Goal: Task Accomplishment & Management: Manage account settings

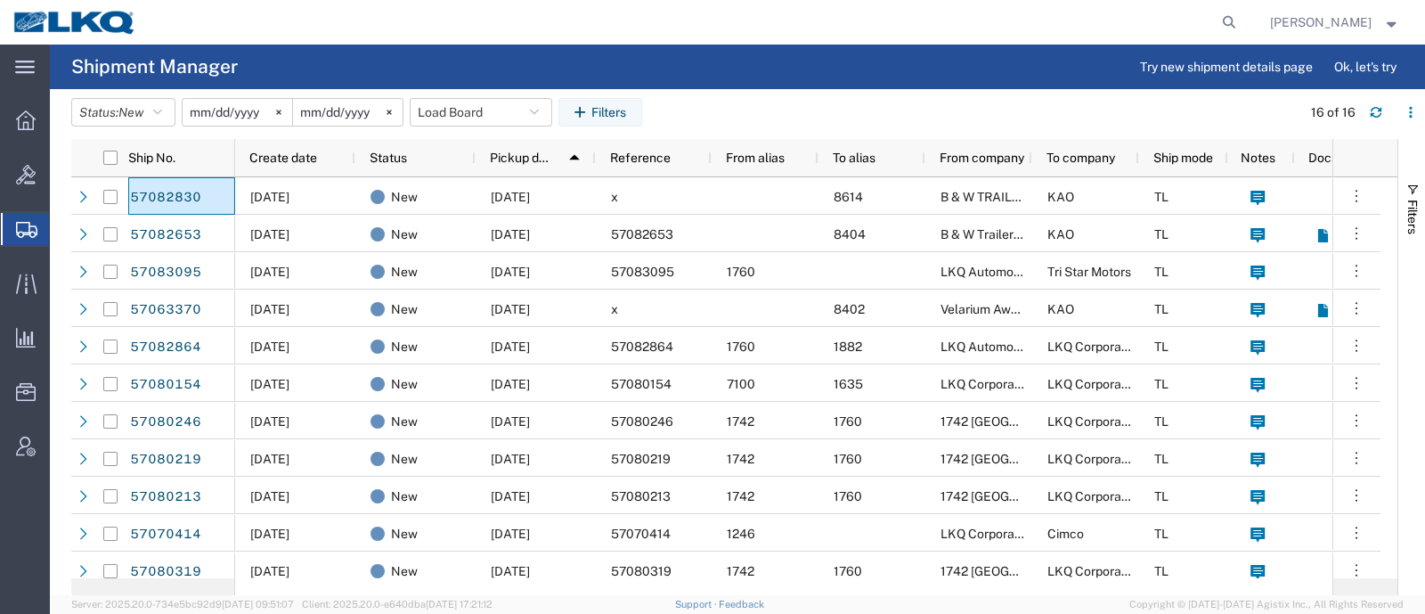
click at [985, 36] on agx-global-search at bounding box center [959, 22] width 570 height 45
click at [448, 109] on button "Load Board" at bounding box center [481, 112] width 142 height 28
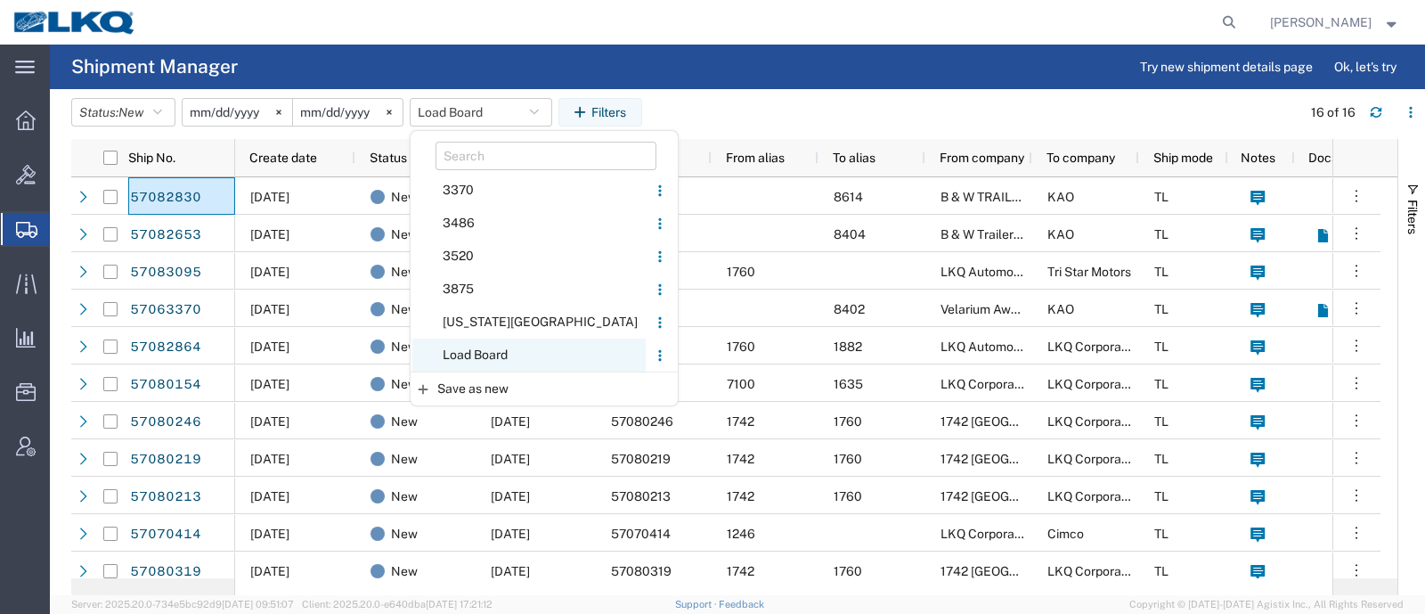
click at [508, 362] on span "Load Board" at bounding box center [528, 354] width 233 height 33
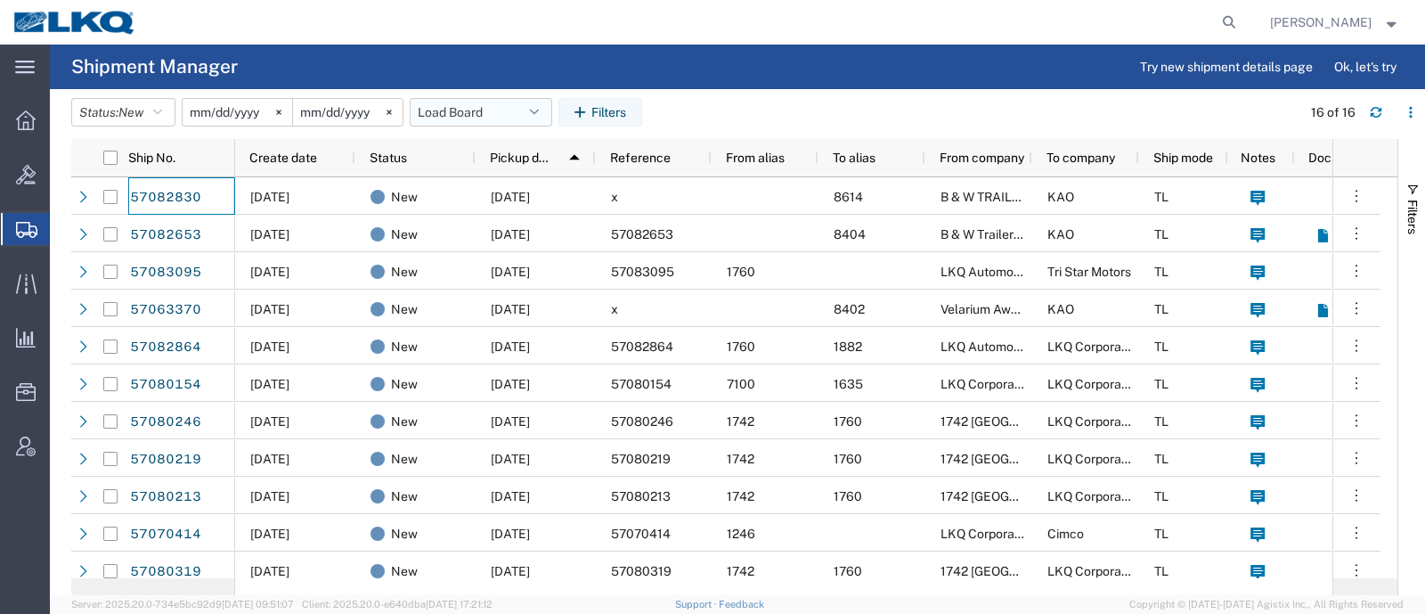
click at [452, 110] on button "Load Board" at bounding box center [481, 112] width 142 height 28
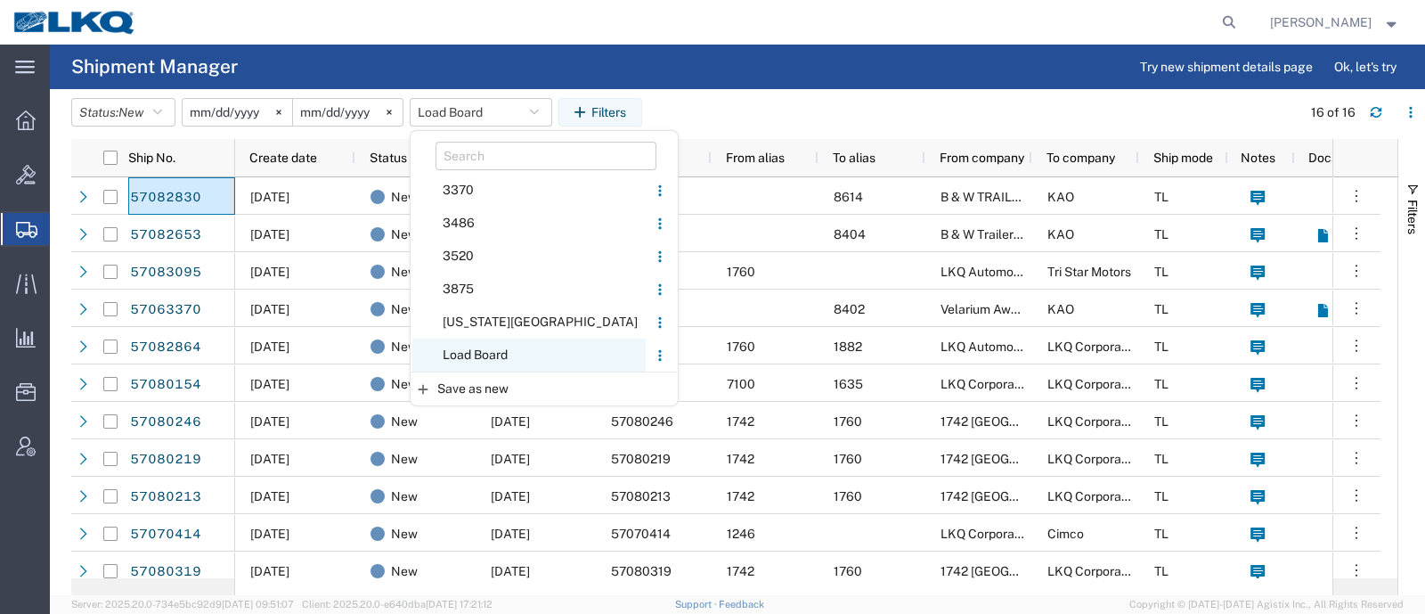
click at [492, 358] on span "Load Board" at bounding box center [528, 354] width 233 height 33
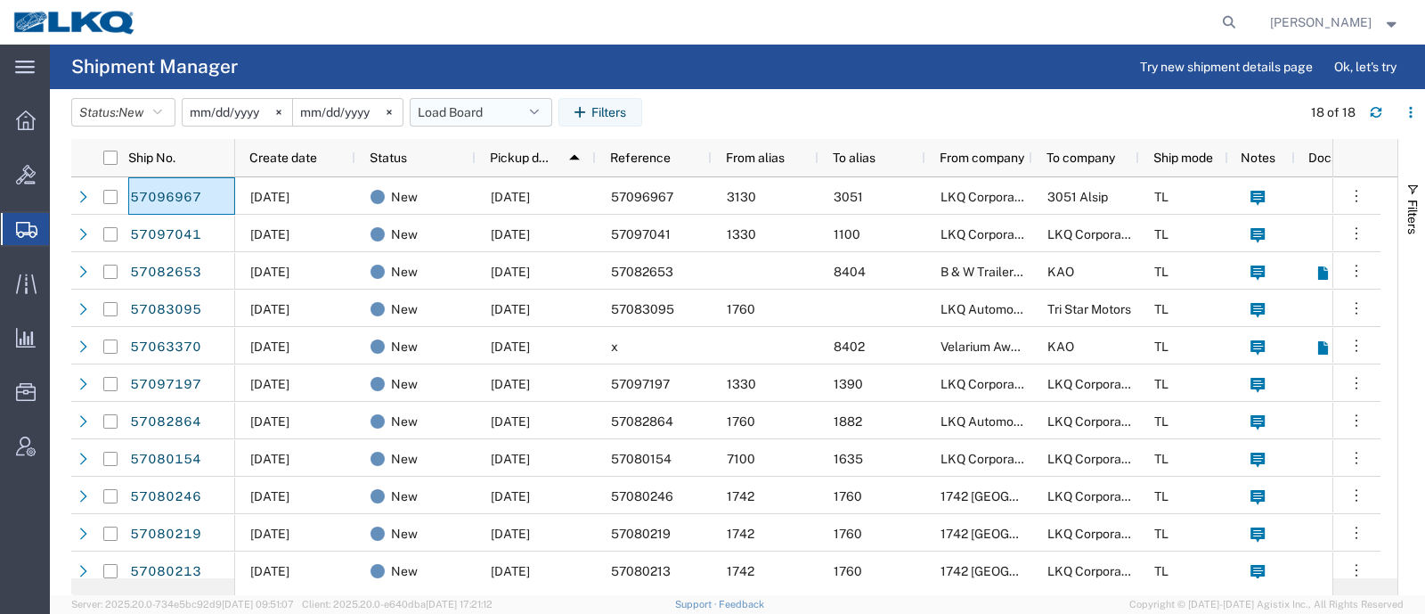
click at [466, 117] on button "Load Board" at bounding box center [481, 112] width 142 height 28
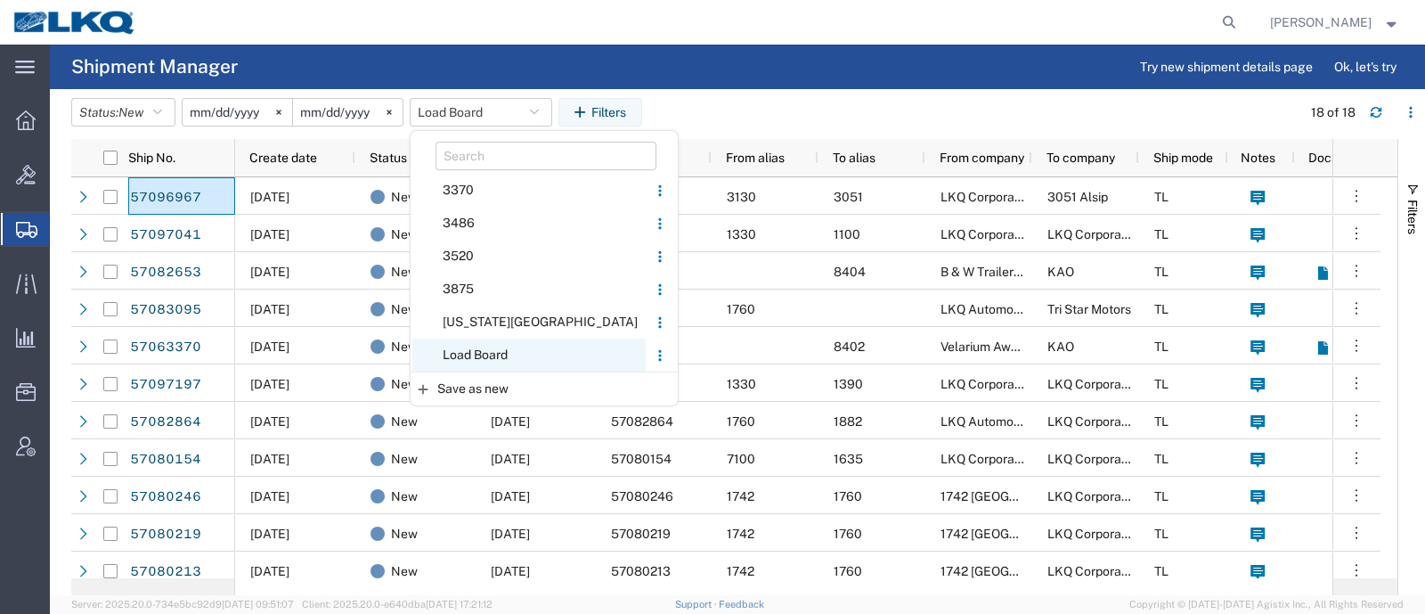
click at [498, 354] on span "Load Board" at bounding box center [528, 354] width 233 height 33
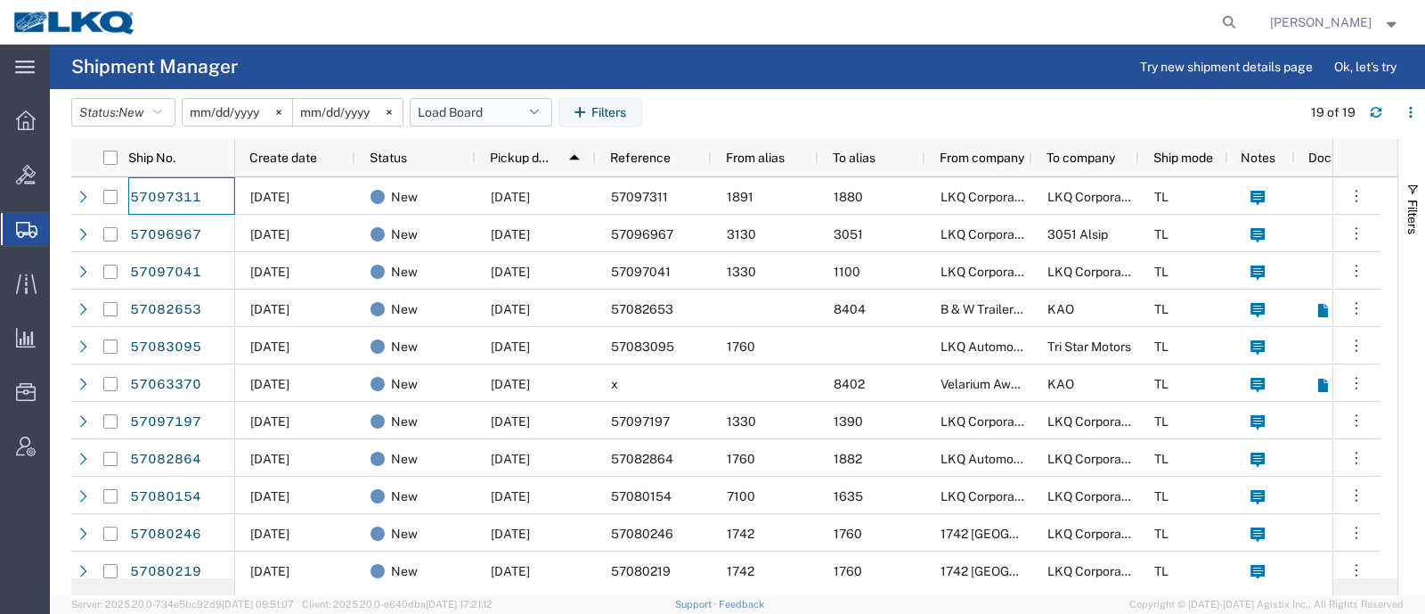
click at [460, 109] on button "Load Board" at bounding box center [481, 112] width 142 height 28
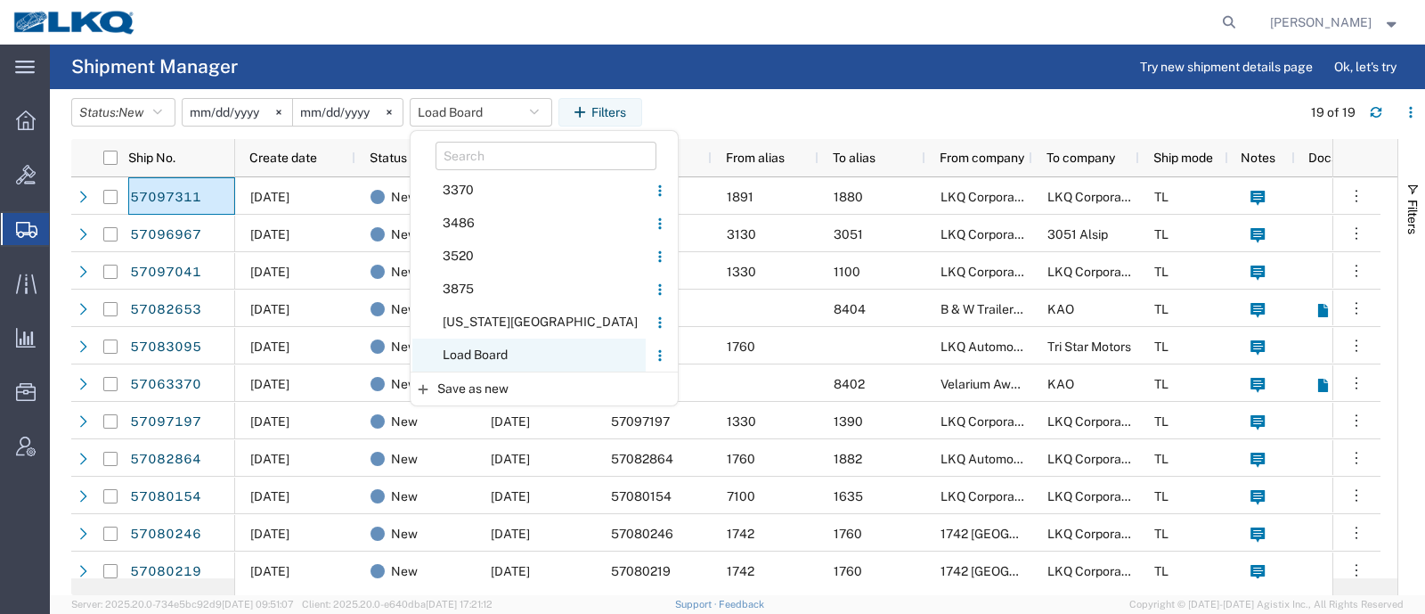
click at [486, 352] on span "Load Board" at bounding box center [528, 354] width 233 height 33
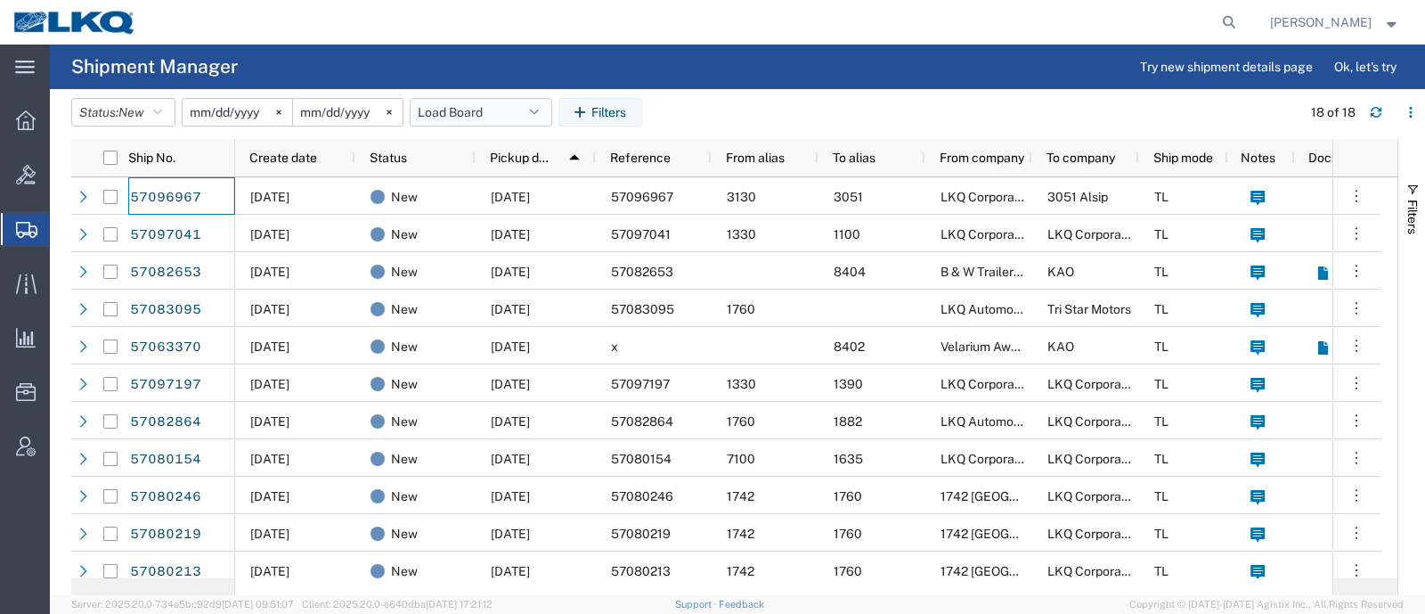
click at [477, 108] on button "Load Board" at bounding box center [481, 112] width 142 height 28
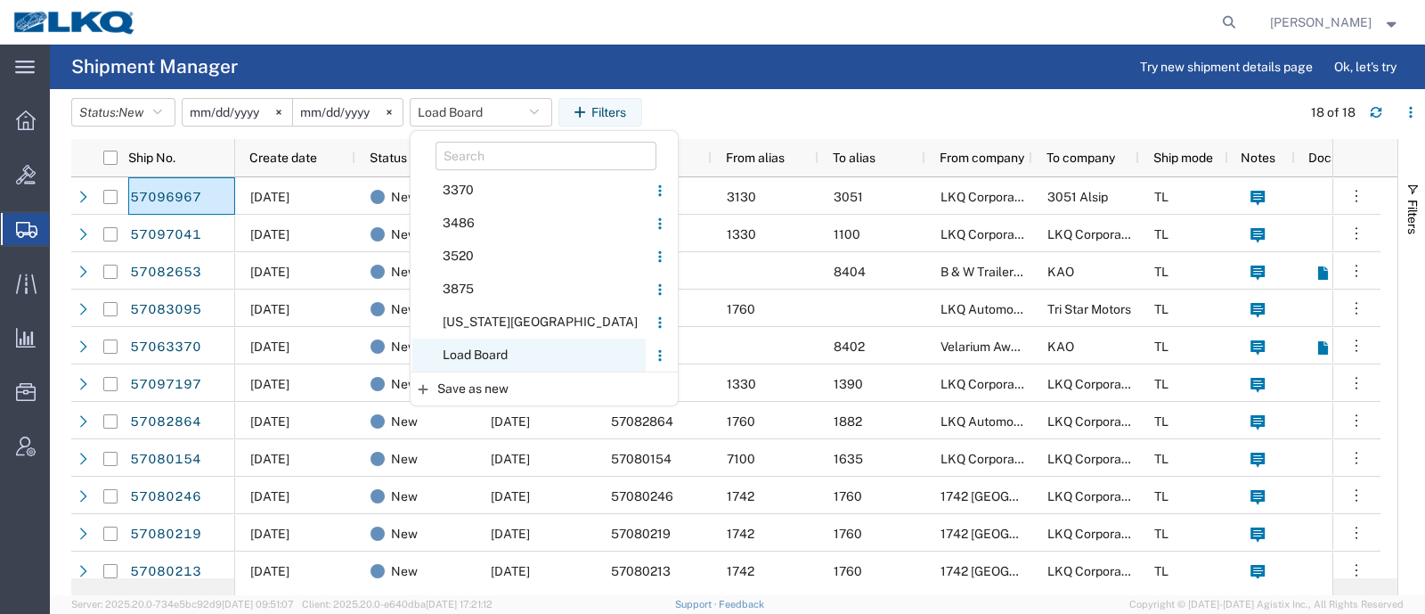
click at [490, 349] on span "Load Board" at bounding box center [528, 354] width 233 height 33
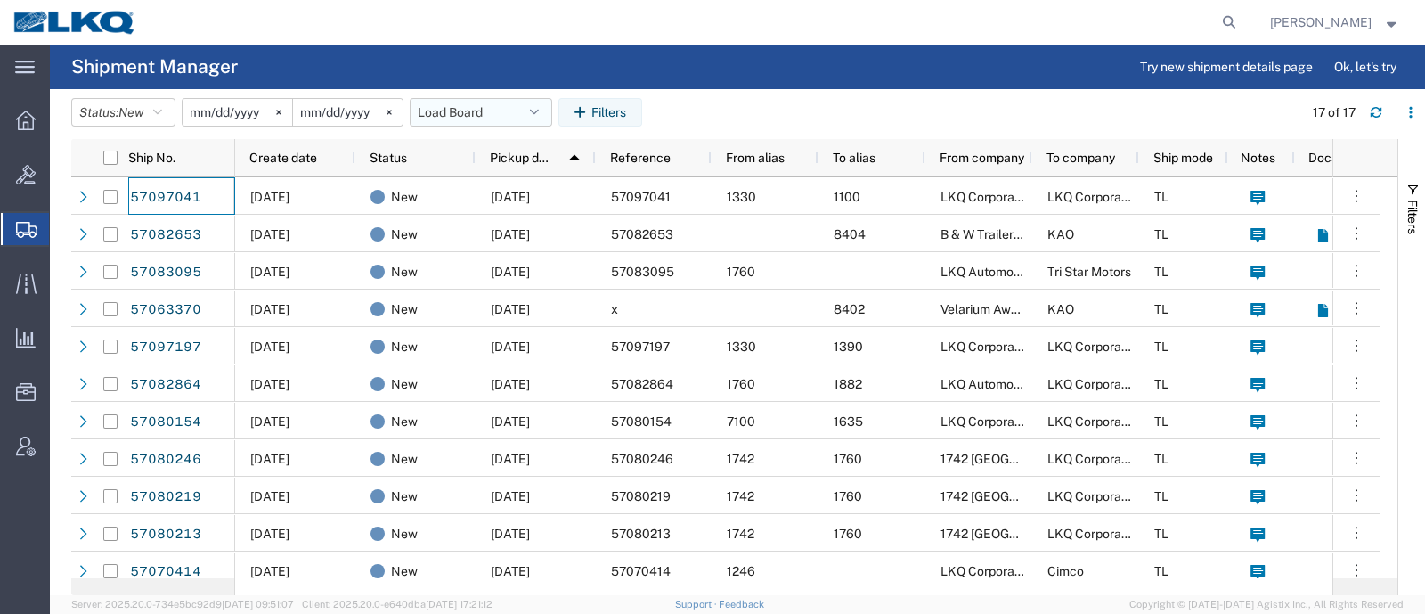
click at [454, 112] on button "Load Board" at bounding box center [481, 112] width 142 height 28
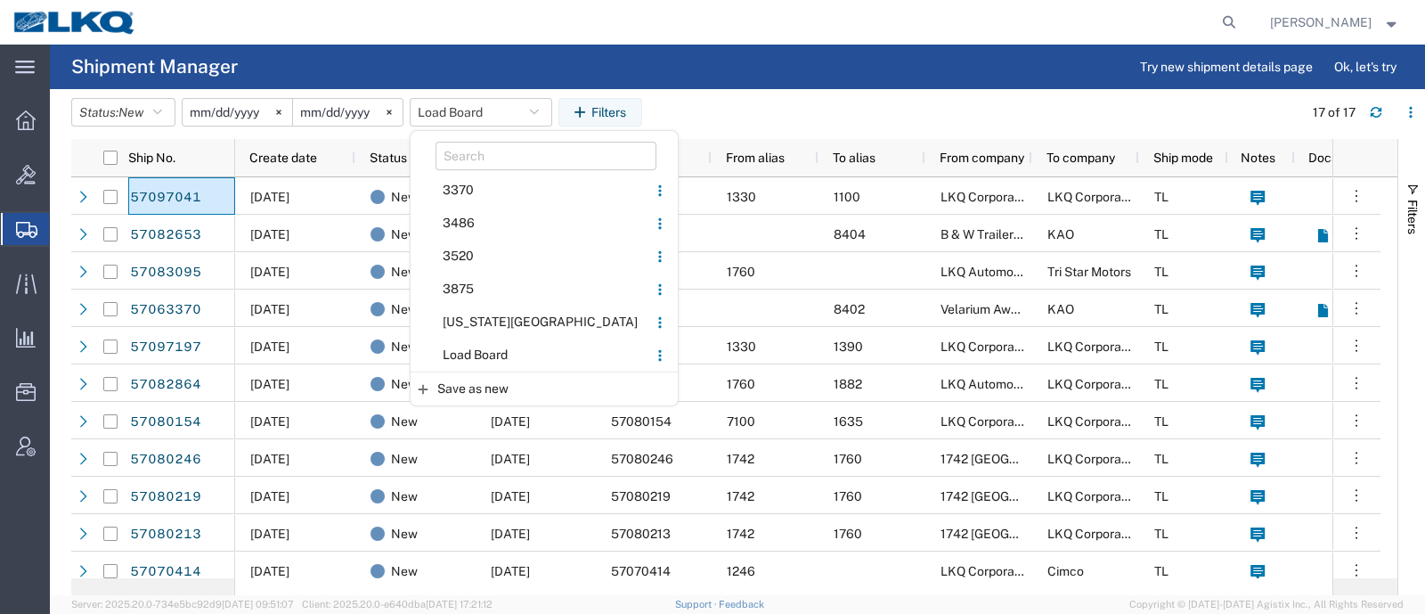
drag, startPoint x: 488, startPoint y: 352, endPoint x: 554, endPoint y: 281, distance: 97.0
click at [488, 353] on span "Load Board" at bounding box center [528, 354] width 233 height 33
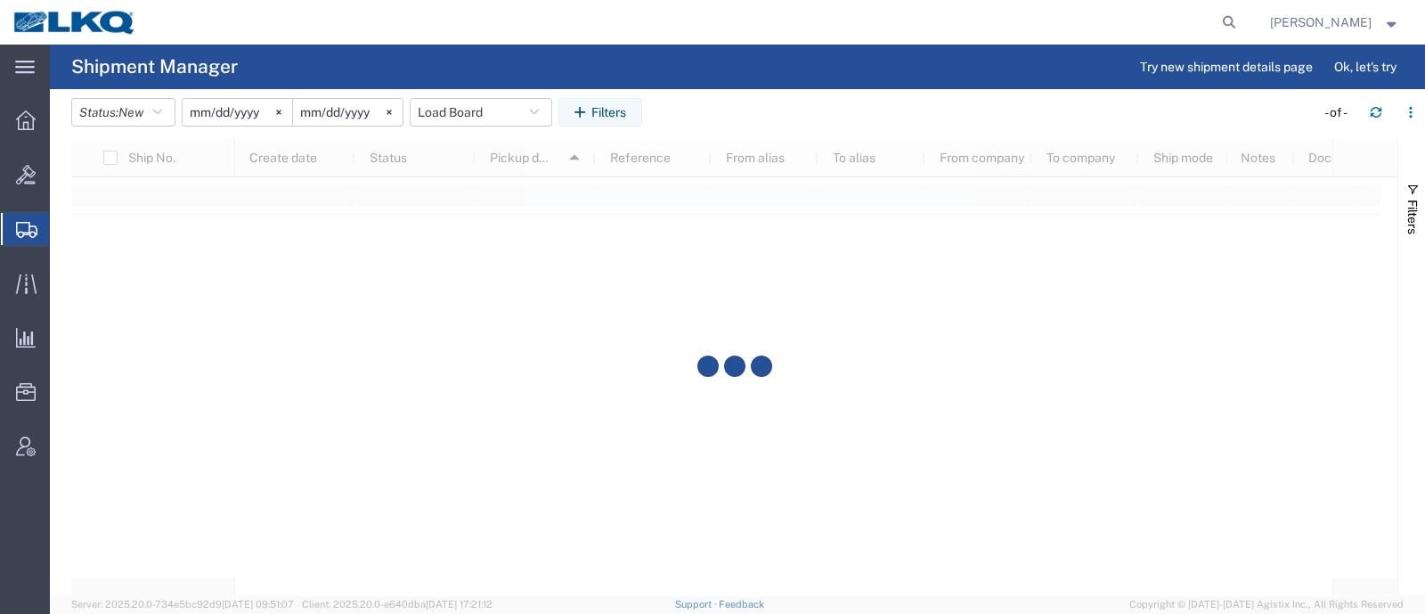
click at [727, 109] on agx-table-filter-chips "Status: New Active All Approved Booked Canceled Delivered Denied New On Hold Pe…" at bounding box center [688, 118] width 1234 height 41
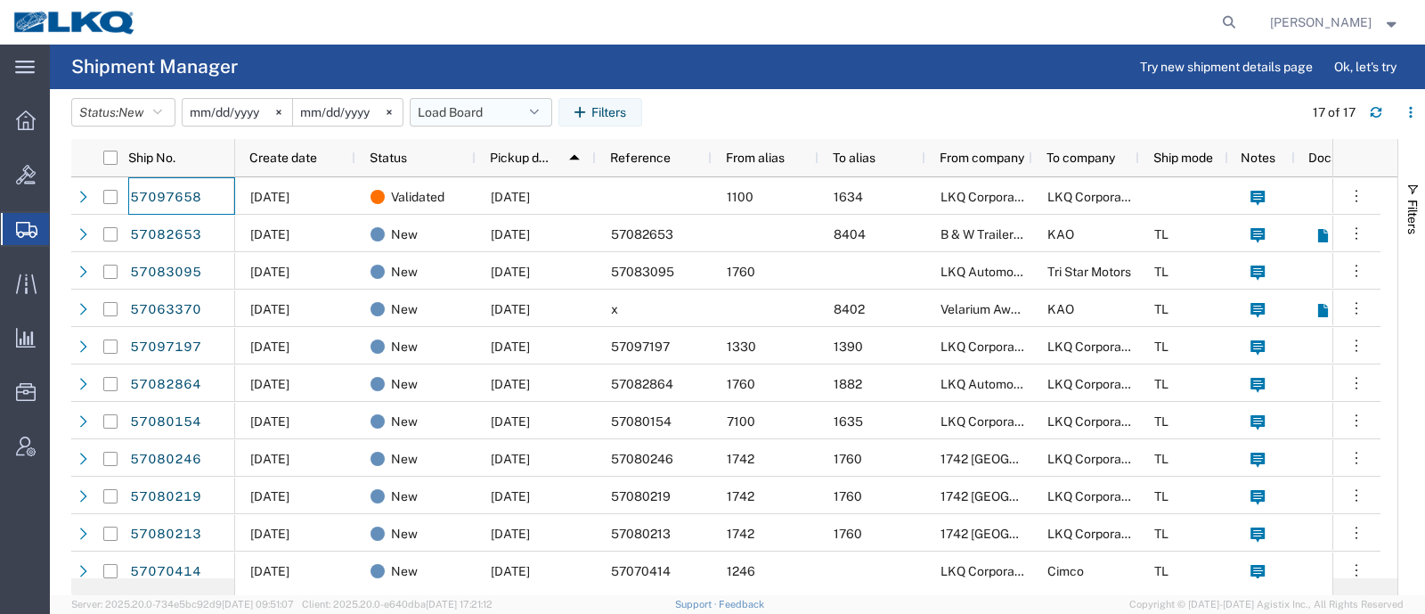
click at [460, 114] on button "Load Board" at bounding box center [481, 112] width 142 height 28
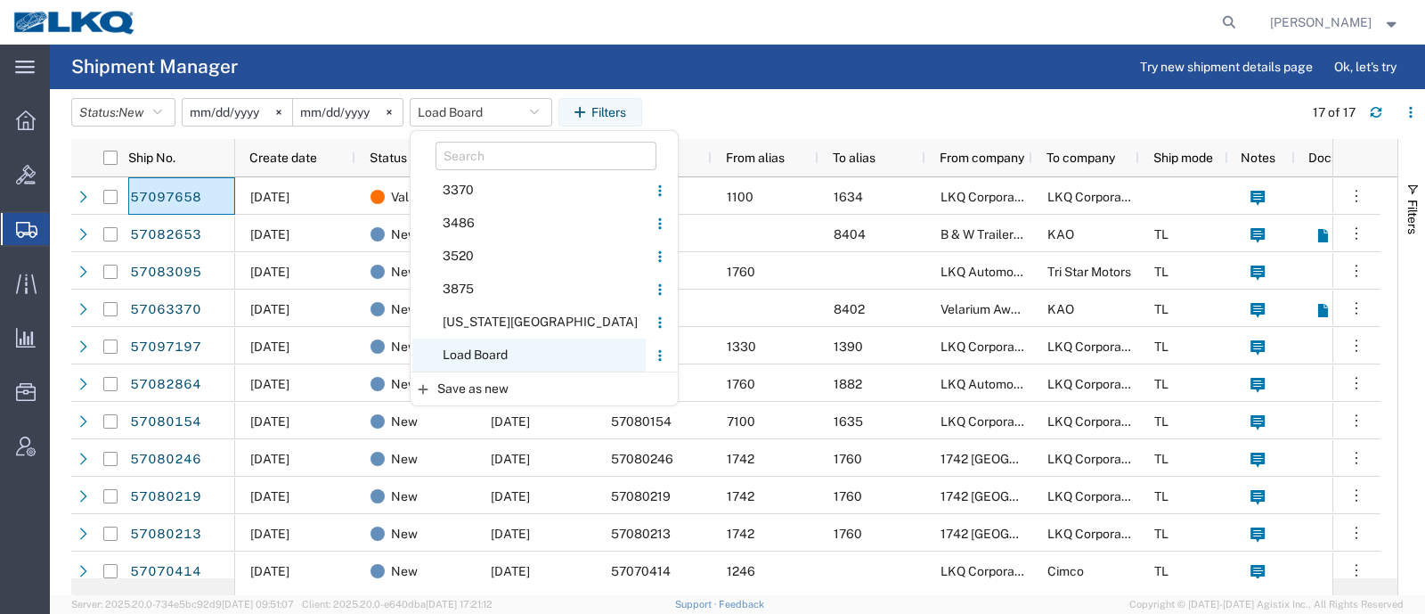
click at [502, 361] on span "Load Board" at bounding box center [528, 354] width 233 height 33
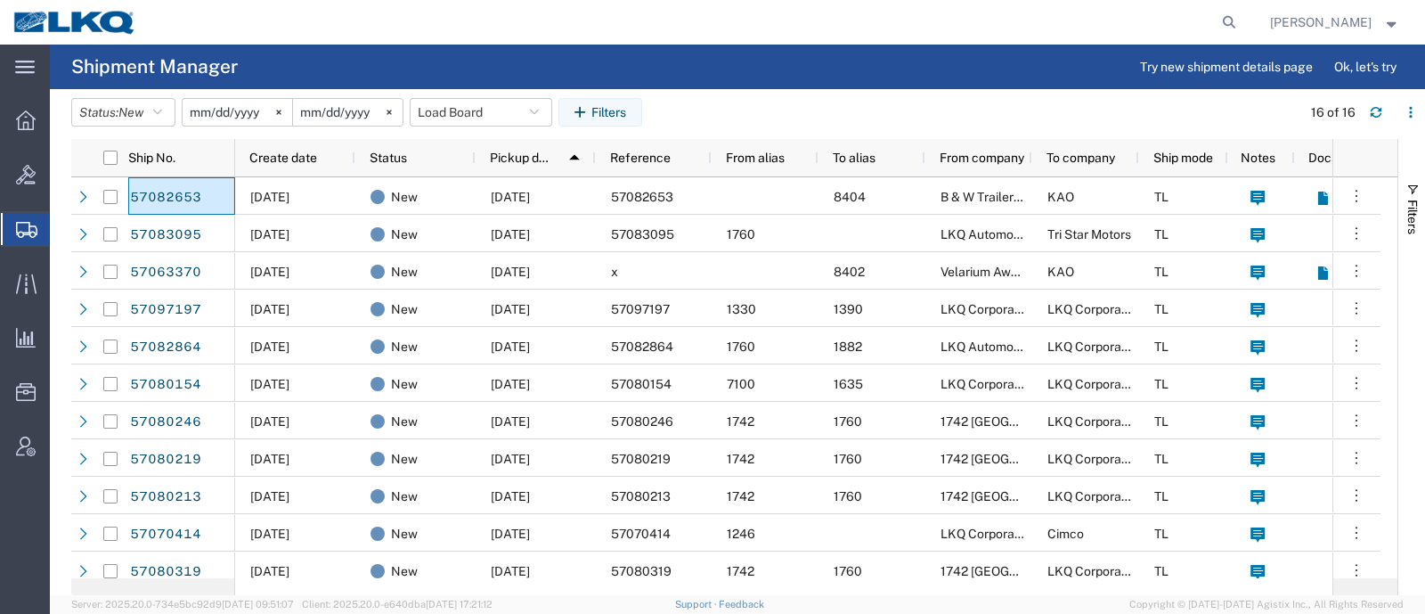
click at [705, 100] on agx-table-filter-chips "Status: New Active All Approved Booked Canceled Delivered Denied New On Hold Pe…" at bounding box center [681, 118] width 1221 height 41
click at [453, 109] on button "Load Board" at bounding box center [481, 112] width 142 height 28
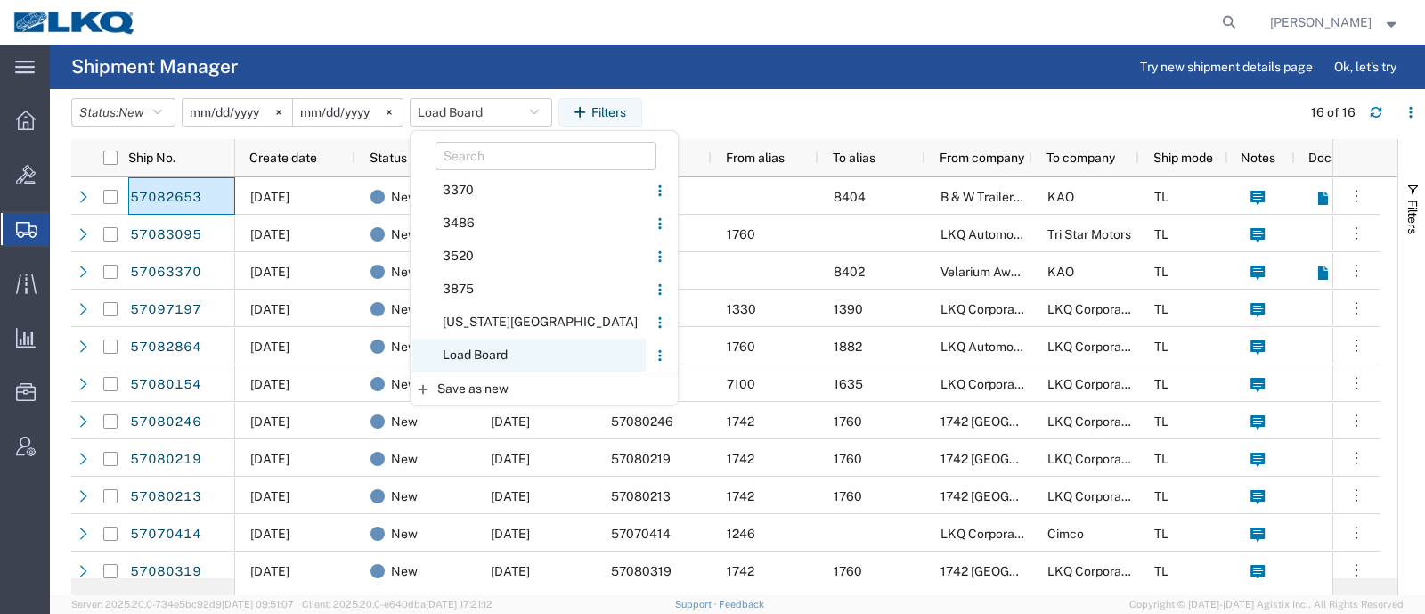
click at [491, 354] on span "Load Board" at bounding box center [528, 354] width 233 height 33
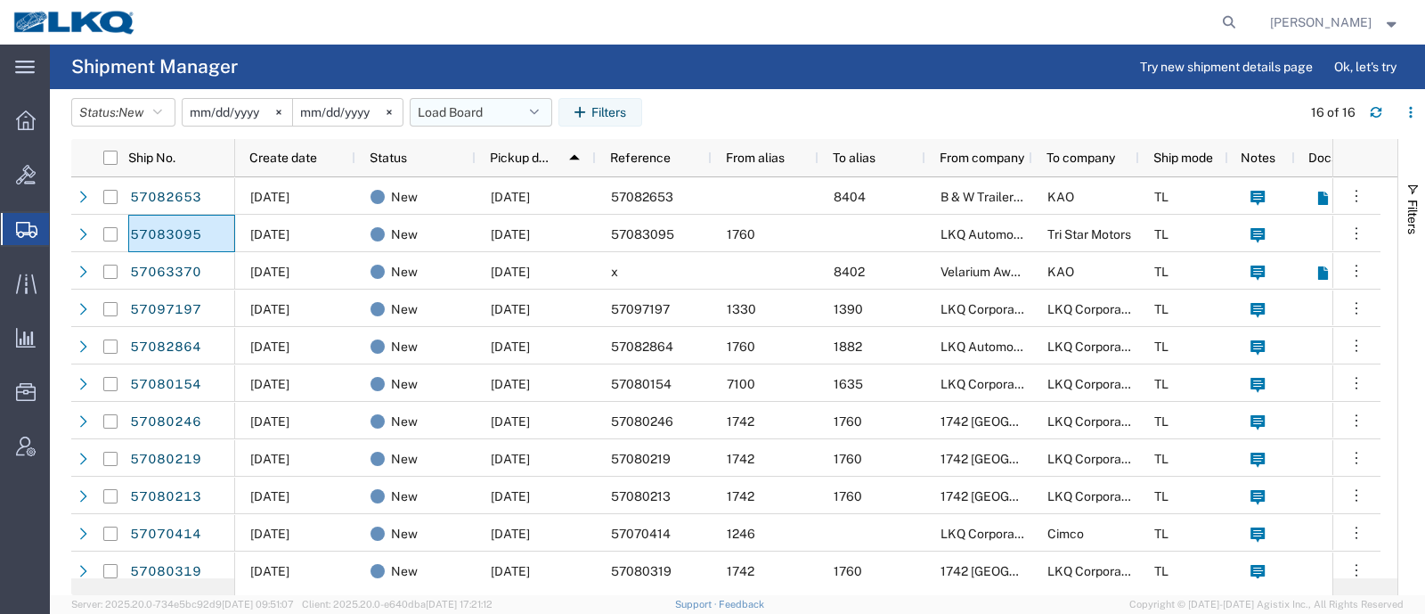
click at [454, 111] on button "Load Board" at bounding box center [481, 112] width 142 height 28
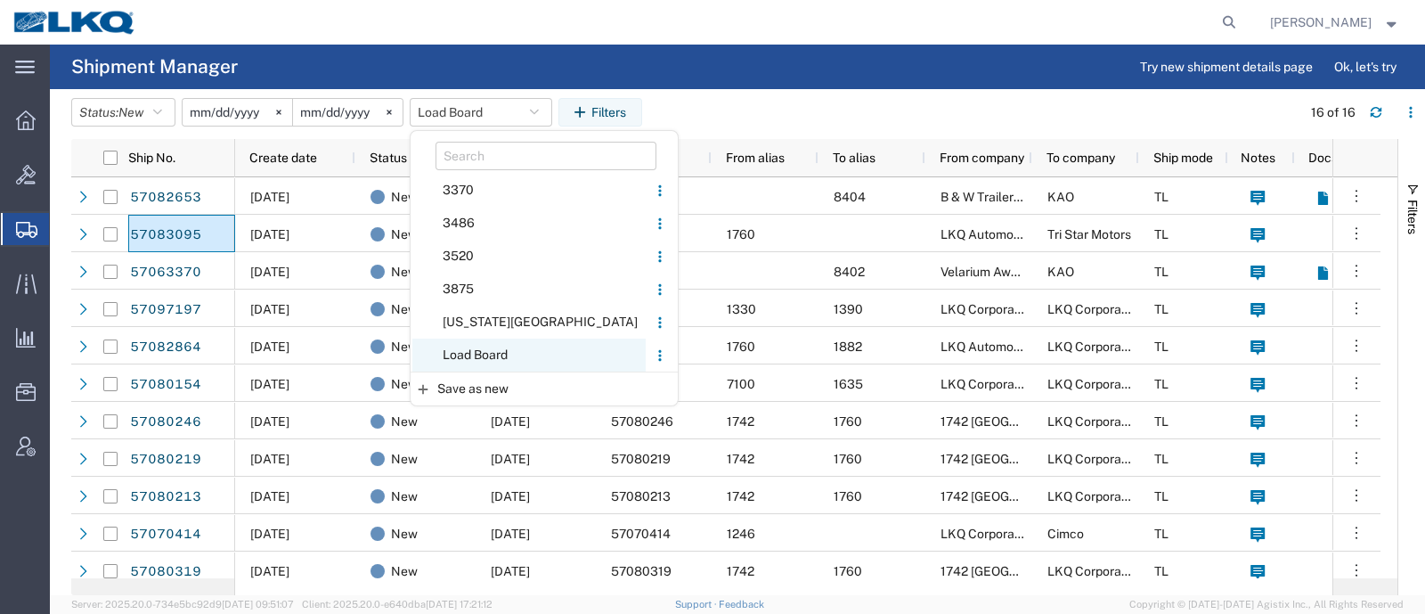
click at [495, 352] on span "Load Board" at bounding box center [528, 354] width 233 height 33
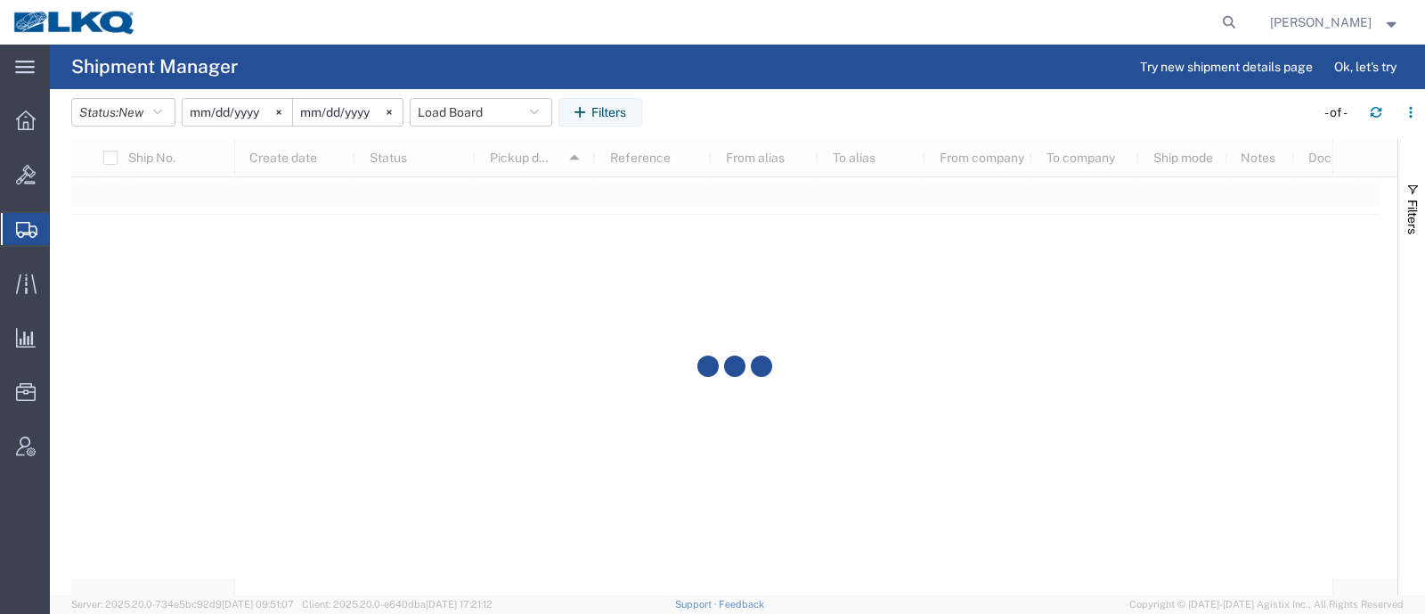
click at [706, 77] on agx-page-header "Shipment Manager Try new shipment details page Ok, let's try" at bounding box center [737, 67] width 1375 height 45
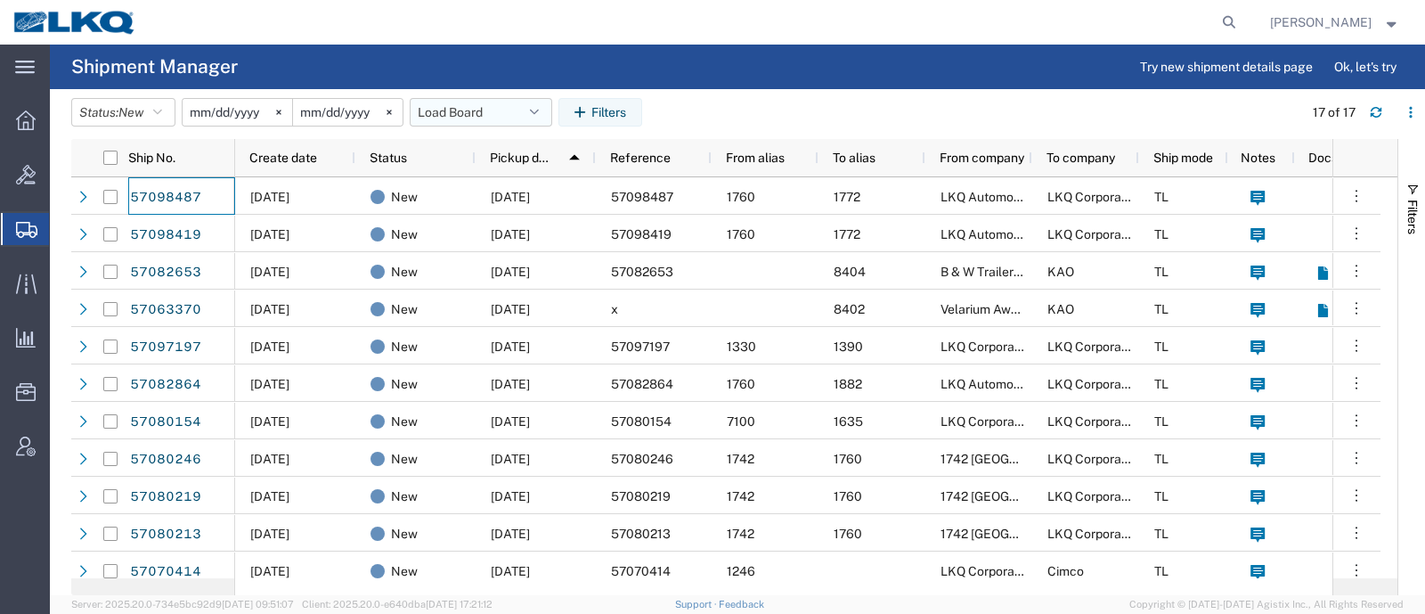
click at [454, 108] on button "Load Board" at bounding box center [481, 112] width 142 height 28
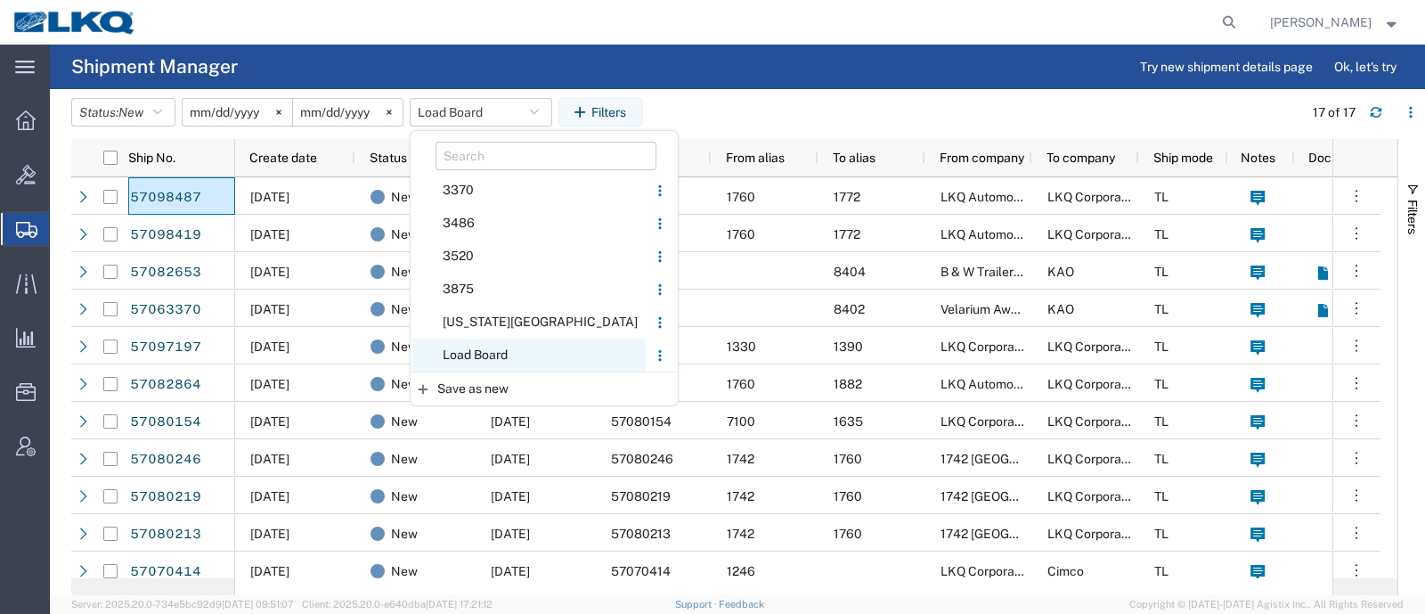
click at [502, 351] on span "Load Board" at bounding box center [528, 354] width 233 height 33
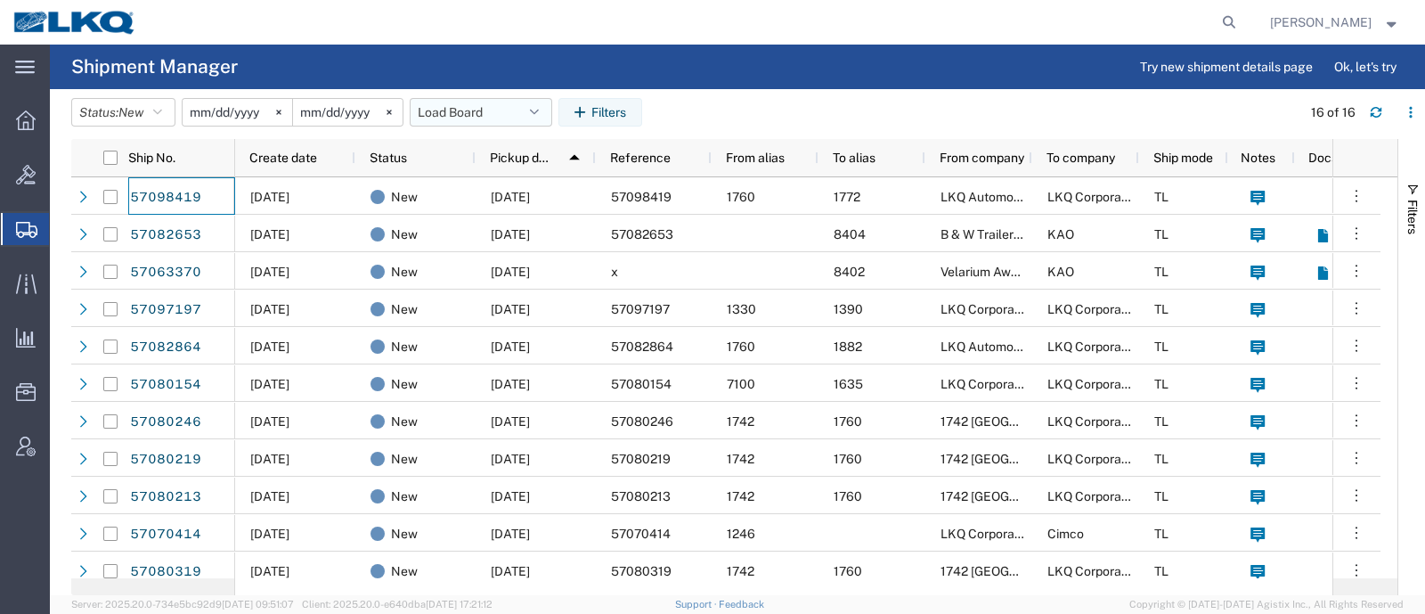
click at [481, 110] on button "Load Board" at bounding box center [481, 112] width 142 height 28
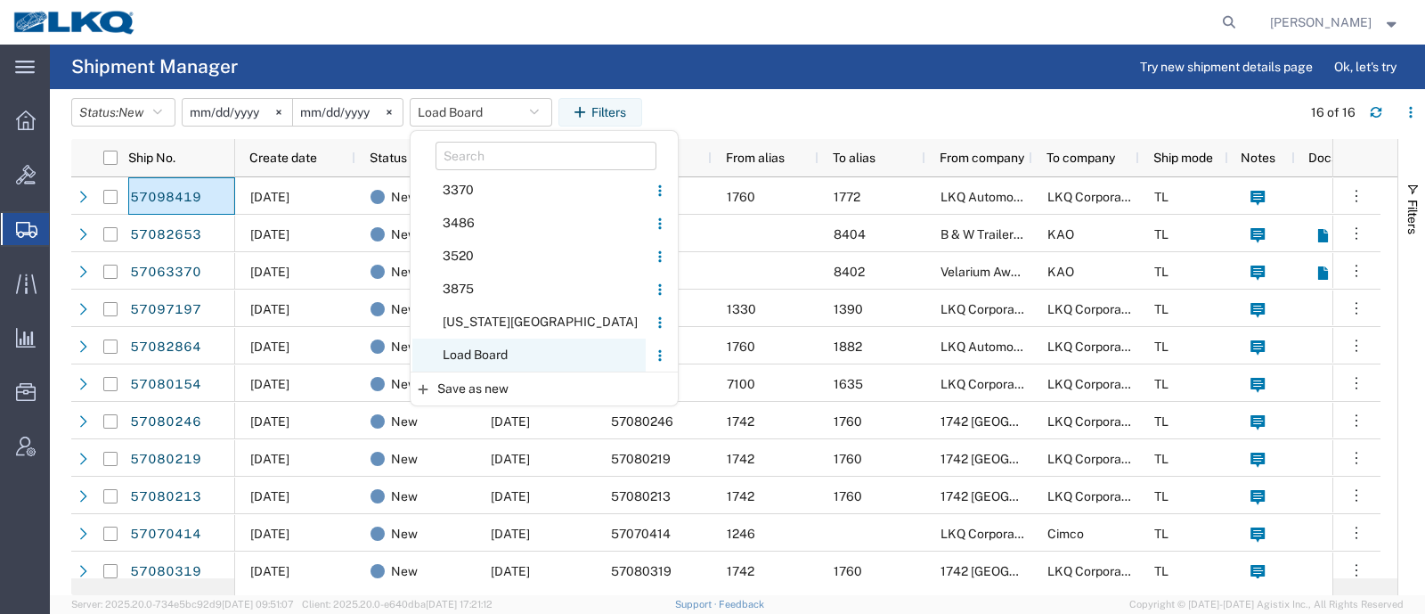
click at [490, 353] on span "Load Board" at bounding box center [528, 354] width 233 height 33
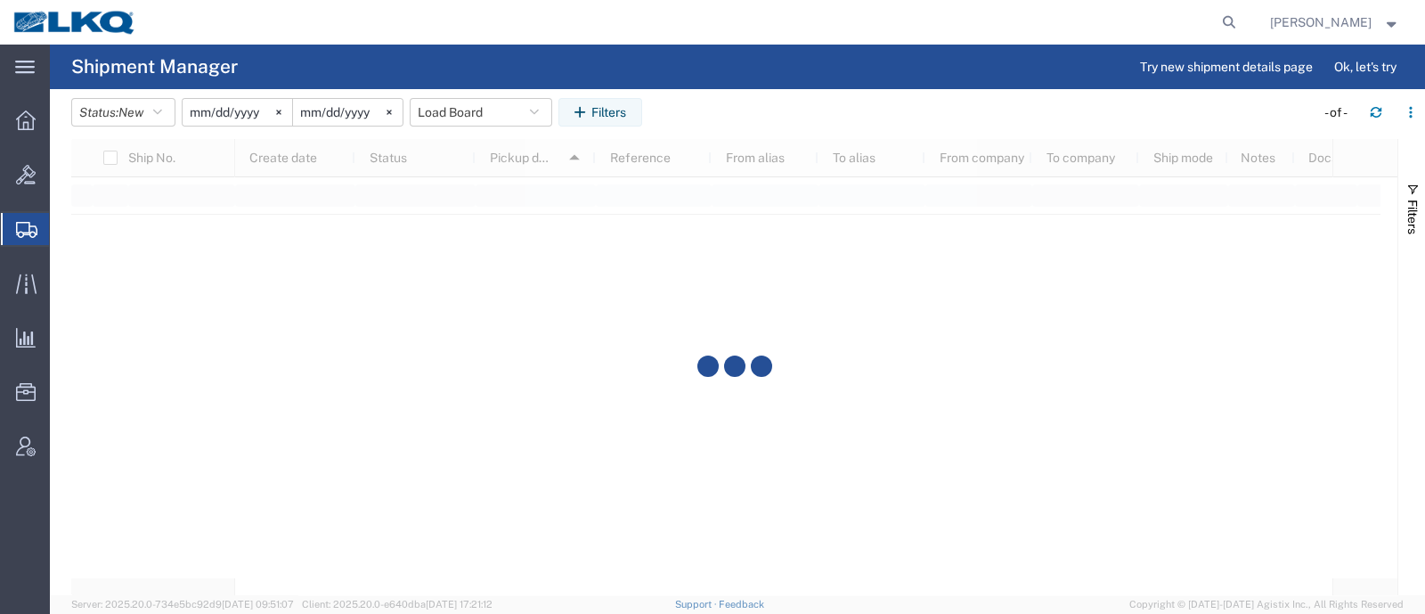
click at [793, 81] on agx-page-header "Shipment Manager Try new shipment details page Ok, let's try" at bounding box center [737, 67] width 1375 height 45
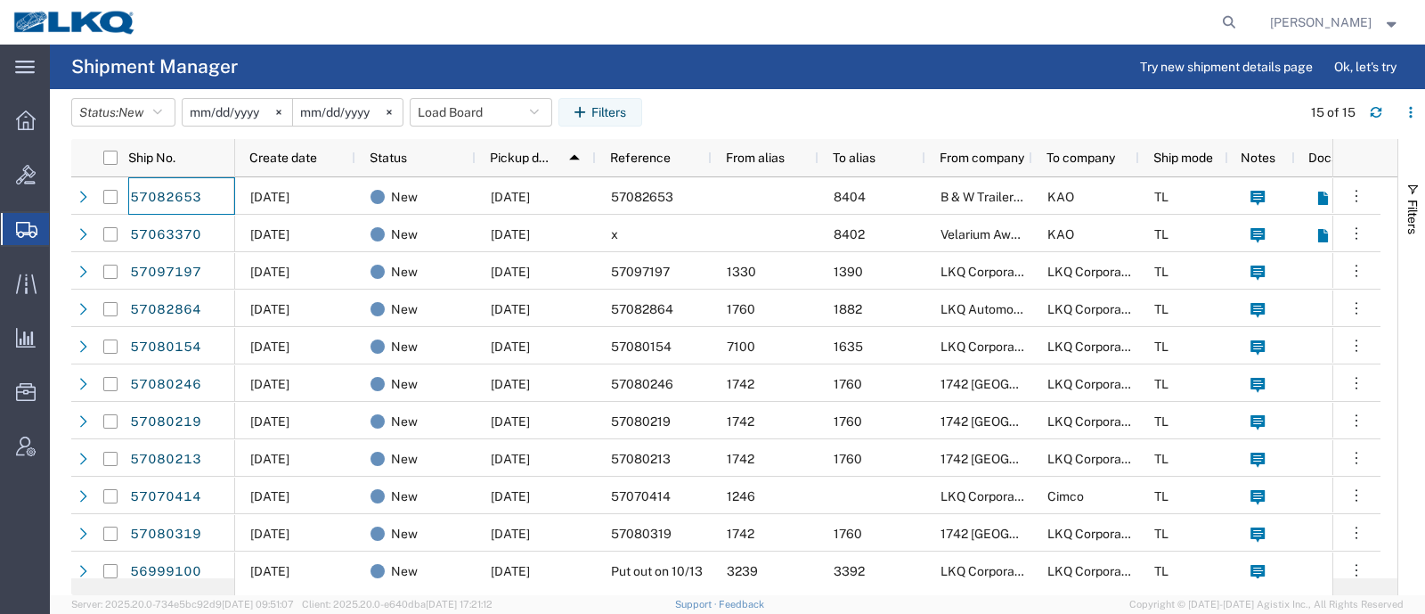
click at [730, 113] on agx-table-filter-chips "Status: New Active All Approved Booked Canceled Delivered Denied New On Hold Pe…" at bounding box center [681, 118] width 1221 height 41
click at [450, 117] on button "Load Board" at bounding box center [481, 112] width 142 height 28
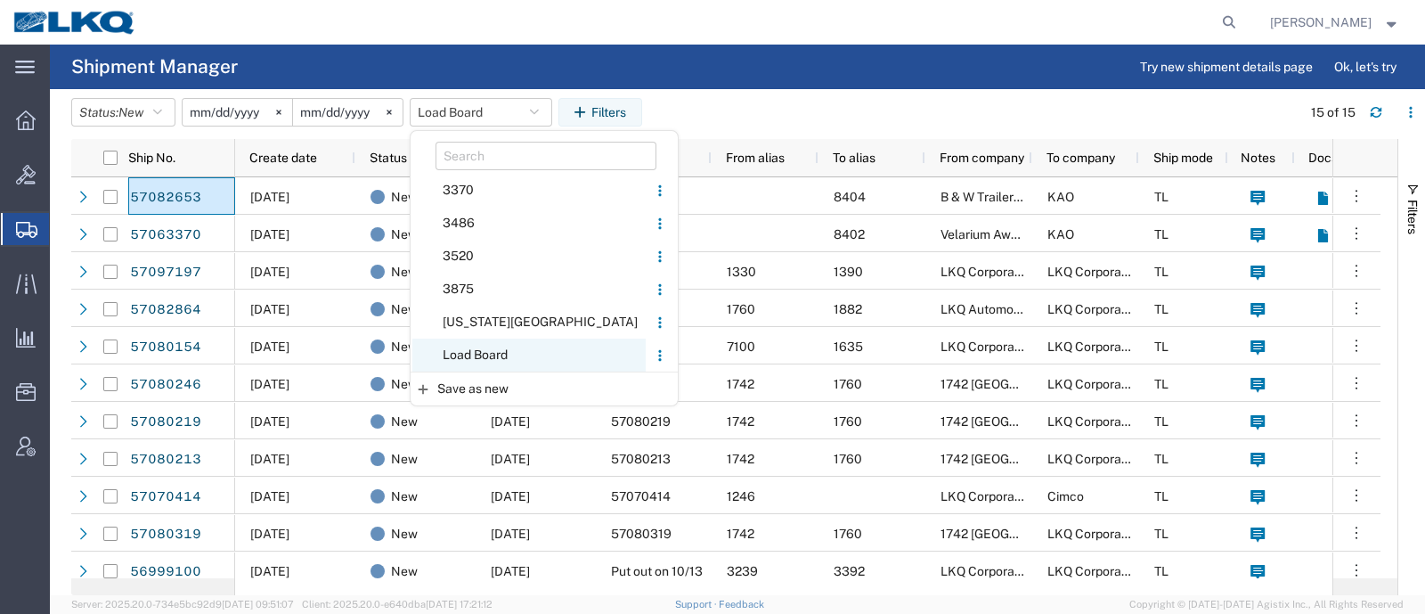
click at [496, 352] on span "Load Board" at bounding box center [528, 354] width 233 height 33
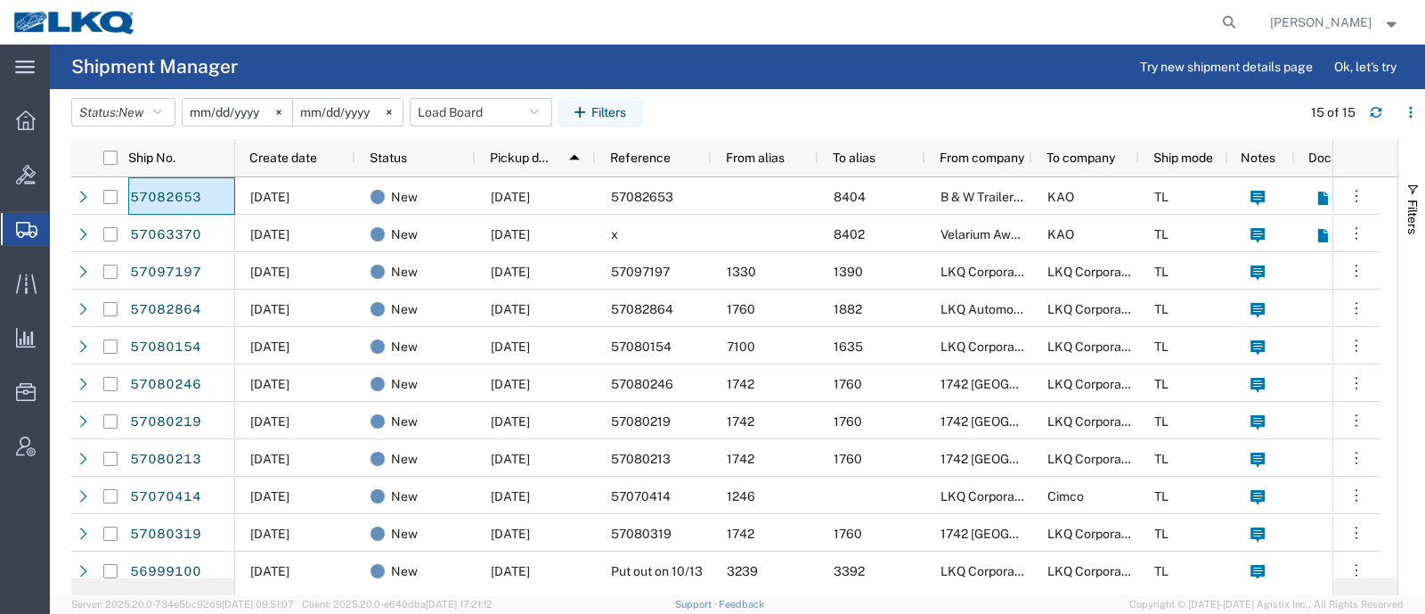
click at [764, 91] on header "Status: New Active All Approved Booked Canceled Delivered Denied New On Hold Pe…" at bounding box center [748, 114] width 1354 height 50
click at [1260, 108] on agx-table-filter-chips "Status: New Active All Approved Booked Canceled Delivered Denied New On Hold Pe…" at bounding box center [681, 118] width 1221 height 41
click at [472, 112] on button "Load Board" at bounding box center [481, 112] width 142 height 28
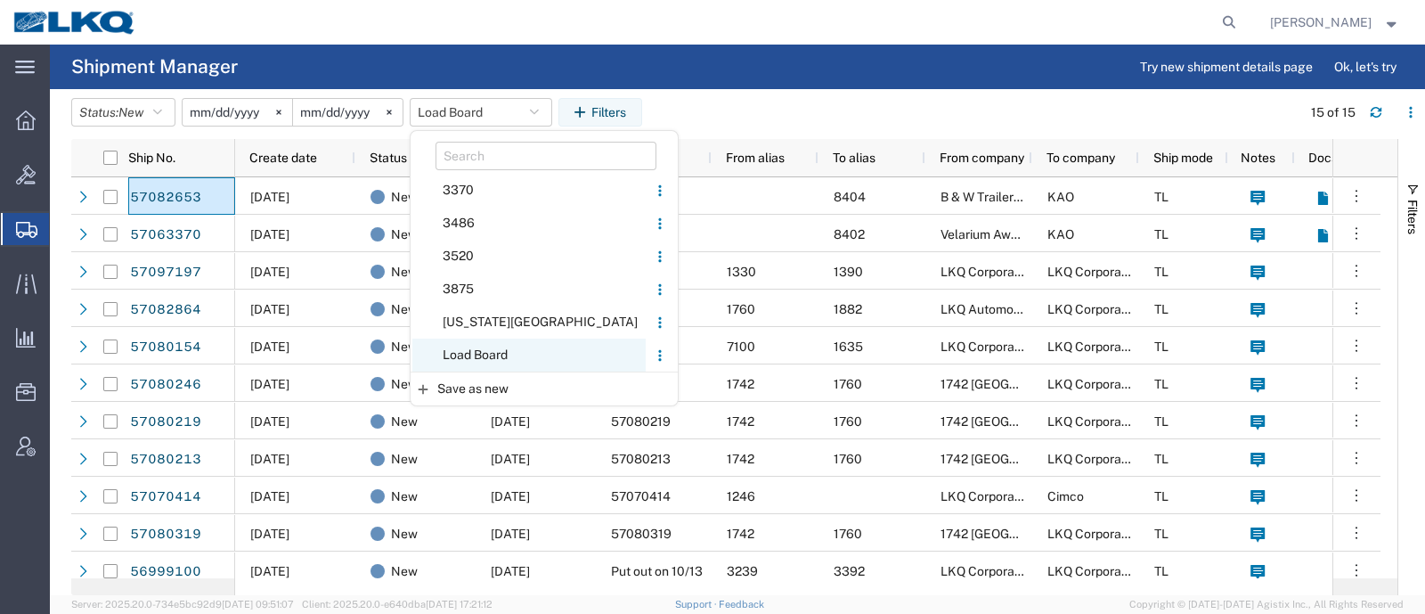
click at [515, 355] on span "Load Board" at bounding box center [528, 354] width 233 height 33
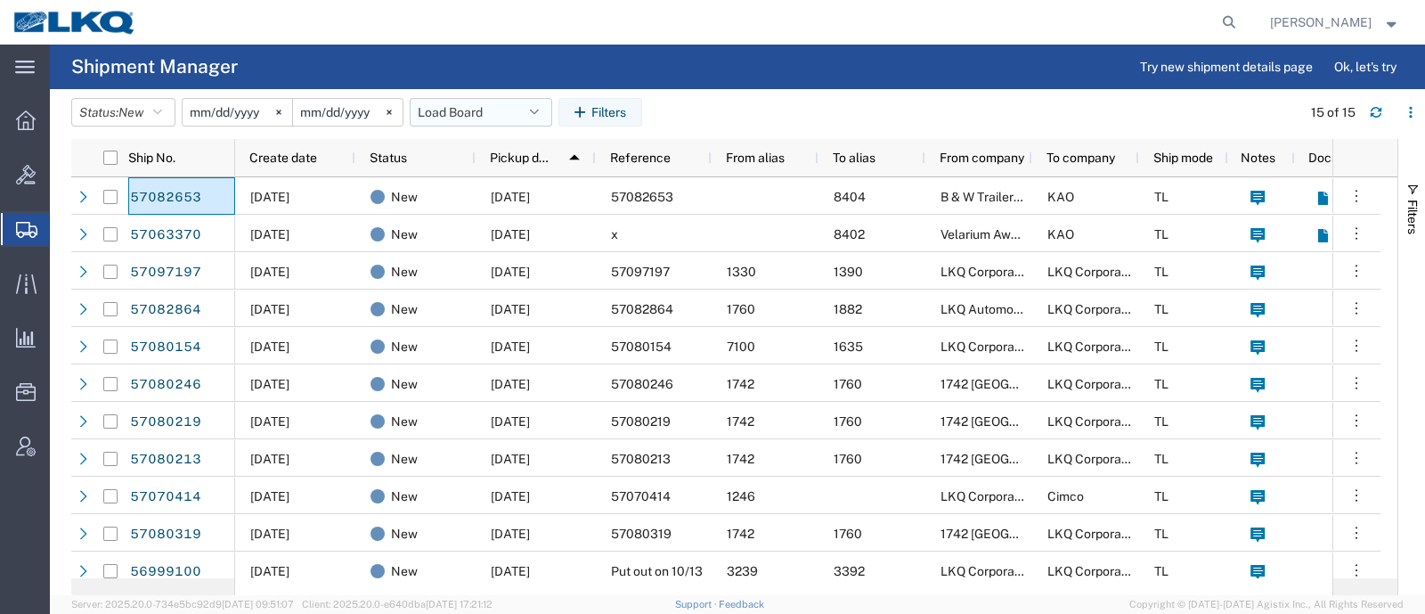
click at [460, 109] on button "Load Board" at bounding box center [481, 112] width 142 height 28
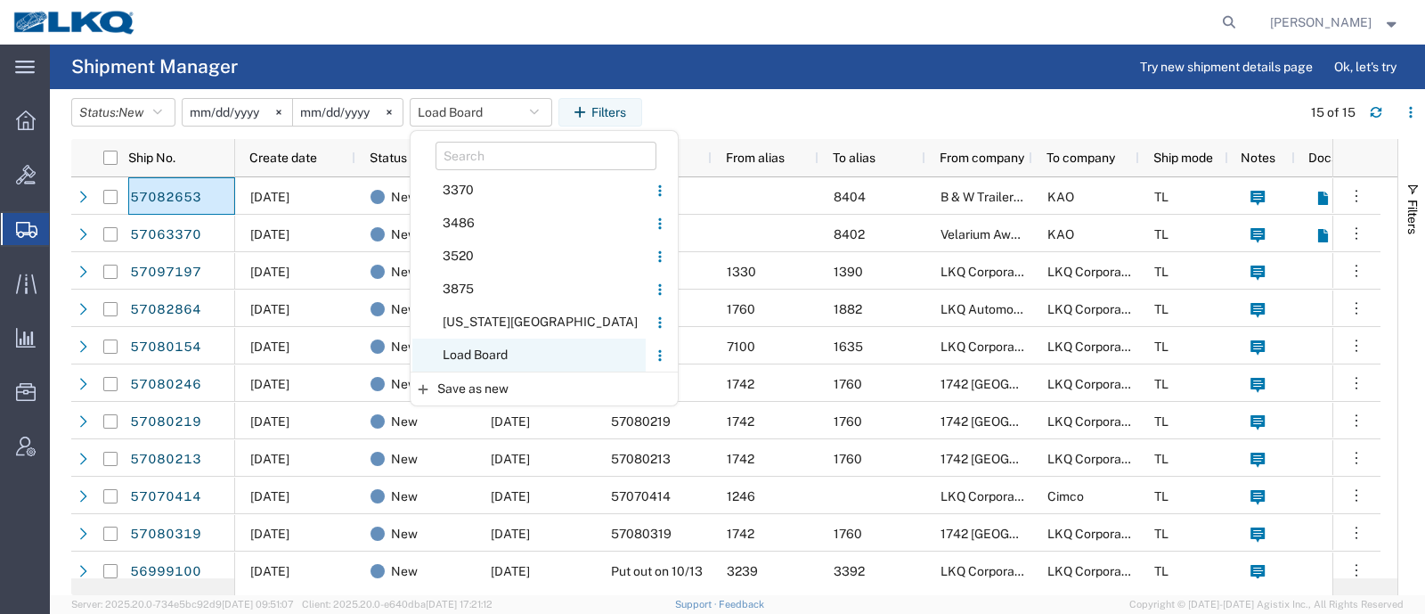
click at [499, 354] on span "Load Board" at bounding box center [528, 354] width 233 height 33
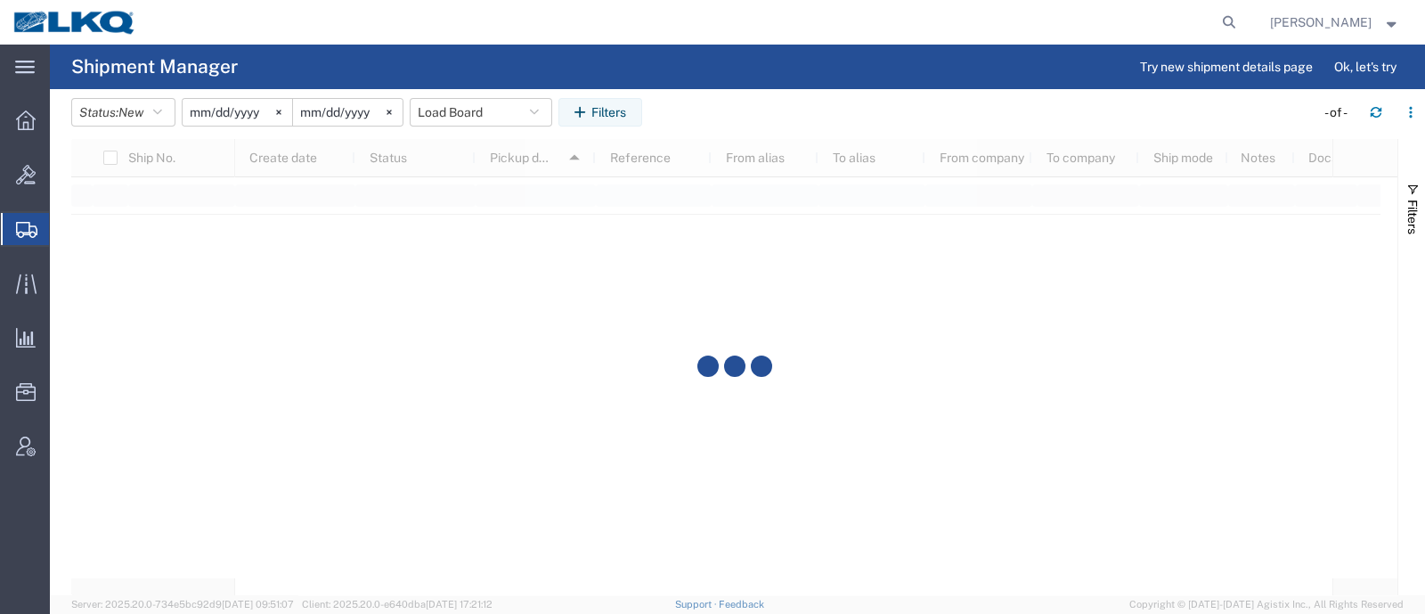
click at [717, 86] on agx-page-header "Shipment Manager Try new shipment details page Ok, let's try" at bounding box center [737, 67] width 1375 height 45
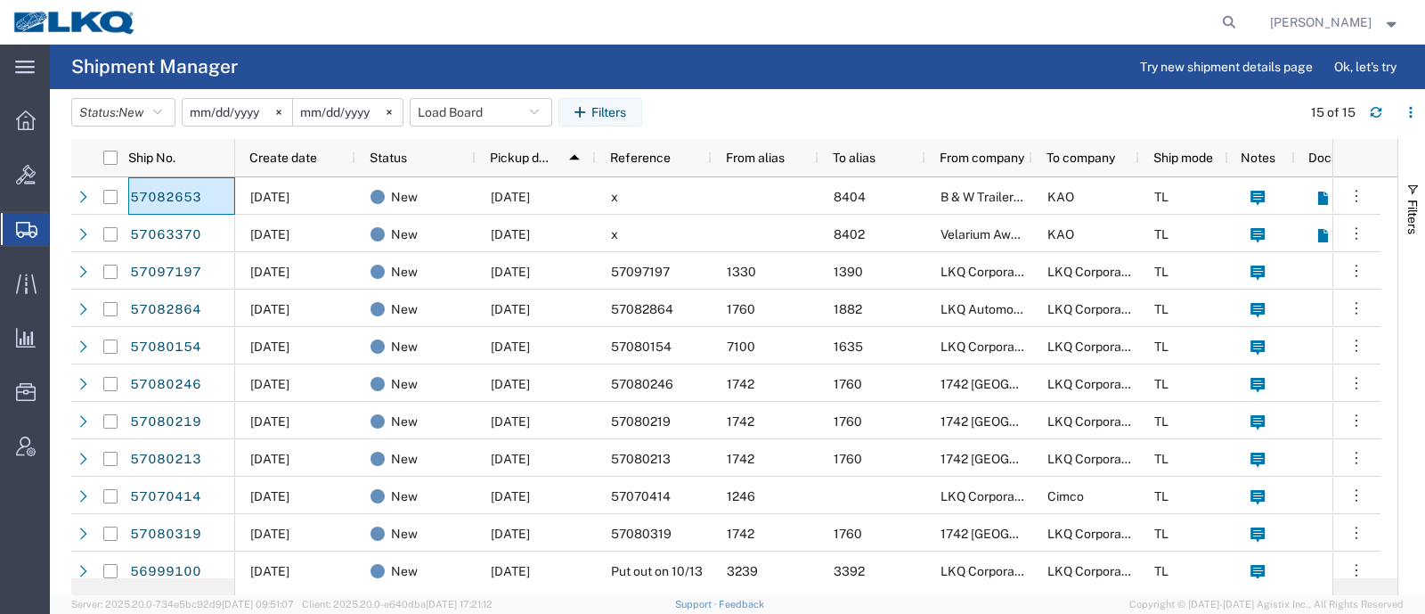
click at [448, 95] on header "Status: New Active All Approved Booked Canceled Delivered Denied New On Hold Pe…" at bounding box center [748, 114] width 1354 height 50
click at [468, 119] on button "Load Board" at bounding box center [481, 112] width 142 height 28
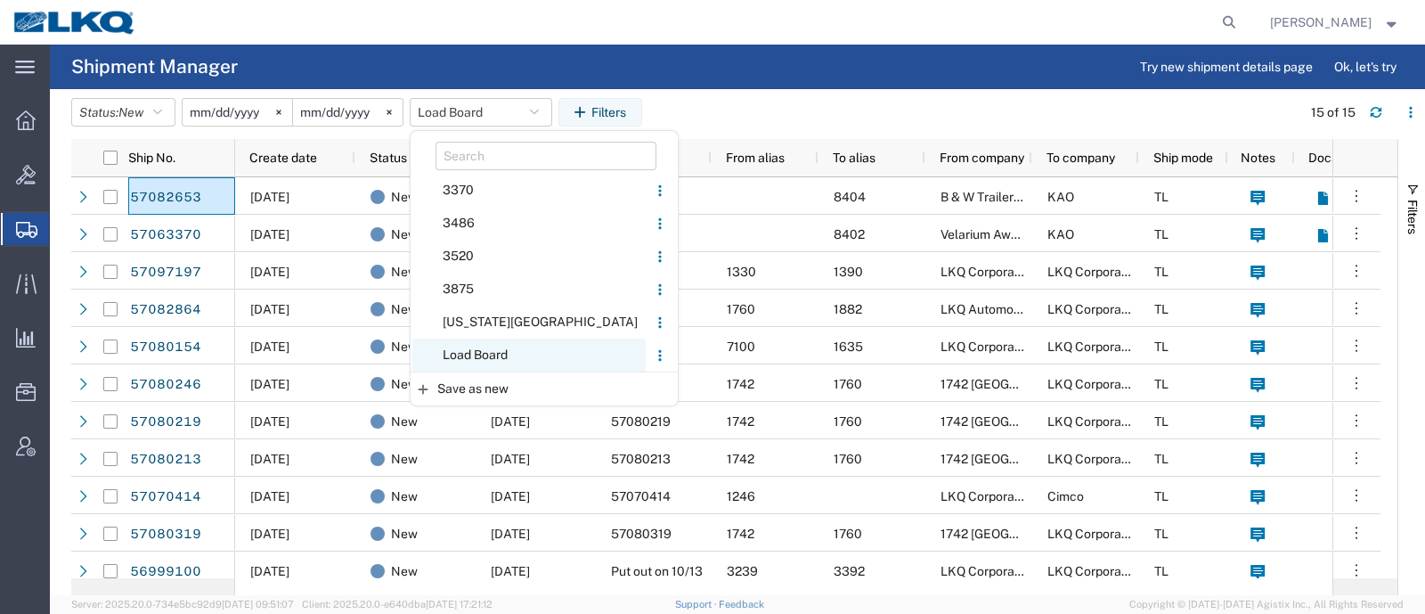
click at [481, 351] on span "Load Board" at bounding box center [528, 354] width 233 height 33
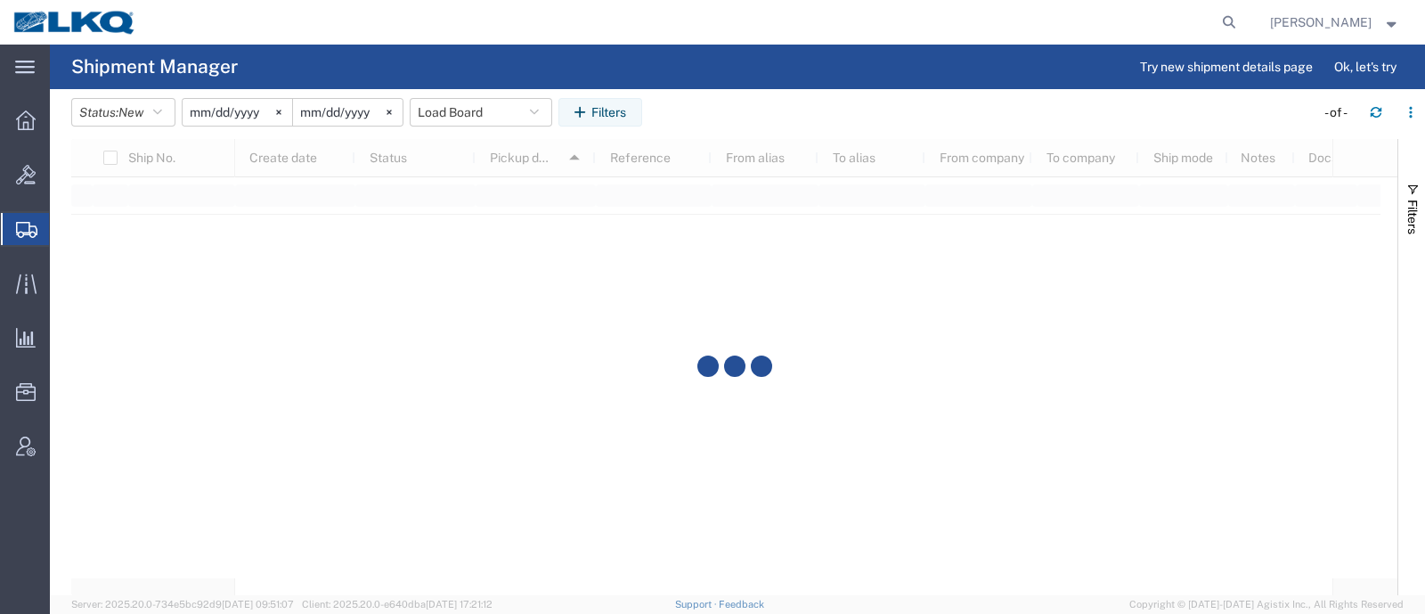
click at [777, 107] on agx-table-filter-chips "Status: New Active All Approved Booked Canceled Delivered Denied New On Hold Pe…" at bounding box center [688, 118] width 1234 height 41
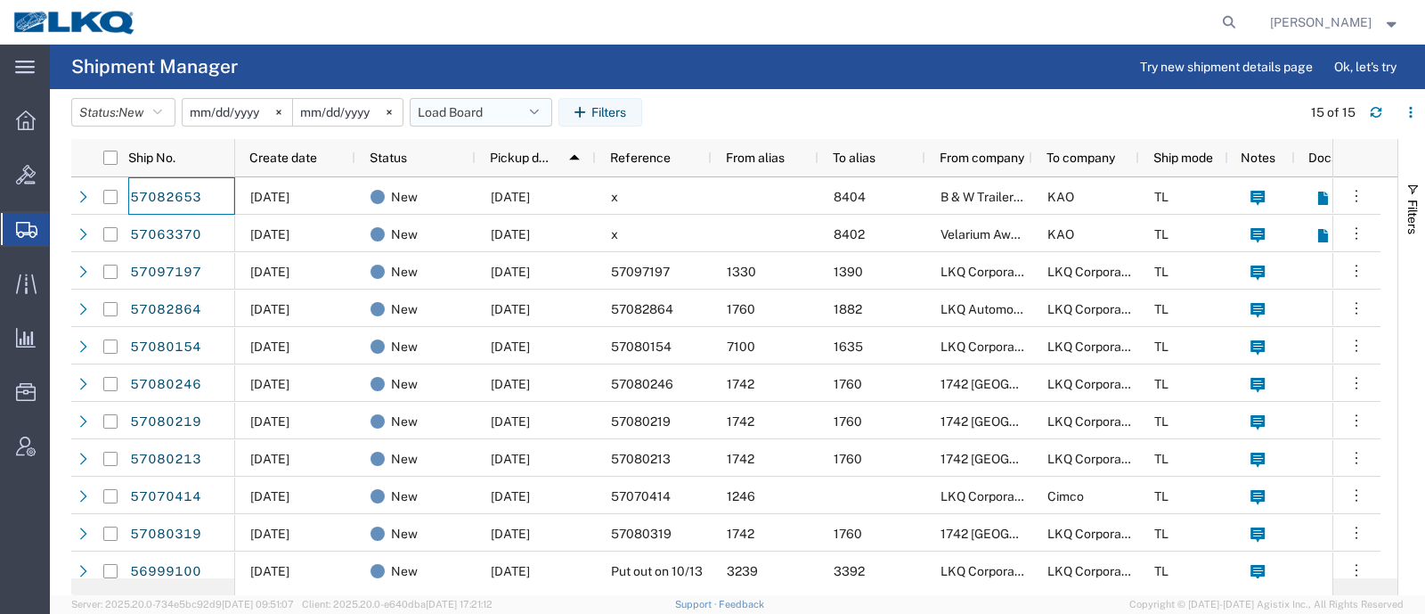
click at [468, 117] on button "Load Board" at bounding box center [481, 112] width 142 height 28
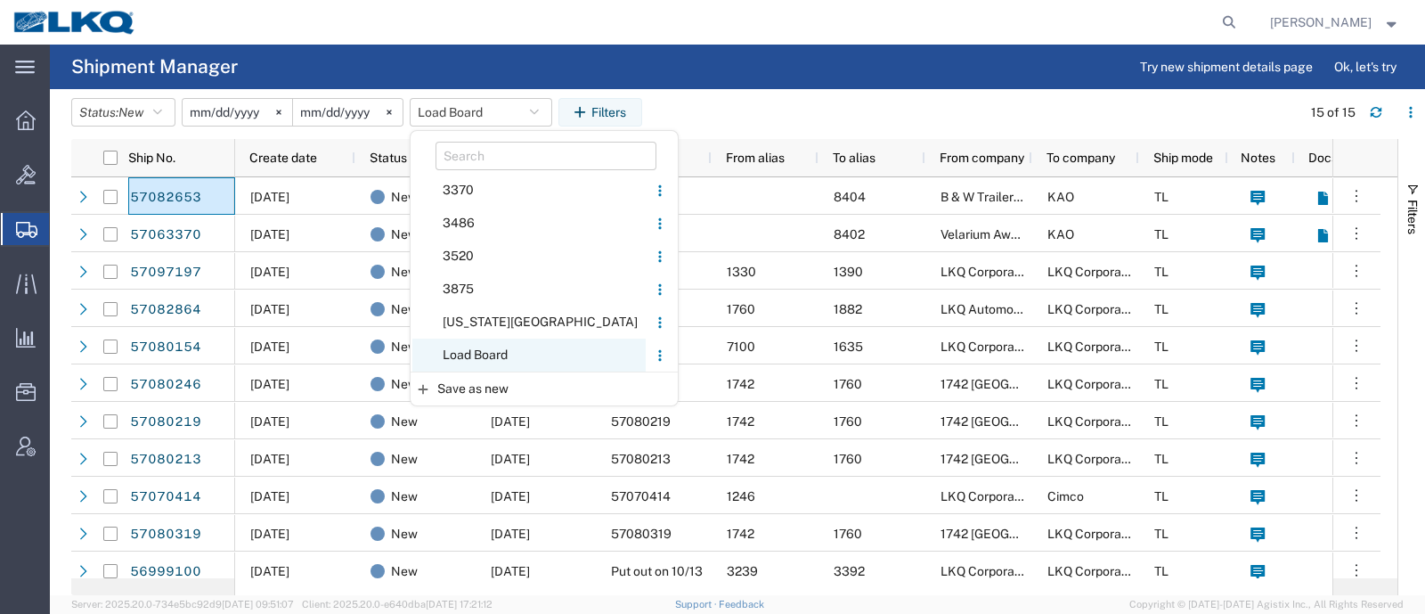
click at [493, 350] on span "Load Board" at bounding box center [528, 354] width 233 height 33
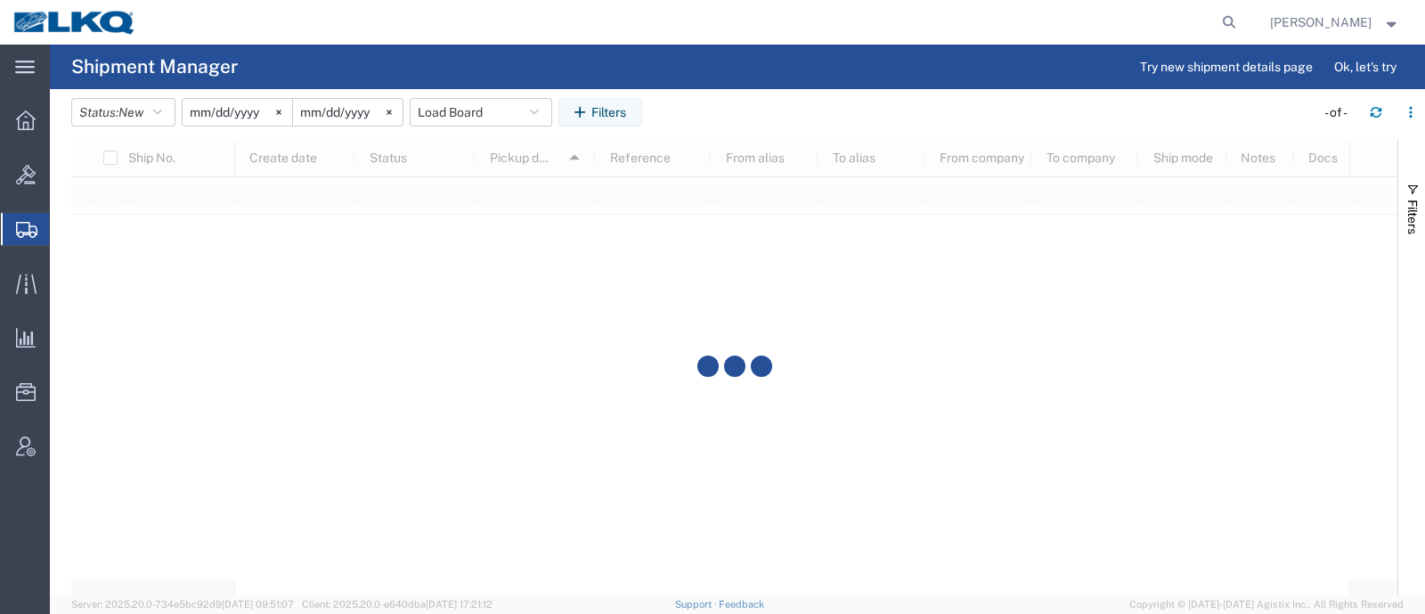
click at [961, 95] on header "Status: New Active All Approved Booked Canceled Delivered Denied New On Hold Pe…" at bounding box center [748, 114] width 1354 height 50
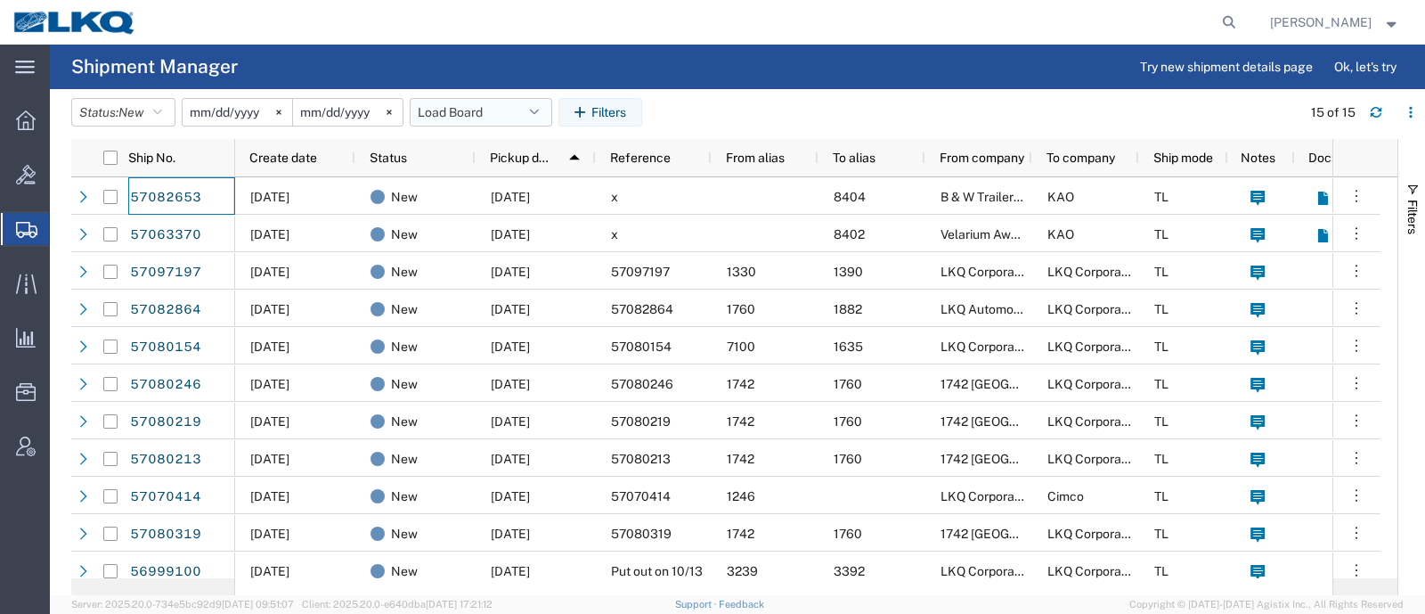
drag, startPoint x: 469, startPoint y: 114, endPoint x: 481, endPoint y: 122, distance: 14.1
click at [469, 114] on button "Load Board" at bounding box center [481, 112] width 142 height 28
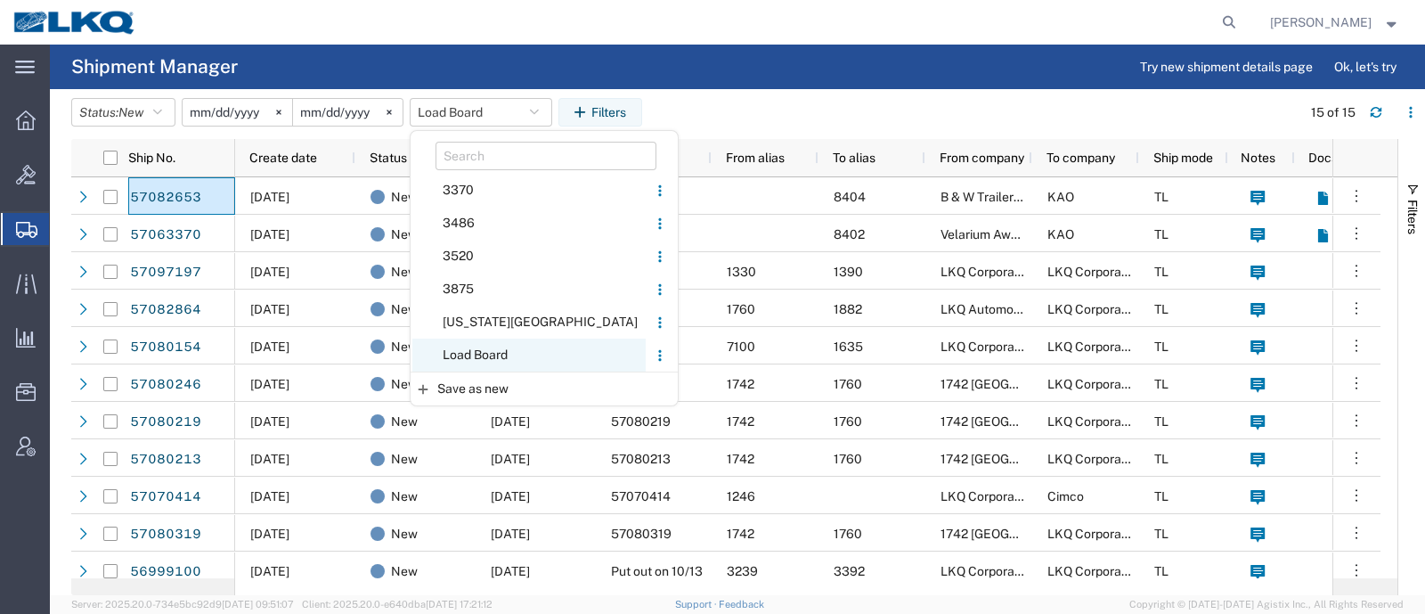
click at [502, 354] on span "Load Board" at bounding box center [528, 354] width 233 height 33
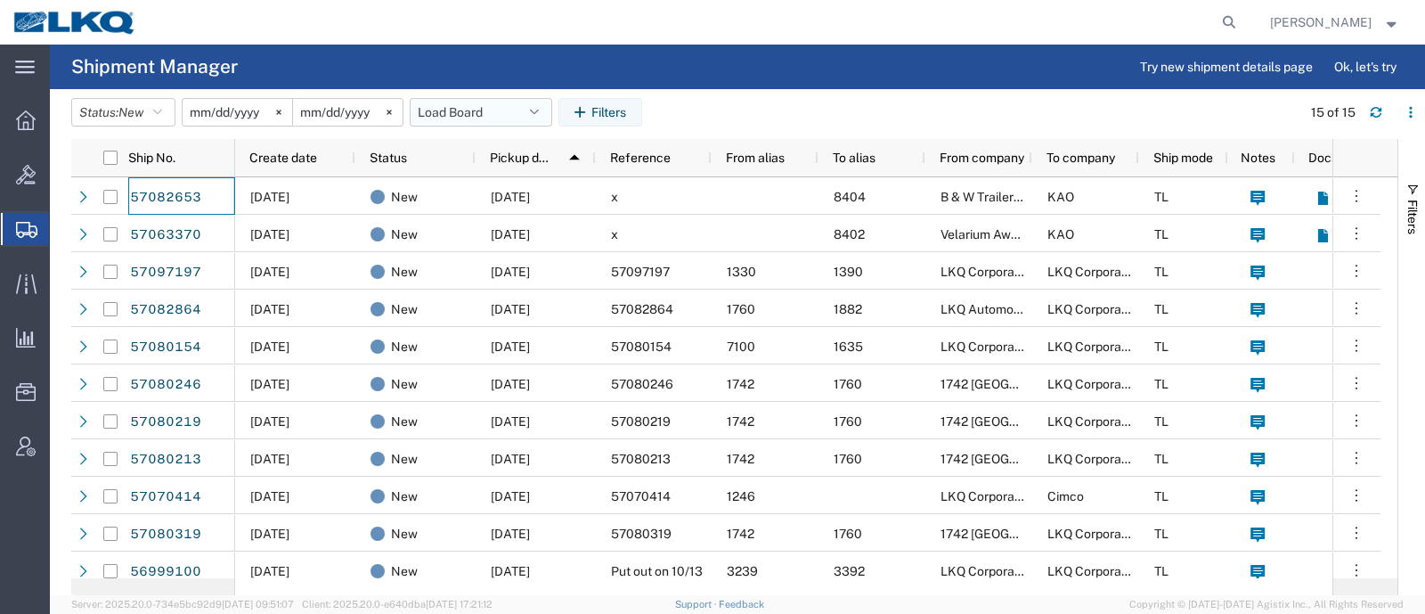
click at [468, 104] on button "Load Board" at bounding box center [481, 112] width 142 height 28
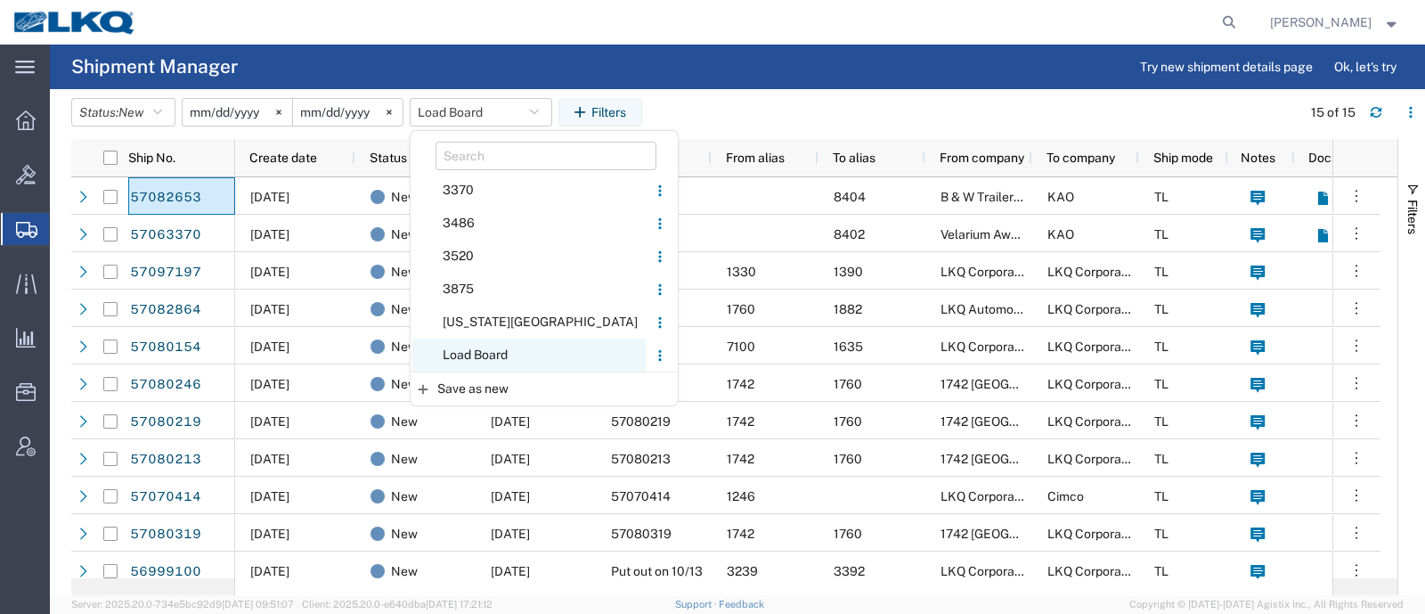
click at [502, 358] on span "Load Board" at bounding box center [528, 354] width 233 height 33
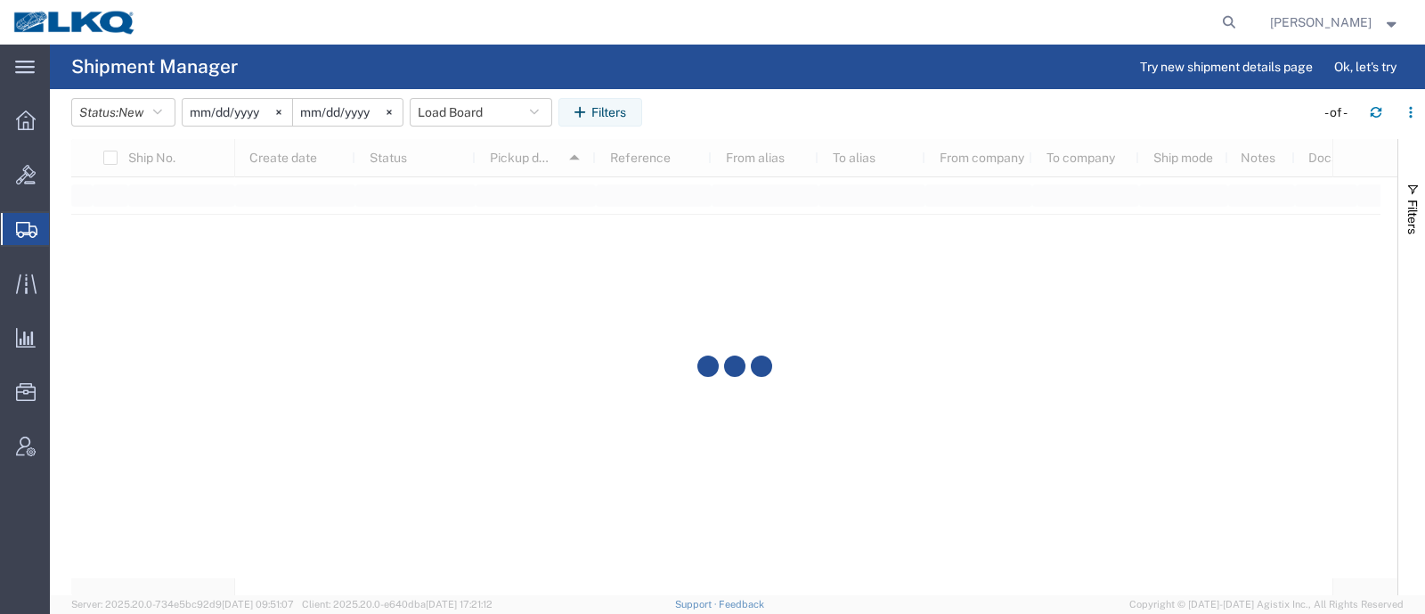
click at [766, 102] on agx-table-filter-chips "Status: New Active All Approved Booked Canceled Delivered Denied New On Hold Pe…" at bounding box center [688, 118] width 1234 height 41
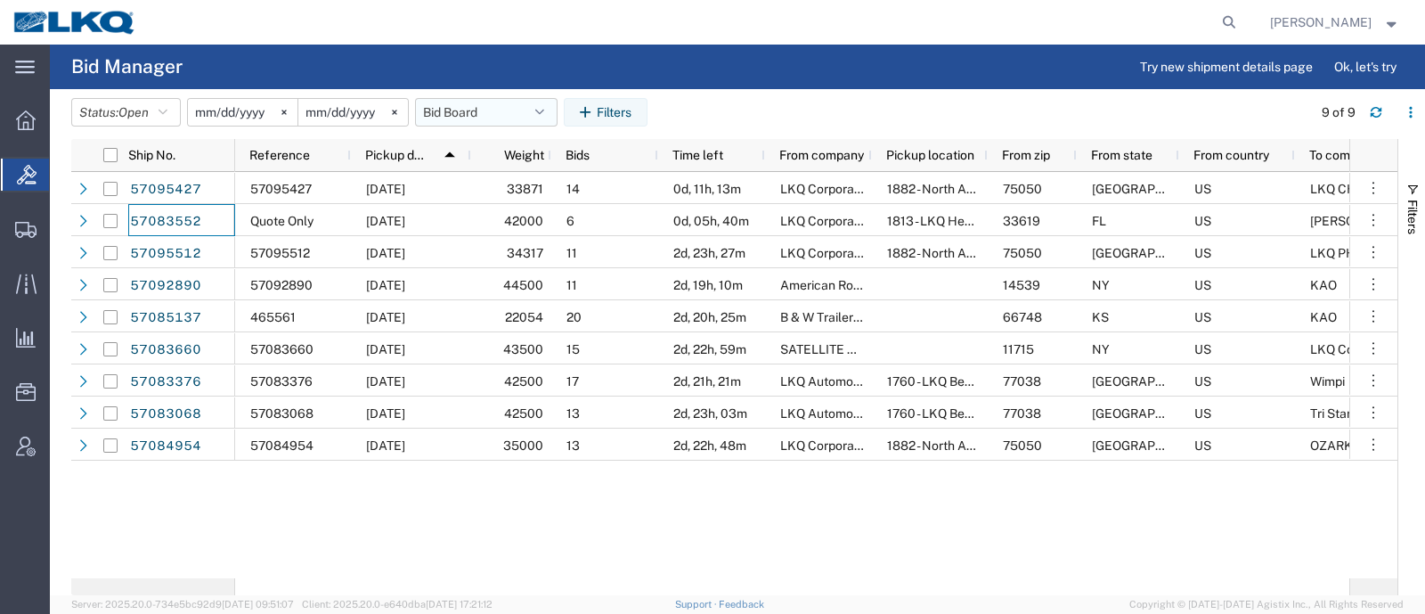
click at [496, 113] on button "Bid Board" at bounding box center [486, 112] width 142 height 28
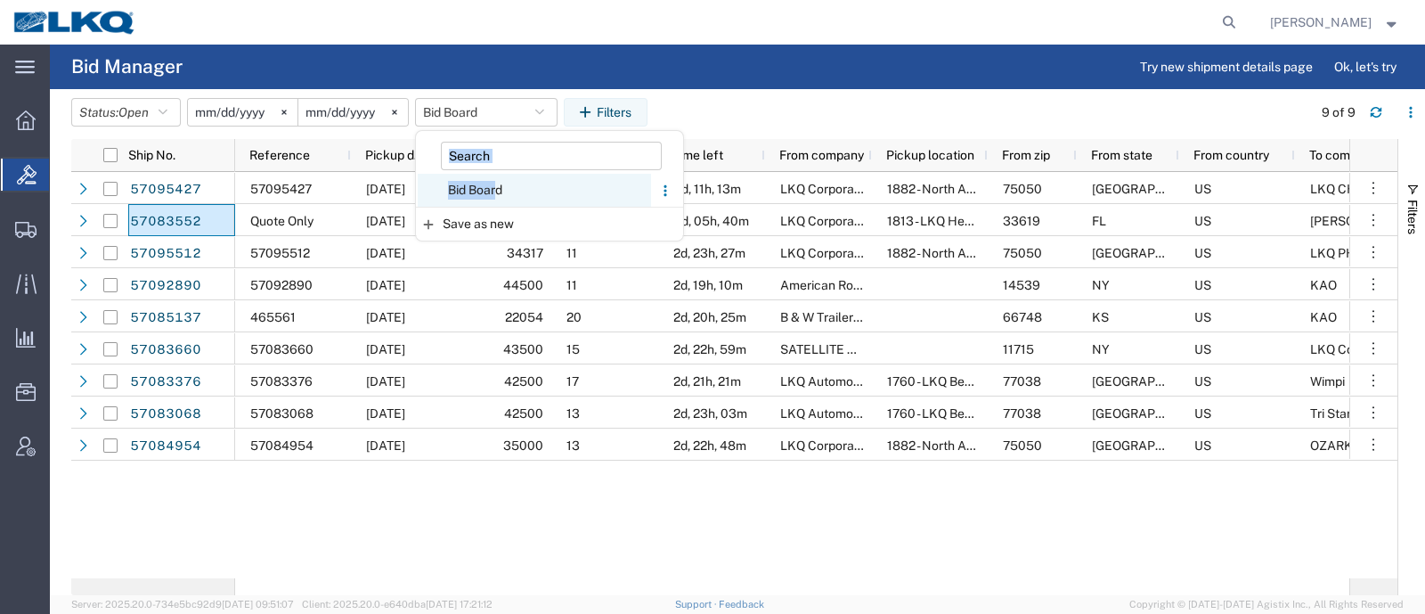
click at [490, 190] on span "Bid Board" at bounding box center [534, 190] width 233 height 33
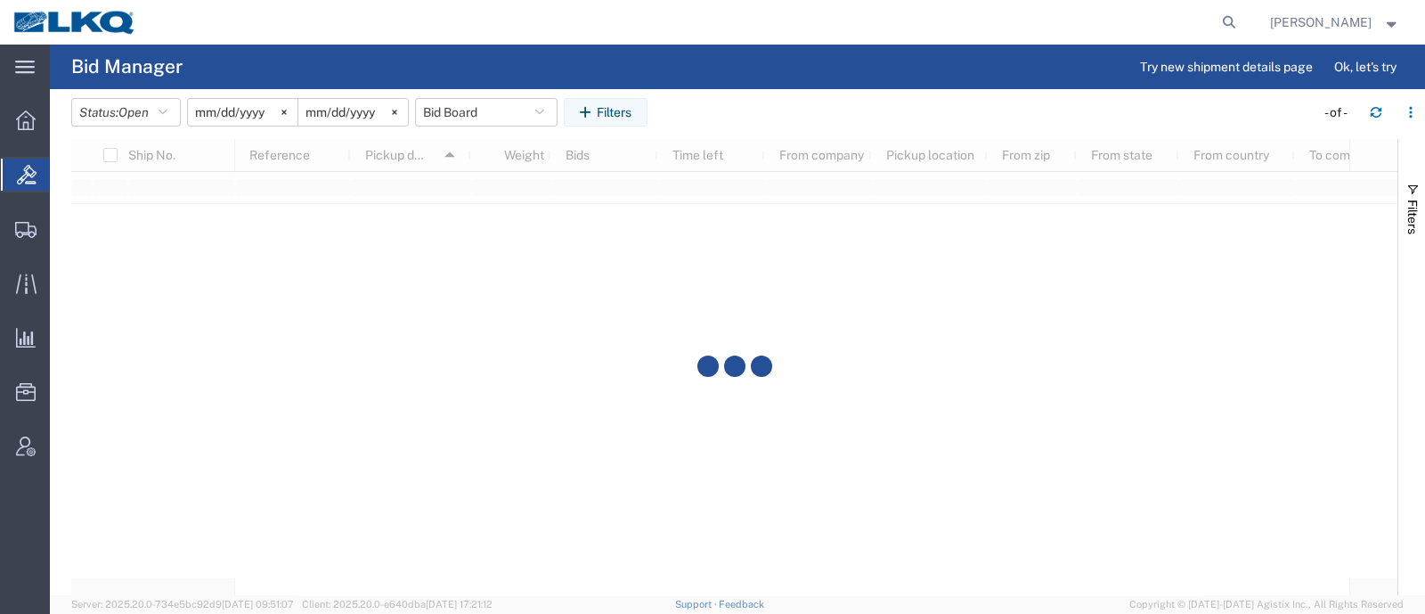
click at [706, 115] on agx-table-filter-chips "Status: Open Active All Awaiting Confirmation Awarded Closed Expired Open Withd…" at bounding box center [688, 118] width 1234 height 41
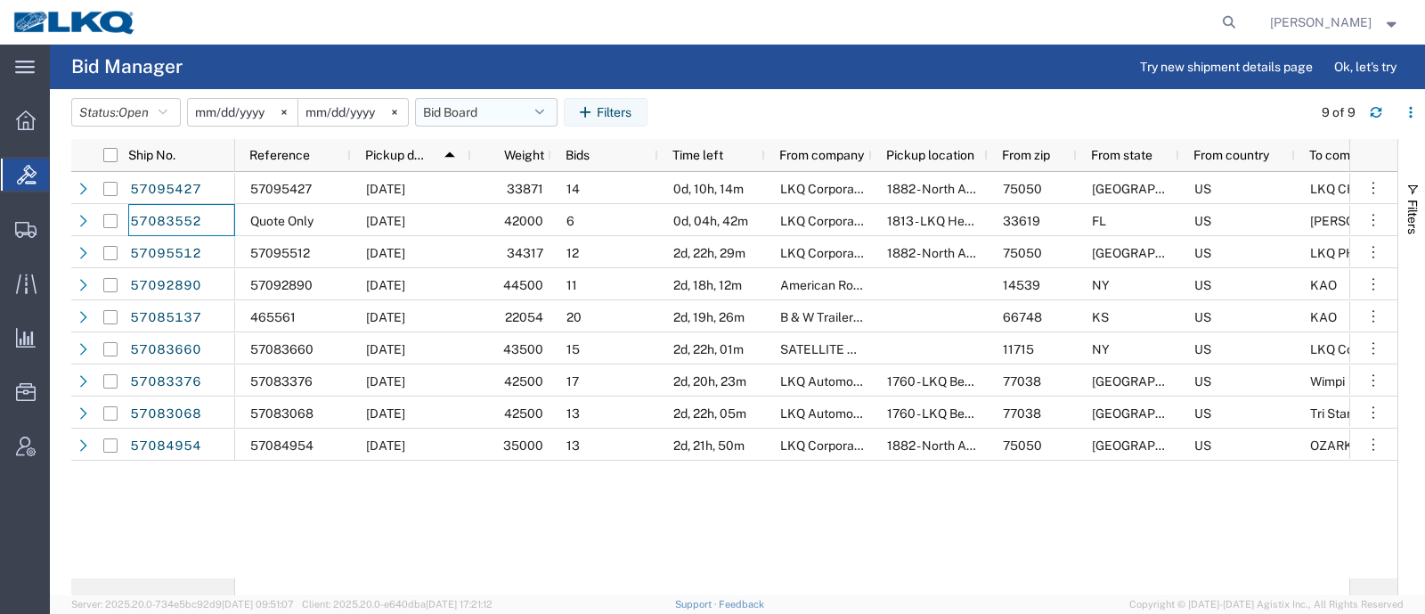
click at [454, 114] on button "Bid Board" at bounding box center [486, 112] width 142 height 28
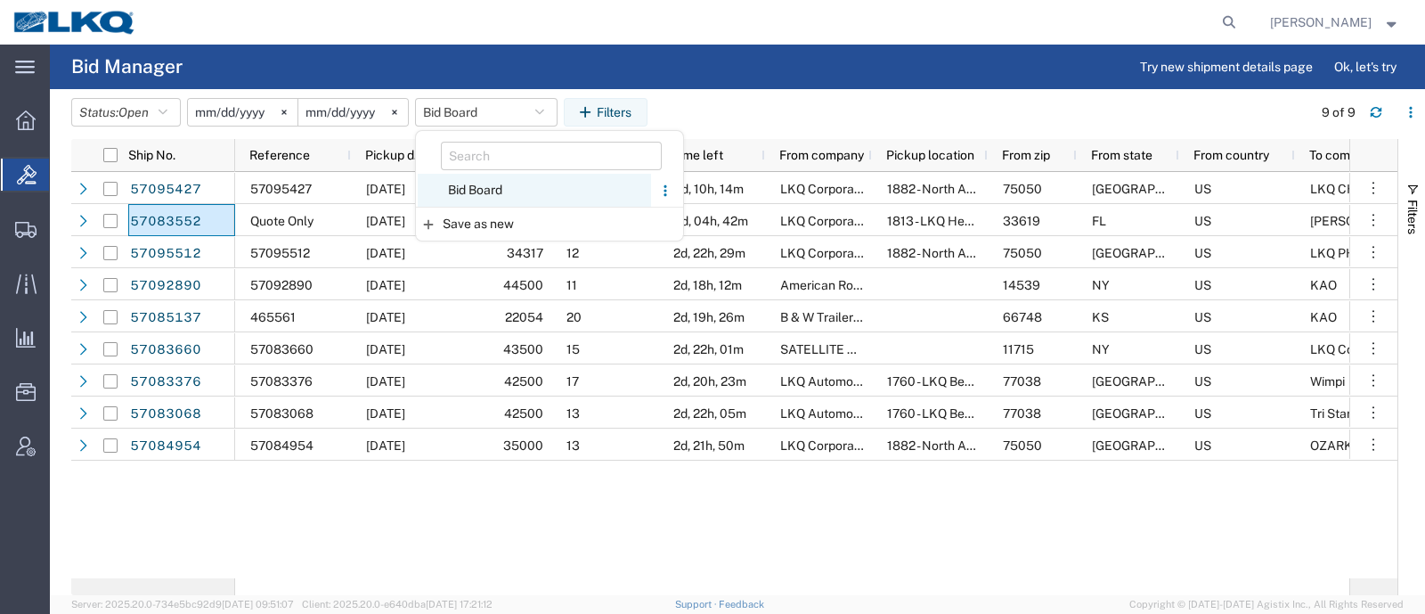
click at [485, 189] on span "Bid Board" at bounding box center [534, 190] width 233 height 33
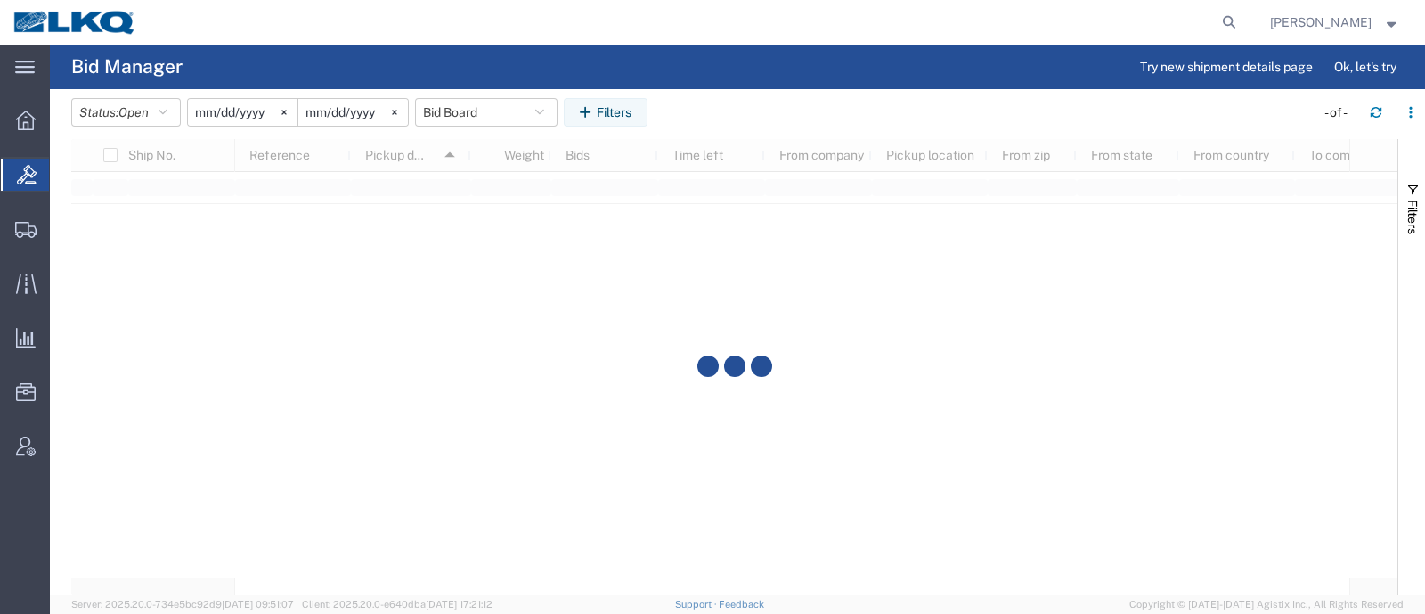
click at [737, 115] on agx-table-filter-chips "Status: Open Active All Awaiting Confirmation Awarded Closed Expired Open Withd…" at bounding box center [688, 118] width 1234 height 41
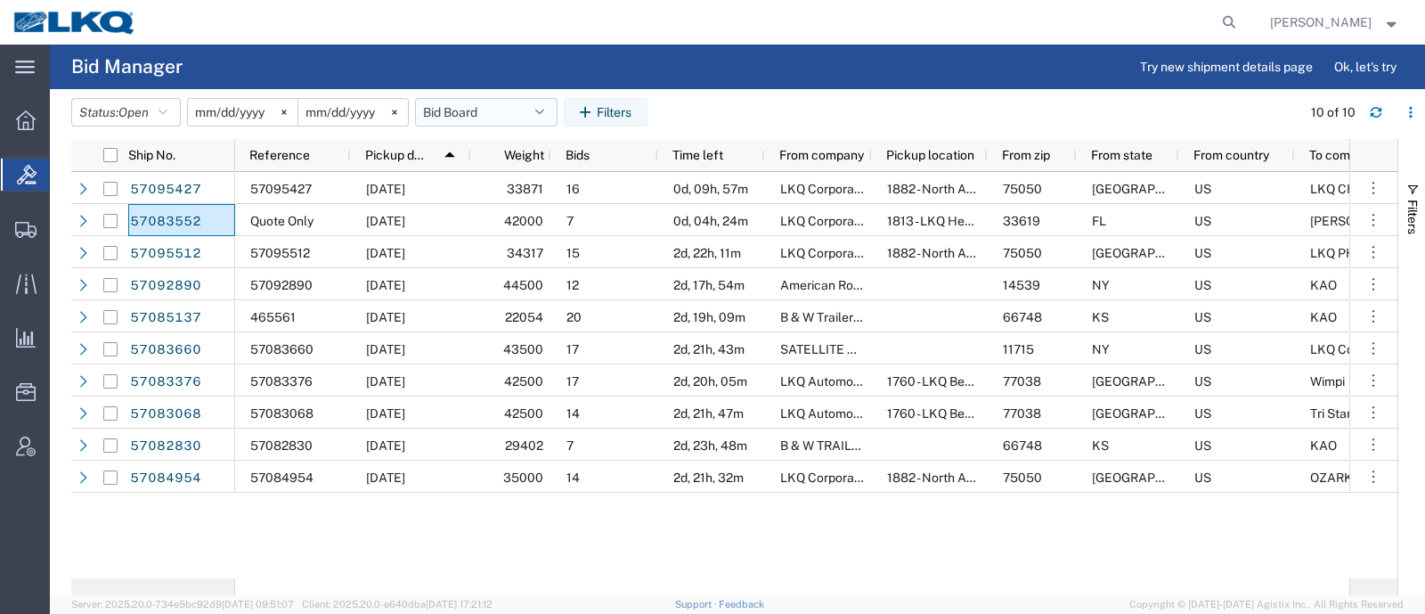
click at [467, 110] on button "Bid Board" at bounding box center [486, 112] width 142 height 28
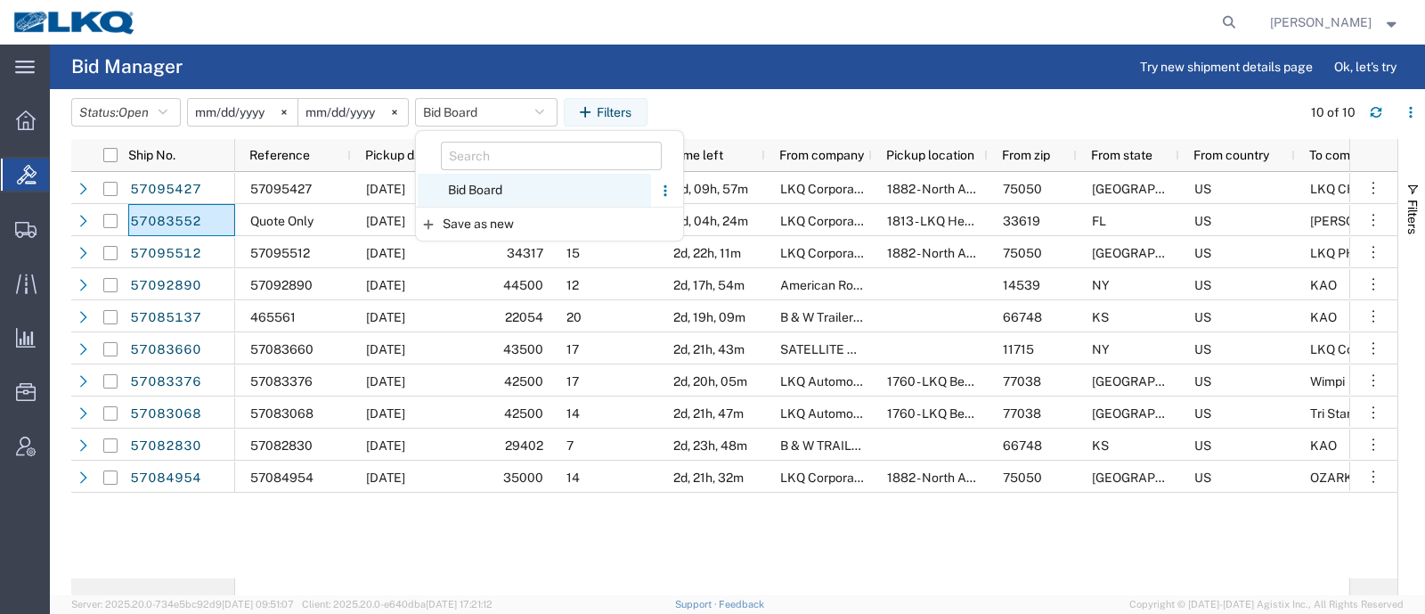
click at [500, 180] on span "Bid Board" at bounding box center [534, 190] width 233 height 33
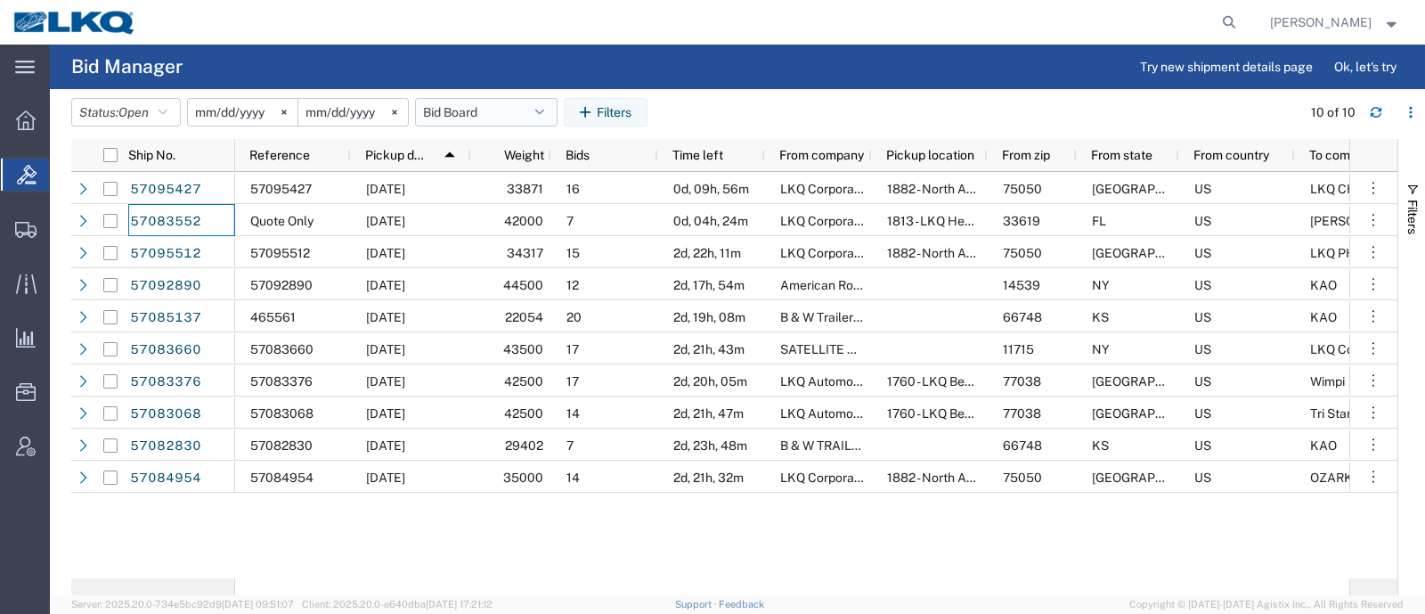
click at [454, 104] on button "Bid Board" at bounding box center [486, 112] width 142 height 28
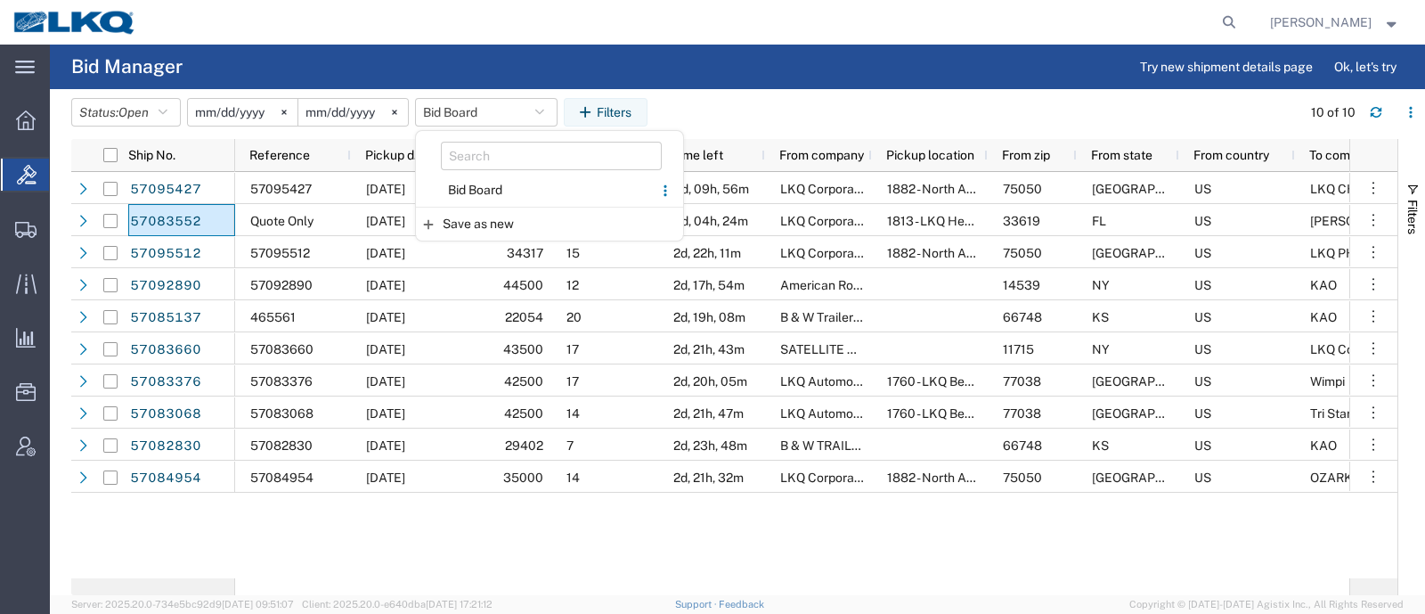
drag, startPoint x: 478, startPoint y: 191, endPoint x: 254, endPoint y: 48, distance: 266.3
click at [476, 191] on span "Bid Board" at bounding box center [534, 190] width 233 height 33
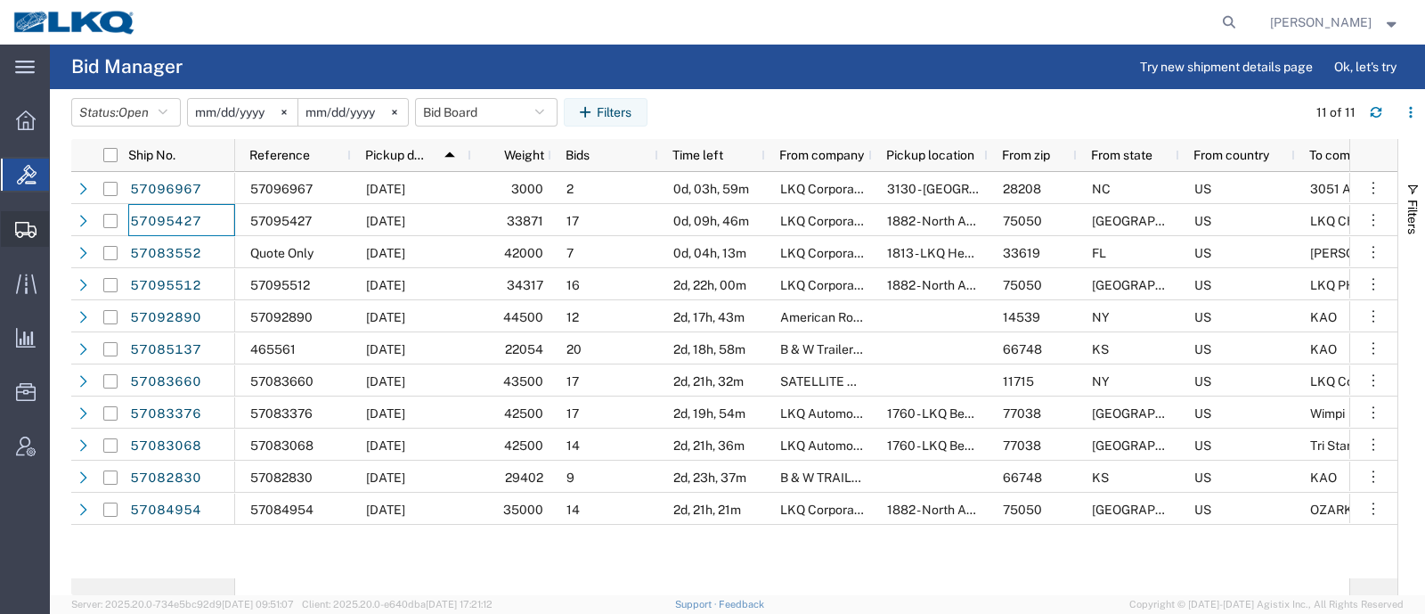
click at [0, 0] on span "Create Shipment" at bounding box center [0, 0] width 0 height 0
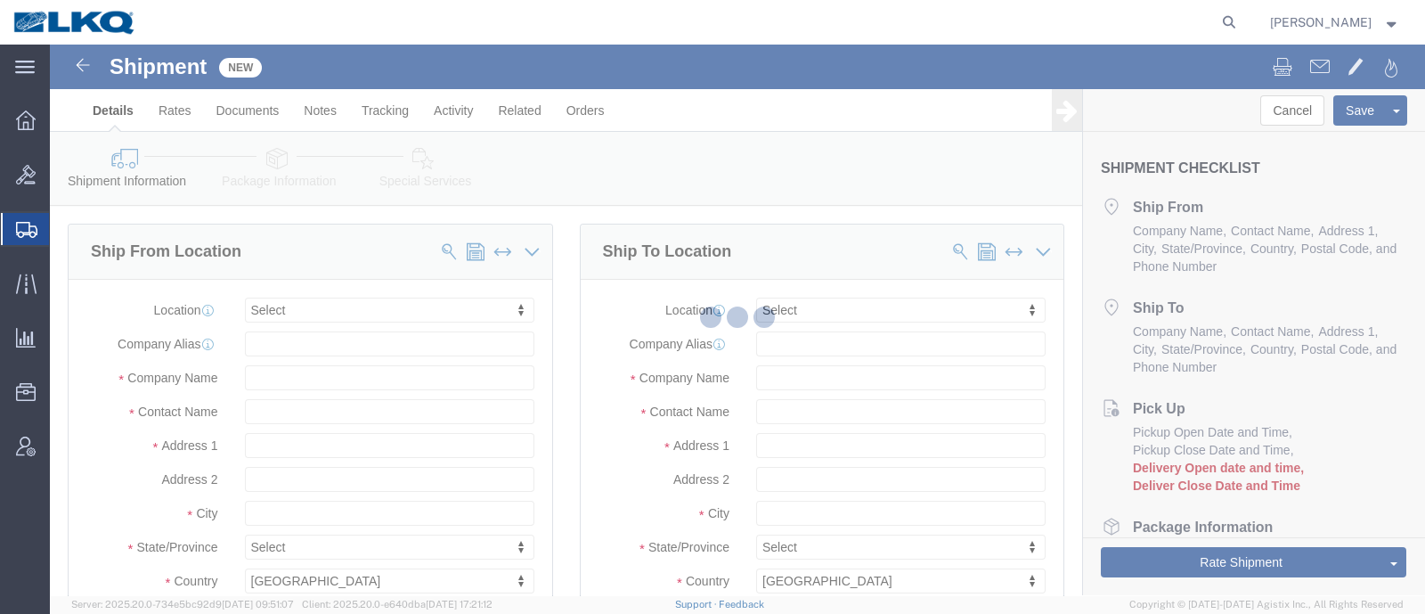
select select
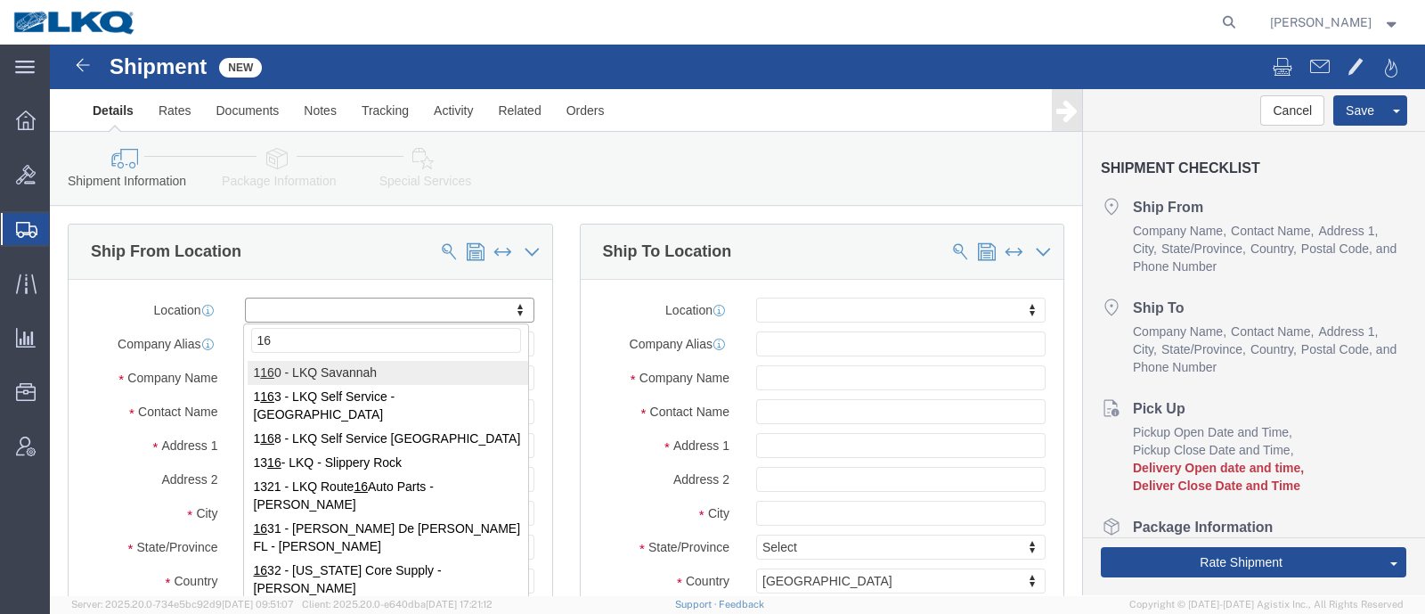
type input "1"
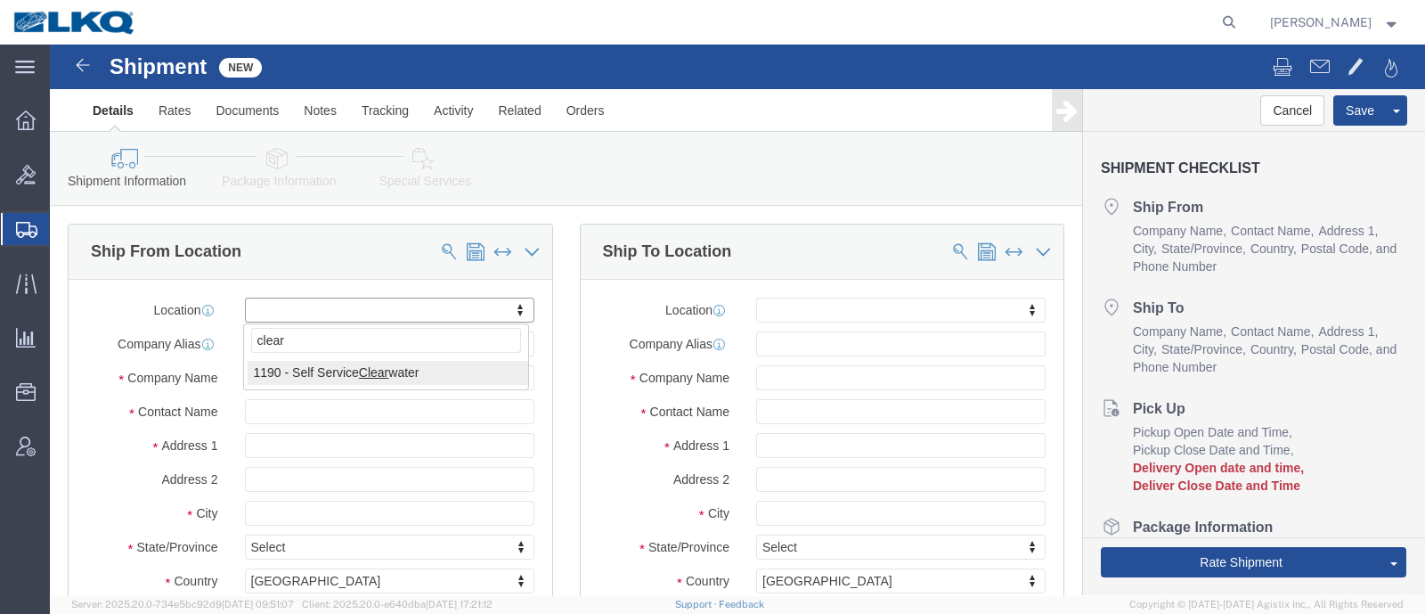
type input "clear"
type input "c"
type input "crys"
select select "27344"
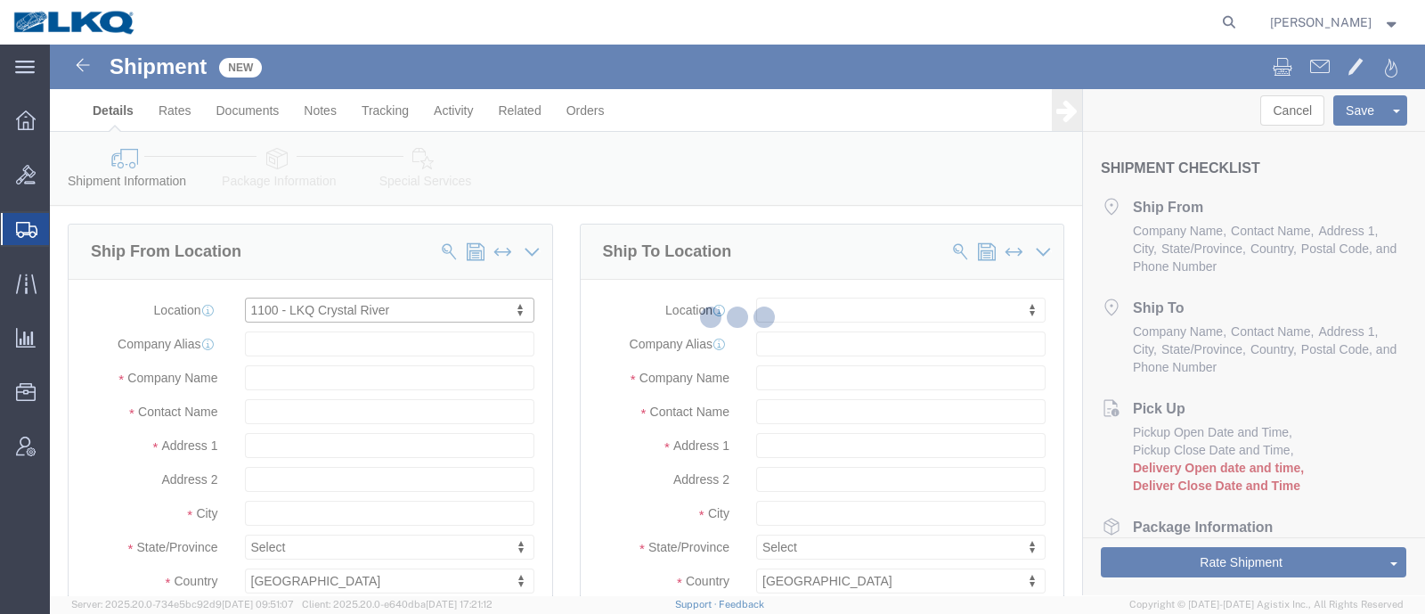
select select "FL"
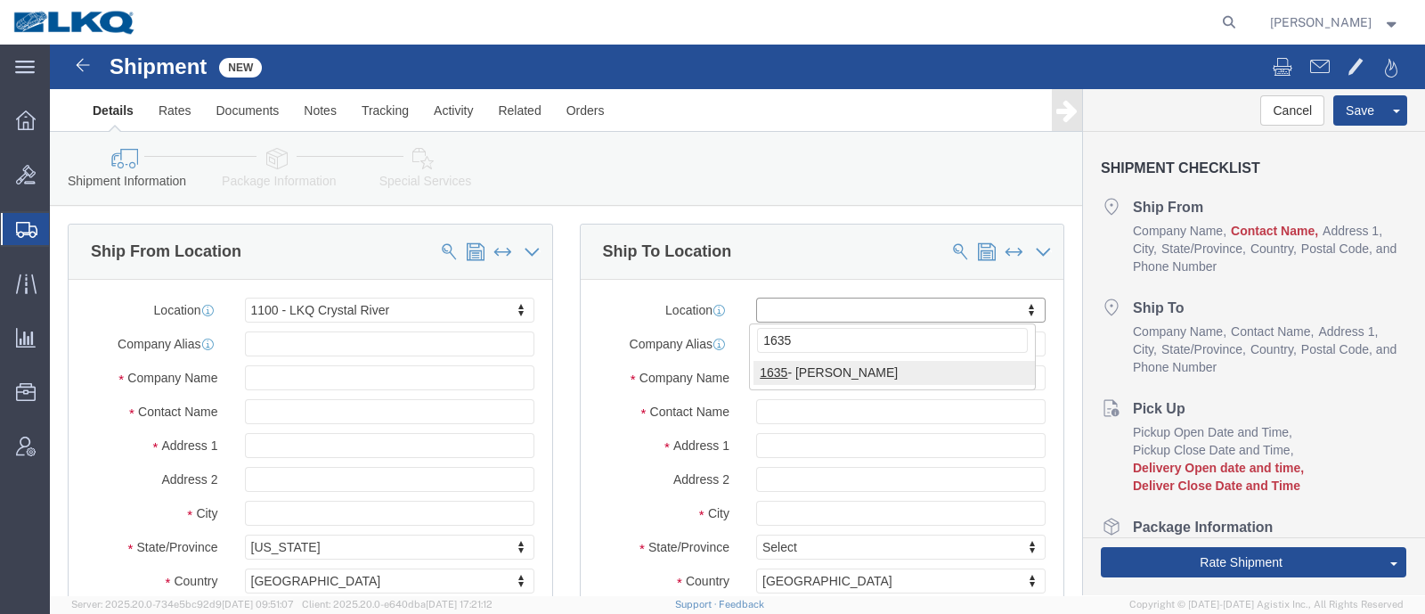
type input "1635"
select select "27578"
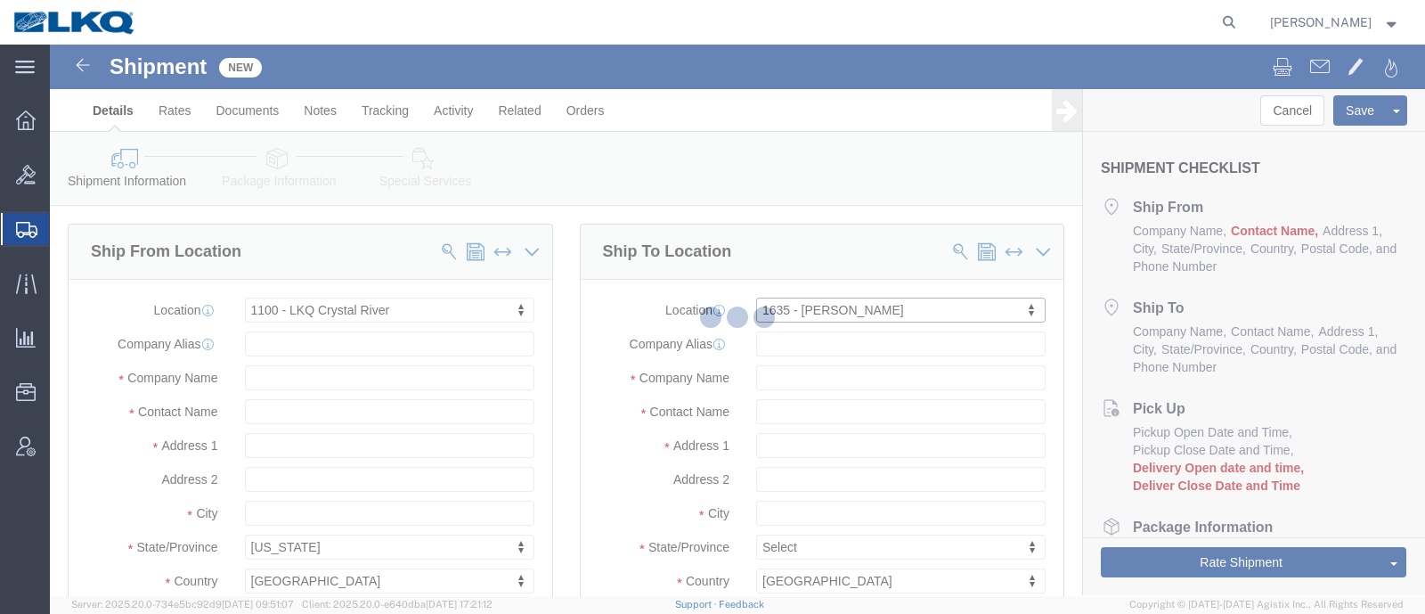
select select "IL"
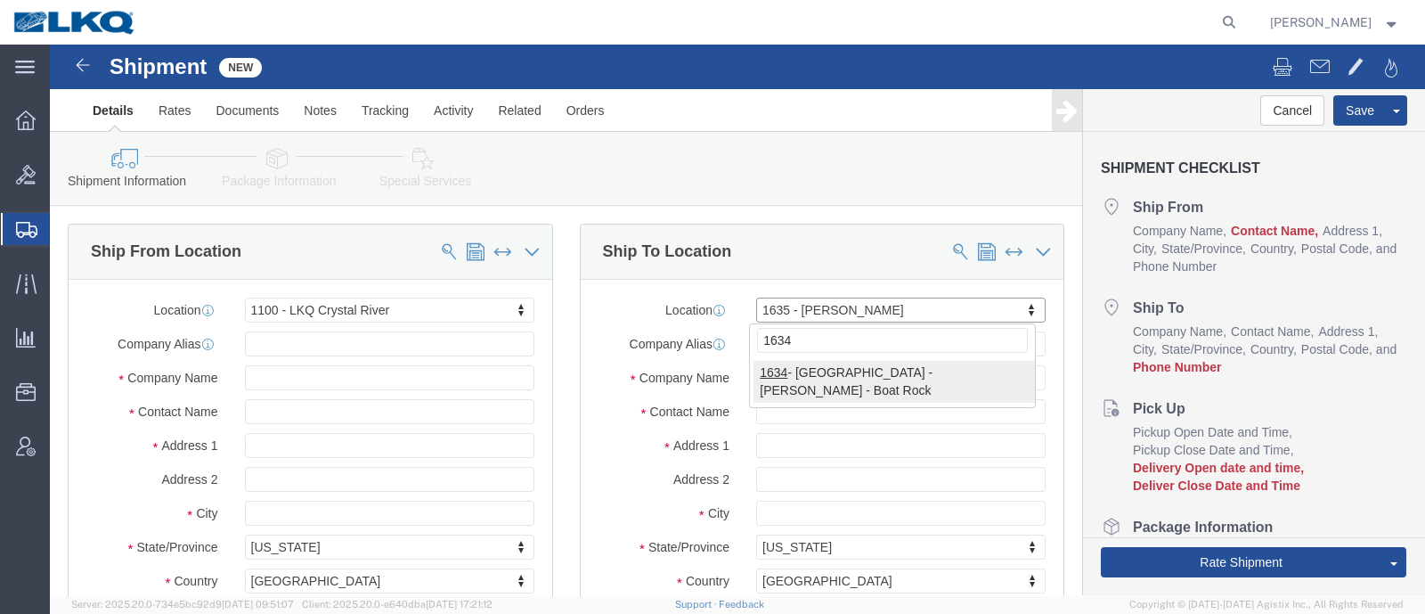
type input "1634"
select select "28712"
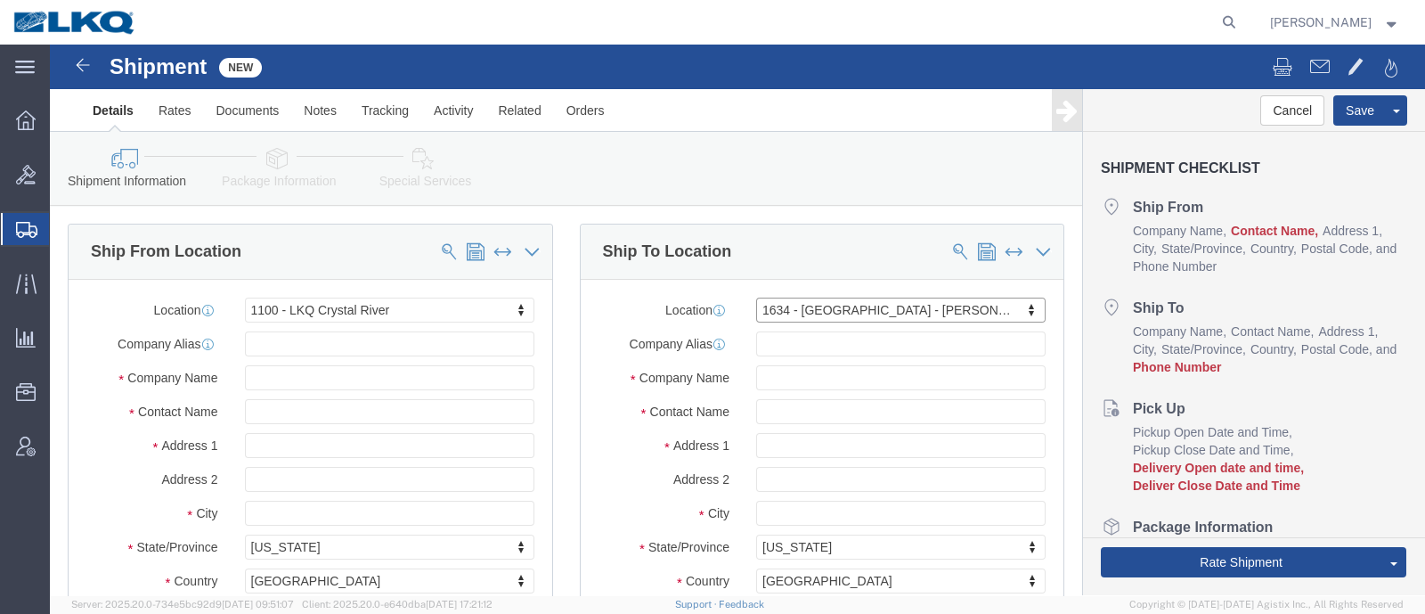
select select "GA"
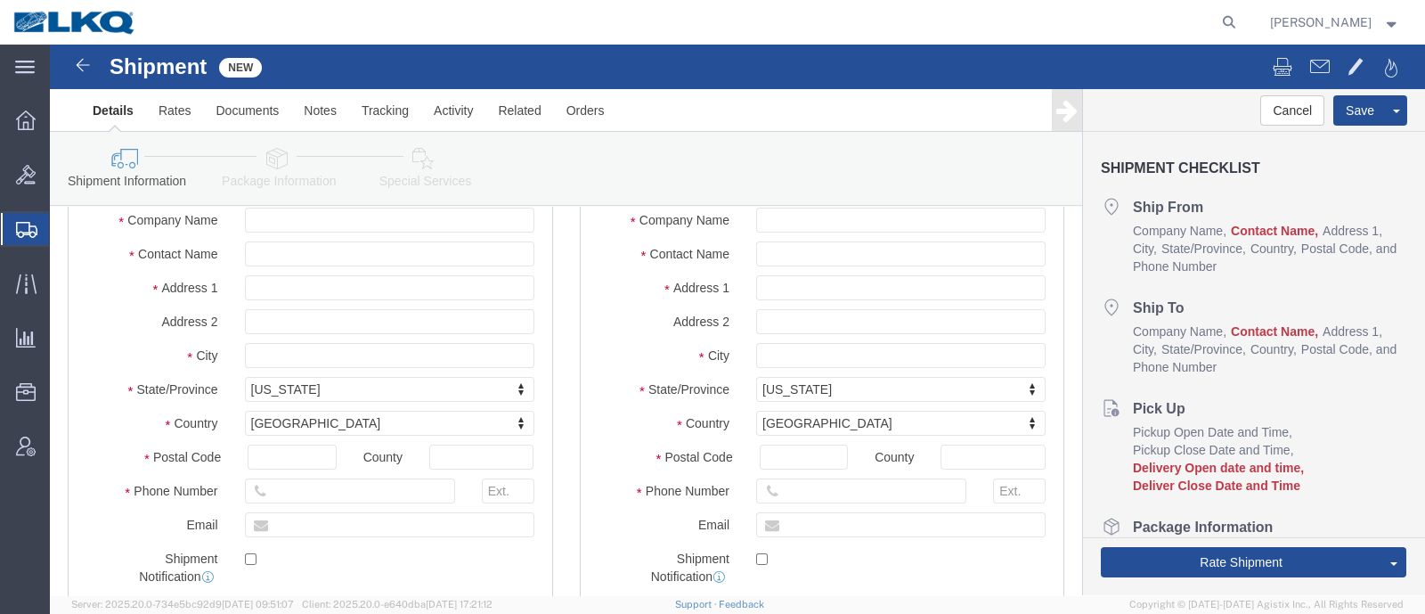
scroll to position [222, 0]
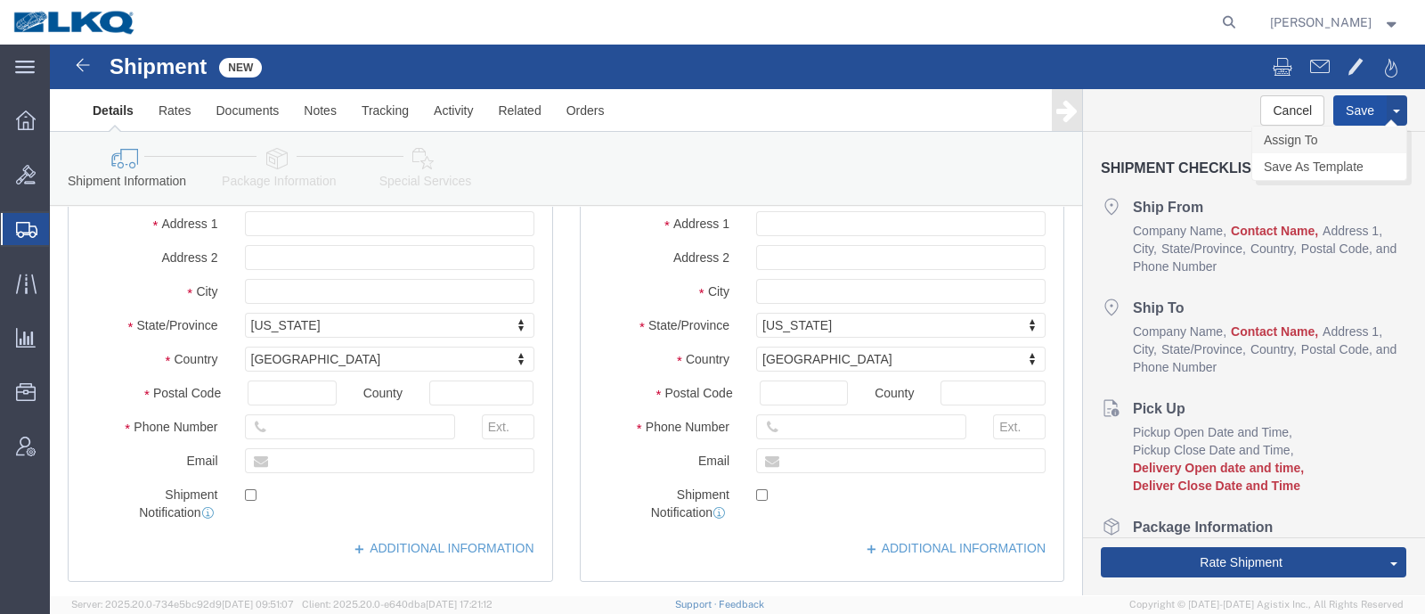
drag, startPoint x: 1296, startPoint y: 60, endPoint x: 1212, endPoint y: 92, distance: 89.6
click button "Save"
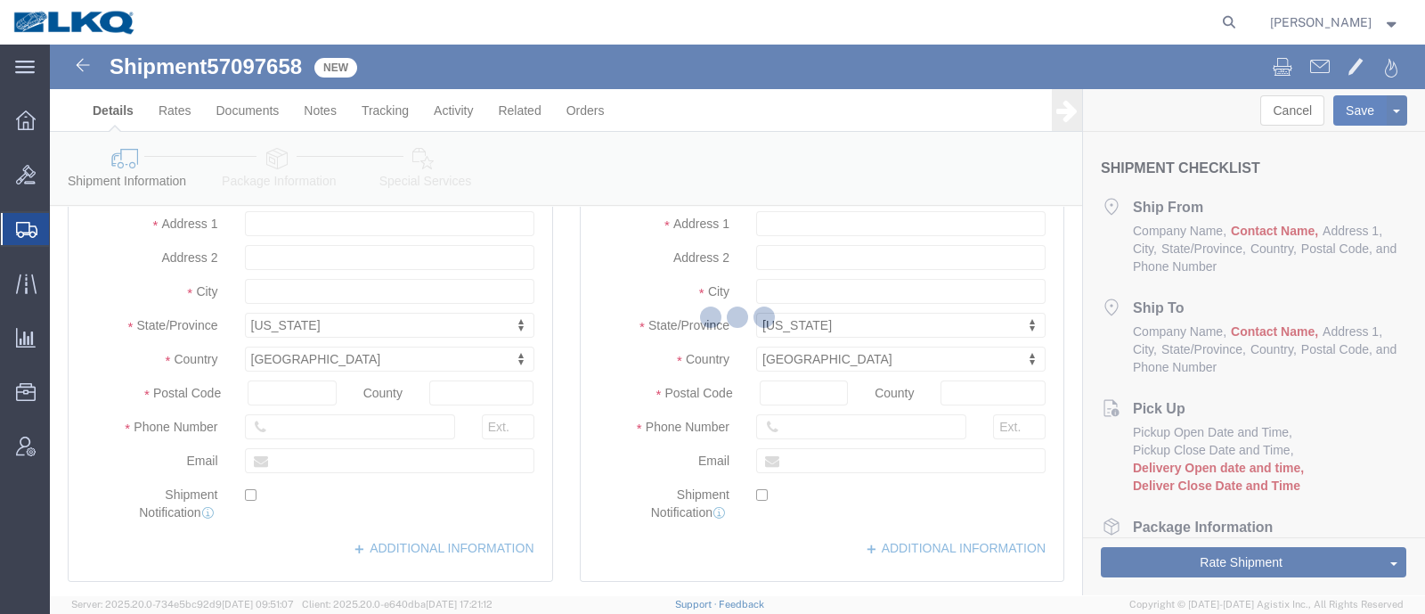
select select "27344"
select select "28712"
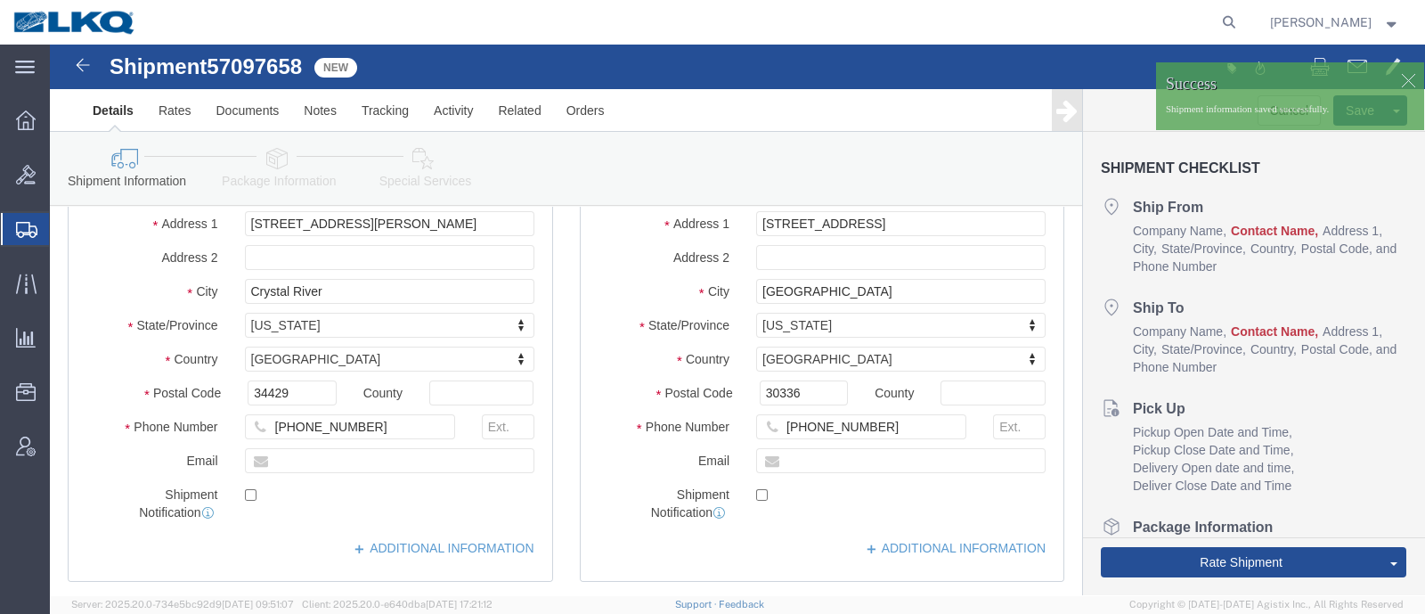
click span "57097658"
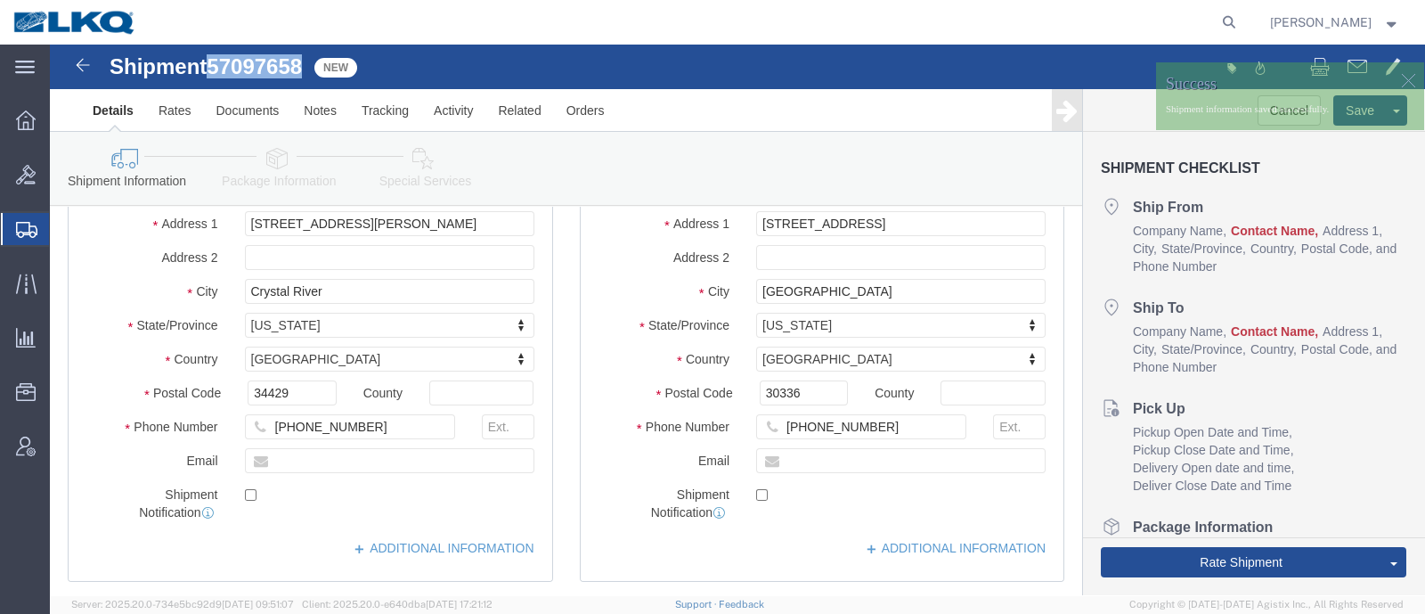
click span "57097658"
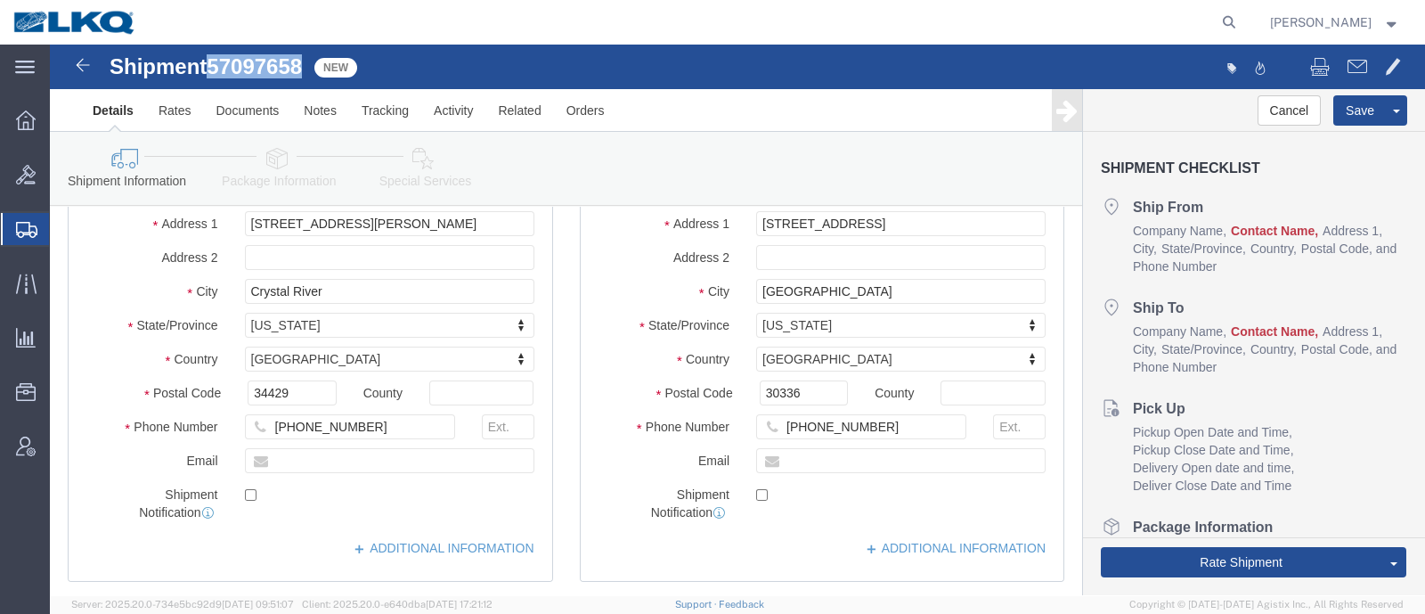
copy span "57097658"
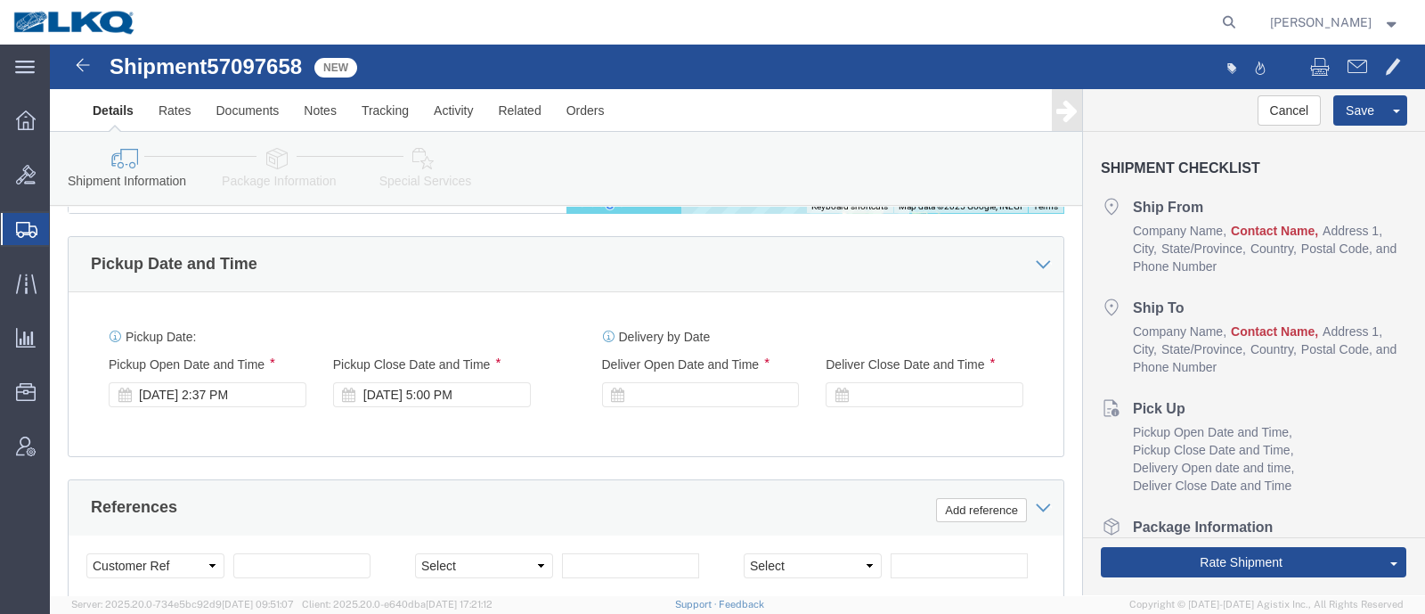
drag, startPoint x: 110, startPoint y: 353, endPoint x: 133, endPoint y: 346, distance: 23.4
click div "Oct 10 2025 2:37 PM"
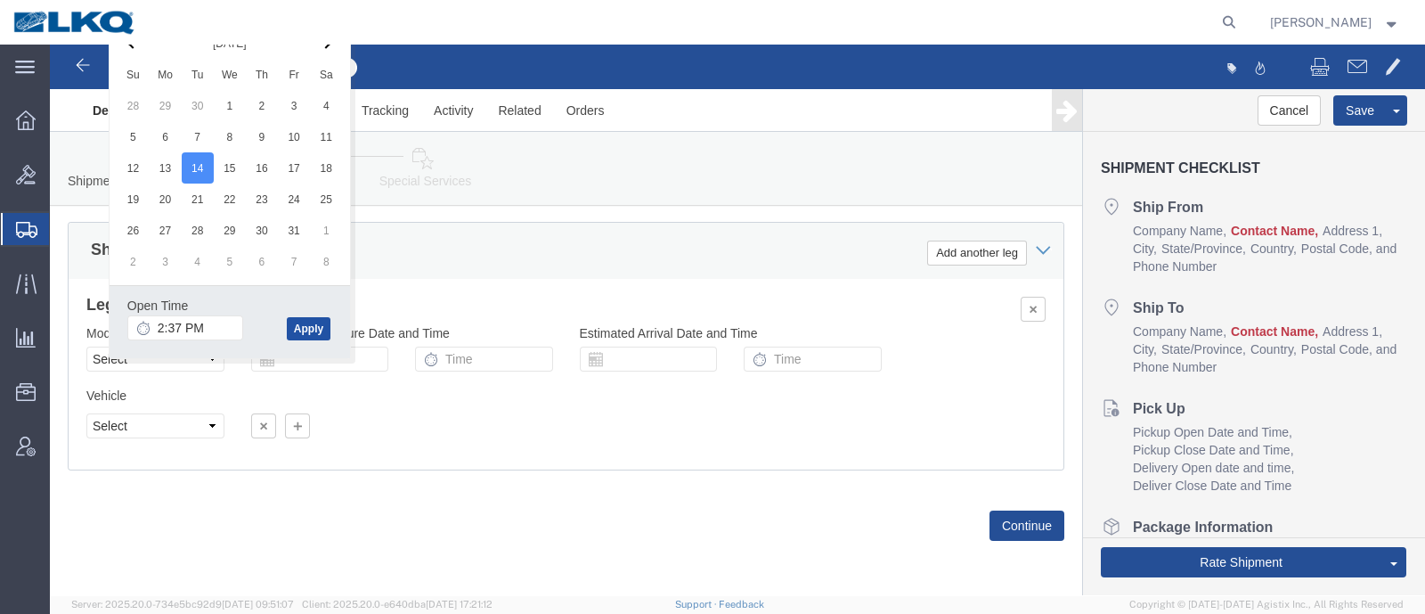
click button "Apply"
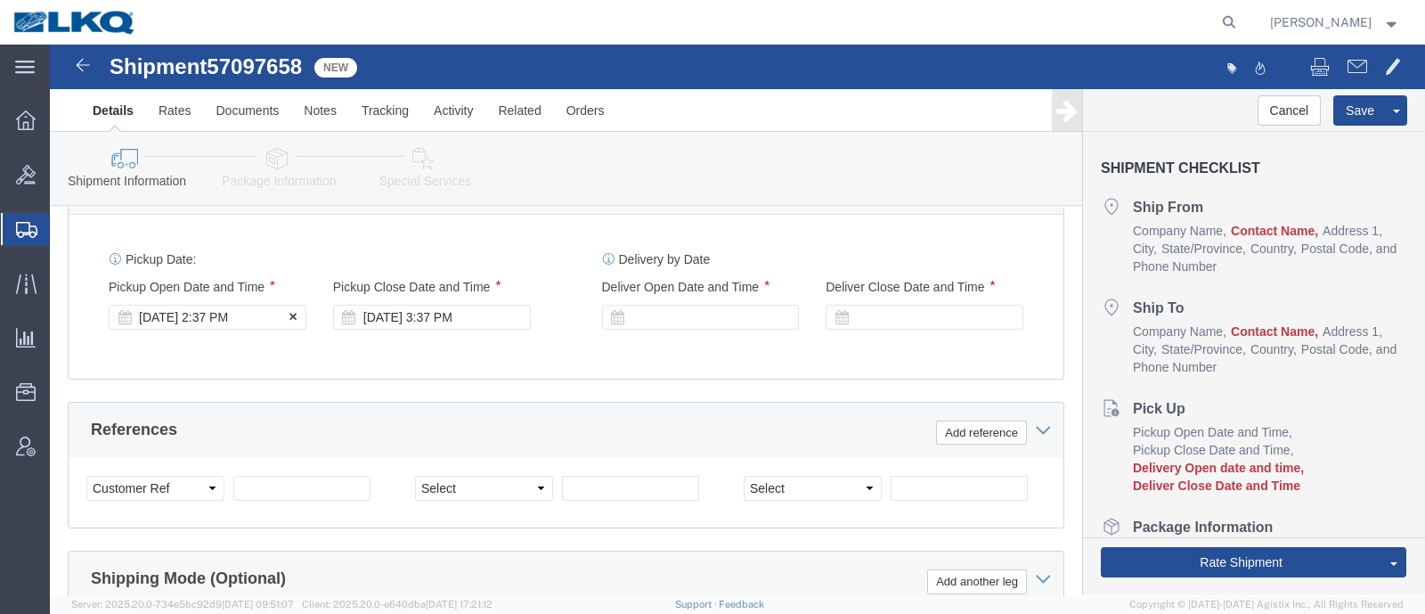
click div "Oct 14 2025 2:37 PM"
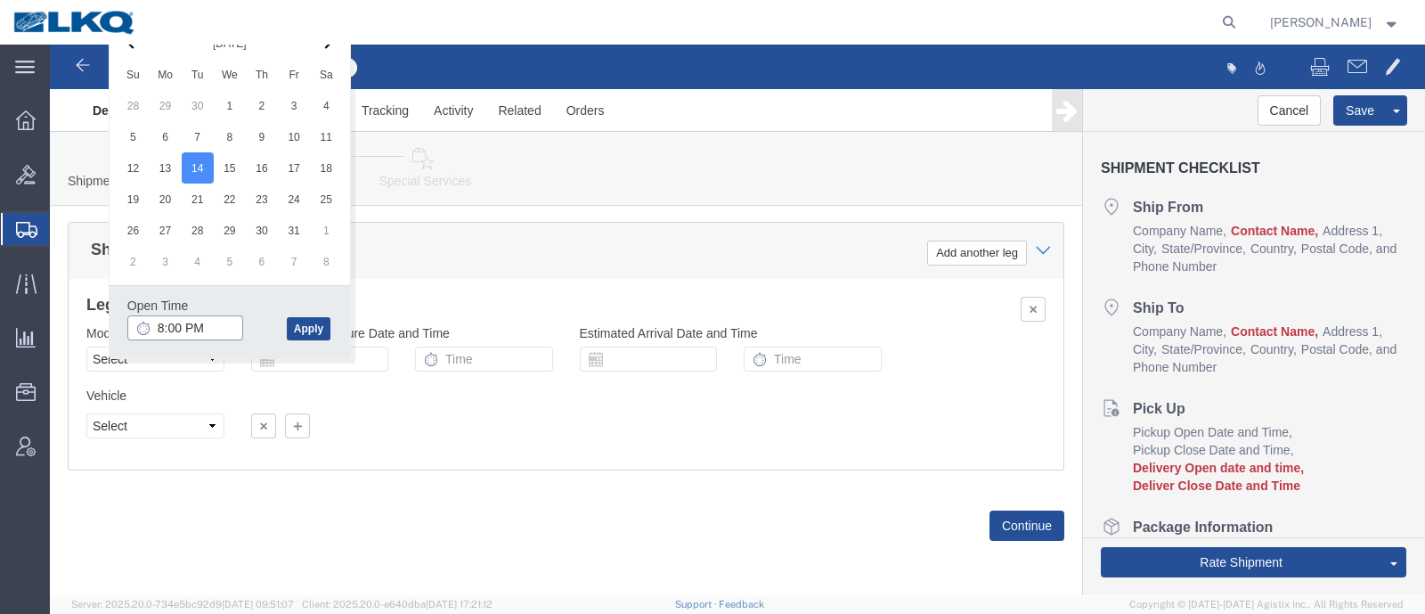
type input "8:00 PM"
click input "8:00 PM"
type input "8:00 AM"
click button "Apply"
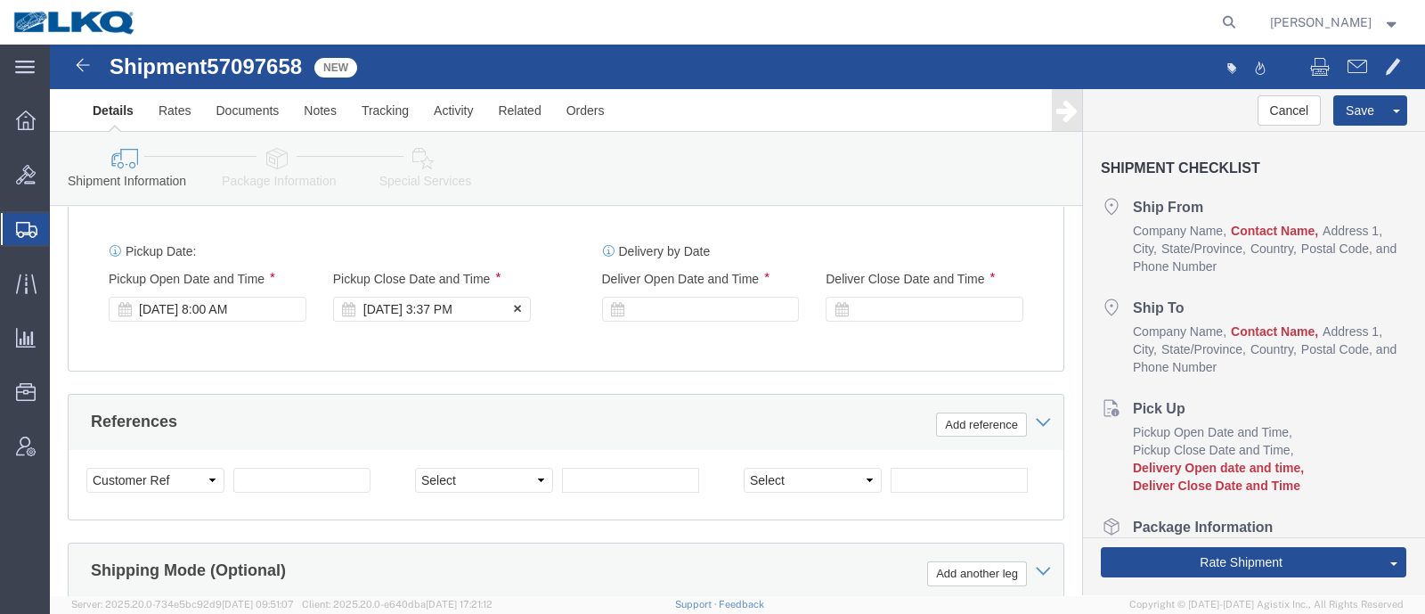
click div "Oct 14 2025 3:37 PM"
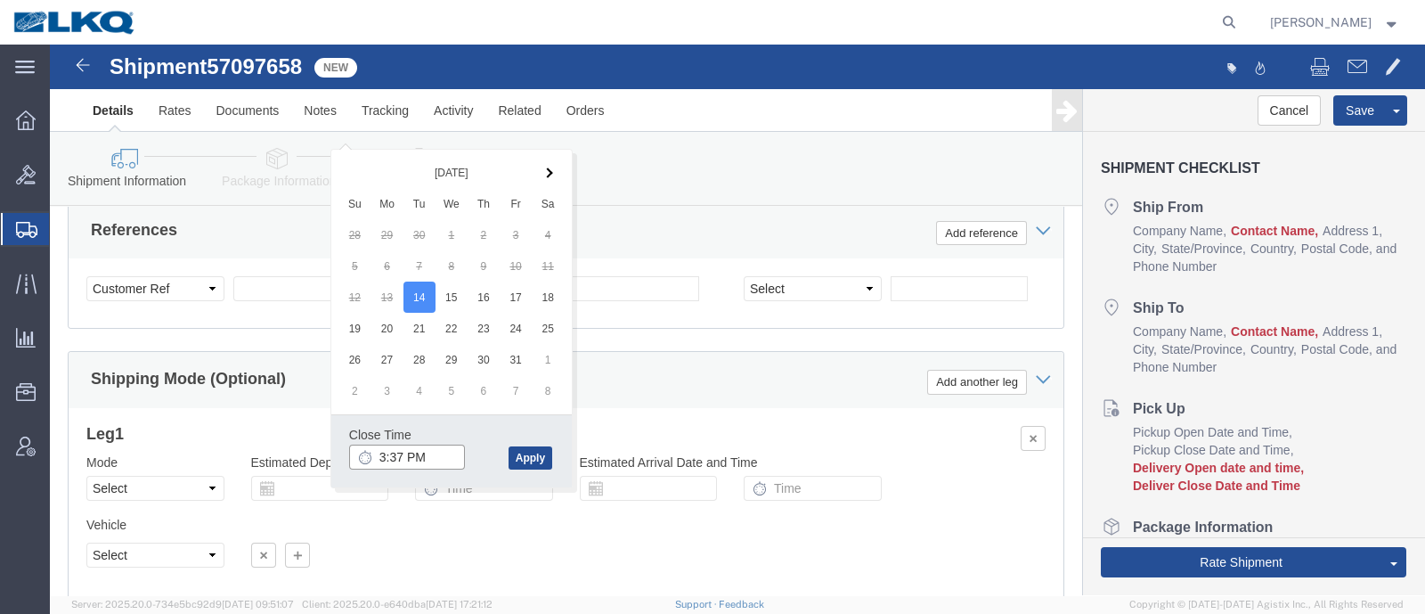
scroll to position [1190, 0]
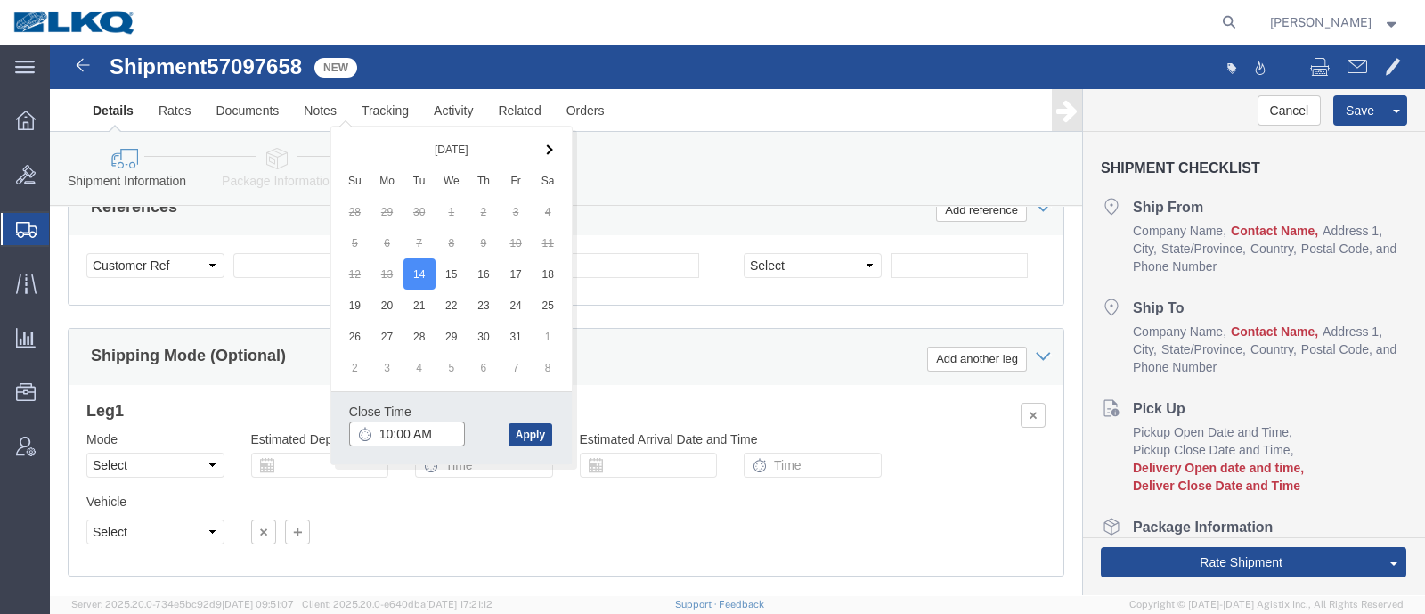
type input "10:00 AM"
click button "Apply"
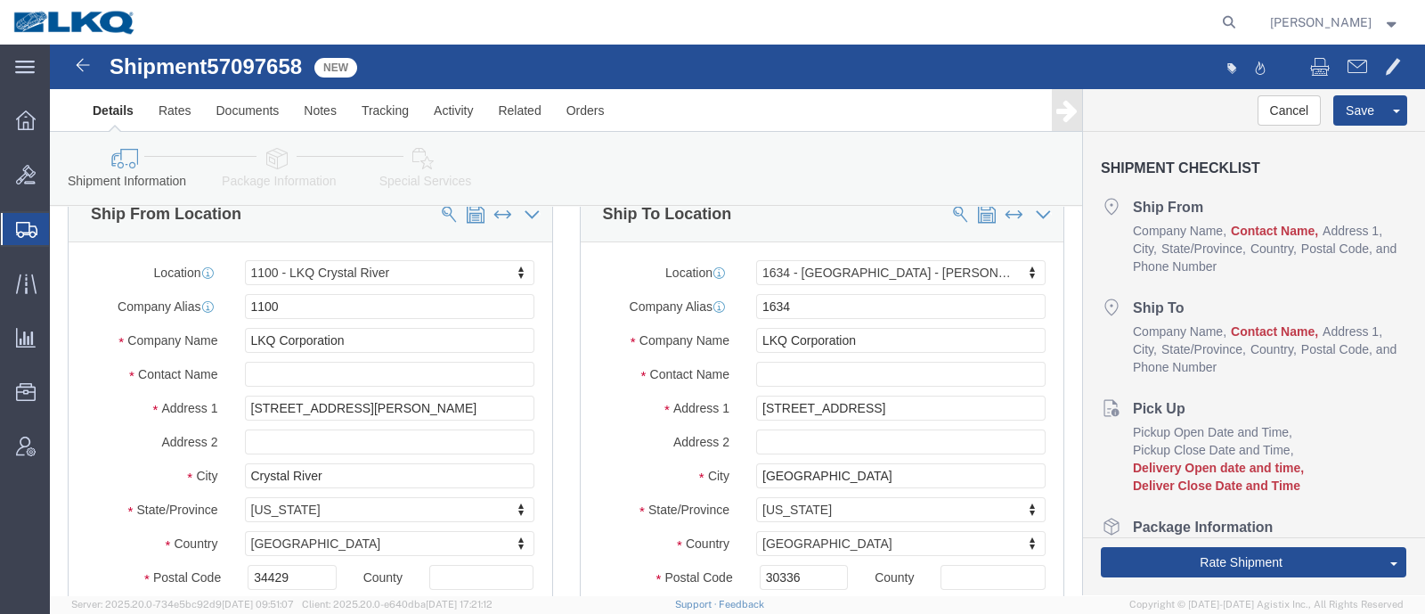
scroll to position [0, 0]
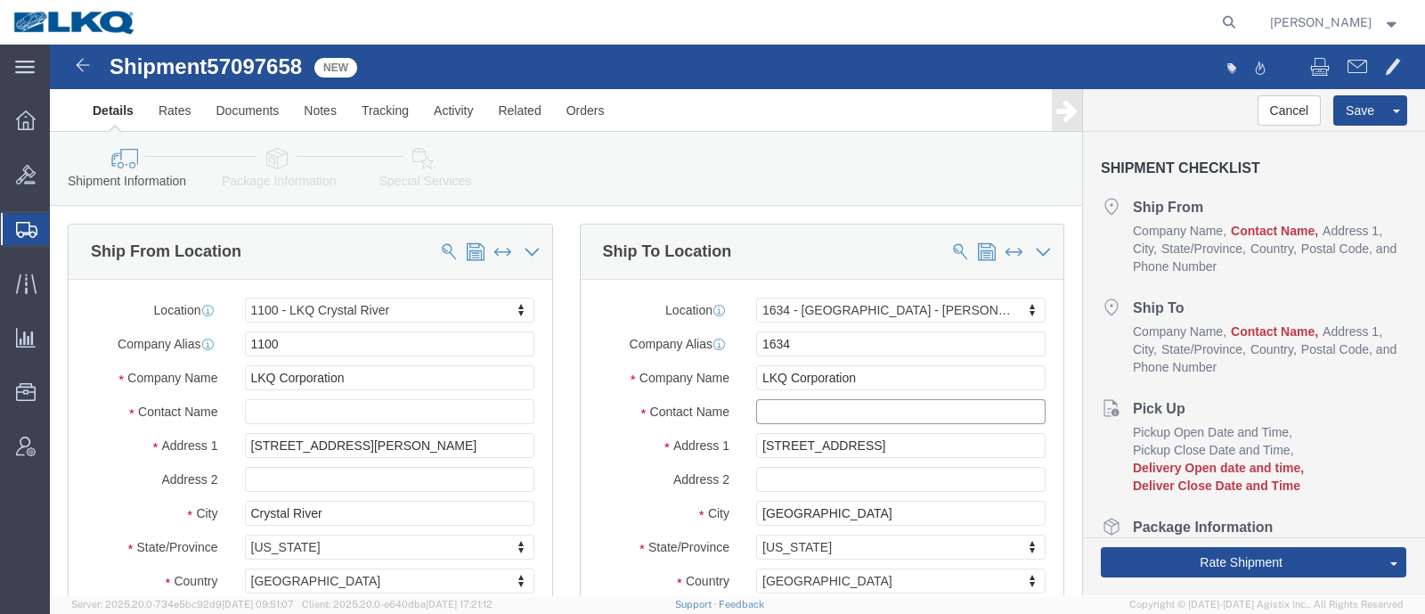
click input "text"
type input "N/A"
click ul "Ship From Company Name Contact Name Address 1 City State/Province Country Posta…"
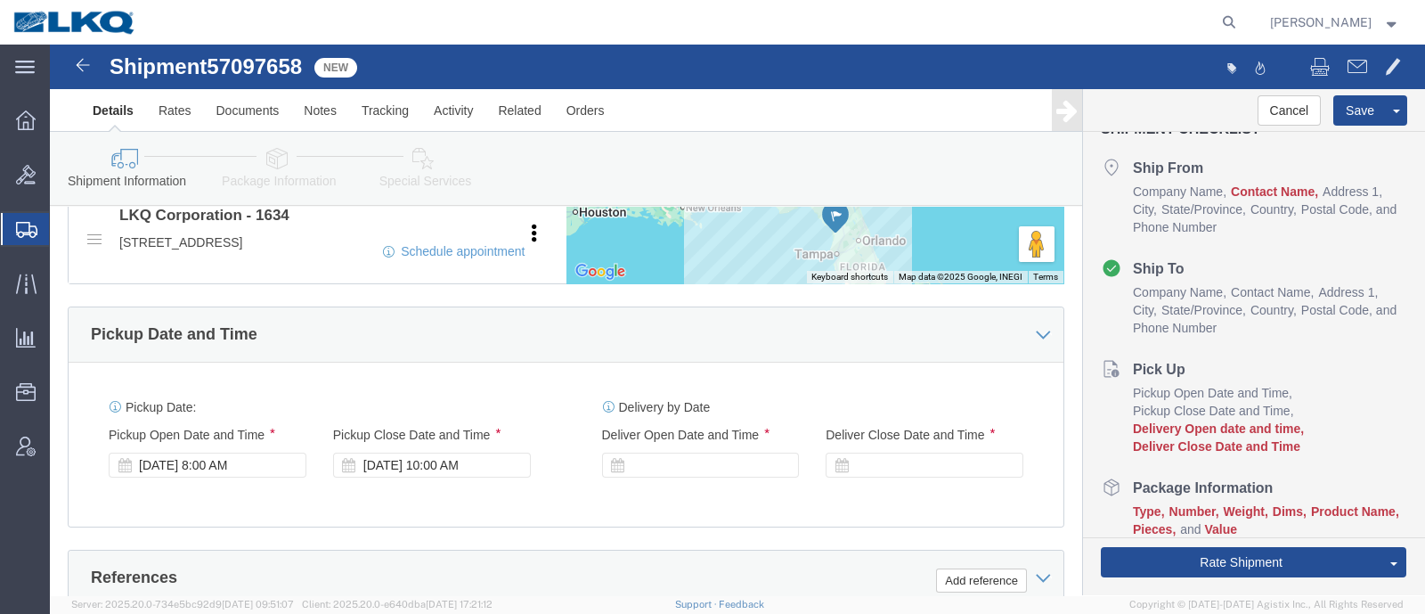
scroll to position [668, 0]
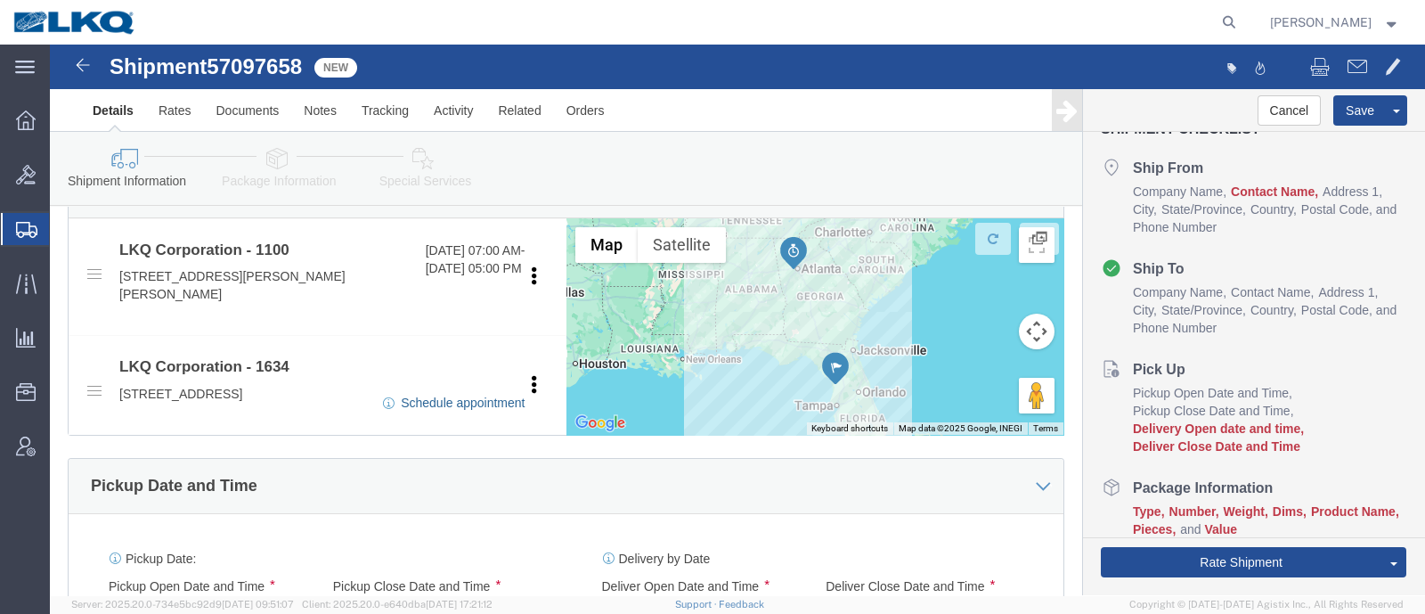
click link "Schedule appointment"
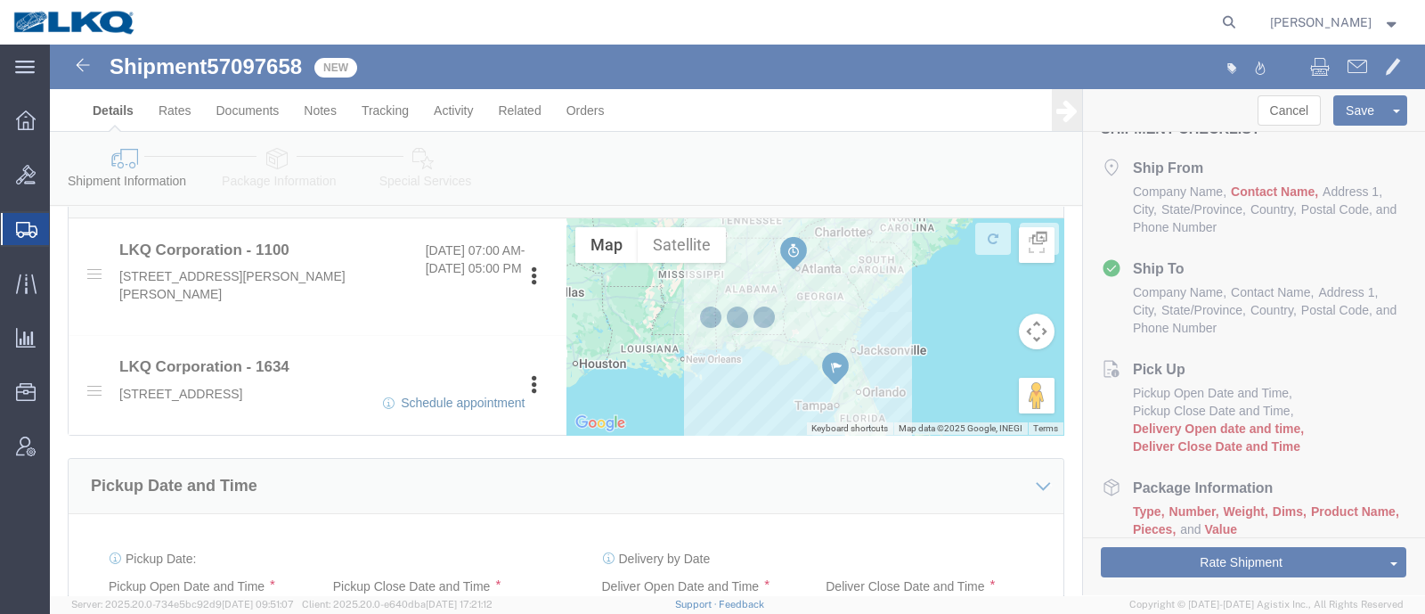
select select
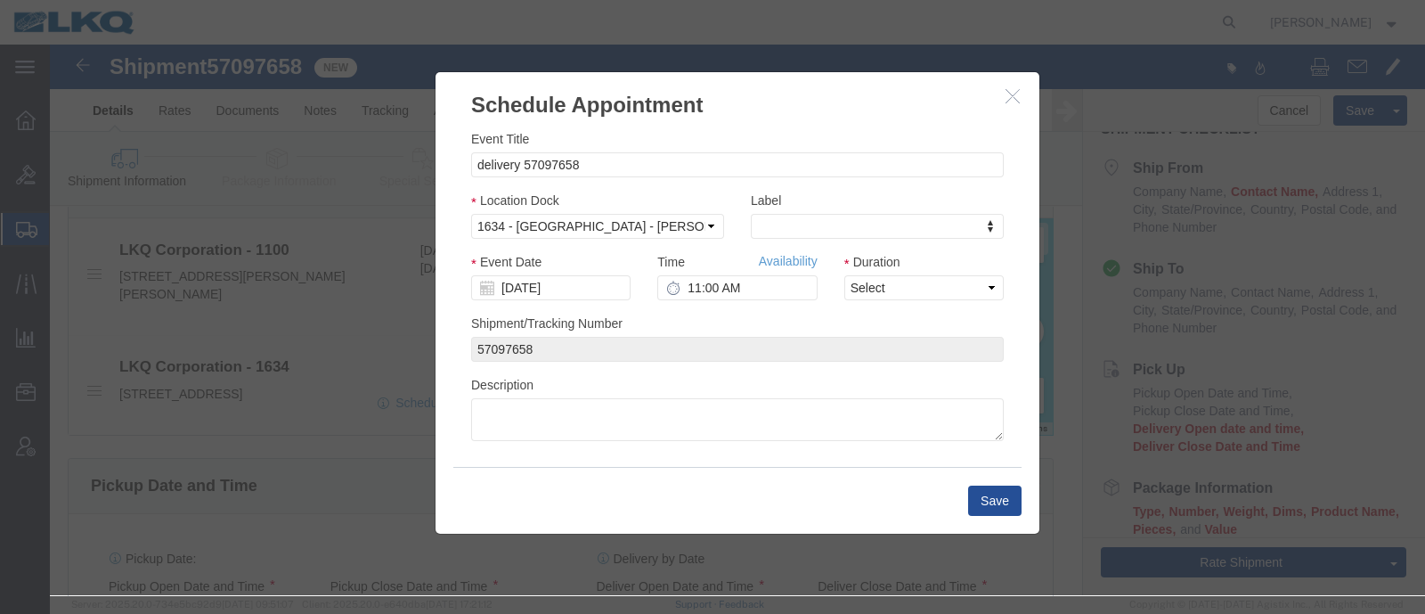
click div "Description"
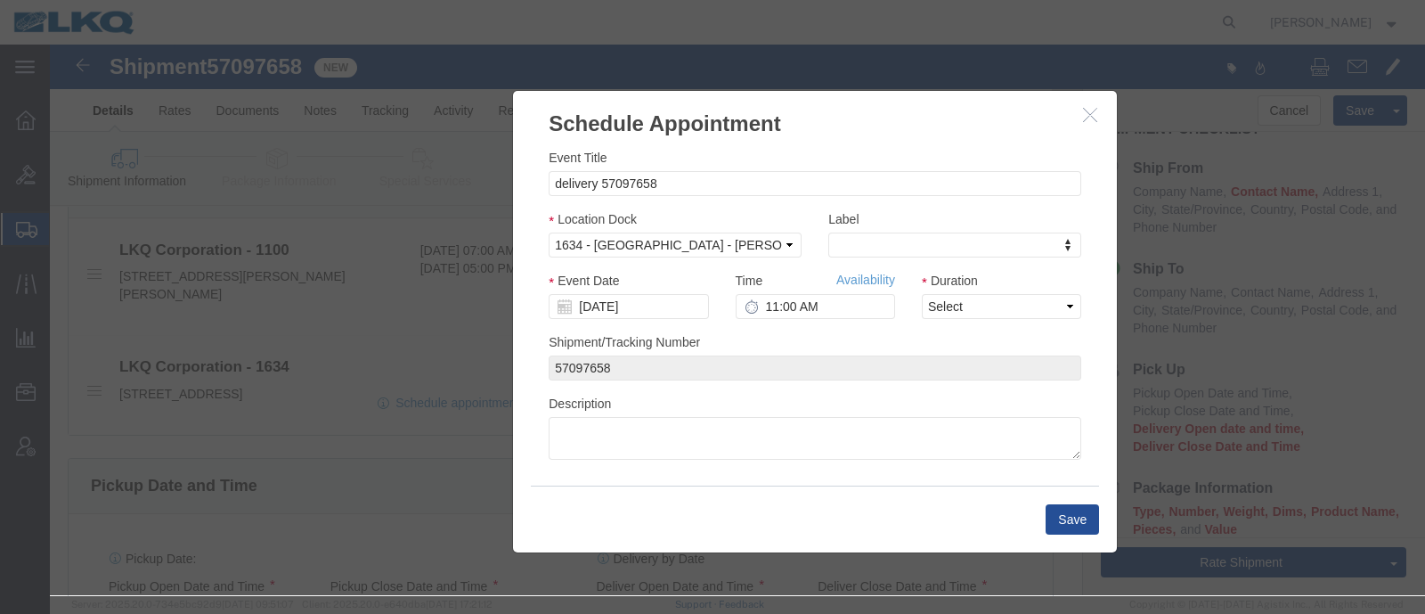
drag, startPoint x: 664, startPoint y: 51, endPoint x: 743, endPoint y: 69, distance: 80.4
click h3 "Schedule Appointment"
click icon "button"
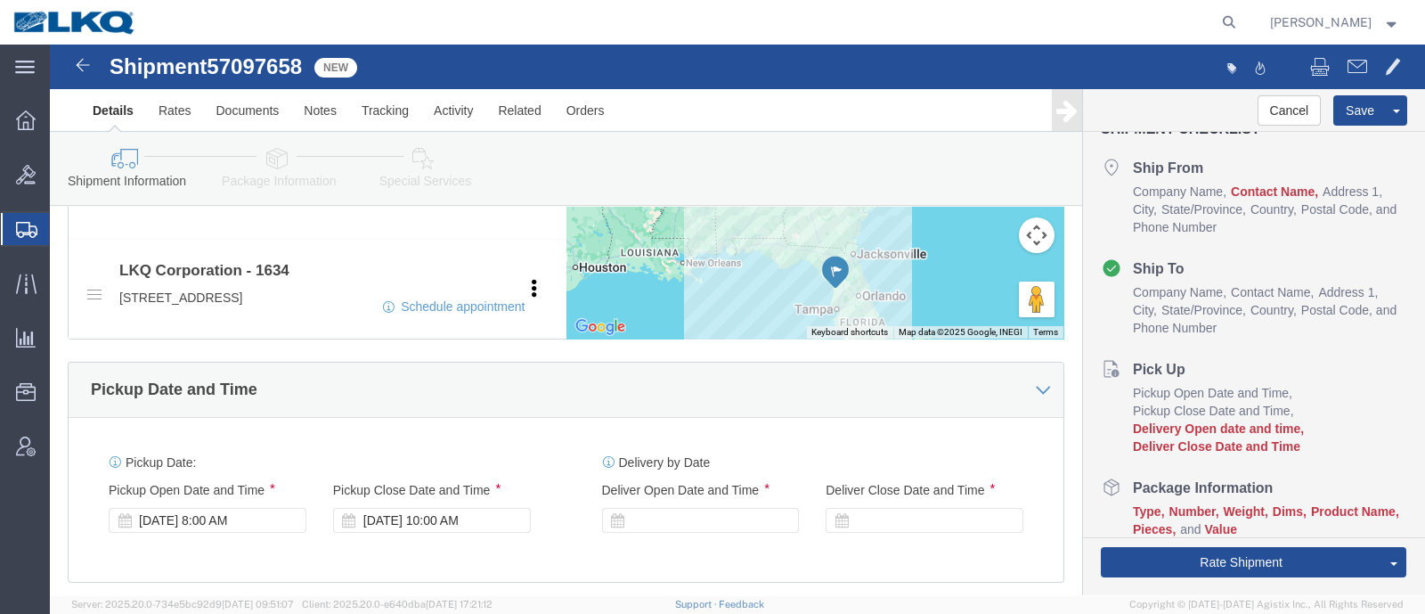
scroll to position [778, 0]
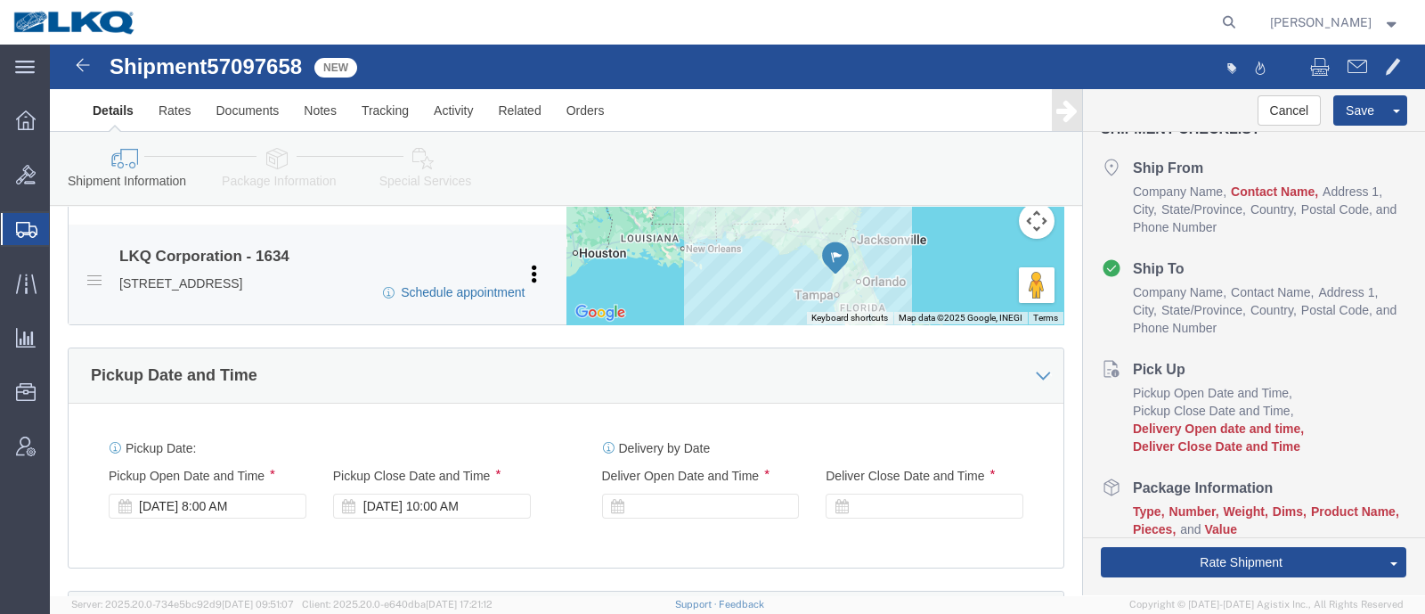
click link "Schedule appointment"
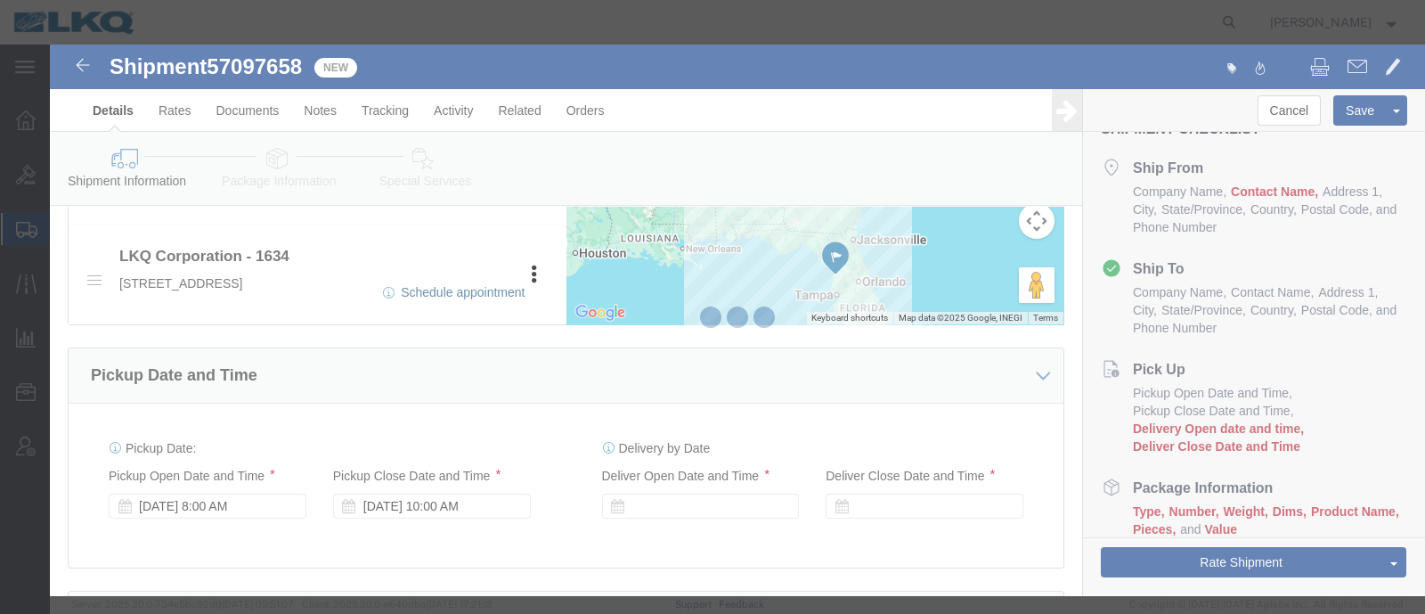
select select
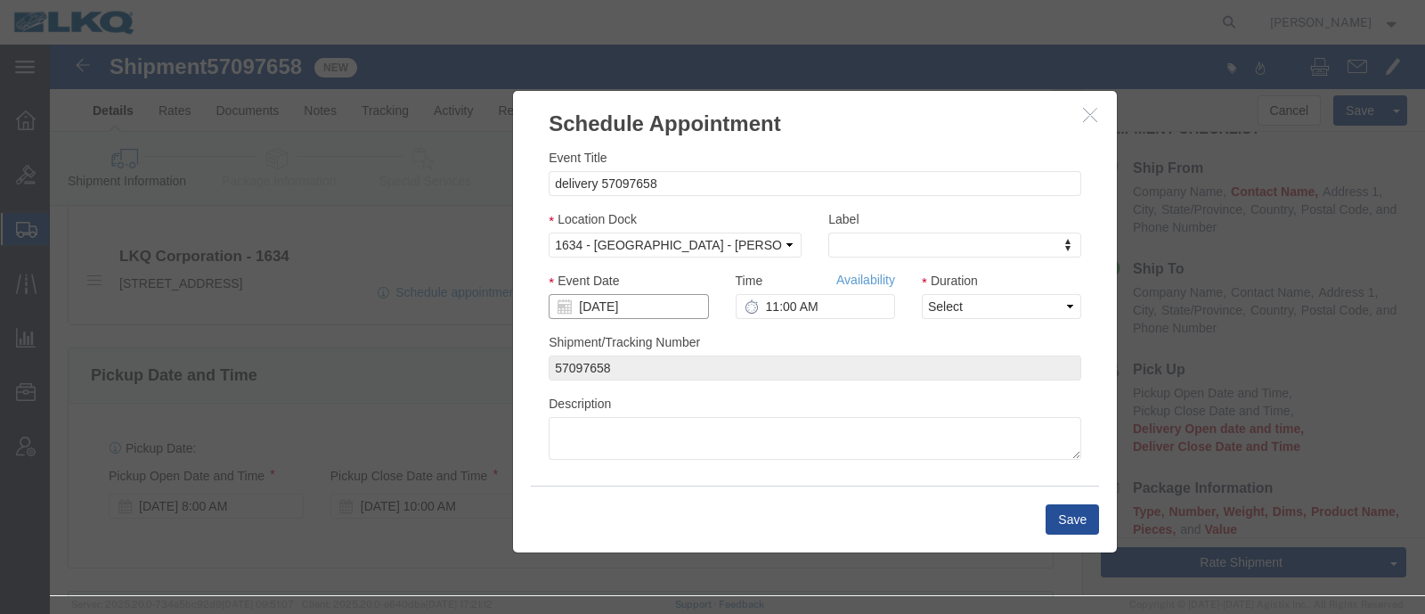
click input "[DATE]"
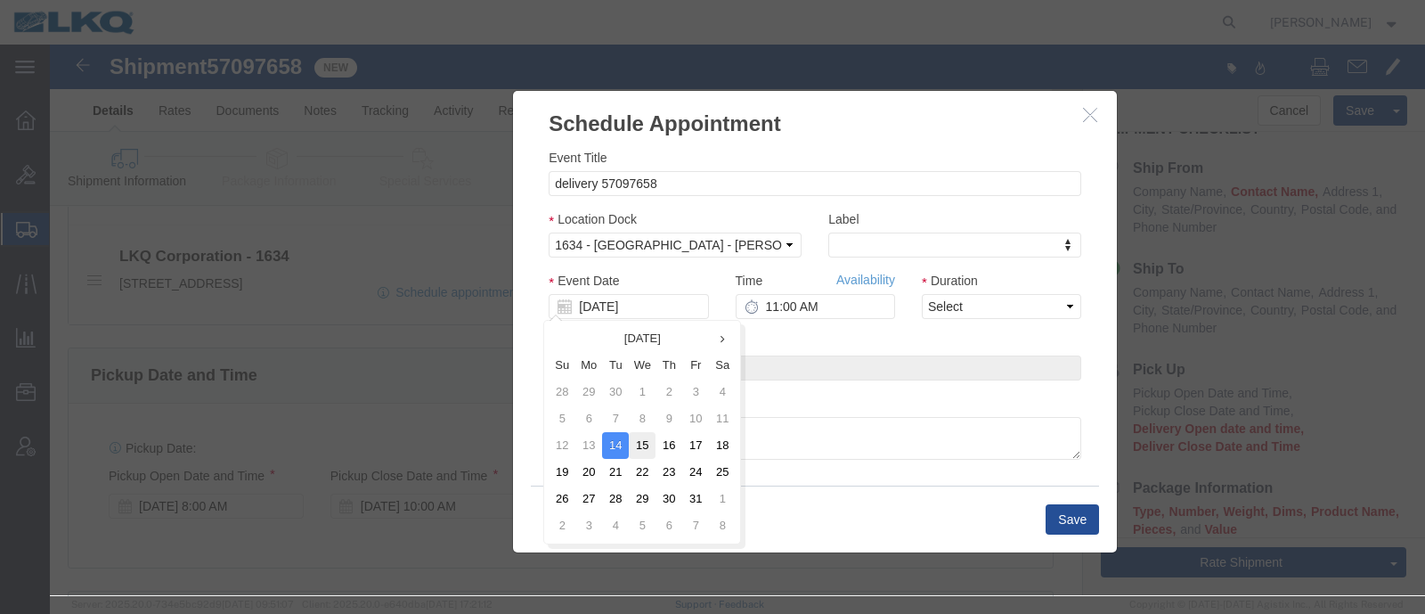
click td "15"
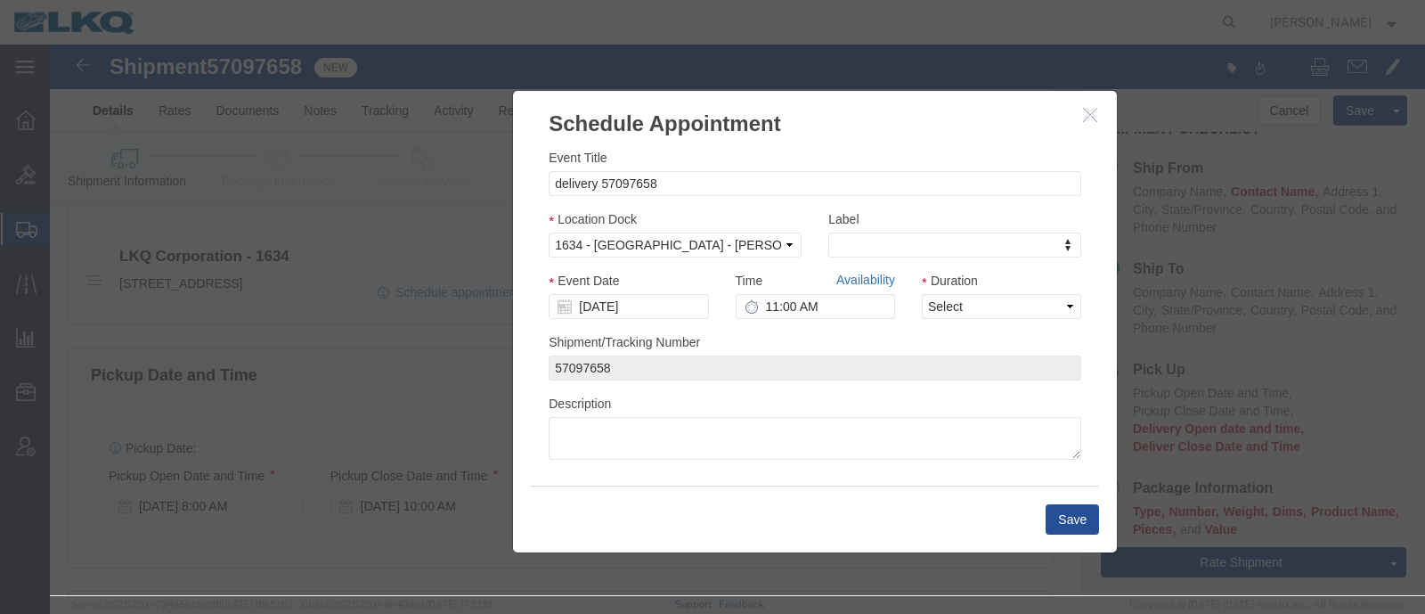
click link "Availability"
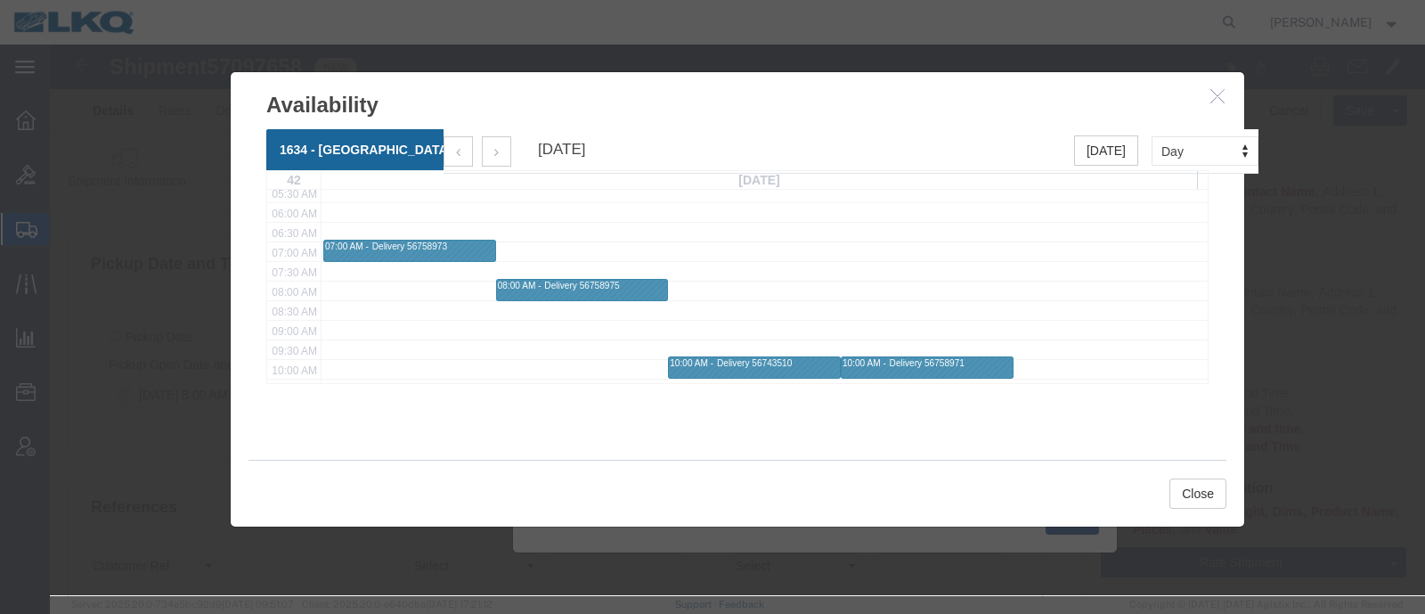
scroll to position [222, 0]
click button "Close"
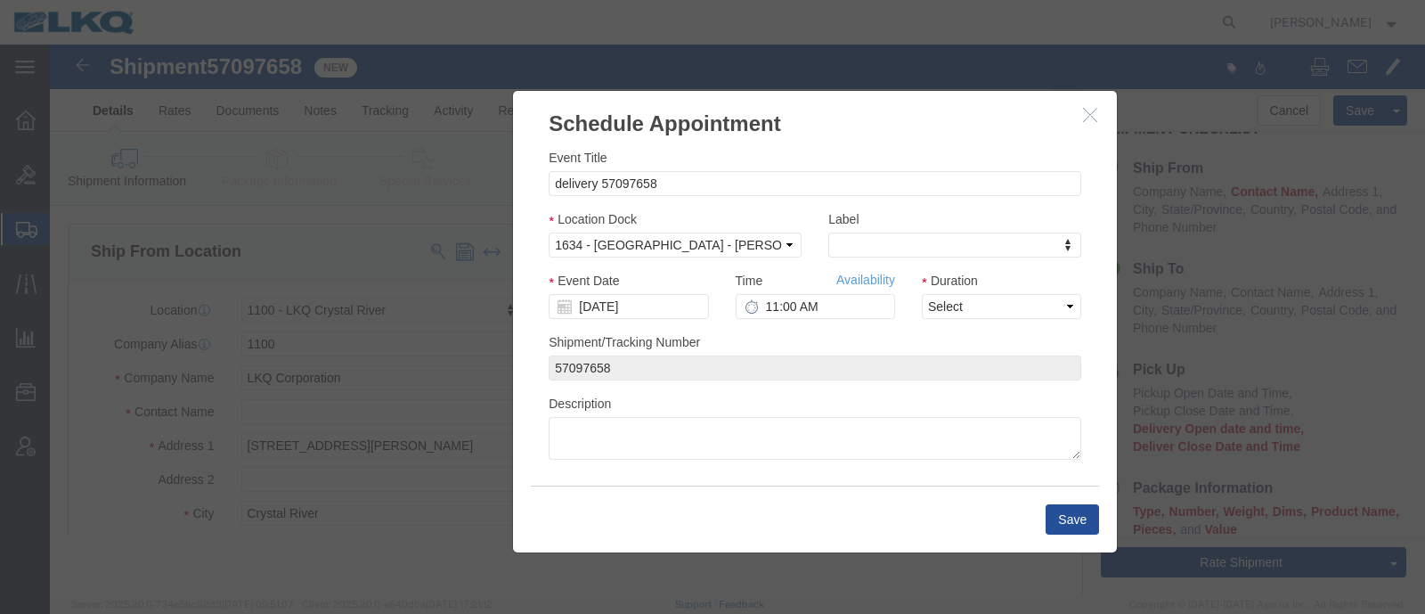
scroll to position [0, 0]
click input "11:00 AM"
type input "8:00 AM"
click select "Select 15 min 30 min 45 min 1 hr 2 hr 3 hr 4 hr"
select select "15"
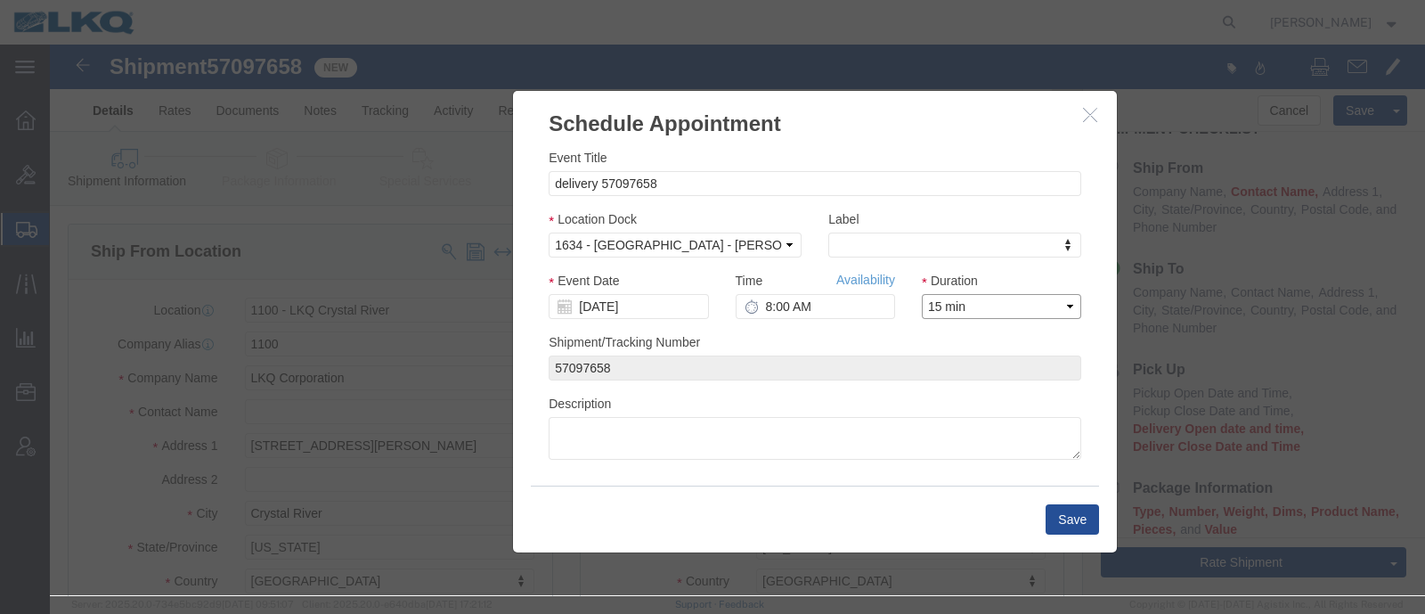
click select "Select 15 min 30 min 45 min 1 hr 2 hr 3 hr 4 hr"
click button "Save"
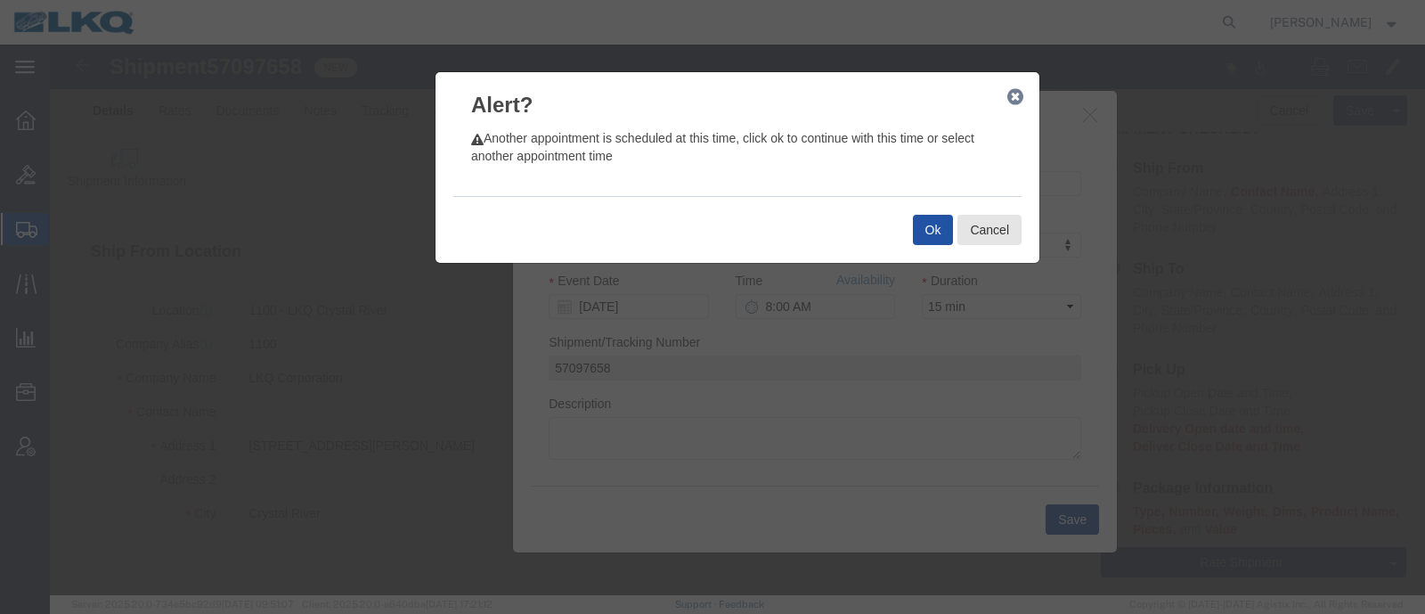
click button "Ok"
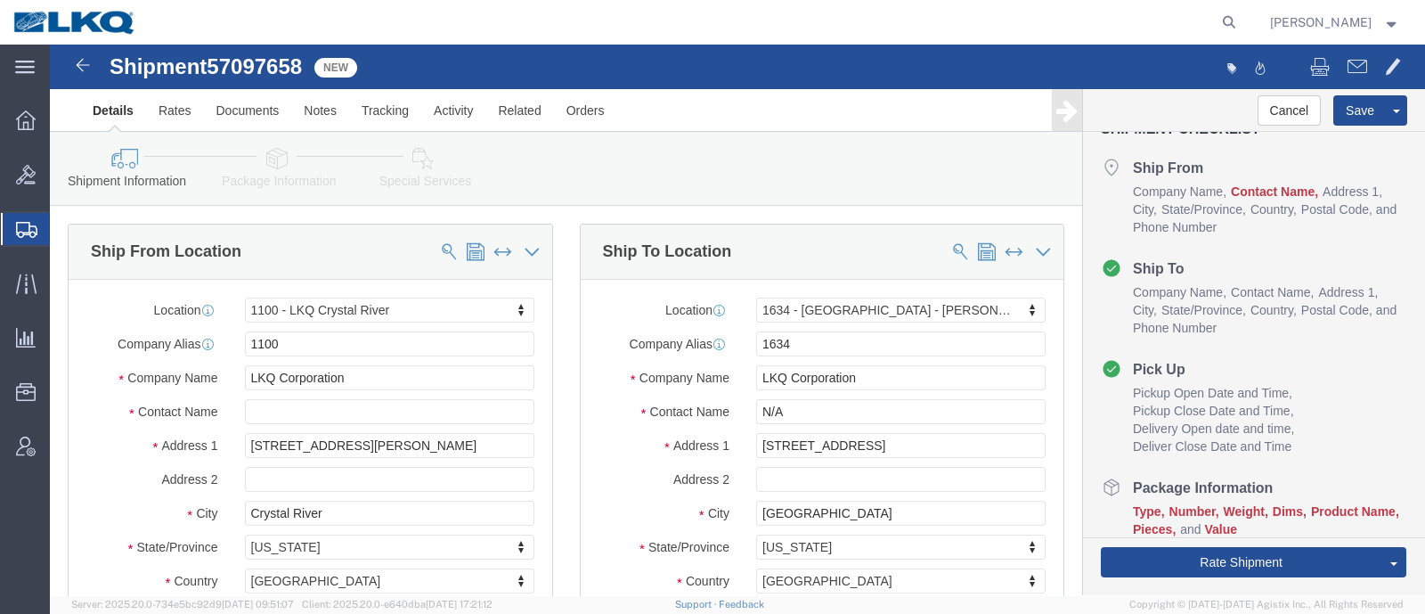
click div "Shipment 57097658 New Details Rates Documents Notes Tracking Activity Related O…"
click span "57097658"
copy span "57097658"
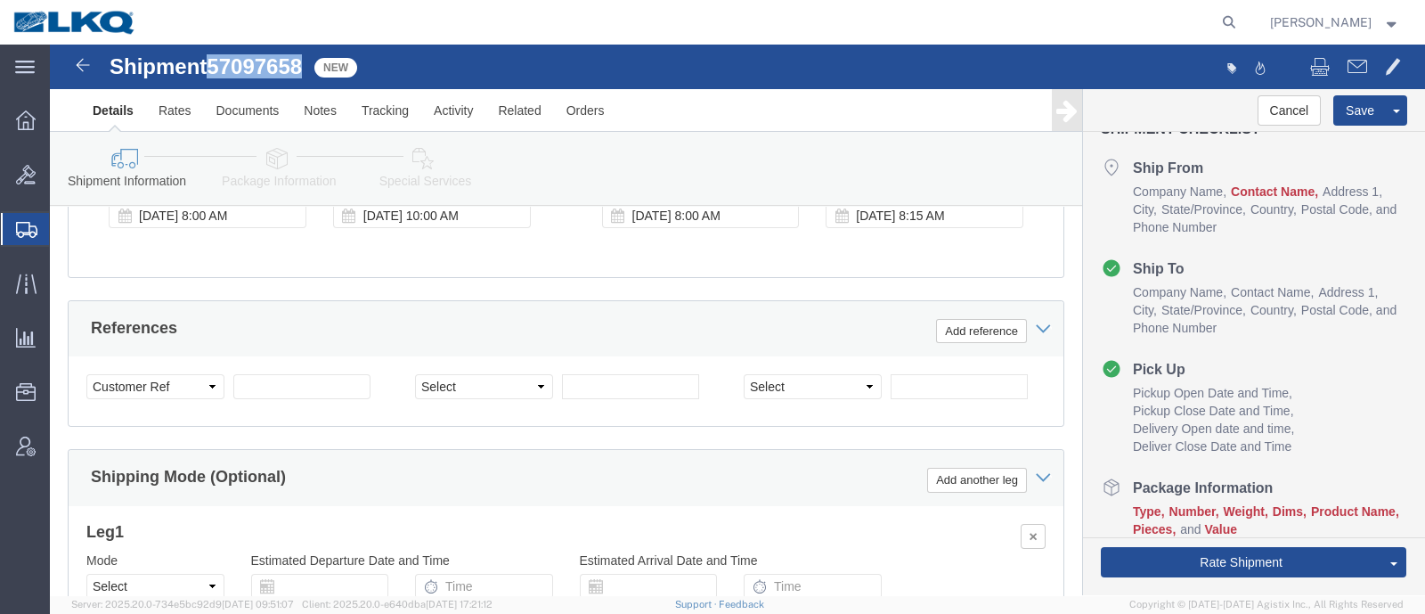
scroll to position [863, 0]
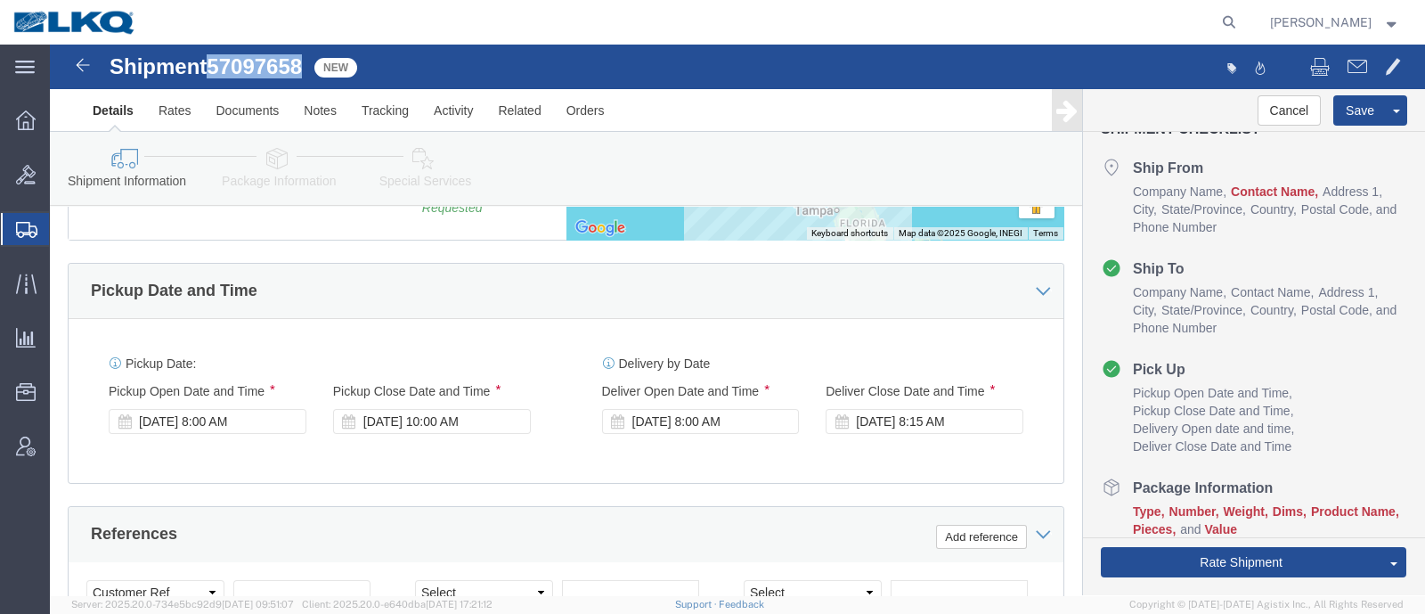
click link "Package Information"
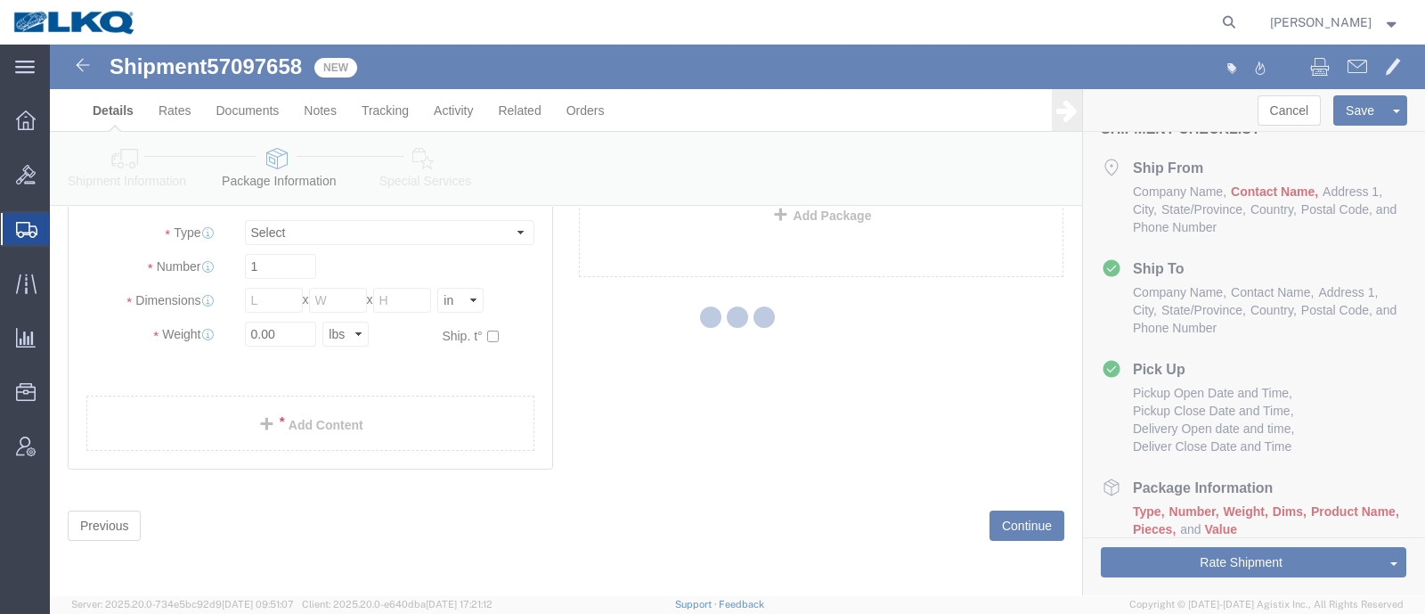
scroll to position [31, 0]
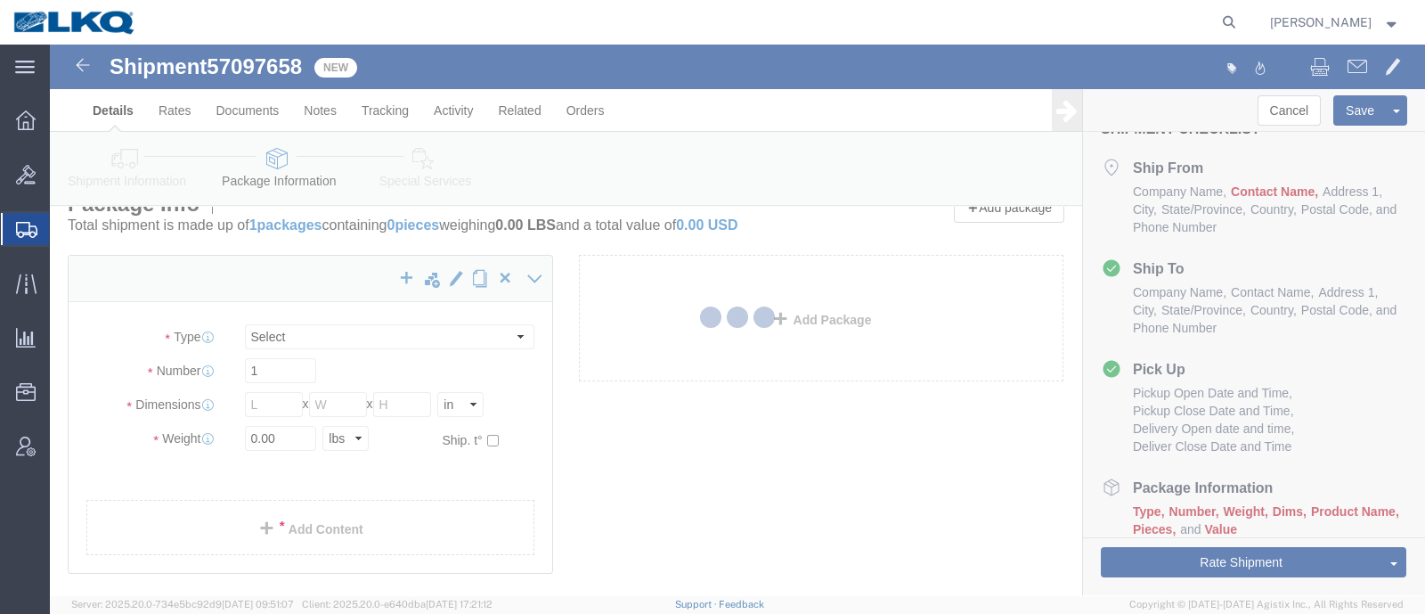
select select "CBOX"
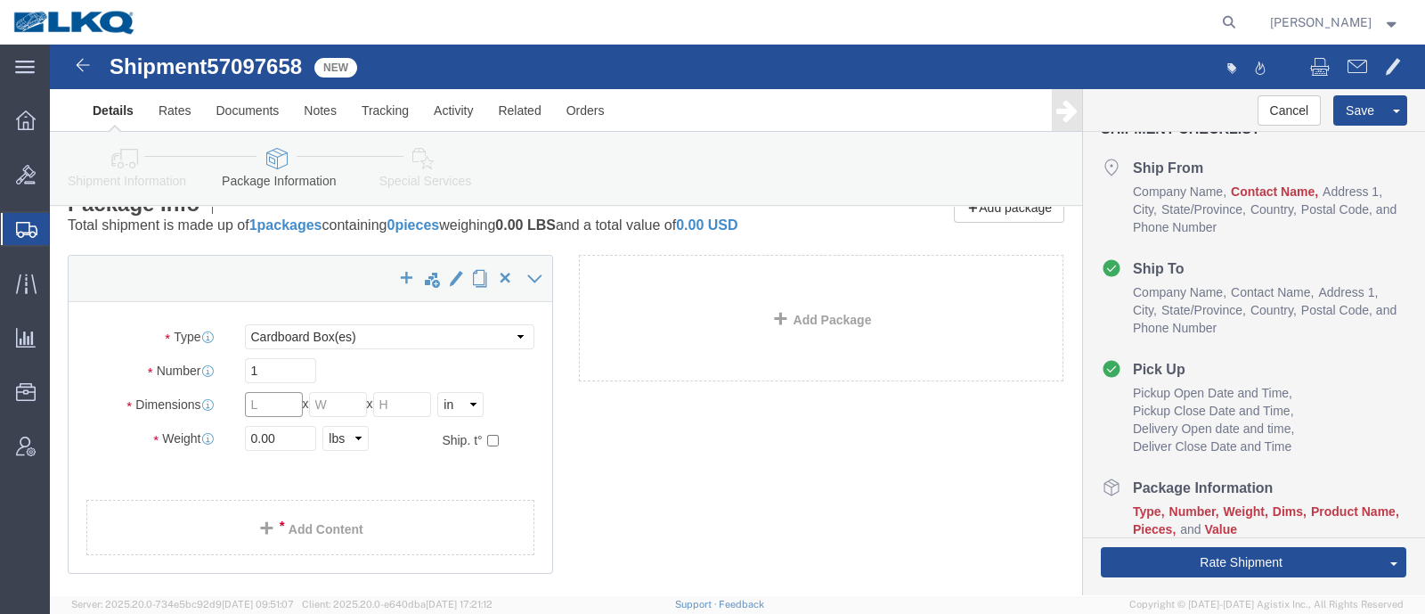
click input "text"
type input "48"
type input "8"
type input "20000"
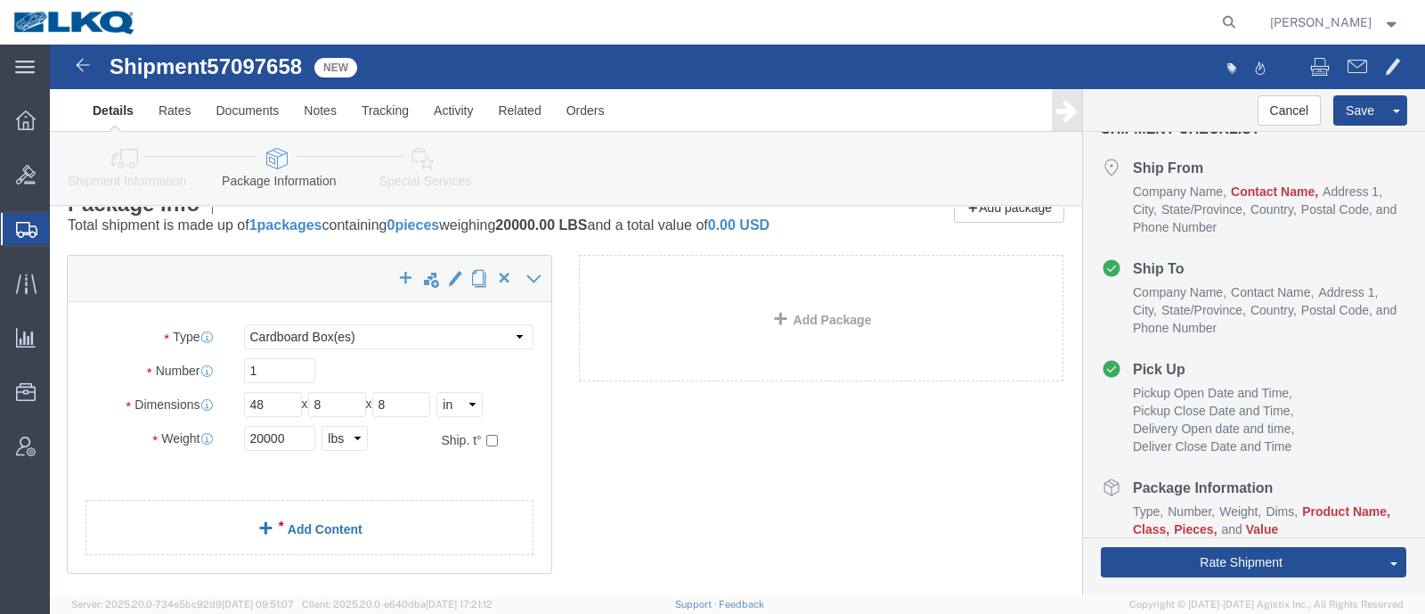
click div "x Package Type Select Bale(s) Basket(s) Bolt(s) Bottle(s) Buckets Bulk Bundle(s…"
click link "Add Content"
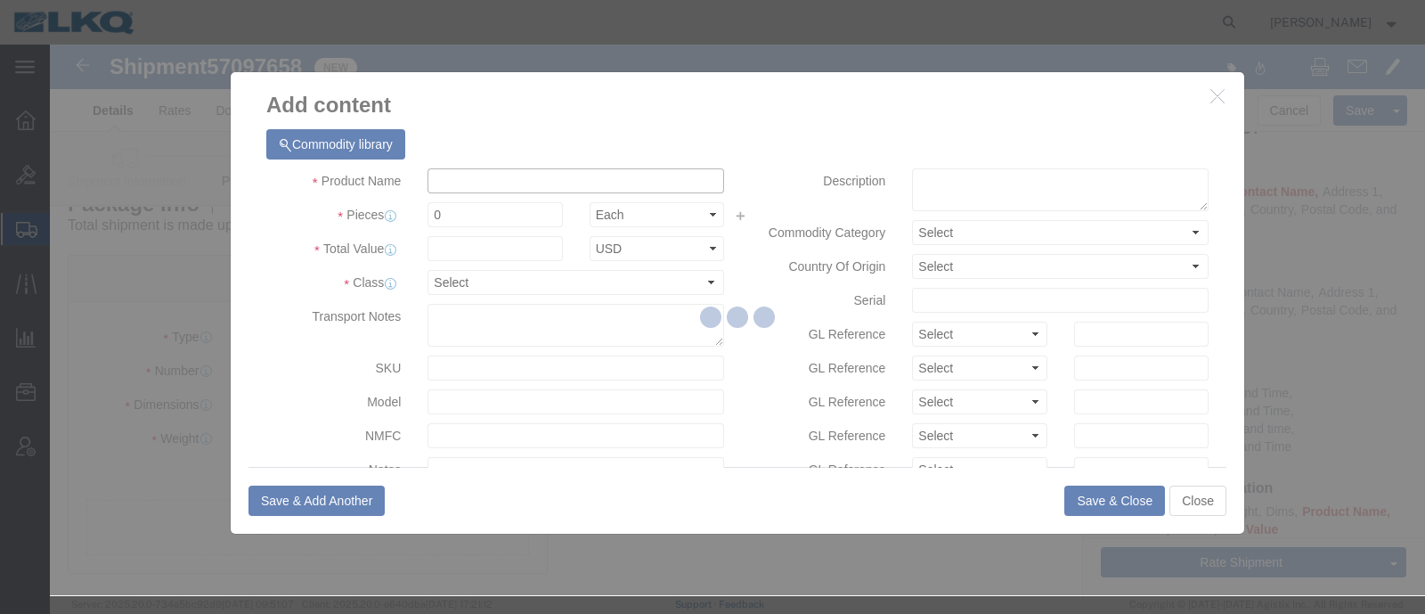
drag, startPoint x: 395, startPoint y: 129, endPoint x: 392, endPoint y: 141, distance: 12.1
click input "text"
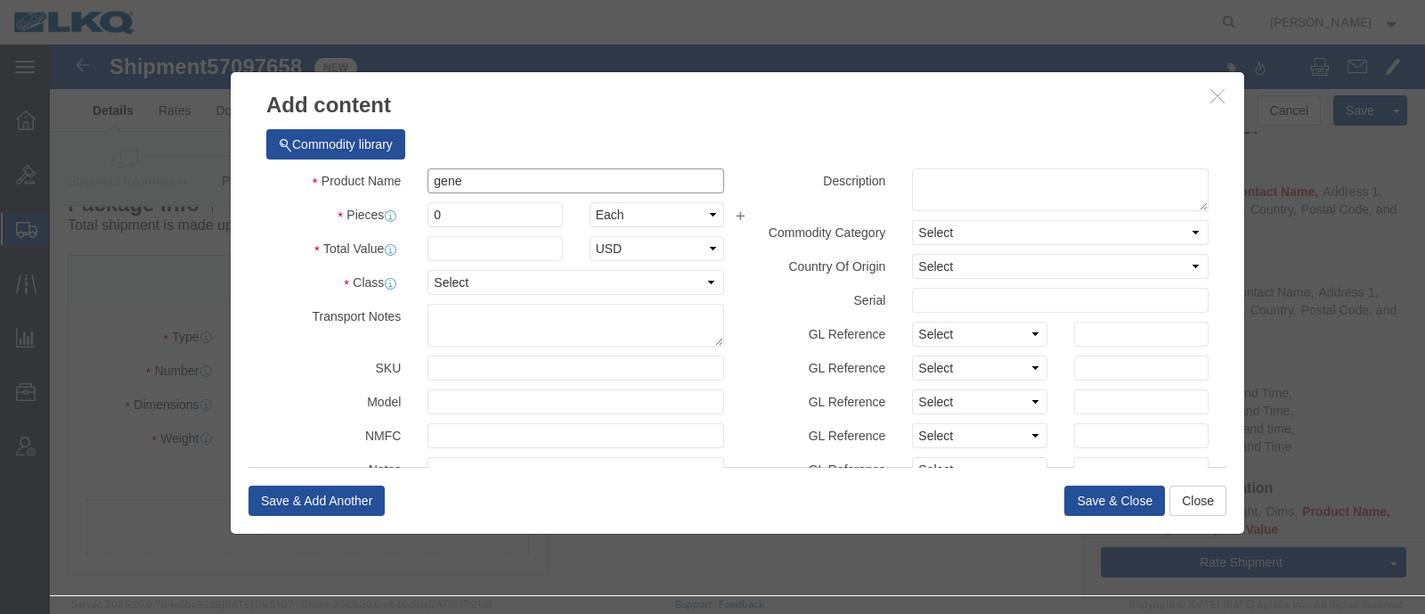
type input "gener"
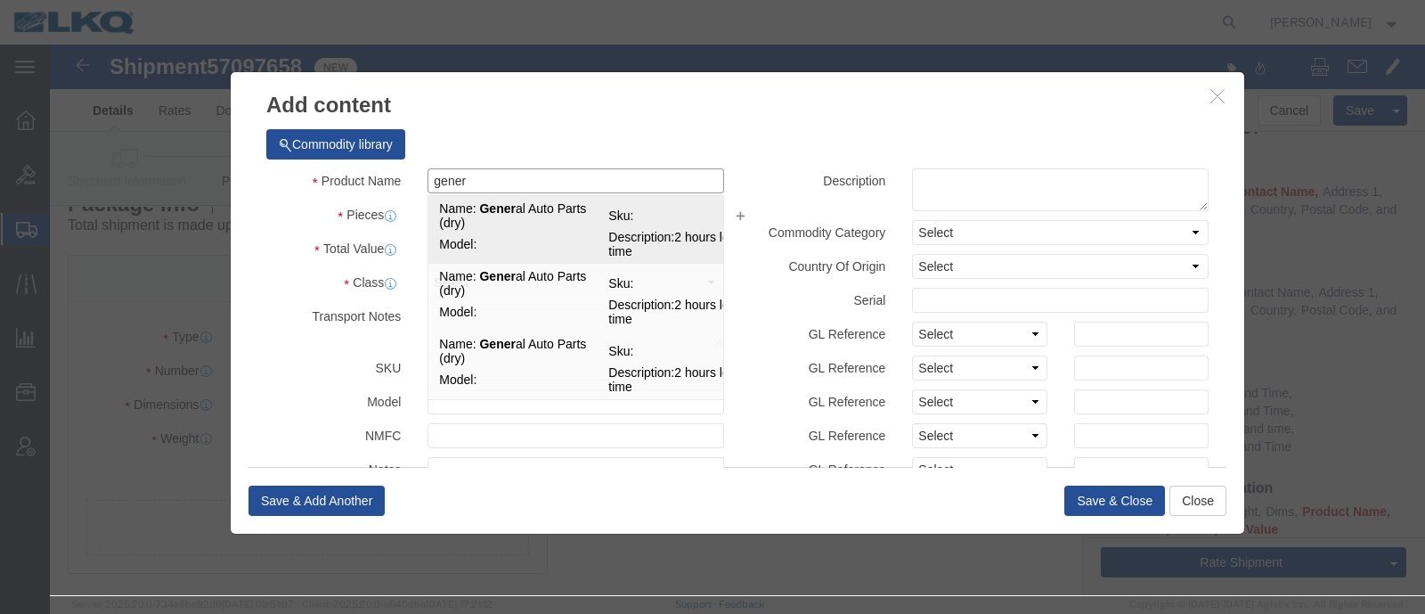
click span "Name:"
select select "LBS"
select select "USD"
type input "General Auto Parts (dry)"
type textarea "2 hours load time"
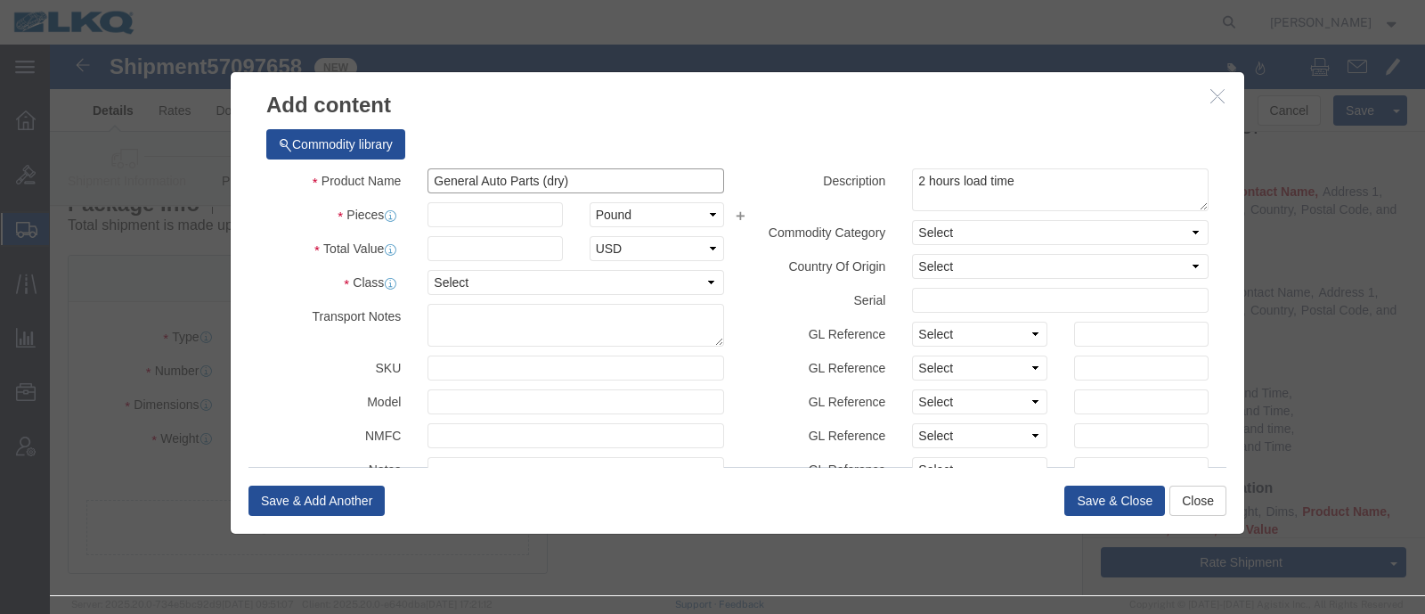
type input "General Auto Parts (dry)"
click input "text"
type input "1"
click input "text"
type input "1"
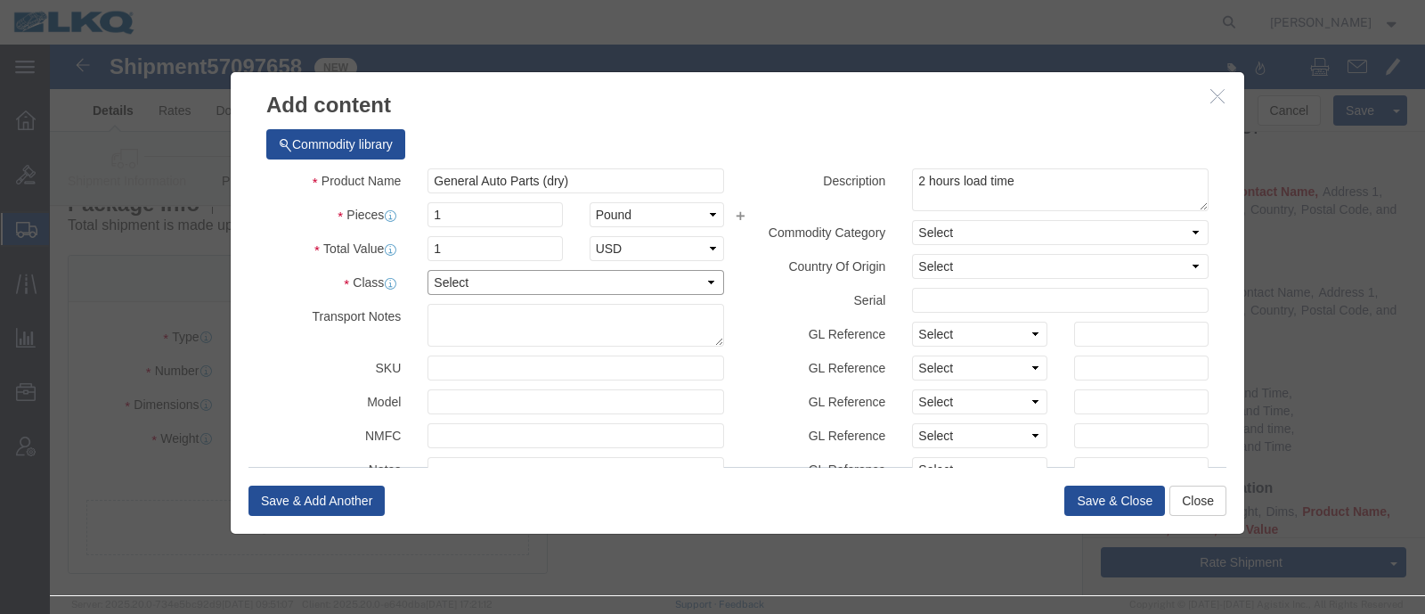
drag, startPoint x: 430, startPoint y: 233, endPoint x: 424, endPoint y: 262, distance: 29.2
click select "Select 50 55 60 65 70 85 92.5 100 125 175 250 300 400"
select select "92.5"
click select "Select 50 55 60 65 70 85 92.5 100 125 175 250 300 400"
click button "Save & Close"
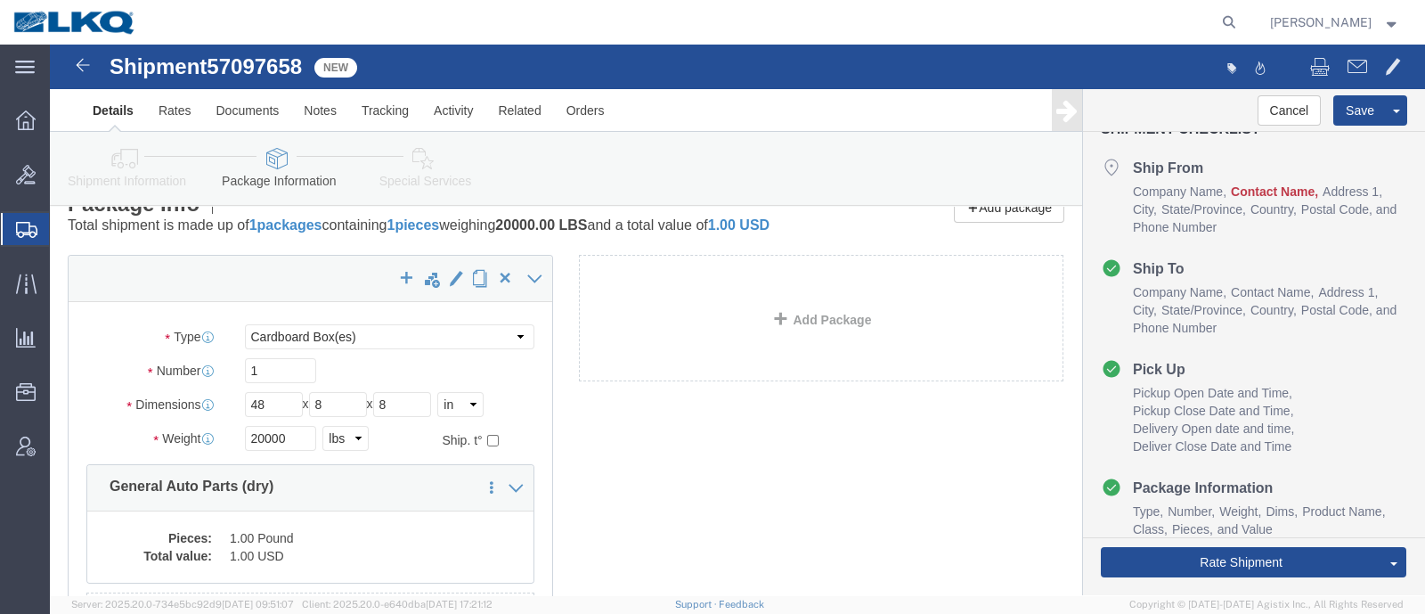
drag, startPoint x: 782, startPoint y: 462, endPoint x: 689, endPoint y: 456, distance: 92.8
click div "x Package Type Select Bale(s) Basket(s) Bolt(s) Bottle(s) Buckets Bulk Bundle(s…"
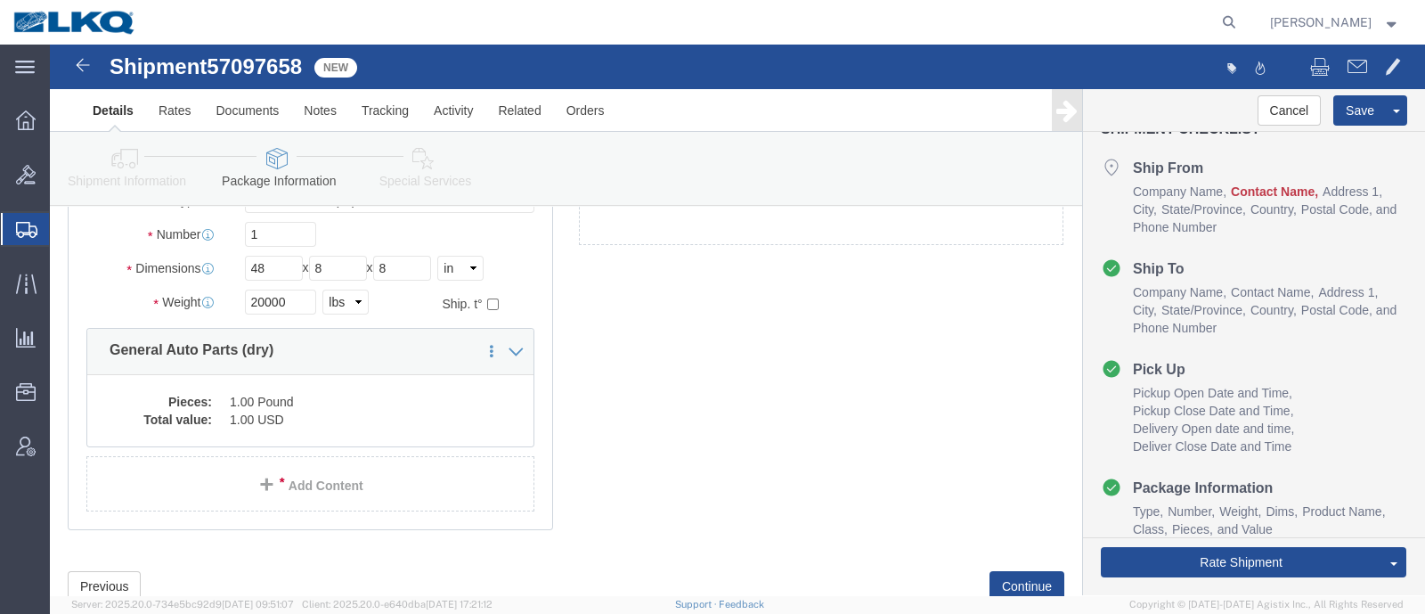
scroll to position [134, 0]
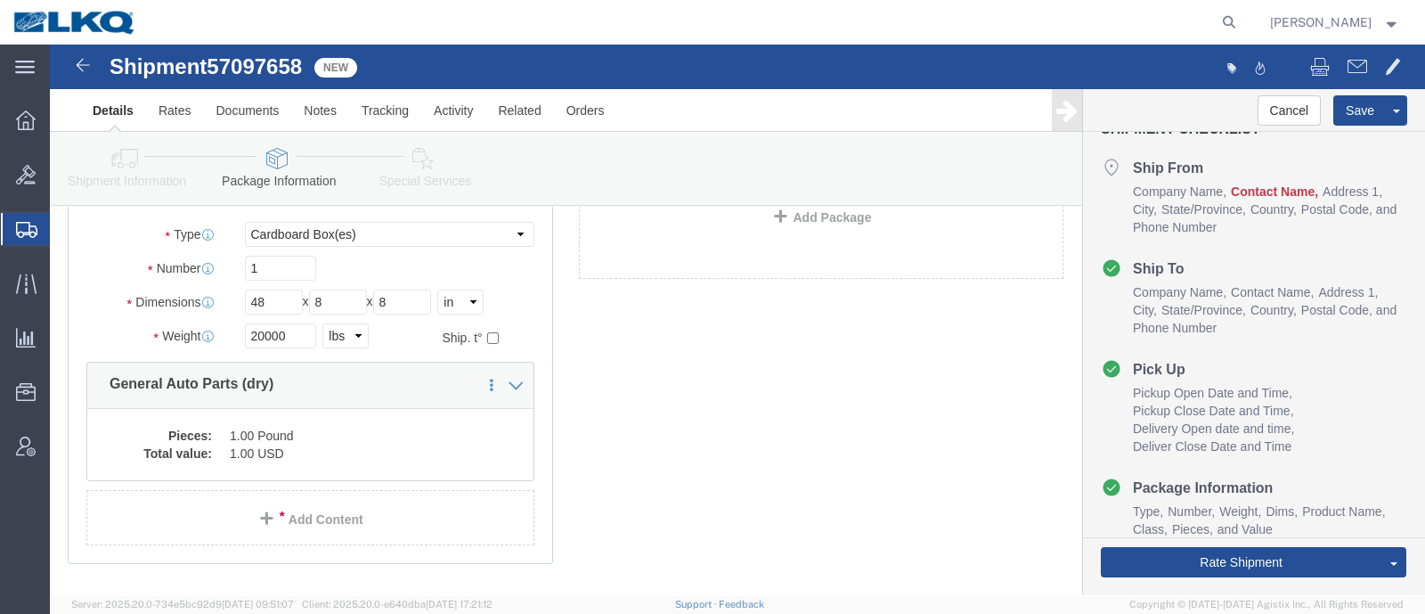
click icon
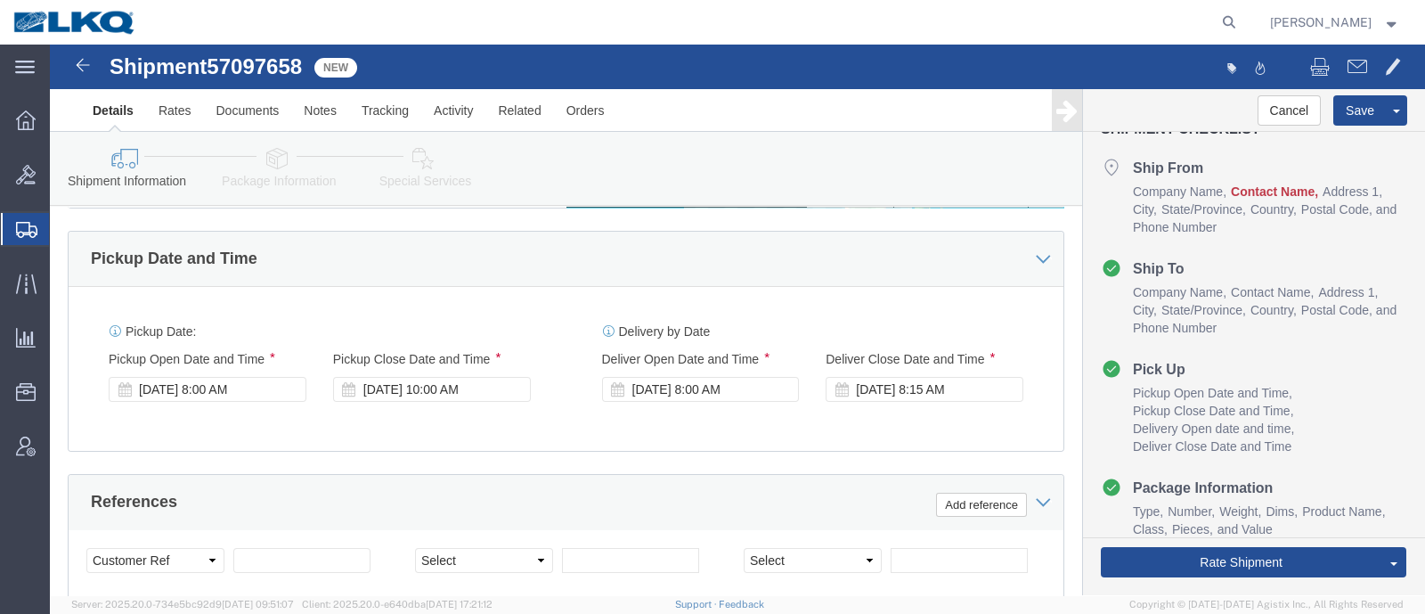
scroll to position [913, 0]
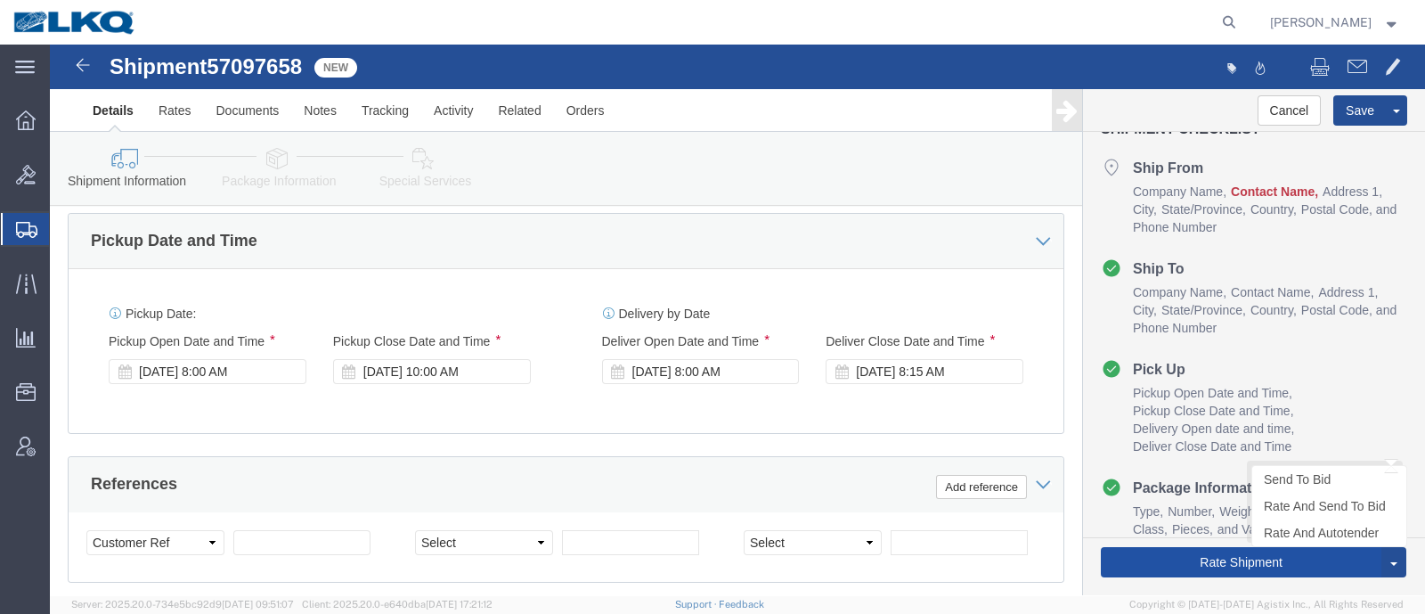
click button "Rate Shipment"
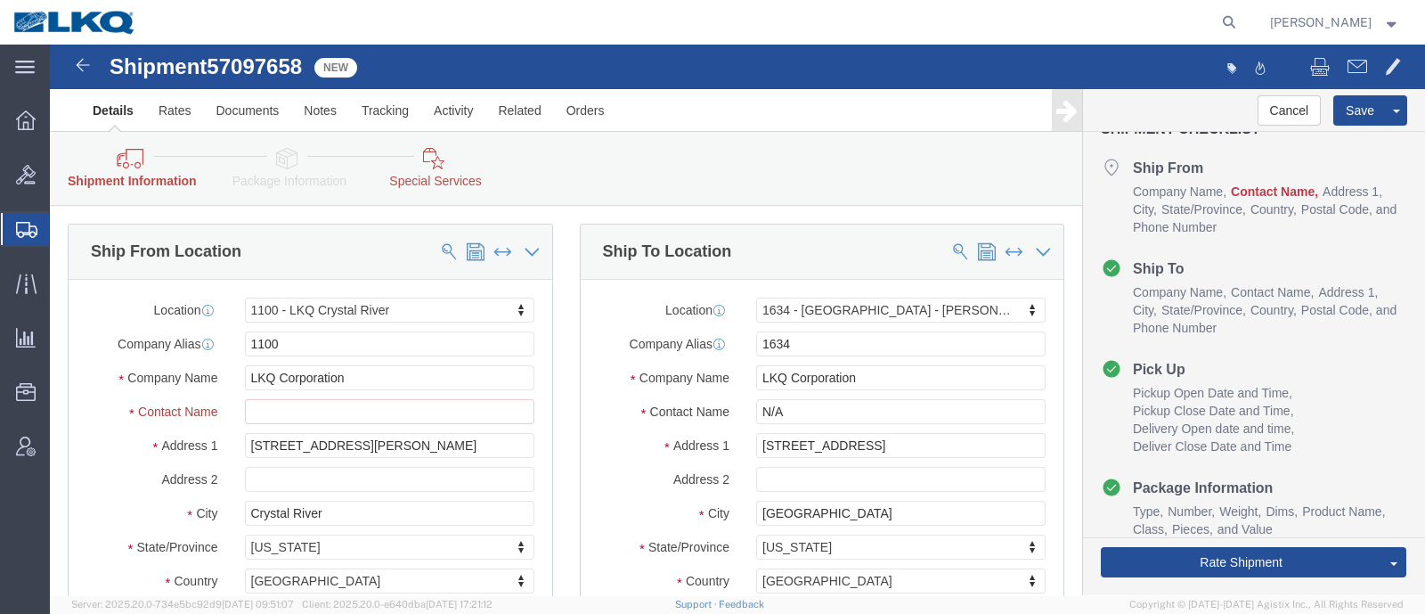
click link "Special Services"
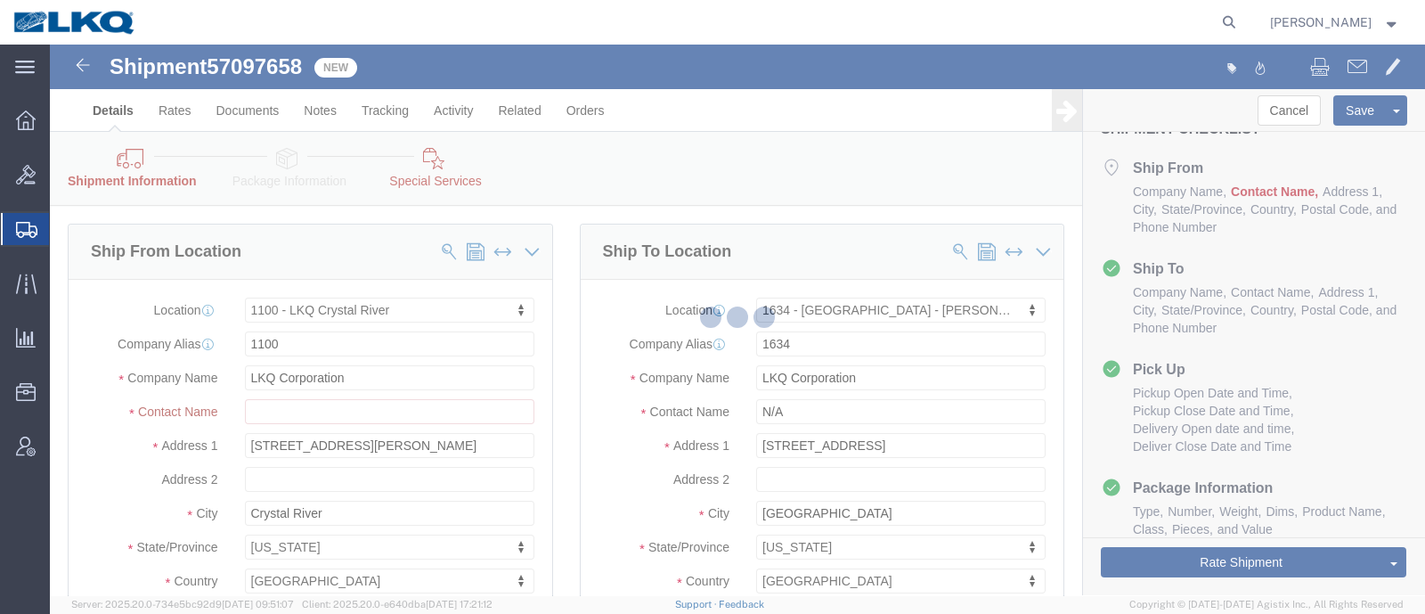
select select
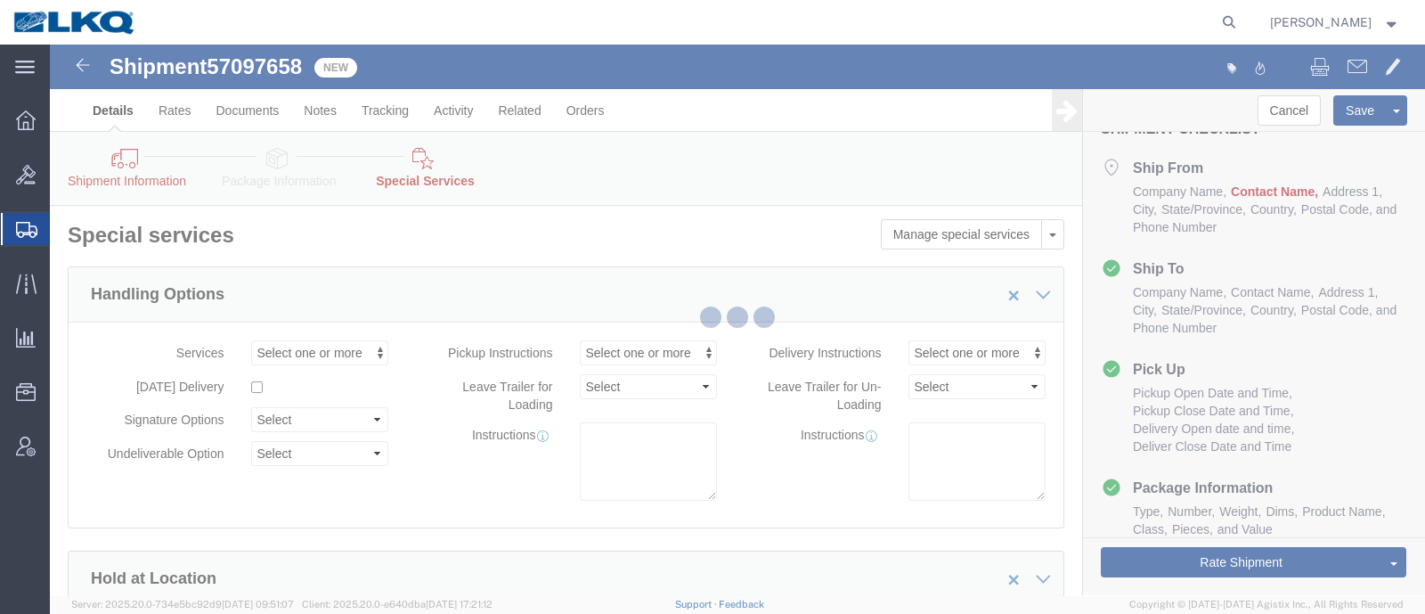
click at [146, 170] on div at bounding box center [737, 320] width 1375 height 550
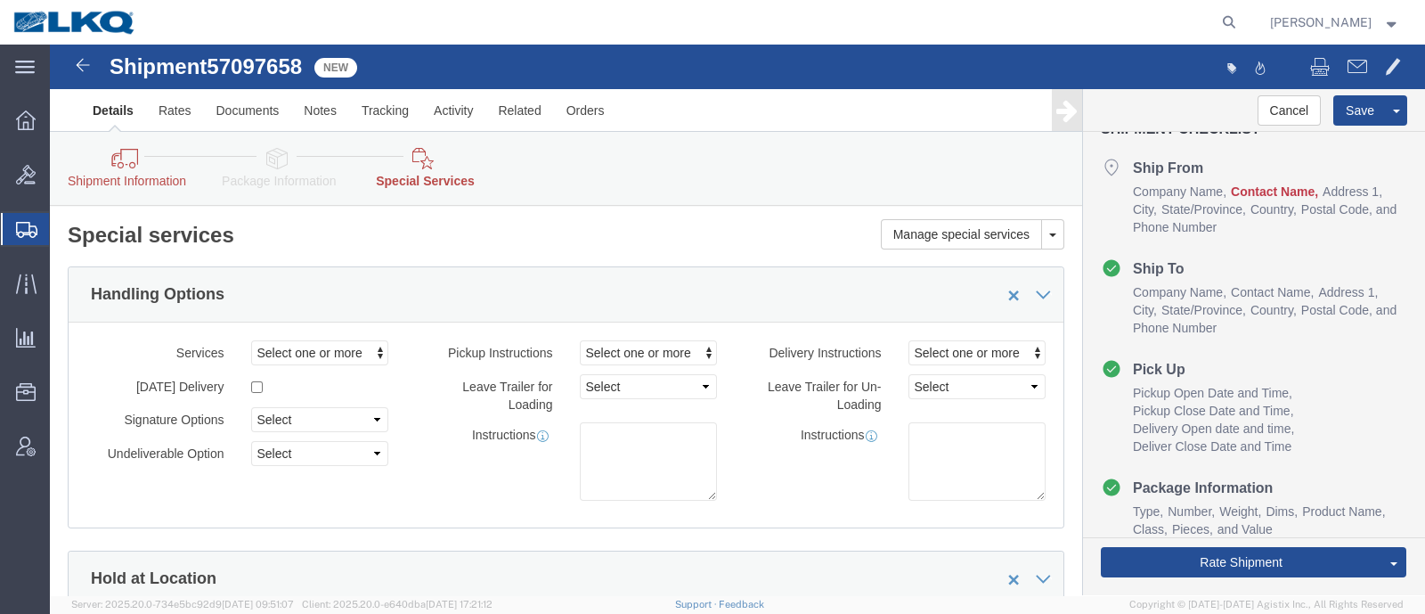
click link "Shipment Information"
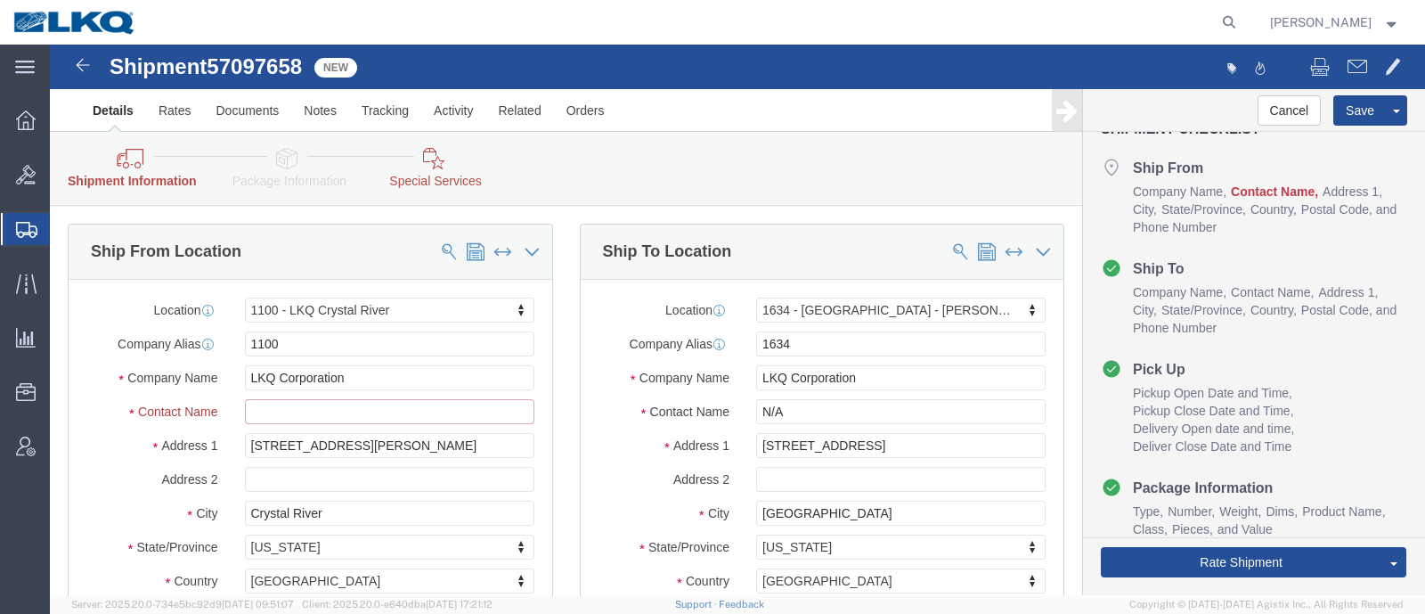
click input "text"
type input "Harry"
click div "Ship To Location Location 1634 - Atlanta - Knopf - Boat Rock My Profile Locatio…"
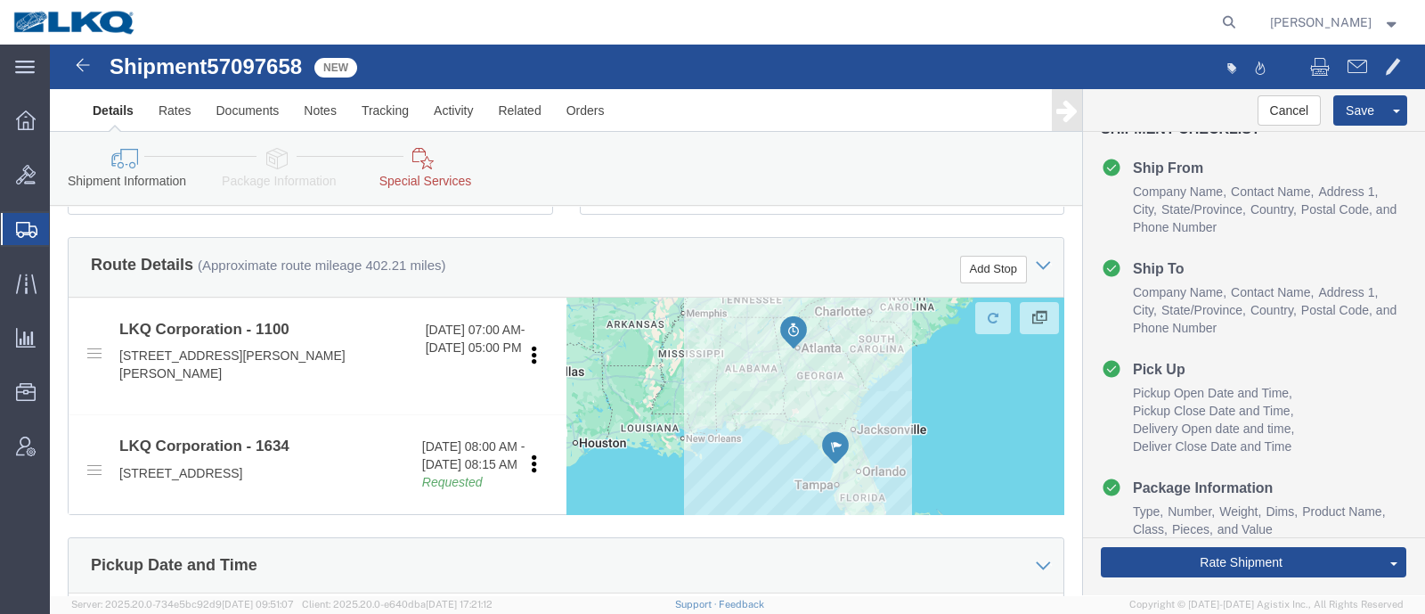
scroll to position [668, 0]
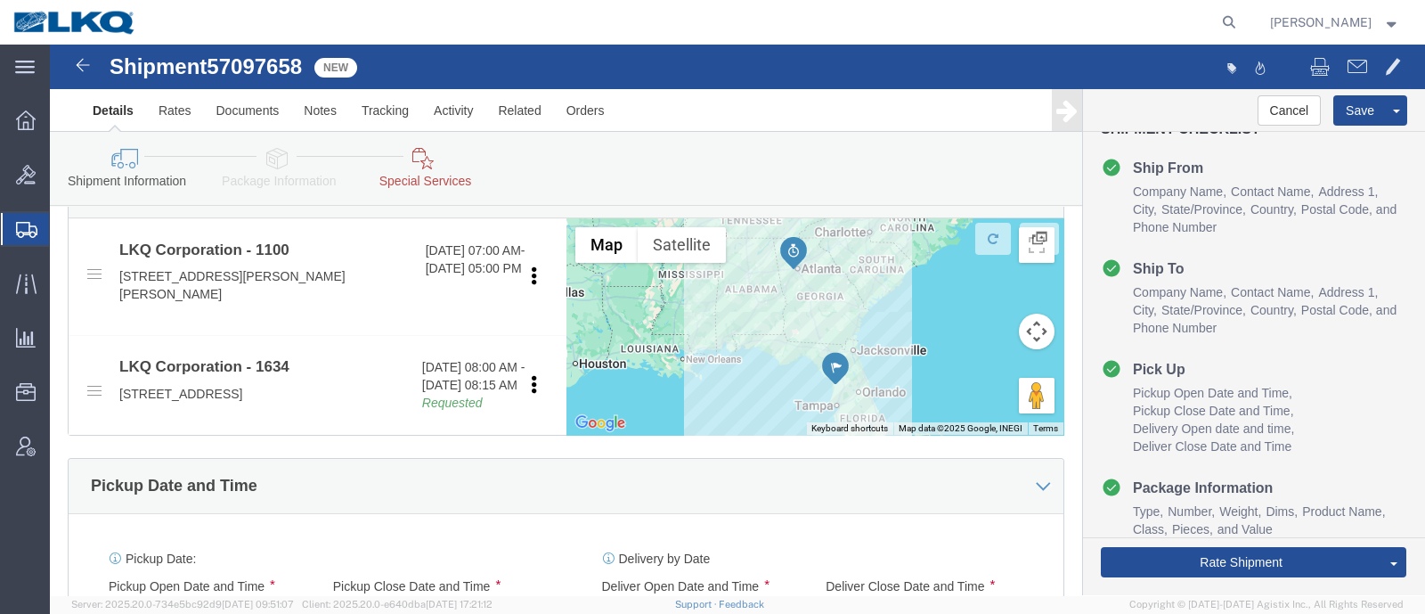
click icon
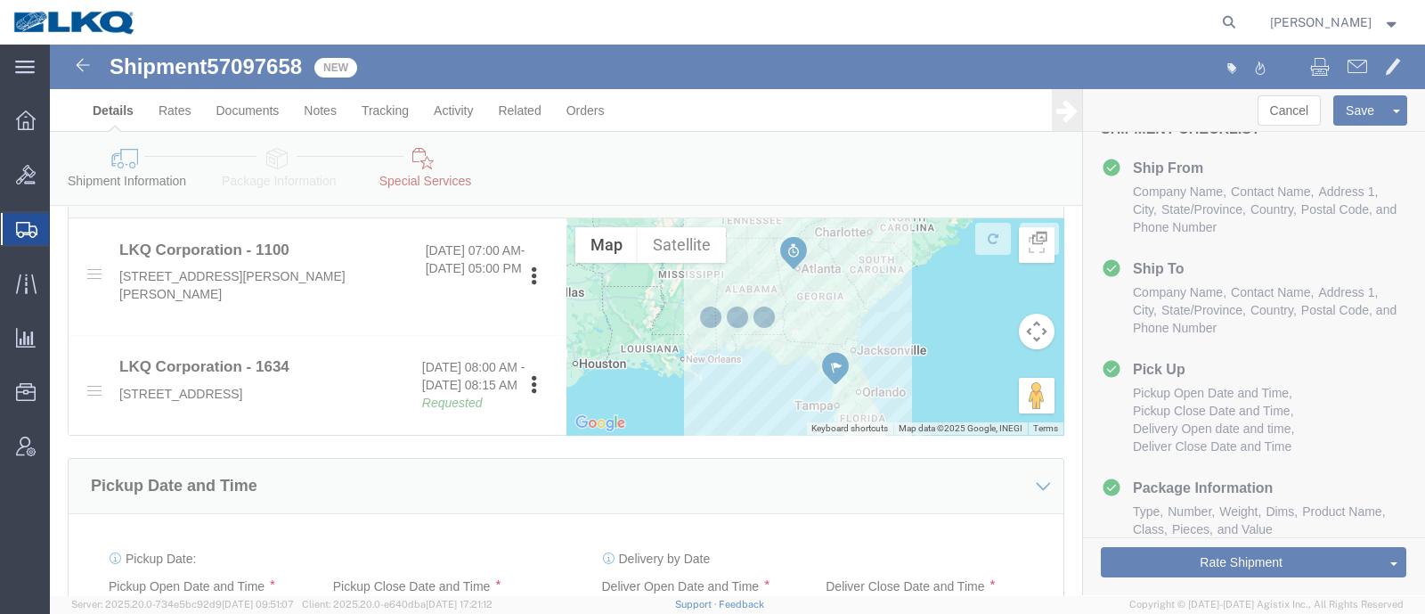
select select
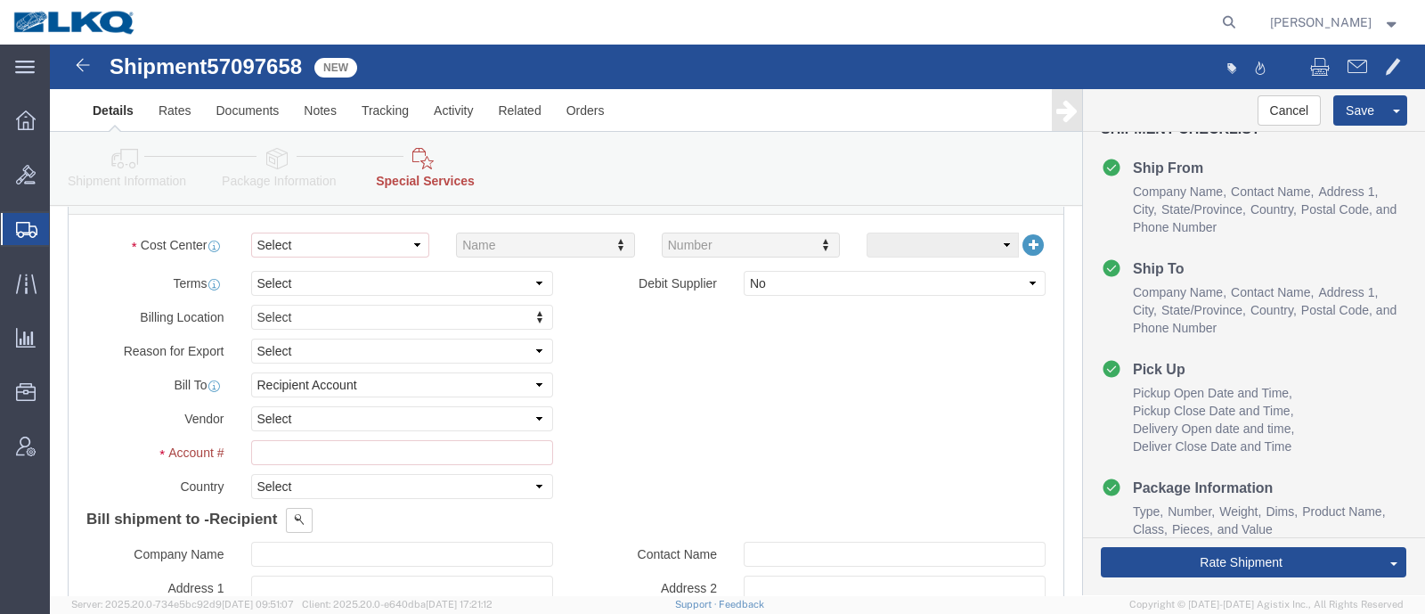
scroll to position [741, 0]
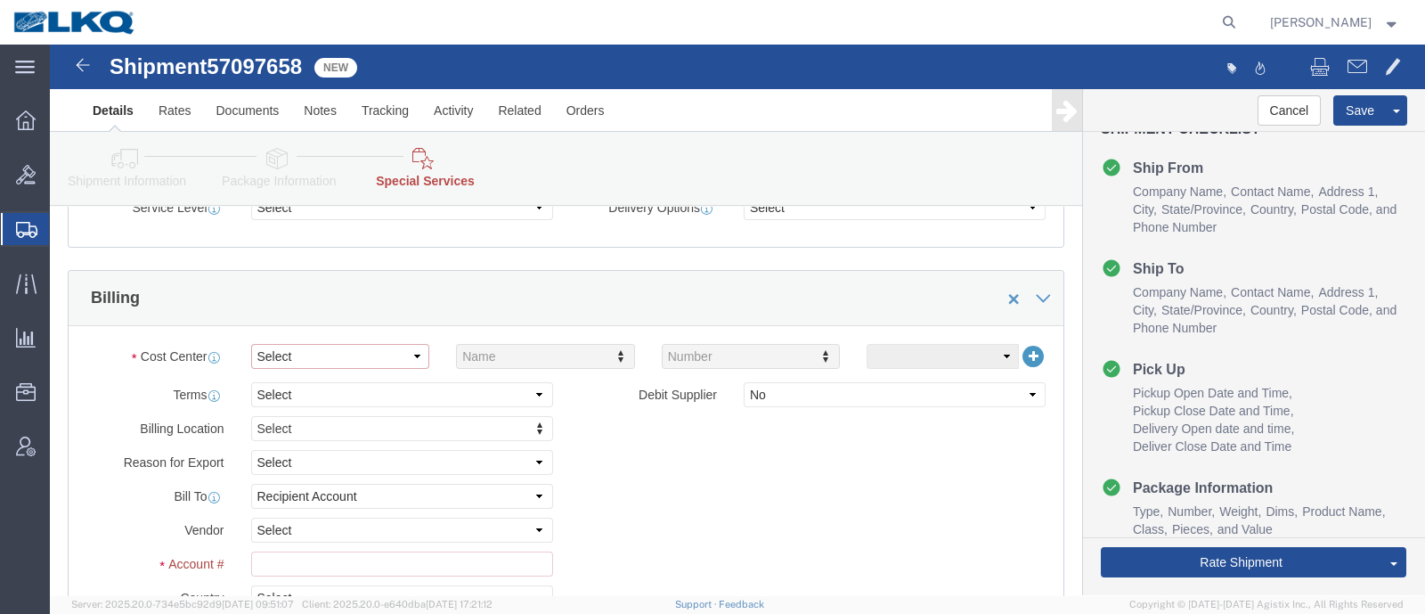
click select "Select Buyer Cost Center Department Operations Number Order Number Sales Person"
select select "COSTCENTER"
click select "Select Buyer Cost Center Department Operations Number Order Number Sales Person"
click input "text"
type input "1100"
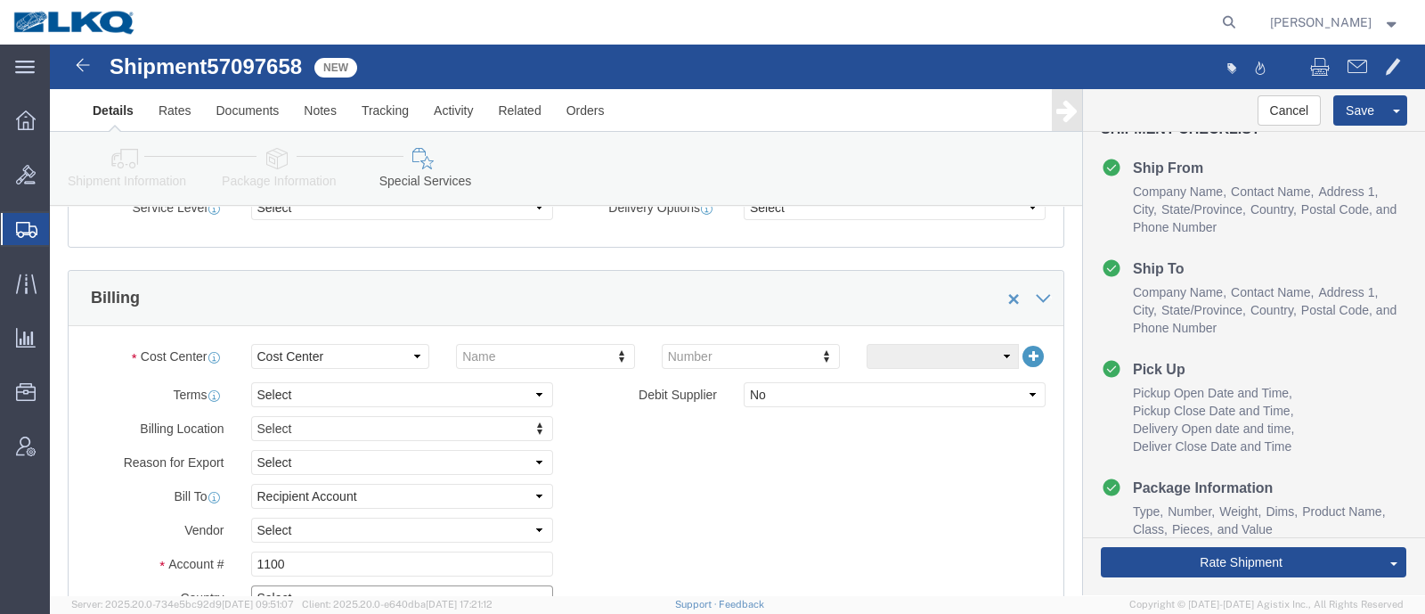
scroll to position [756, 0]
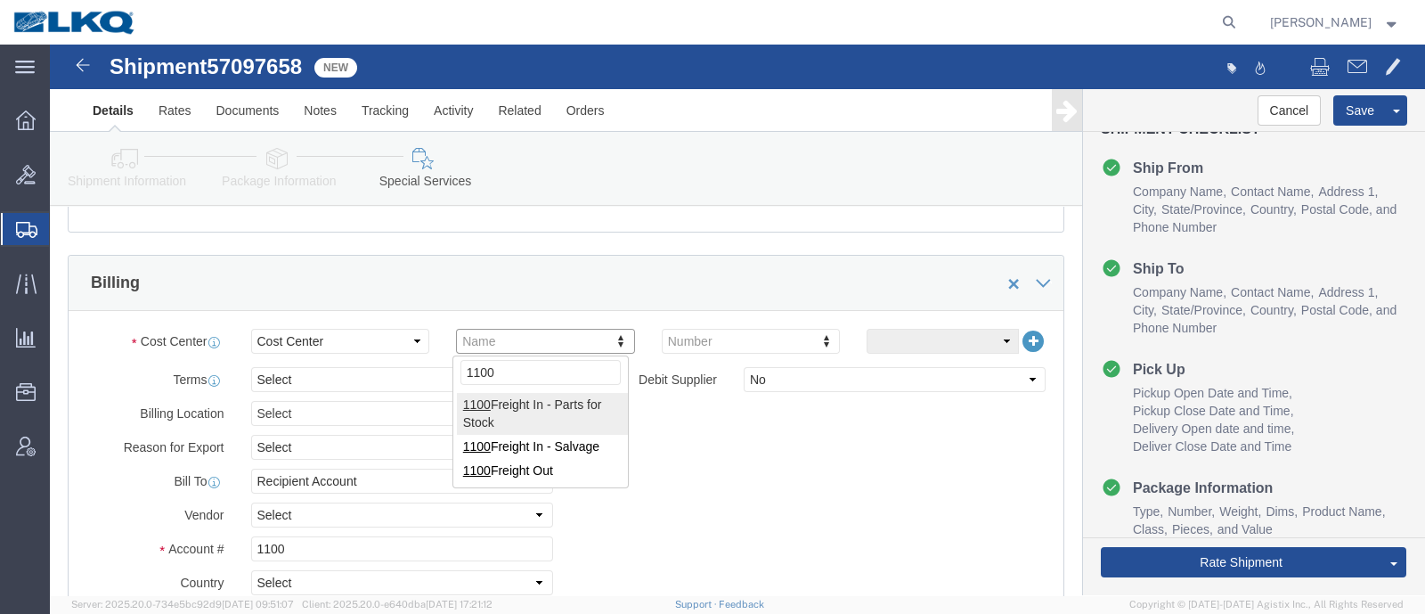
type input "1100"
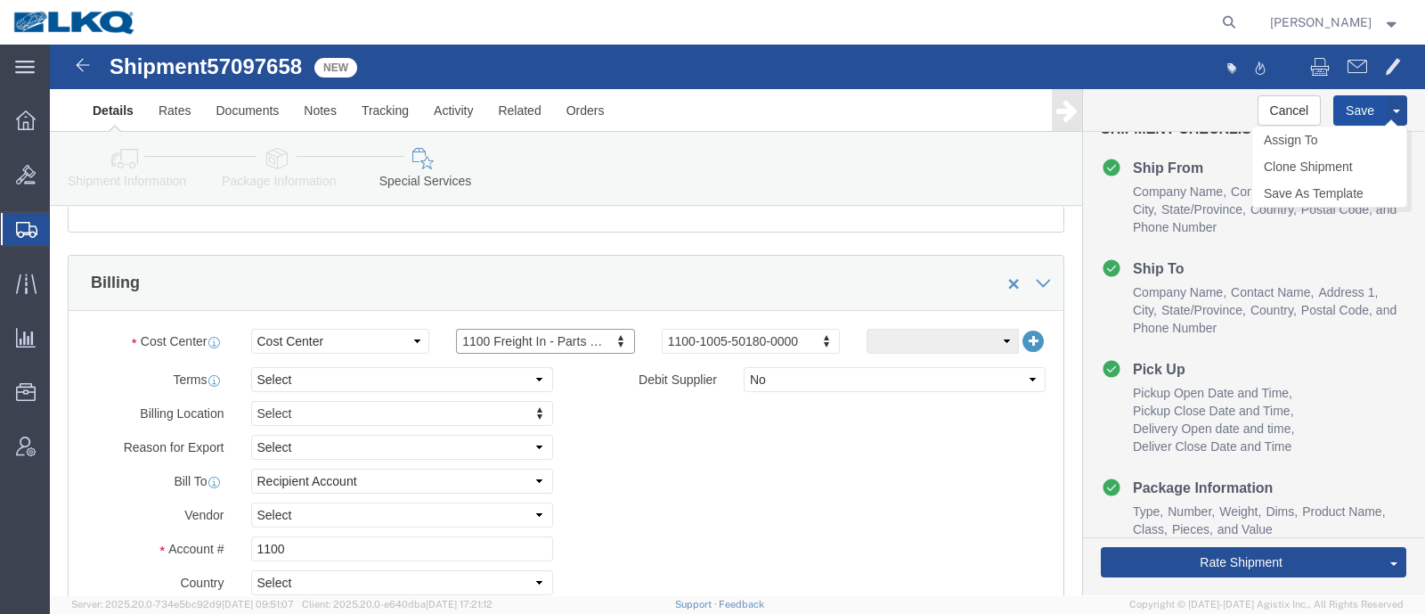
click button "Save"
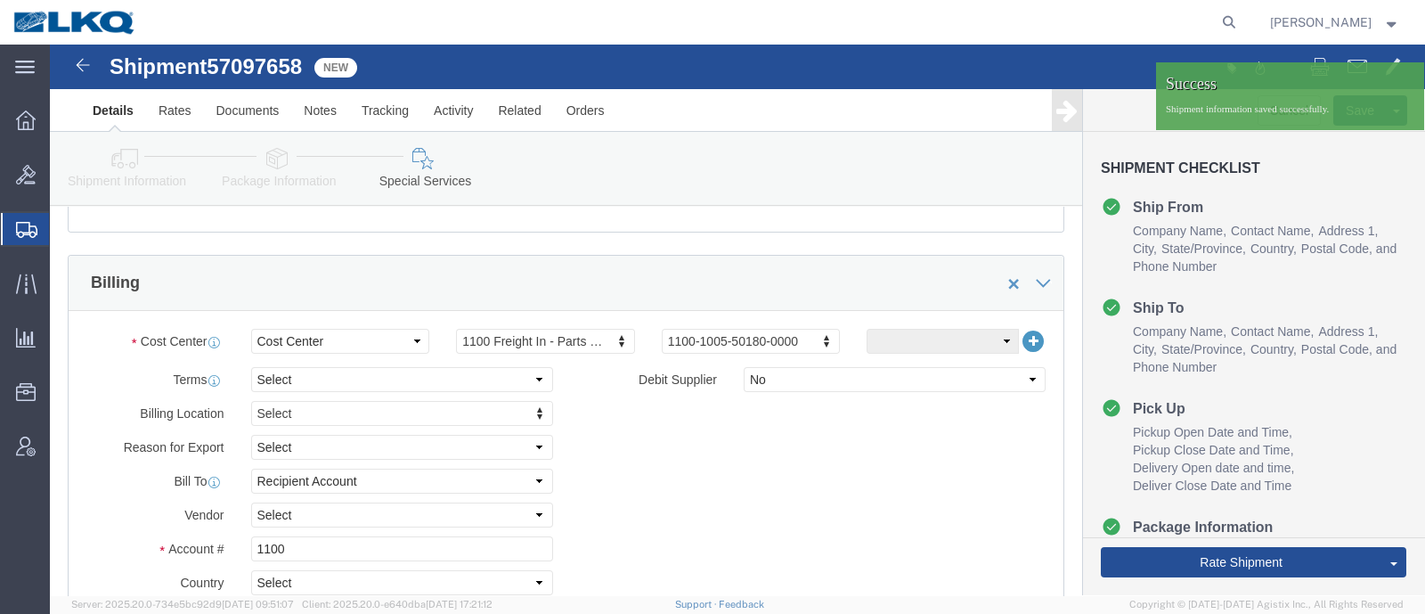
click div "Billing Location Select Select My Profile Location 1100 - LKQ Crystal River 110…"
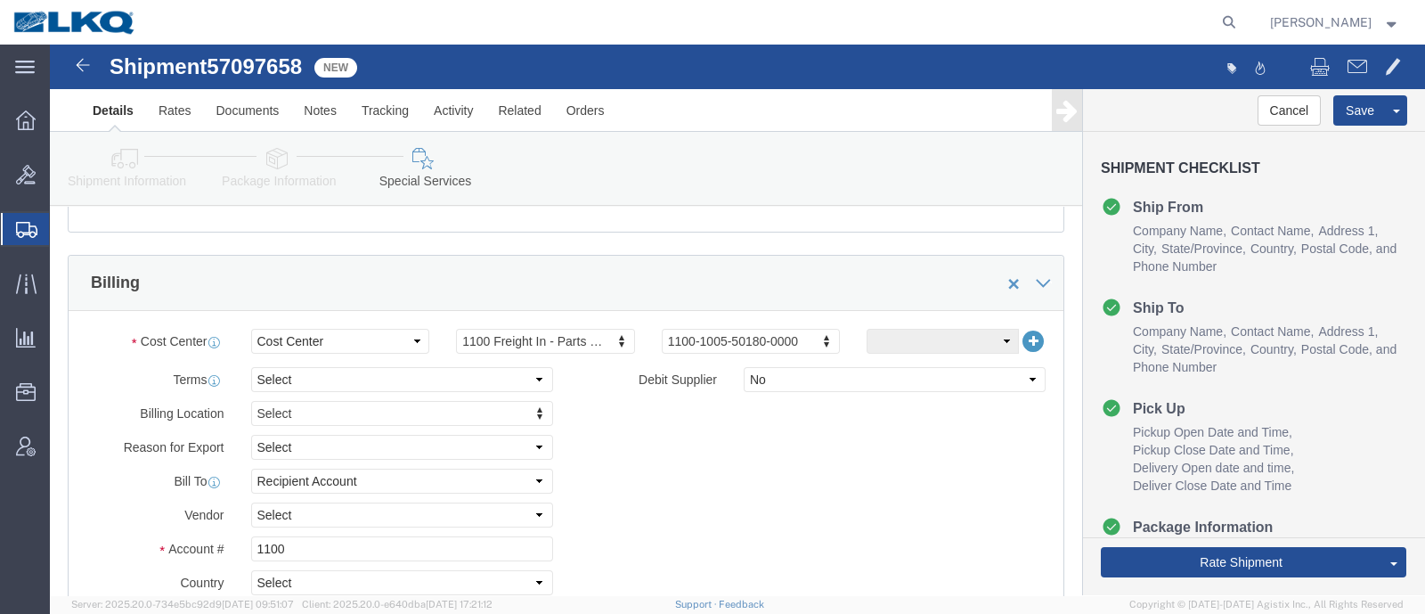
click div "Billing"
click div "Billing Location Select Select My Profile Location 1100 - LKQ Crystal River 110…"
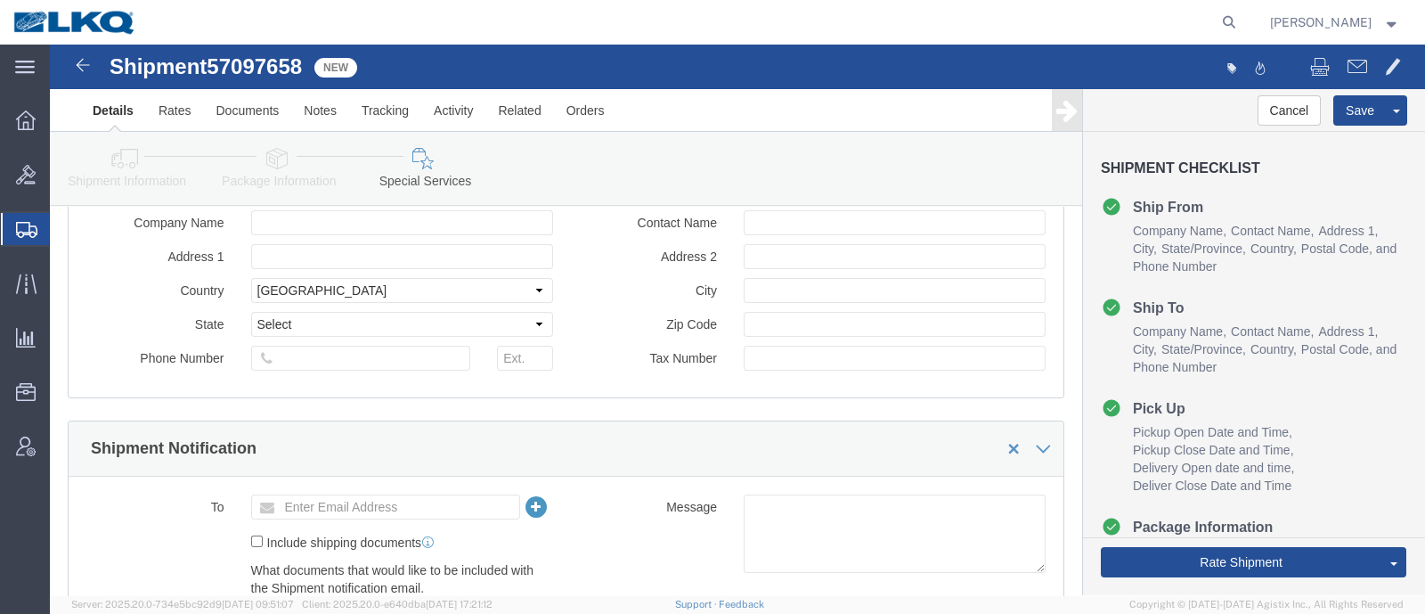
scroll to position [1201, 0]
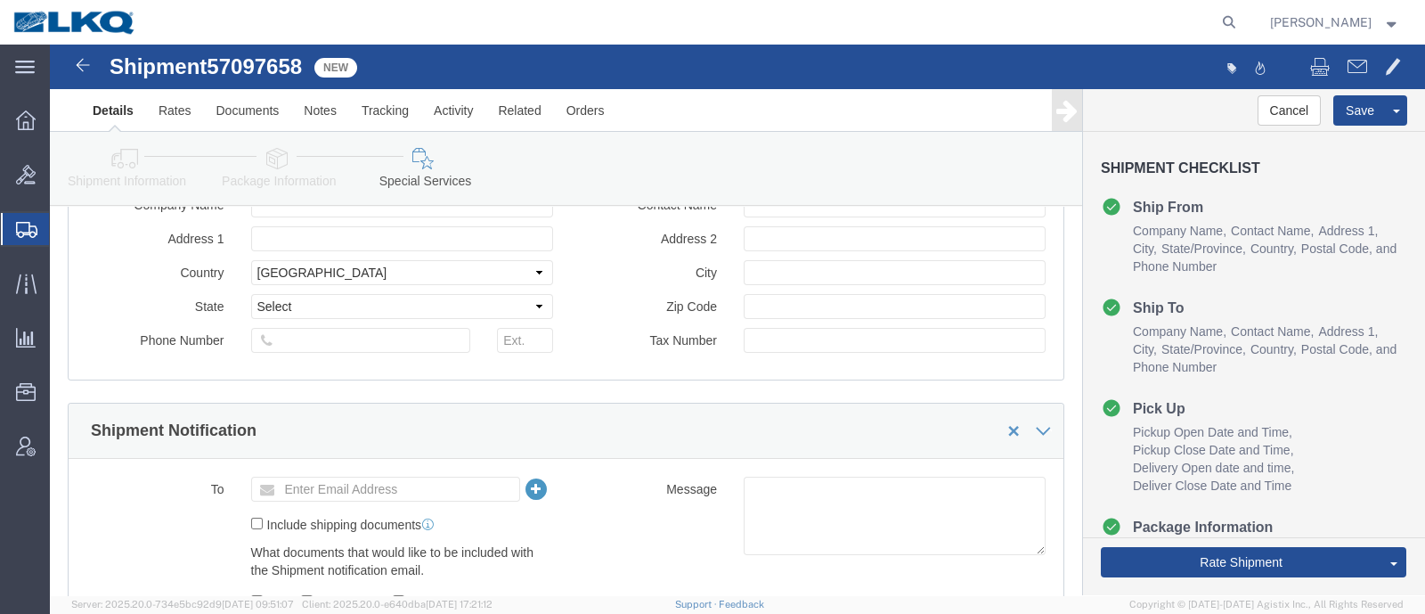
click icon
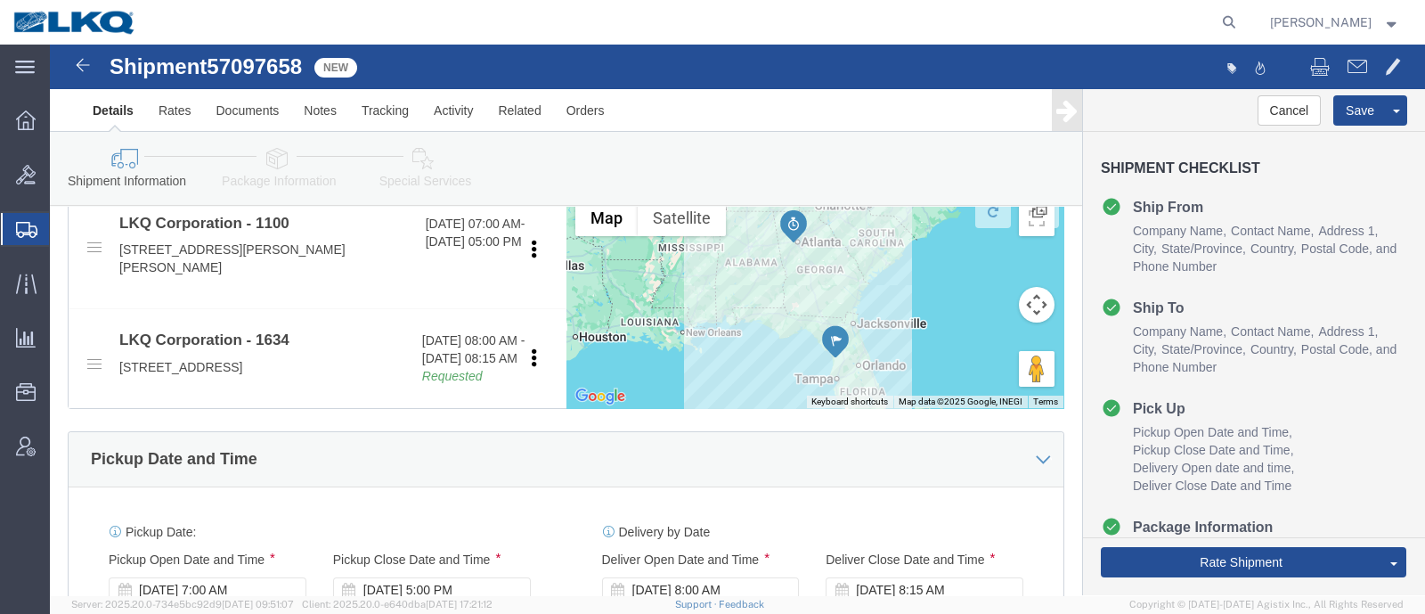
scroll to position [645, 0]
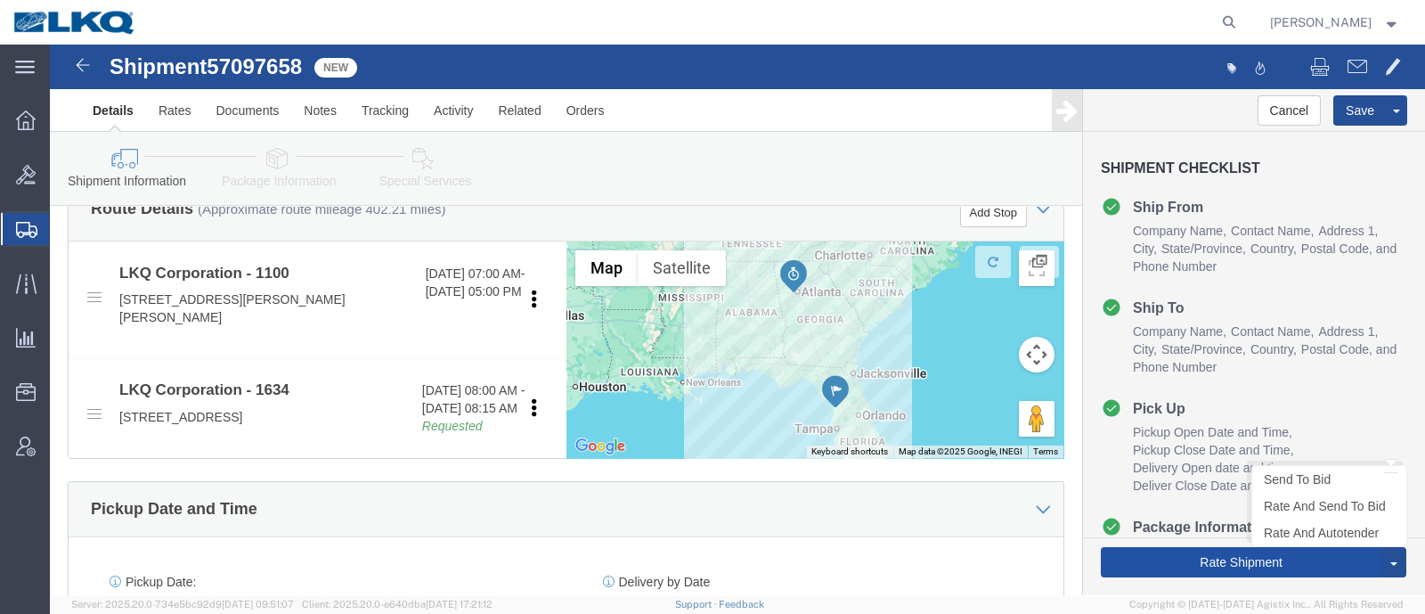
click button "Rate Shipment"
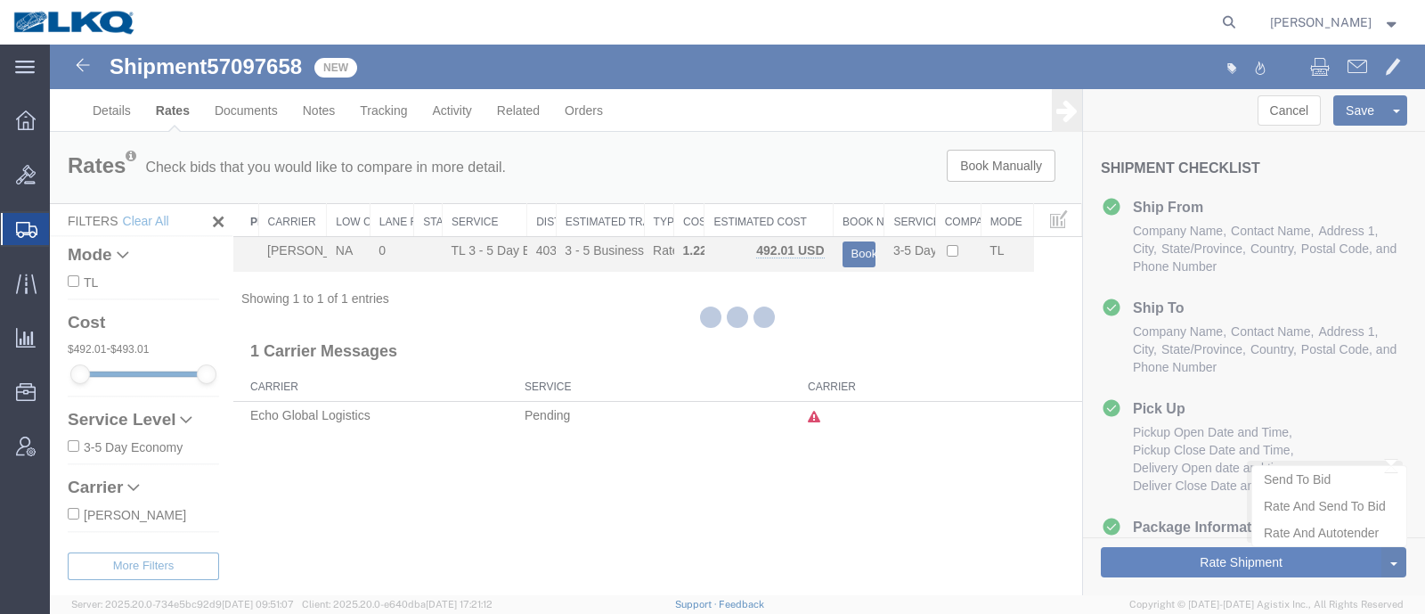
scroll to position [0, 0]
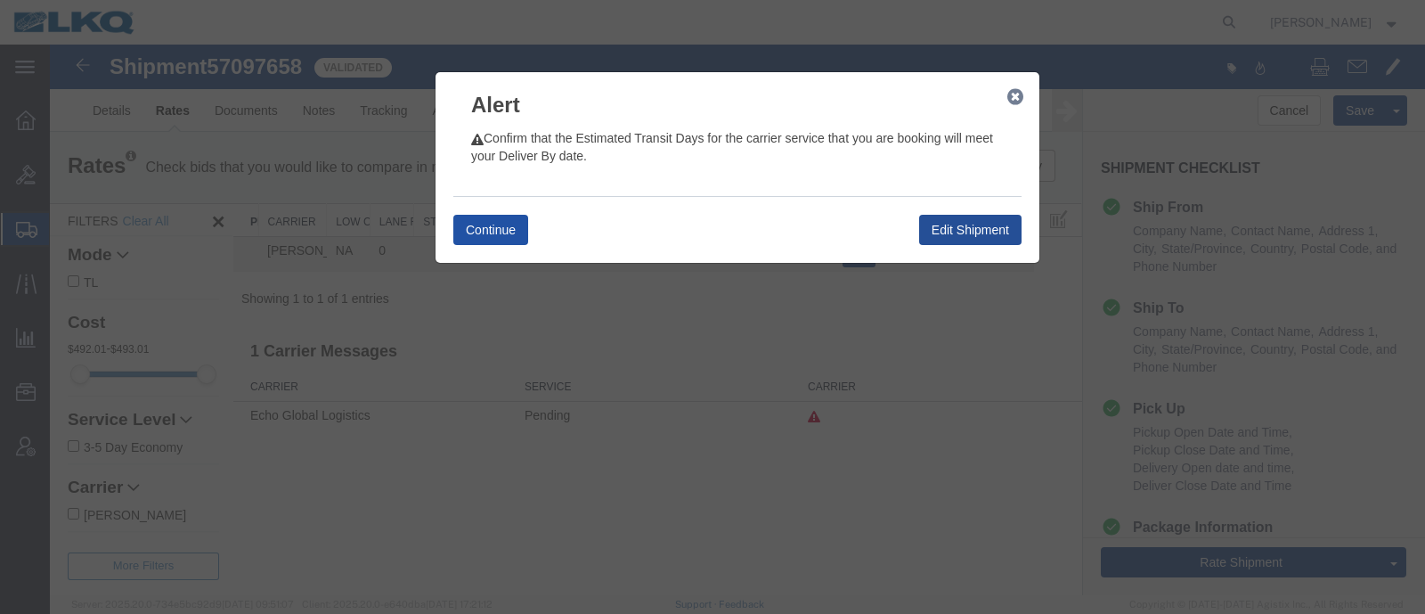
click at [483, 233] on button "Continue" at bounding box center [490, 230] width 75 height 30
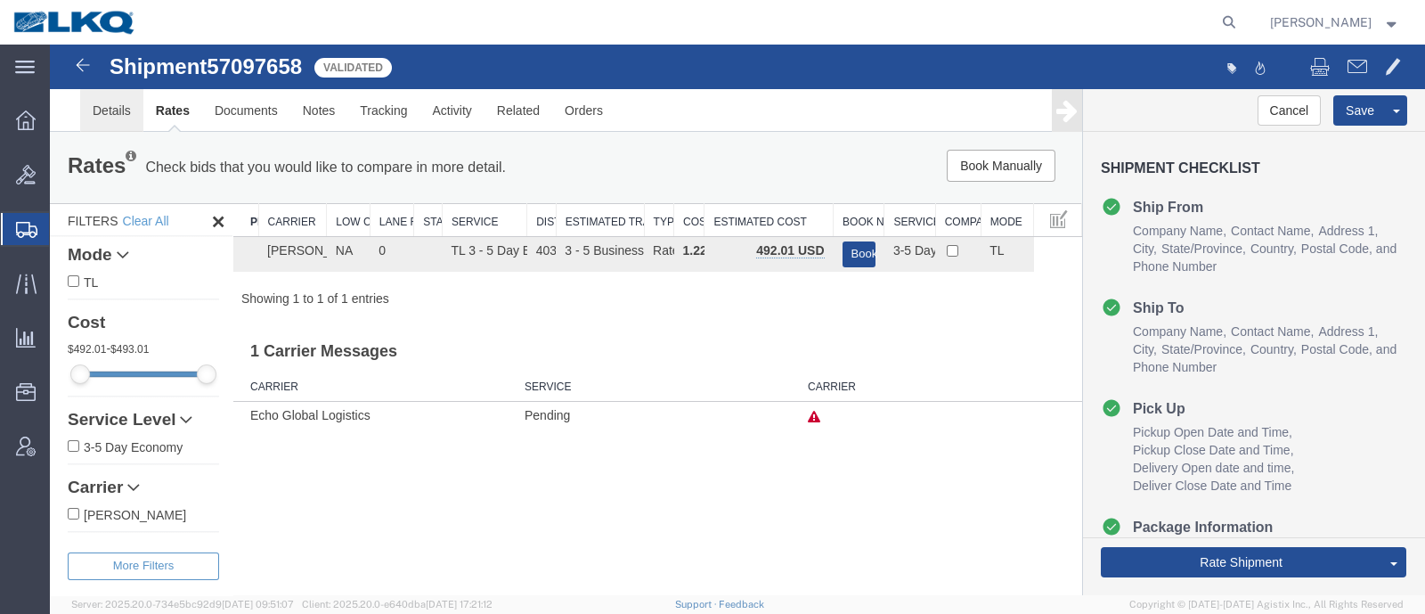
click at [104, 107] on link "Details" at bounding box center [111, 110] width 63 height 43
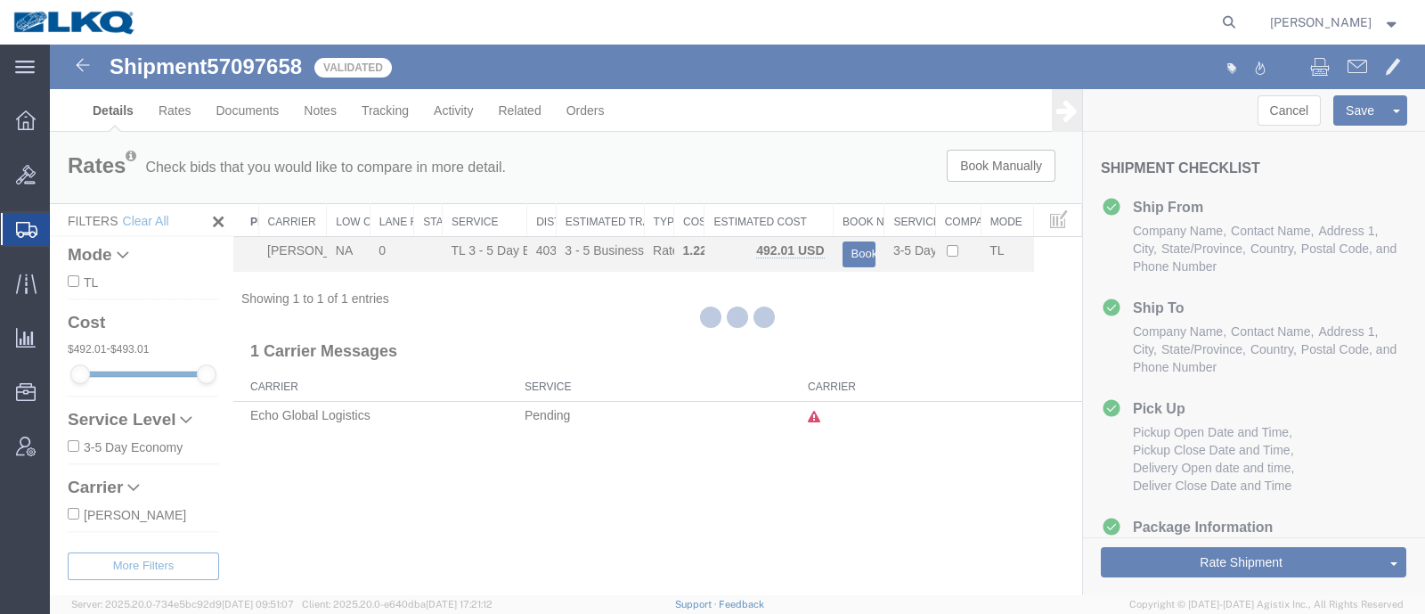
select select "27344"
select select "28712"
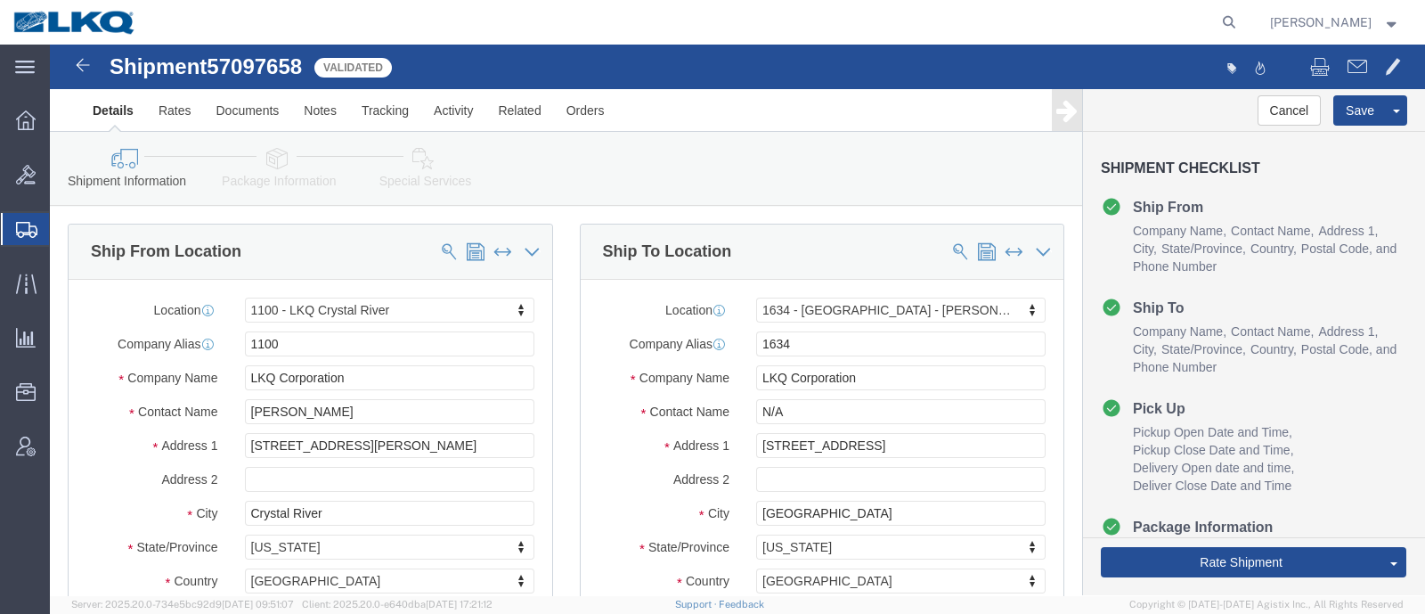
click span "57097658"
copy span "57097658"
click div "Shipment Information Package Information Special Services Loading Routing"
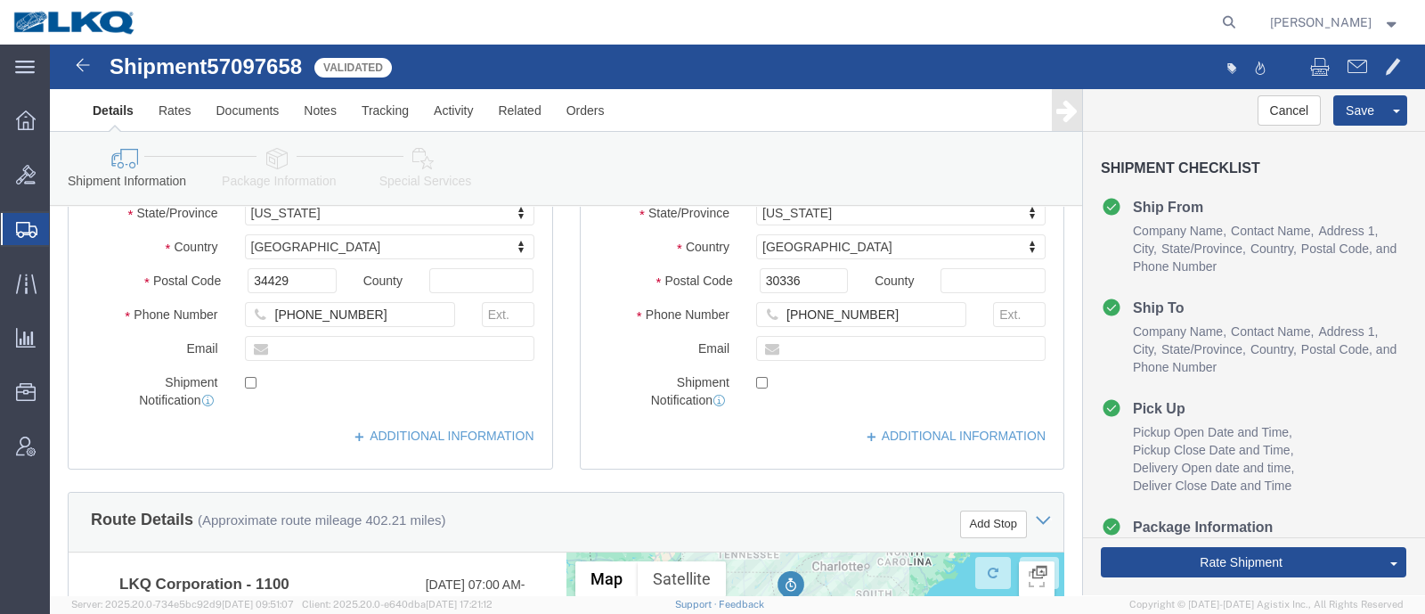
scroll to position [222, 0]
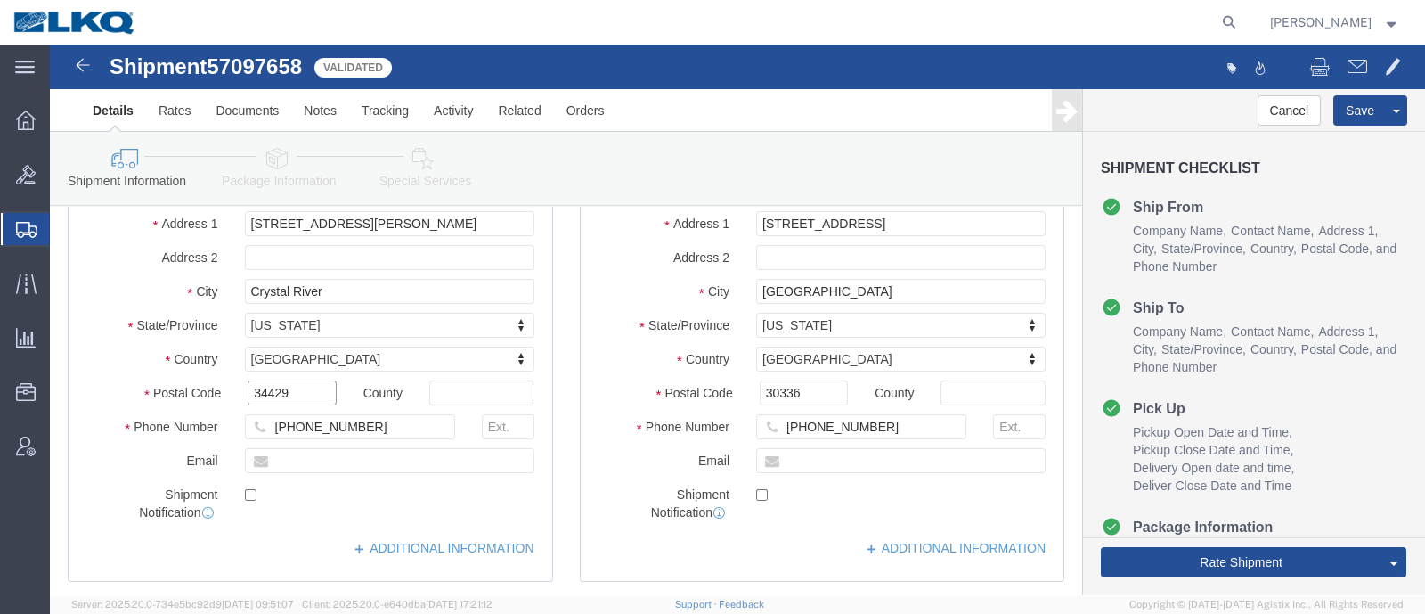
click input "34429"
click input "30336"
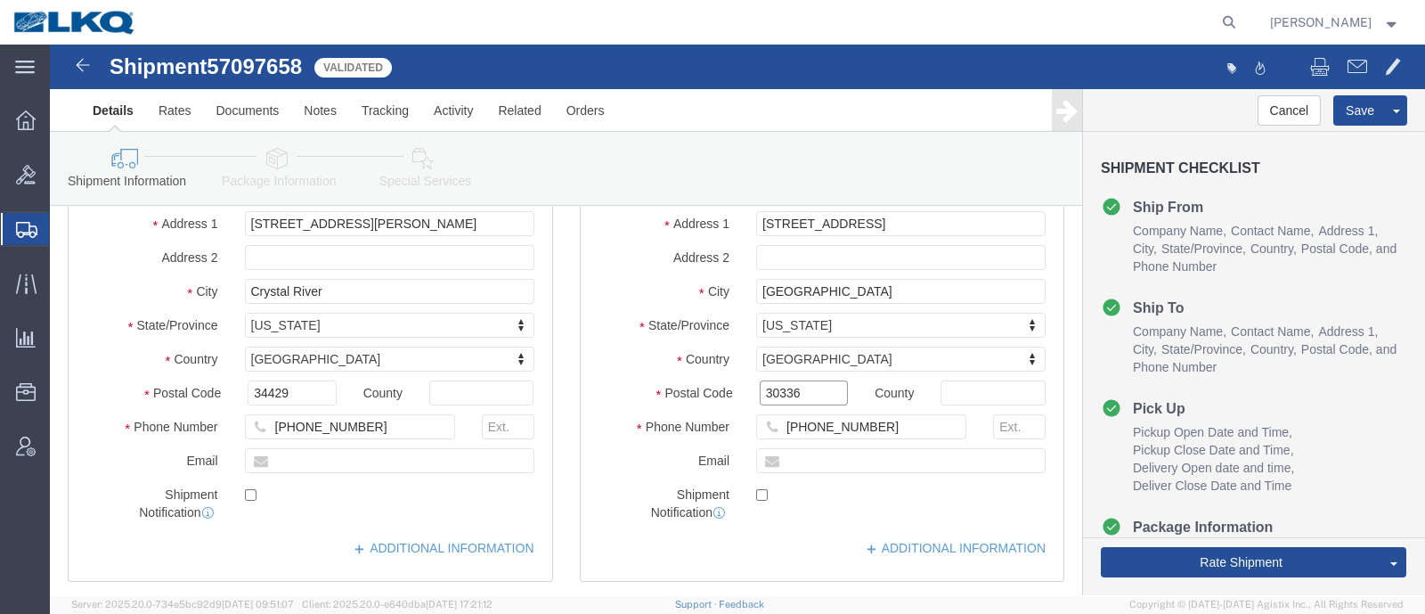
click input "30336"
click link "Notes"
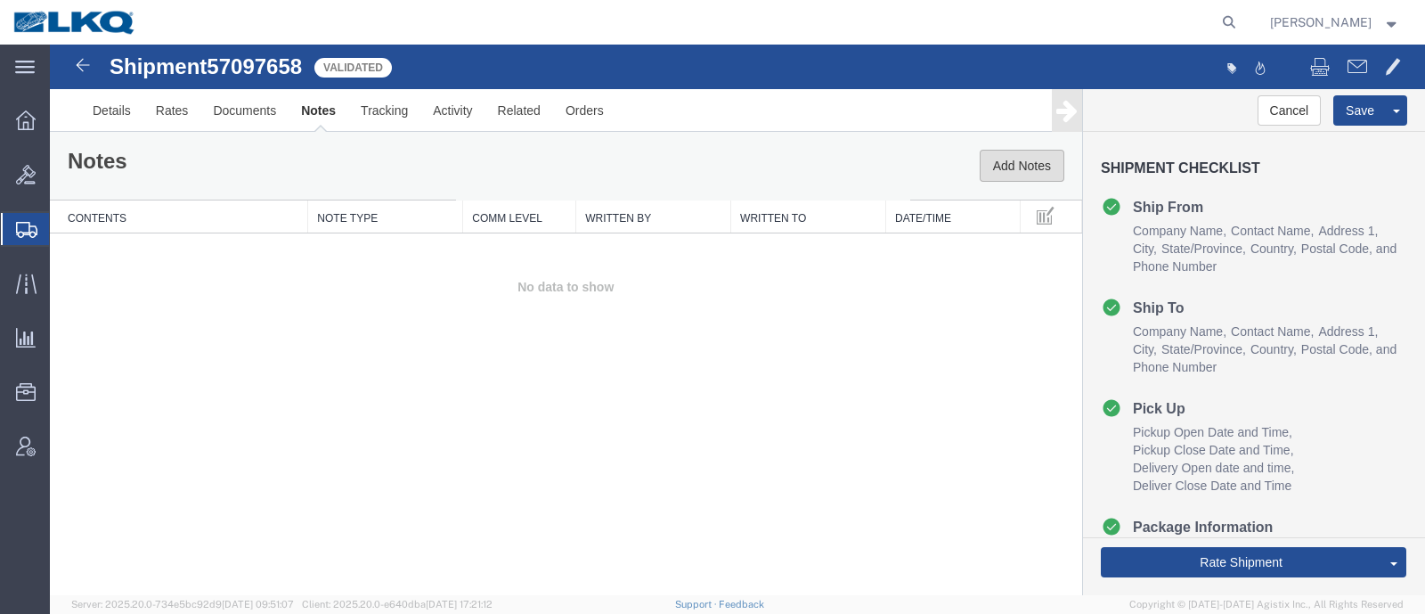
click at [1015, 162] on button "Add Notes" at bounding box center [1022, 166] width 85 height 32
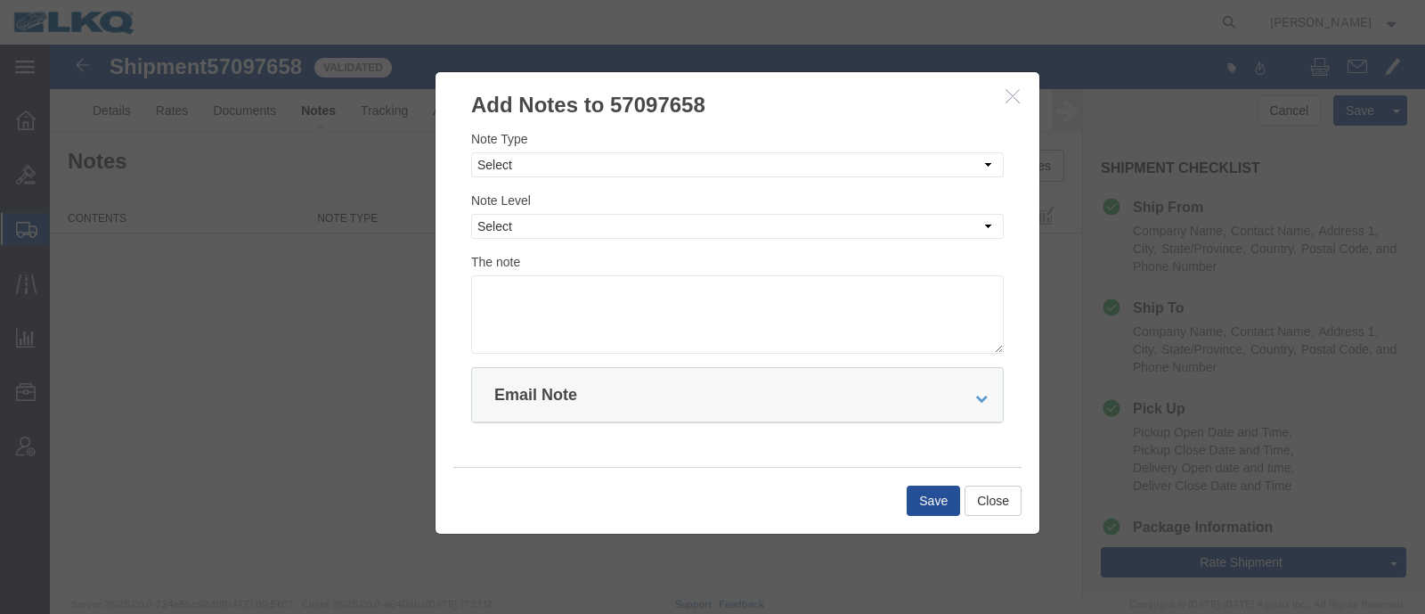
click at [696, 151] on div "Note Type Select Approval Bid Notes Carrier Change Notes Claim Notes Content Ha…" at bounding box center [737, 153] width 533 height 48
click at [684, 171] on select "Select Approval Bid Notes Carrier Change Notes Claim Notes Content Hazmat Notes…" at bounding box center [737, 164] width 533 height 25
select select "BID_NOTES"
click at [471, 152] on select "Select Approval Bid Notes Carrier Change Notes Claim Notes Content Hazmat Notes…" at bounding box center [737, 164] width 533 height 25
click at [650, 224] on select "Select Private to Account Private to Vendor Public" at bounding box center [737, 226] width 533 height 25
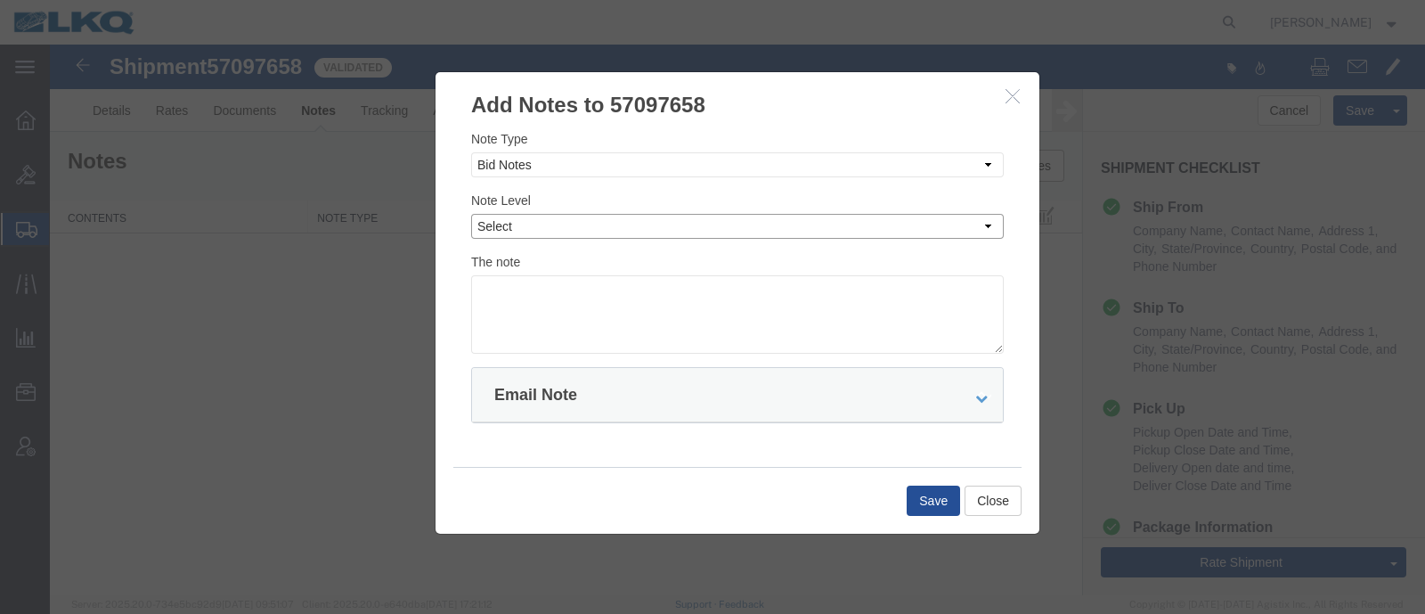
select select "PRIVATE_TO_ACCOUNT"
click at [471, 214] on select "Select Private to Account Private to Vendor Public" at bounding box center [737, 226] width 533 height 25
click at [655, 289] on textarea at bounding box center [737, 314] width 533 height 78
type textarea "DAT: $423"
click at [924, 507] on button "Save" at bounding box center [933, 500] width 53 height 30
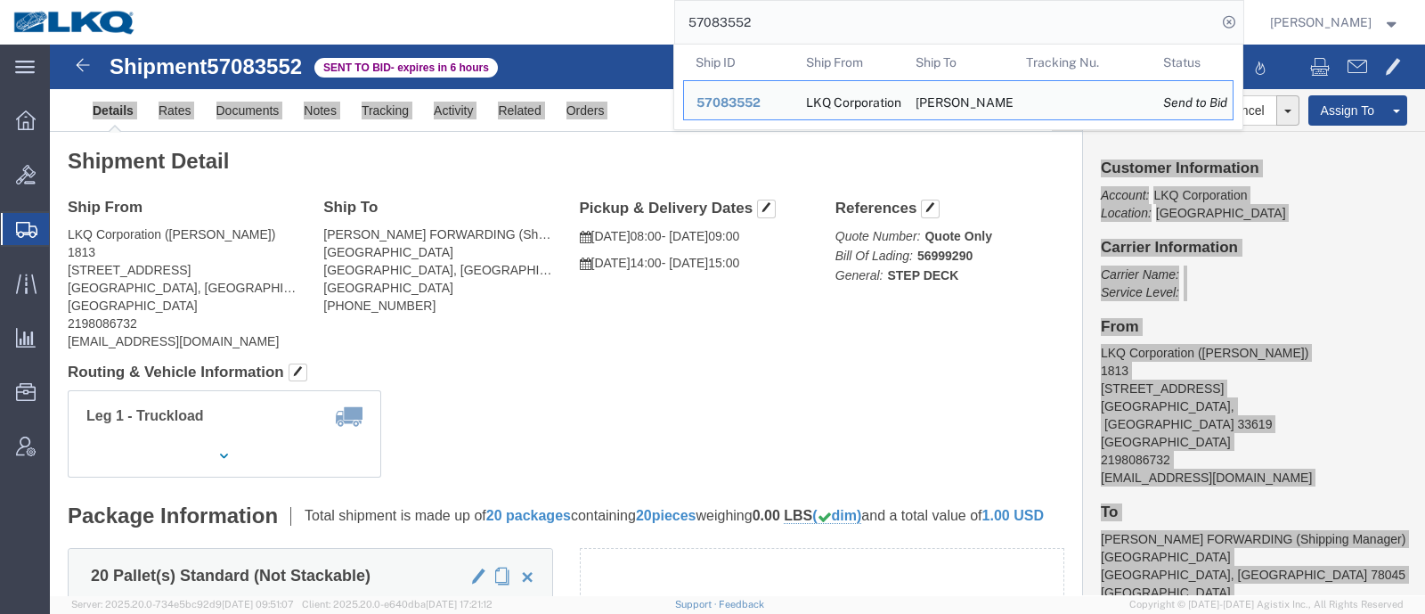
drag, startPoint x: 775, startPoint y: 21, endPoint x: 677, endPoint y: 16, distance: 98.1
click at [677, 16] on div "57083552 Ship ID Ship From Ship To Tracking Nu. Status Ship ID 57083552 Ship Fr…" at bounding box center [697, 22] width 1094 height 45
paste input "2830"
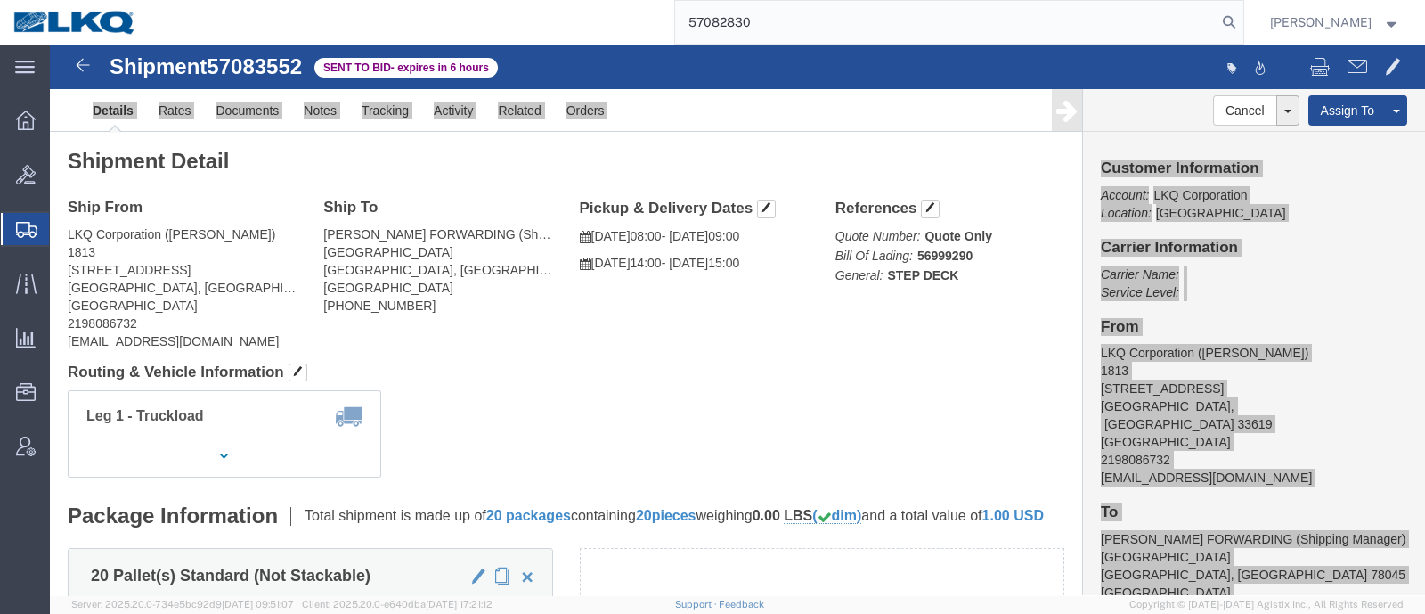
type input "57082830"
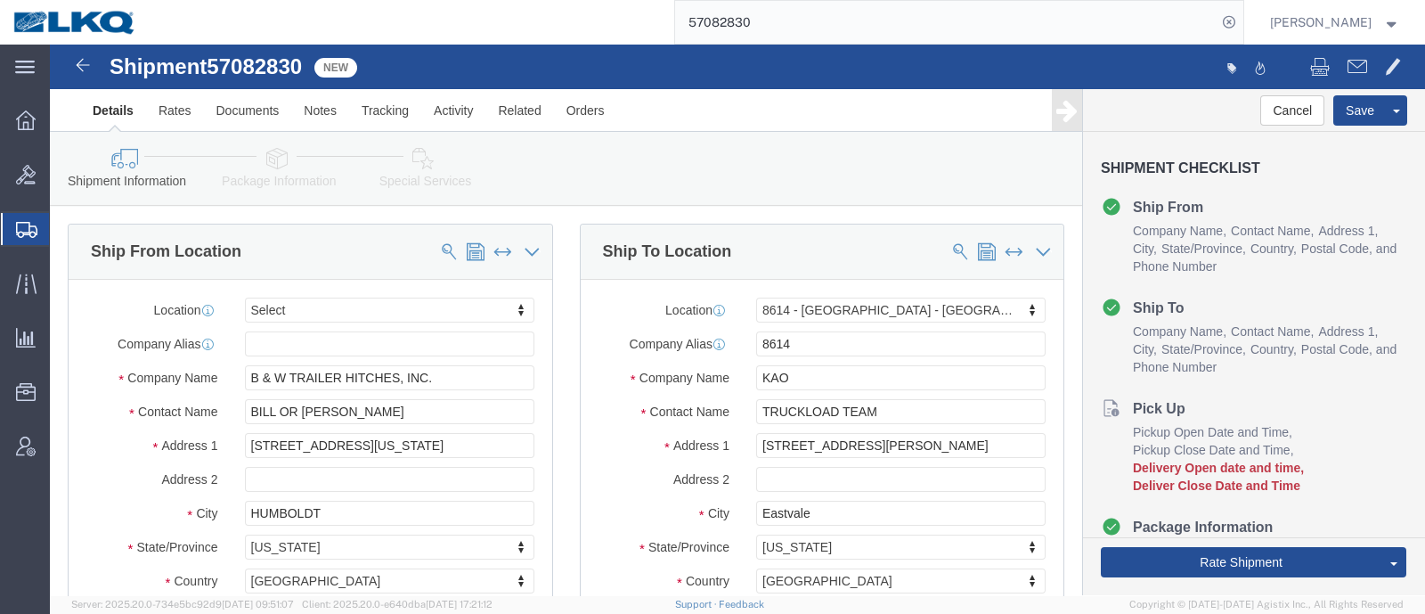
select select
select select "30605"
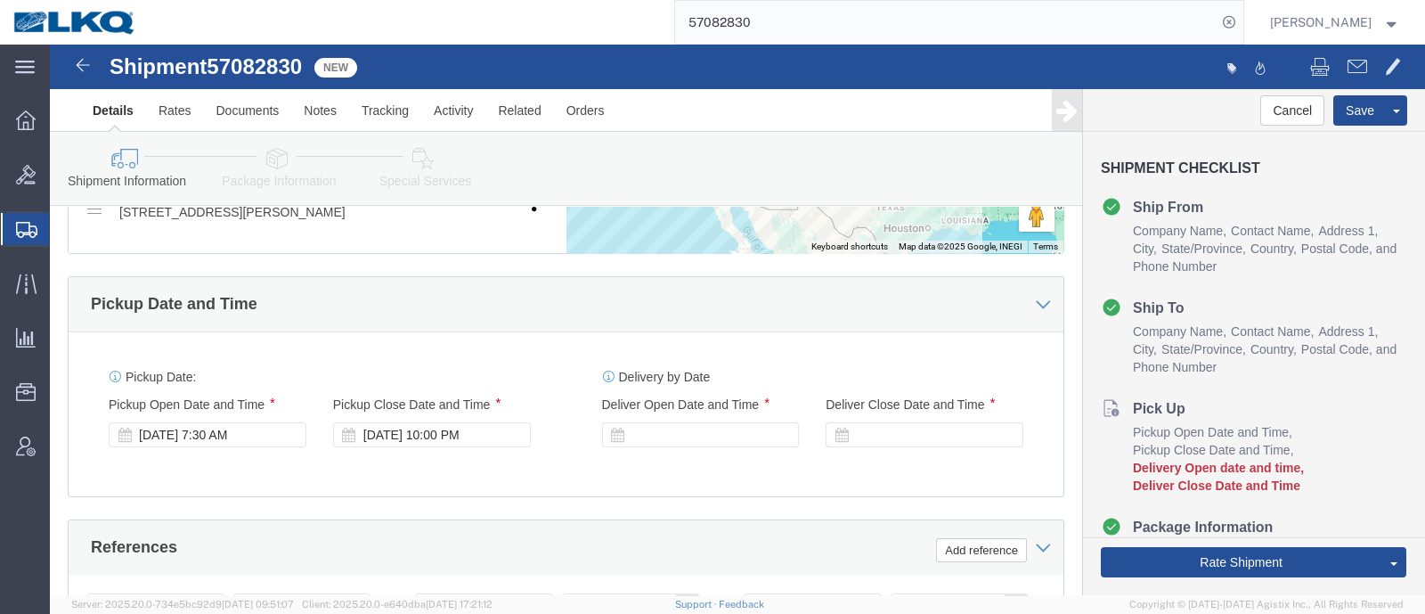
scroll to position [1002, 0]
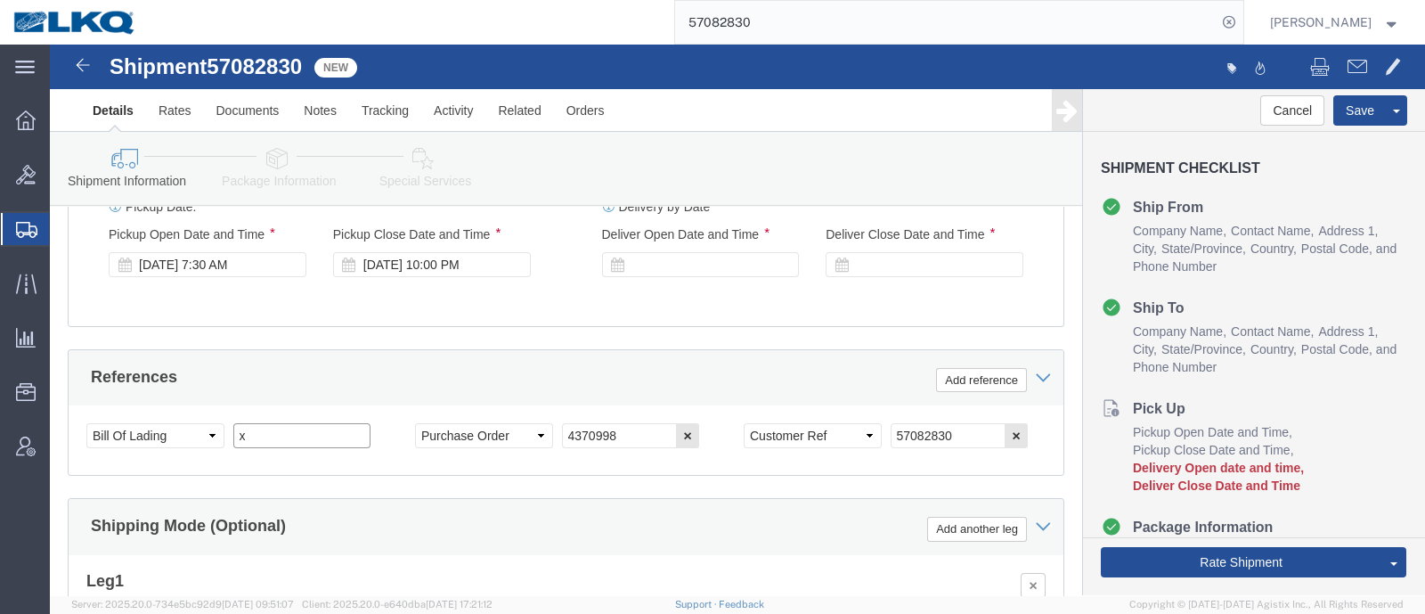
drag, startPoint x: 242, startPoint y: 434, endPoint x: 141, endPoint y: 420, distance: 102.4
click div "Select Account Type Activity ID Airline Appointment Number ASN Batch Request # …"
type input "57082830"
click icon
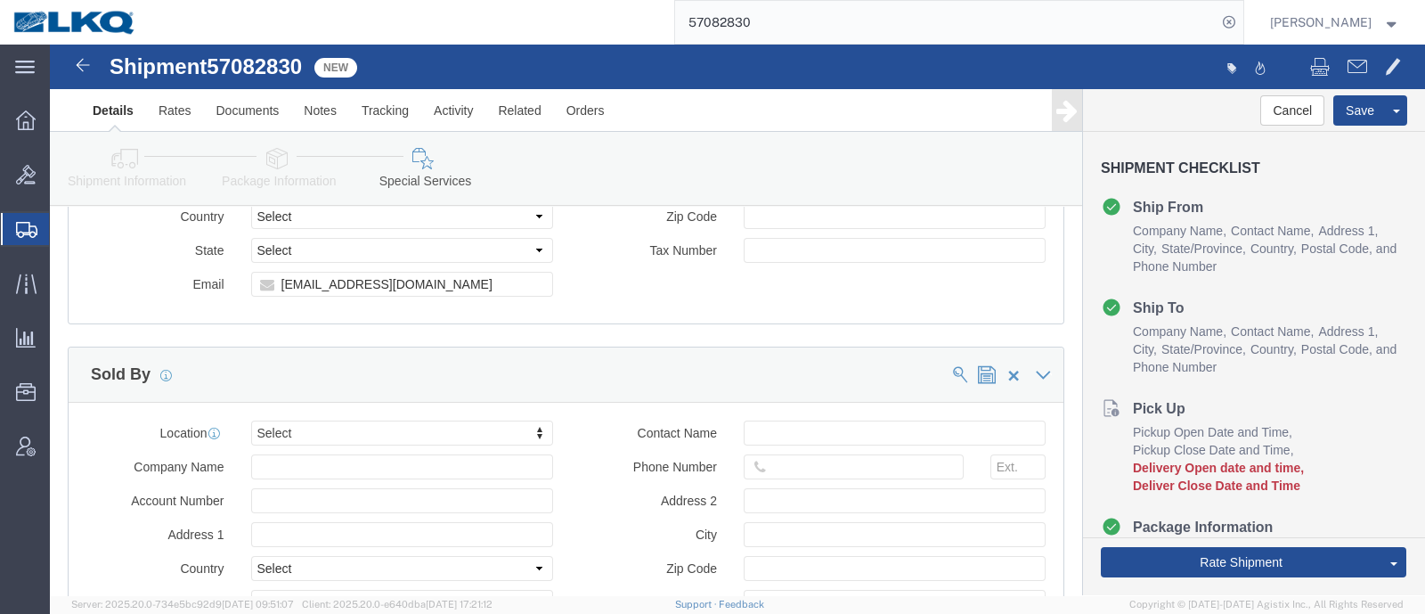
scroll to position [1780, 0]
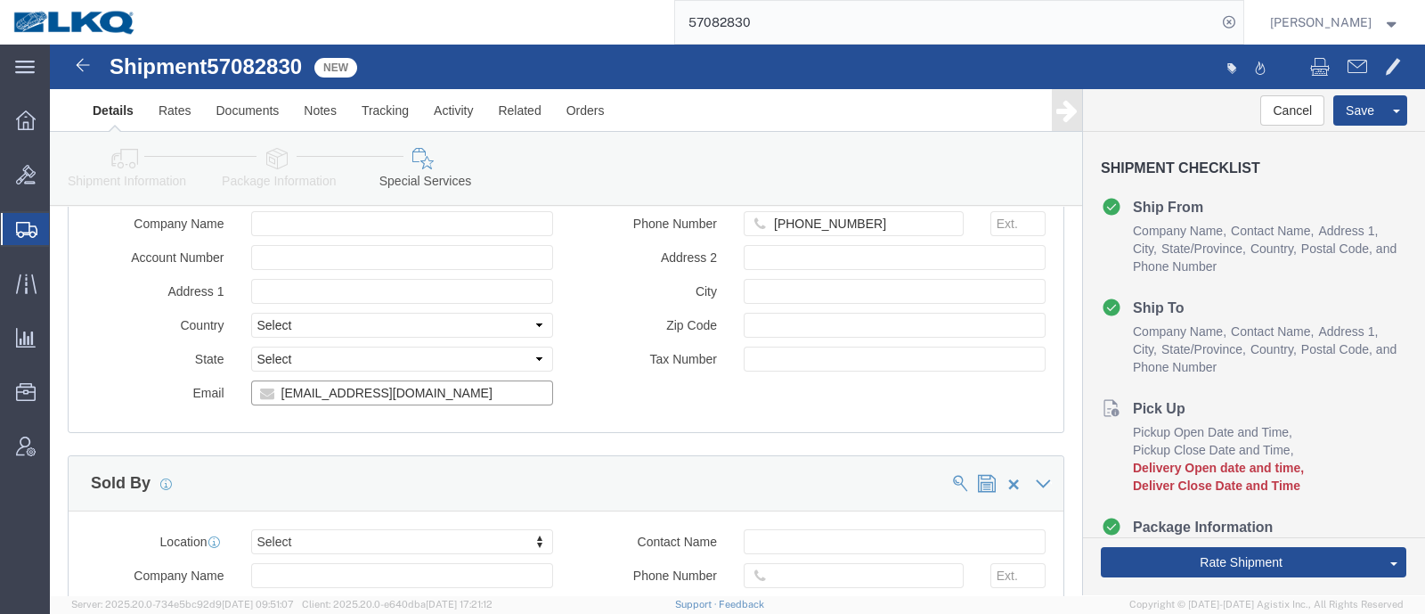
click input "traffic@turnoverball.com"
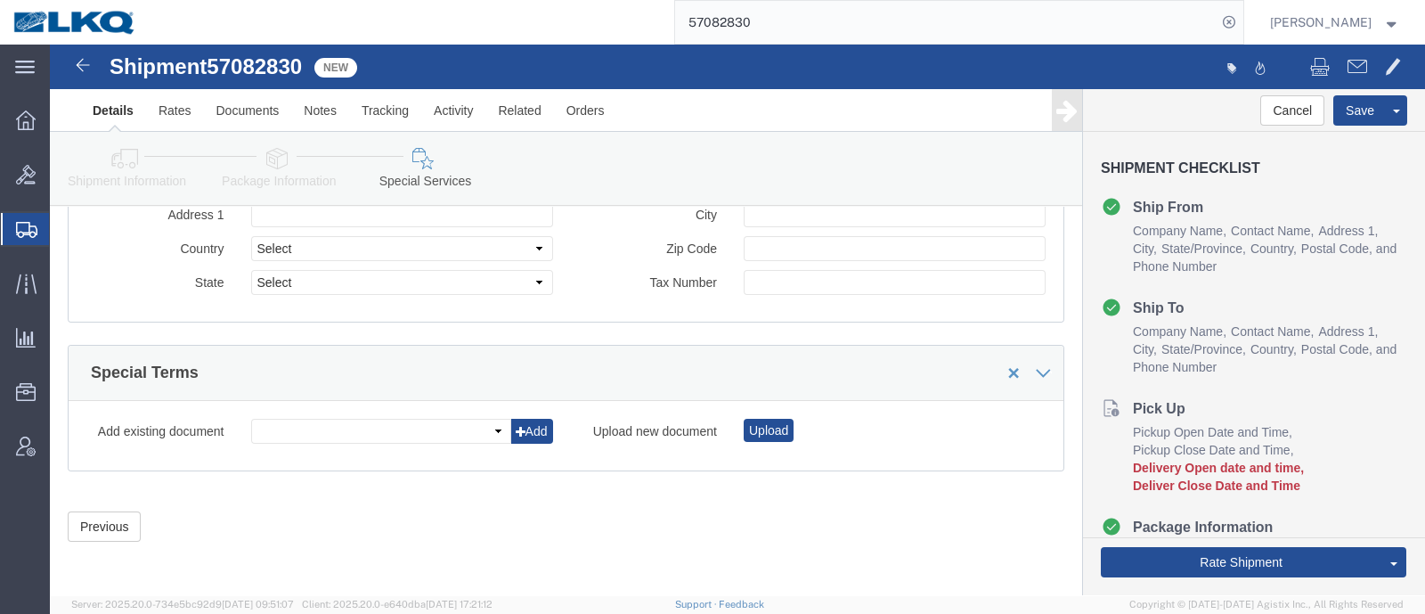
scroll to position [1875, 0]
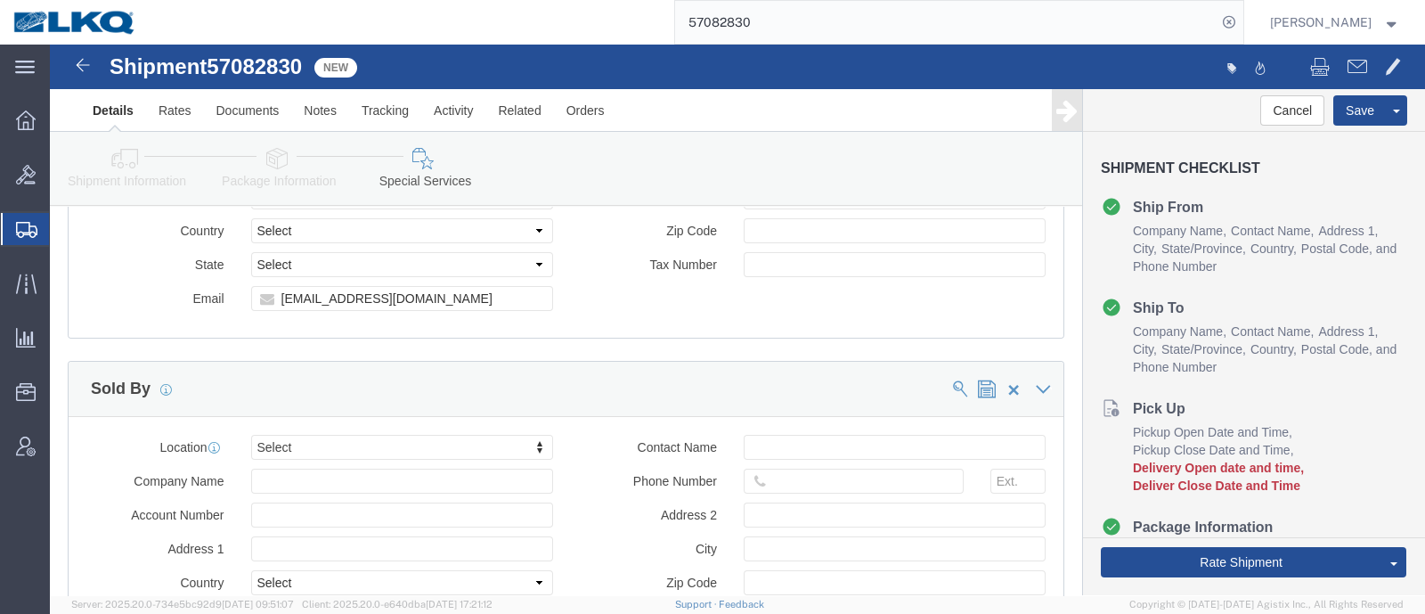
click link "Details"
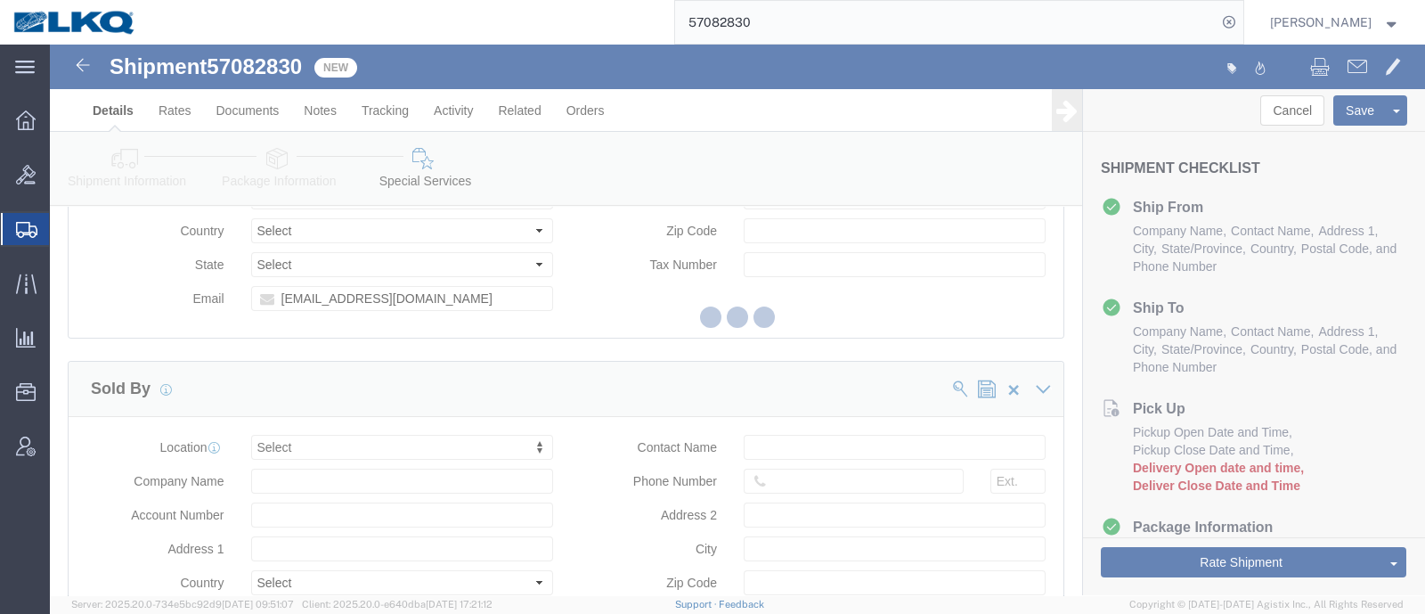
click at [123, 156] on div at bounding box center [737, 320] width 1375 height 550
select select "30605"
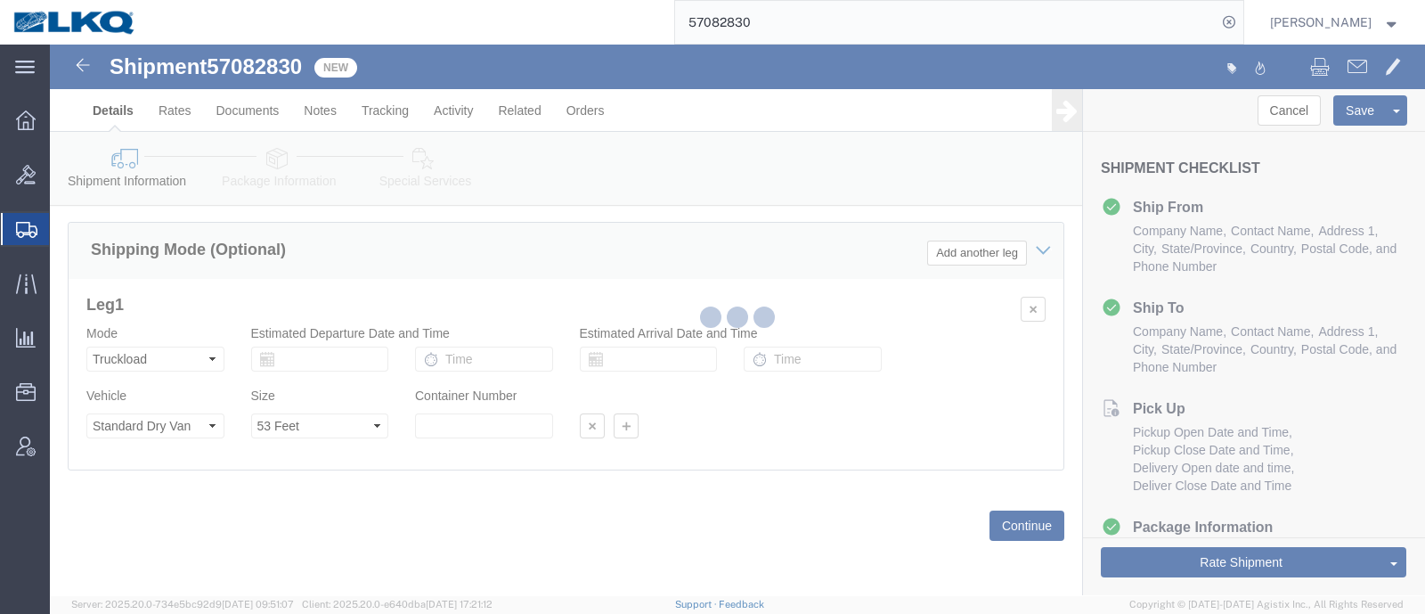
scroll to position [1309, 0]
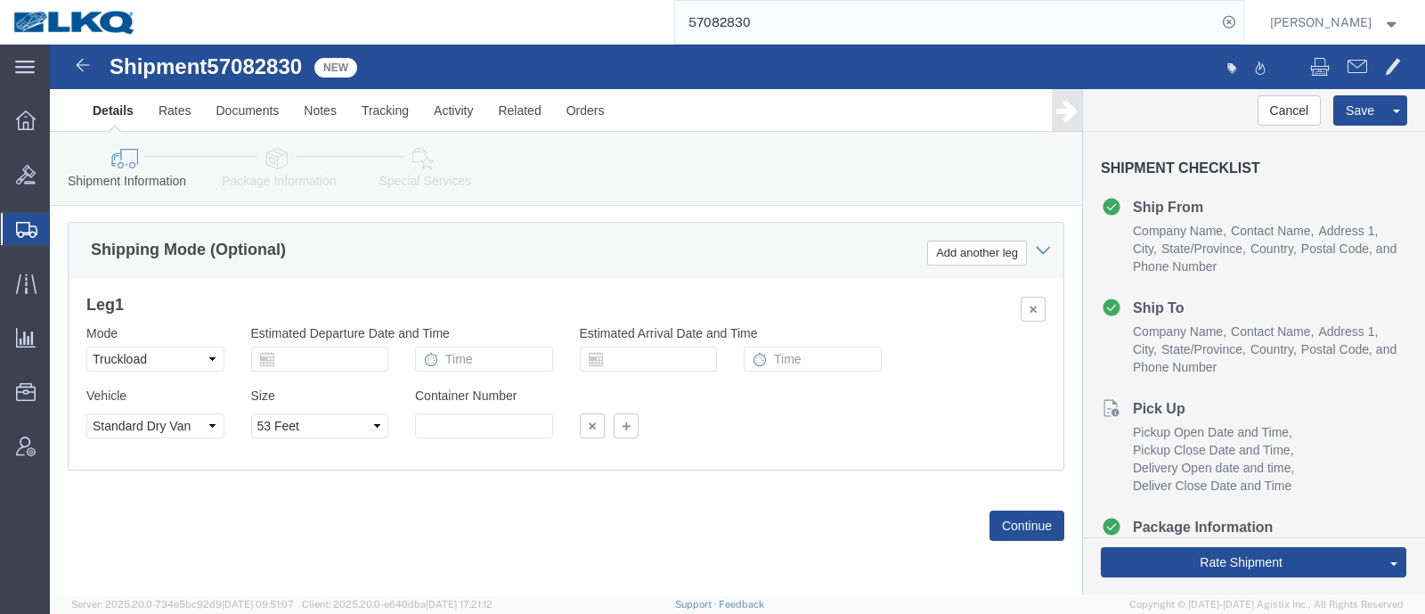
click icon
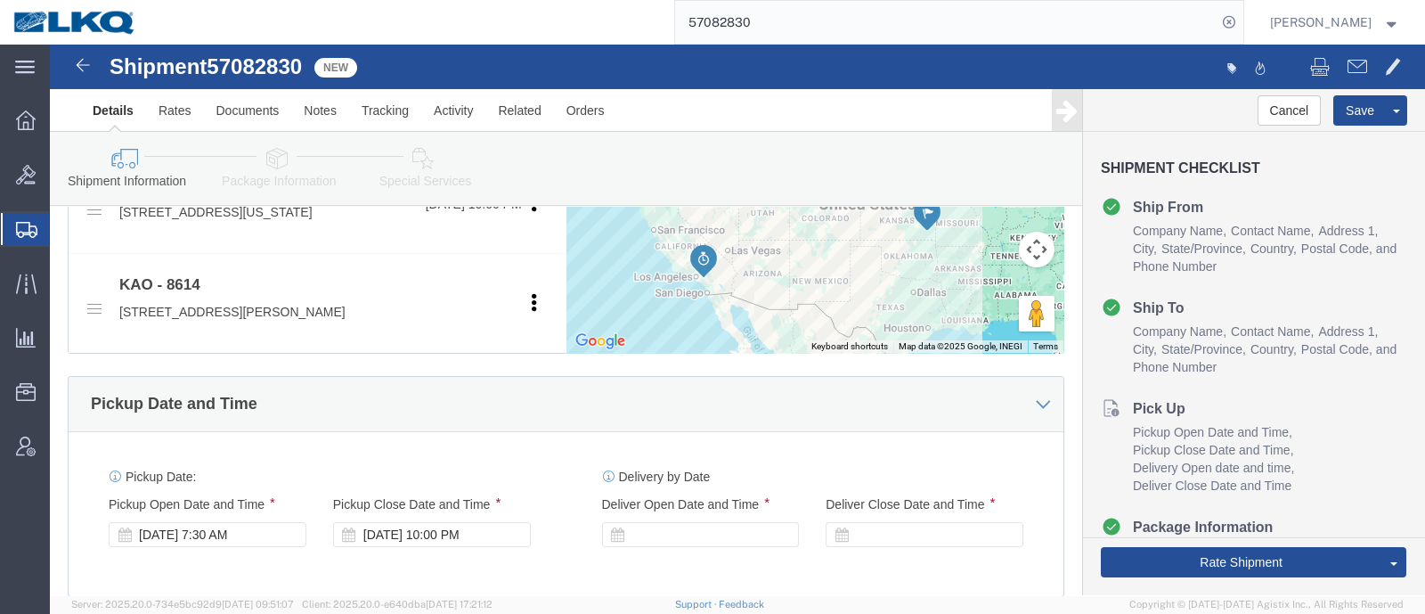
scroll to position [752, 0]
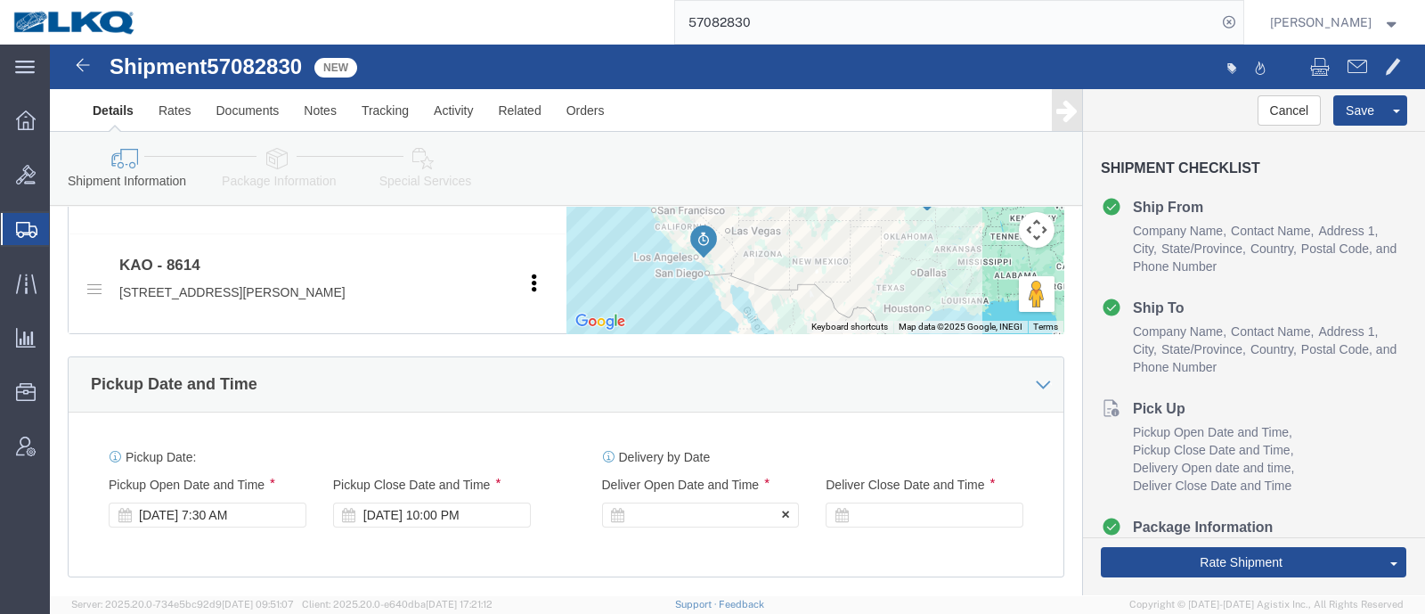
click div
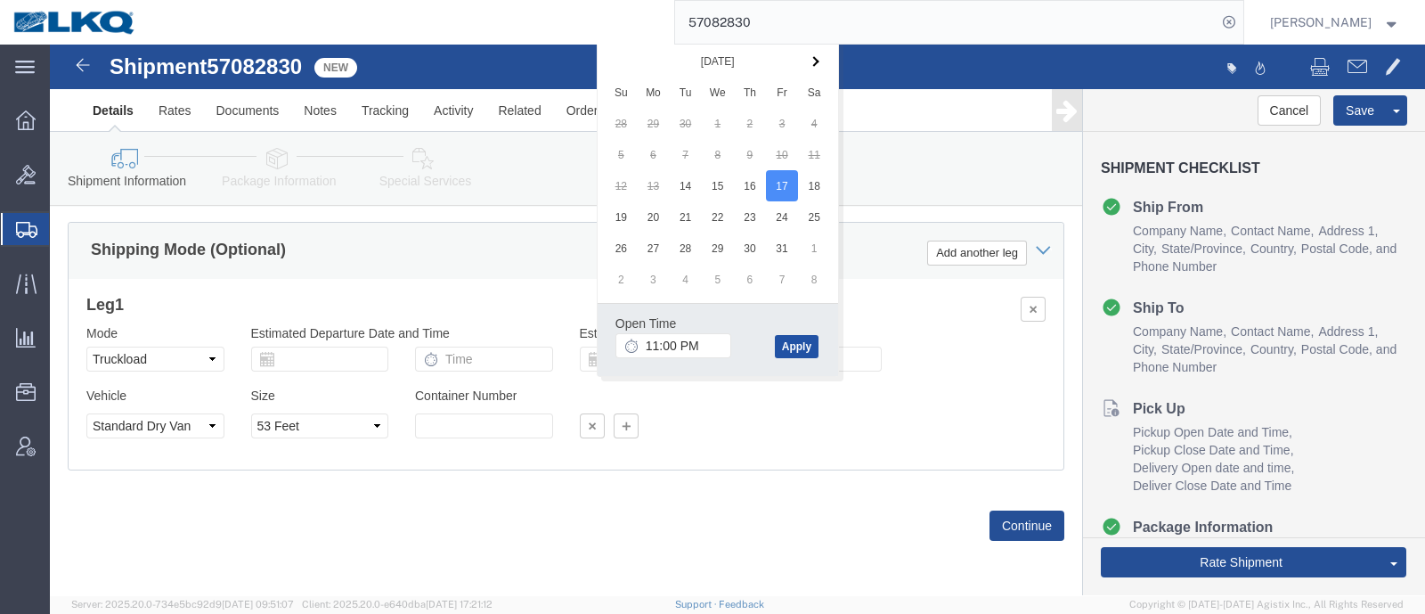
click button "Apply"
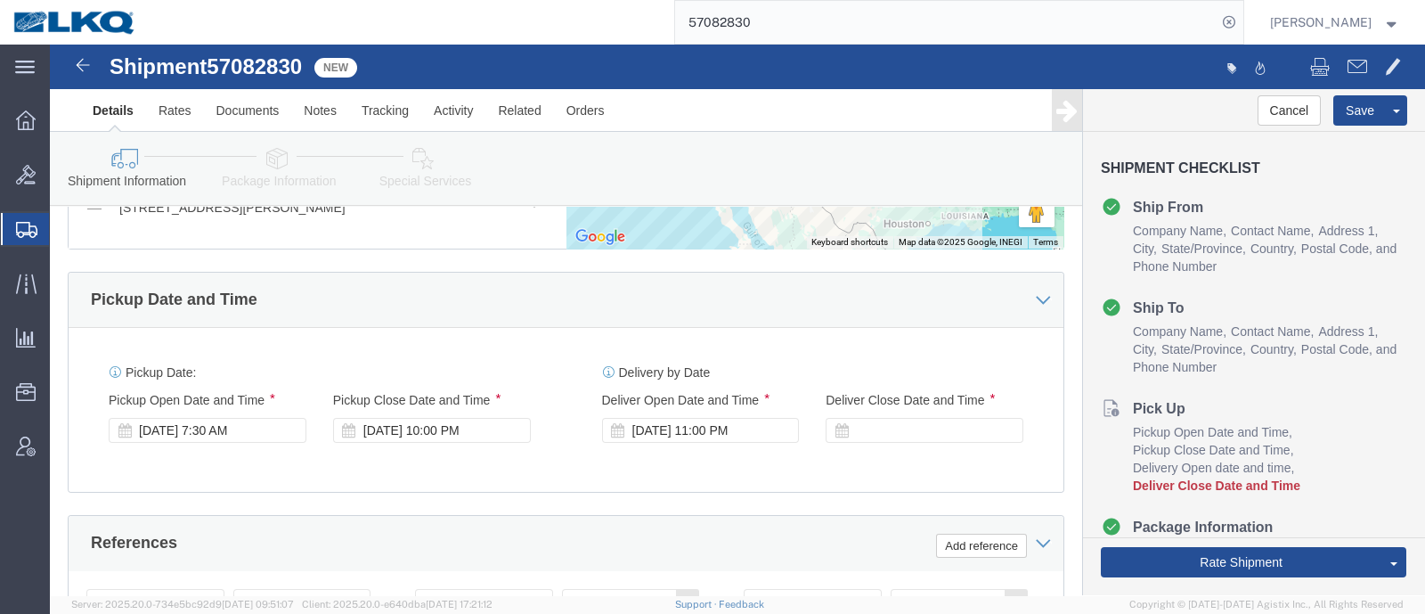
scroll to position [967, 0]
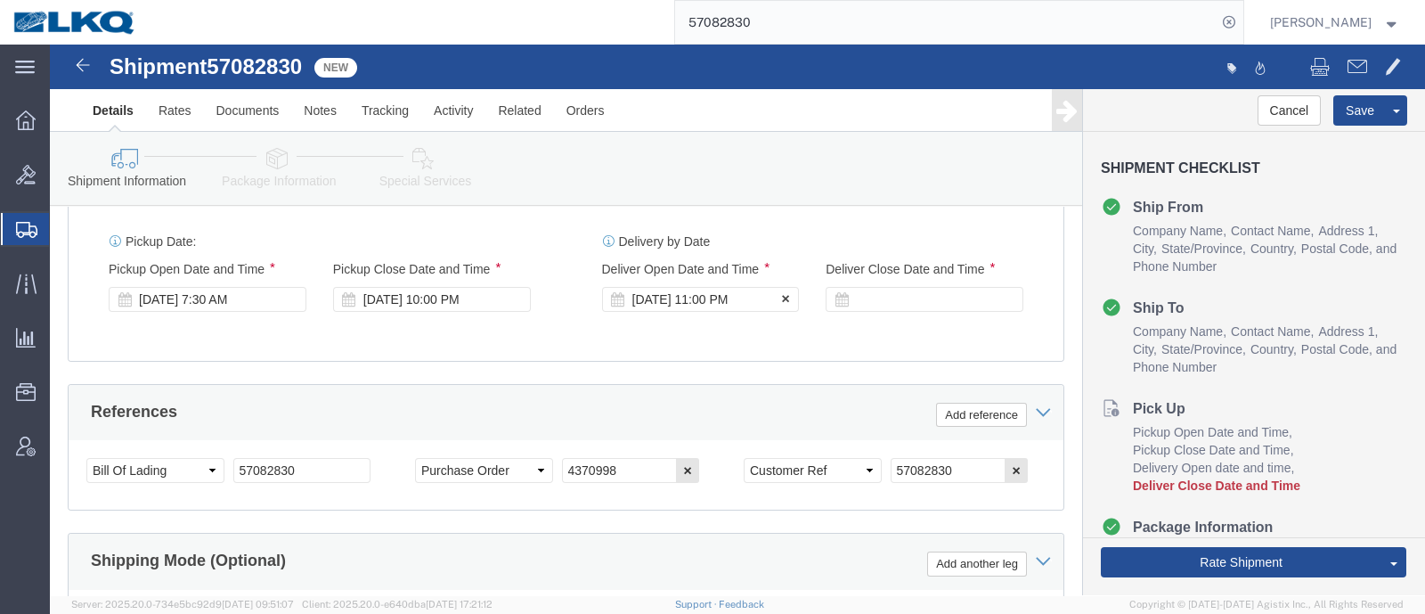
click div "Oct 17 2025 11:00 PM"
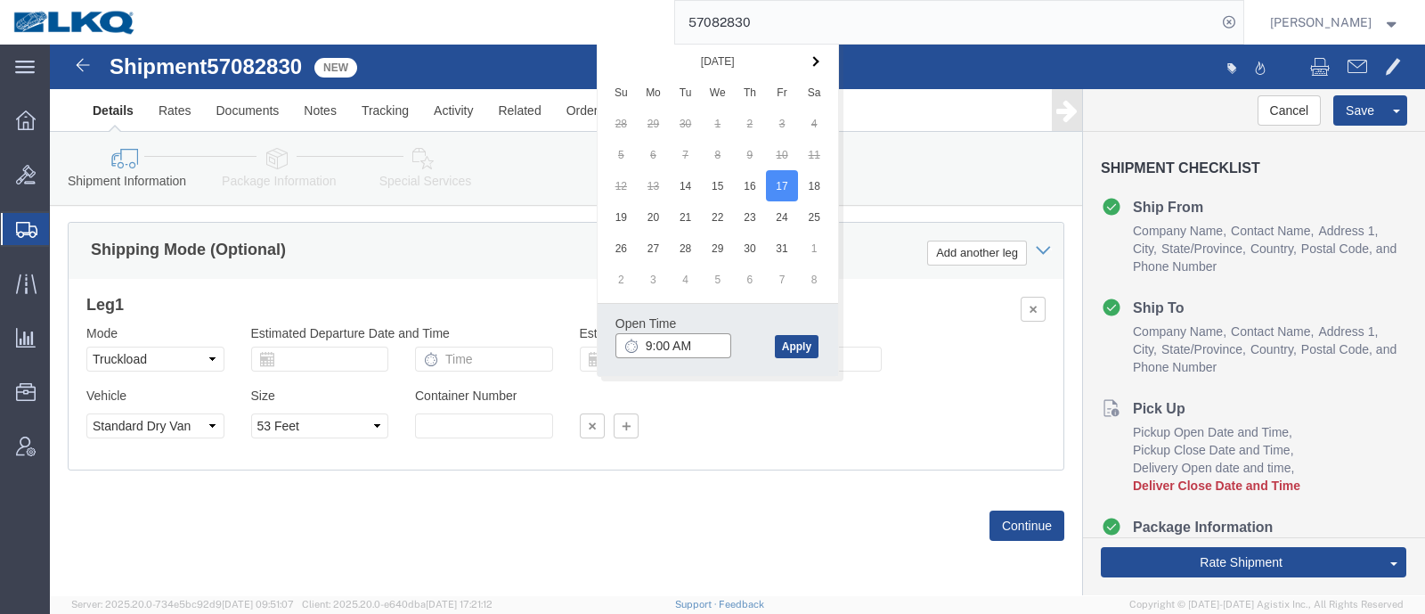
type input "9:00 AM"
click button "Apply"
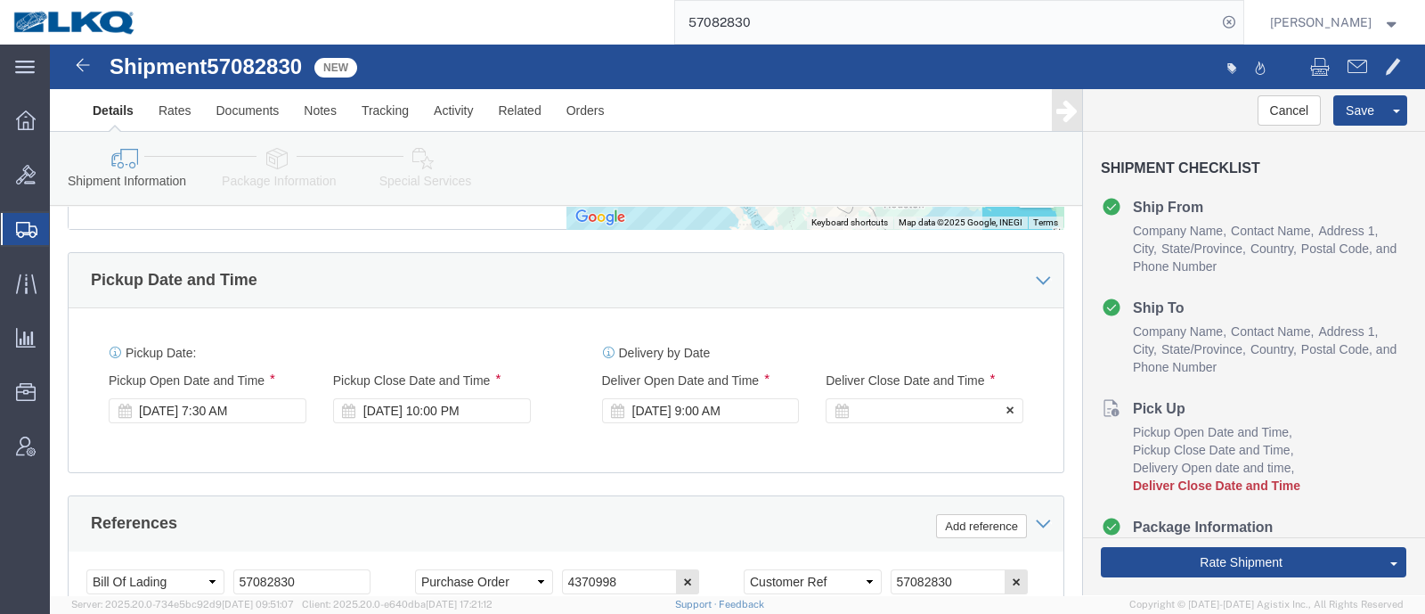
click div
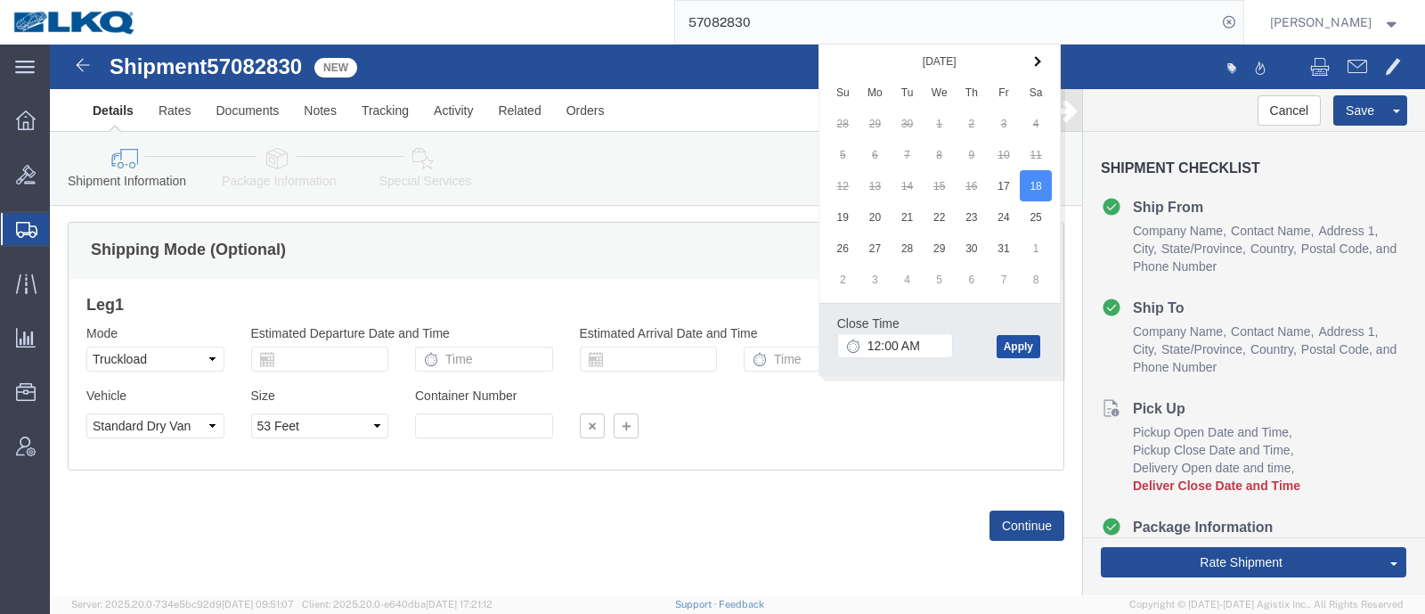
click button "Apply"
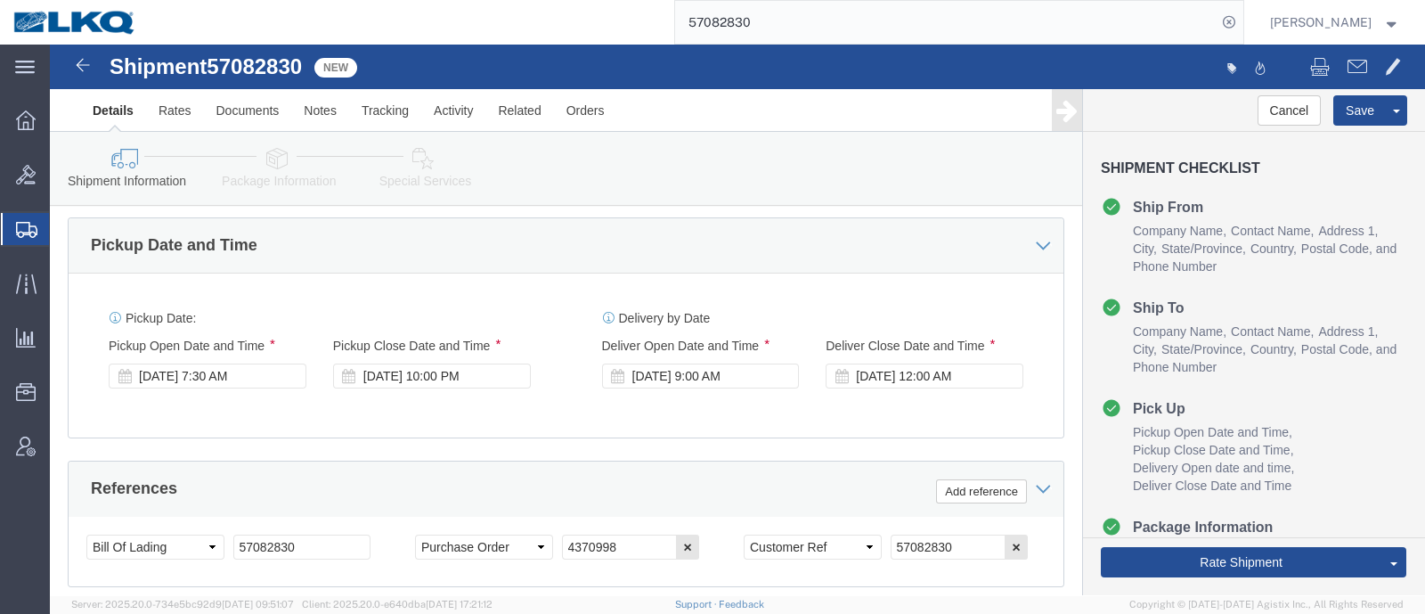
scroll to position [856, 0]
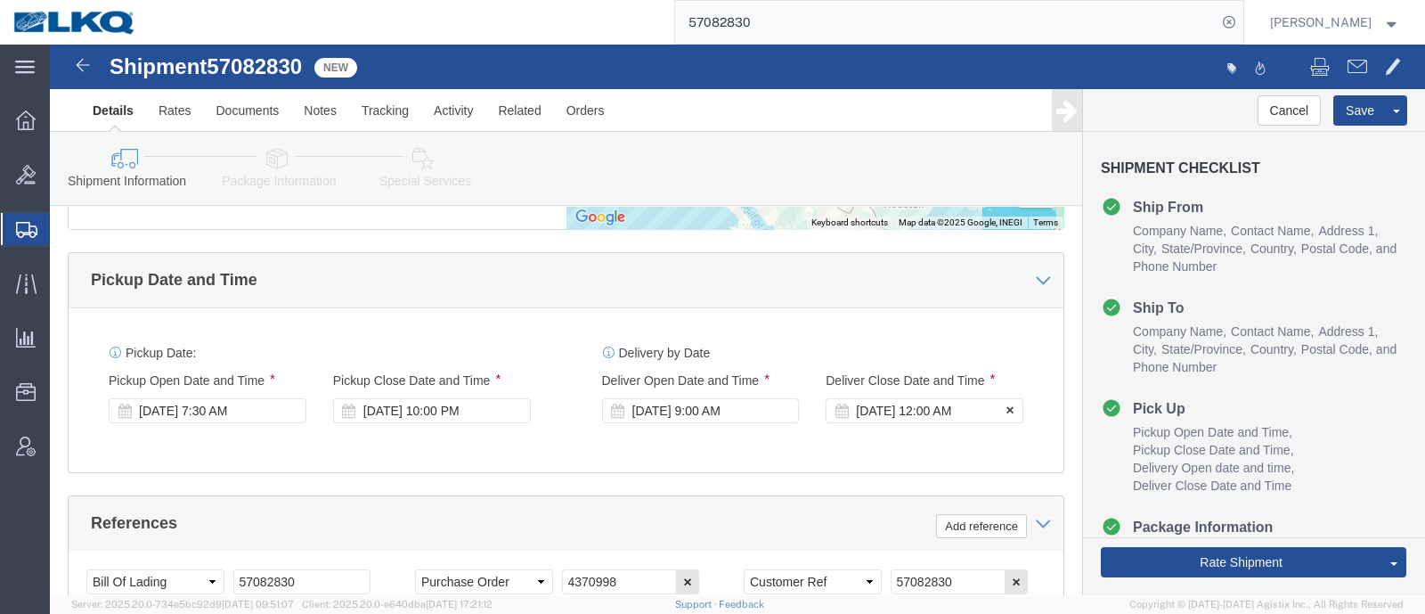
click div "Oct 18 2025 12:00 AM"
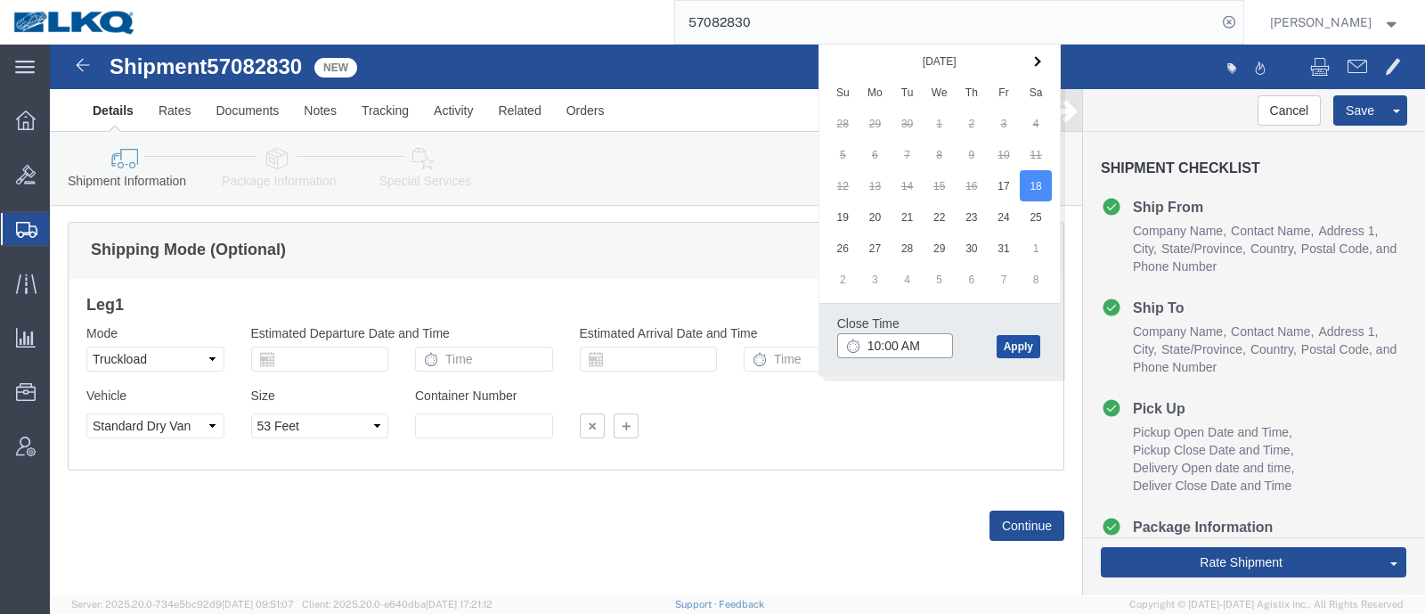
type input "10:00 AM"
click button "Apply"
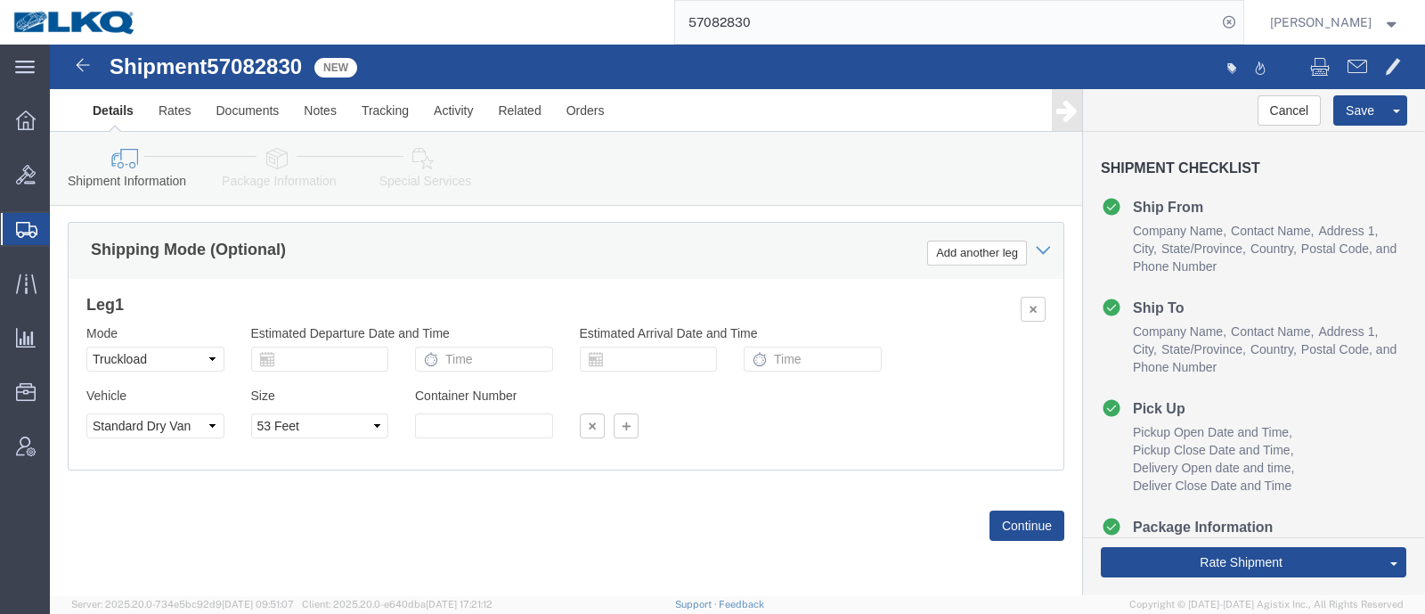
click div "Shipping Mode (Optional) Add another leg"
click button "Save"
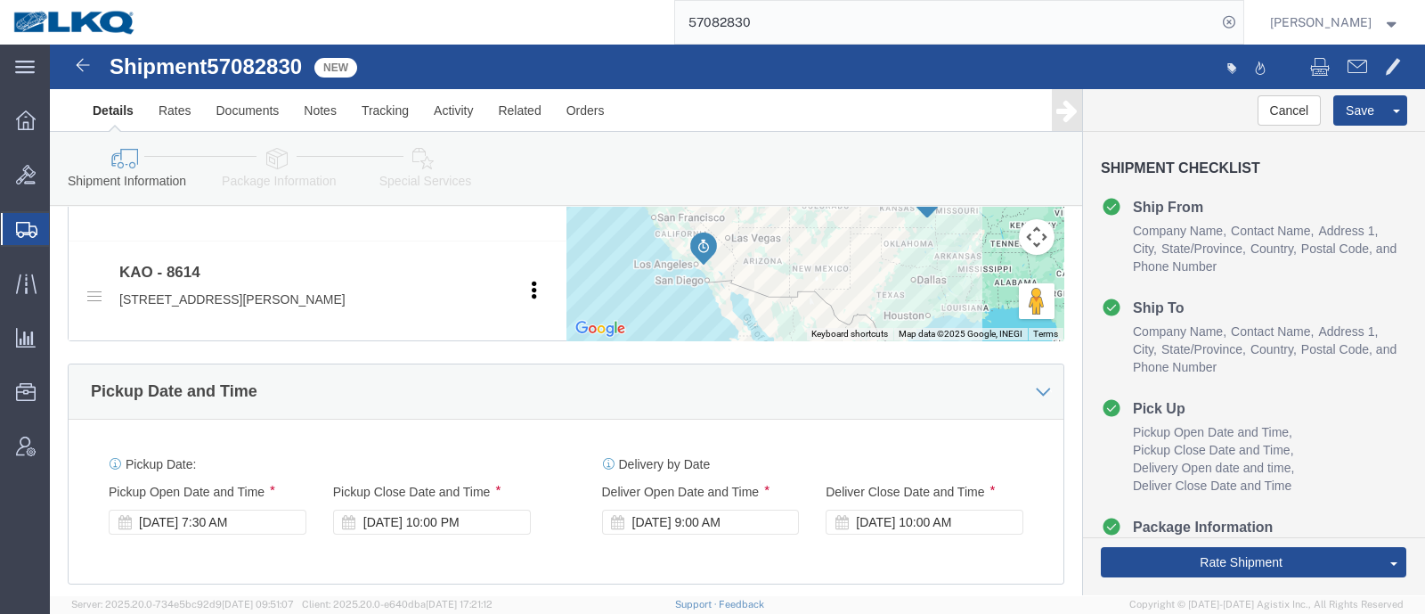
scroll to position [633, 0]
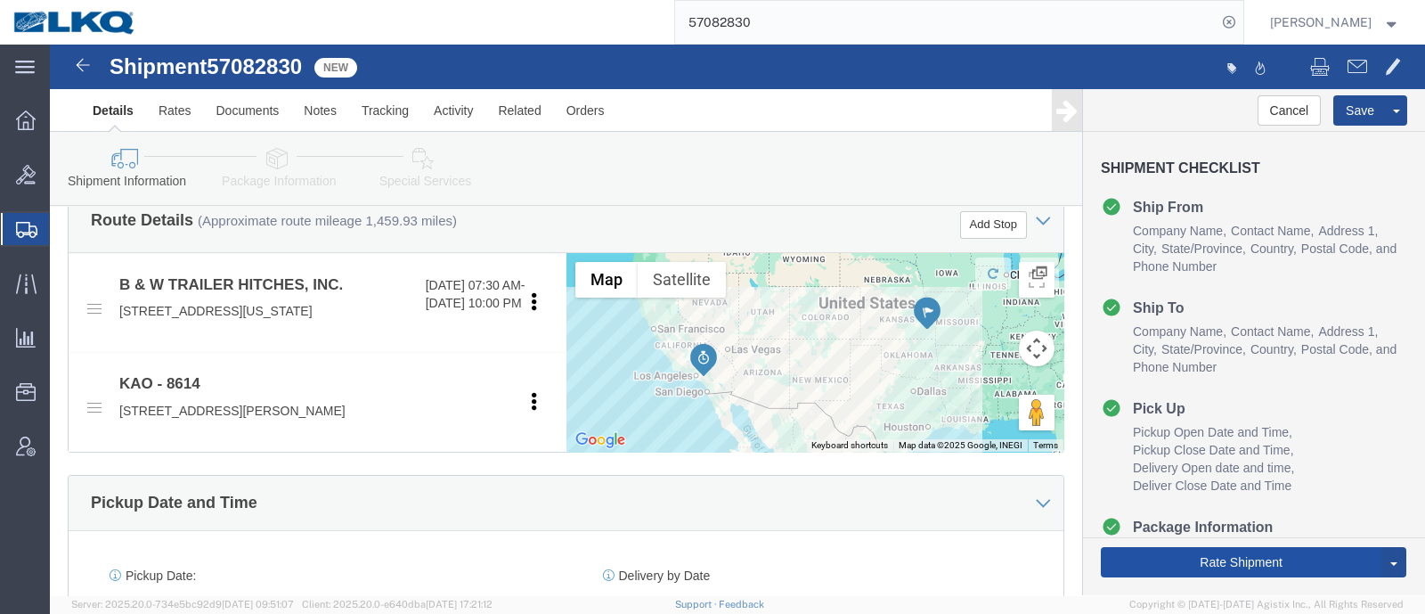
click button "Rate Shipment"
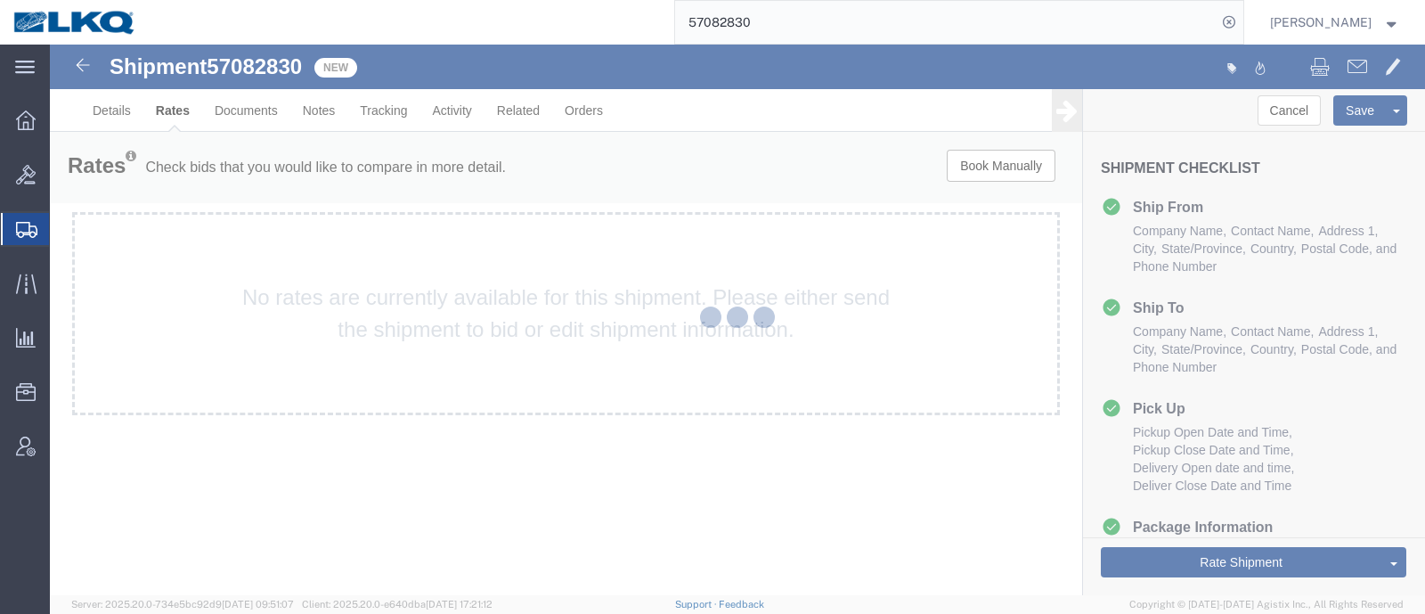
scroll to position [0, 0]
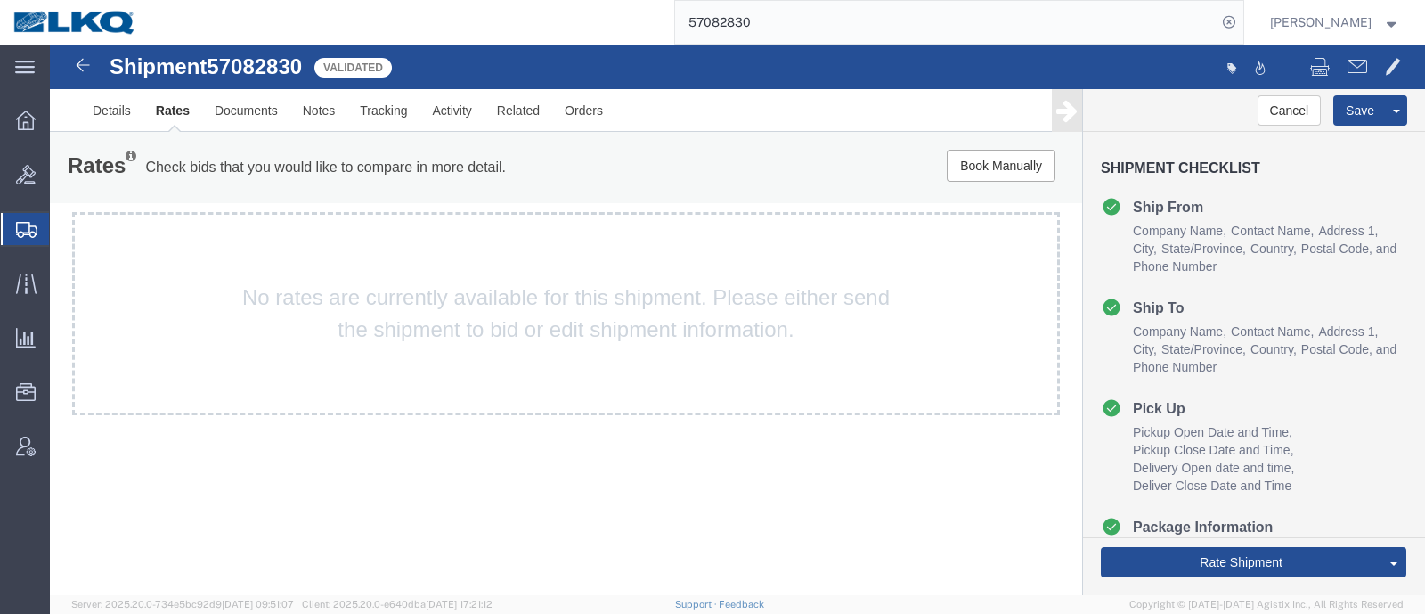
click at [208, 180] on div "Rates Check bids that you would like to compare in more detail. Compare Filter" at bounding box center [352, 168] width 597 height 36
click at [107, 100] on link "Details" at bounding box center [111, 110] width 63 height 43
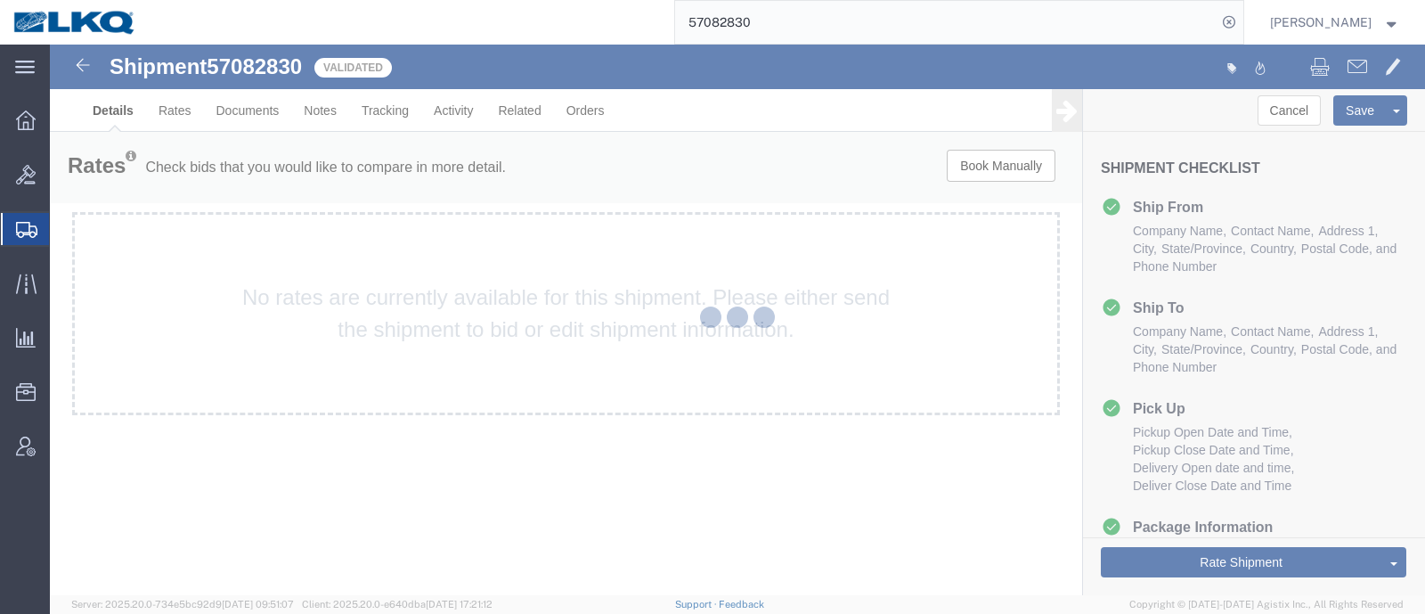
select select "30605"
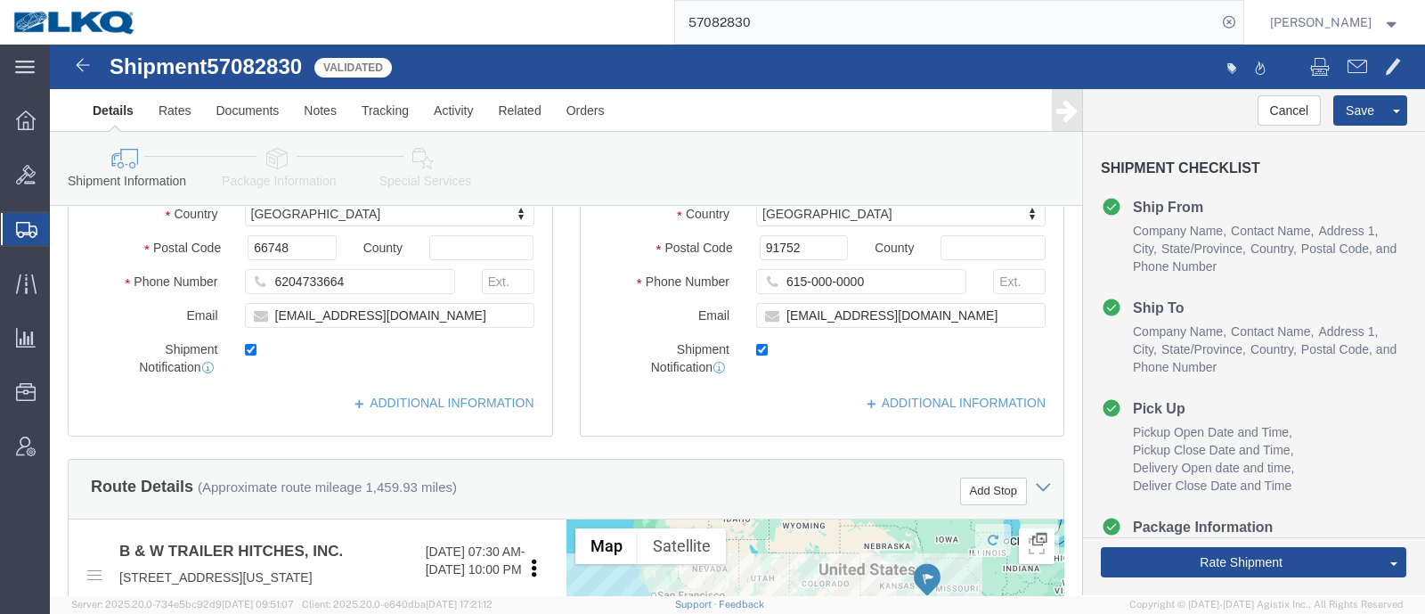
scroll to position [334, 0]
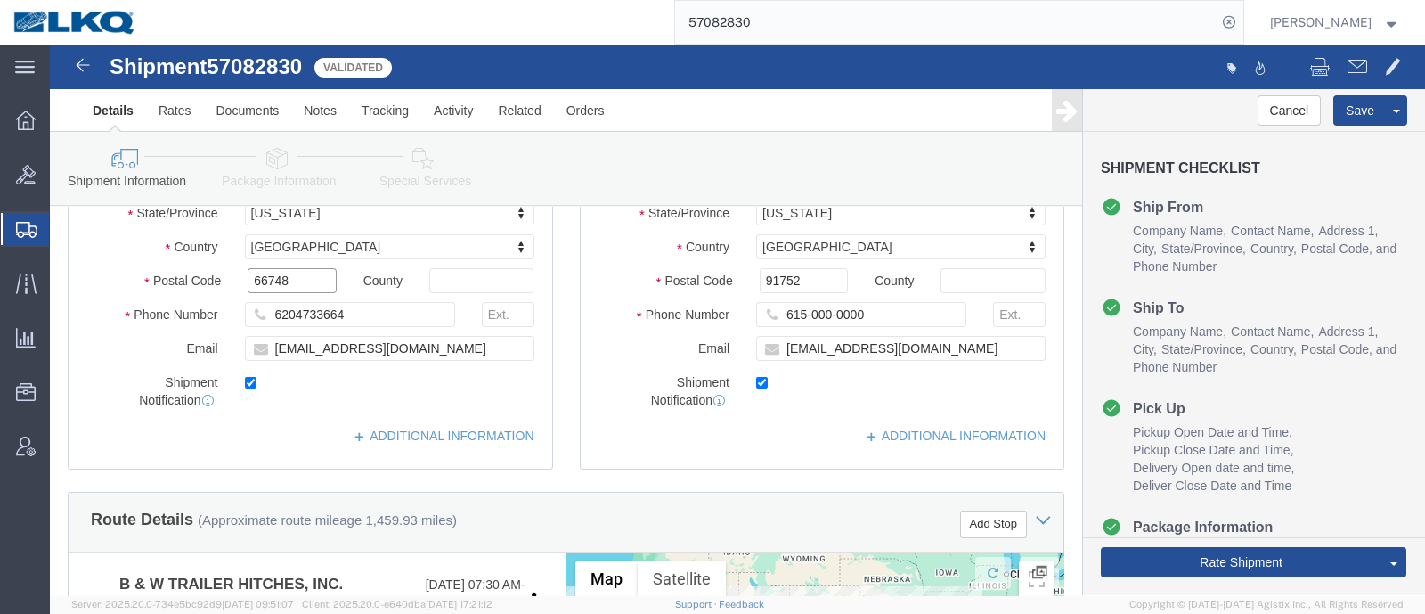
click input "66748"
click input "91752"
click link "Notes"
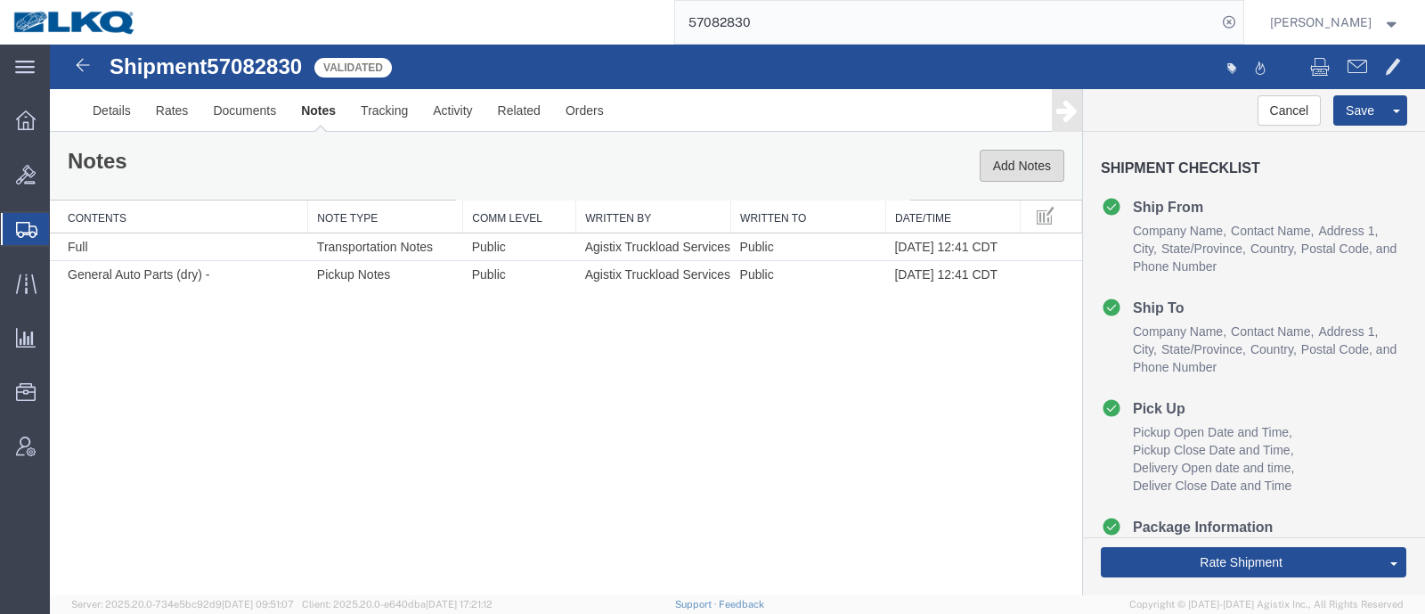
click at [1017, 171] on button "Add Notes" at bounding box center [1022, 166] width 85 height 32
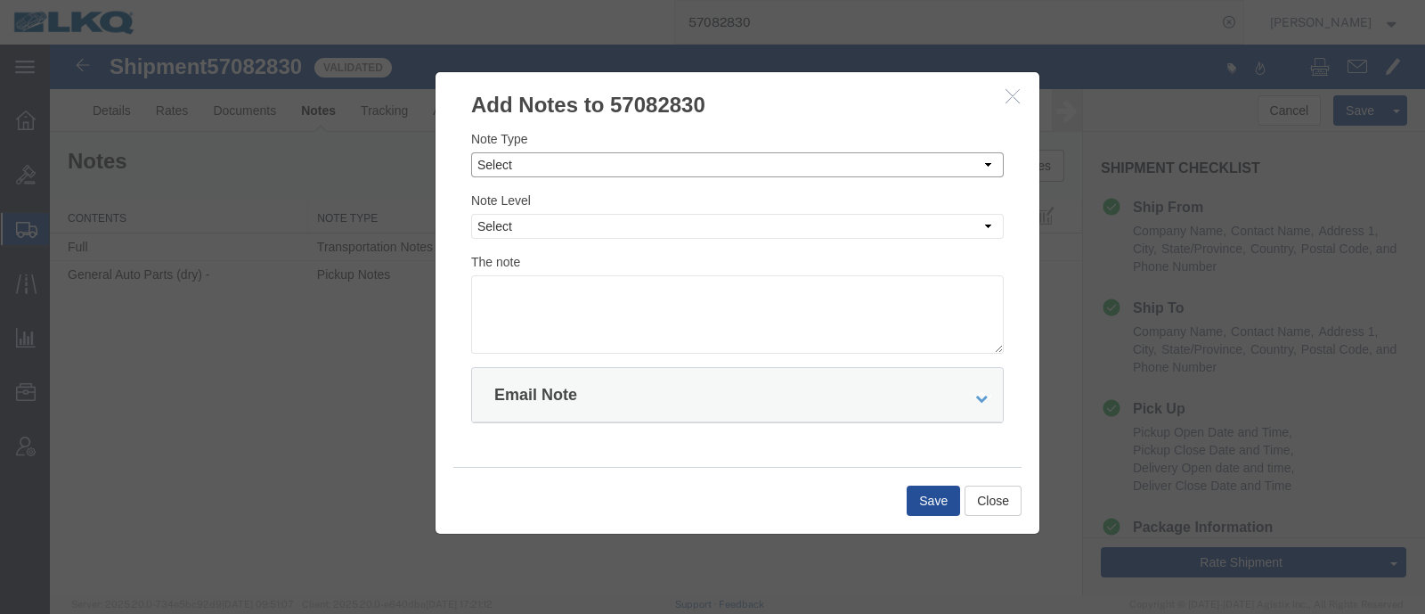
click at [653, 173] on select "Select Approval Bid Notes Carrier Change Notes Claim Notes Content Hazmat Notes…" at bounding box center [737, 164] width 533 height 25
select select "BID_NOTES"
click at [471, 152] on select "Select Approval Bid Notes Carrier Change Notes Claim Notes Content Hazmat Notes…" at bounding box center [737, 164] width 533 height 25
click at [619, 224] on select "Select Private to Account Private to Vendor Public" at bounding box center [737, 226] width 533 height 25
select select "PRIVATE_TO_ACCOUNT"
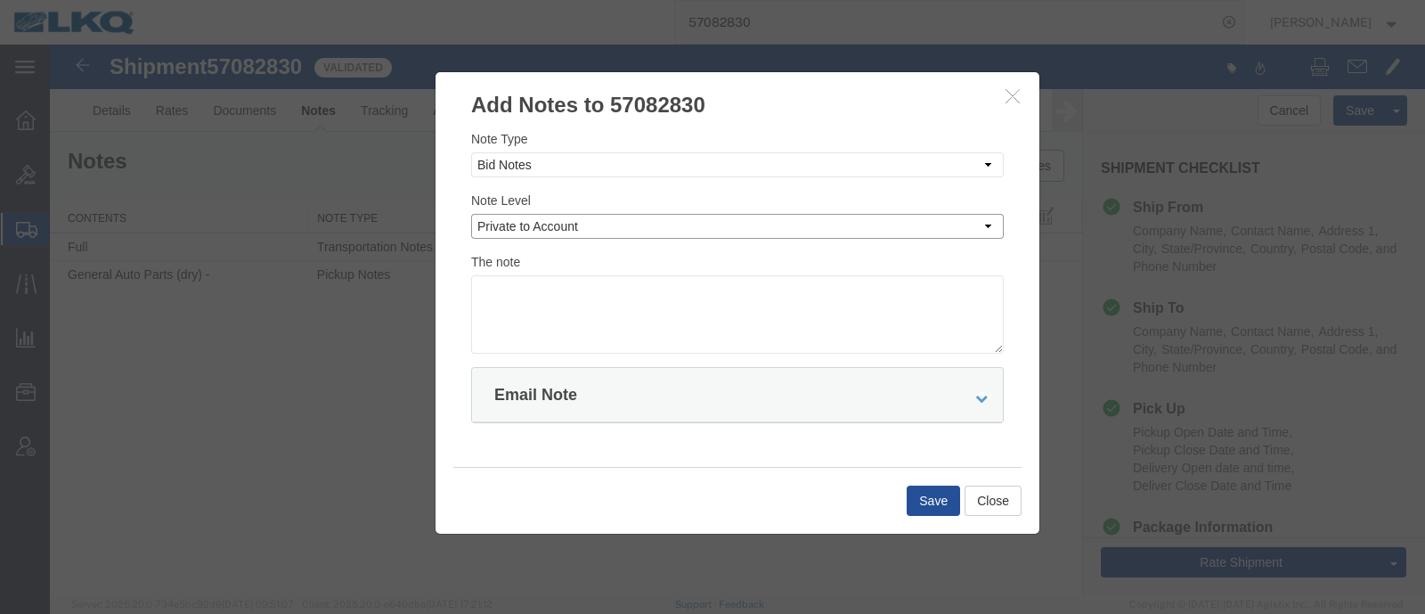
click at [471, 214] on select "Select Private to Account Private to Vendor Public" at bounding box center [737, 226] width 533 height 25
click at [629, 325] on textarea at bounding box center [737, 314] width 533 height 78
type textarea "DAT: $2171"
click at [920, 505] on button "Save" at bounding box center [933, 500] width 53 height 30
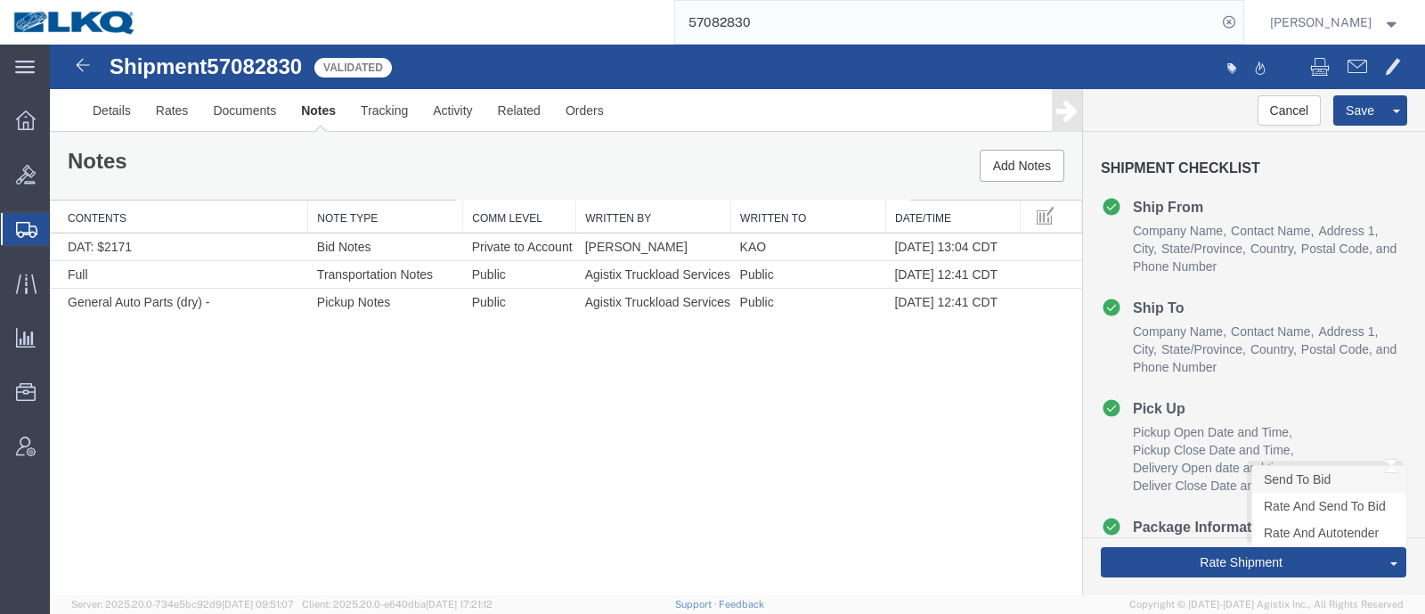
click at [1305, 482] on link "Send To Bid" at bounding box center [1329, 479] width 154 height 27
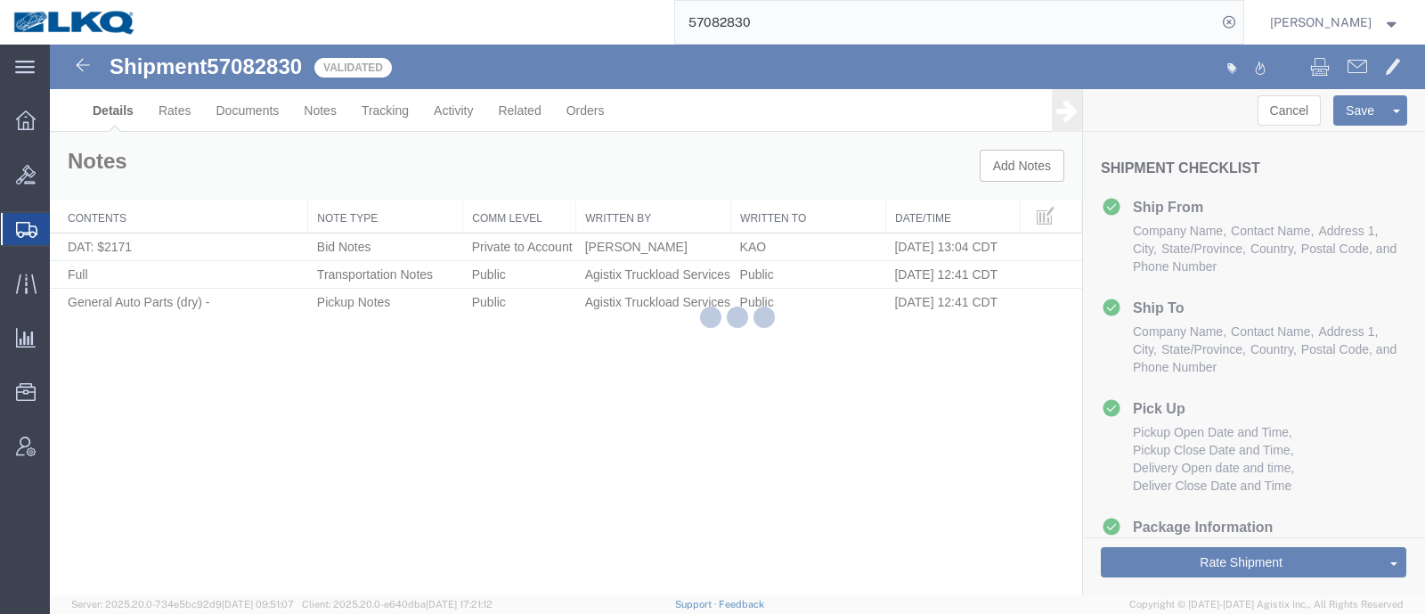
select select "30605"
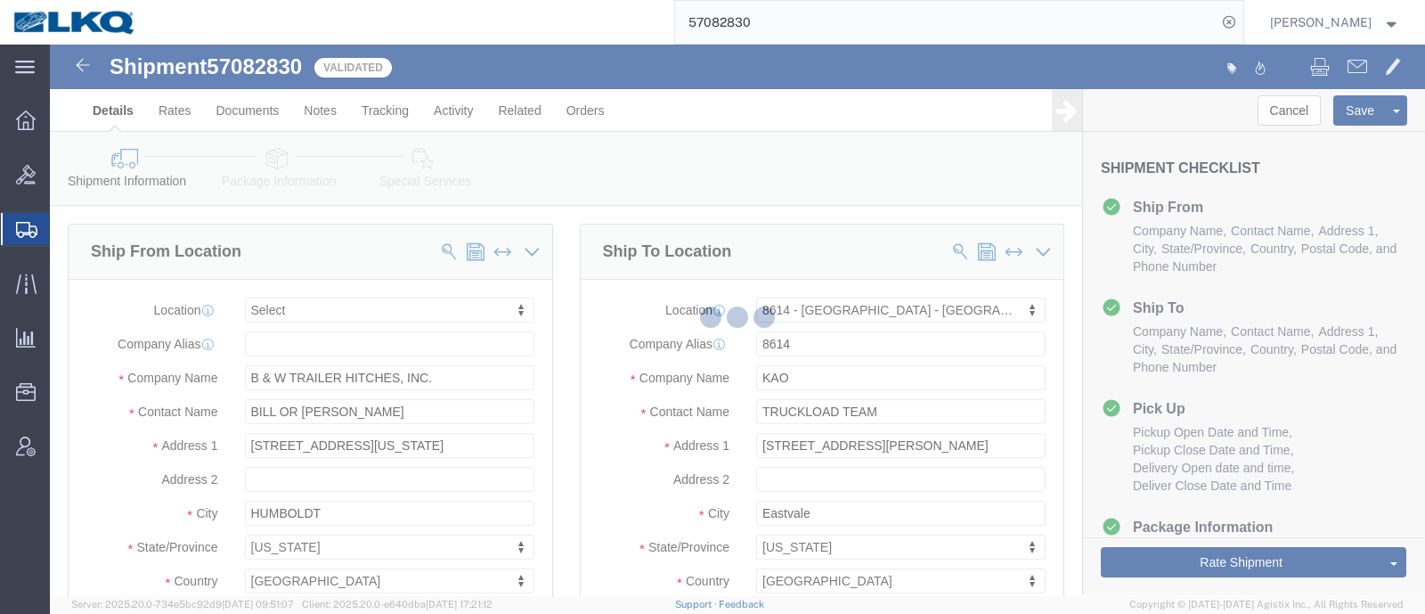
select select "TL"
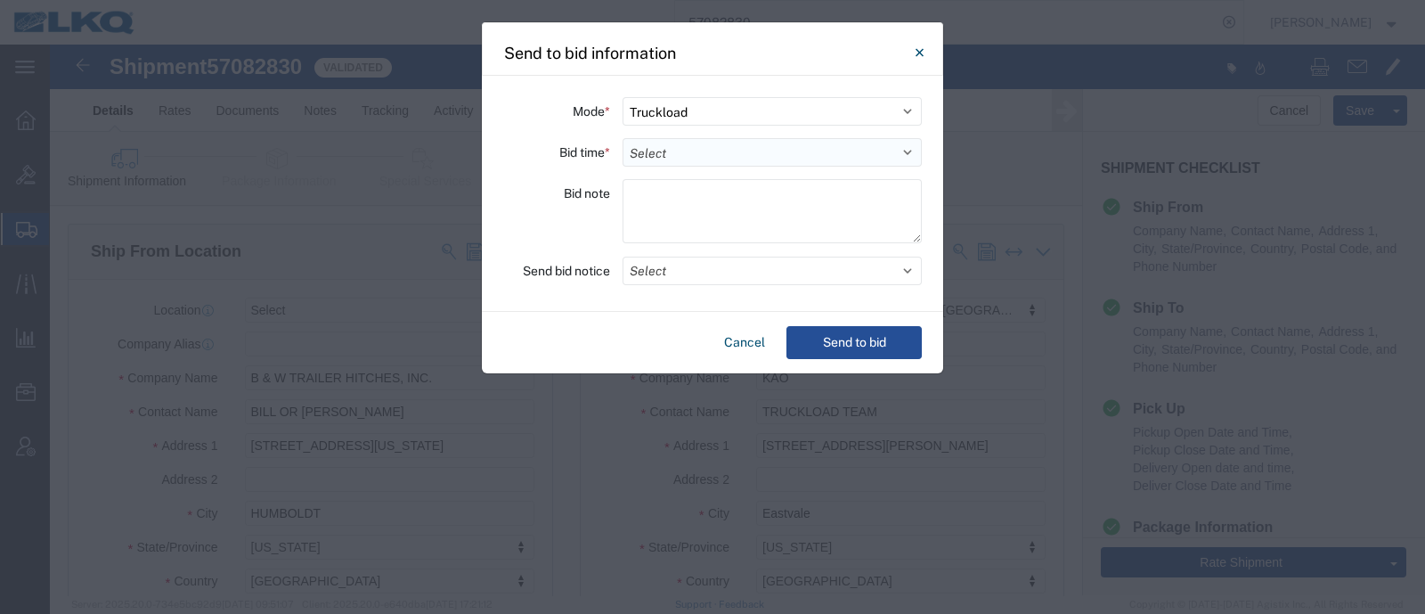
click at [675, 153] on select "Select 30 Min (Rush) 1 Hour (Rush) 2 Hours (Rush) 4 Hours (Rush) 8 Hours (Rush)…" at bounding box center [771, 152] width 299 height 28
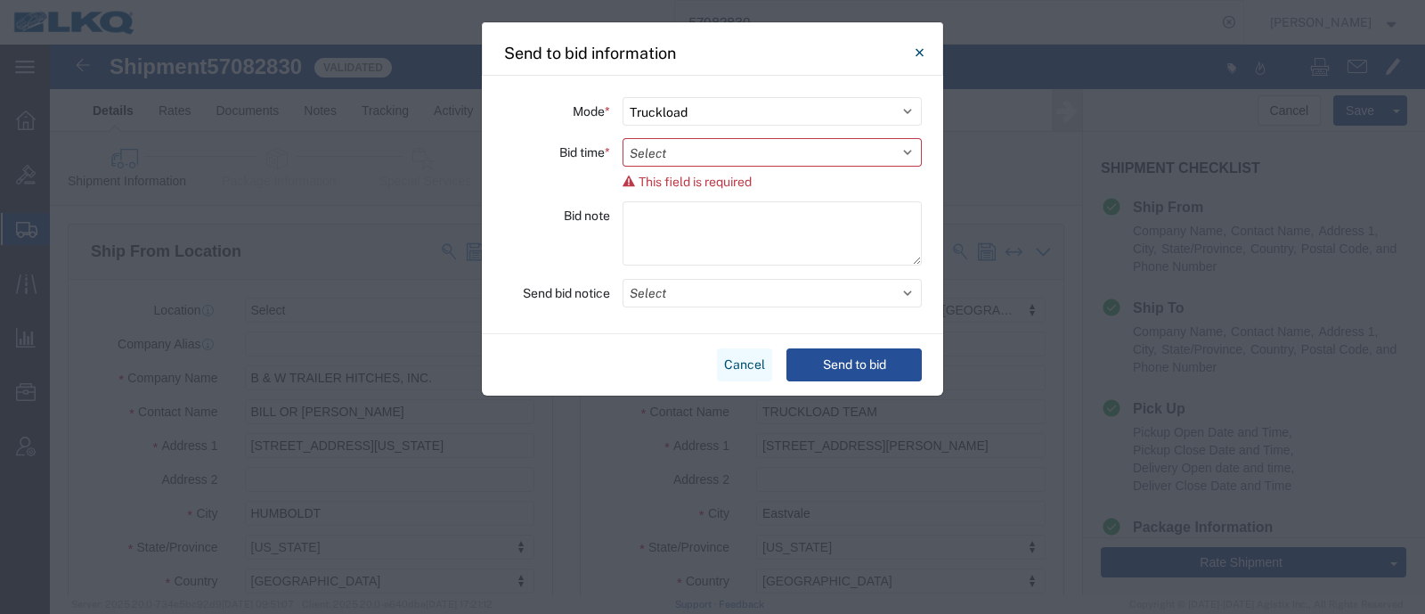
click at [744, 348] on button "Cancel" at bounding box center [744, 364] width 55 height 33
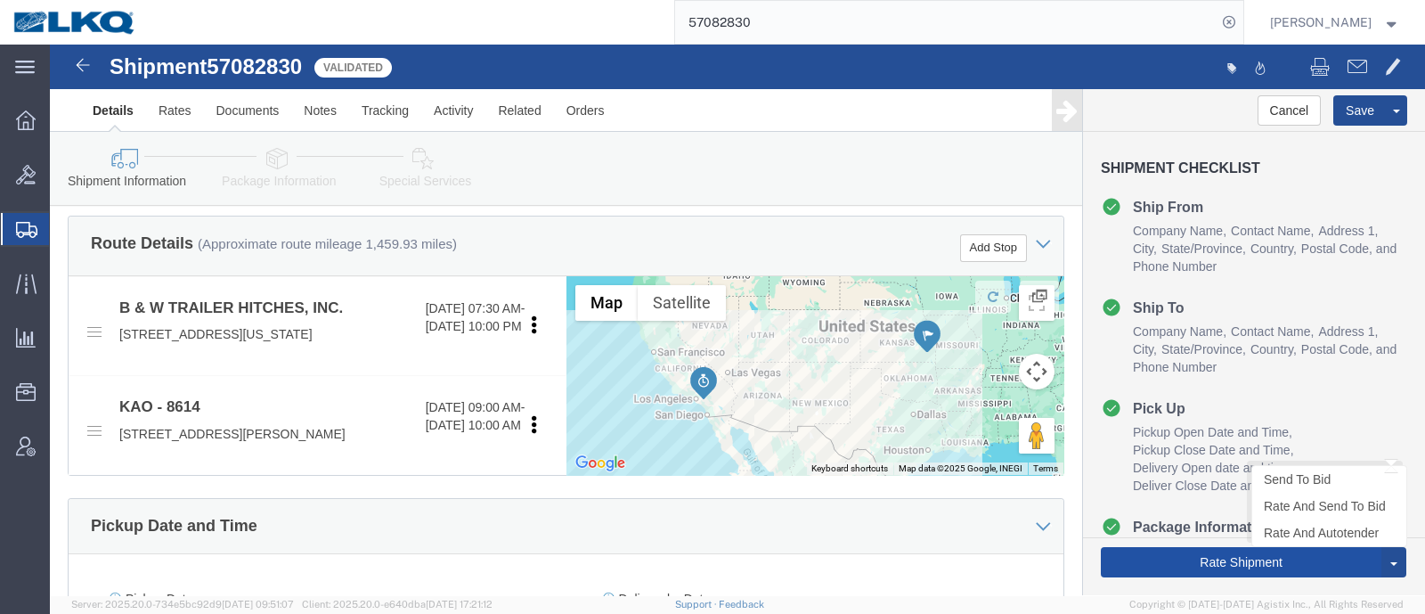
scroll to position [668, 0]
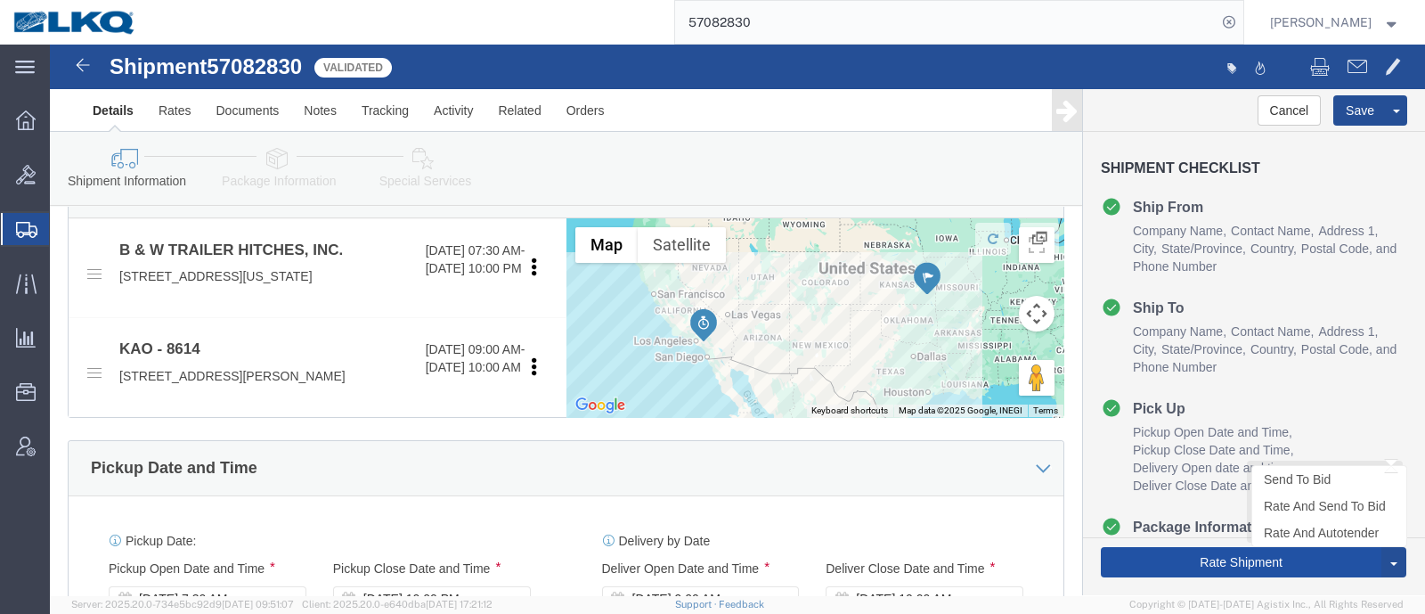
click button "Rate Shipment"
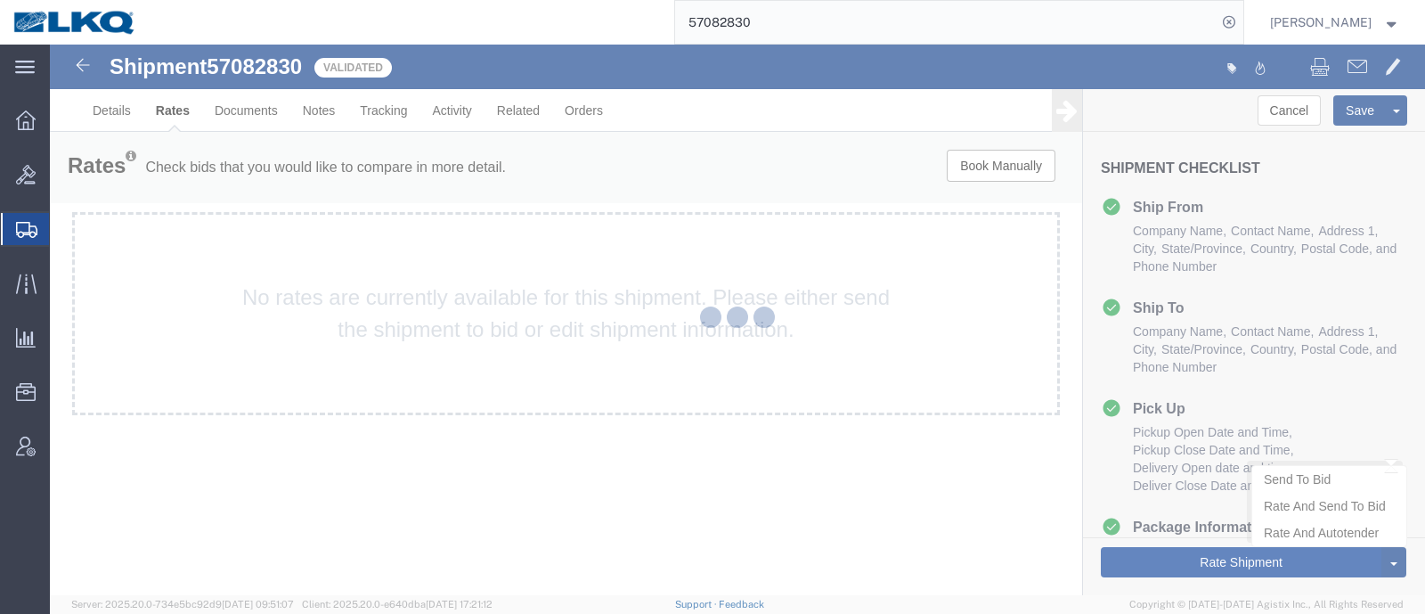
scroll to position [0, 0]
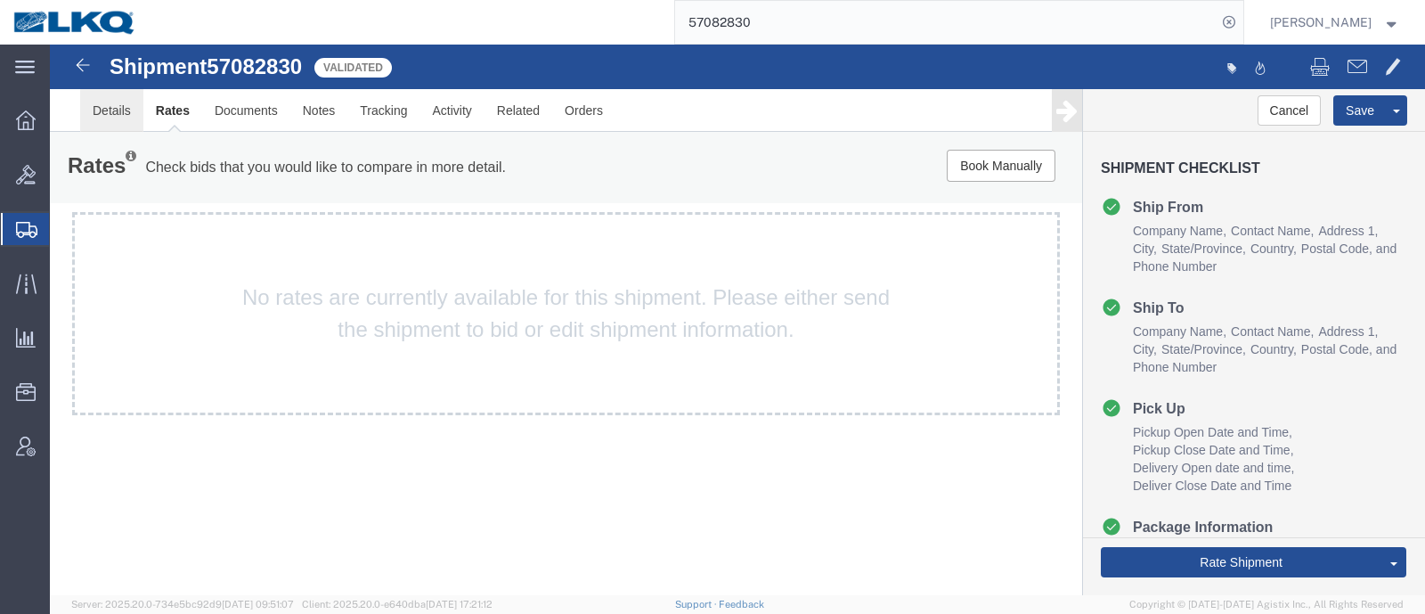
click at [84, 108] on link "Details" at bounding box center [111, 110] width 63 height 43
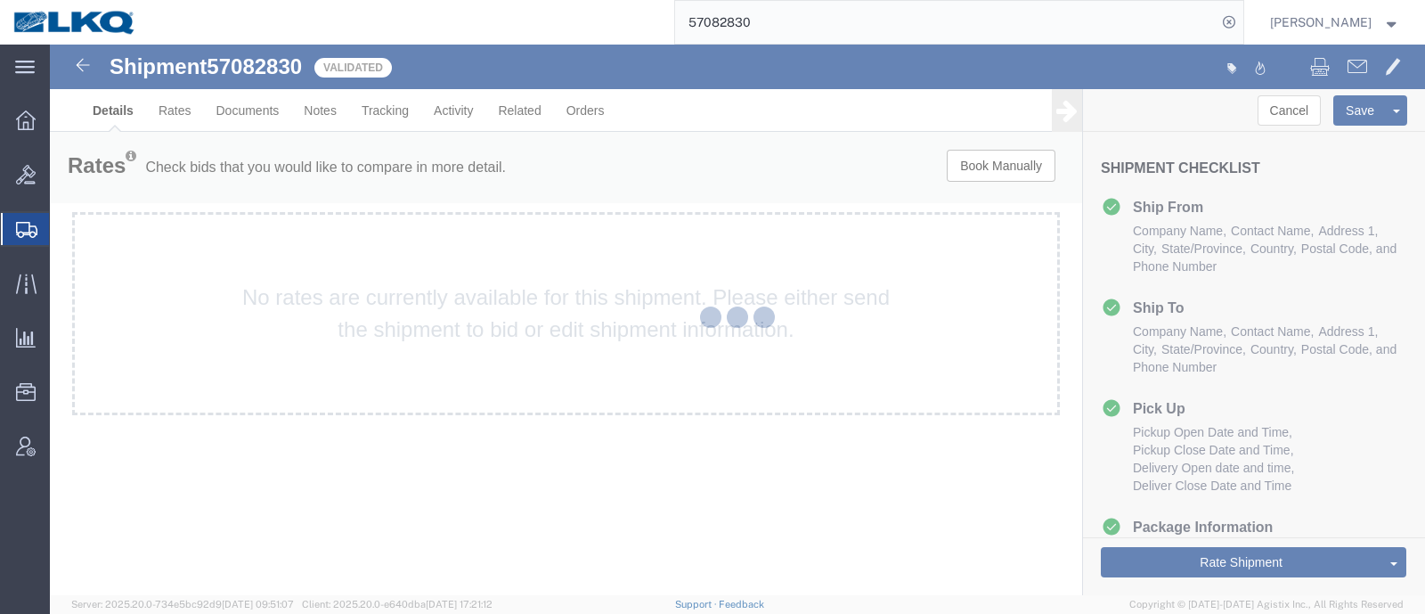
select select "30605"
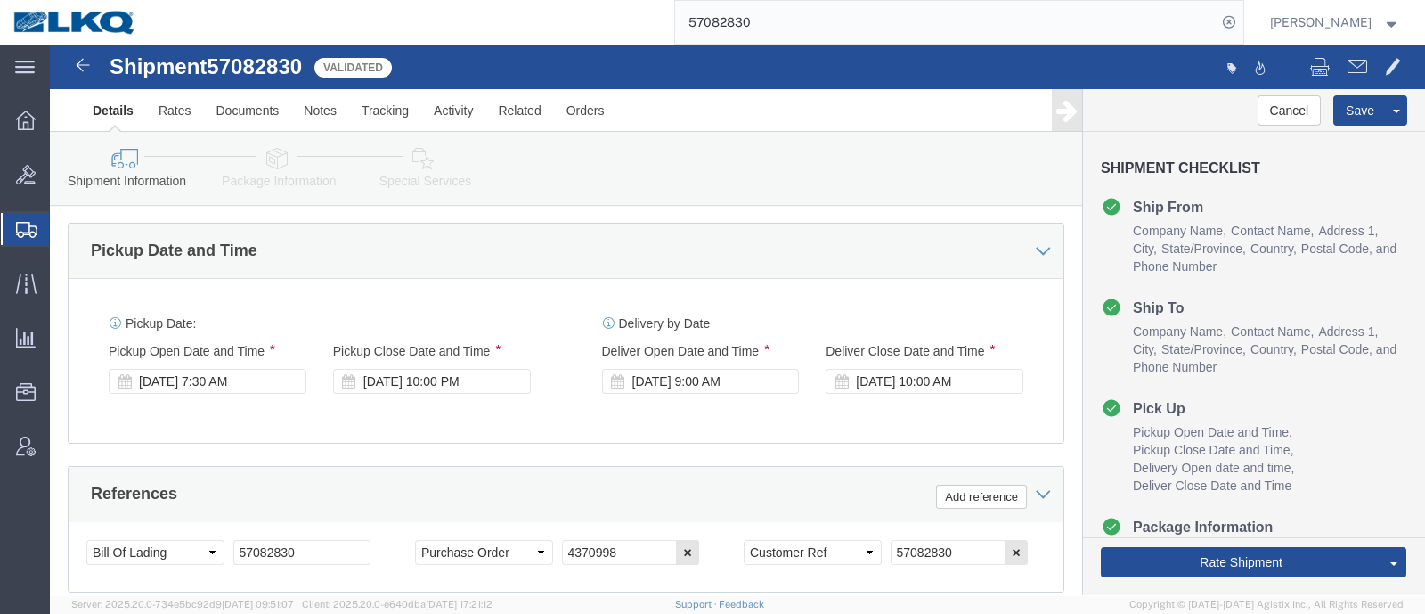
scroll to position [890, 0]
click div "Oct 18 2025 10:00 AM"
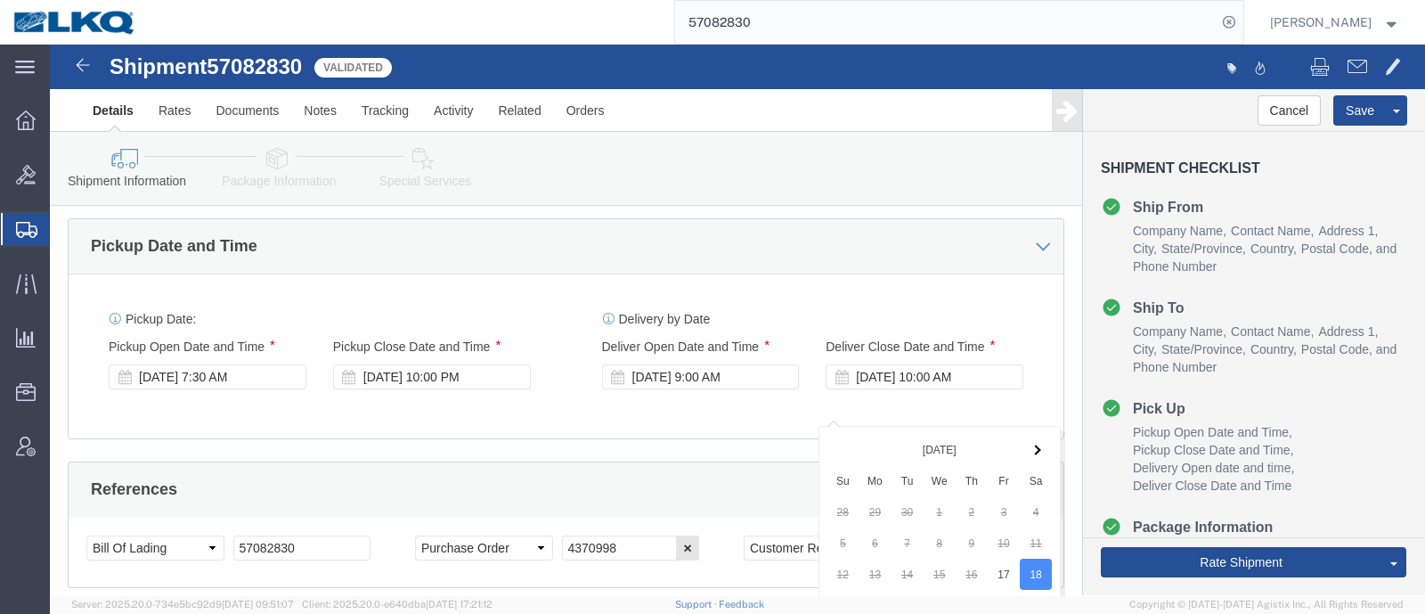
scroll to position [1301, 0]
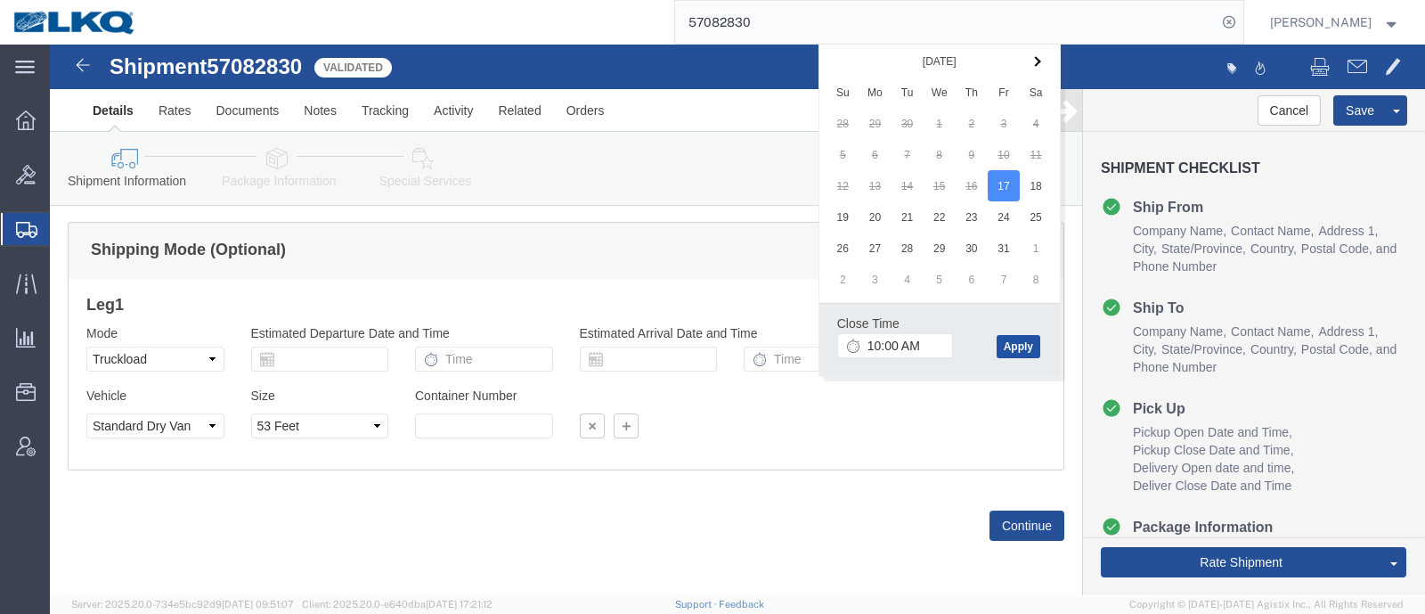
click button "Apply"
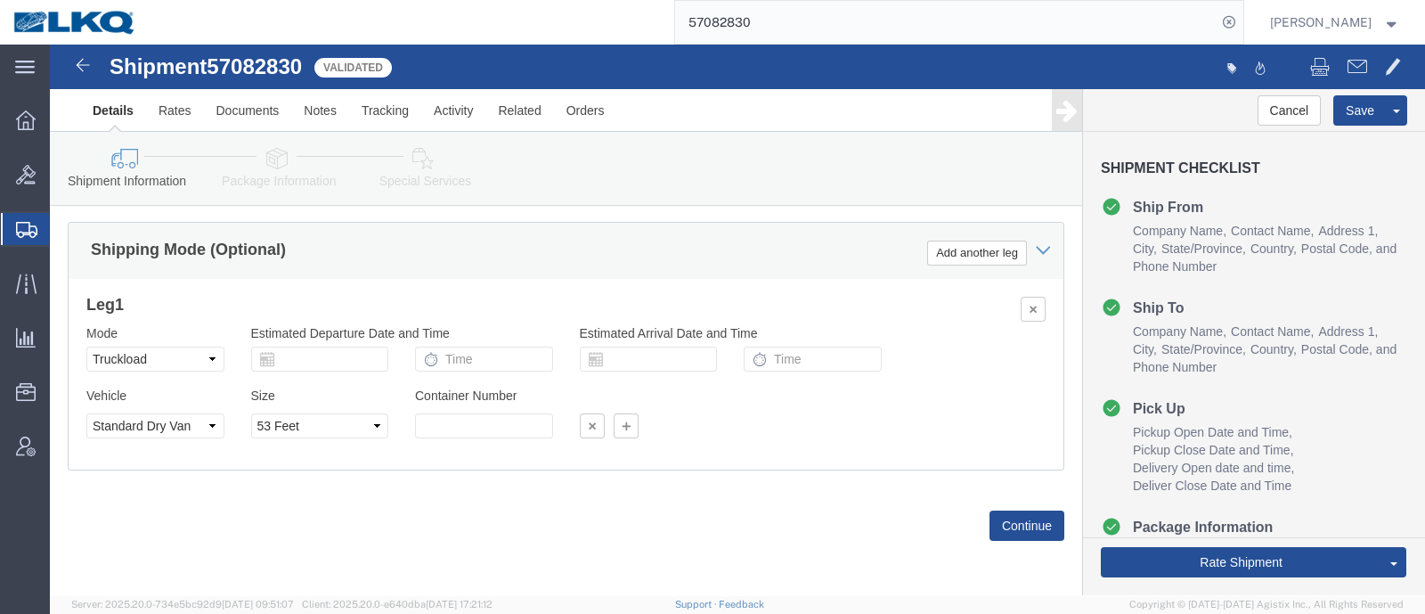
click div "Shipping Mode (Optional) Add another leg"
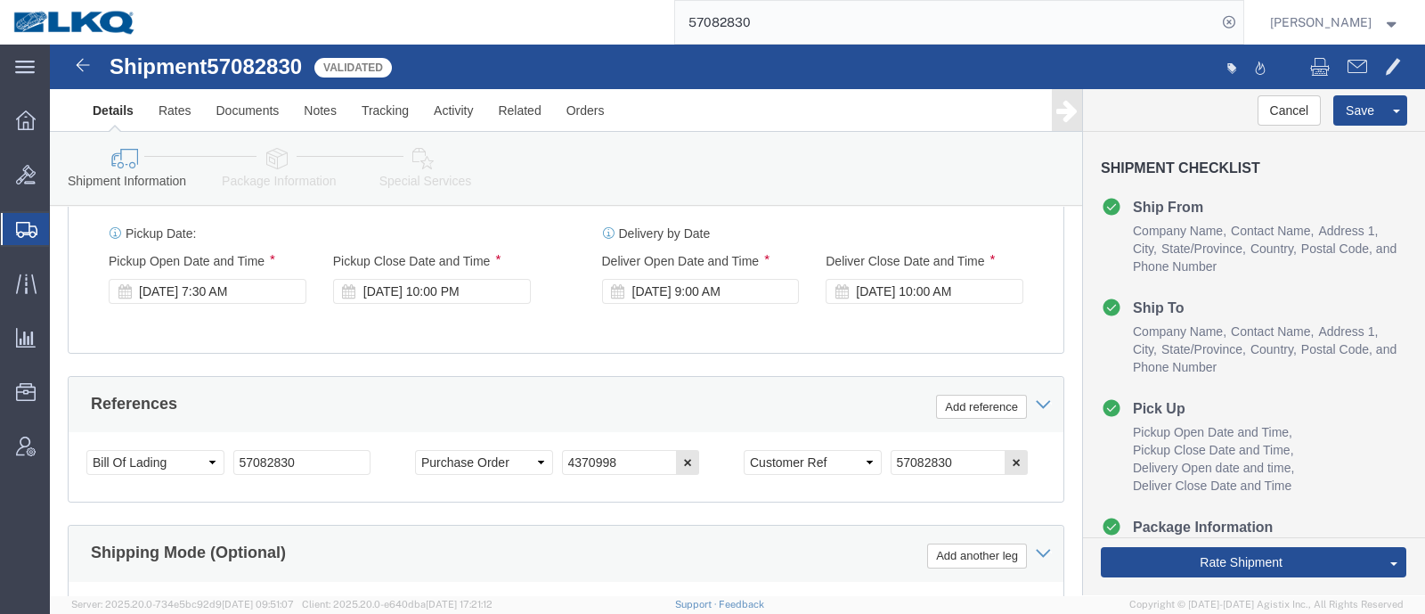
scroll to position [899, 0]
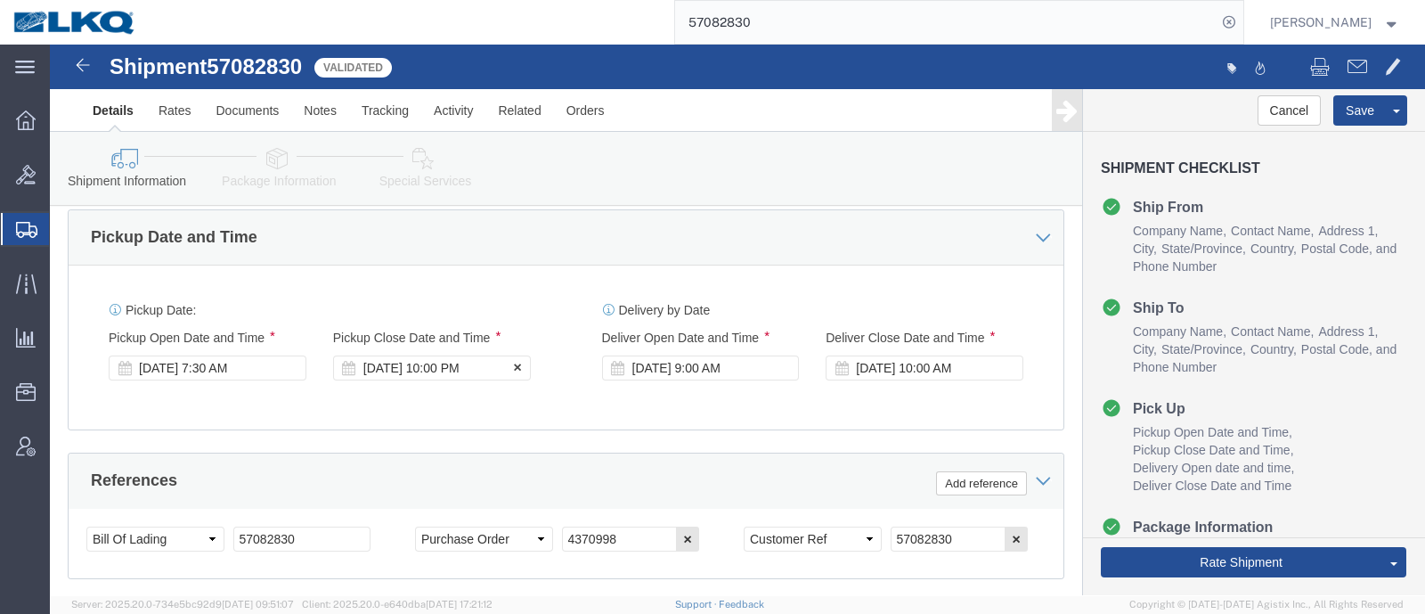
click label "Pickup Close Date and Time"
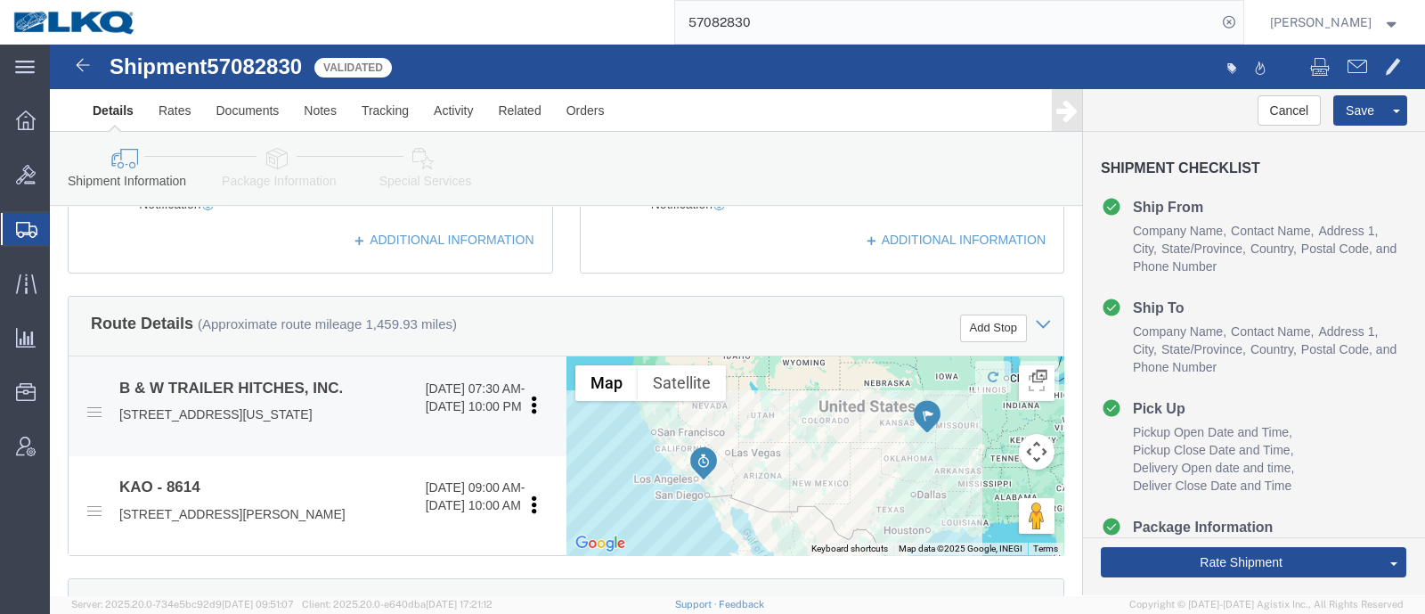
click p "1216 HAWAII ROAD, HUMBOLDT, KS, 66748, US"
copy p "66748"
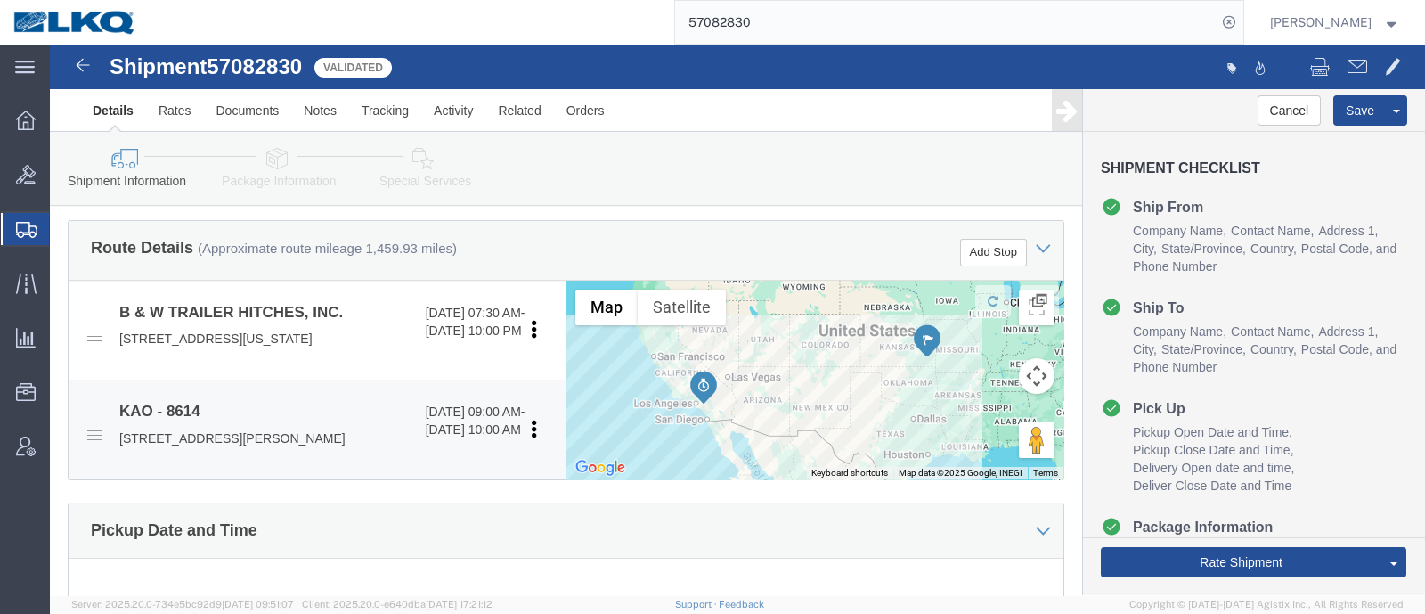
scroll to position [641, 0]
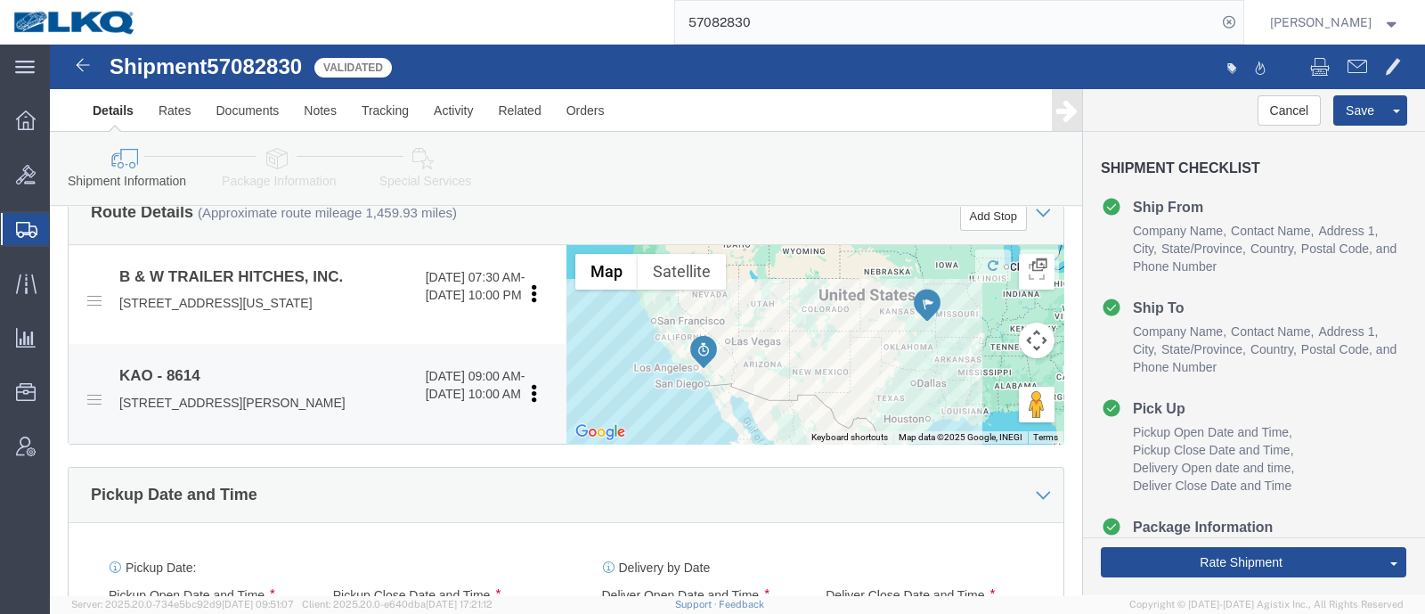
click p "15640 Cantu-Galleano Ranch Rd, Eastvale, CA, 91752, US"
copy p "91752"
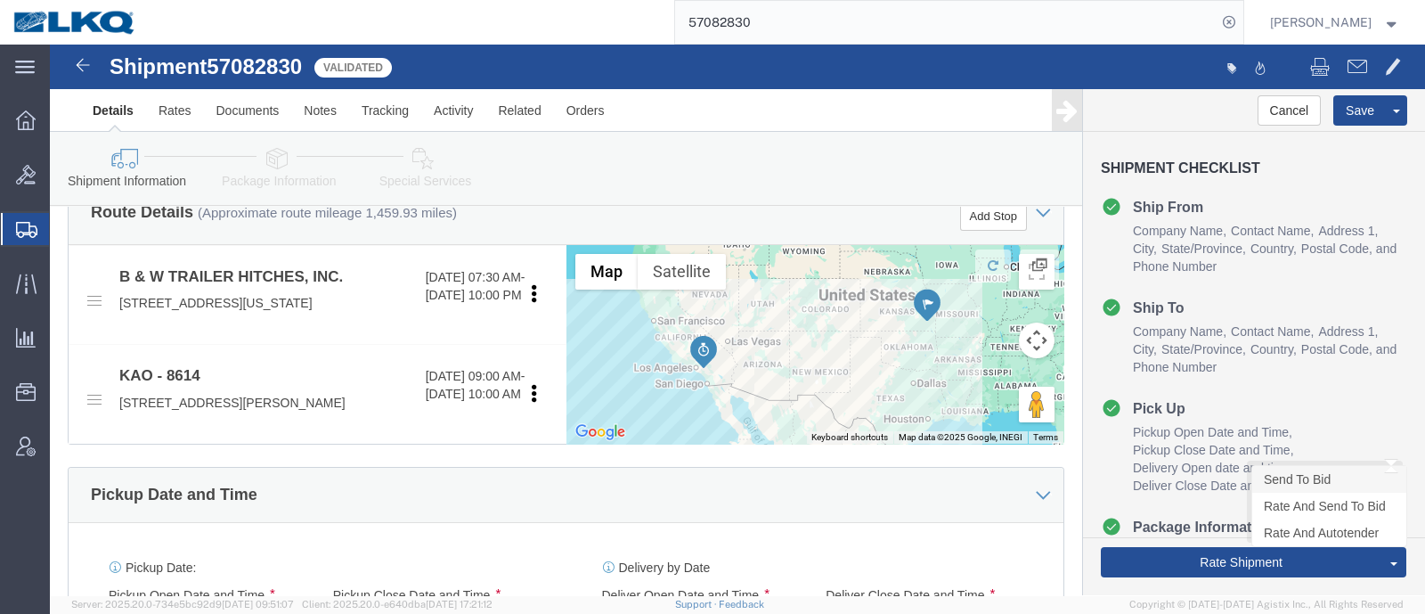
click link "Send To Bid"
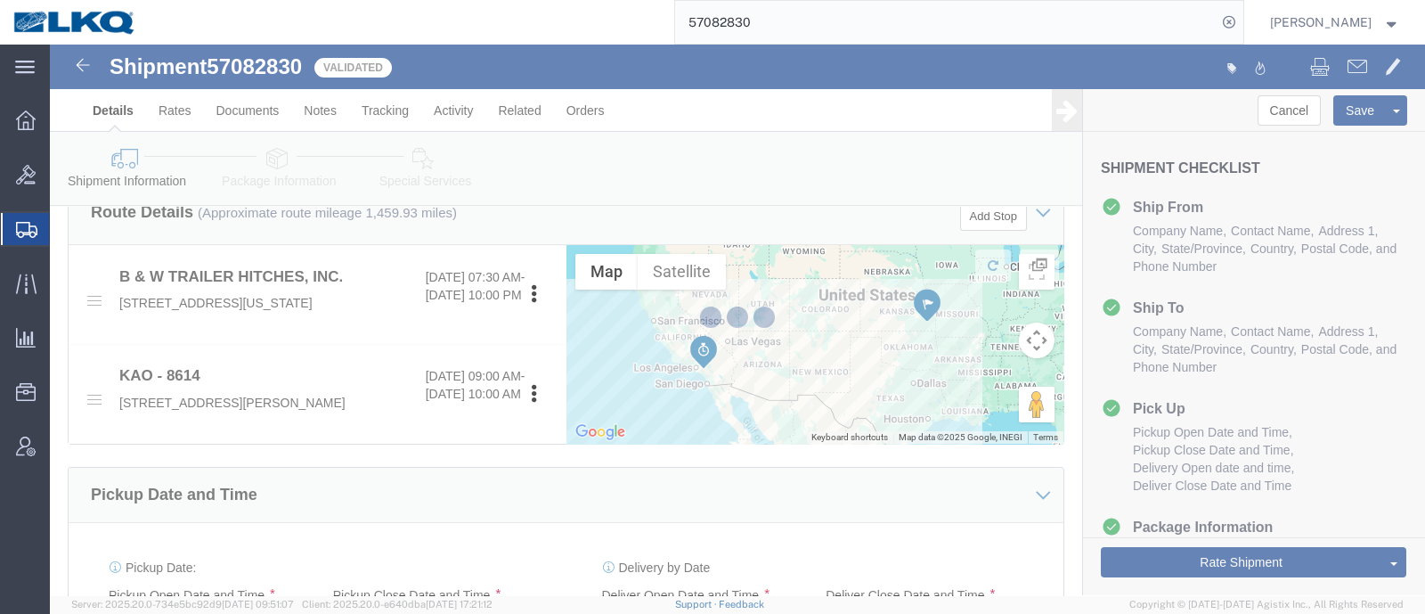
select select "TL"
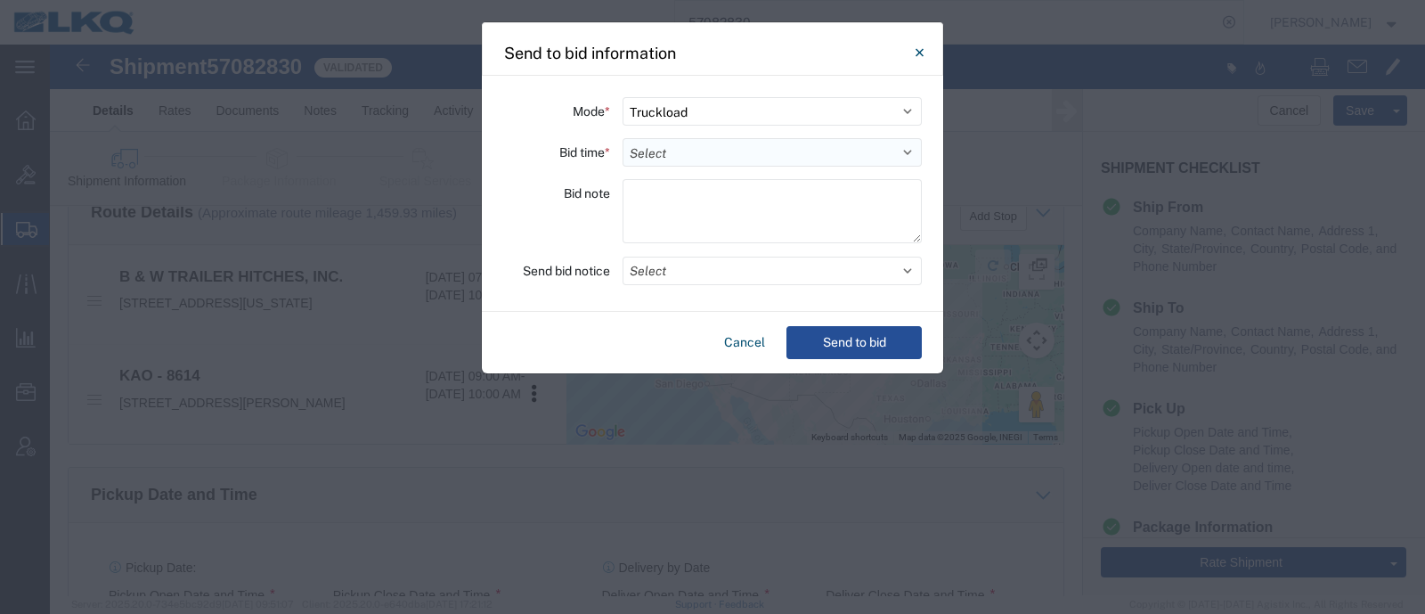
click at [663, 162] on select "Select 30 Min (Rush) 1 Hour (Rush) 2 Hours (Rush) 4 Hours (Rush) 8 Hours (Rush)…" at bounding box center [771, 152] width 299 height 28
click at [550, 158] on div "Bid time *" at bounding box center [556, 152] width 107 height 28
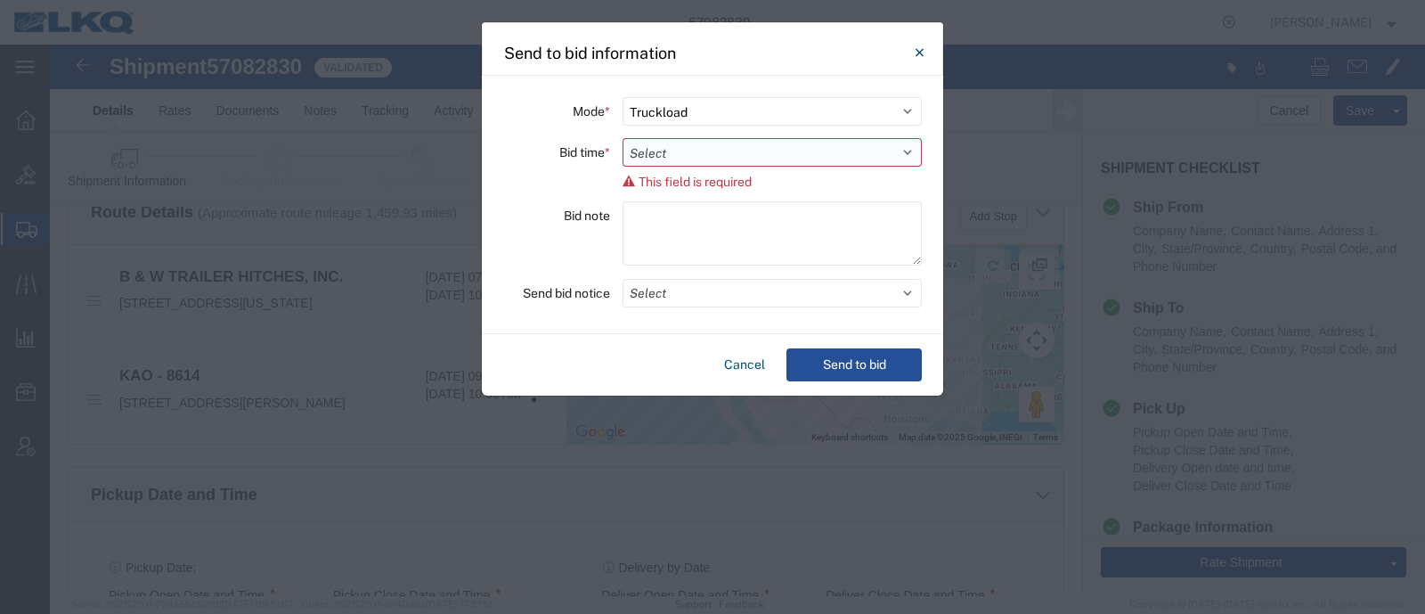
click at [647, 150] on select "Select 30 Min (Rush) 1 Hour (Rush) 2 Hours (Rush) 4 Hours (Rush) 8 Hours (Rush)…" at bounding box center [771, 152] width 299 height 28
select select "72"
click at [622, 138] on select "Select 30 Min (Rush) 1 Hour (Rush) 2 Hours (Rush) 4 Hours (Rush) 8 Hours (Rush)…" at bounding box center [771, 152] width 299 height 28
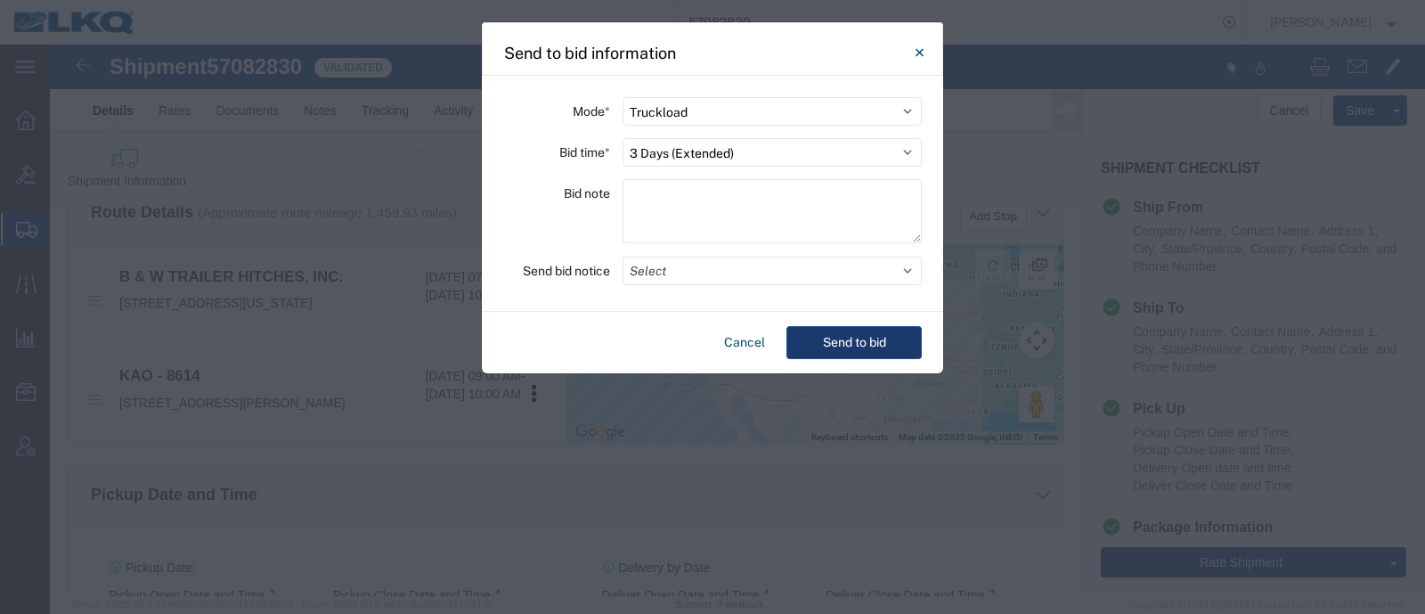
click at [870, 349] on button "Send to bid" at bounding box center [853, 342] width 135 height 33
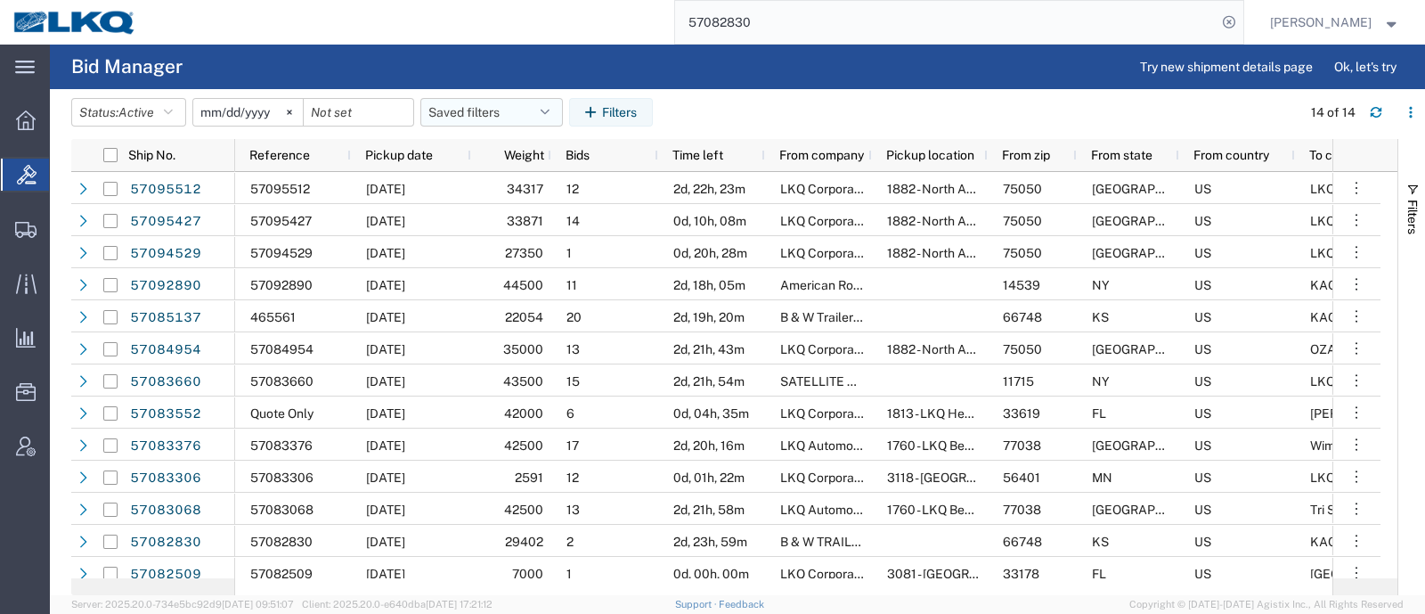
click at [483, 111] on button "Saved filters" at bounding box center [491, 112] width 142 height 28
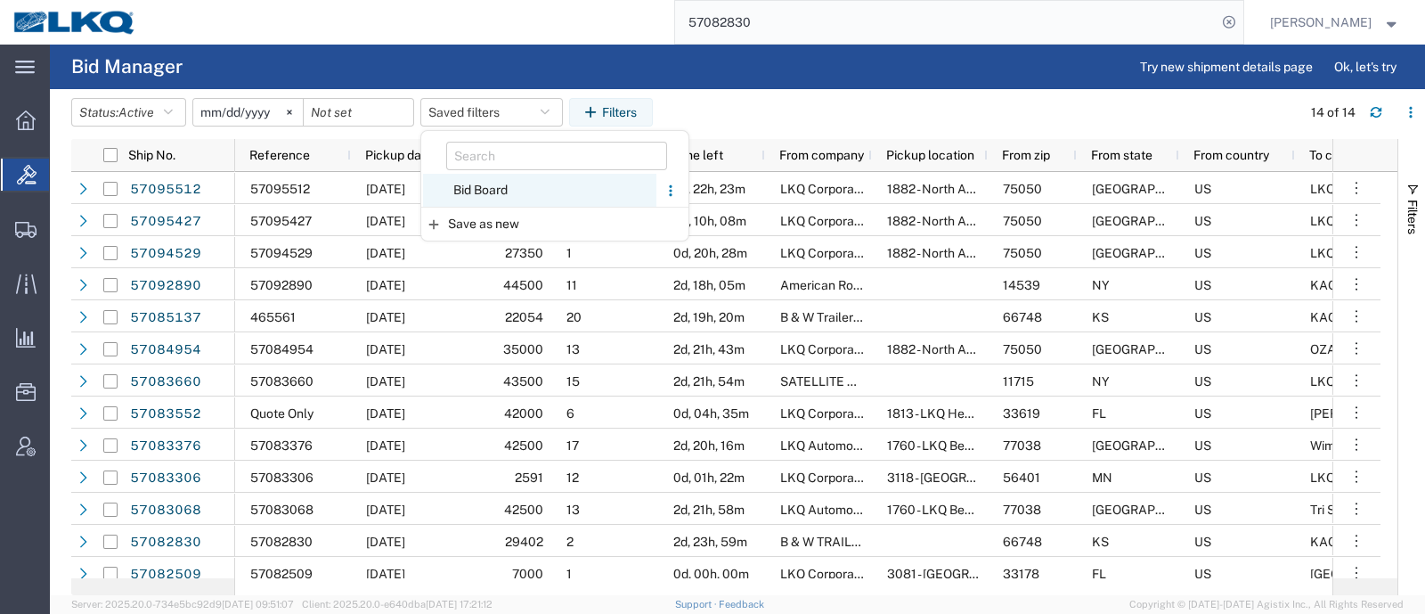
click at [500, 191] on span "Bid Board" at bounding box center [539, 190] width 233 height 33
type input "2024-12-01"
type input "2025-12-31"
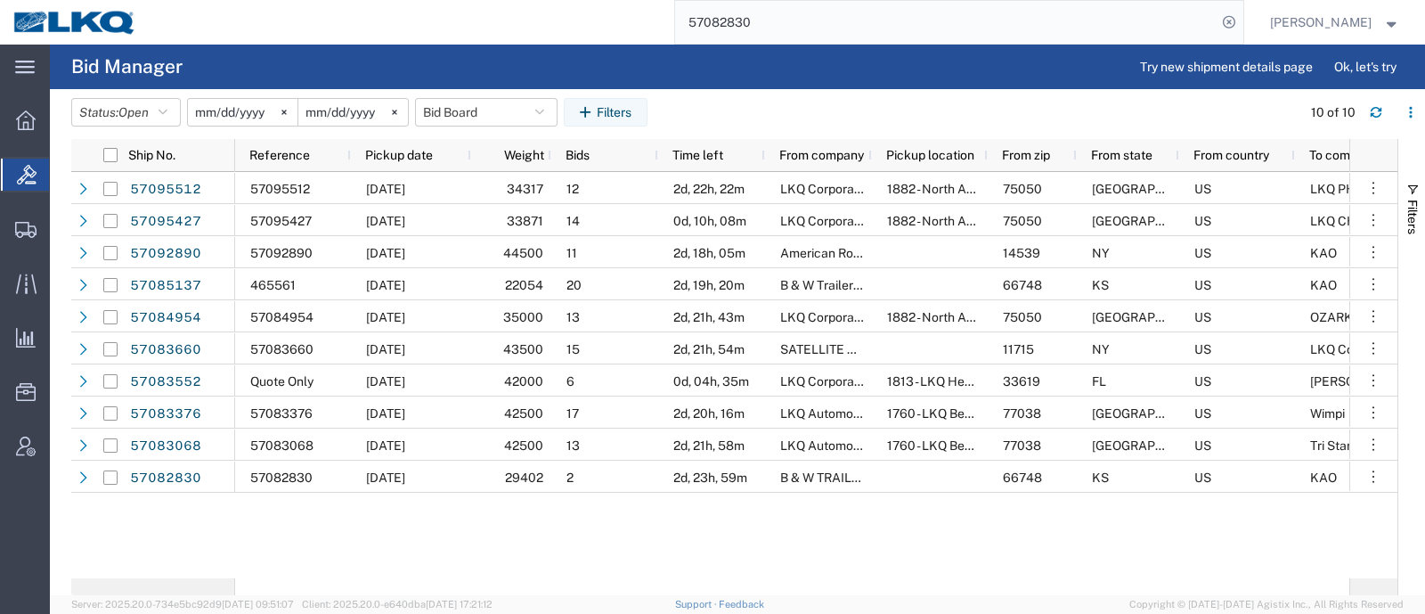
drag, startPoint x: 772, startPoint y: 21, endPoint x: 536, endPoint y: 29, distance: 236.1
click at [536, 29] on div "57082830" at bounding box center [697, 22] width 1094 height 45
paste input "3959"
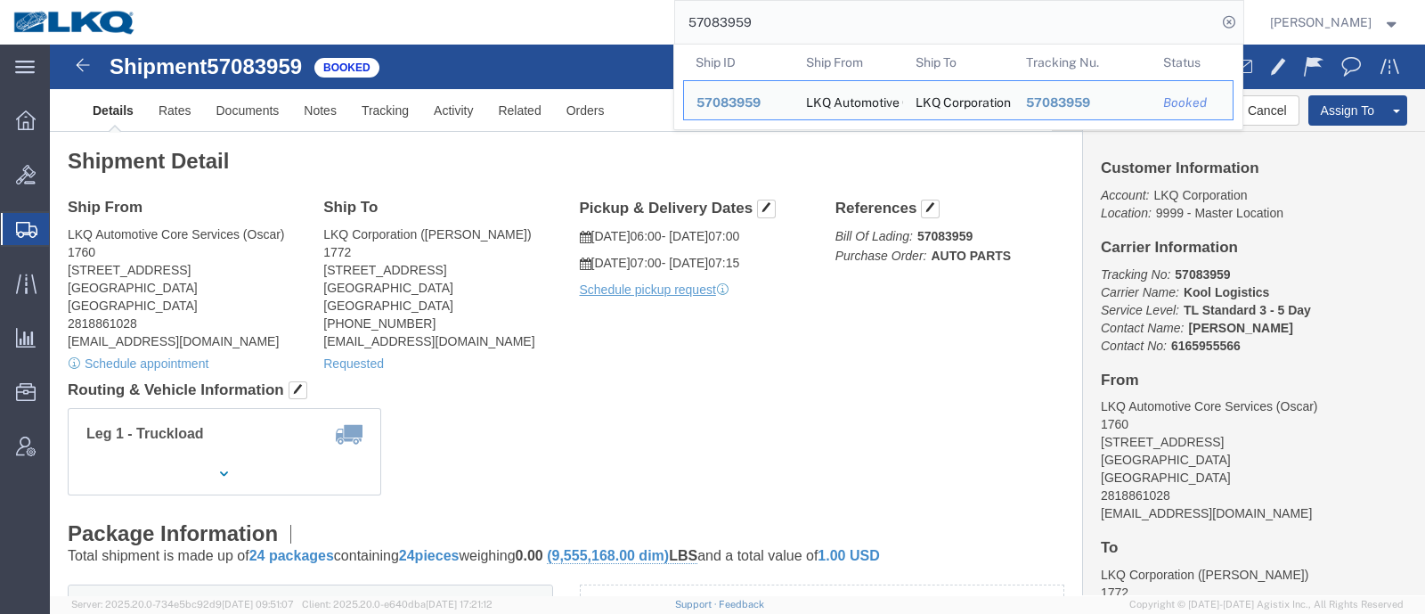
click div "Leg 1 - Truckload Vehicle 1: Standard Dry Van (53 Feet) Number of trucks: 1"
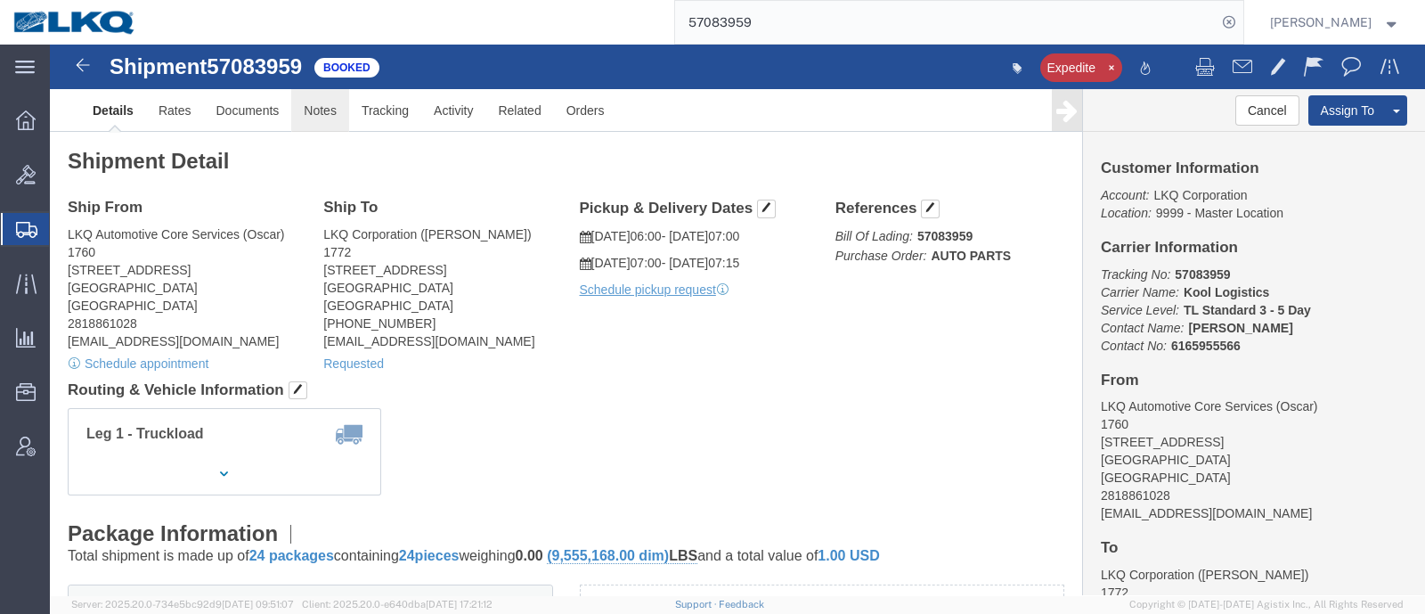
click link "Notes"
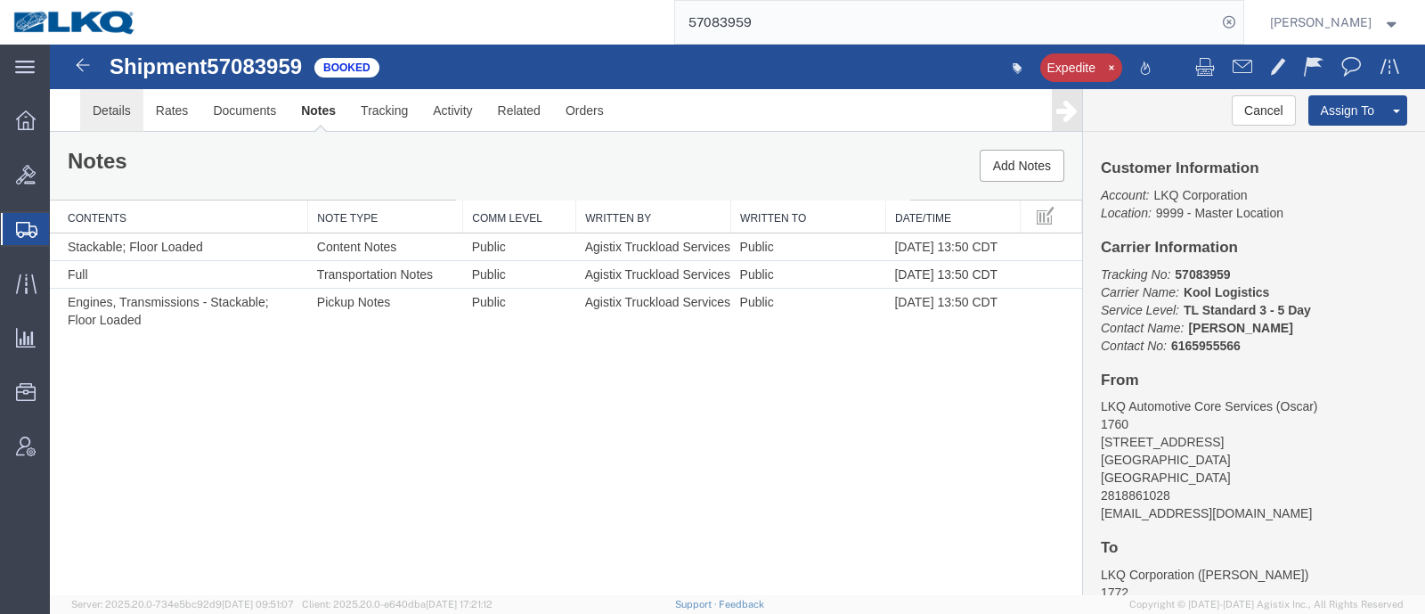
click at [103, 131] on link "Details" at bounding box center [111, 110] width 63 height 43
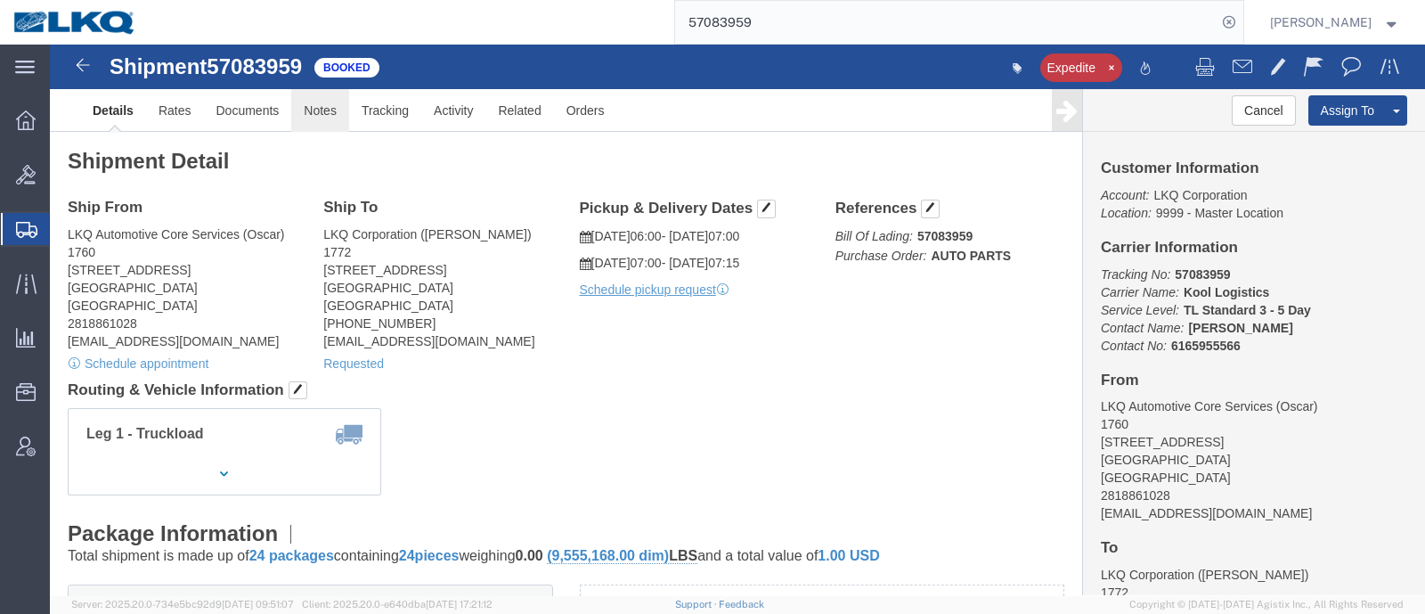
drag, startPoint x: 266, startPoint y: 75, endPoint x: 293, endPoint y: 71, distance: 27.0
click link "Notes"
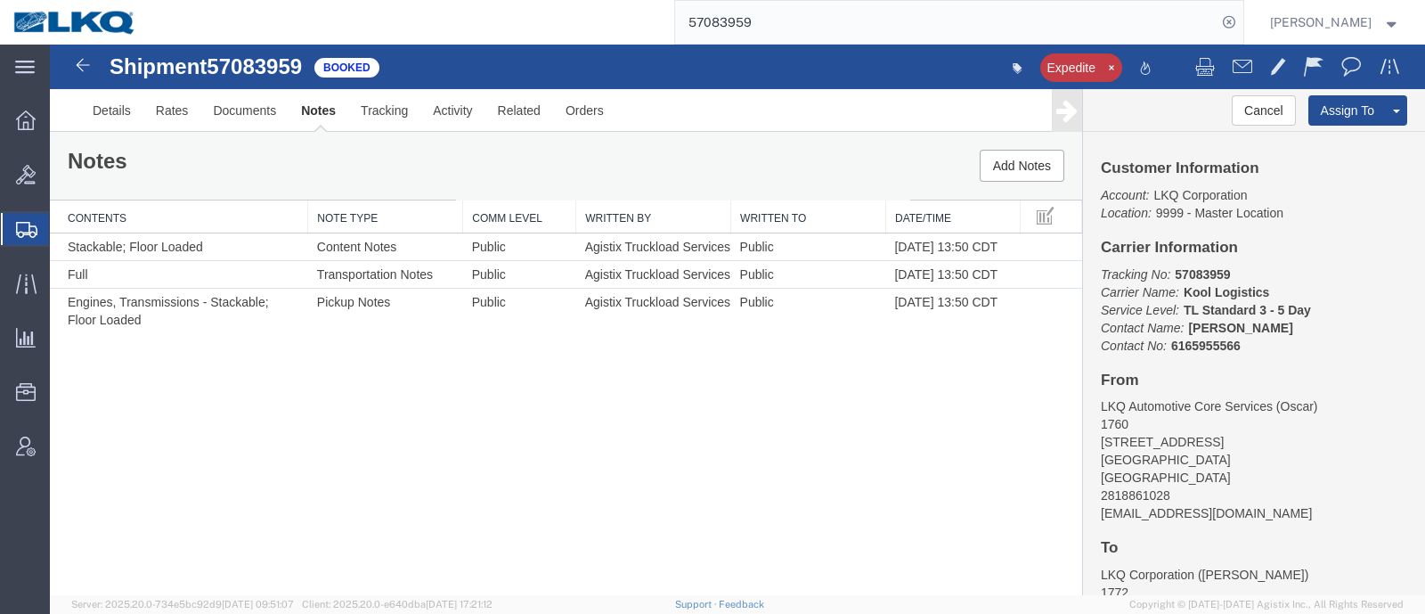
click at [601, 158] on div "Notes Add Notes" at bounding box center [566, 166] width 1032 height 68
click at [487, 427] on div "Shipment 57083959 3 of 3 Booked Expedite Details Rates Documents Notes Tracking…" at bounding box center [737, 320] width 1375 height 550
drag, startPoint x: 476, startPoint y: 196, endPoint x: 476, endPoint y: 184, distance: 11.6
click at [476, 196] on div "Notes Add Notes" at bounding box center [566, 166] width 1032 height 68
click at [430, 419] on div "Shipment 57083959 3 of 3 Booked Expedite Details Rates Documents Notes Tracking…" at bounding box center [737, 320] width 1375 height 550
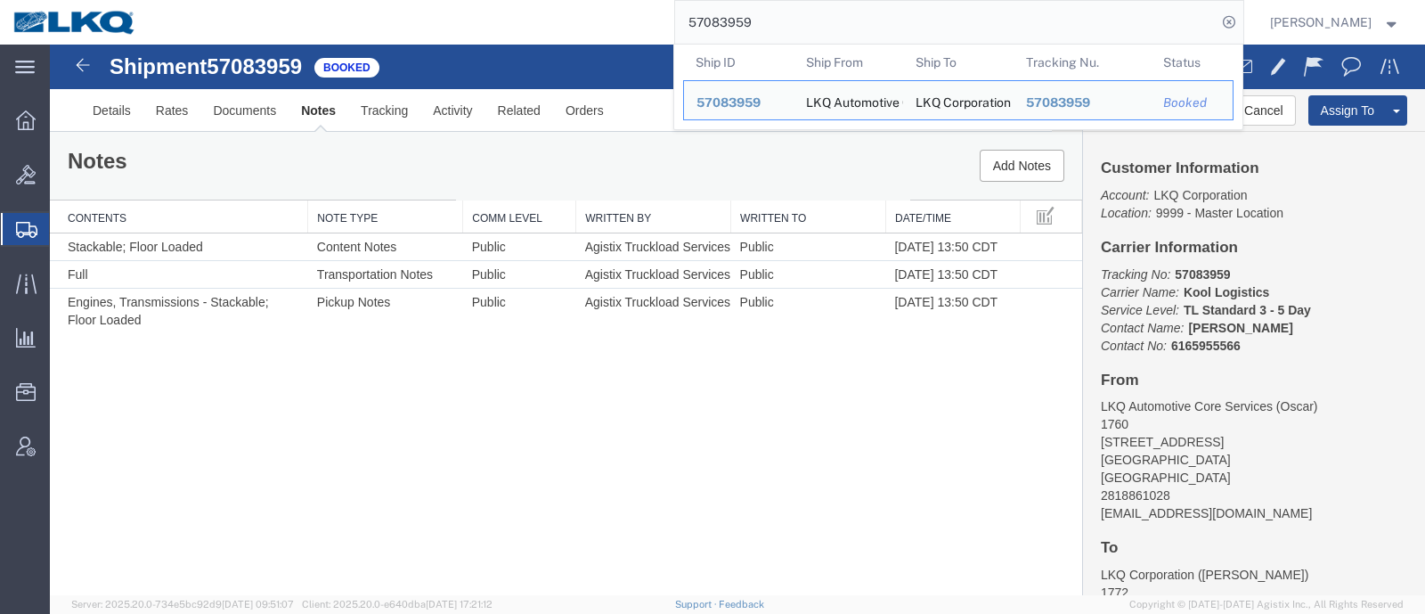
drag, startPoint x: 909, startPoint y: 84, endPoint x: 414, endPoint y: 49, distance: 496.4
paste input "57097311"
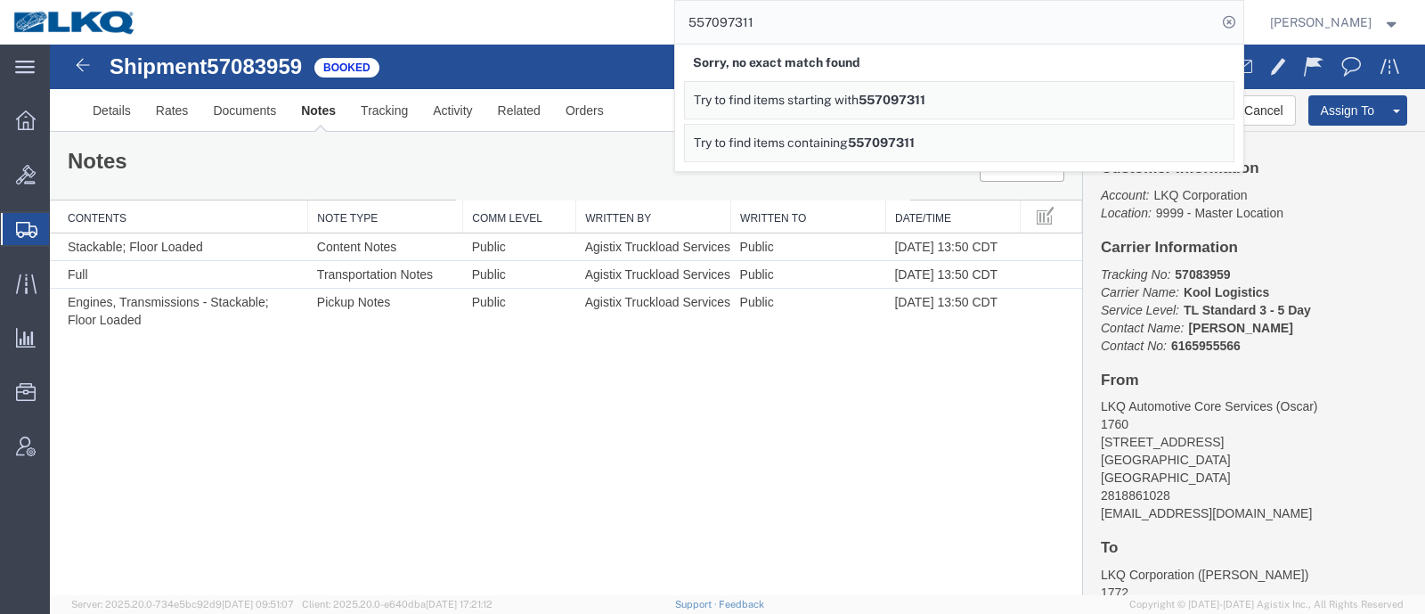
click at [744, 18] on input "557097311" at bounding box center [945, 22] width 541 height 43
paste input "search"
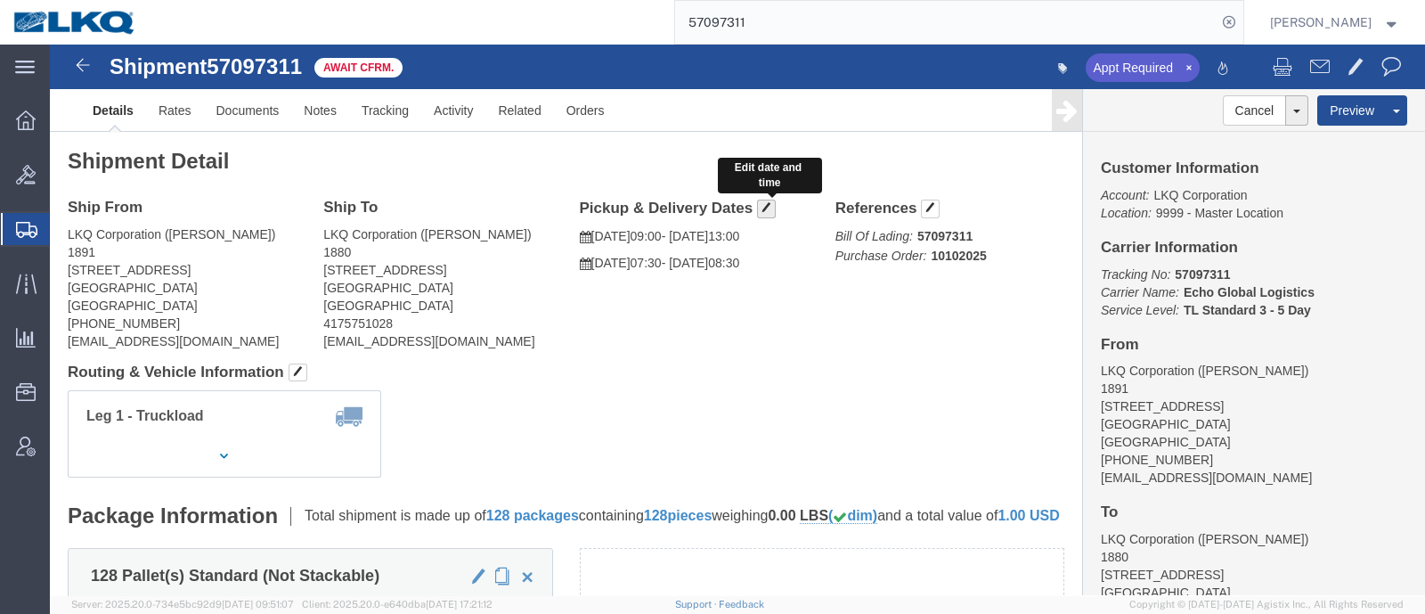
click span "button"
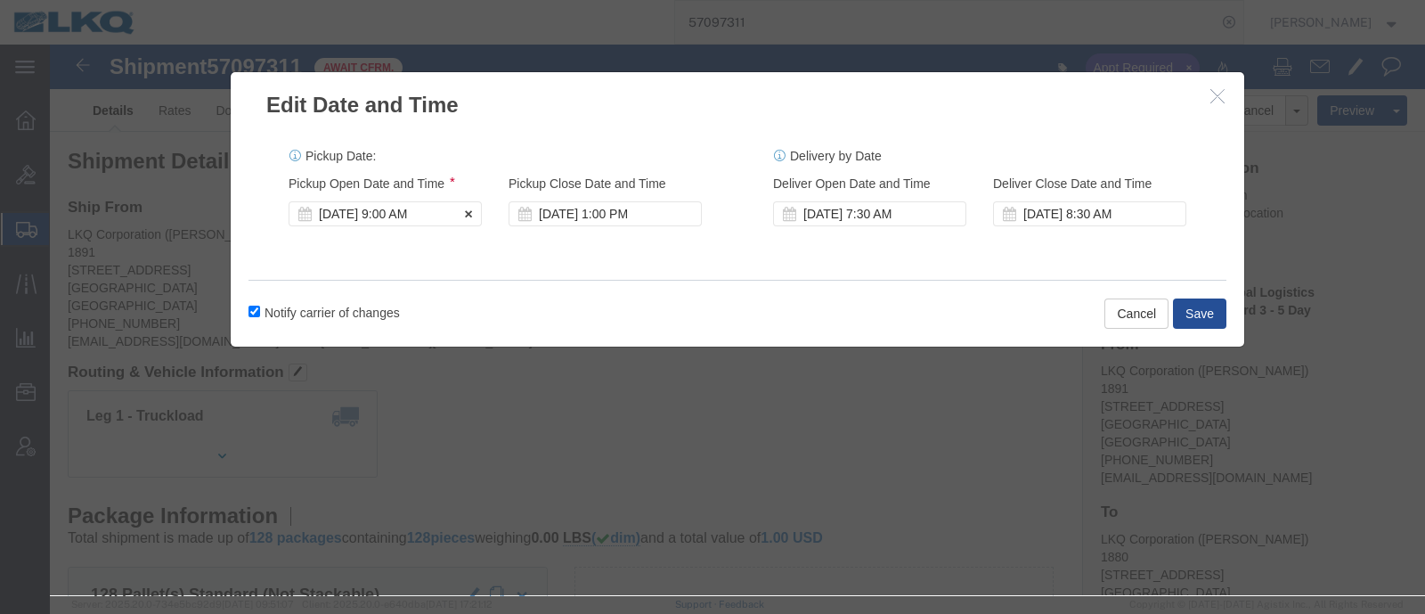
click div "Oct 13 2025 9:00 AM"
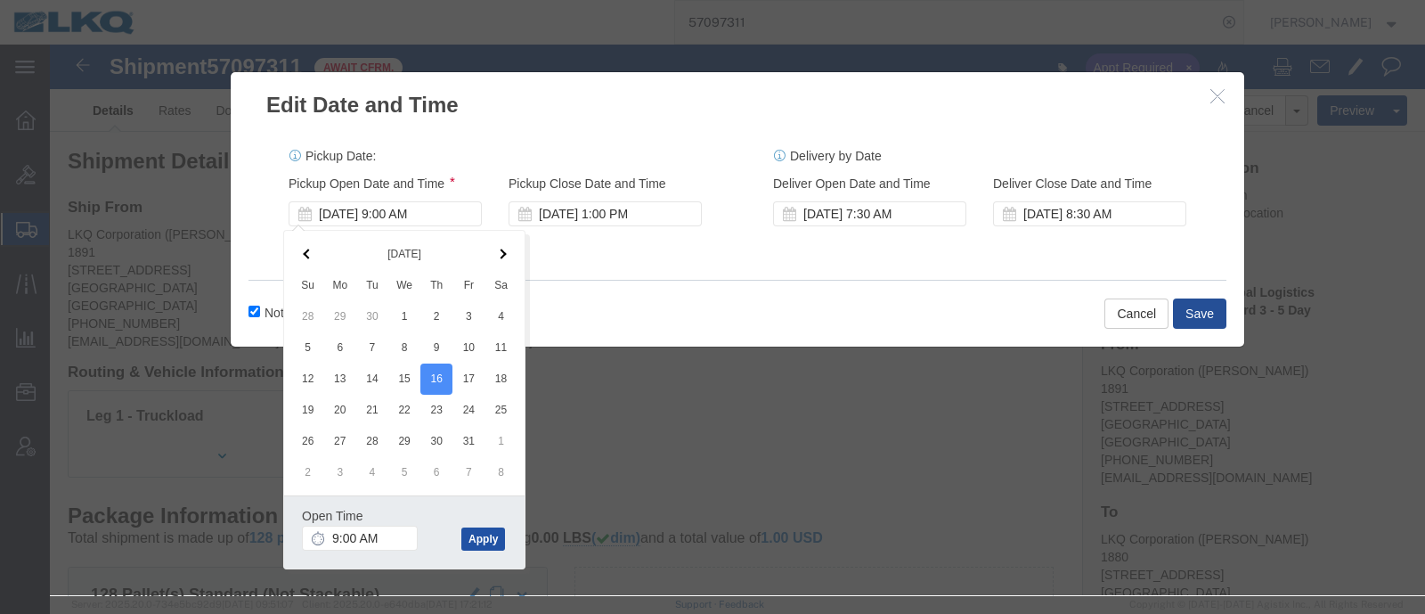
click button "Apply"
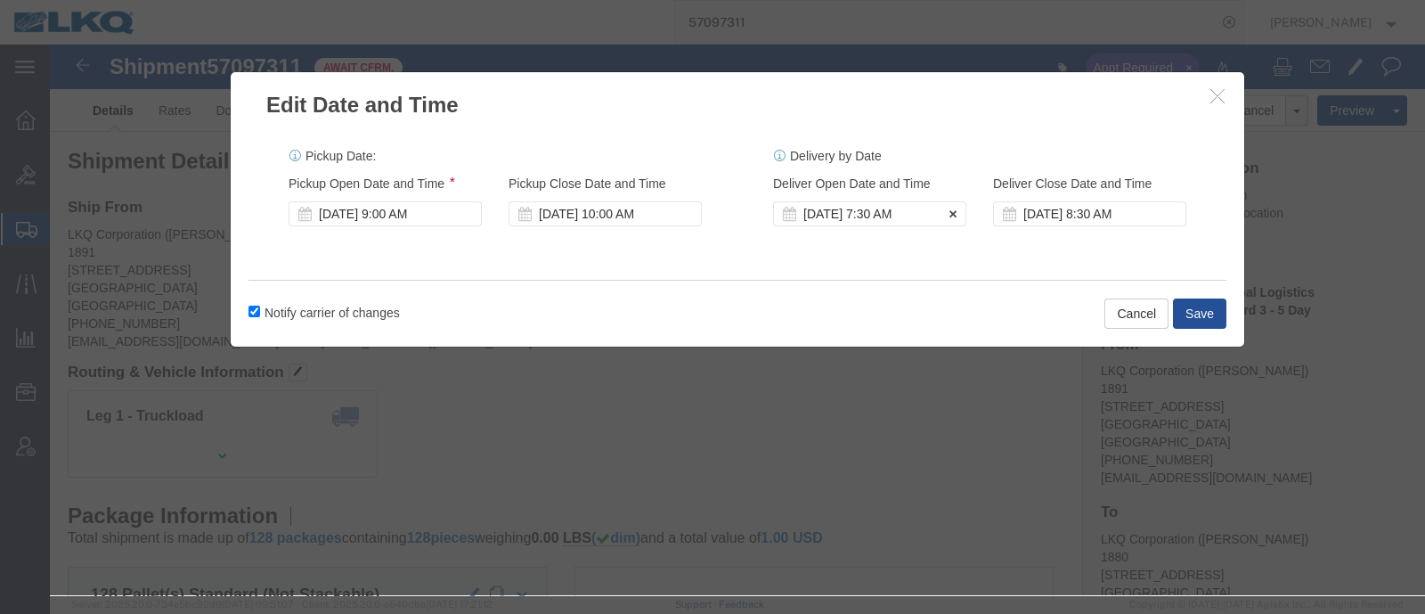
click div "Oct 17 2025 7:30 AM"
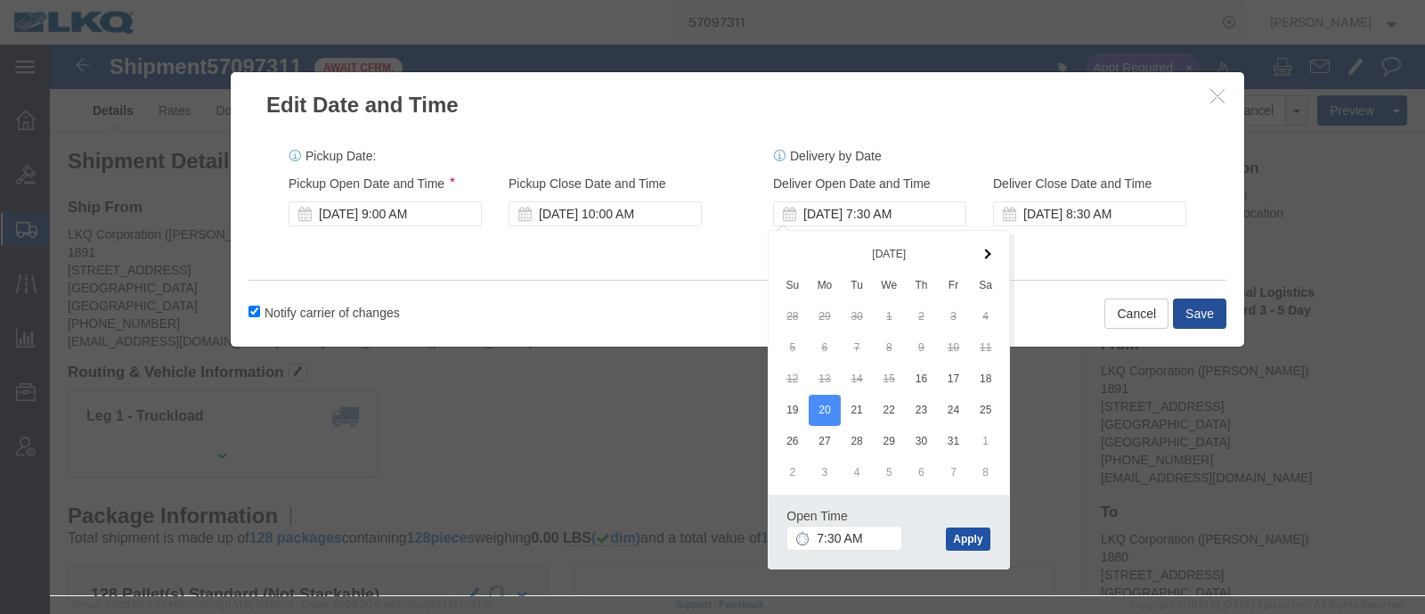
click button "Apply"
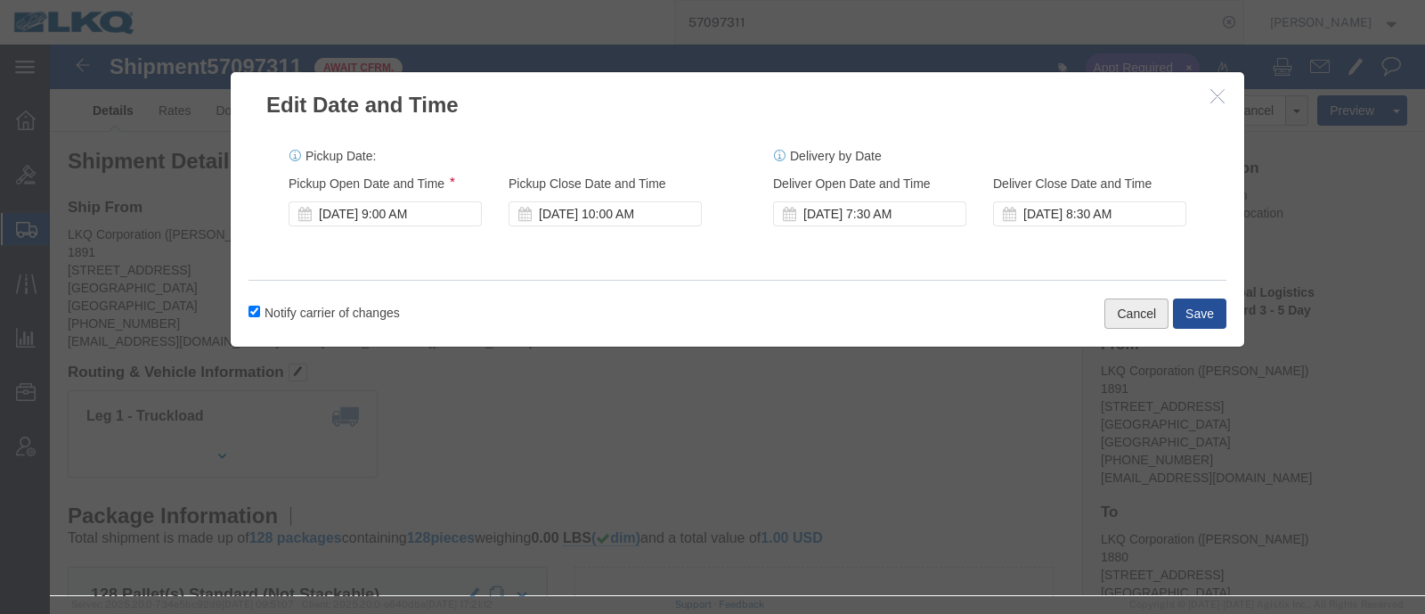
click button "Cancel"
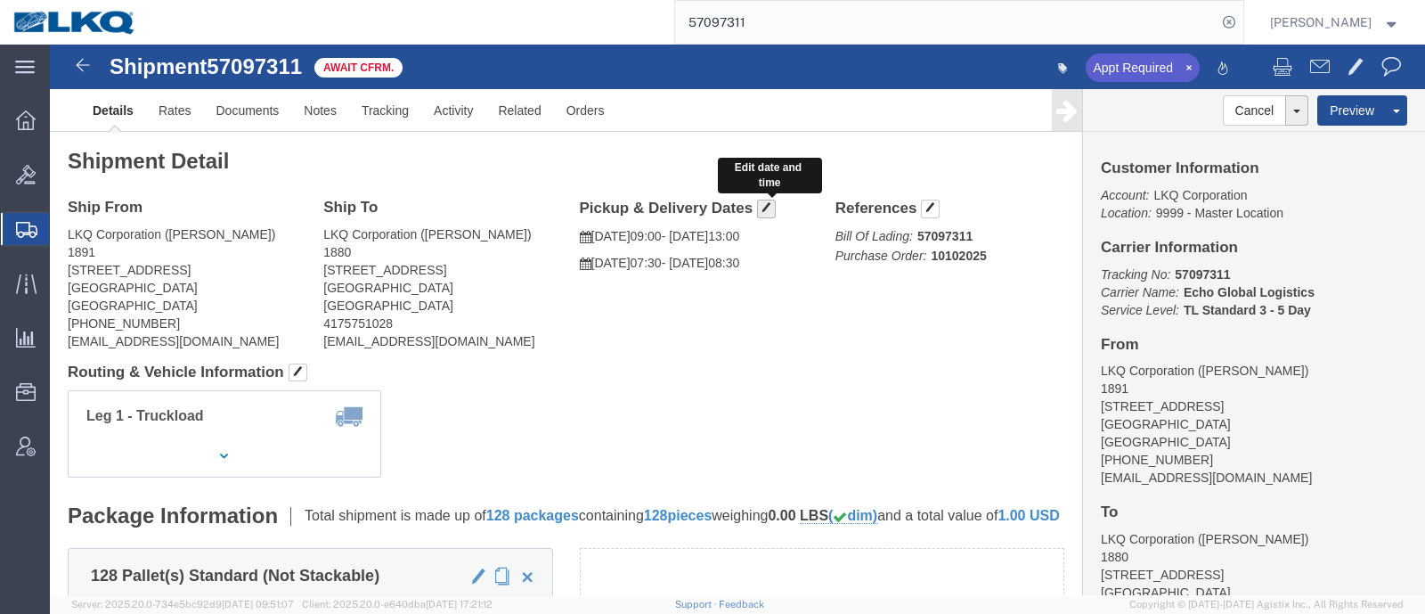
click span "button"
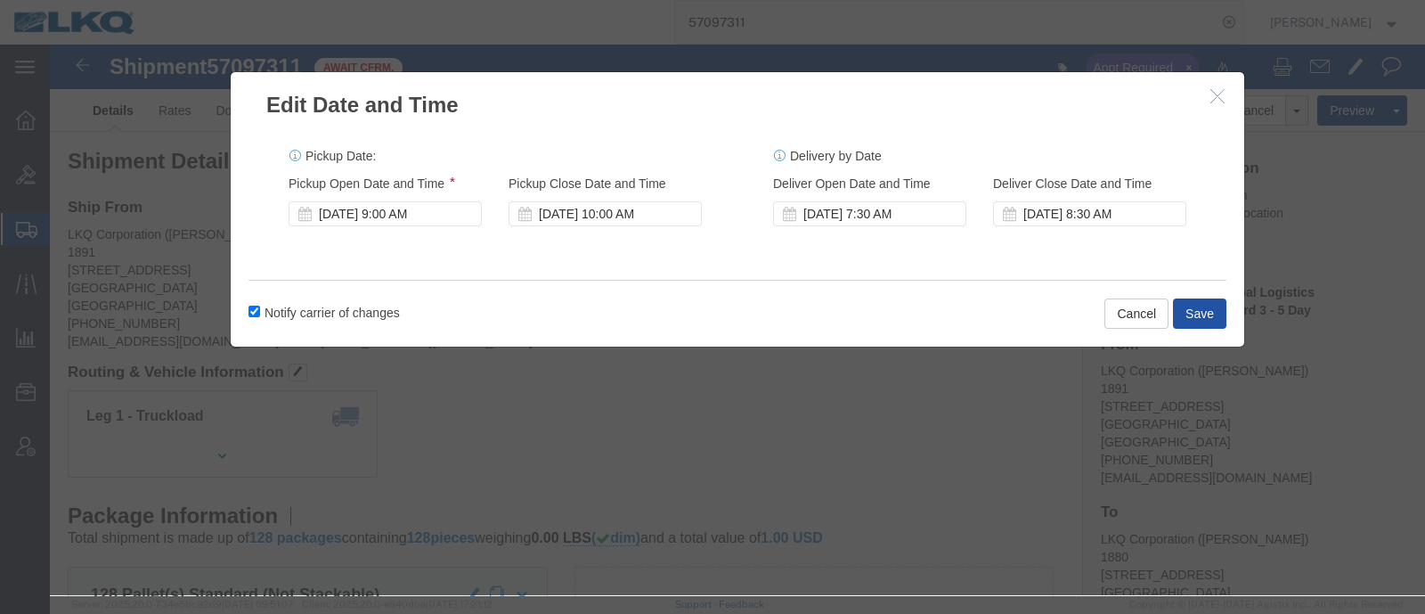
click button "Save"
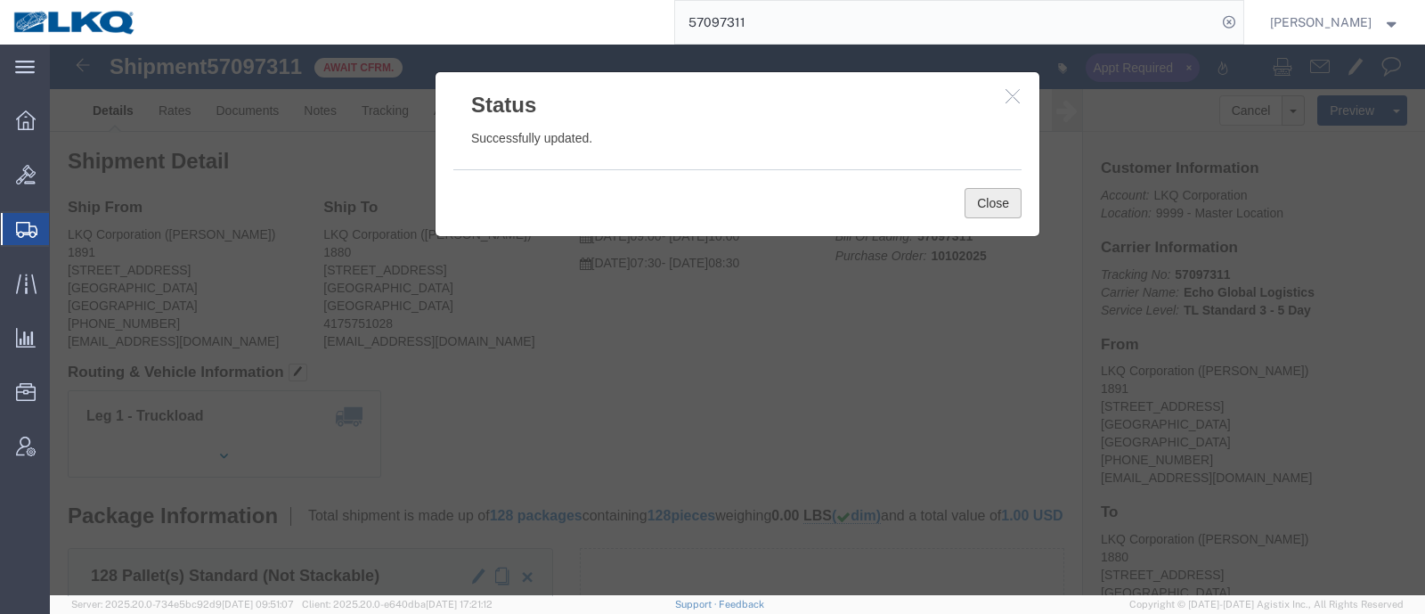
click button "Close"
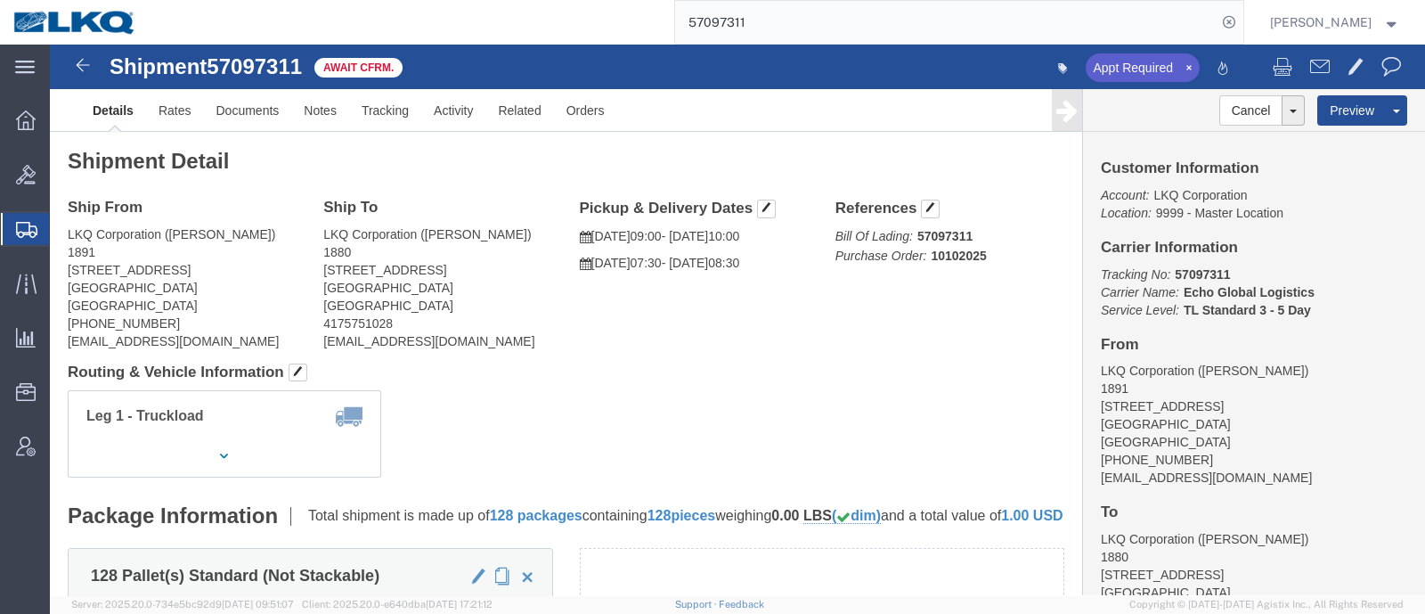
click div "Leg 1 - Truckload Vehicle 1: Standard Dry Van (53 Feet) Number of trucks: 1"
drag, startPoint x: 726, startPoint y: 28, endPoint x: 597, endPoint y: 35, distance: 129.3
click at [601, 34] on div "57097311" at bounding box center [697, 22] width 1094 height 45
paste input "6967"
type input "57096967"
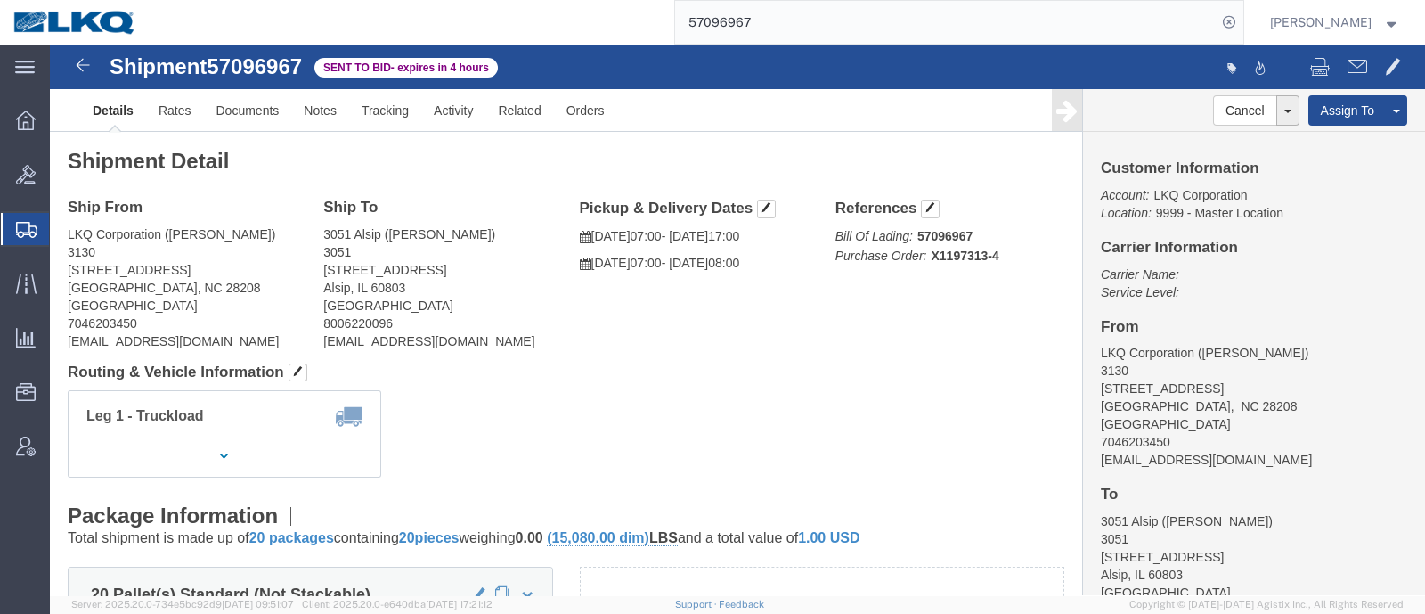
click div "Leg 1 - Truckload Vehicle 1: Standard Dry Van (53 Feet) Number of trucks: 1"
click address "LKQ Corporation (MATTHEW GOODE) 3130 1706 Queen City Drive Charlotte, NC 28208 …"
click link "Notes"
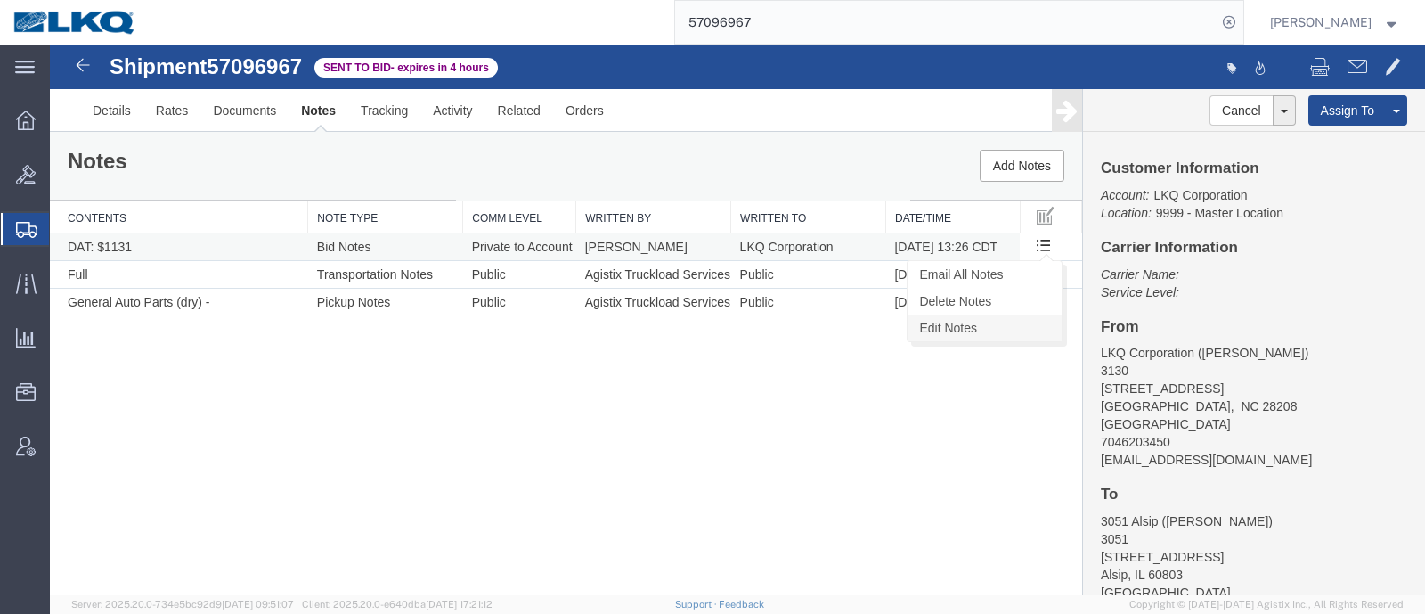
click at [981, 328] on link "Edit Notes" at bounding box center [984, 327] width 154 height 27
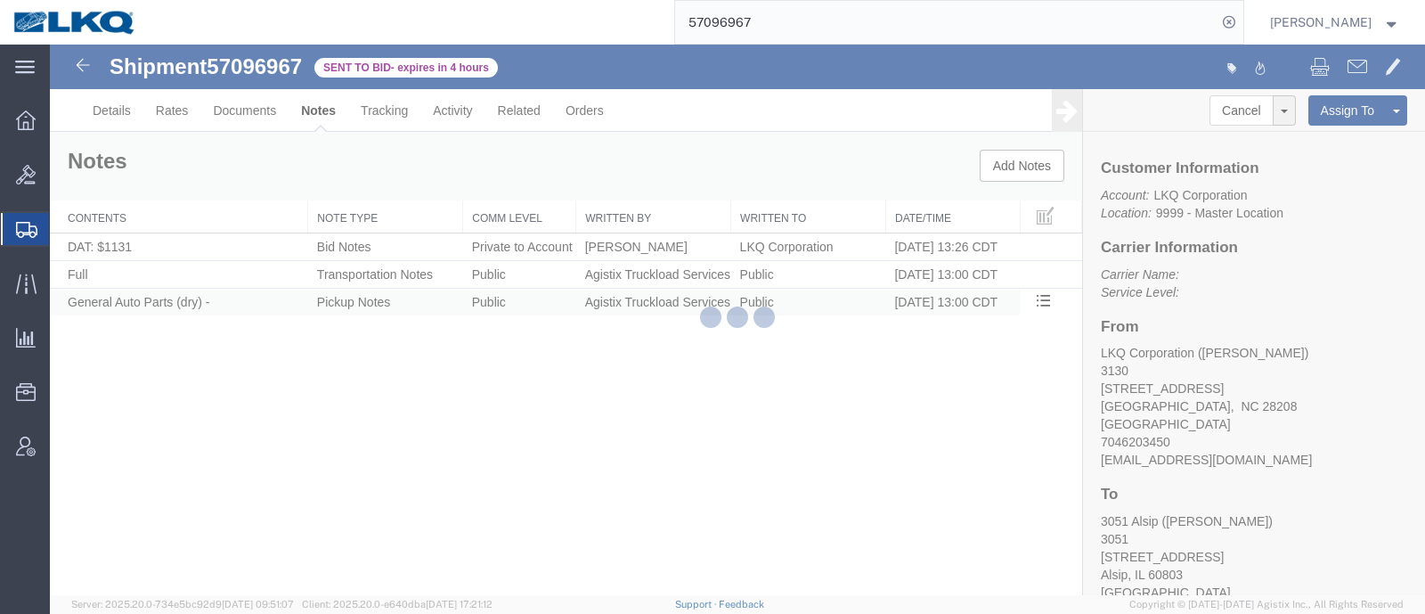
select select "BID_NOTES"
select select "PRIVATE_TO_ACCOUNT"
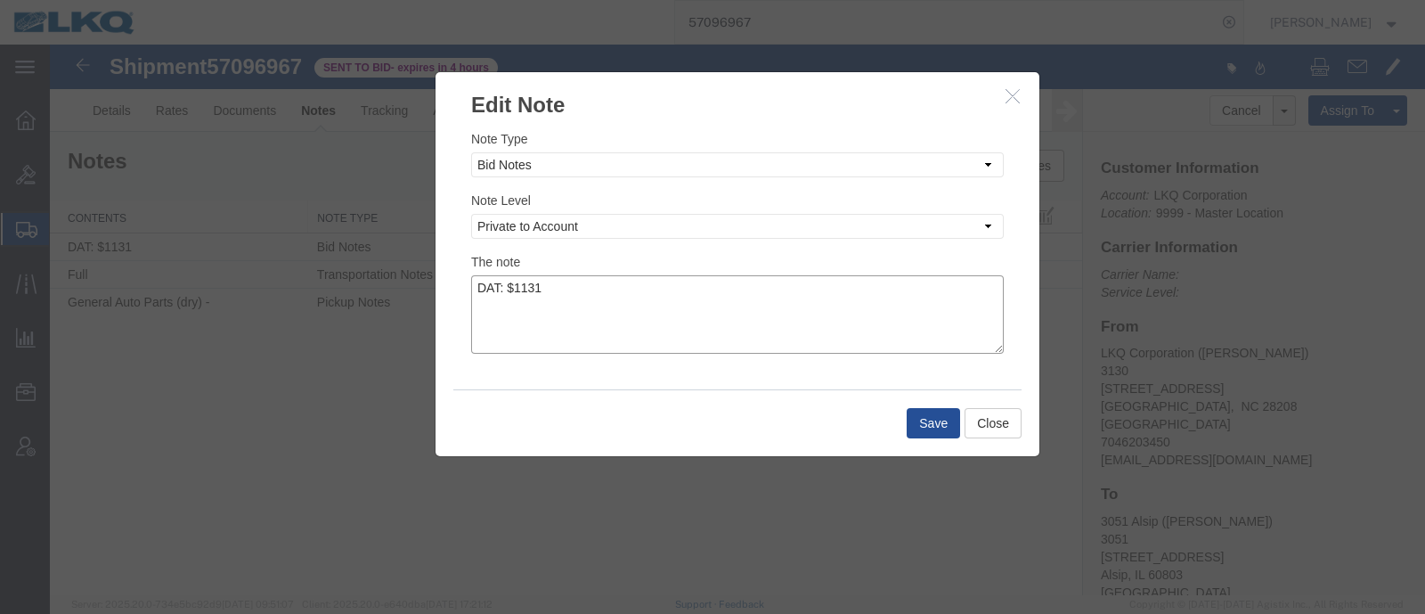
click at [637, 284] on textarea "DAT: $1131" at bounding box center [737, 314] width 533 height 78
type textarea "DAT: $1131, Original: $1187"
click at [926, 419] on button "Save" at bounding box center [933, 423] width 53 height 30
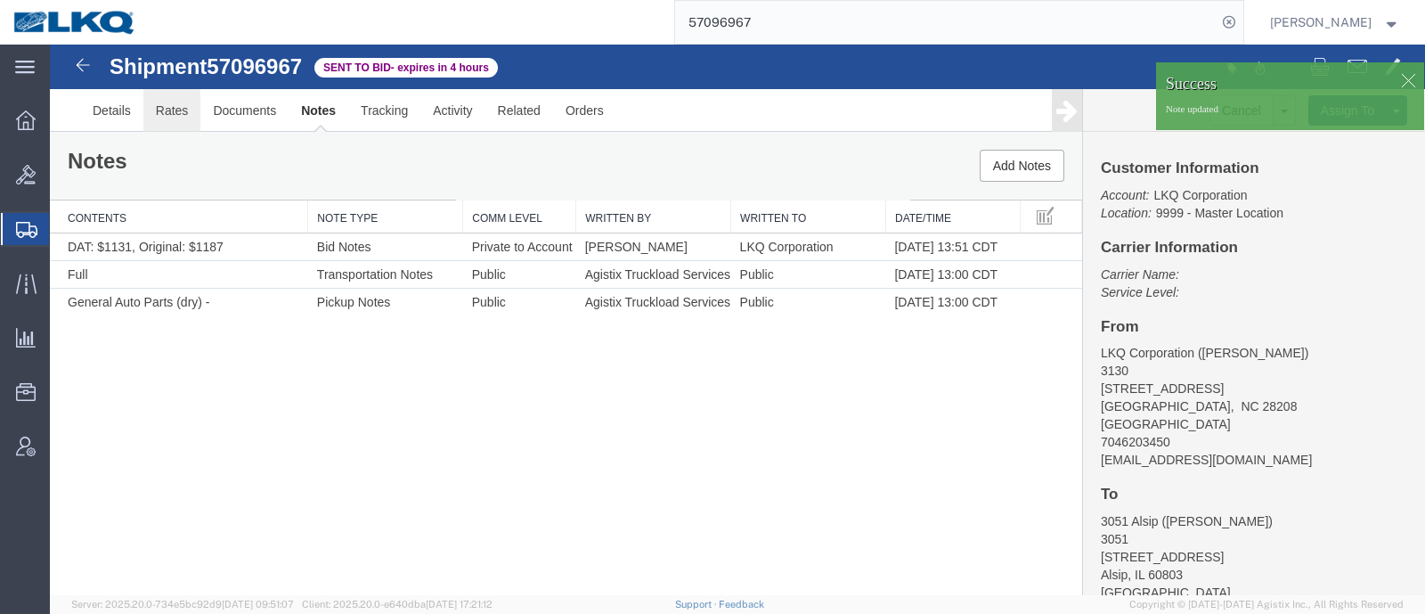
drag, startPoint x: 224, startPoint y: 158, endPoint x: 174, endPoint y: 113, distance: 66.9
click at [174, 113] on link "Rates" at bounding box center [172, 110] width 58 height 43
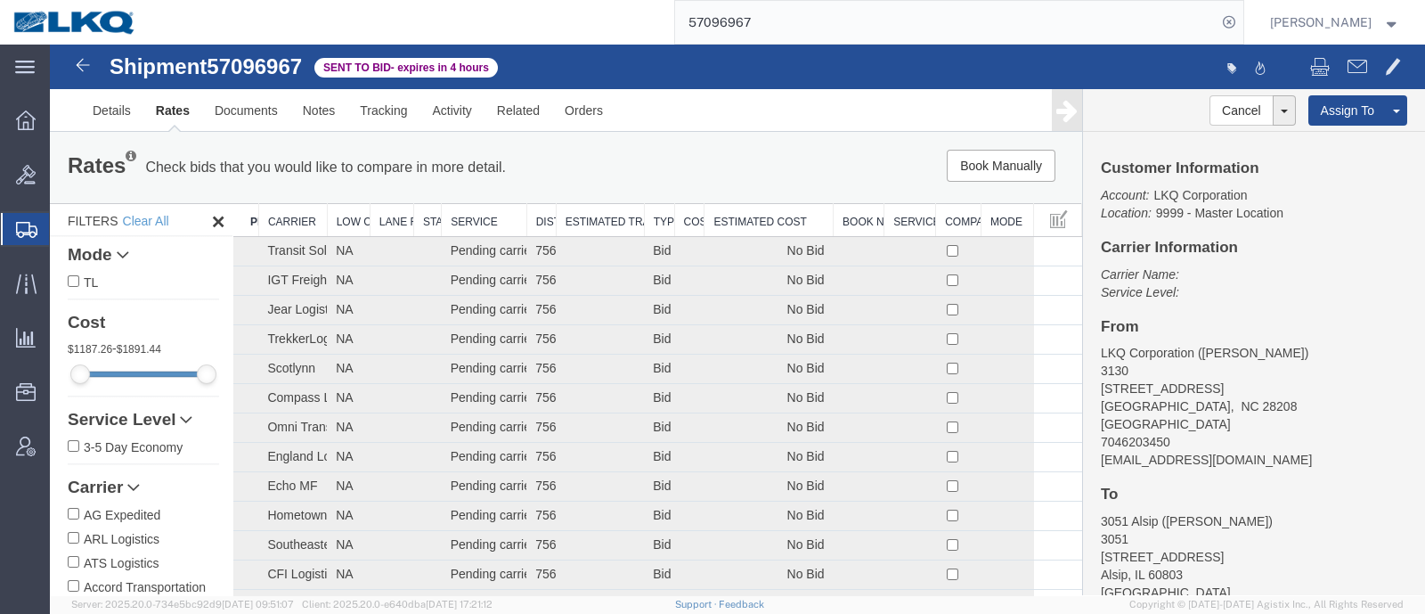
click at [765, 218] on th "Estimated Cost" at bounding box center [768, 220] width 129 height 33
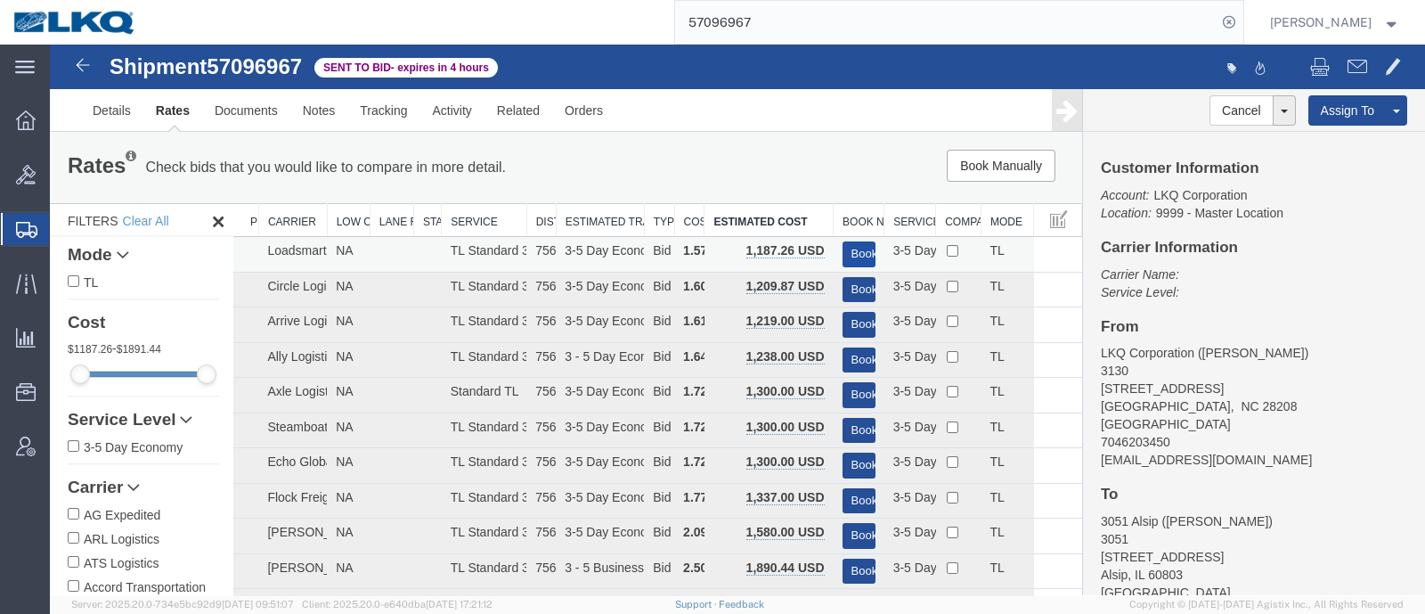
click at [850, 249] on button "Book" at bounding box center [858, 254] width 33 height 26
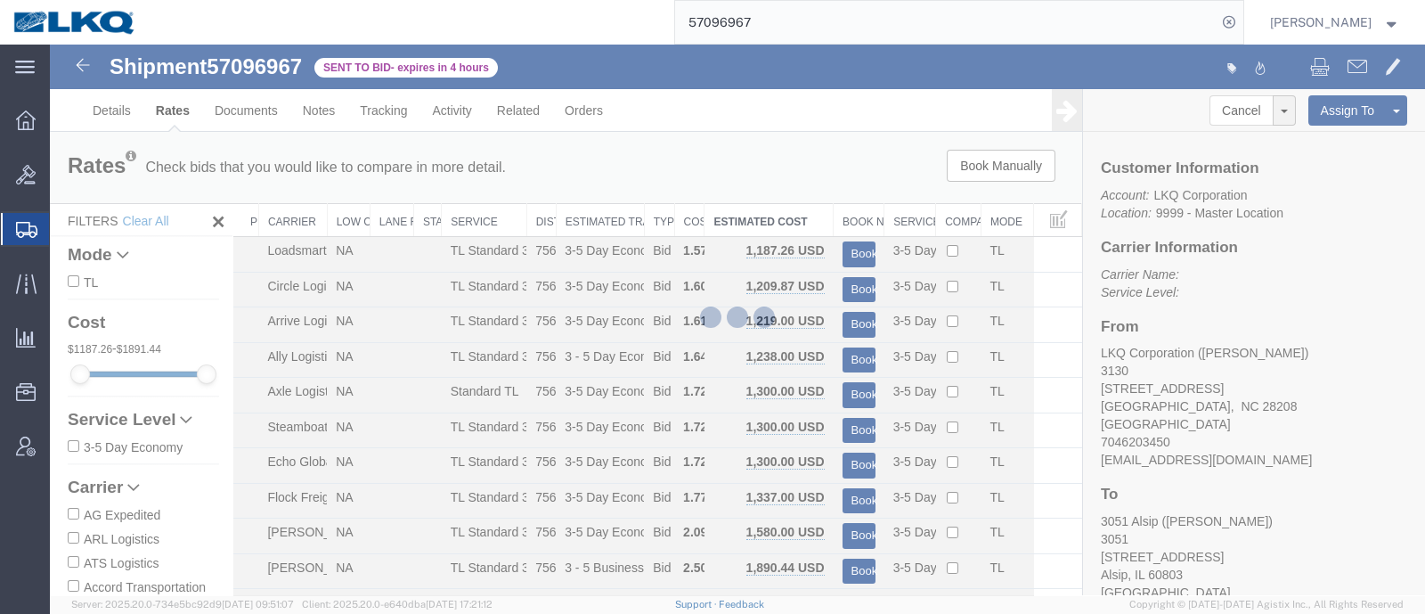
click at [790, 159] on div at bounding box center [737, 320] width 1375 height 550
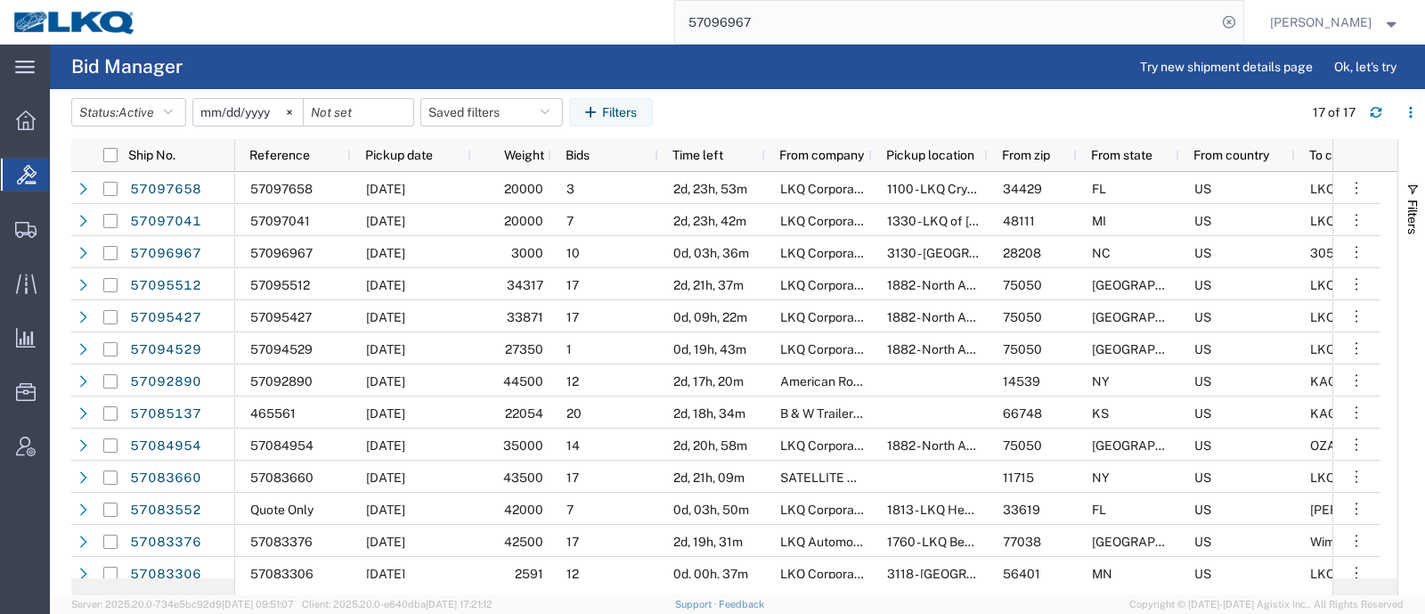
click at [787, 25] on input "57096967" at bounding box center [945, 22] width 541 height 43
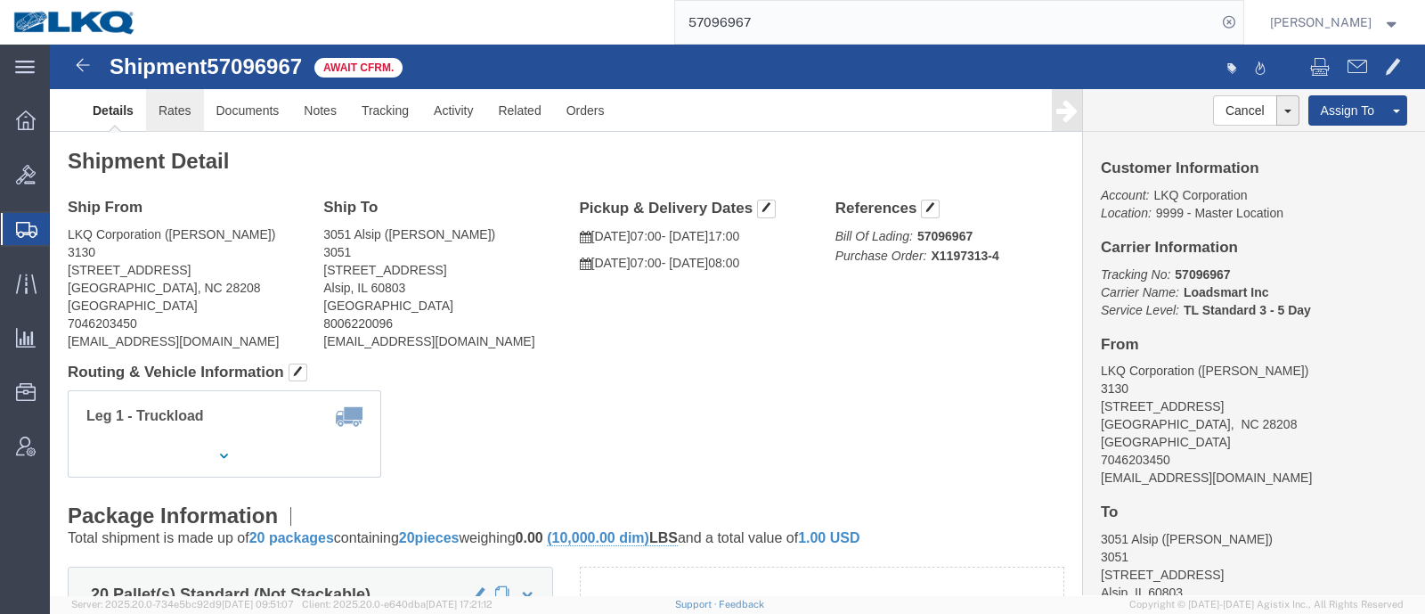
click link "Rates"
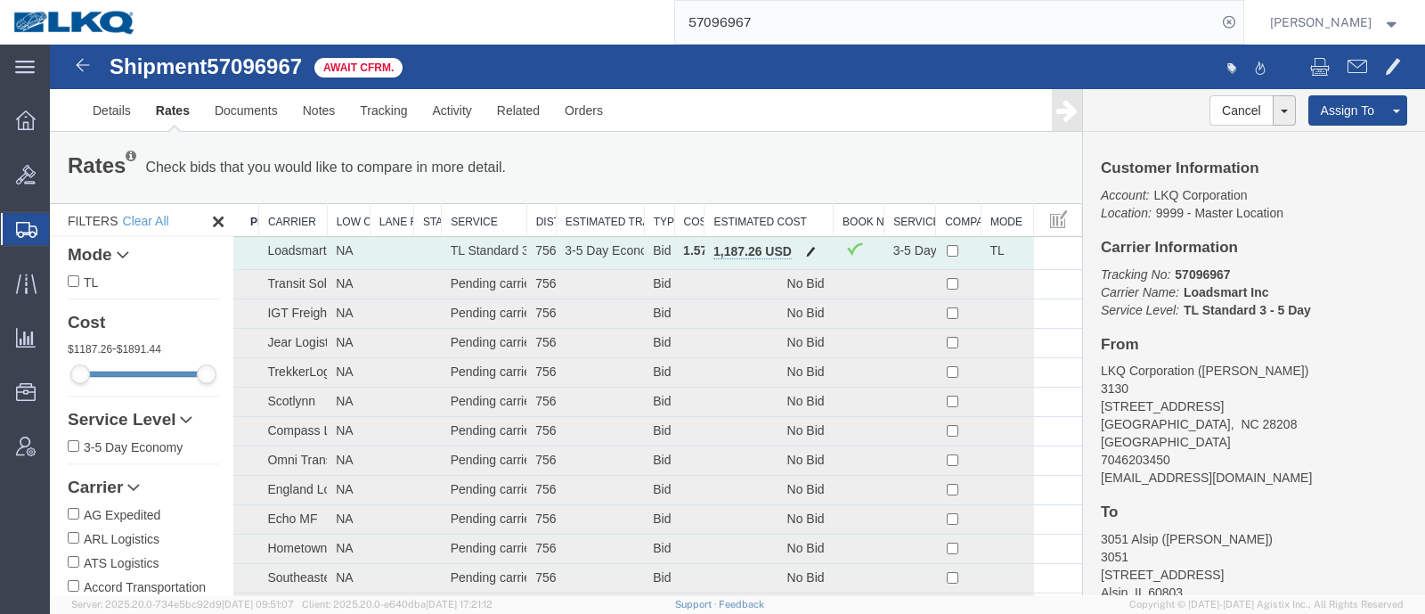
click at [806, 256] on span "button" at bounding box center [811, 251] width 10 height 12
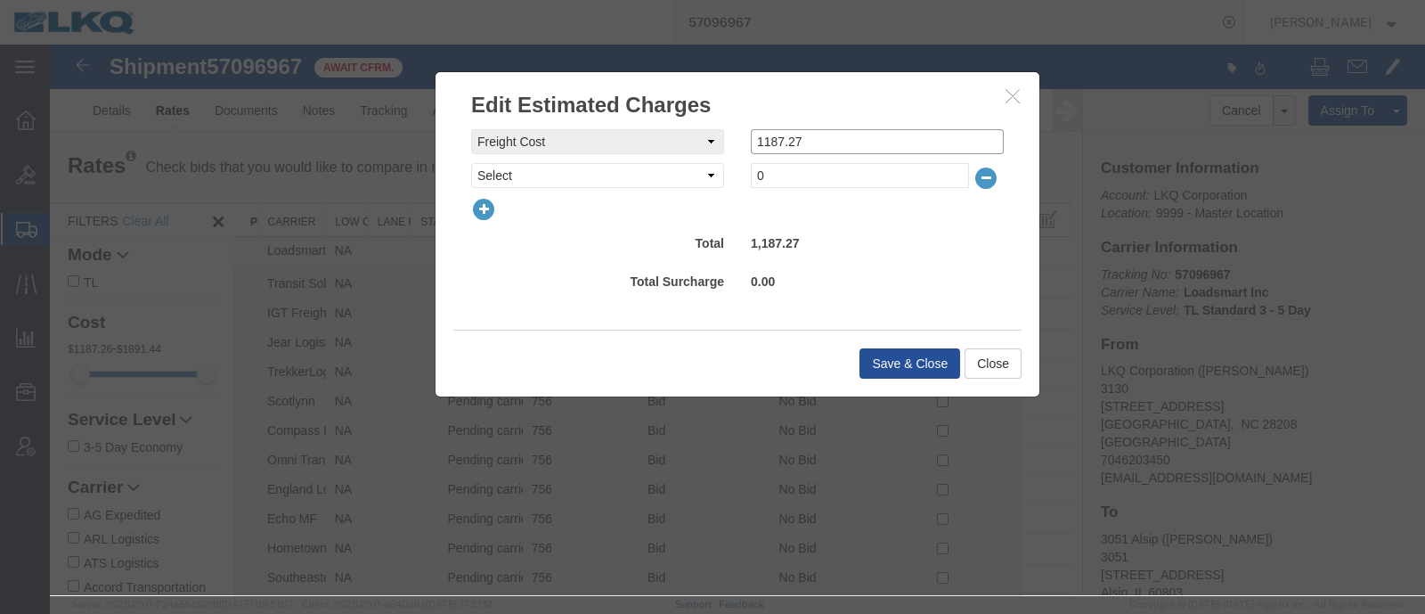
click at [827, 149] on input "1187.27" at bounding box center [877, 141] width 253 height 25
type input "1150"
click at [931, 360] on button "Save & Close" at bounding box center [909, 363] width 101 height 30
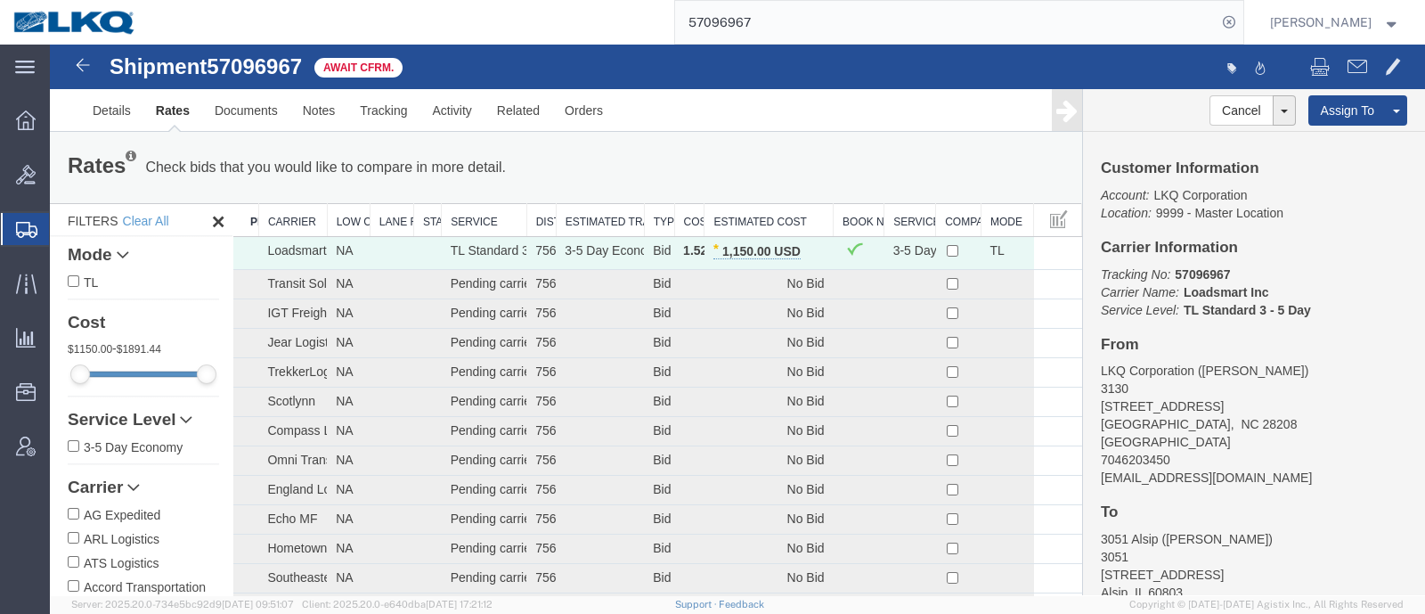
drag, startPoint x: 785, startPoint y: 21, endPoint x: 521, endPoint y: 44, distance: 264.5
click at [524, 44] on div "57096967" at bounding box center [697, 22] width 1094 height 45
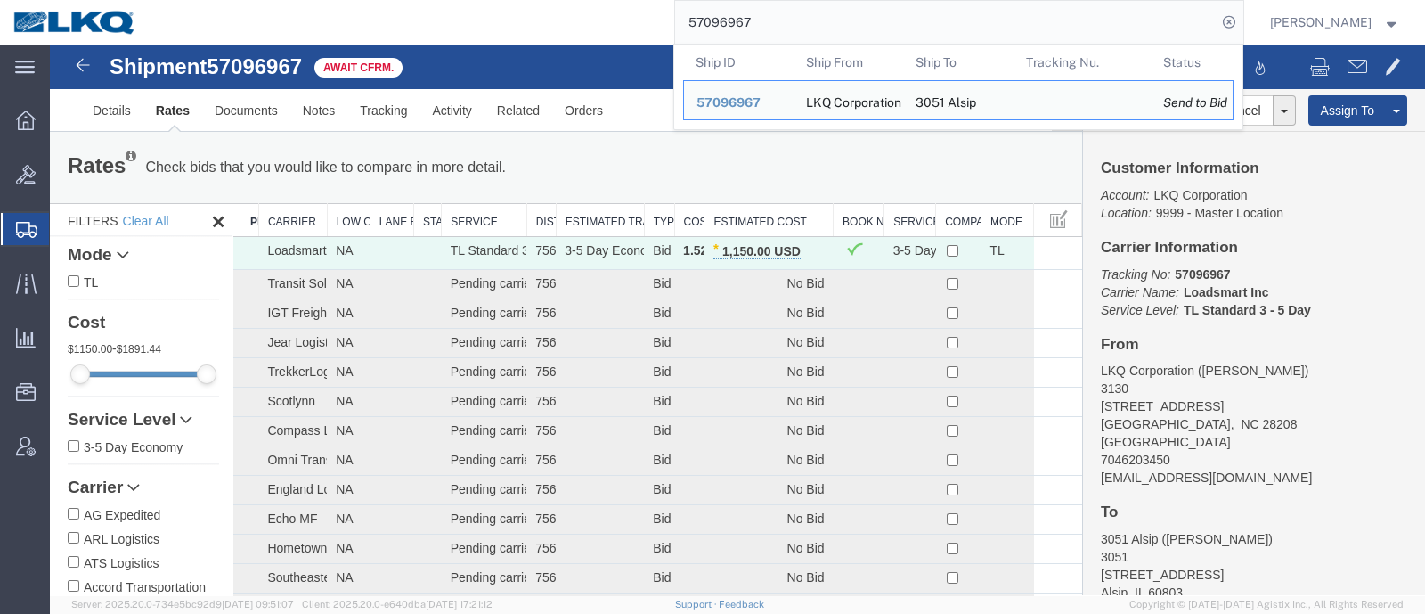
paste input "83552"
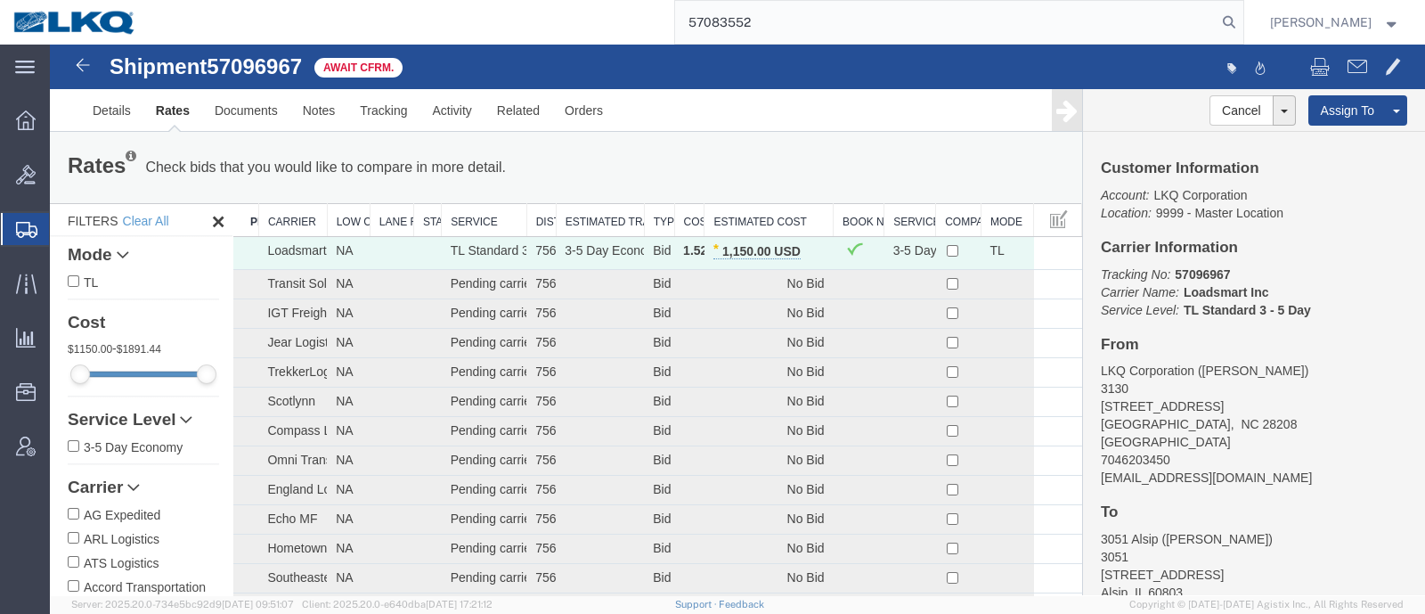
type input "57083552"
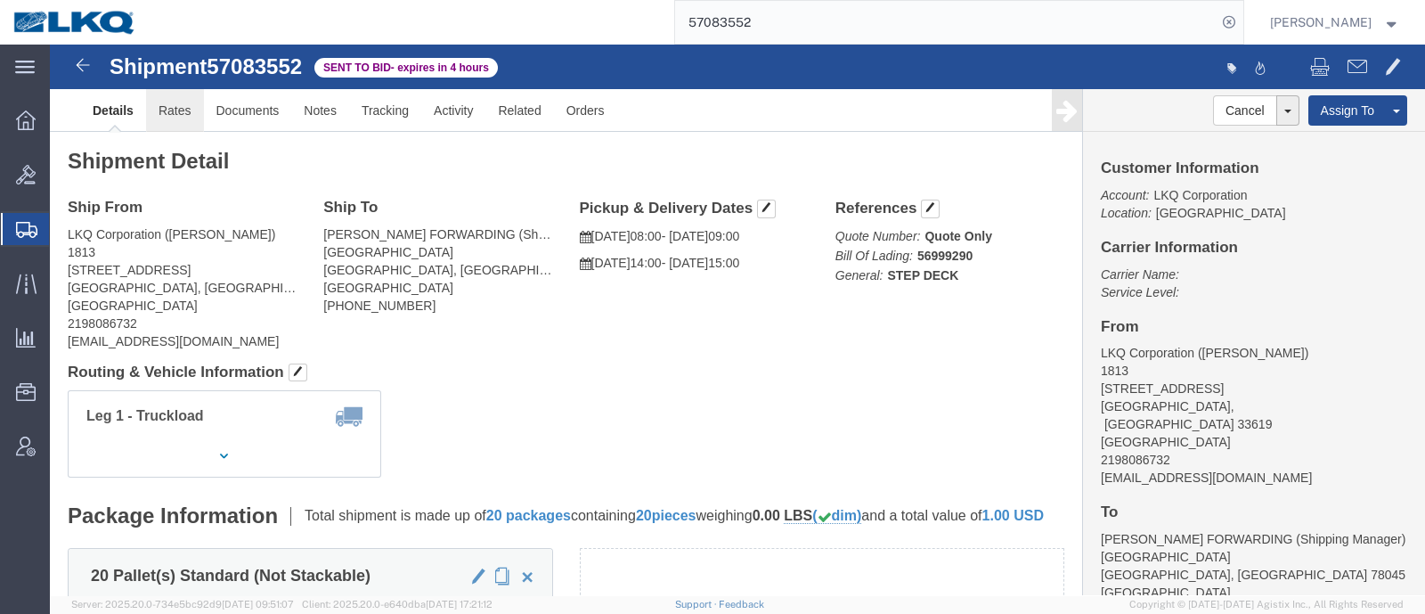
click link "Rates"
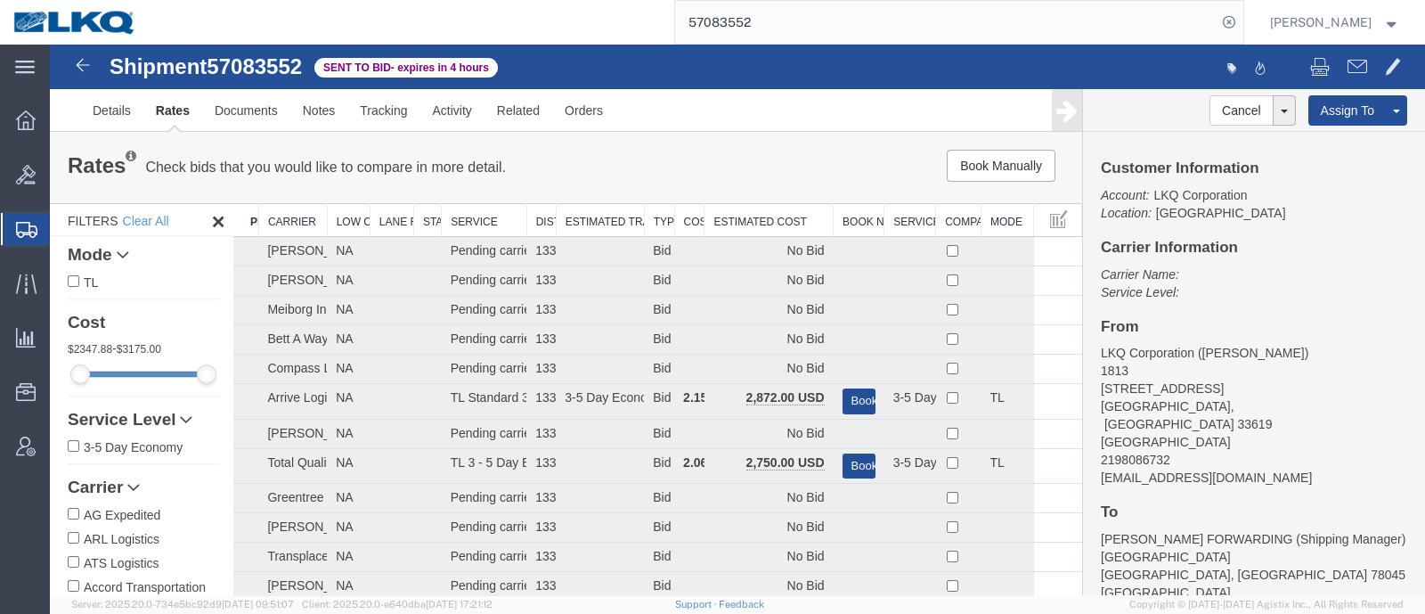
click at [774, 213] on th "Estimated Cost" at bounding box center [768, 220] width 129 height 33
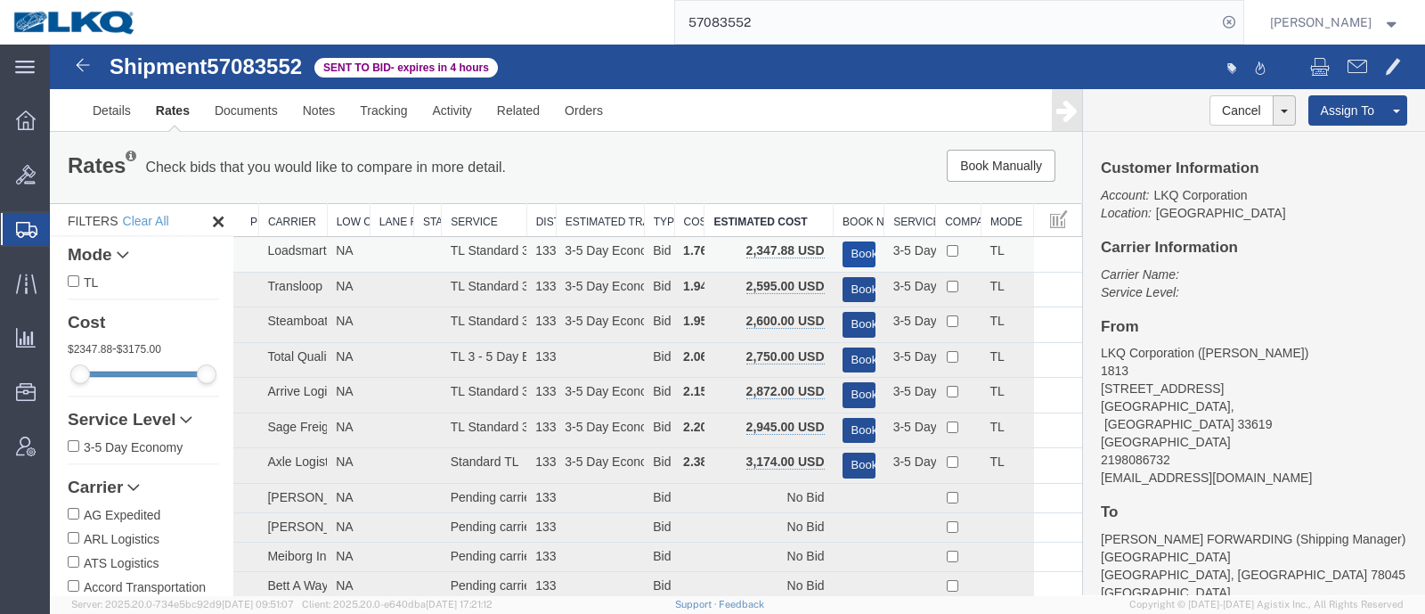
click at [850, 248] on button "Book" at bounding box center [858, 254] width 33 height 26
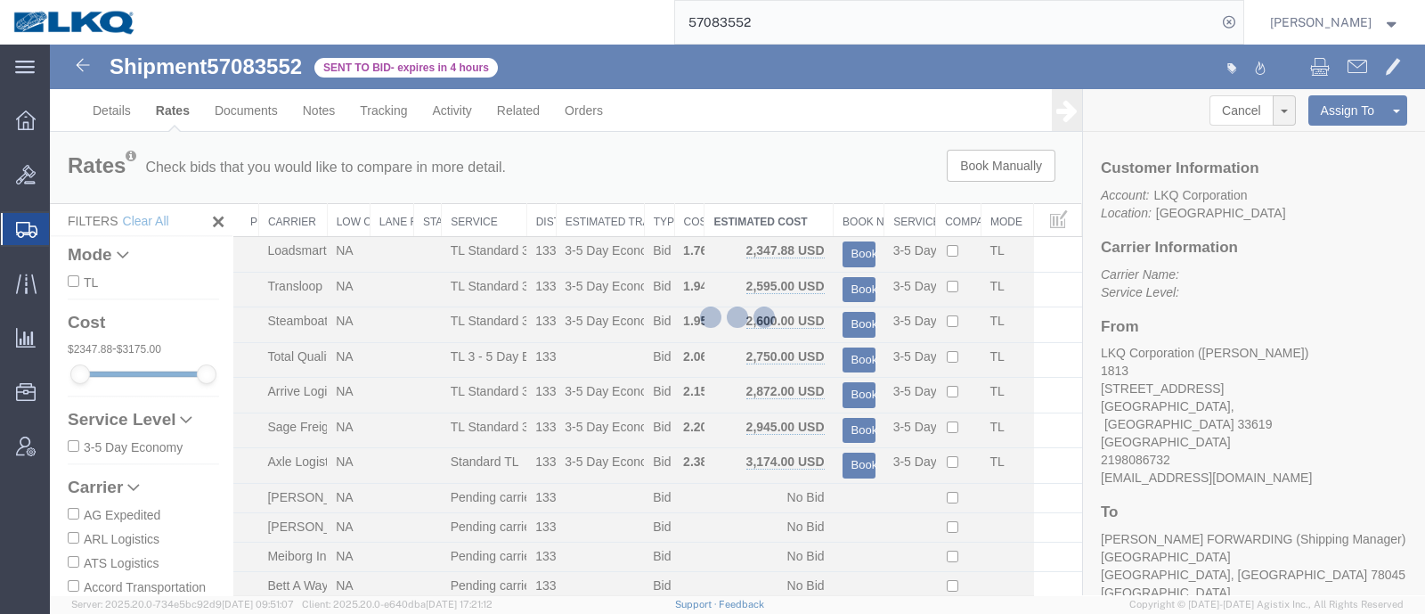
click at [833, 181] on div at bounding box center [737, 320] width 1375 height 550
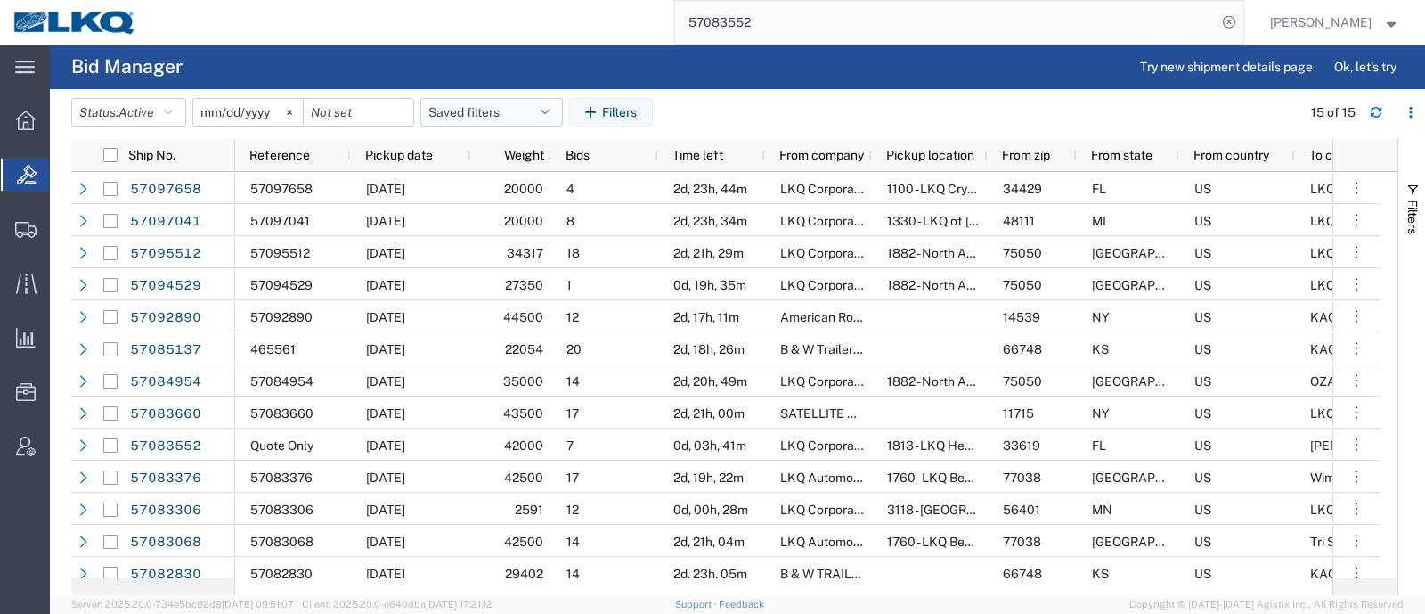
click at [480, 115] on button "Saved filters" at bounding box center [491, 112] width 142 height 28
drag, startPoint x: 485, startPoint y: 183, endPoint x: 690, endPoint y: 129, distance: 211.7
click at [489, 180] on span "Bid Board" at bounding box center [539, 190] width 233 height 33
type input "[DATE]"
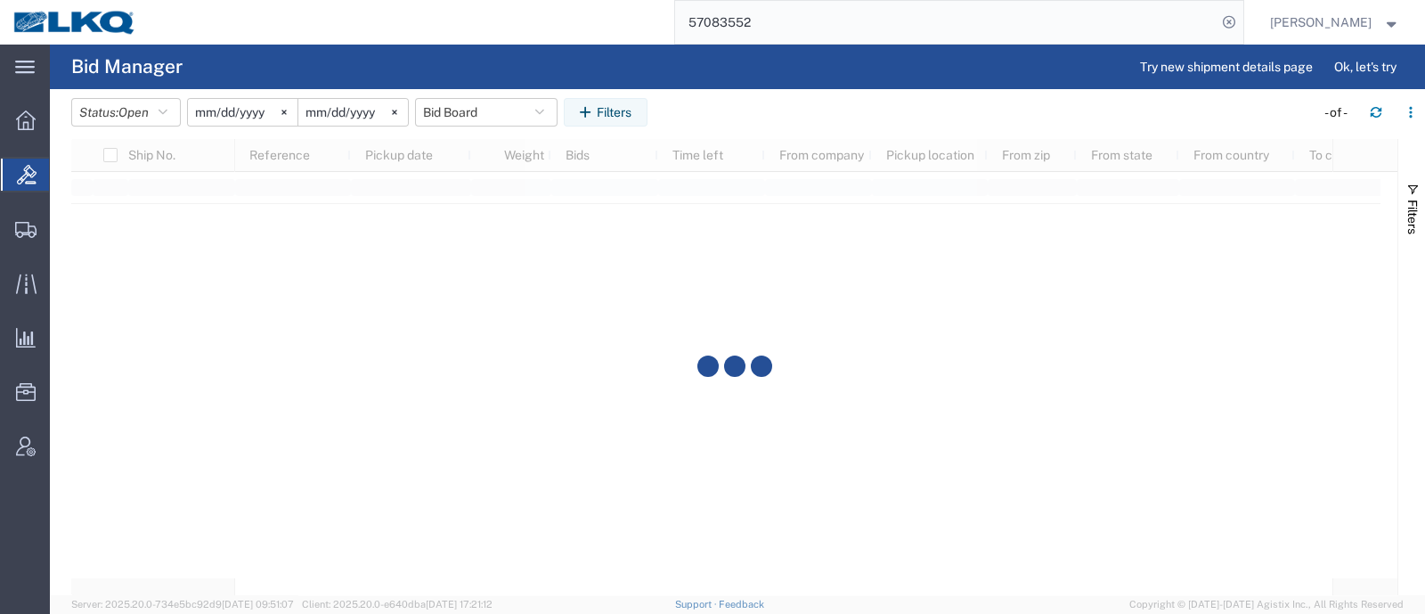
click at [784, 114] on agx-table-filter-chips "Status: Open Active All Awaiting Confirmation Awarded Closed Expired Open Withd…" at bounding box center [688, 118] width 1234 height 41
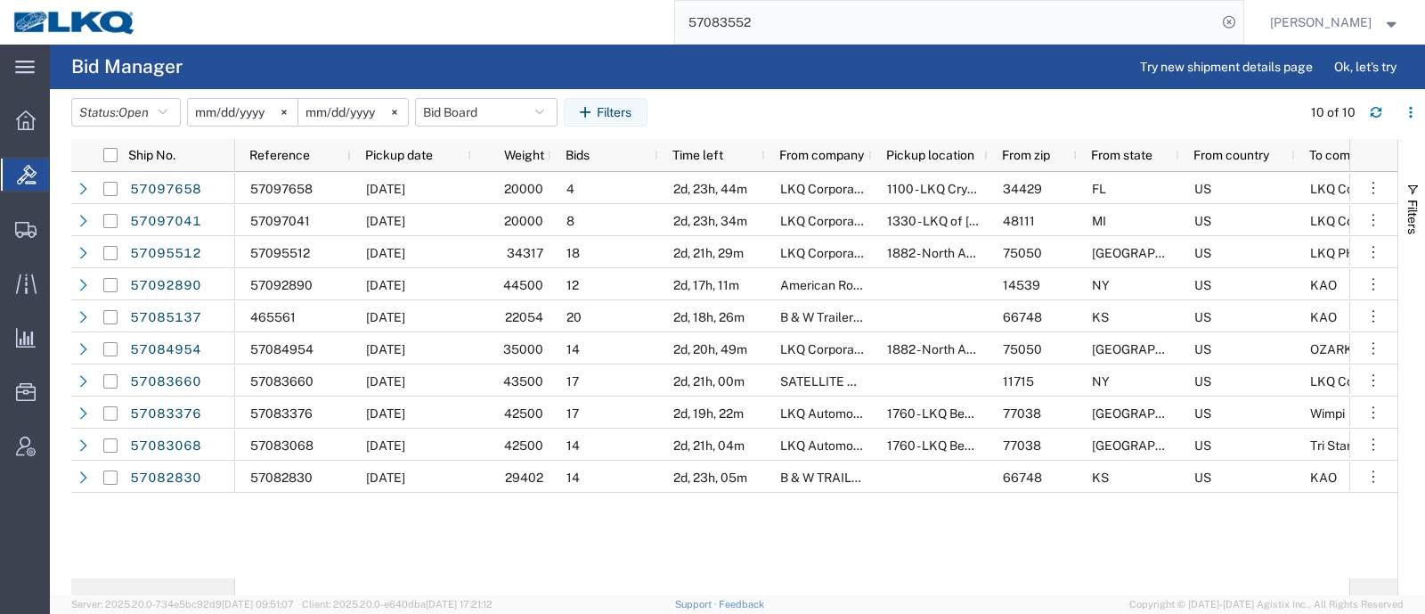
drag, startPoint x: 767, startPoint y: 27, endPoint x: 646, endPoint y: 29, distance: 121.1
click at [647, 29] on div "57083552" at bounding box center [697, 22] width 1094 height 45
paste input "98419"
type input "57098419"
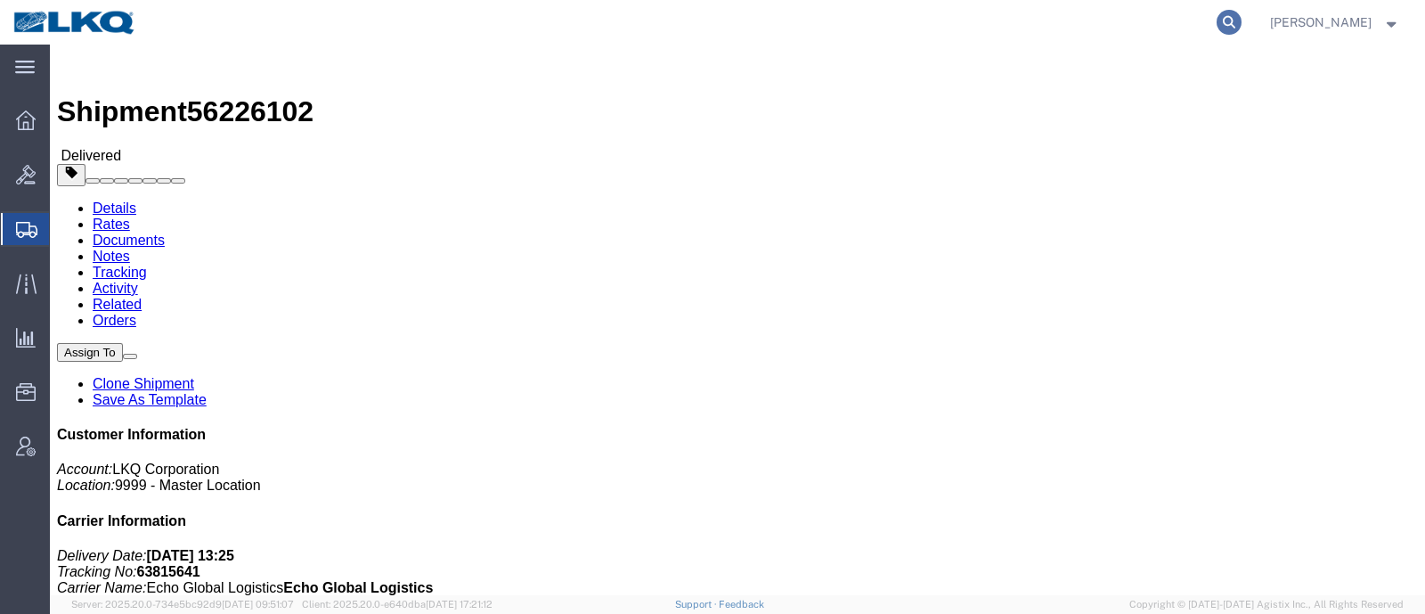
click at [1241, 27] on icon at bounding box center [1228, 22] width 25 height 25
paste input "57083959"
type input "57083959"
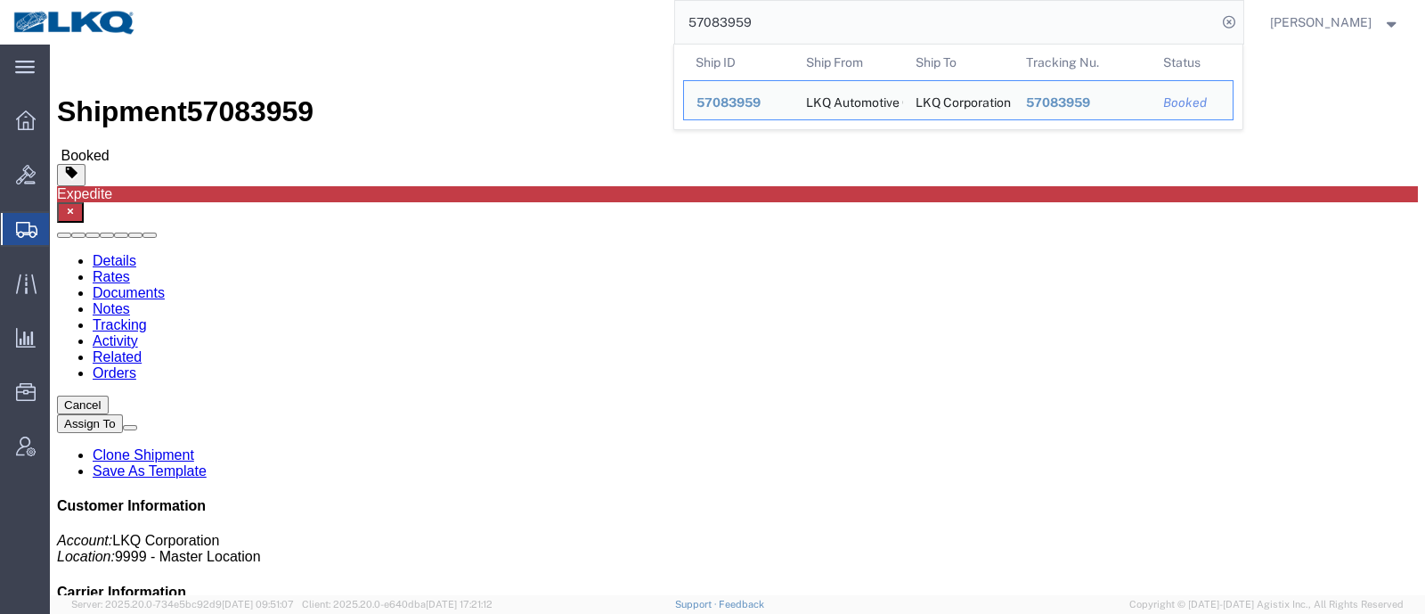
click div "Shipment Detail Ship From LKQ Automotive Core Services (Oscar) 1760 1714 West M…"
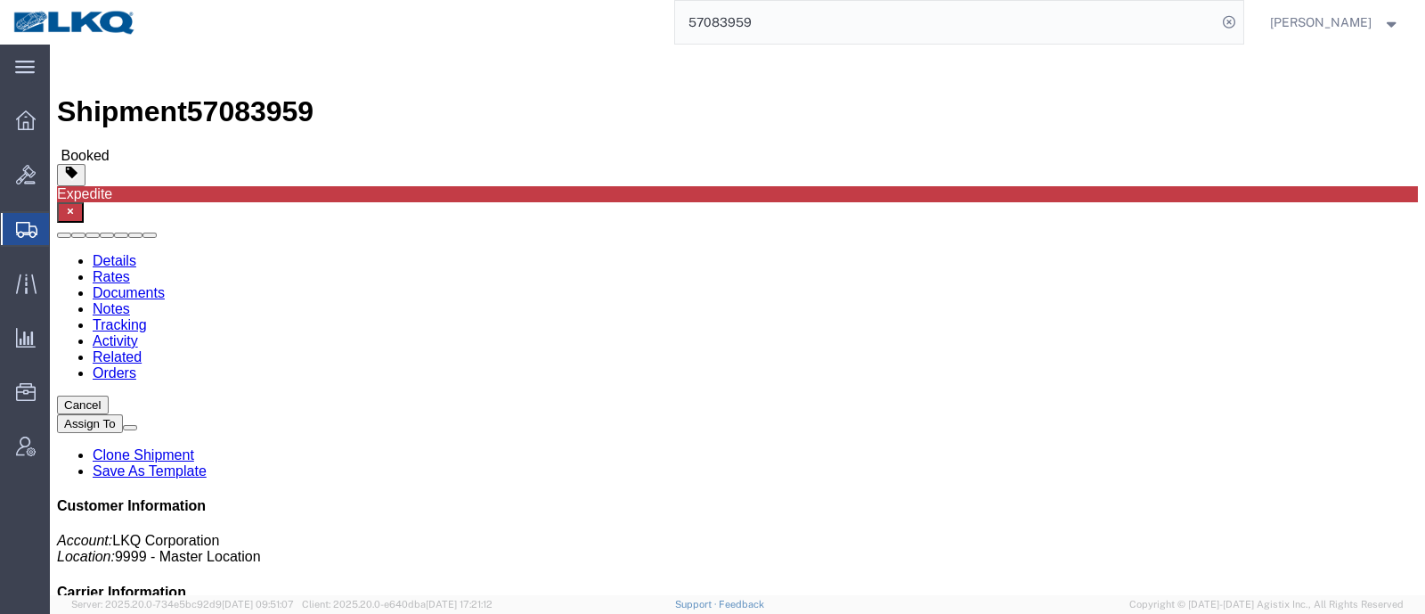
click span "57083959"
copy span "57083959"
click div "Leg 1 - Truckload Vehicle 1: Standard Dry Van (53 Feet) Number of trucks: 1"
click link "Notes"
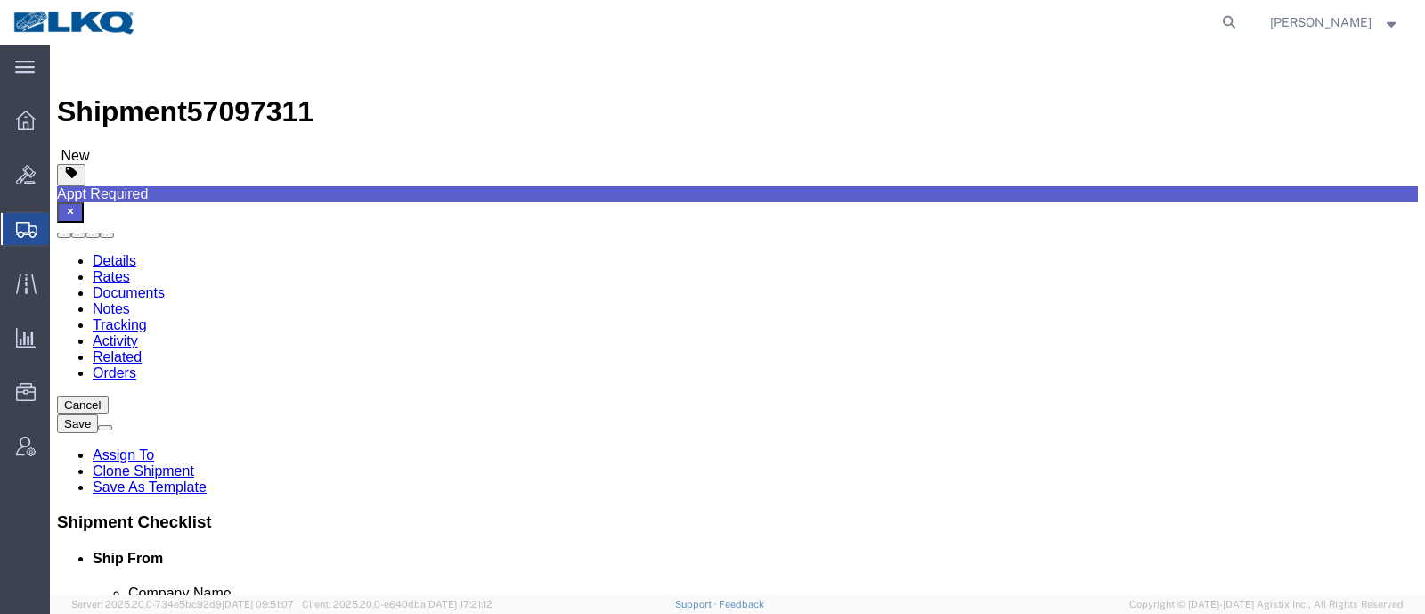
click span "57097311"
copy span "57097311"
select select "27714"
select select "27704"
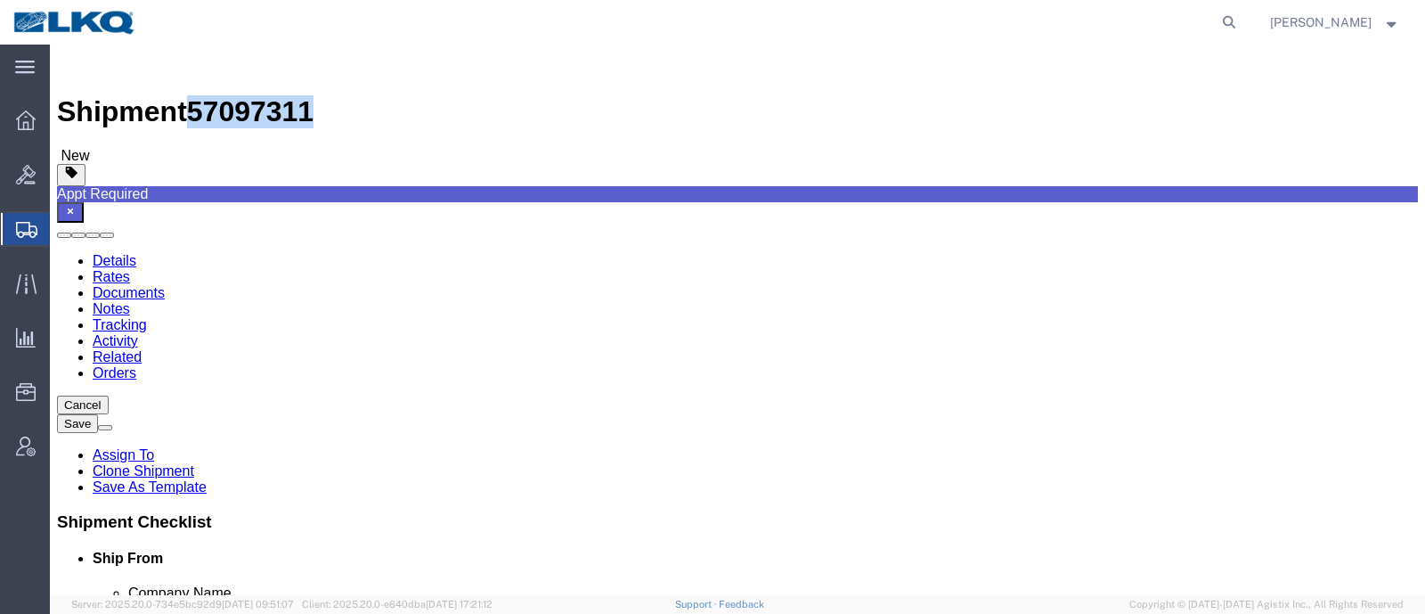
click icon
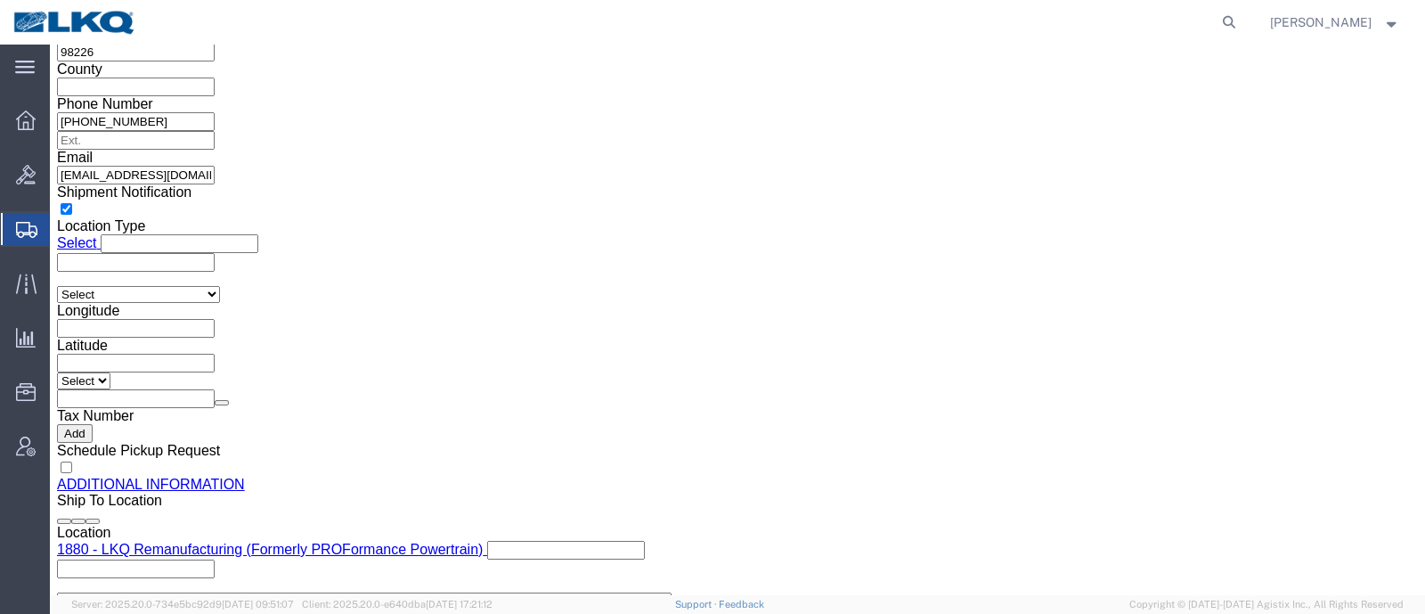
scroll to position [1780, 0]
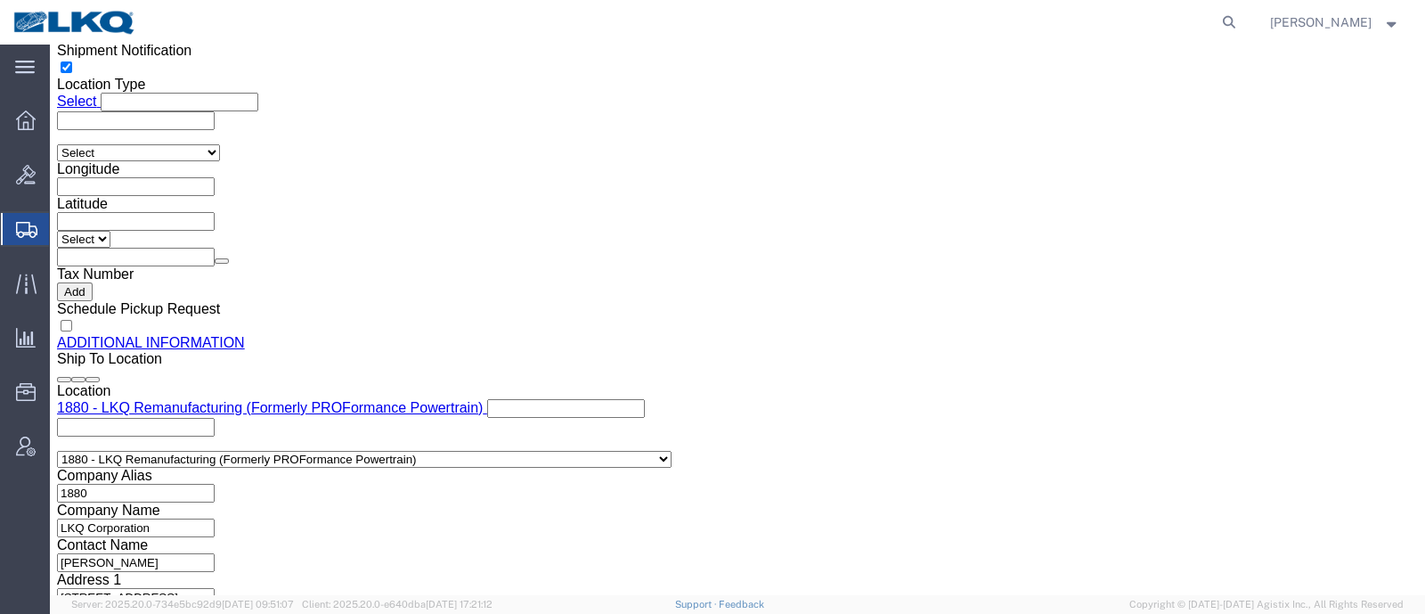
click input "[EMAIL_ADDRESS][DOMAIN_NAME]"
drag, startPoint x: 76, startPoint y: 126, endPoint x: 109, endPoint y: 159, distance: 46.6
click link "Shipment Information"
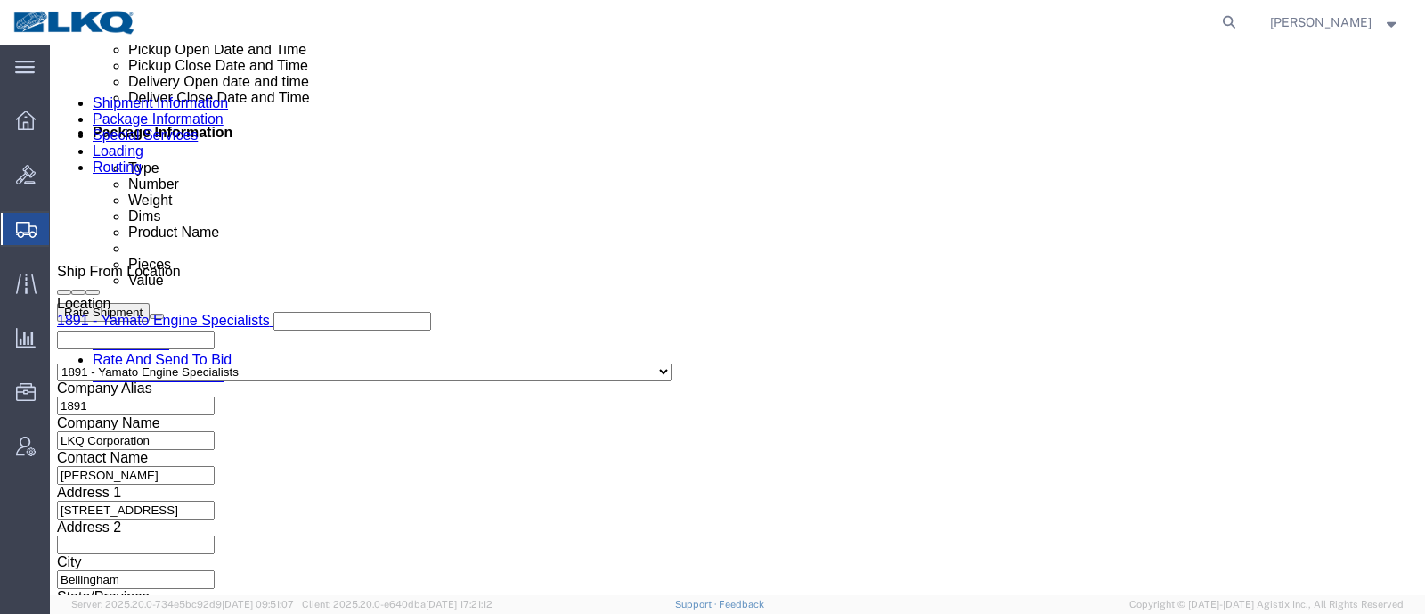
scroll to position [863, 0]
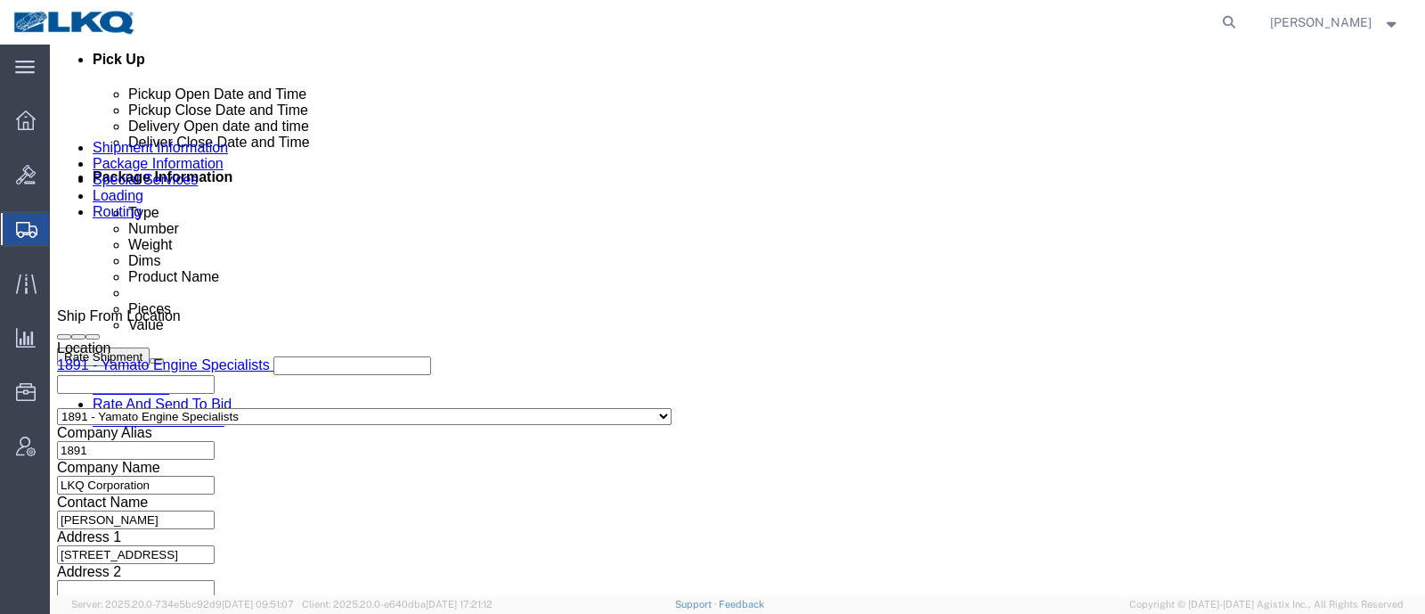
click div "[DATE] 1:00 PM"
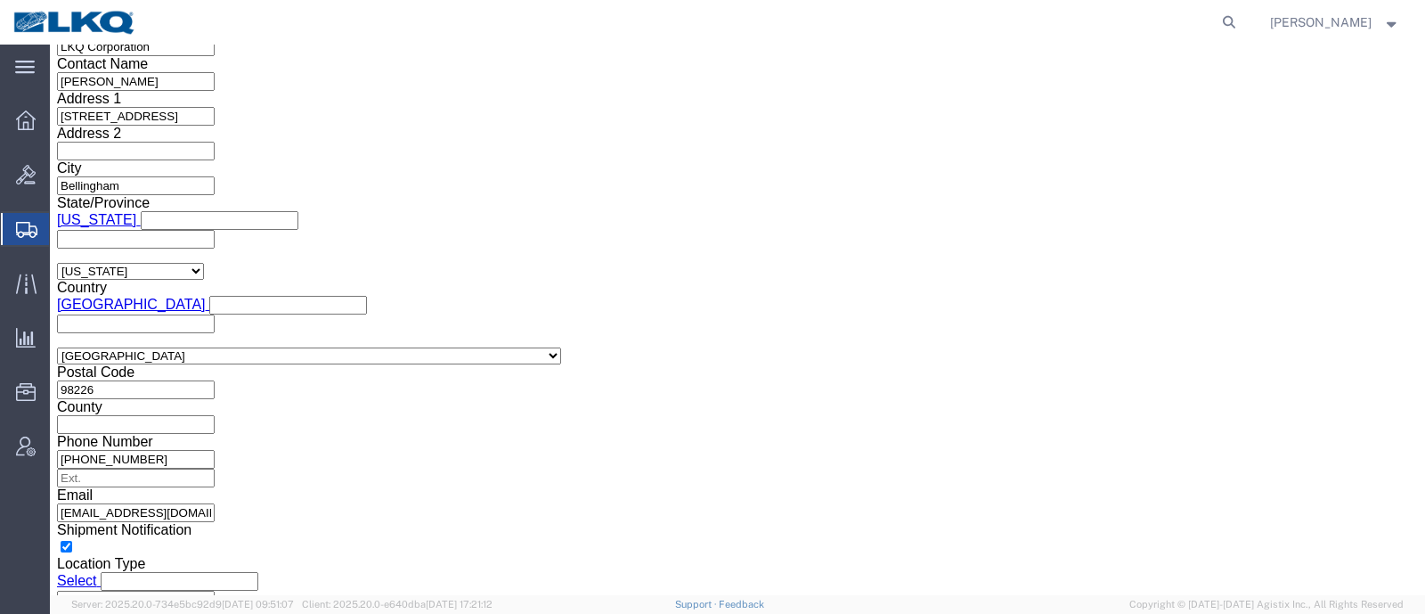
click button "Apply"
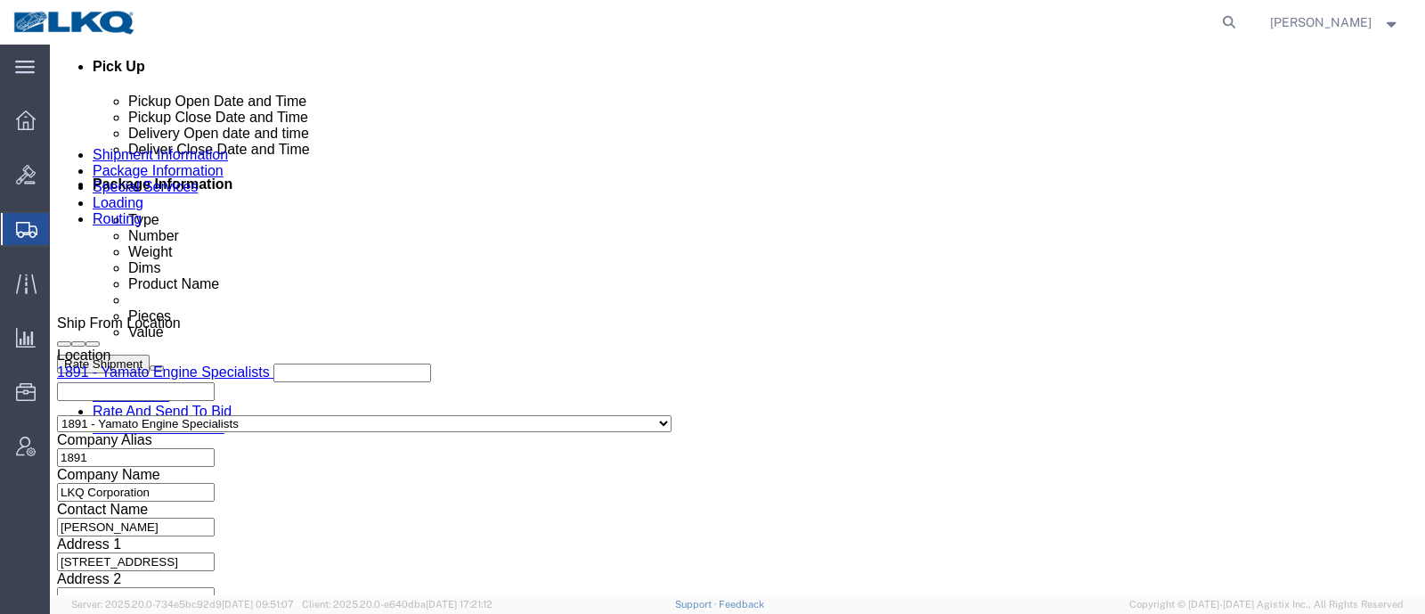
click div "[DATE] 7:30 AM"
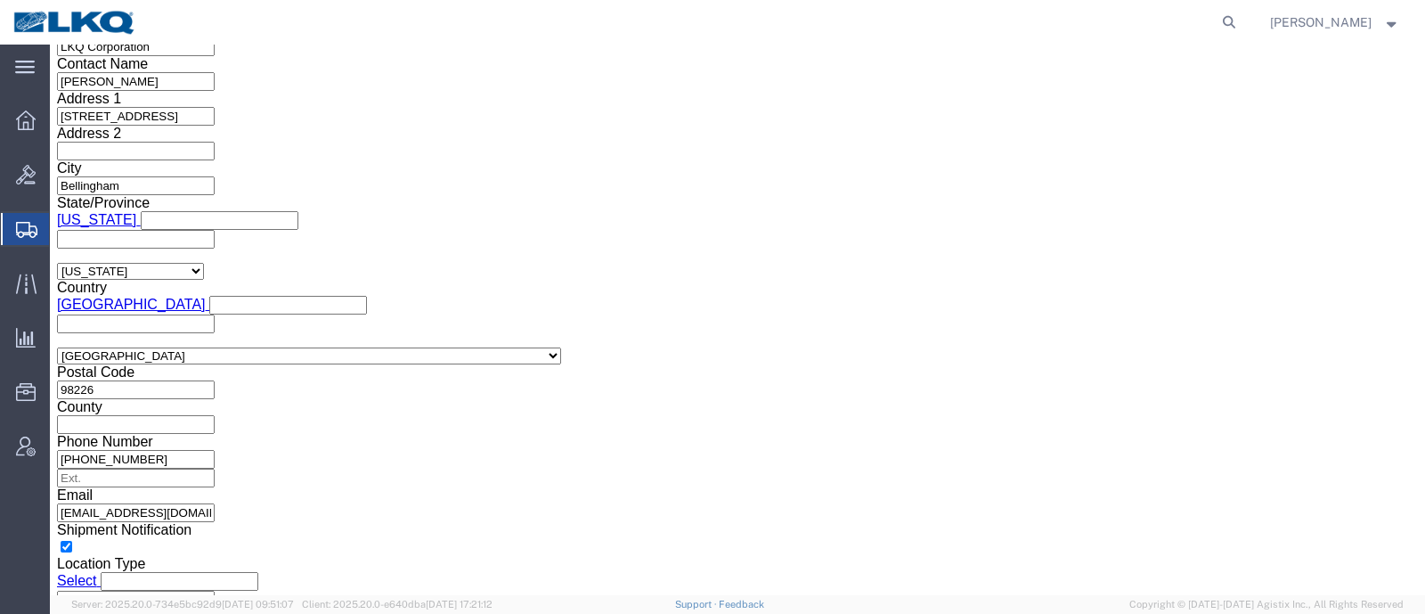
click button "Apply"
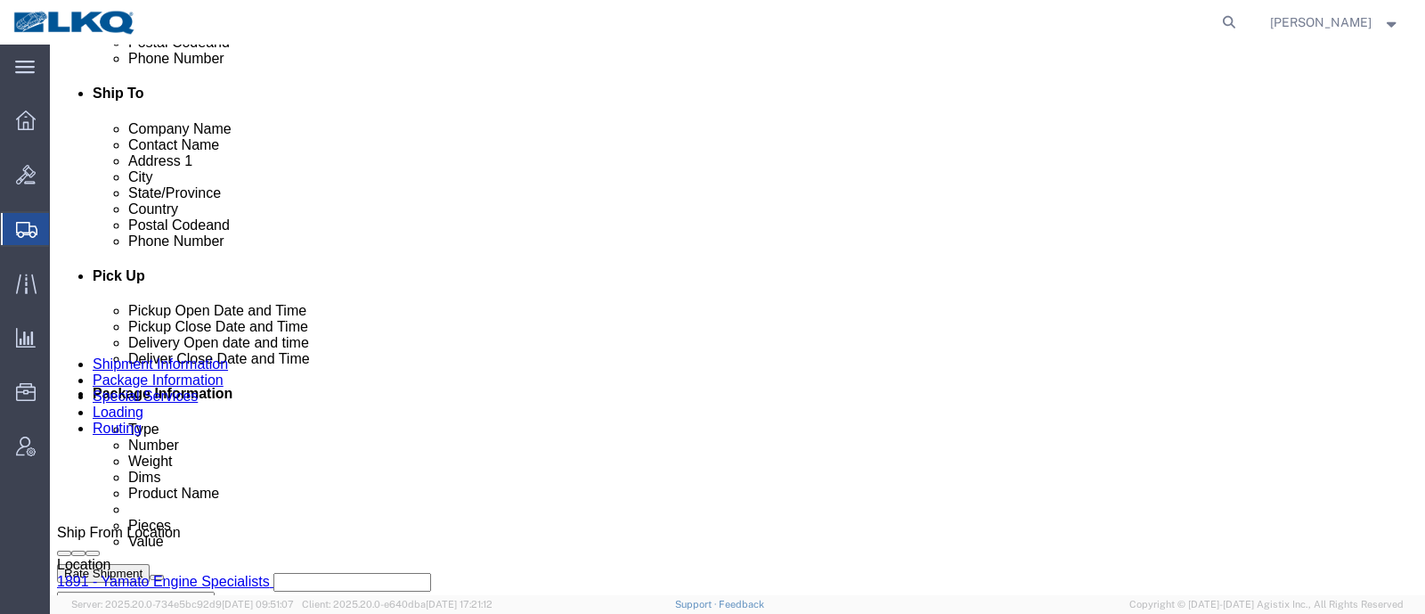
scroll to position [522, 0]
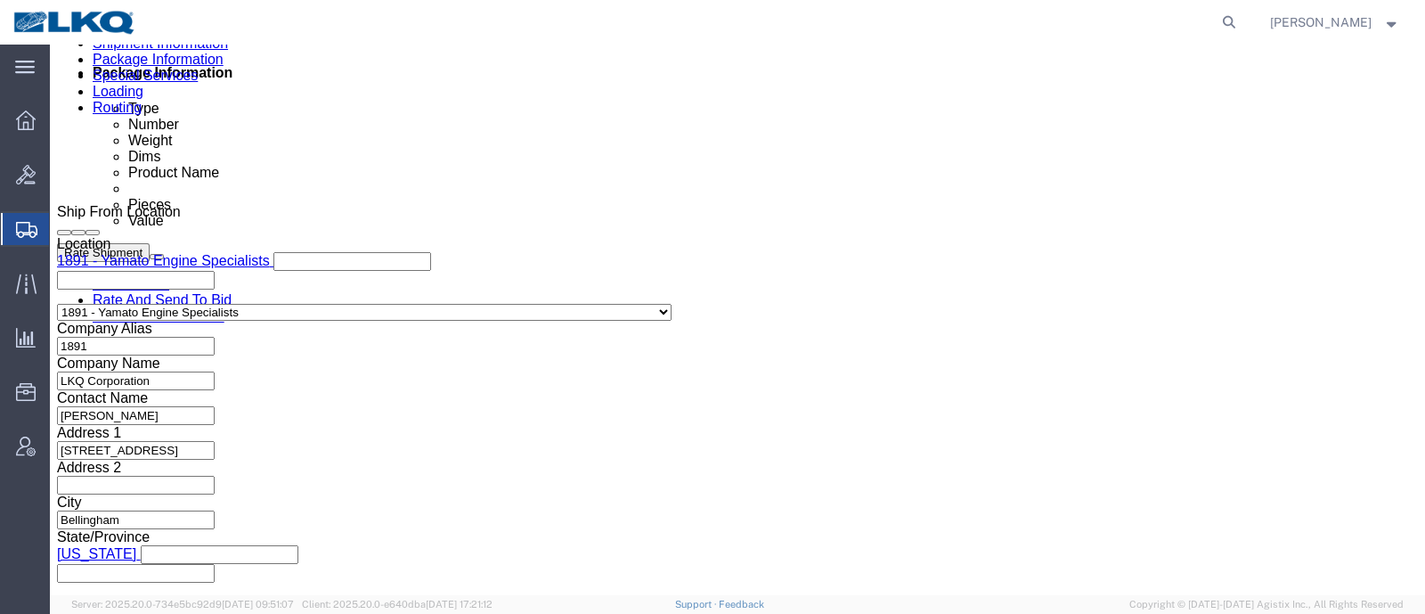
click div
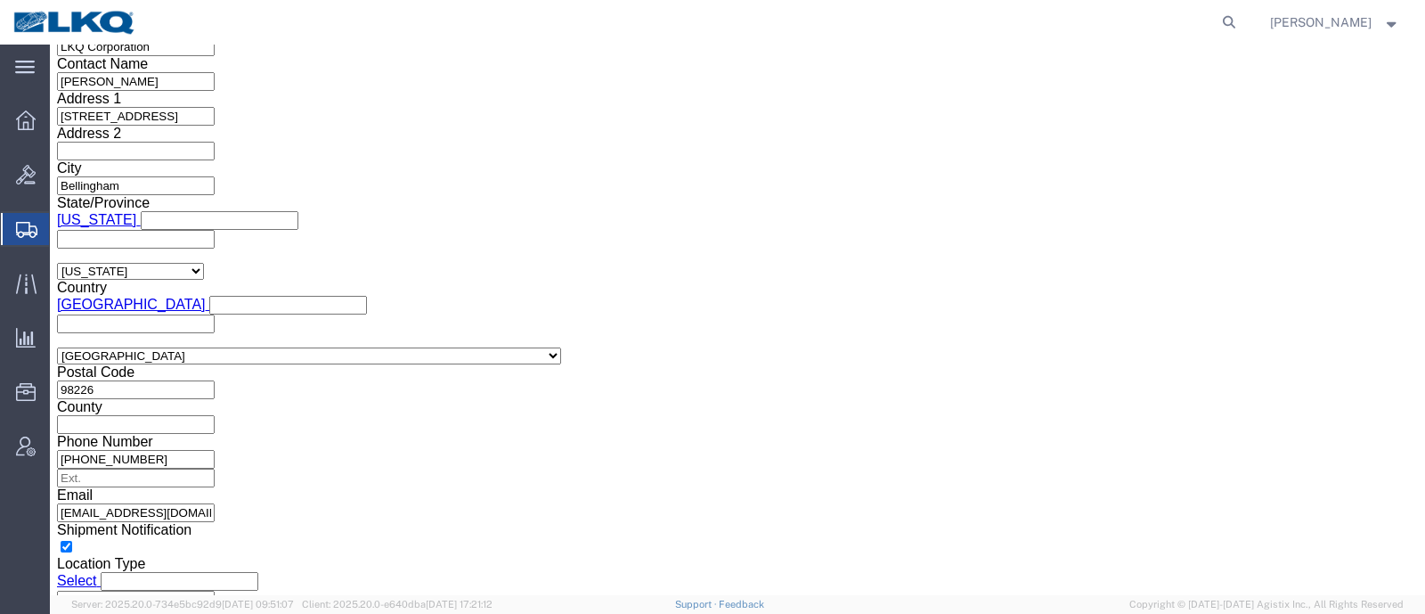
click button "Apply"
click div "Shipping Mode (Optional) Add another leg"
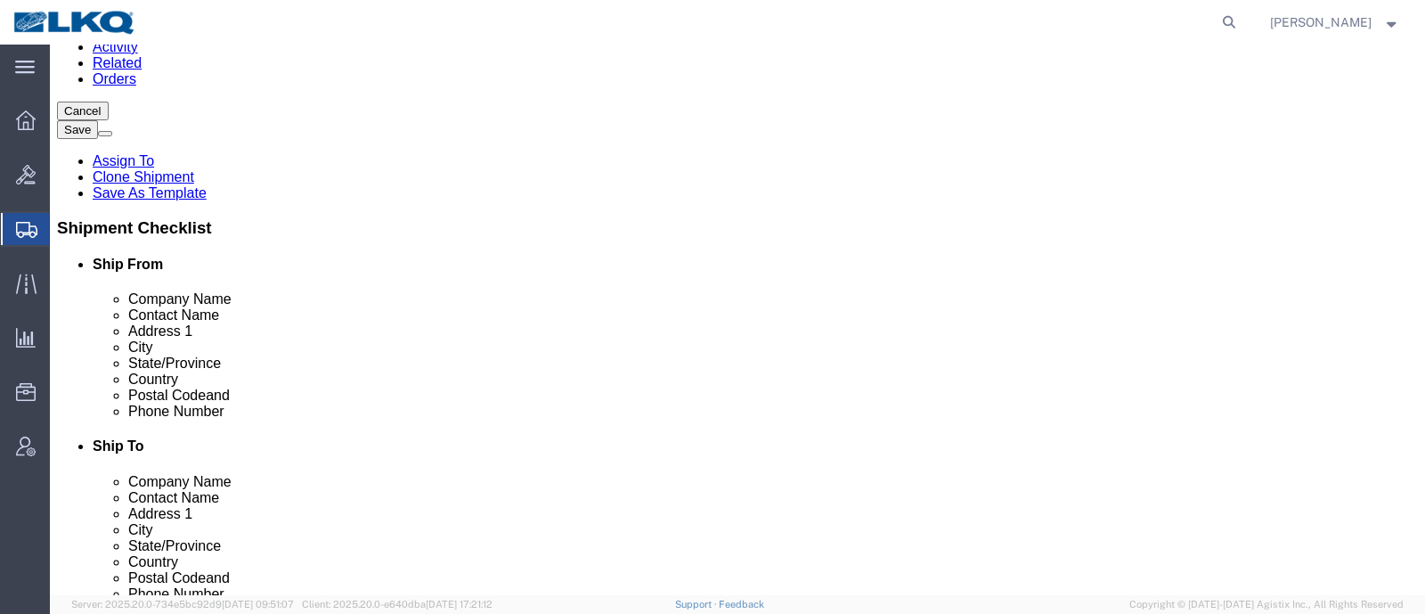
scroll to position [411, 0]
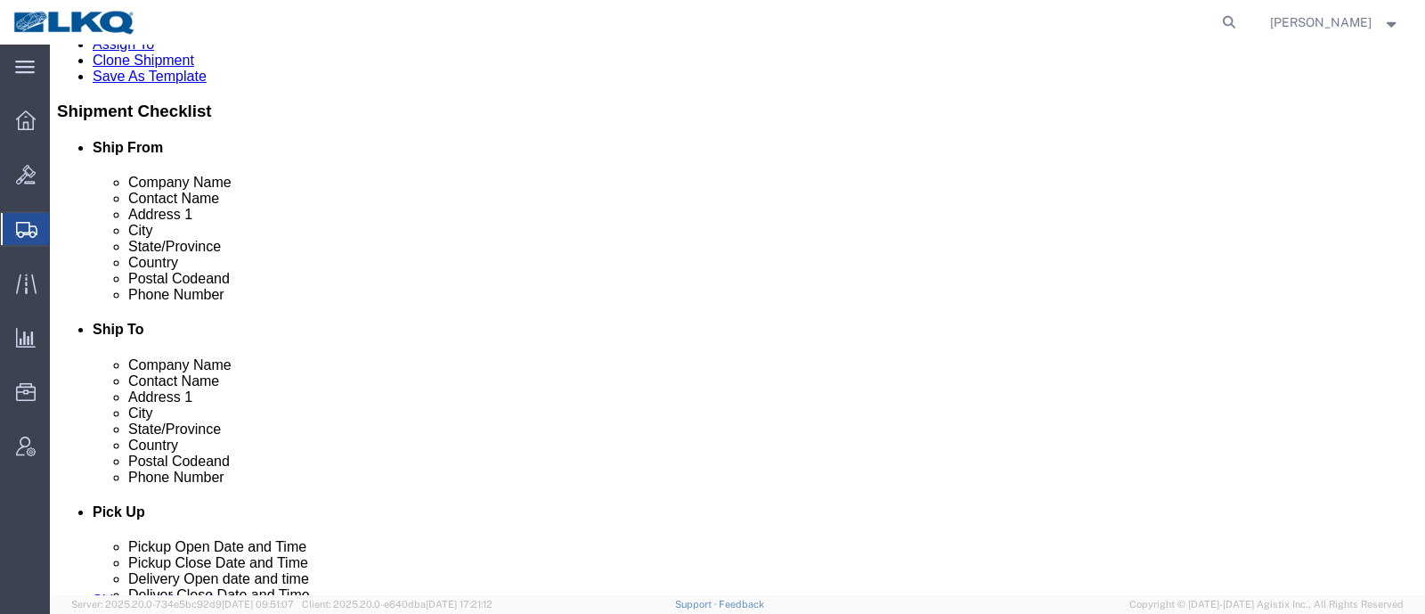
click span "57097311"
copy span "57097311"
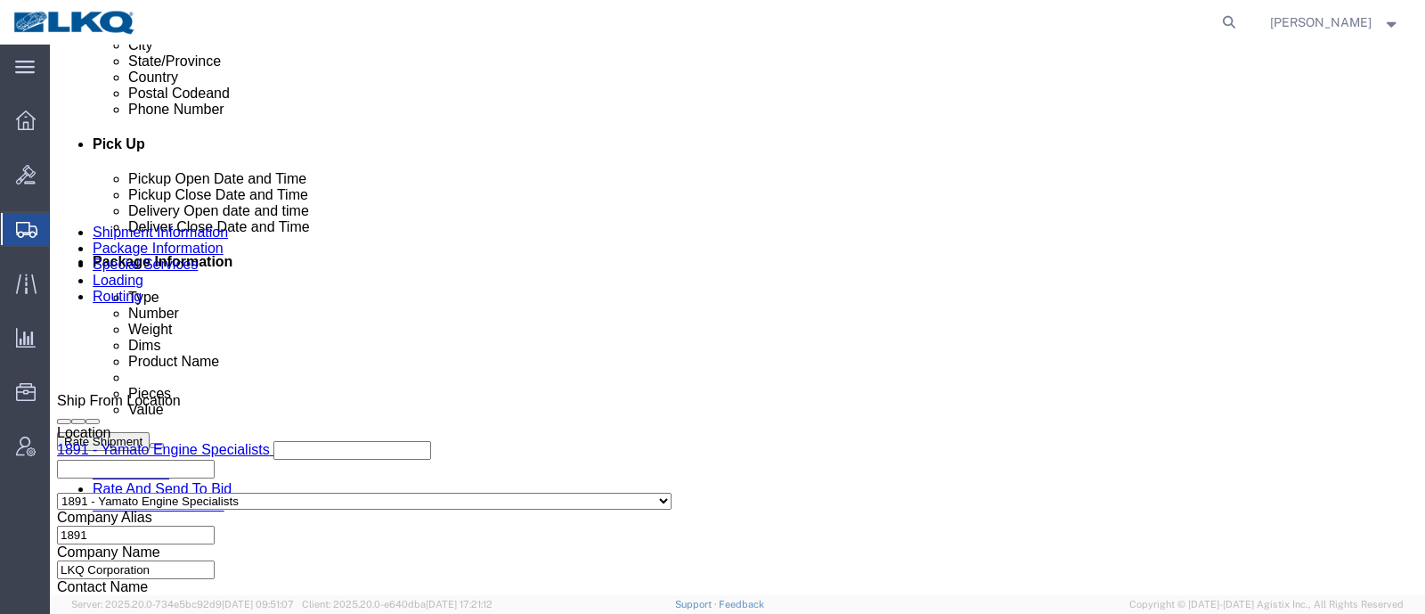
scroll to position [744, 0]
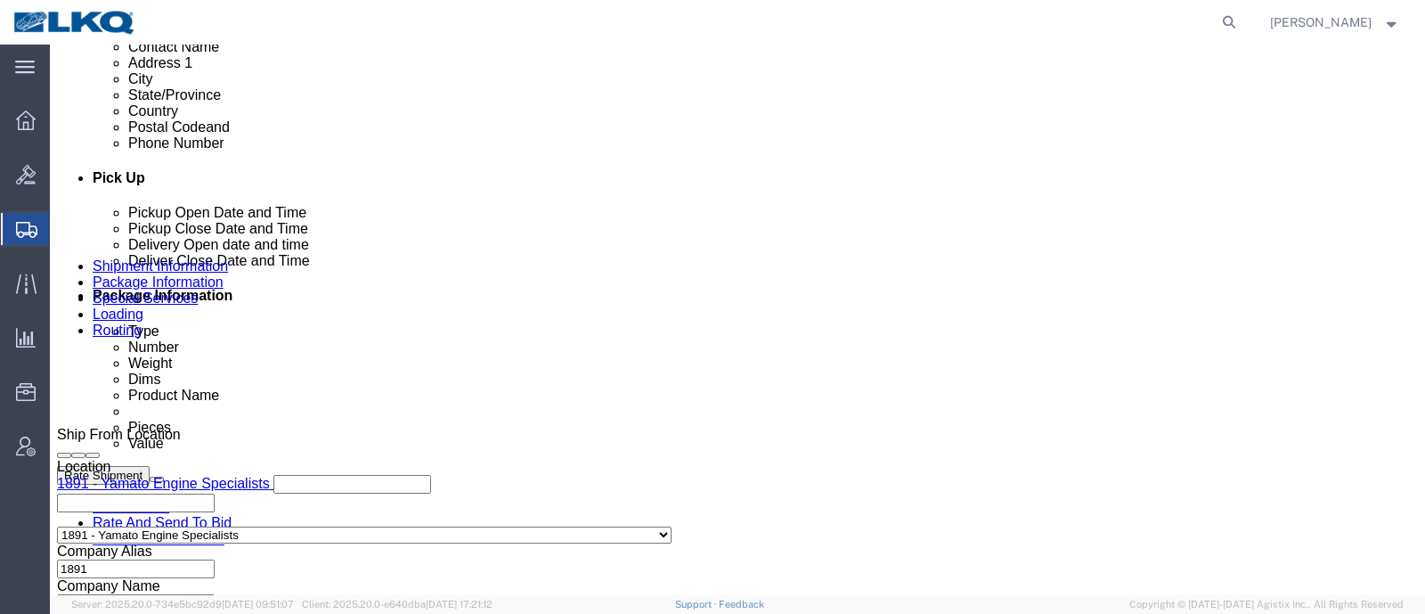
click button "Rate Shipment"
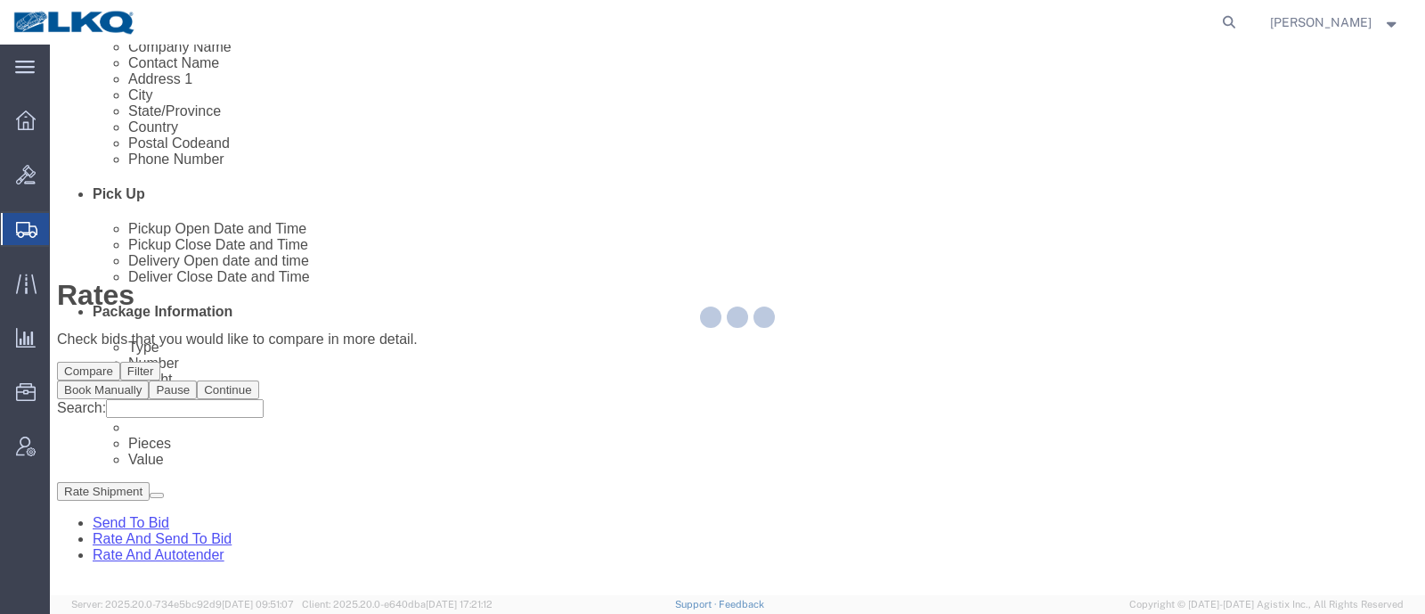
scroll to position [0, 0]
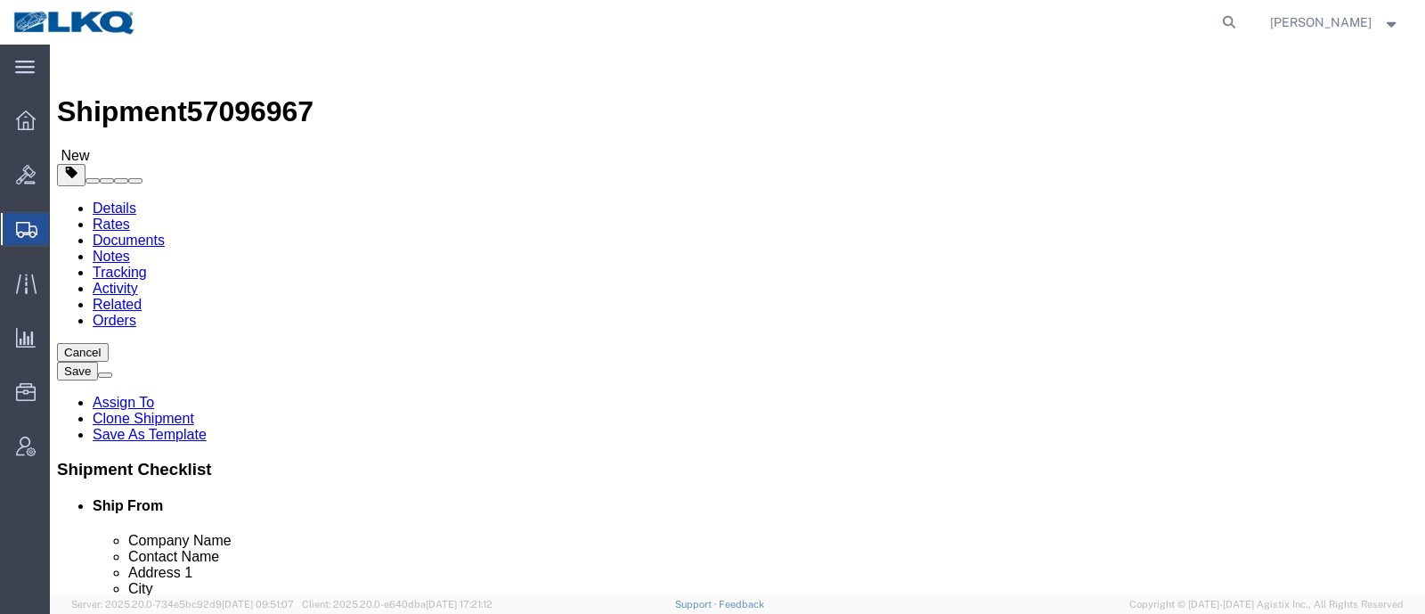
click span "57096967"
select select "27858"
select select "27768"
click icon
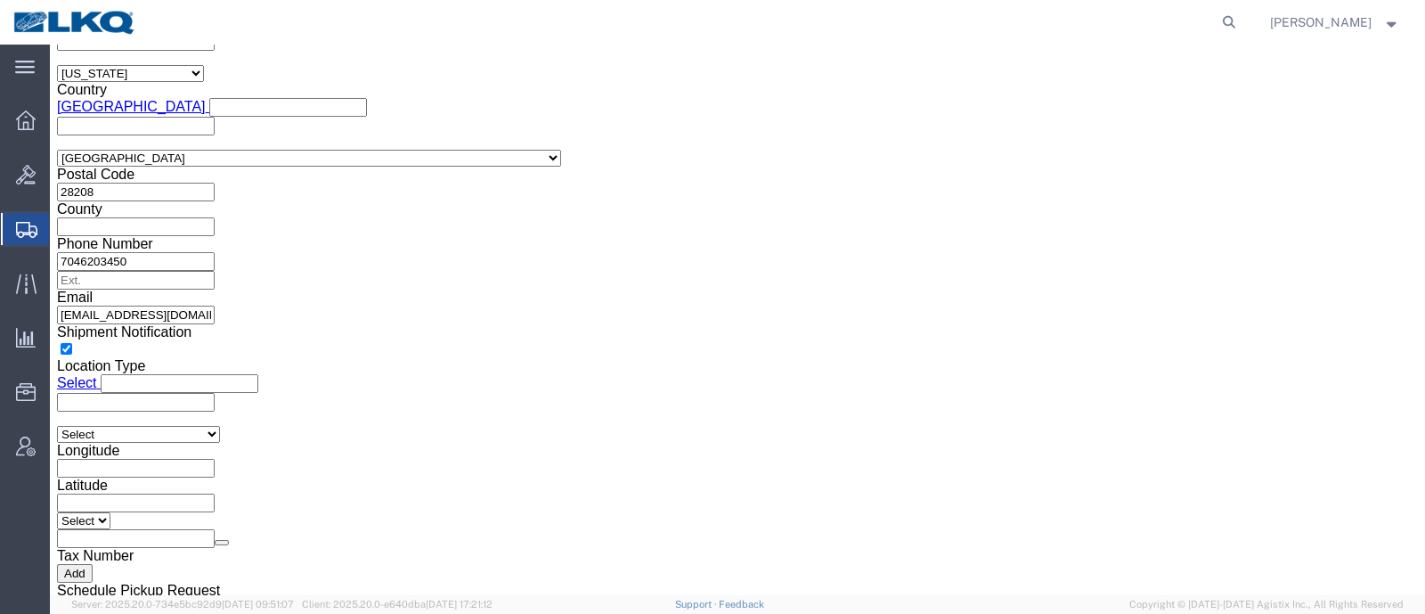
scroll to position [1669, 0]
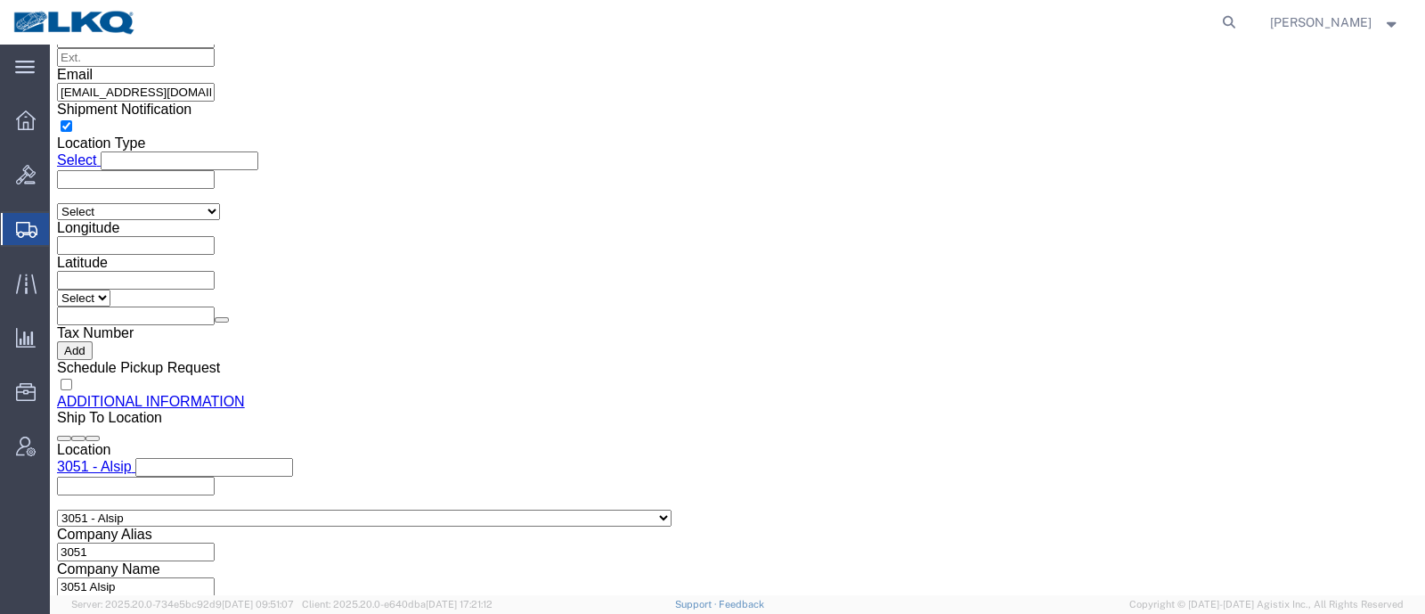
click input "[EMAIL_ADDRESS][DOMAIN_NAME]"
click div "Shipment Information Package Information Special Services Loading Routing"
click link "Shipment Information"
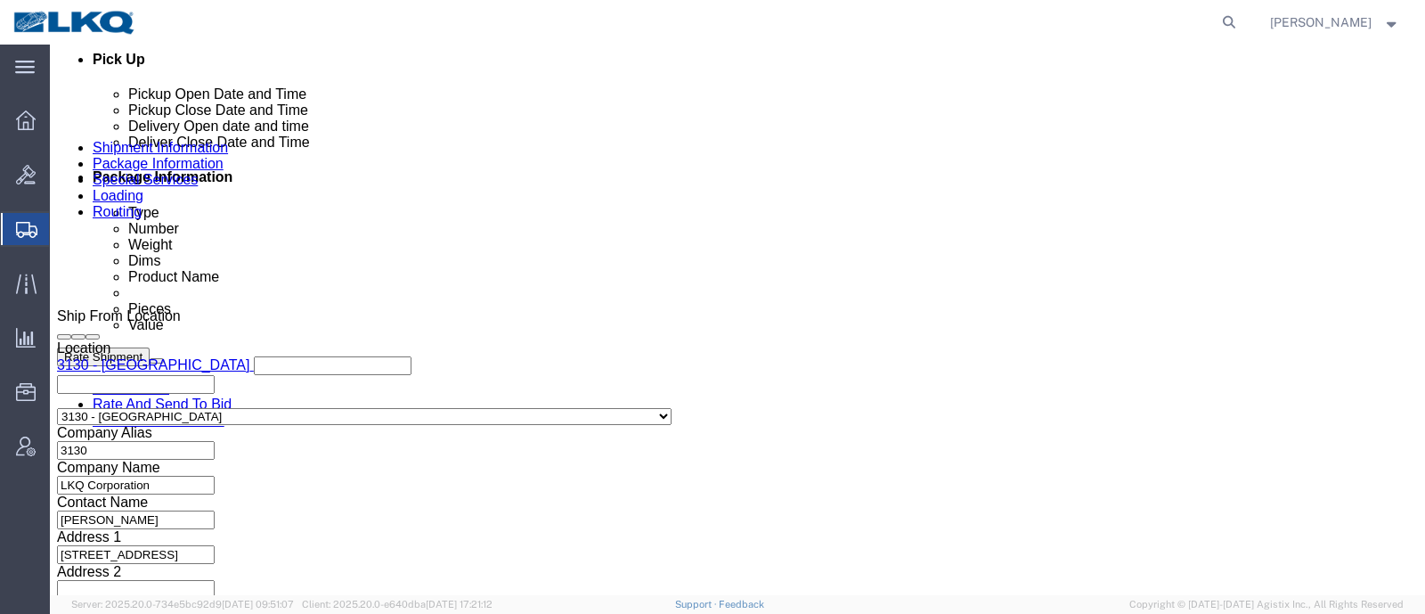
scroll to position [845, 0]
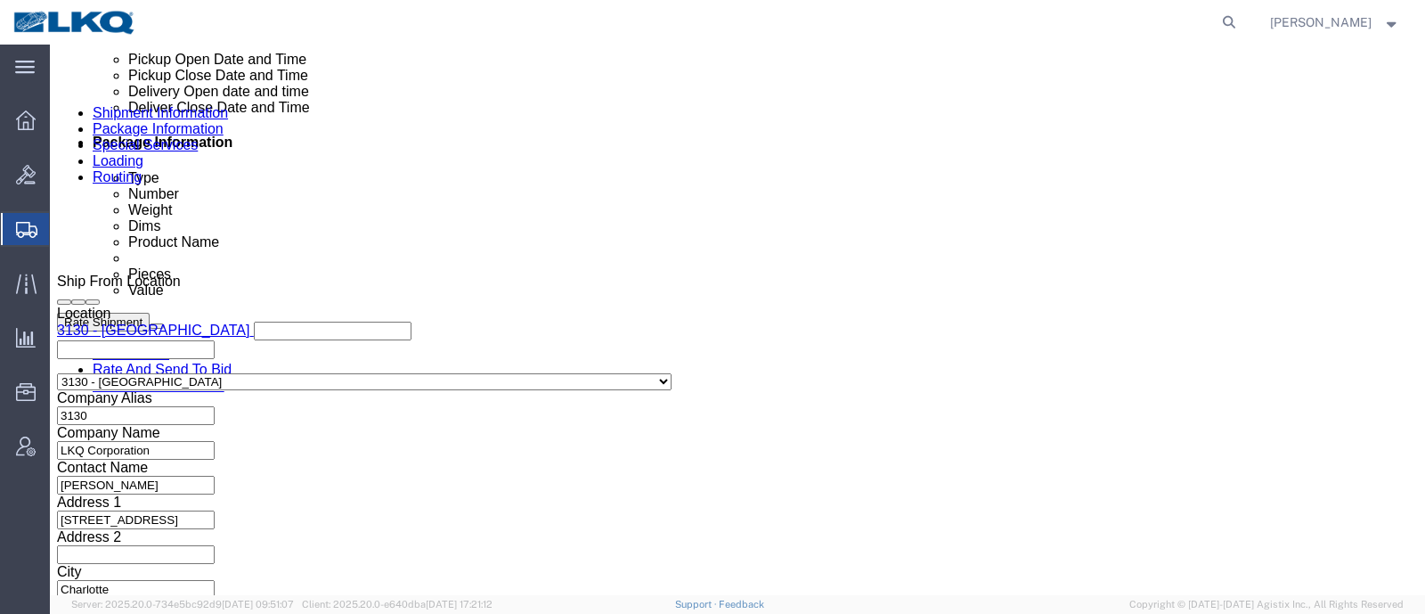
click div "[DATE] 7:00 AM"
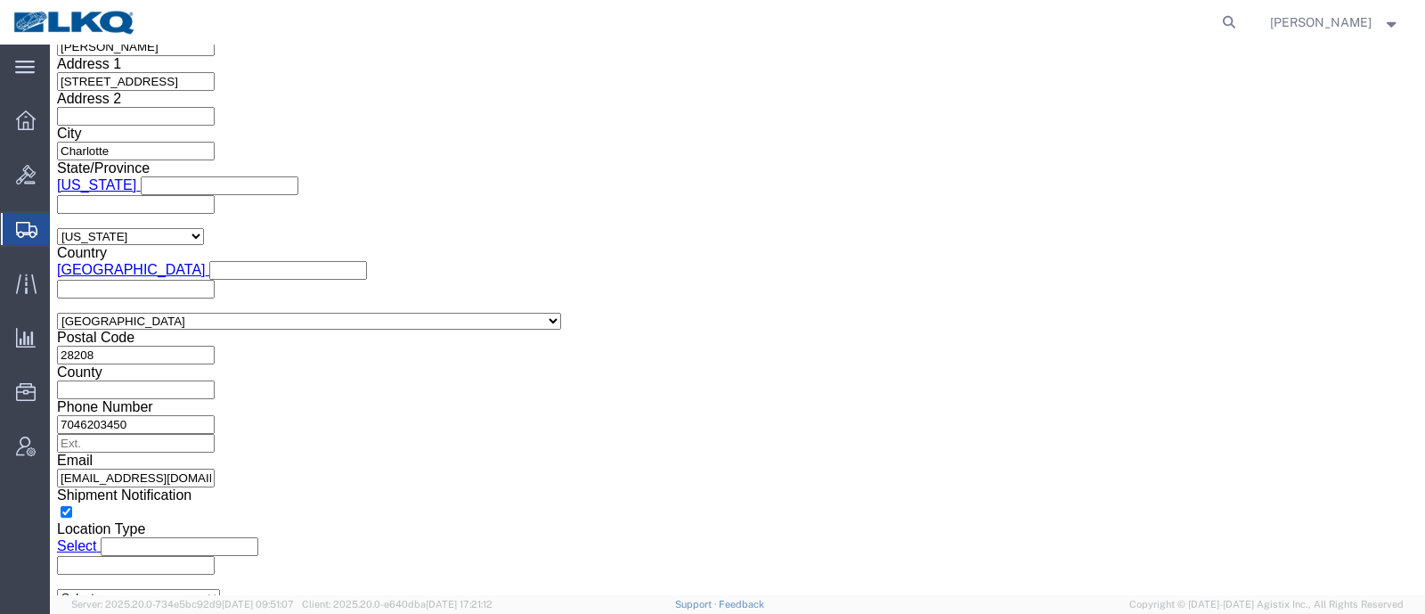
click button "Apply"
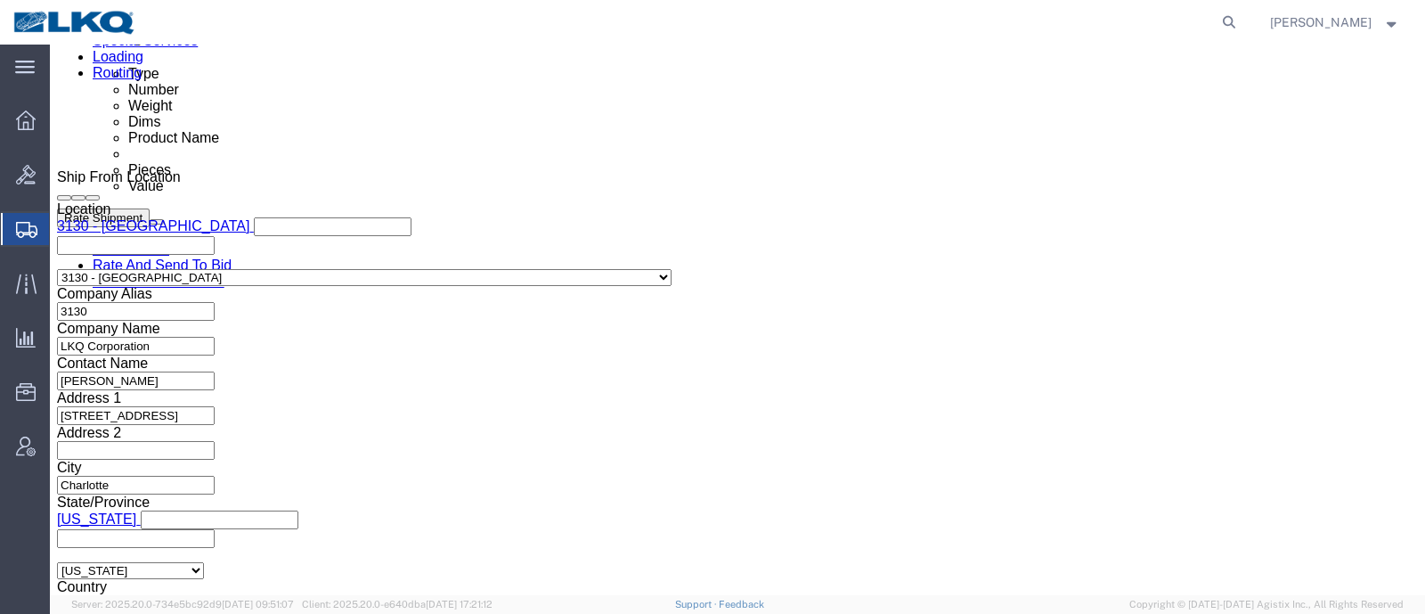
click div
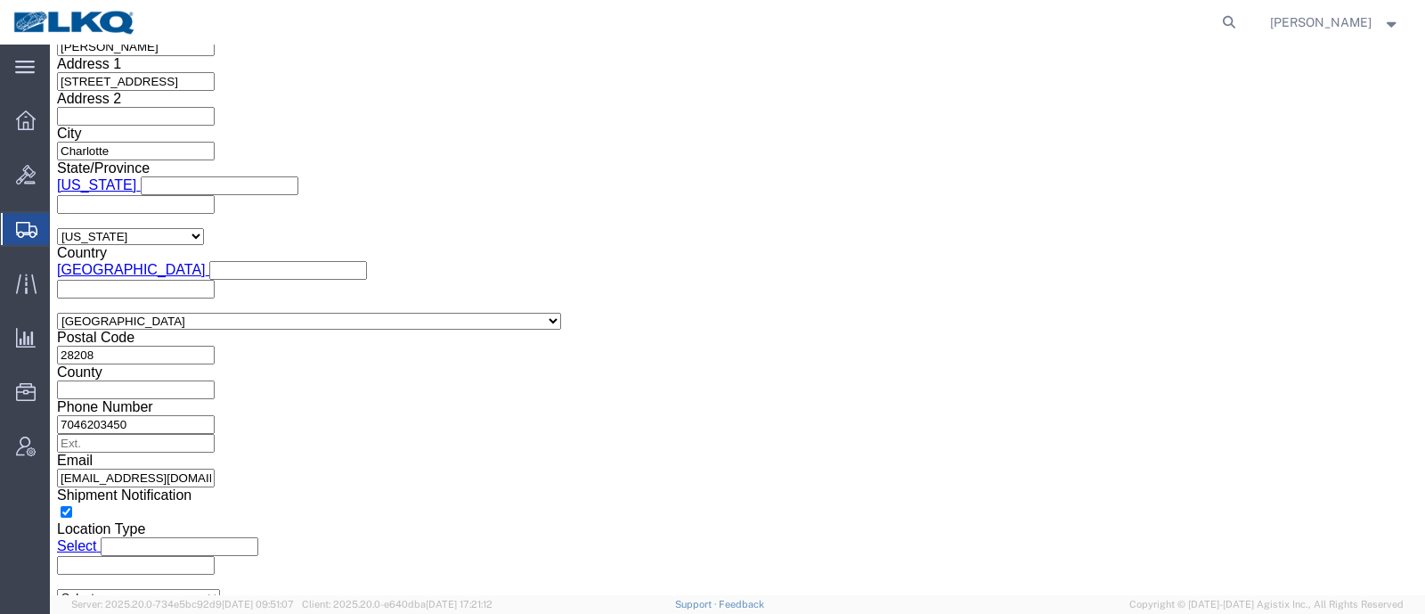
drag, startPoint x: 953, startPoint y: 274, endPoint x: 876, endPoint y: 284, distance: 77.2
click button "Apply"
click div "Shipping Mode (Optional) Add another leg"
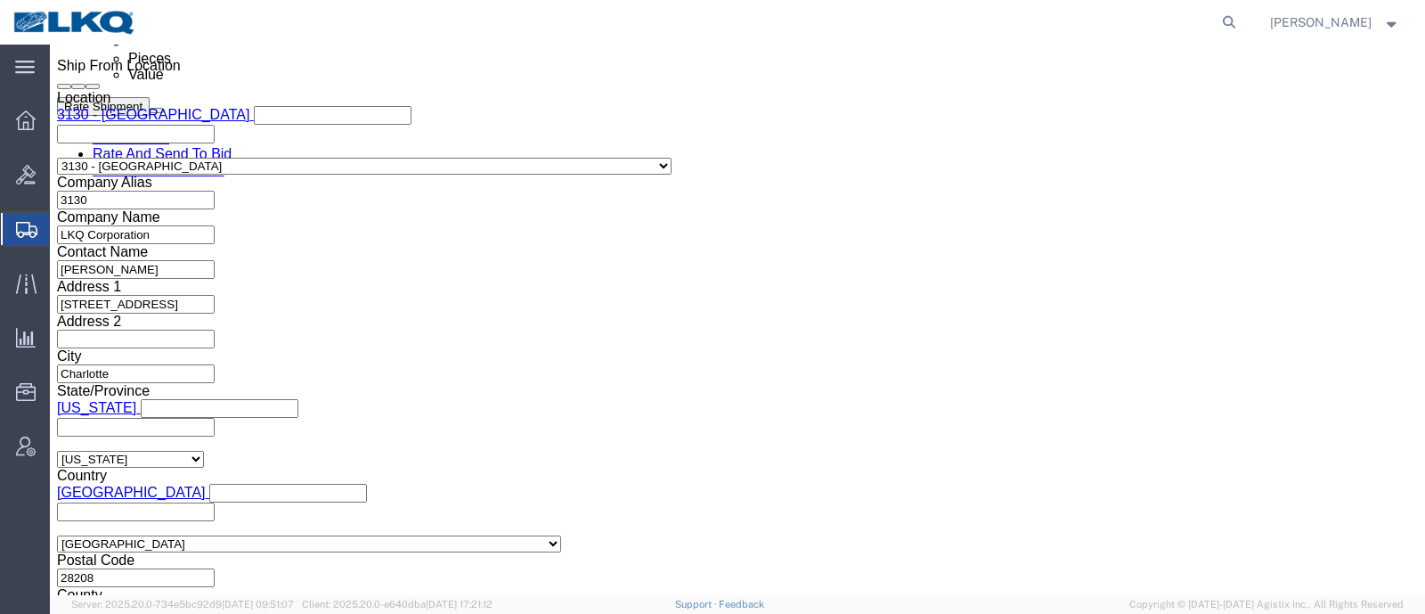
scroll to position [838, 0]
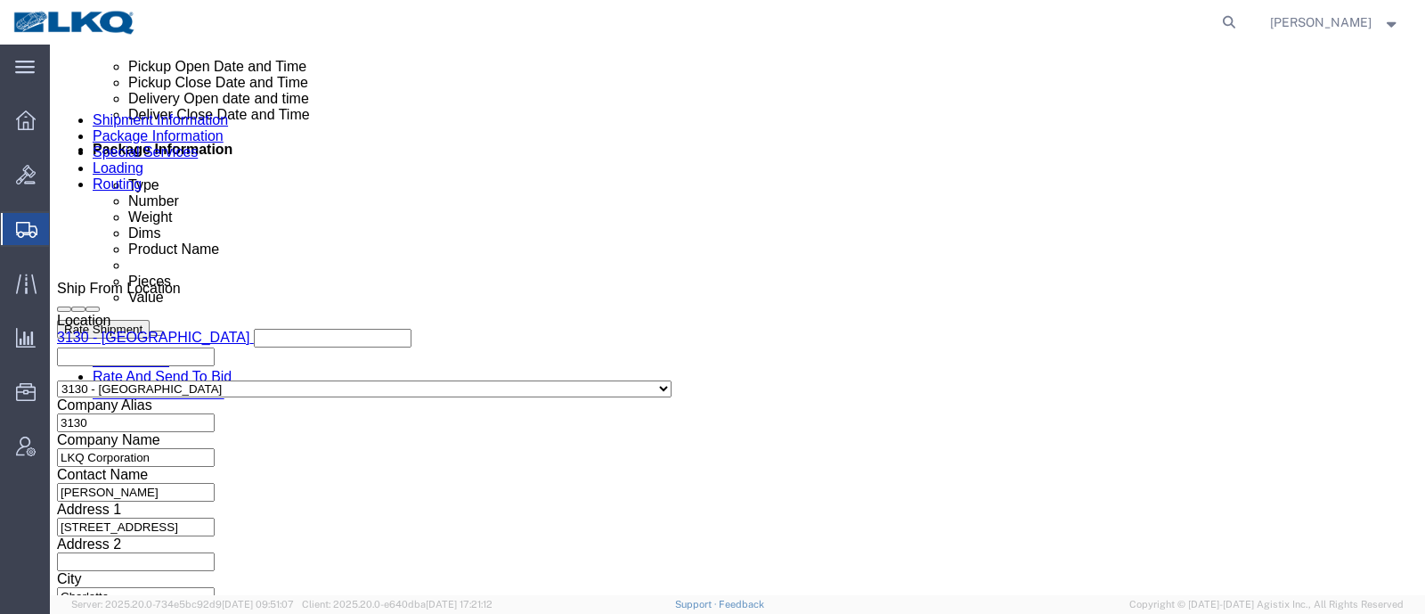
click button "Save"
type button "Save"
click div "Pickup Date and Time"
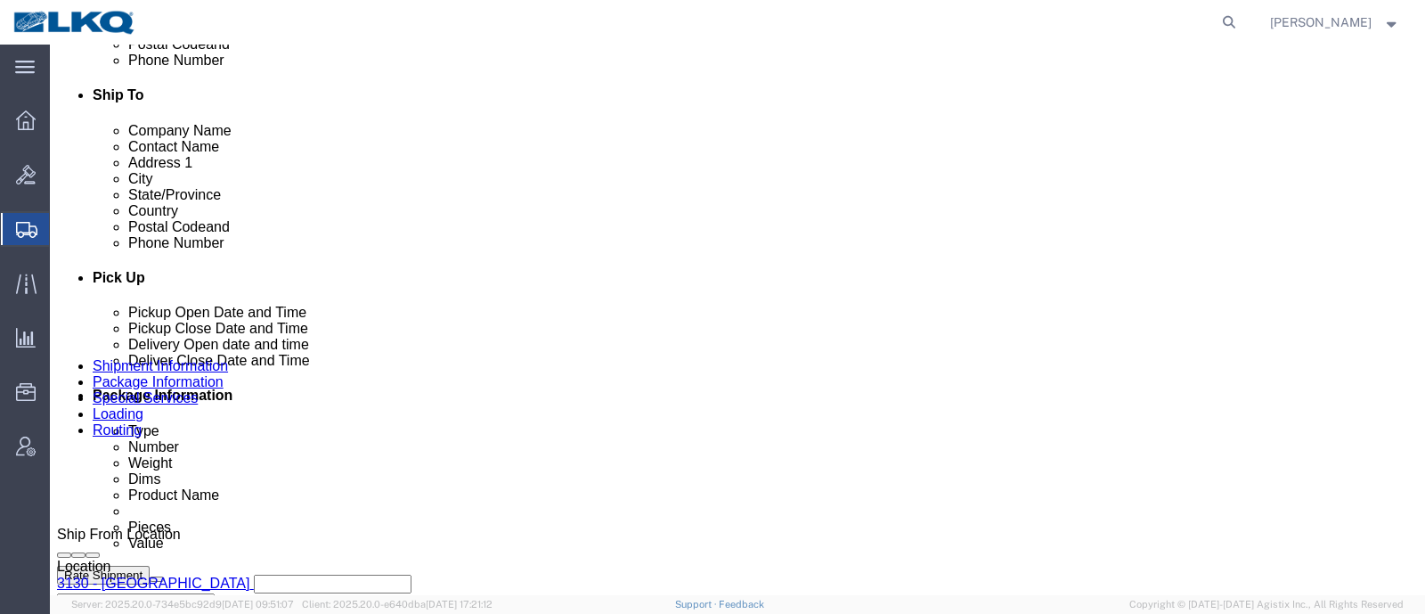
scroll to position [504, 0]
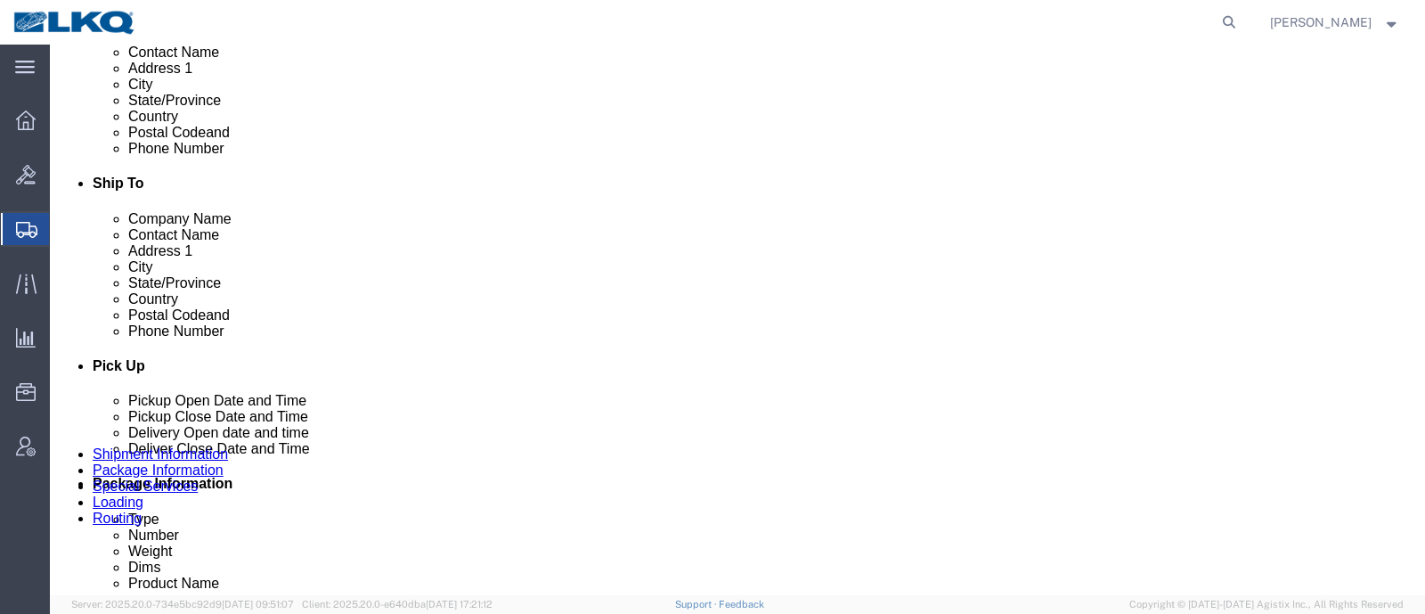
click button "Rate Shipment"
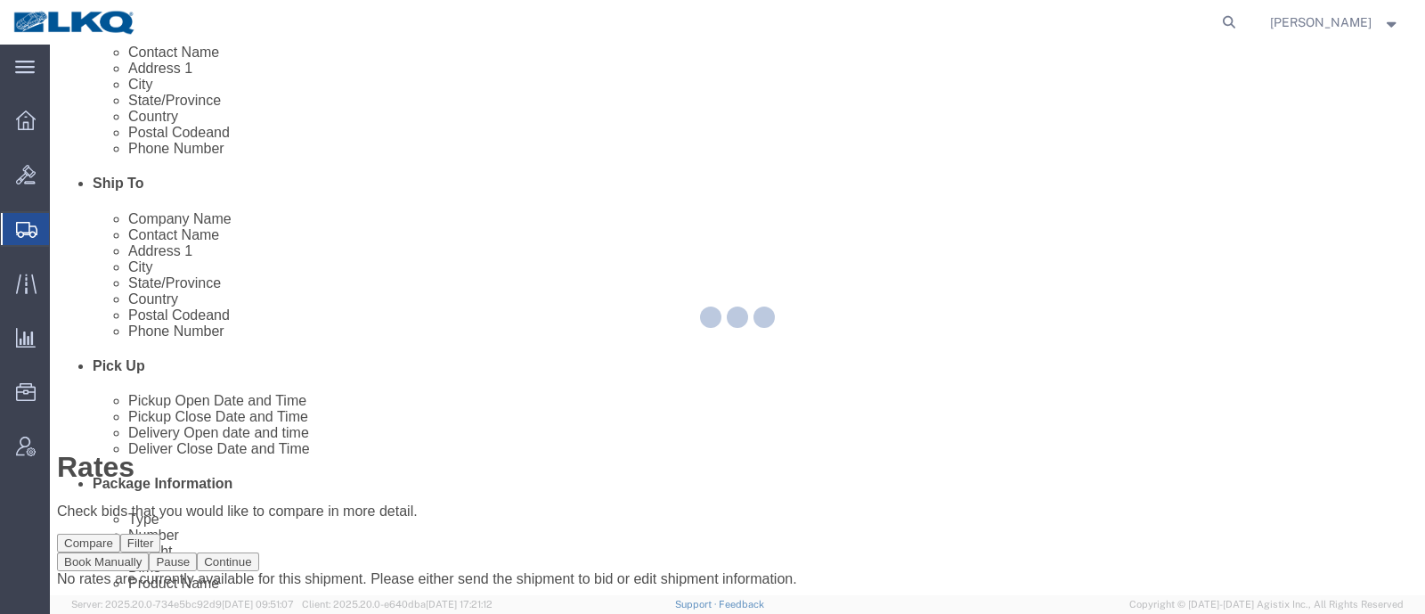
scroll to position [0, 0]
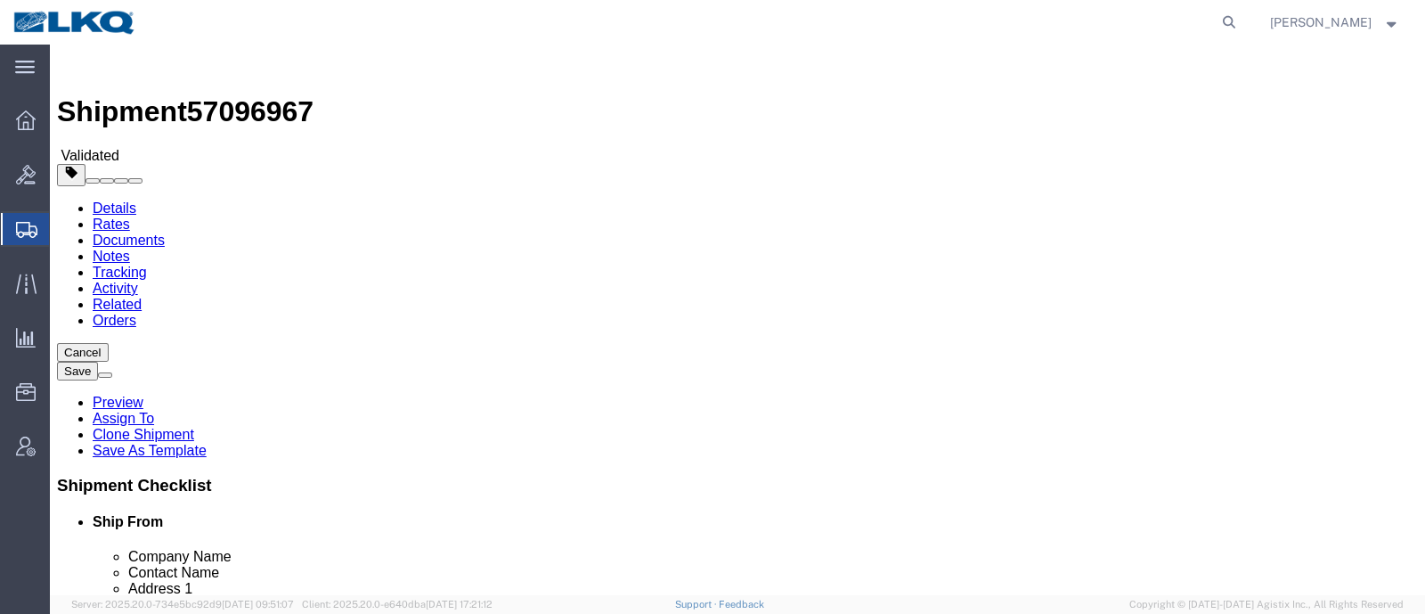
click at [93, 200] on link "Details" at bounding box center [115, 207] width 44 height 15
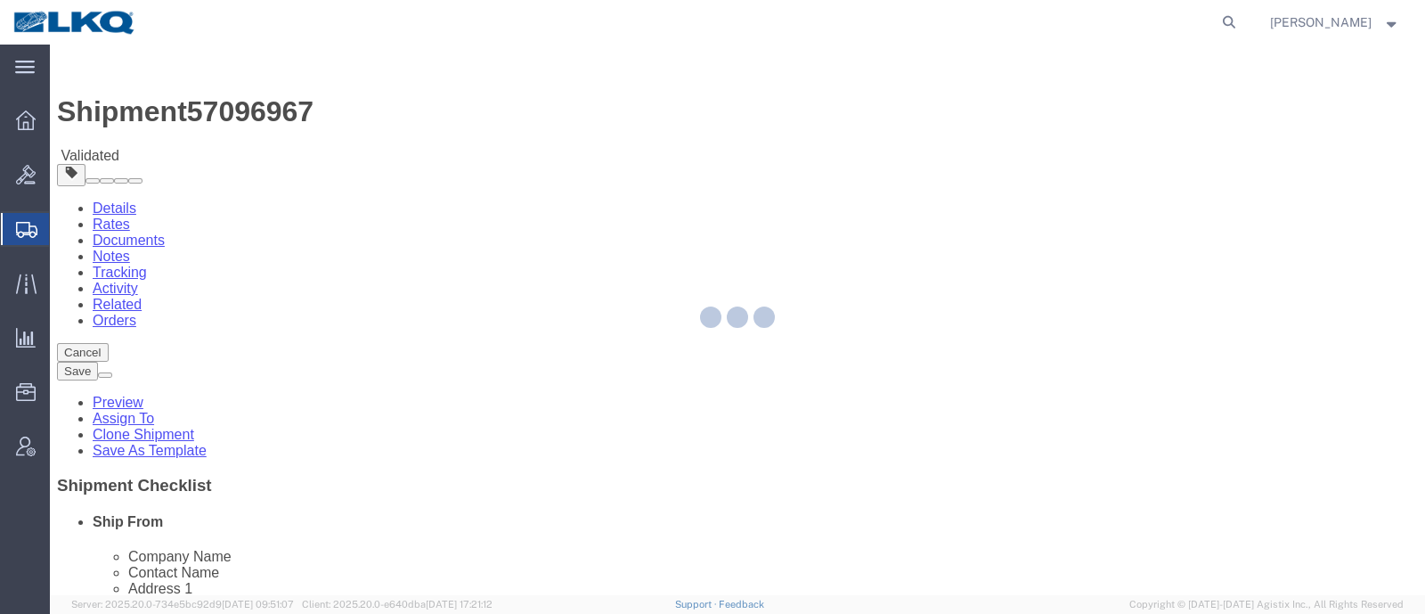
select select "27858"
select select "27768"
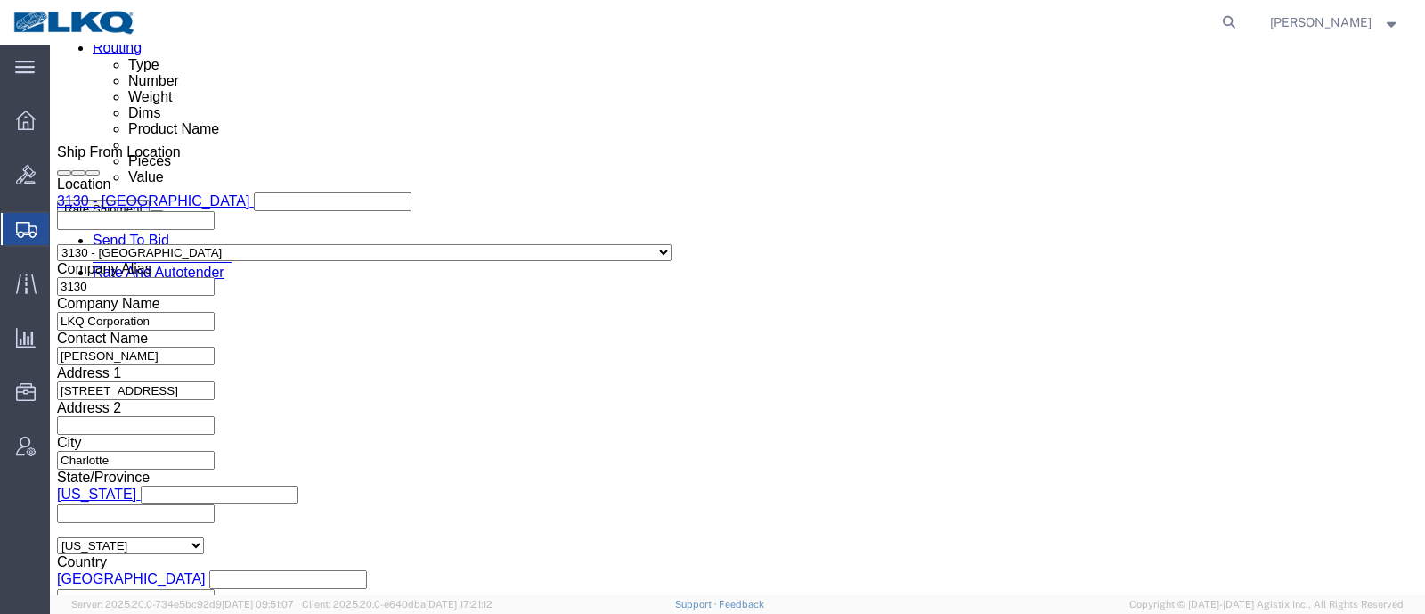
scroll to position [1002, 0]
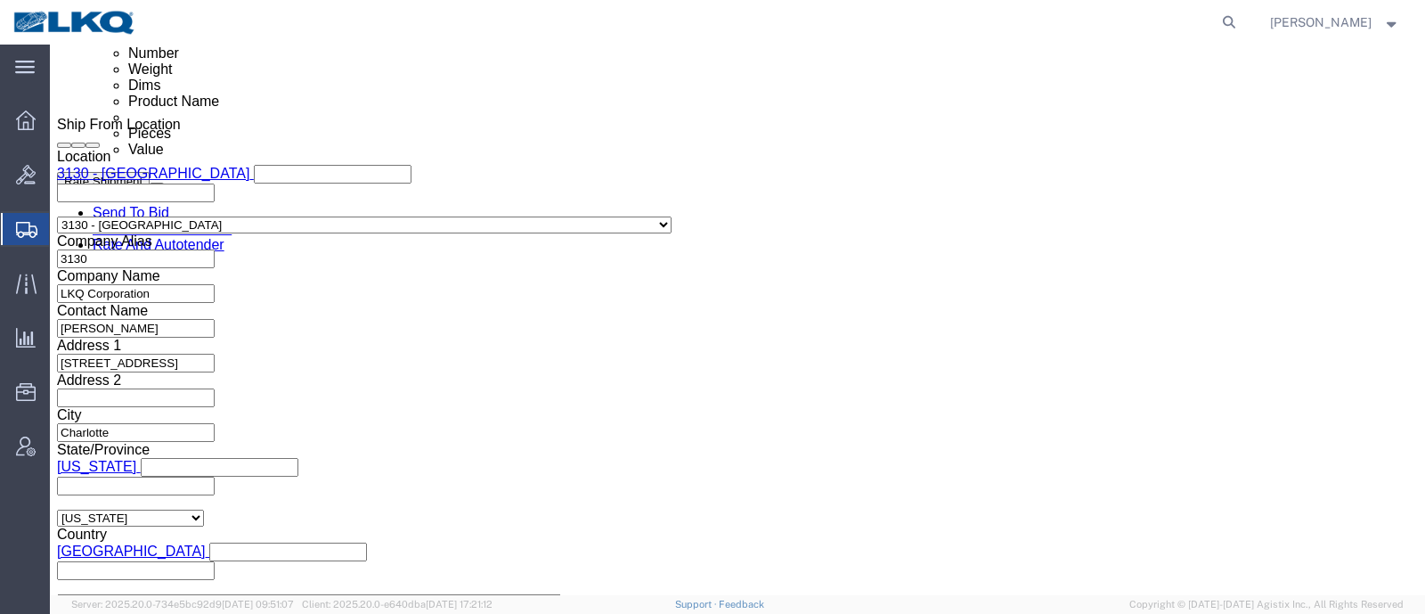
click div "[DATE] 8:00 AM"
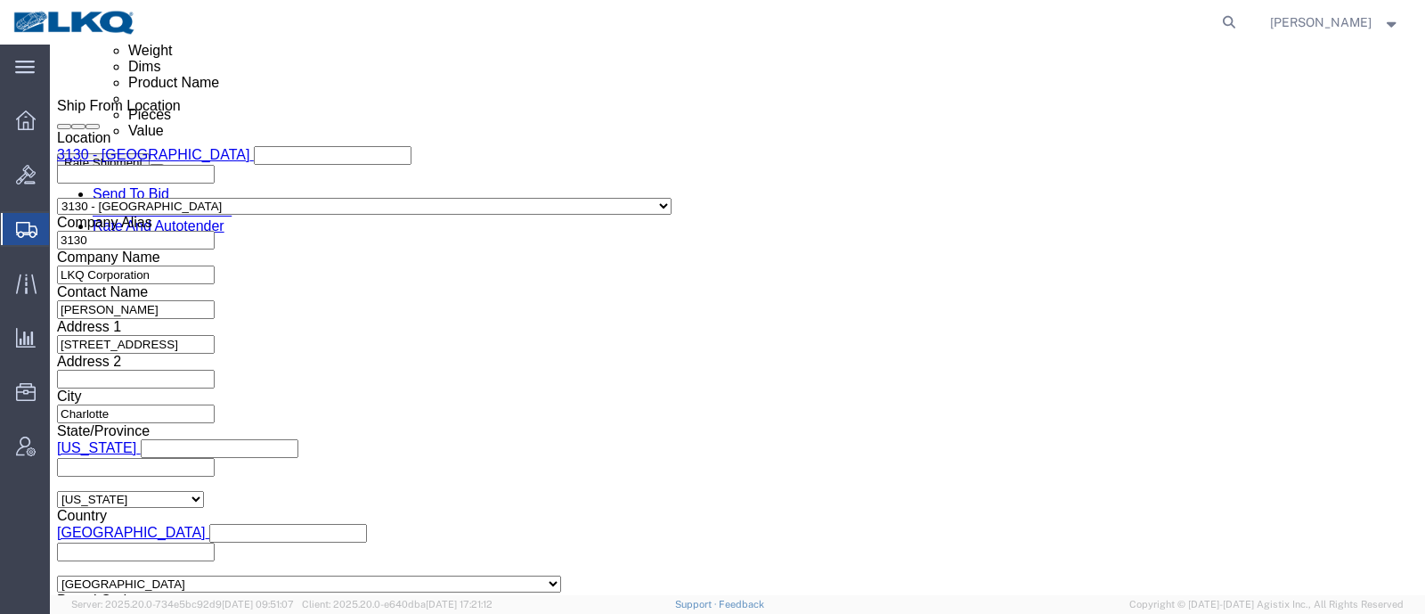
click div "Ship From Location Location 3130 - [GEOGRAPHIC_DATA] [GEOGRAPHIC_DATA] Select M…"
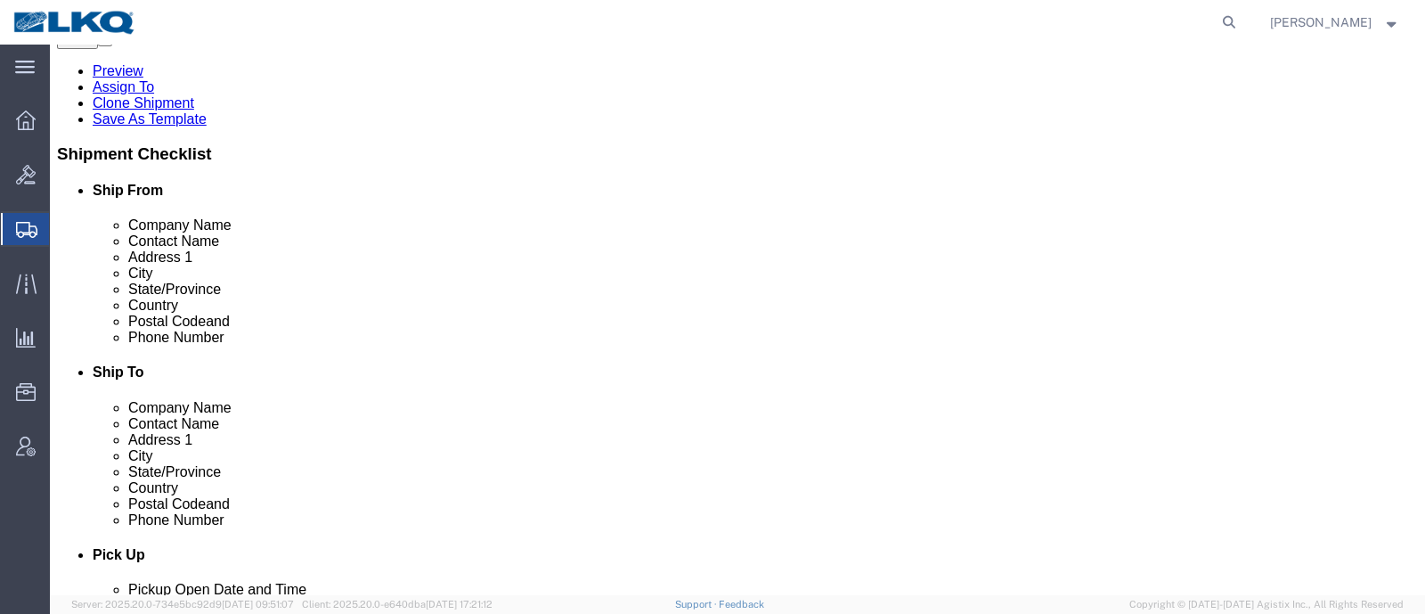
scroll to position [334, 0]
click input "28208"
click input "60803"
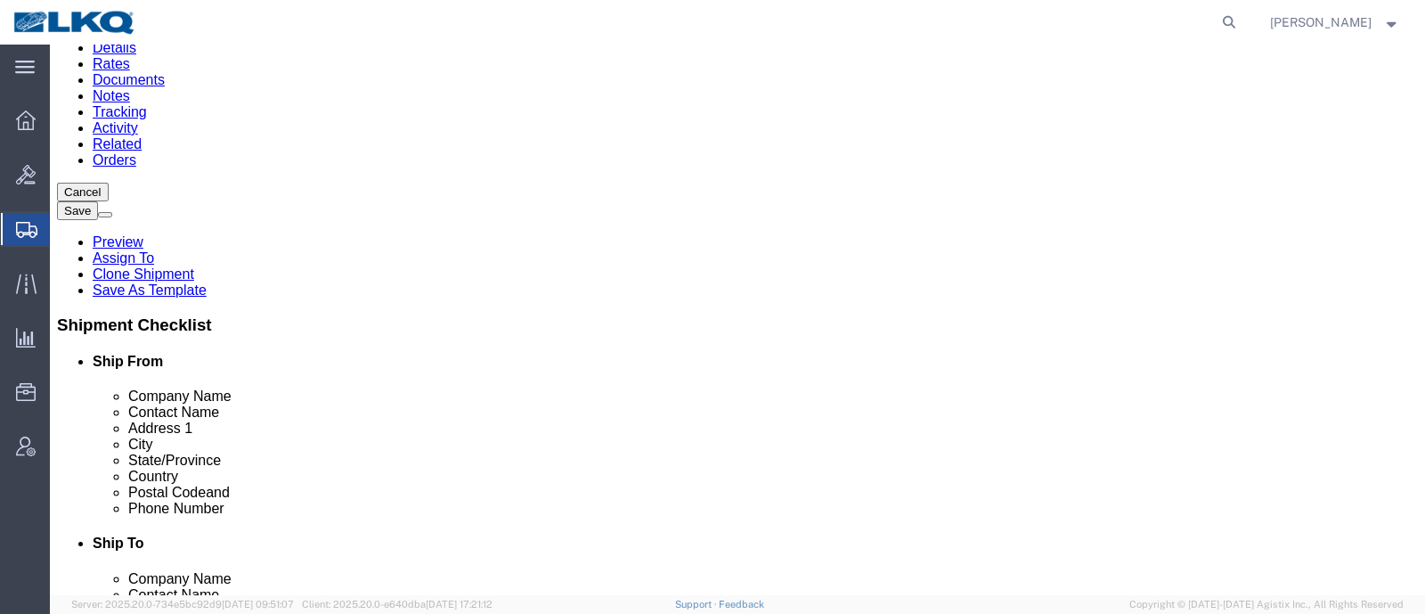
scroll to position [110, 0]
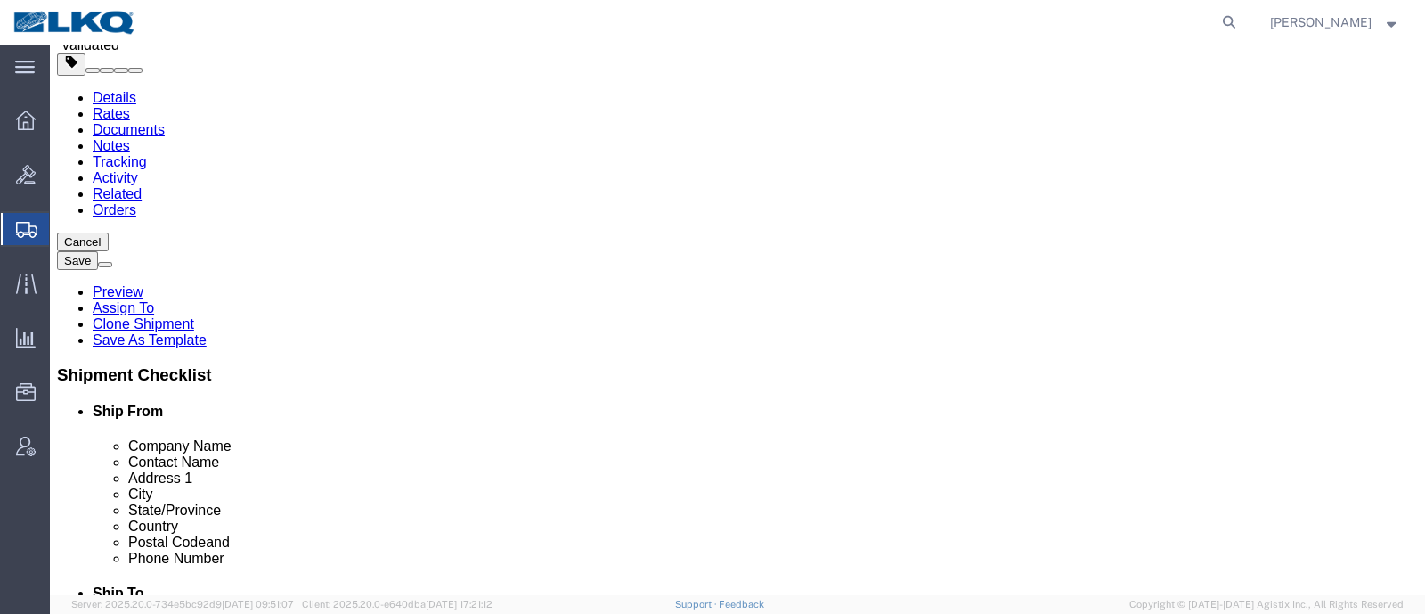
click link "Notes"
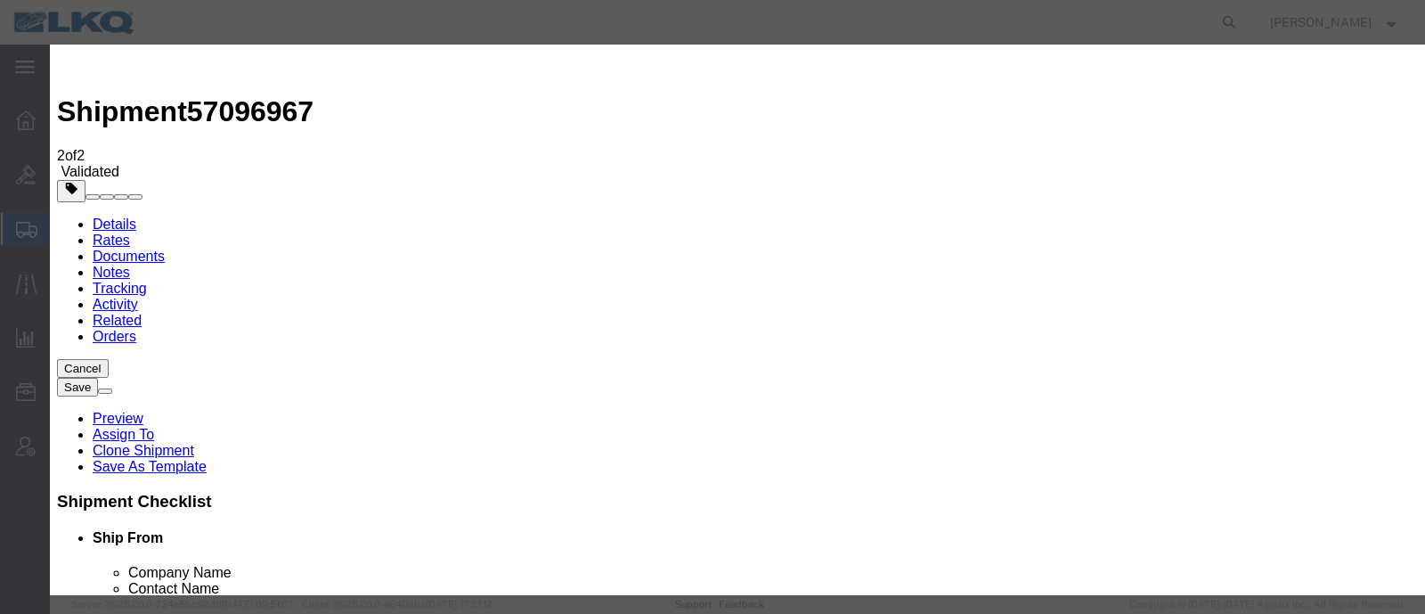
select select "BID_NOTES"
select select "PRIVATE_TO_ACCOUNT"
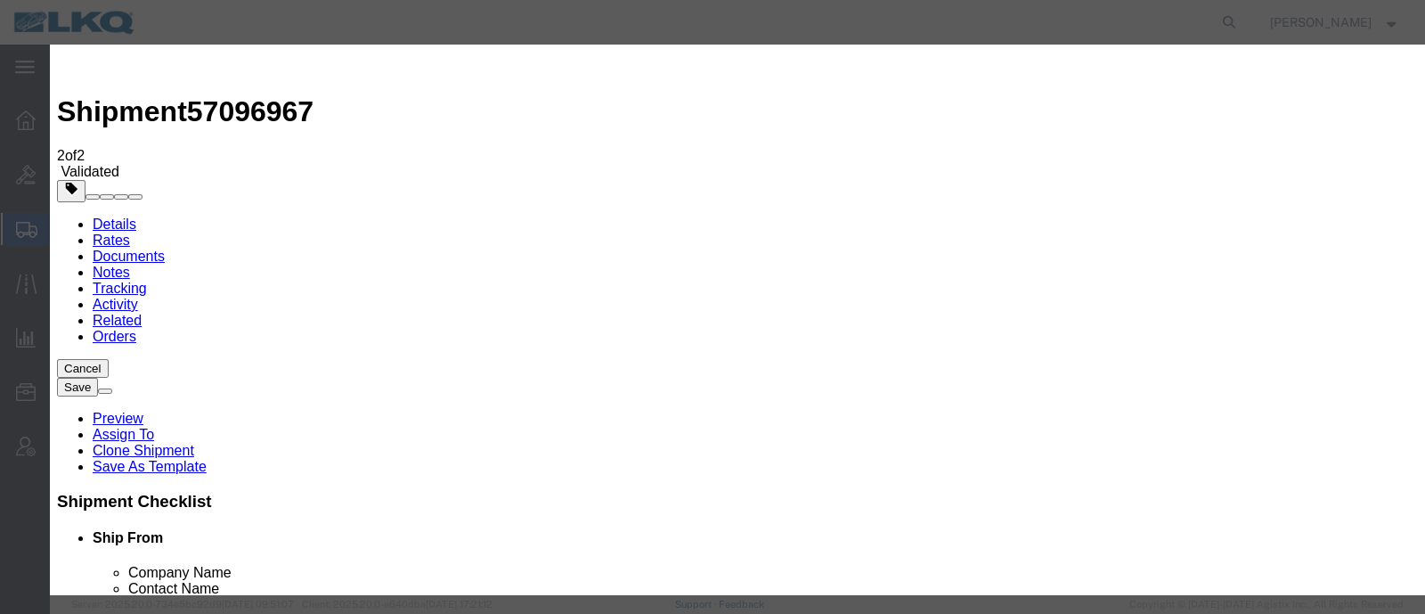
type textarea "DAT: $1131"
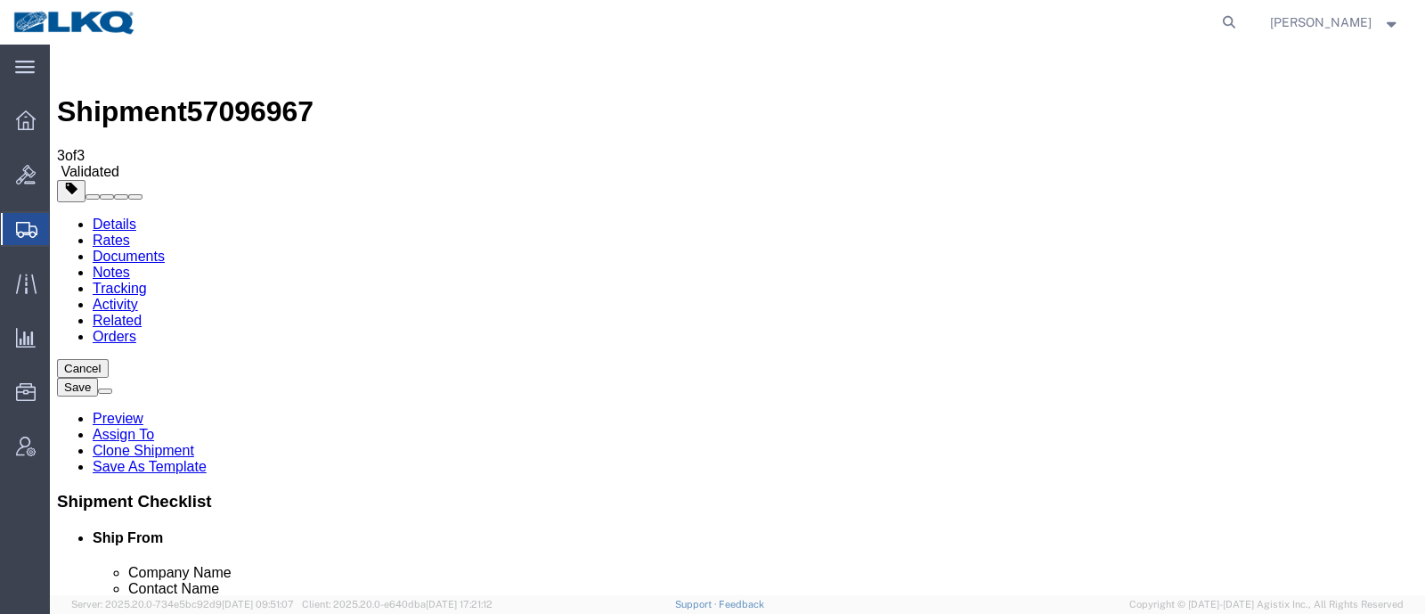
drag, startPoint x: 1247, startPoint y: 572, endPoint x: 1216, endPoint y: 572, distance: 31.2
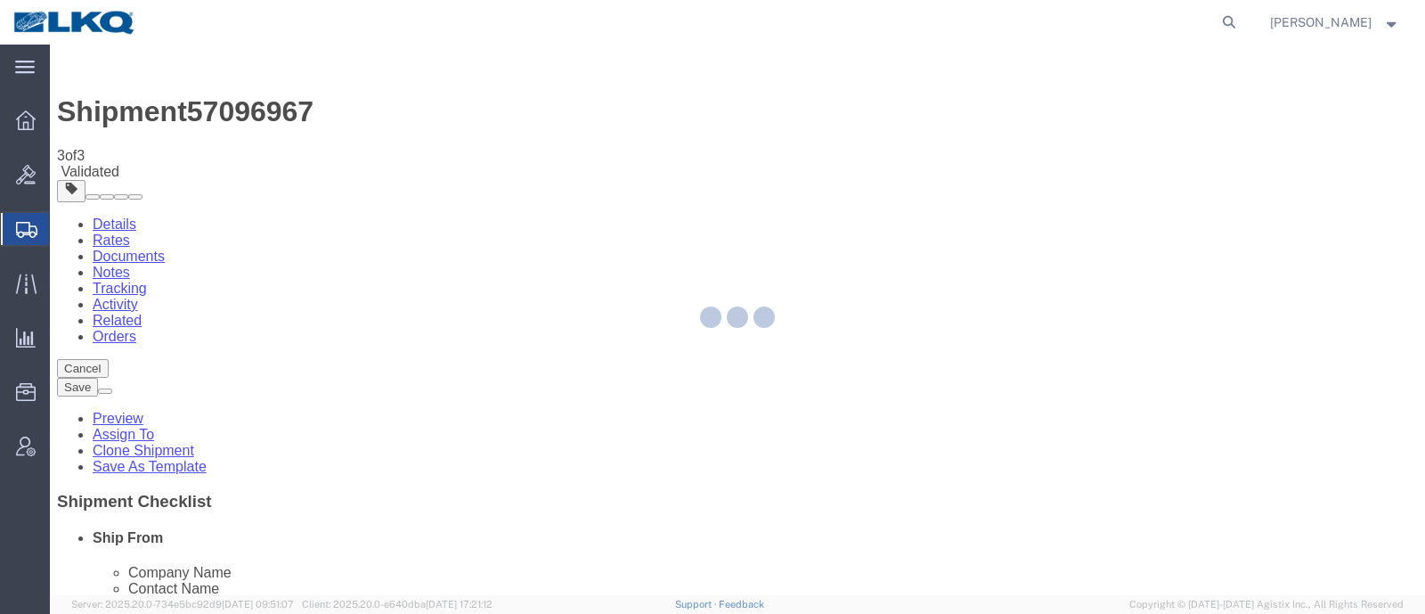
select select "27858"
select select "27768"
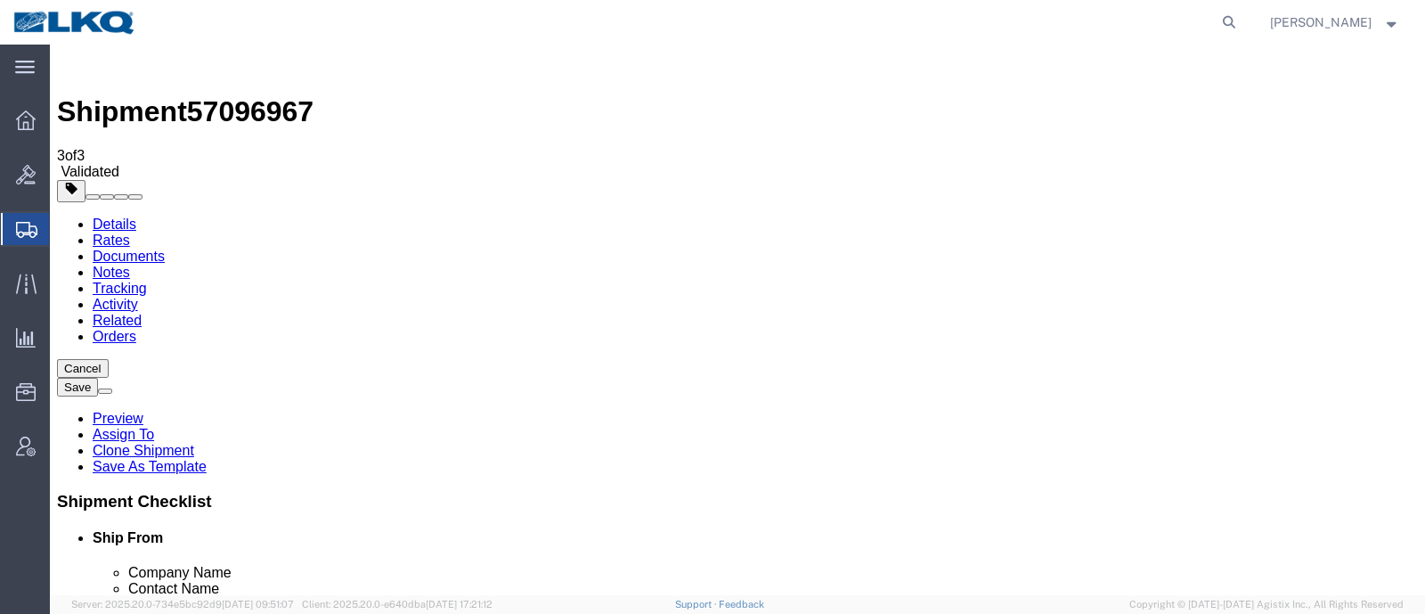
click at [93, 216] on link "Details" at bounding box center [115, 223] width 44 height 15
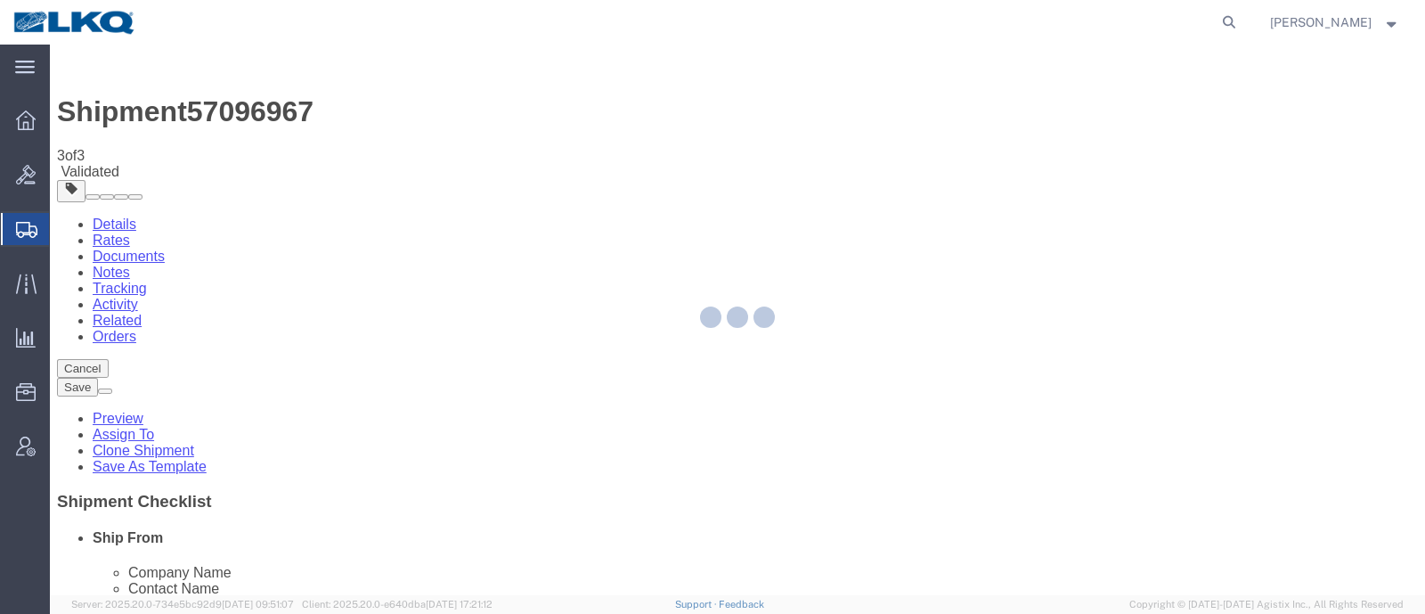
select select "27858"
select select "27768"
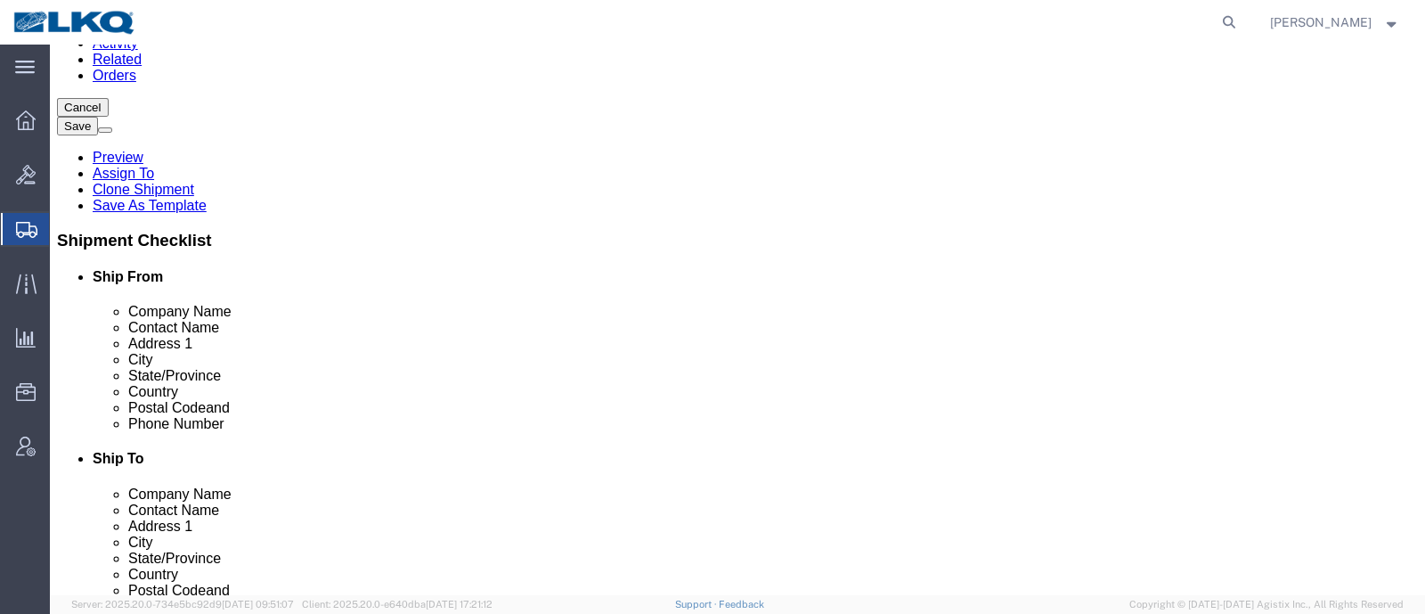
scroll to position [110, 0]
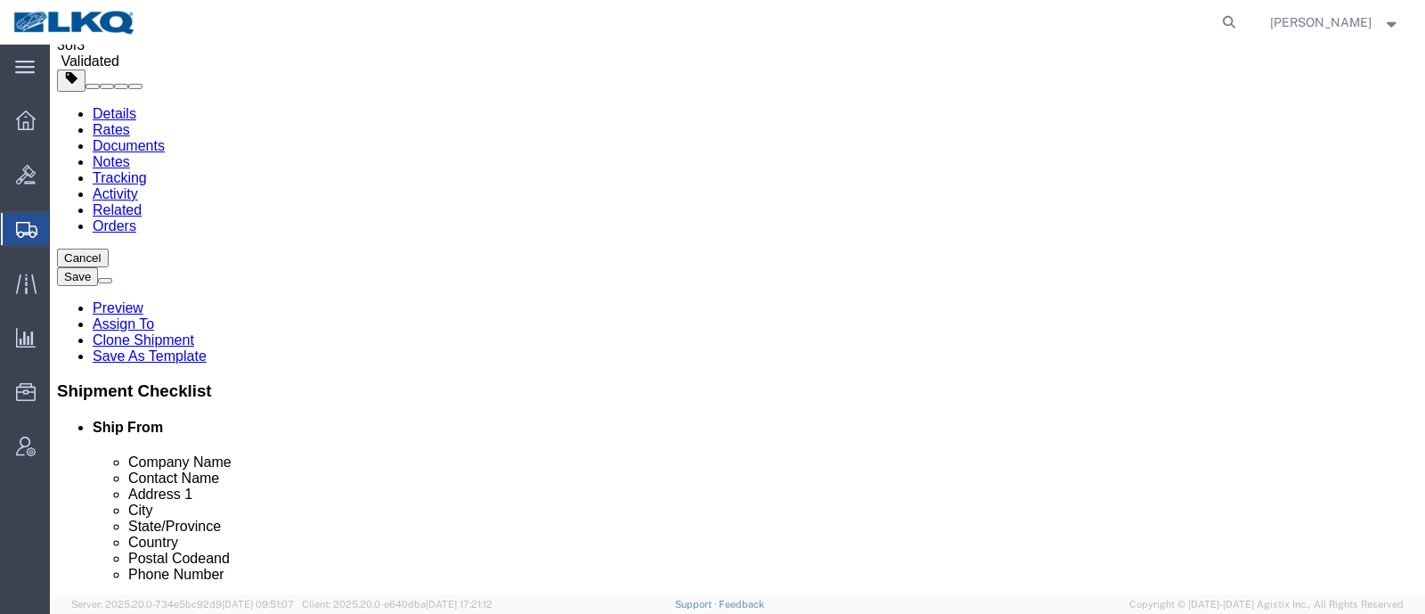
click link "Notes"
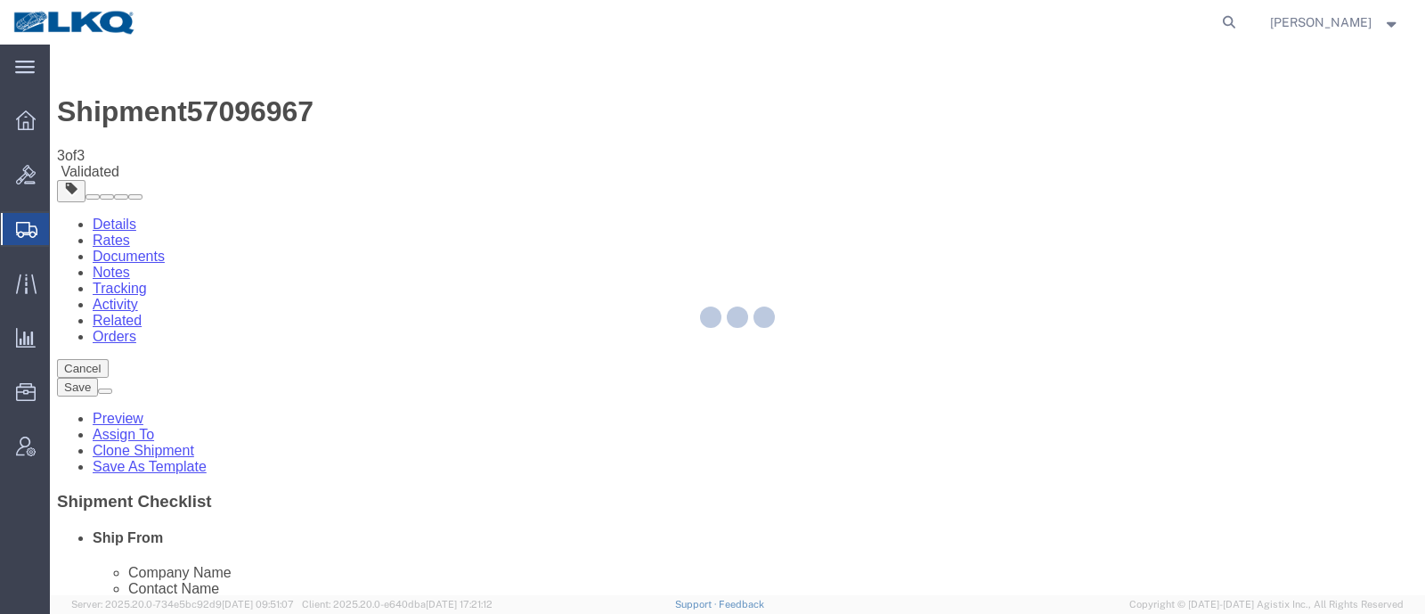
select select "27858"
select select "27768"
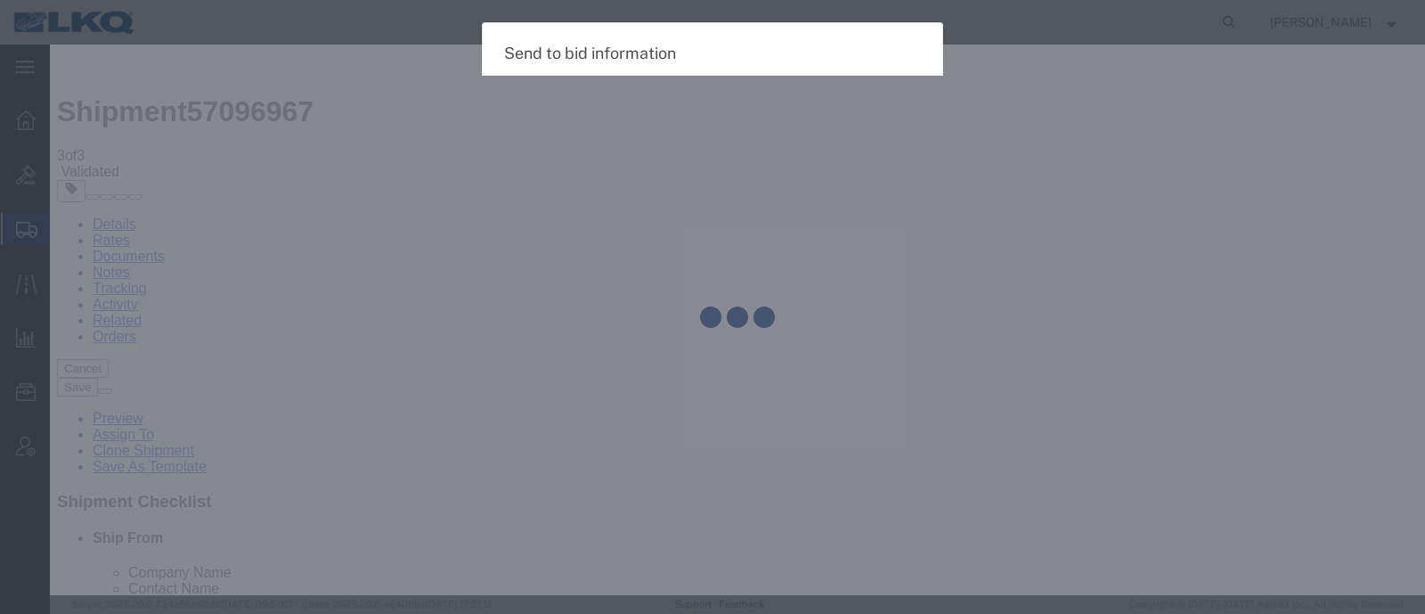
select select "TL"
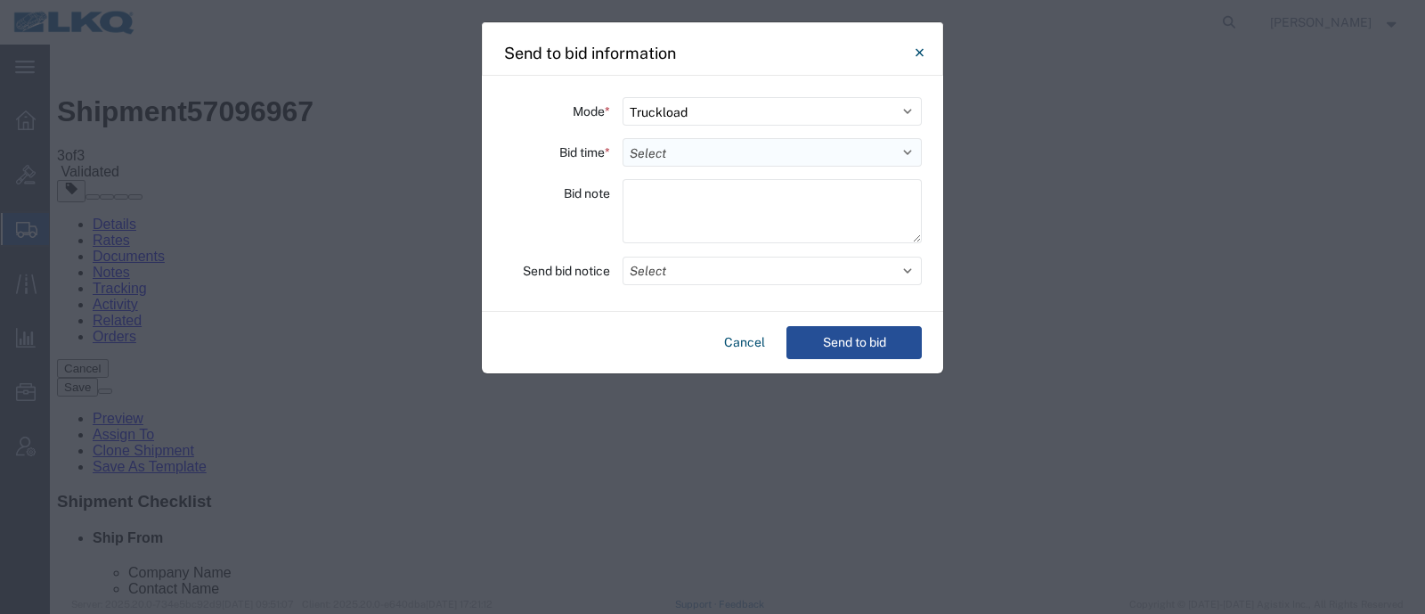
click at [656, 149] on select "Select 30 Min (Rush) 1 Hour (Rush) 2 Hours (Rush) 4 Hours (Rush) 8 Hours (Rush)…" at bounding box center [771, 152] width 299 height 28
click at [622, 138] on select "Select 30 Min (Rush) 1 Hour (Rush) 2 Hours (Rush) 4 Hours (Rush) 8 Hours (Rush)…" at bounding box center [771, 152] width 299 height 28
click at [706, 158] on select "Select 30 Min (Rush) 1 Hour (Rush) 2 Hours (Rush) 4 Hours (Rush) 8 Hours (Rush)…" at bounding box center [771, 152] width 299 height 28
select select "4"
click at [622, 138] on select "Select 30 Min (Rush) 1 Hour (Rush) 2 Hours (Rush) 4 Hours (Rush) 8 Hours (Rush)…" at bounding box center [771, 152] width 299 height 28
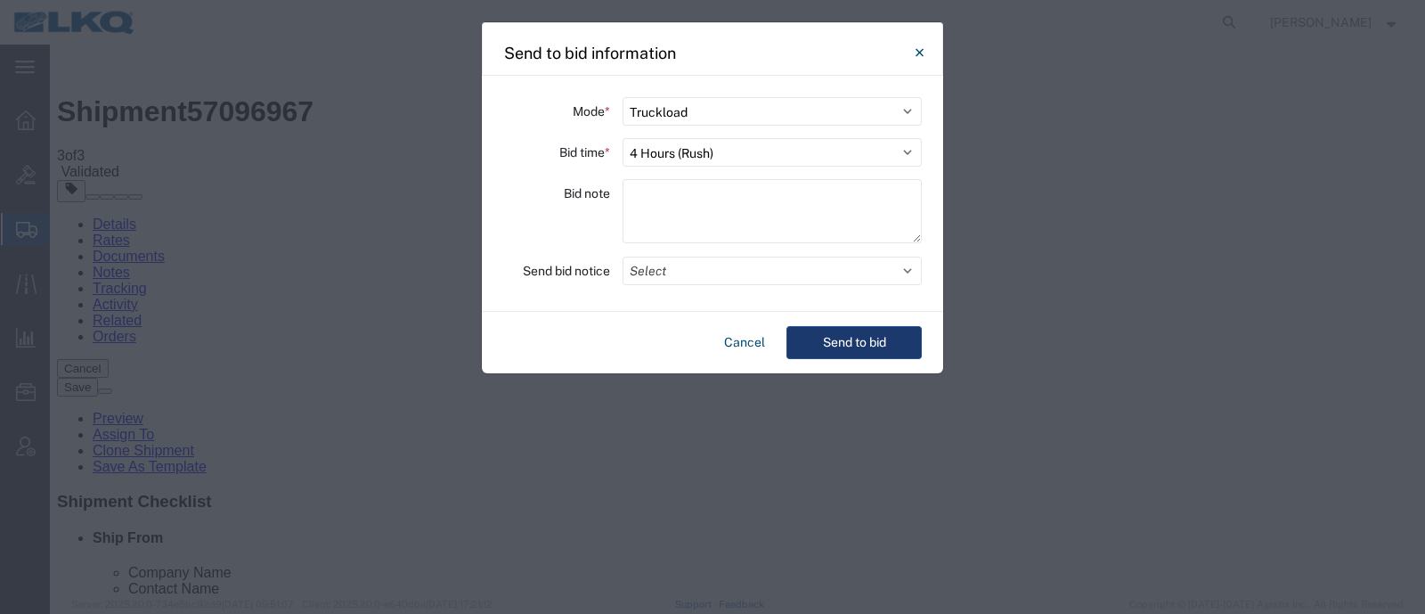
click at [828, 346] on button "Send to bid" at bounding box center [853, 342] width 135 height 33
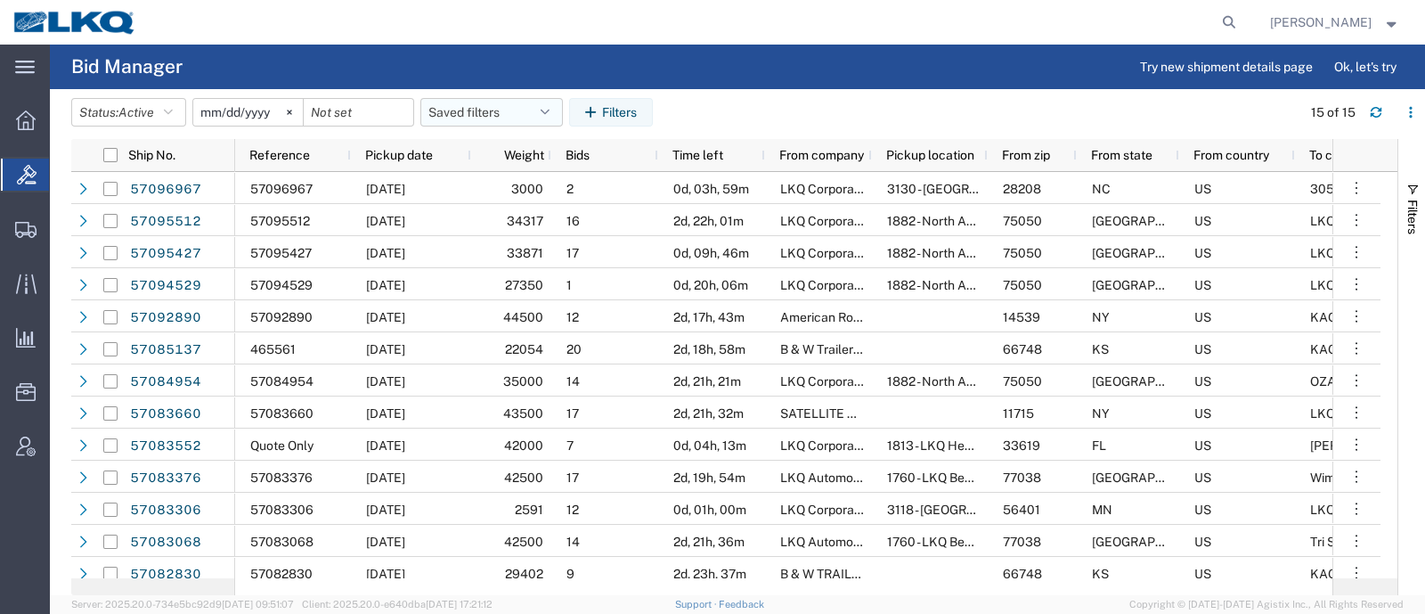
click at [463, 110] on button "Saved filters" at bounding box center [491, 112] width 142 height 28
drag, startPoint x: 488, startPoint y: 188, endPoint x: 548, endPoint y: 155, distance: 68.2
click at [489, 188] on span "Bid Board" at bounding box center [539, 190] width 233 height 33
type input "[DATE]"
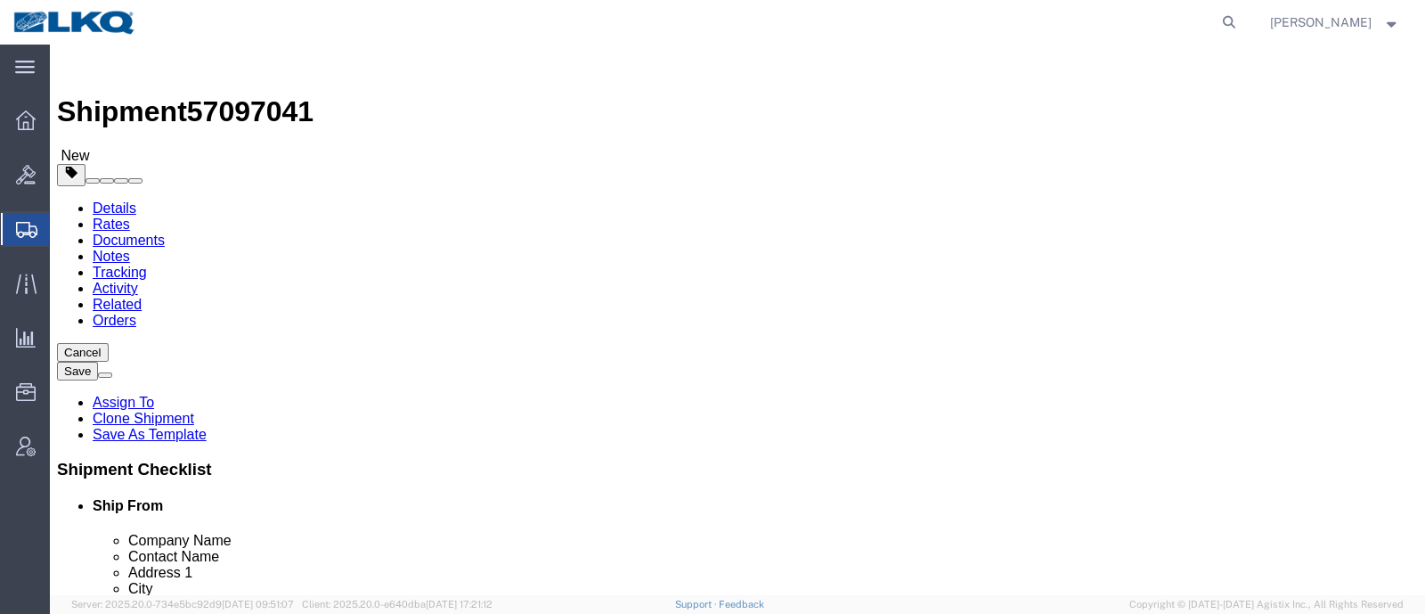
click span "57097041"
copy span "57097041"
select select "27508"
select select "27344"
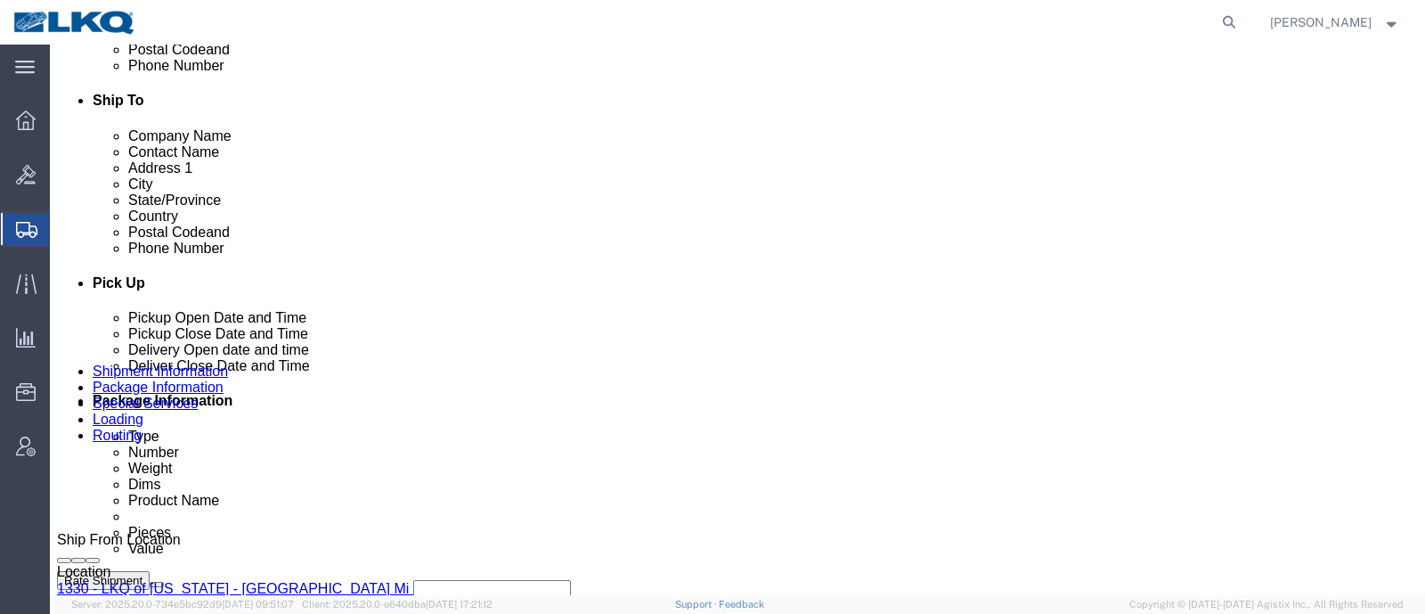
scroll to position [444, 0]
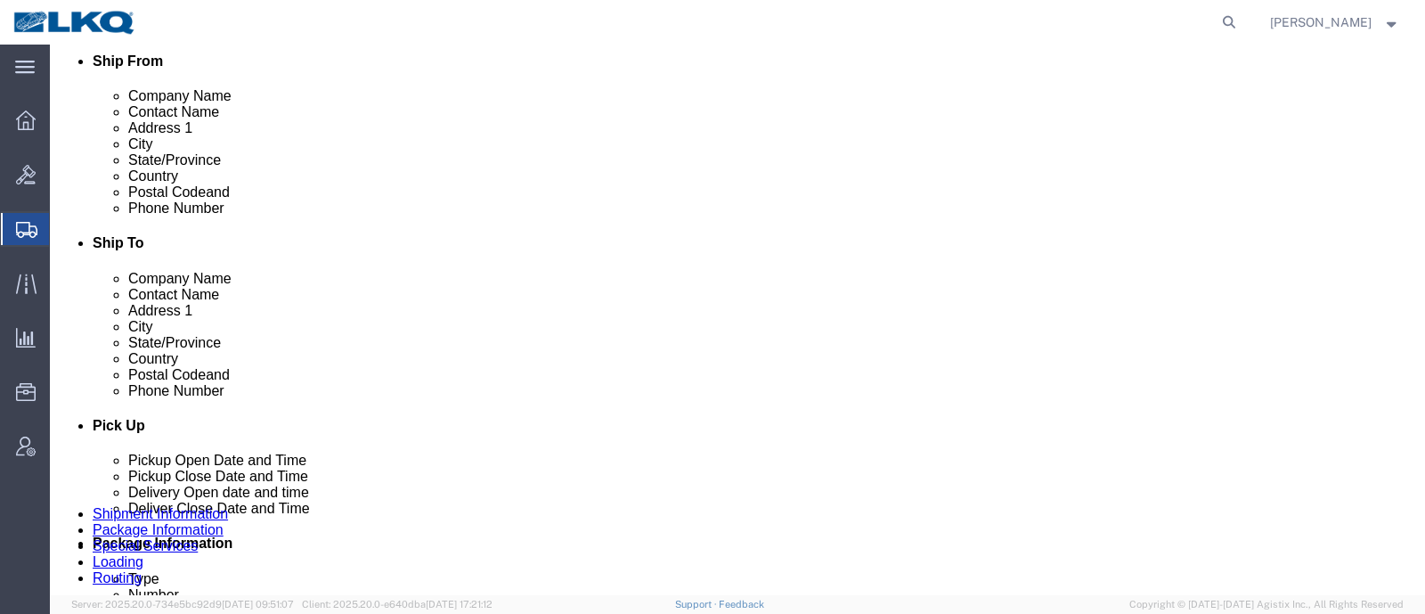
click icon
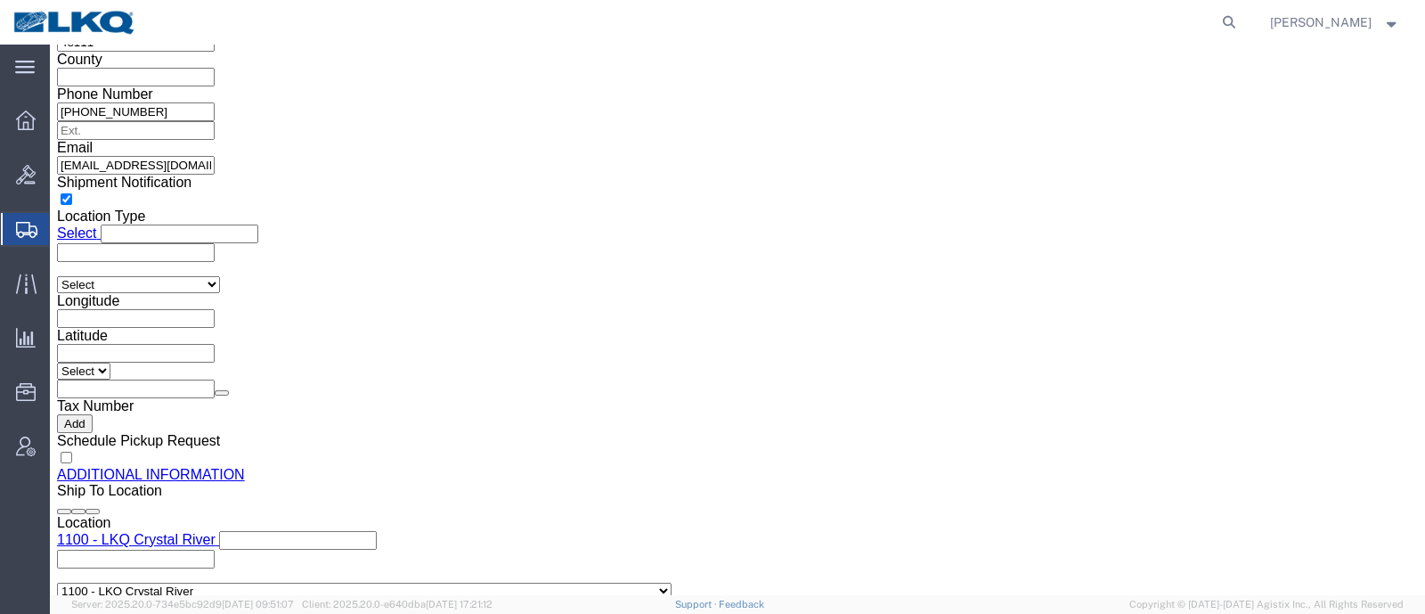
scroll to position [1669, 0]
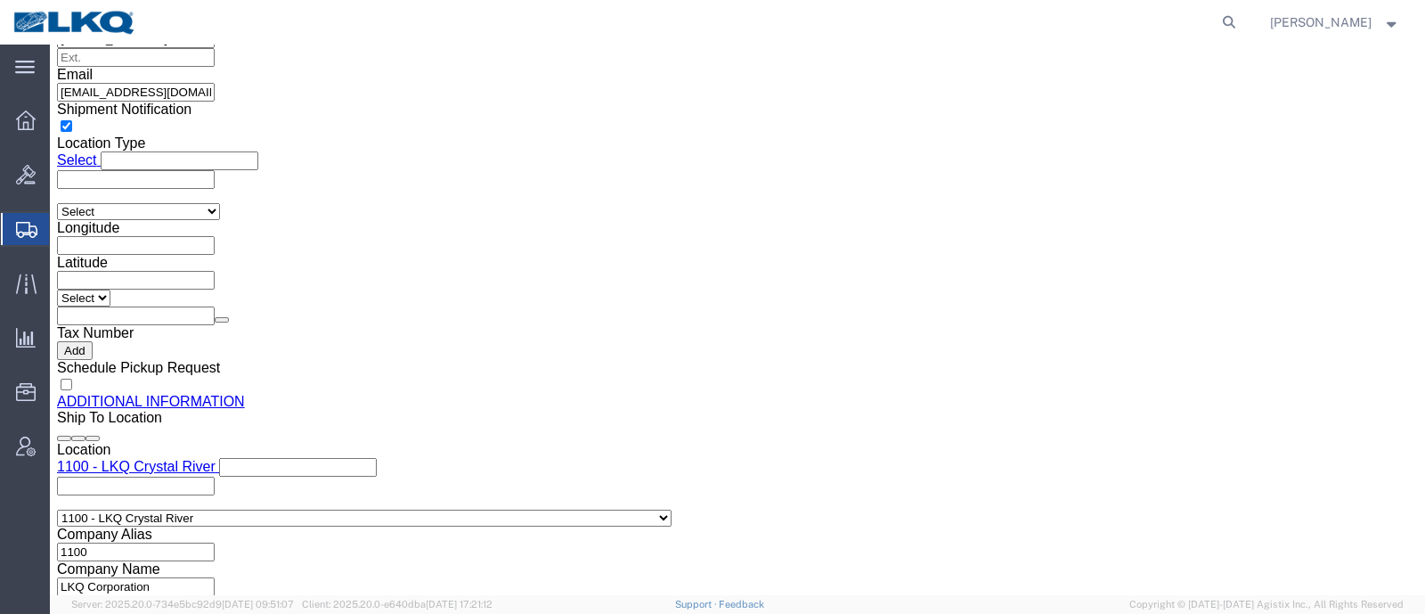
click input "[EMAIL_ADDRESS][DOMAIN_NAME]"
click icon
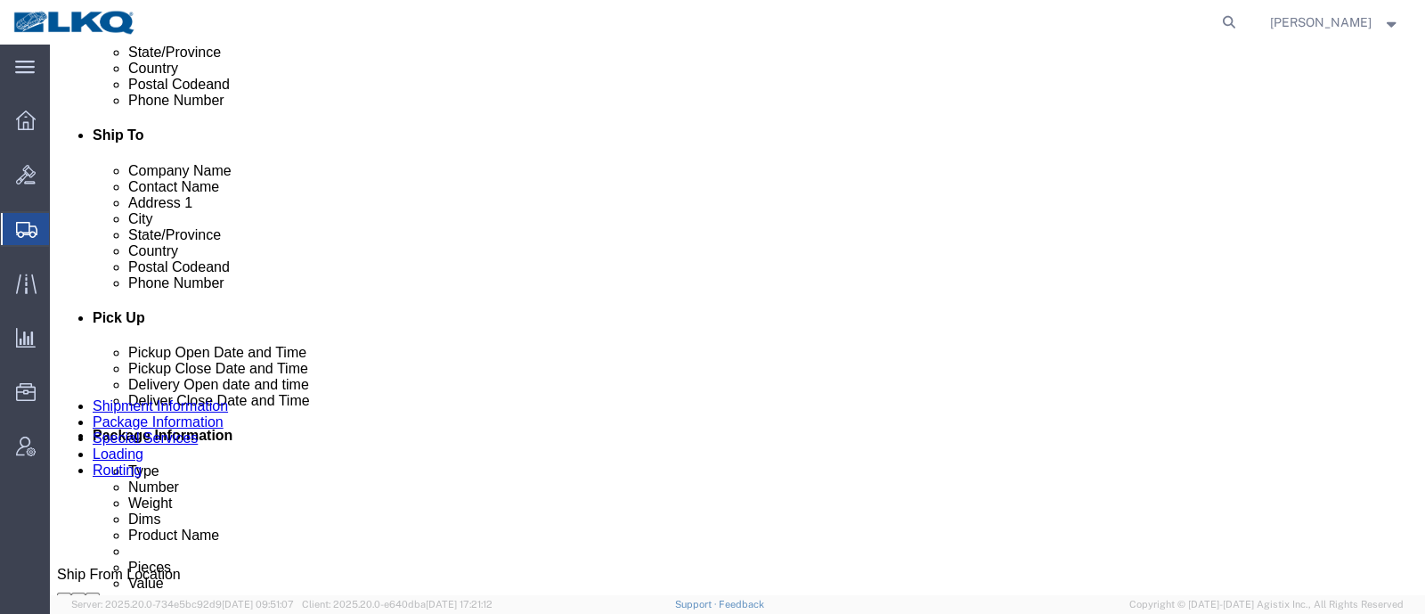
scroll to position [444, 0]
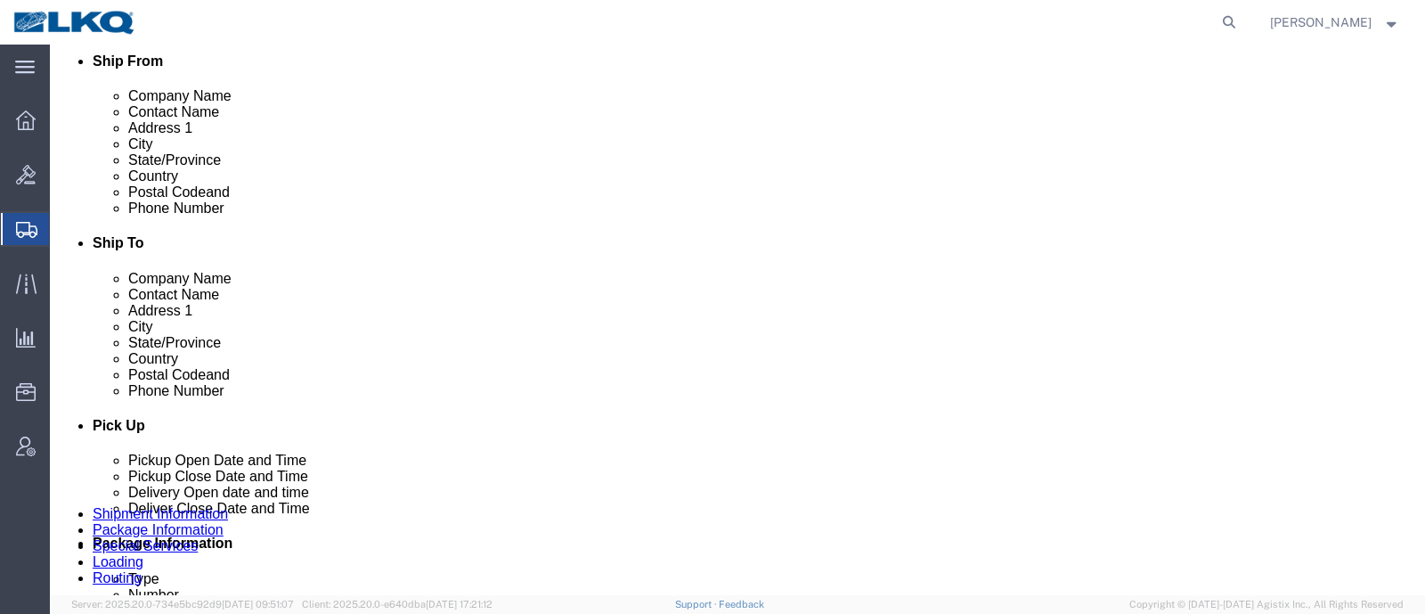
click button "Rate Shipment"
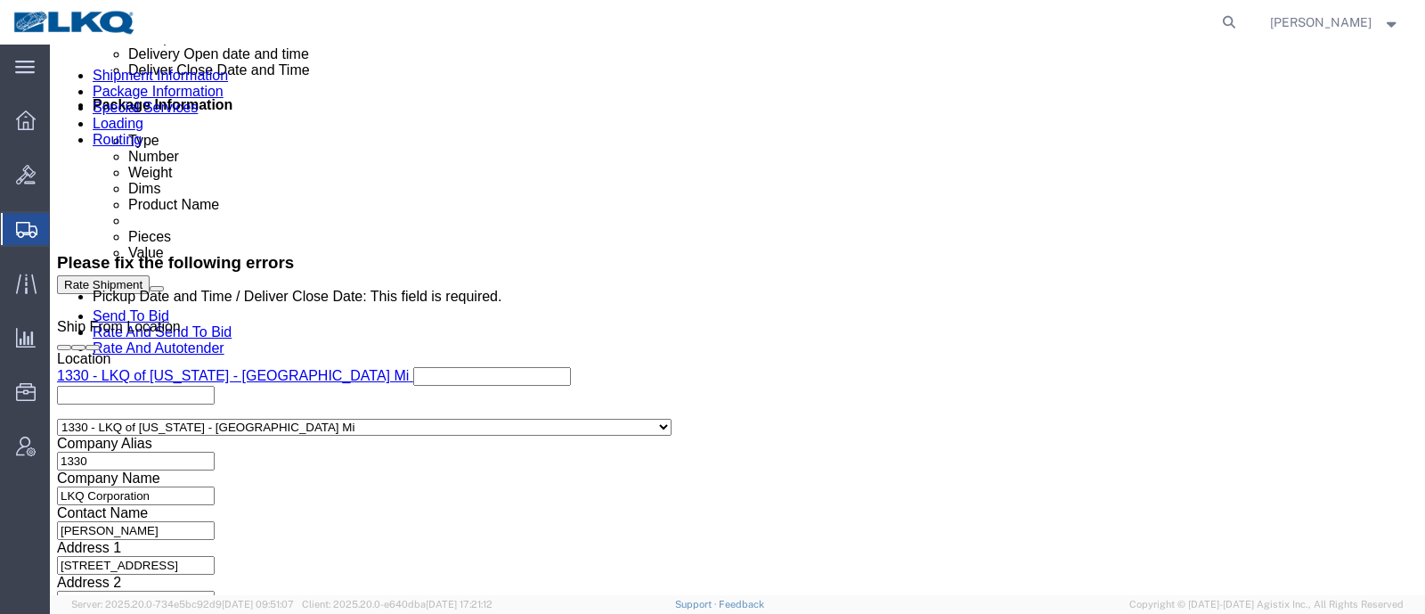
scroll to position [1002, 0]
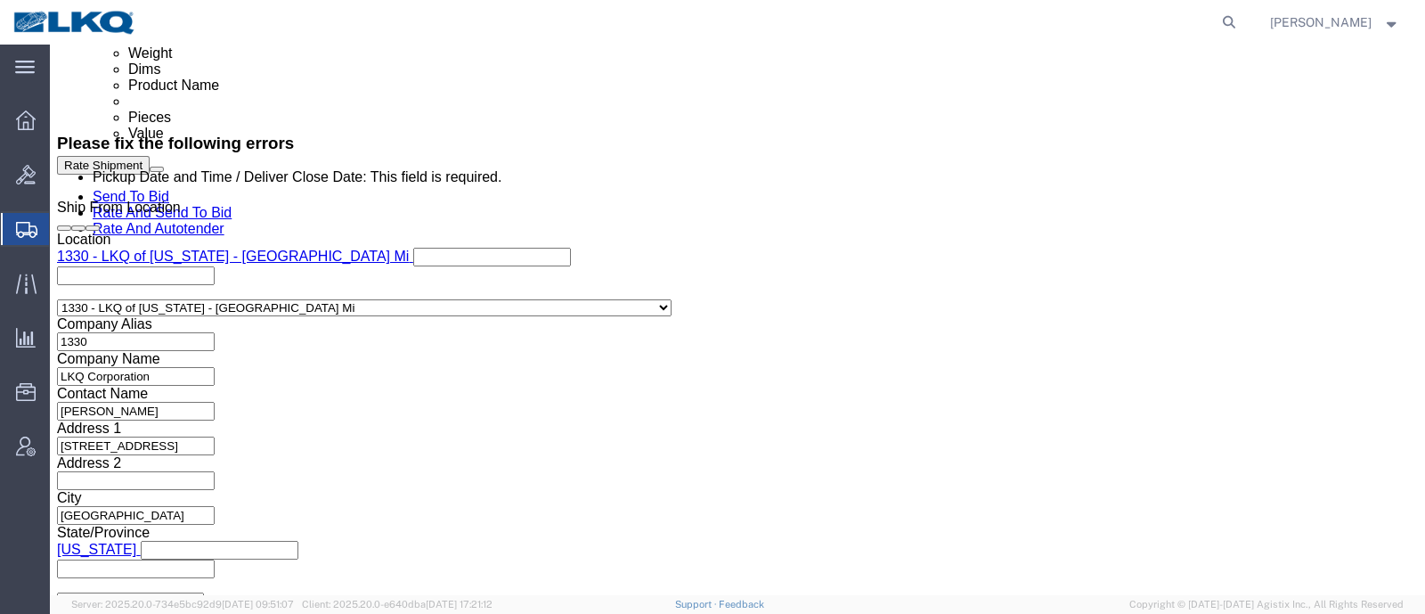
click div
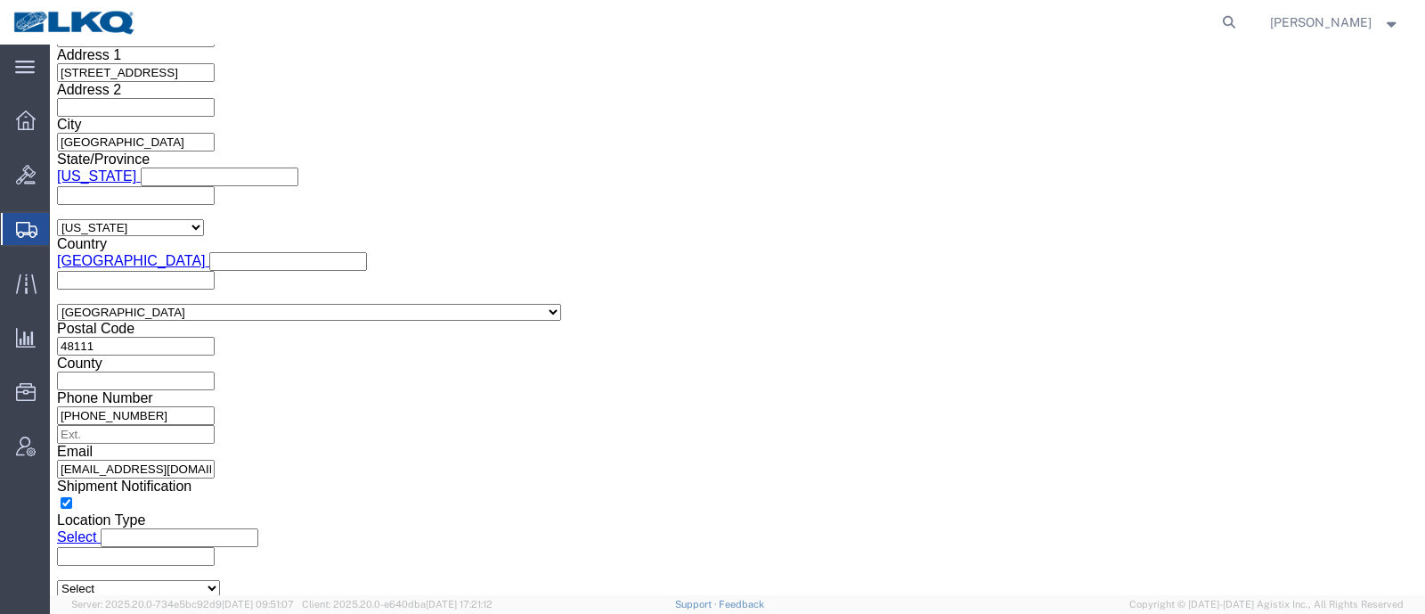
click button "Apply"
click button "Rate Shipment"
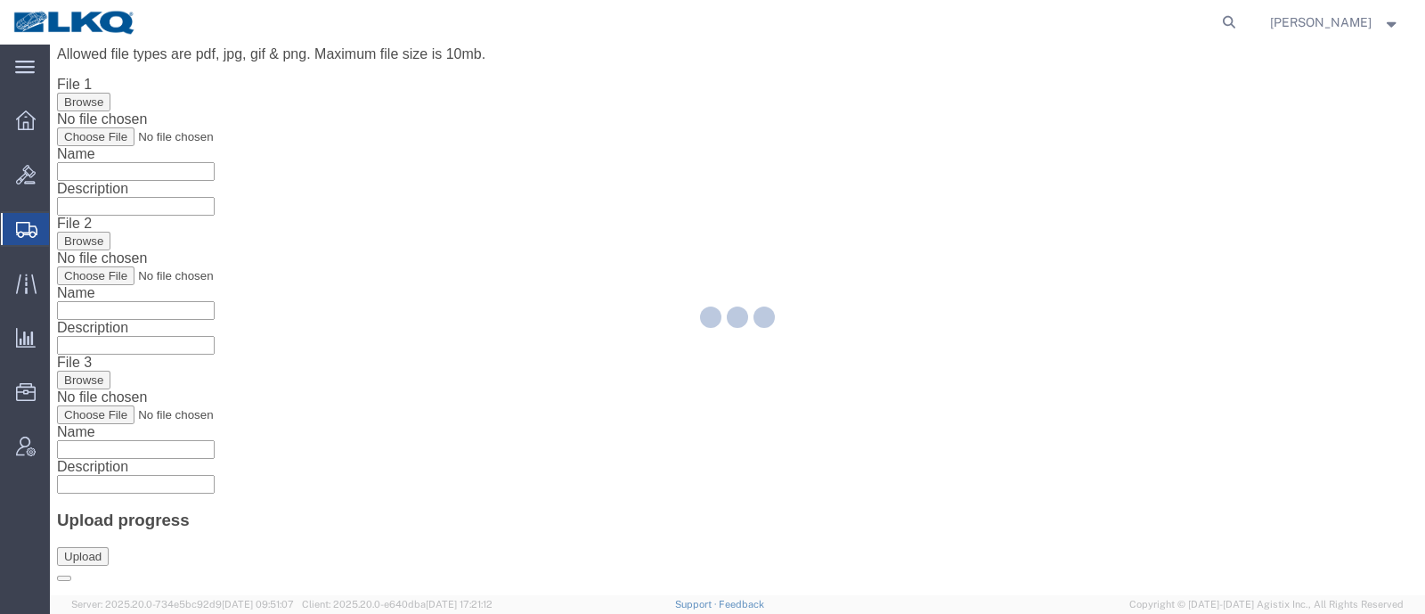
scroll to position [0, 0]
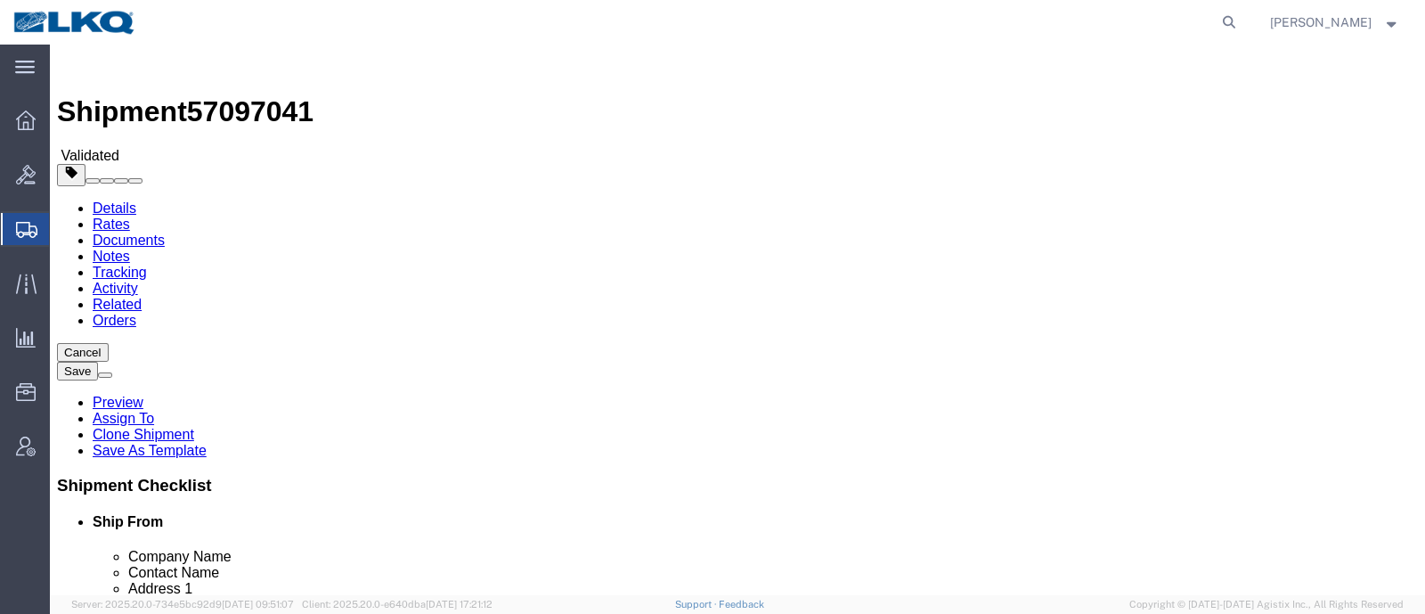
click at [104, 200] on link "Details" at bounding box center [115, 207] width 44 height 15
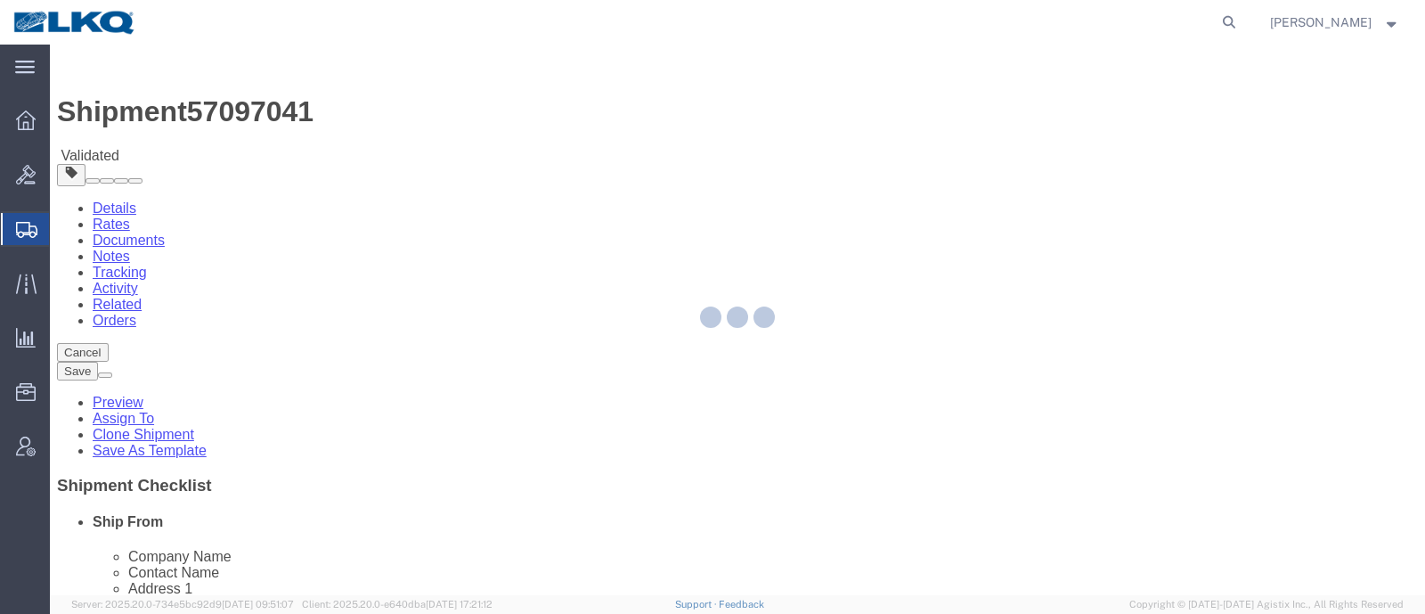
select select "27508"
select select "27344"
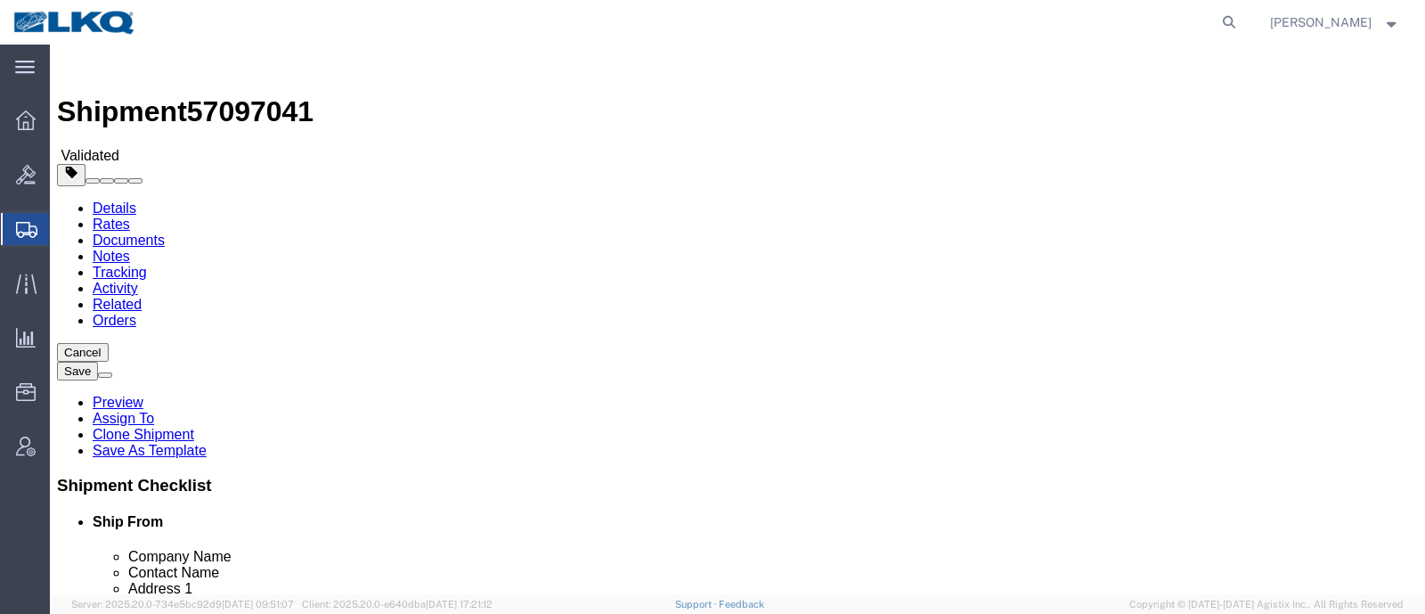
click div "Shipment Information Package Information Special Services Loading Routing"
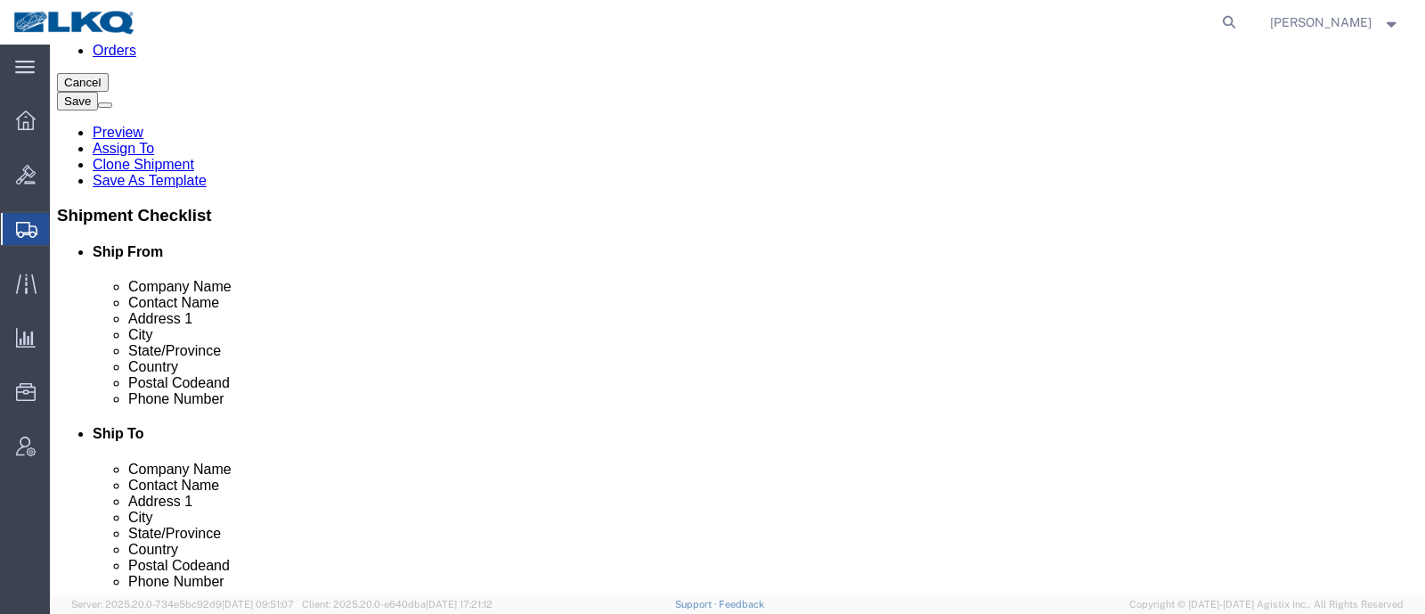
scroll to position [222, 0]
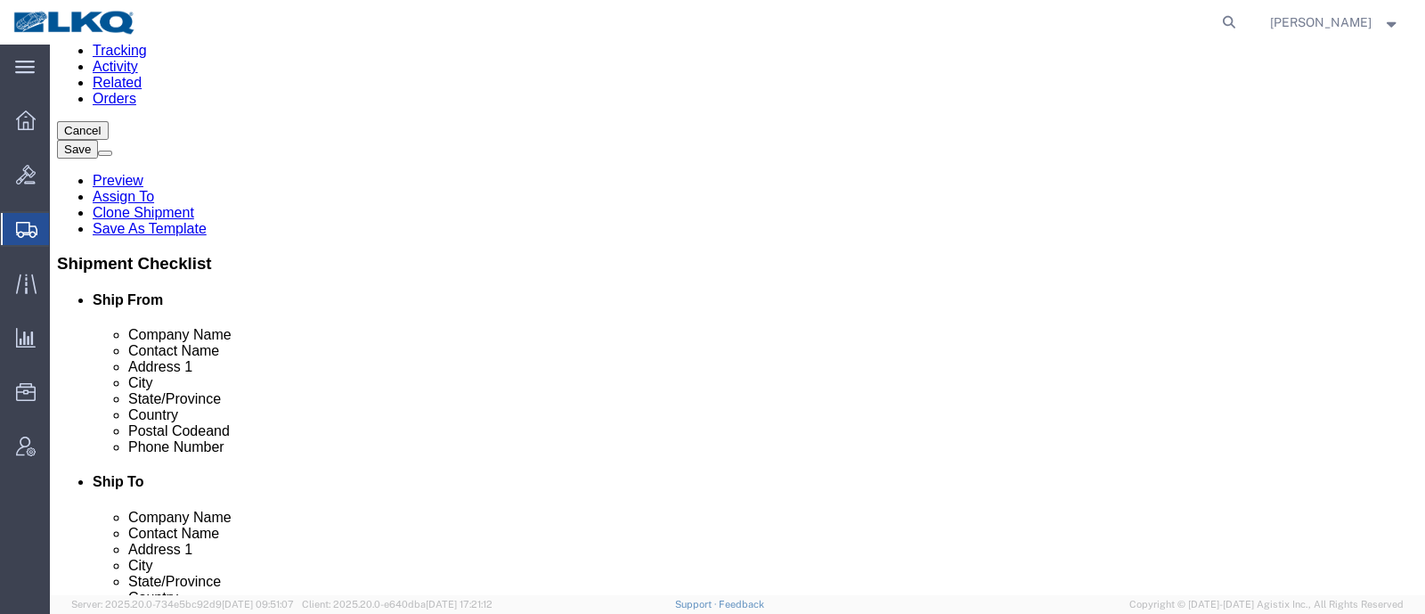
click input "48111"
click input "34429"
click div "Ship From Location Location 1330 - LKQ of Michigan - Belleville Mi Select My Pr…"
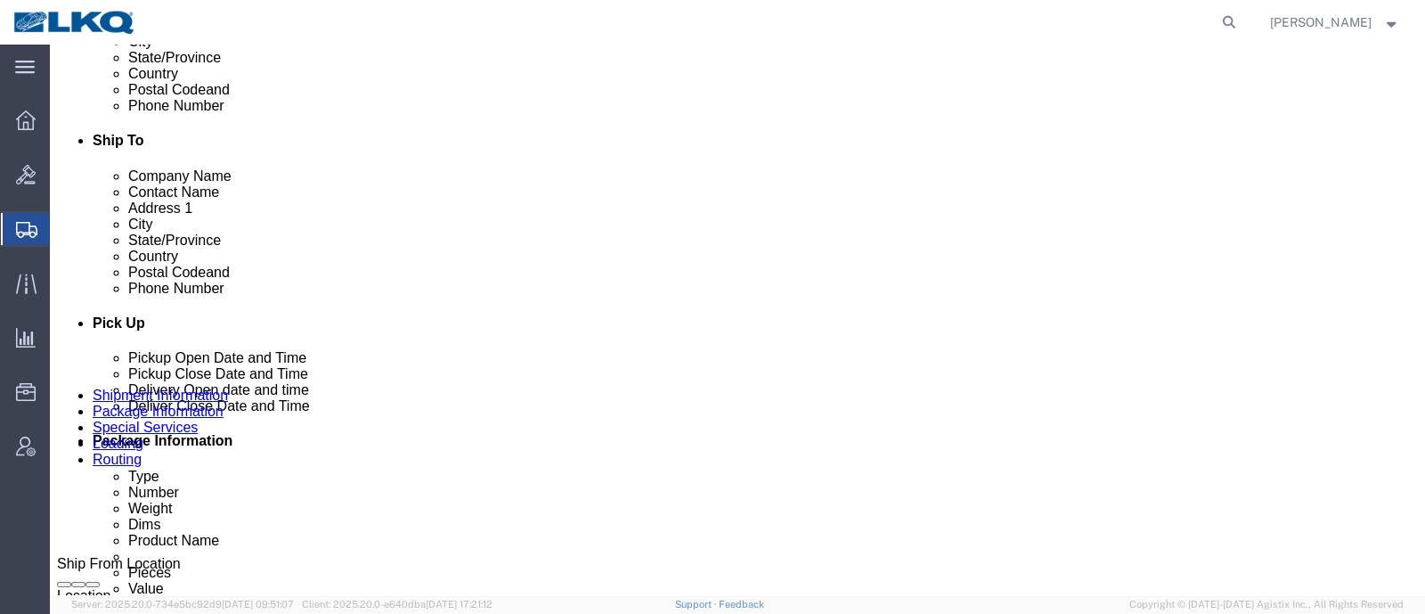
scroll to position [557, 0]
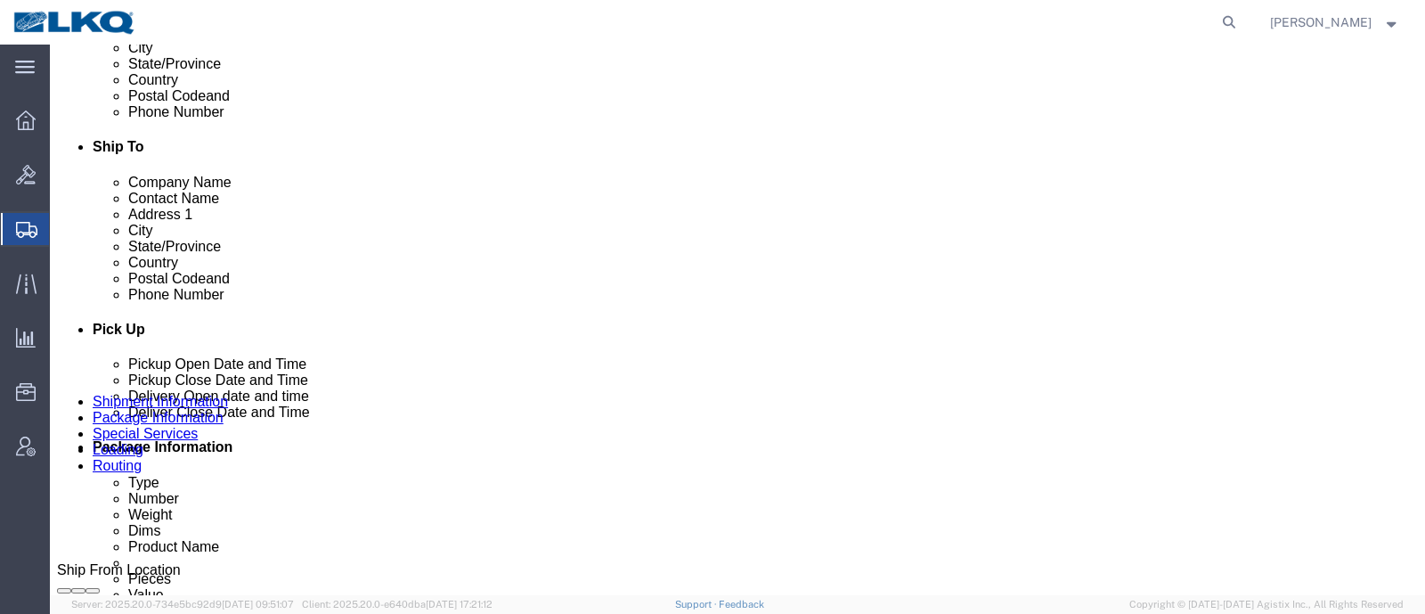
click link "Notes"
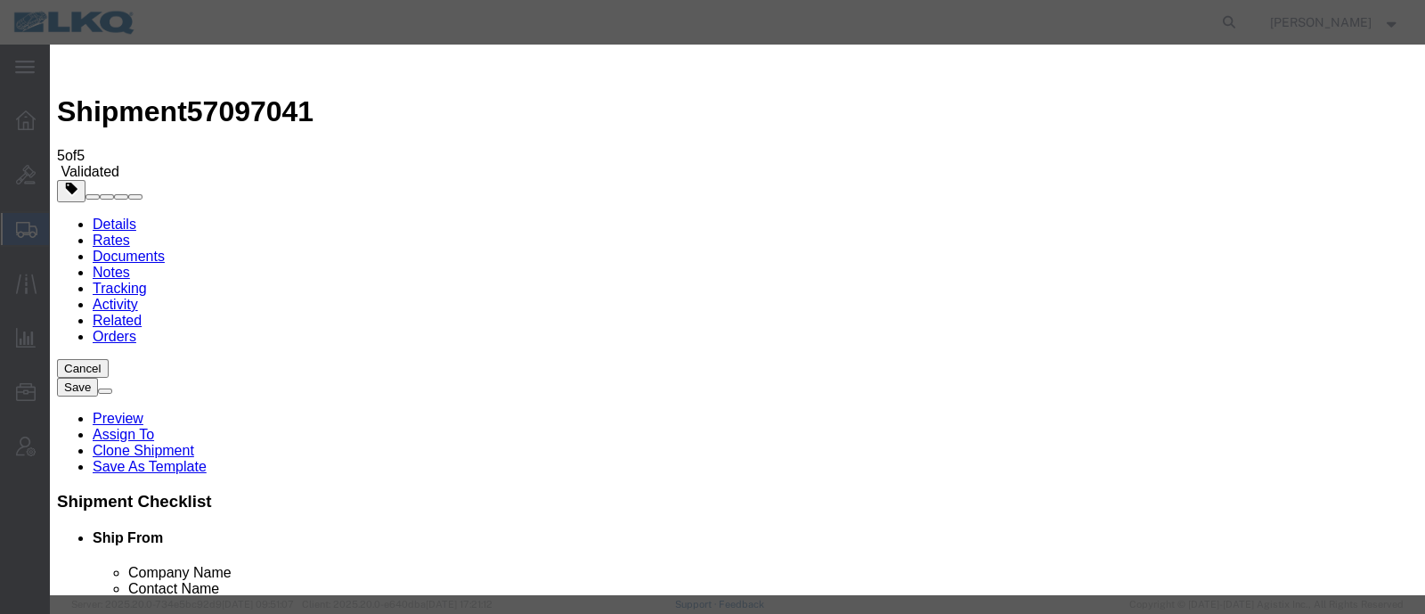
select select "BID_NOTES"
select select "PRIVATE_TO_ACCOUNT"
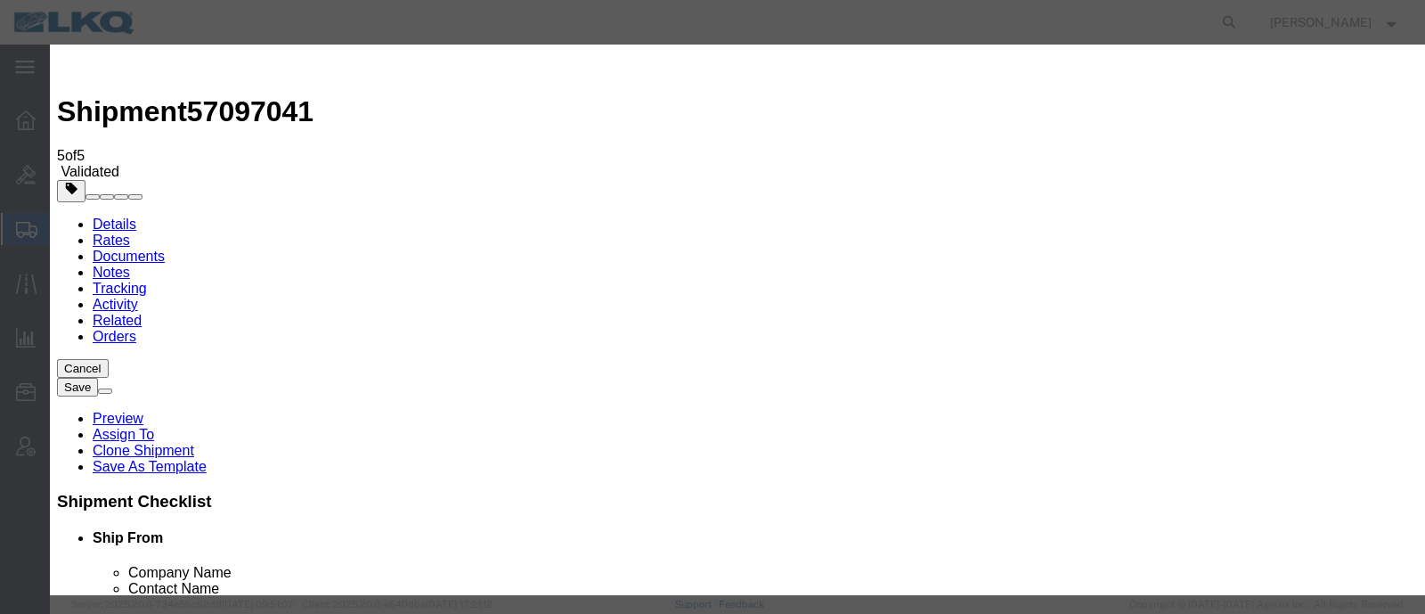
type textarea "DAT: $2829"
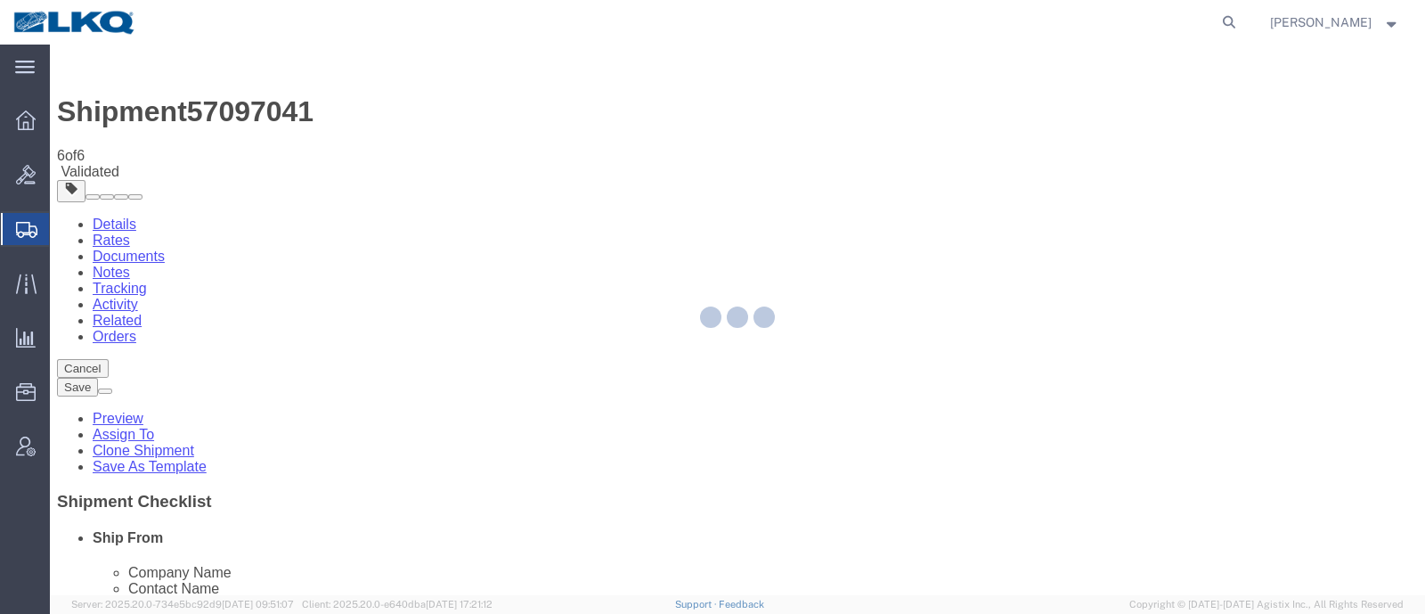
select select "27508"
select select "27344"
select select "TL"
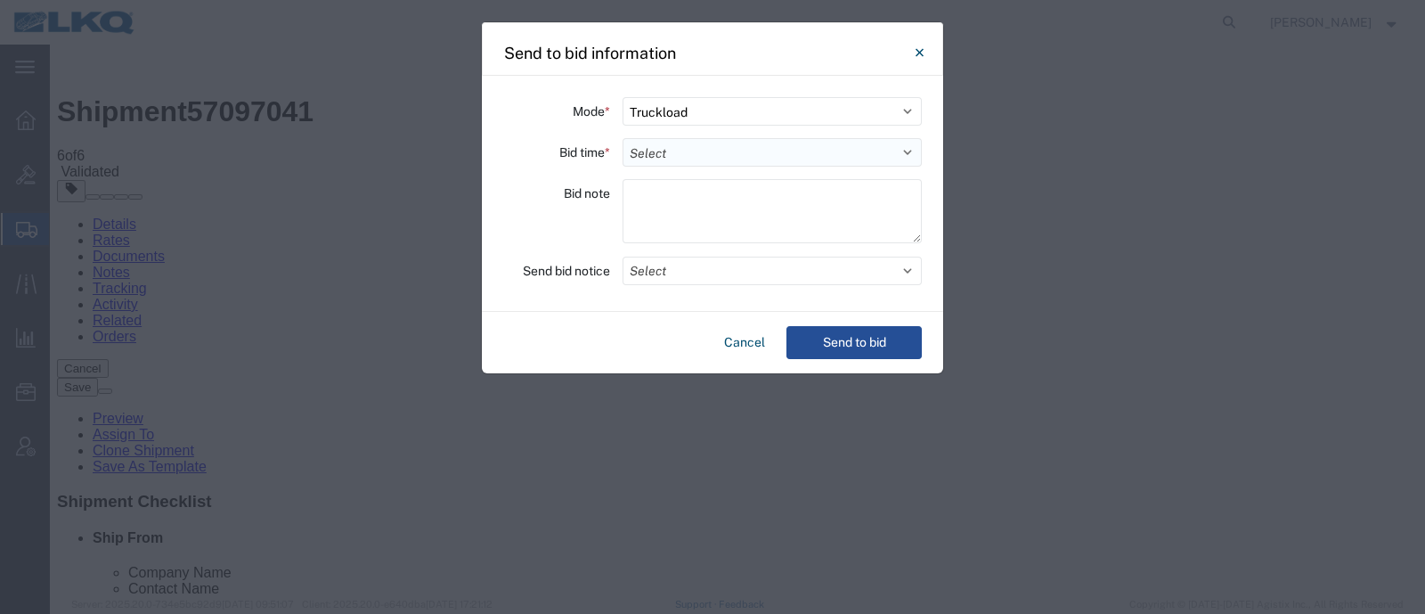
click at [744, 159] on select "Select 30 Min (Rush) 1 Hour (Rush) 2 Hours (Rush) 4 Hours (Rush) 8 Hours (Rush)…" at bounding box center [771, 152] width 299 height 28
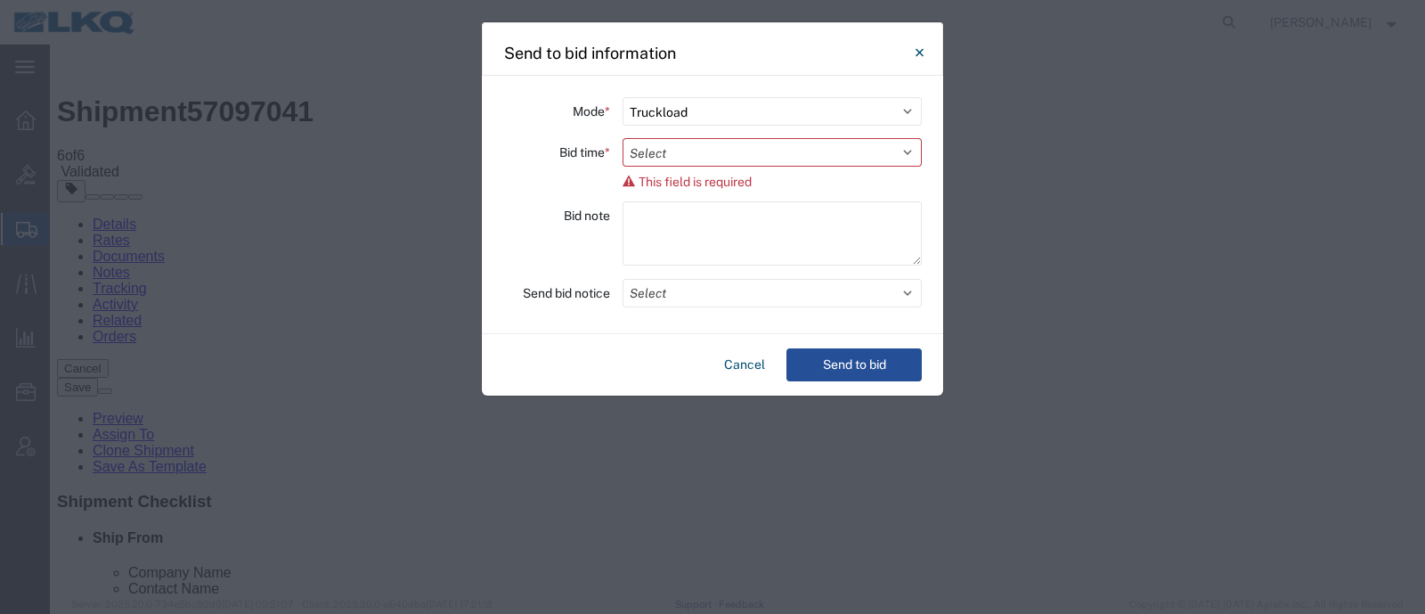
click at [568, 211] on div "Bid note" at bounding box center [556, 235] width 107 height 69
click at [731, 365] on button "Cancel" at bounding box center [744, 364] width 55 height 33
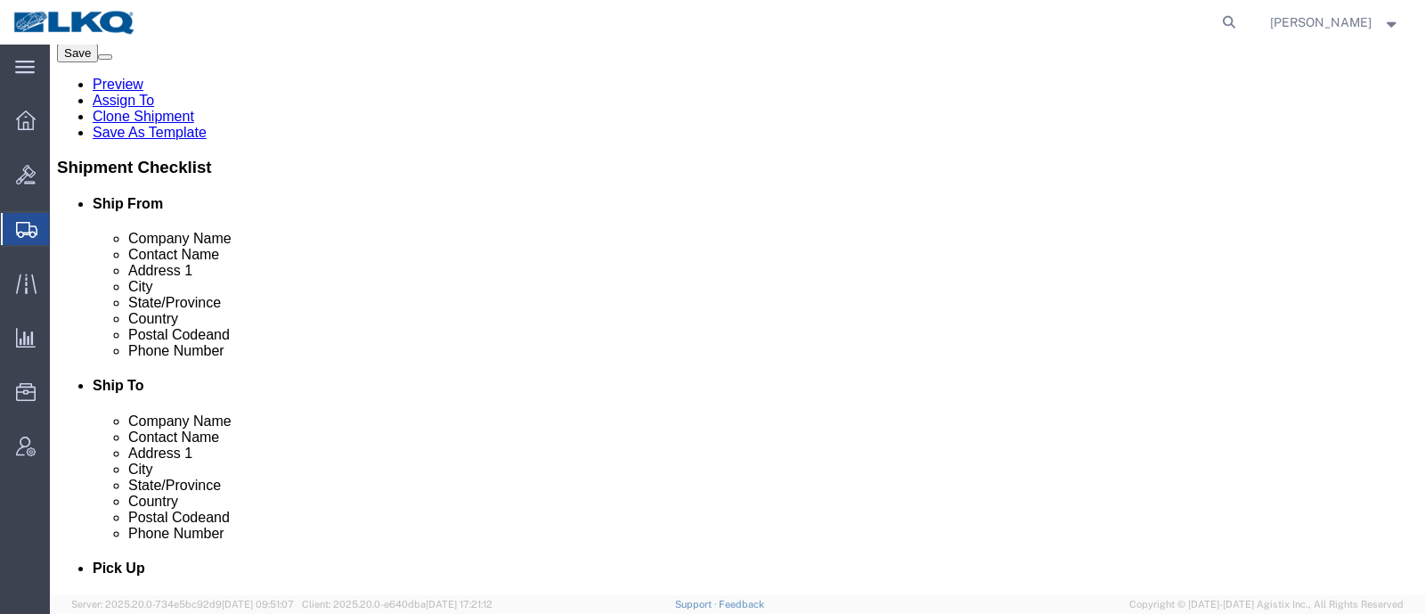
scroll to position [444, 0]
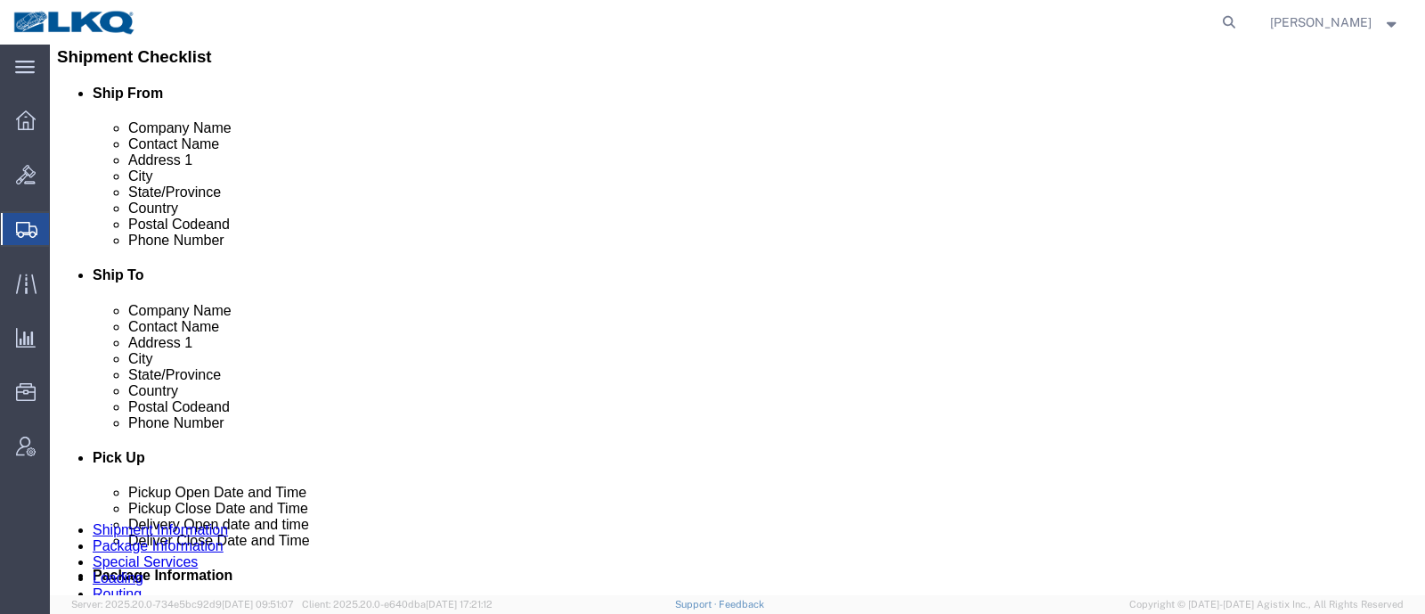
click link "Send To Bid"
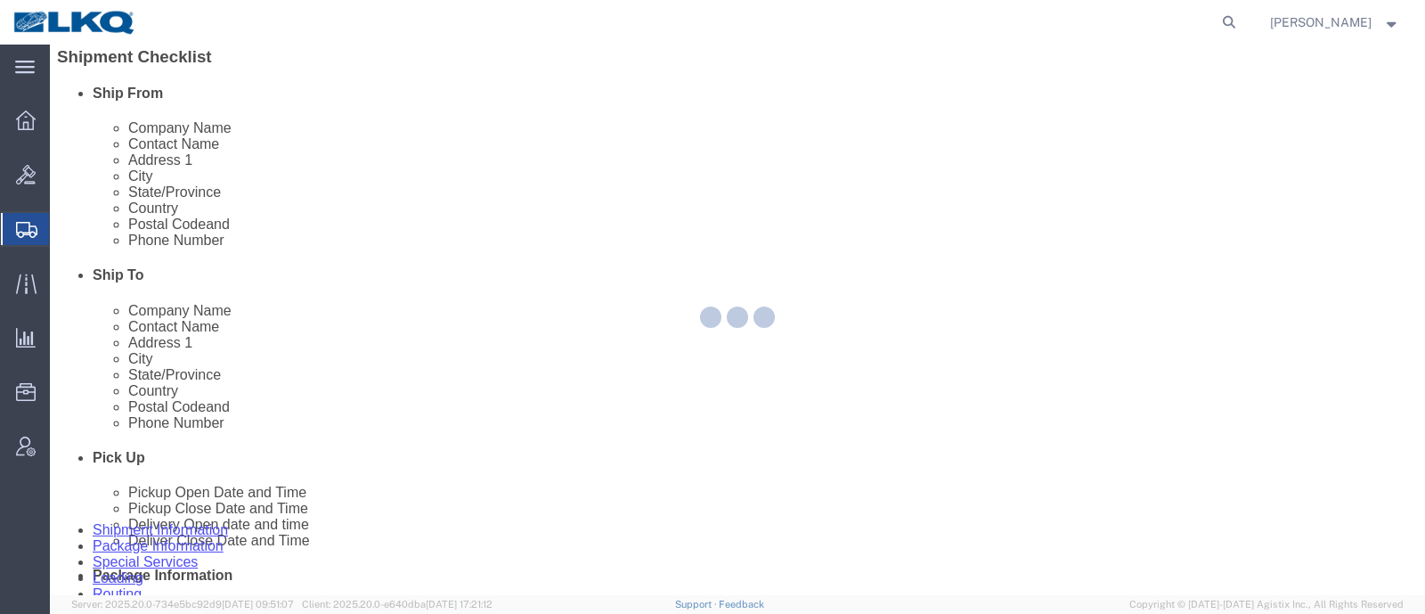
select select "TL"
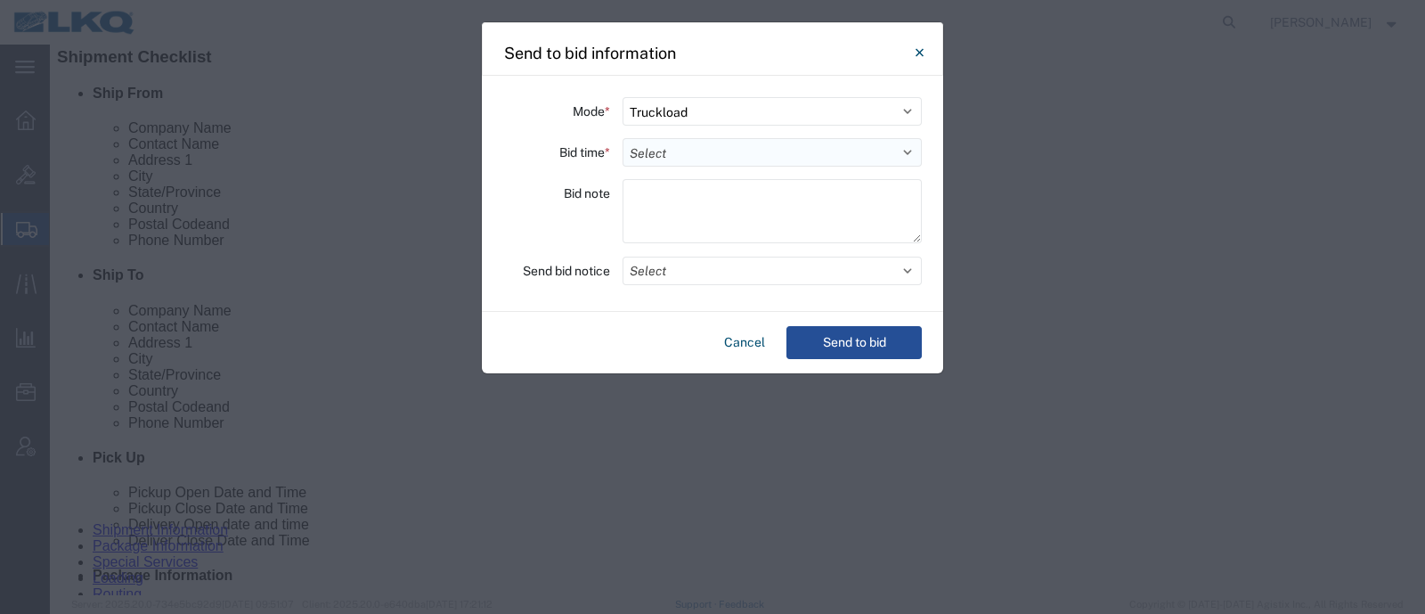
click at [732, 146] on select "Select 30 Min (Rush) 1 Hour (Rush) 2 Hours (Rush) 4 Hours (Rush) 8 Hours (Rush)…" at bounding box center [771, 152] width 299 height 28
select select "72"
click at [622, 138] on select "Select 30 Min (Rush) 1 Hour (Rush) 2 Hours (Rush) 4 Hours (Rush) 8 Hours (Rush)…" at bounding box center [771, 152] width 299 height 28
click at [824, 347] on button "Send to bid" at bounding box center [853, 342] width 135 height 33
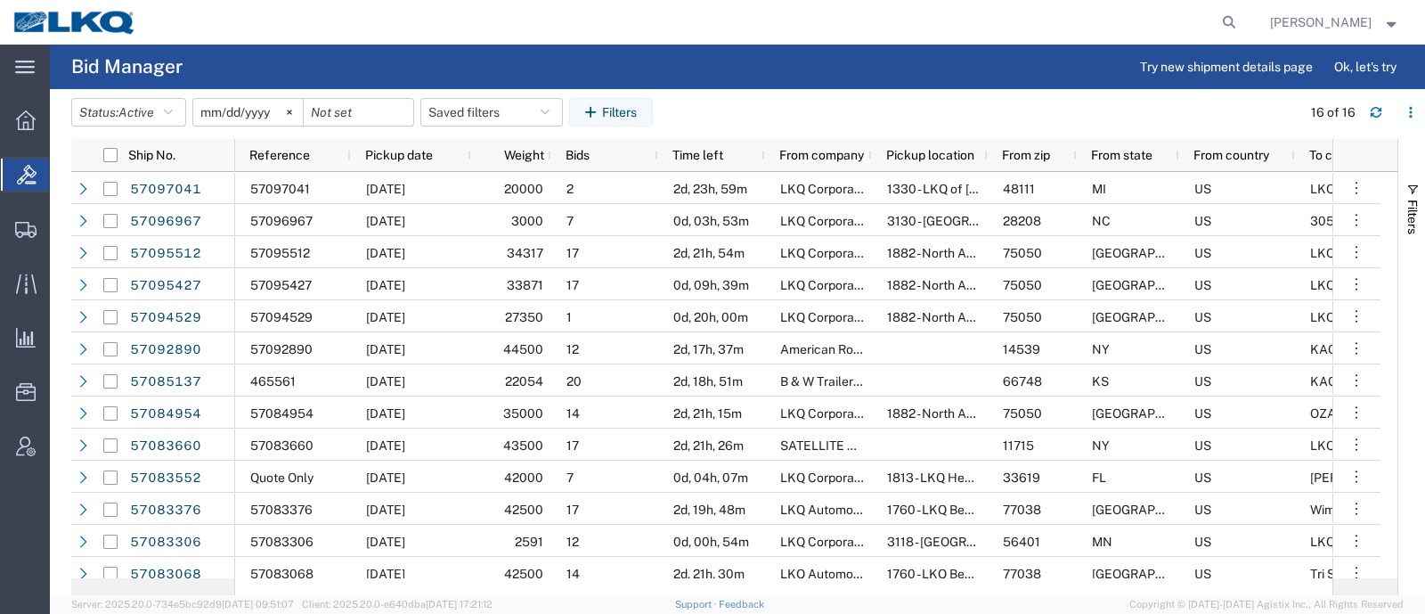
click at [527, 37] on div at bounding box center [697, 22] width 1094 height 45
click at [497, 113] on button "Saved filters" at bounding box center [491, 112] width 142 height 28
drag, startPoint x: 513, startPoint y: 186, endPoint x: 656, endPoint y: 114, distance: 160.5
click at [515, 186] on span "Bid Board" at bounding box center [539, 190] width 233 height 33
type input "2024-12-01"
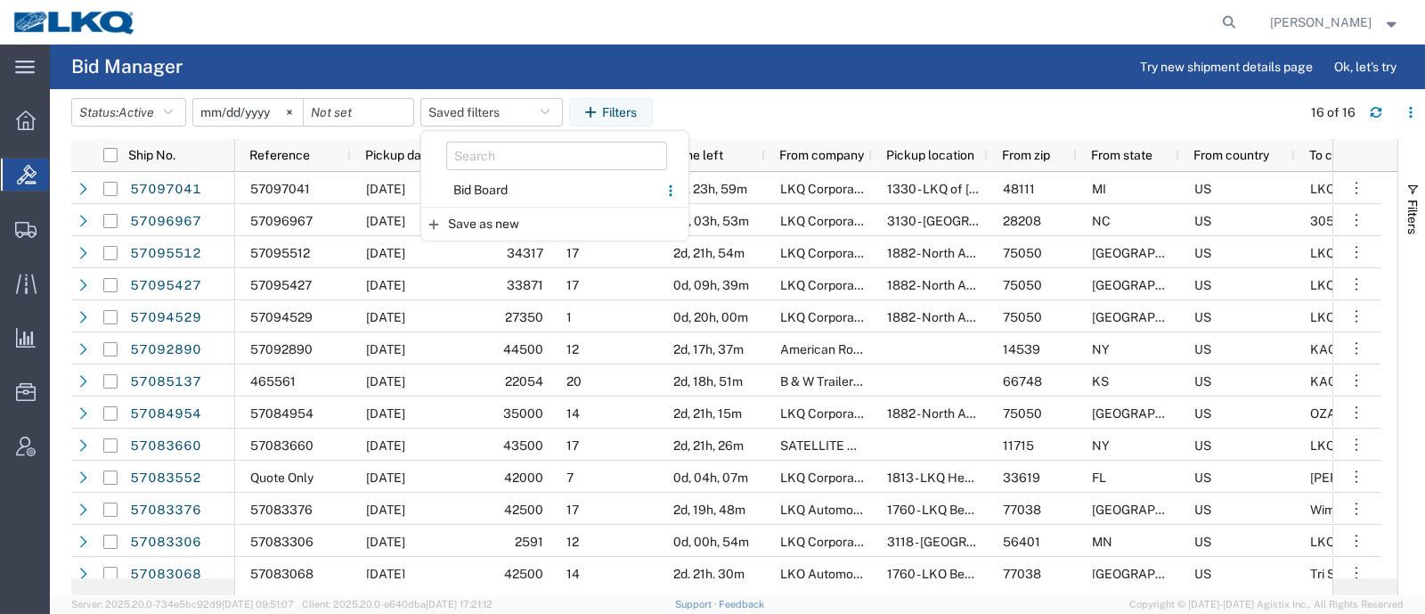
type input "2025-12-31"
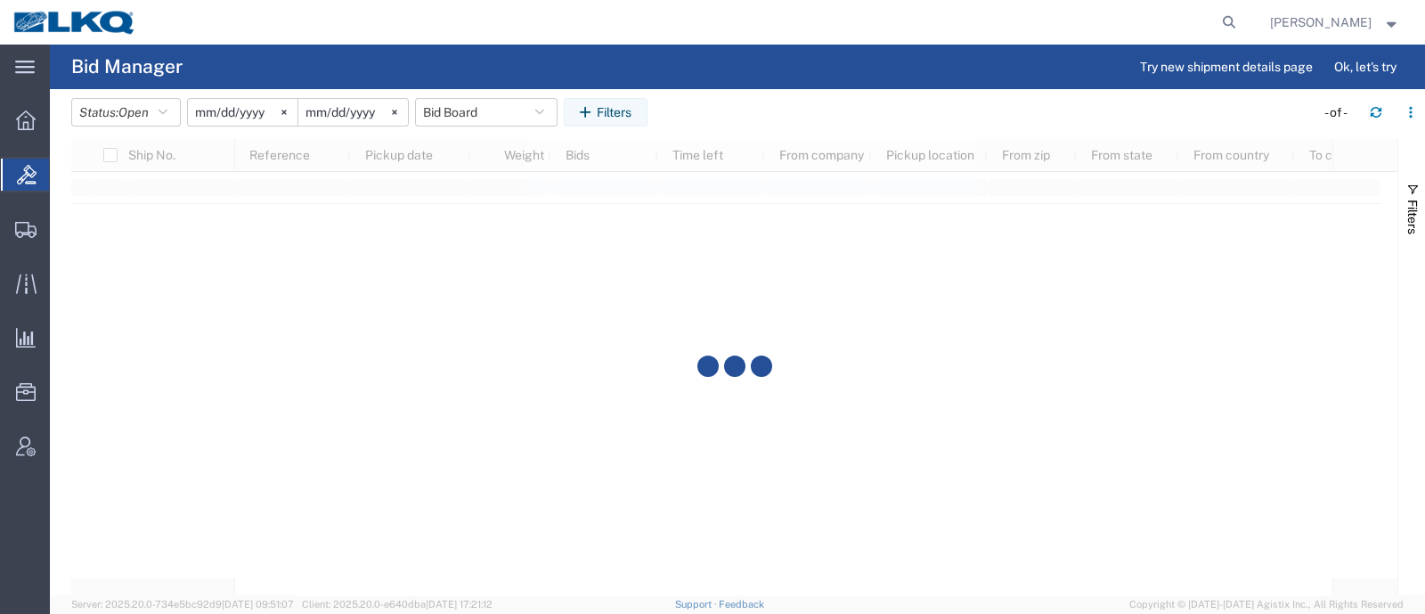
click at [763, 75] on agx-page-header "Bid Manager Try new shipment details page Ok, let's try" at bounding box center [737, 67] width 1375 height 45
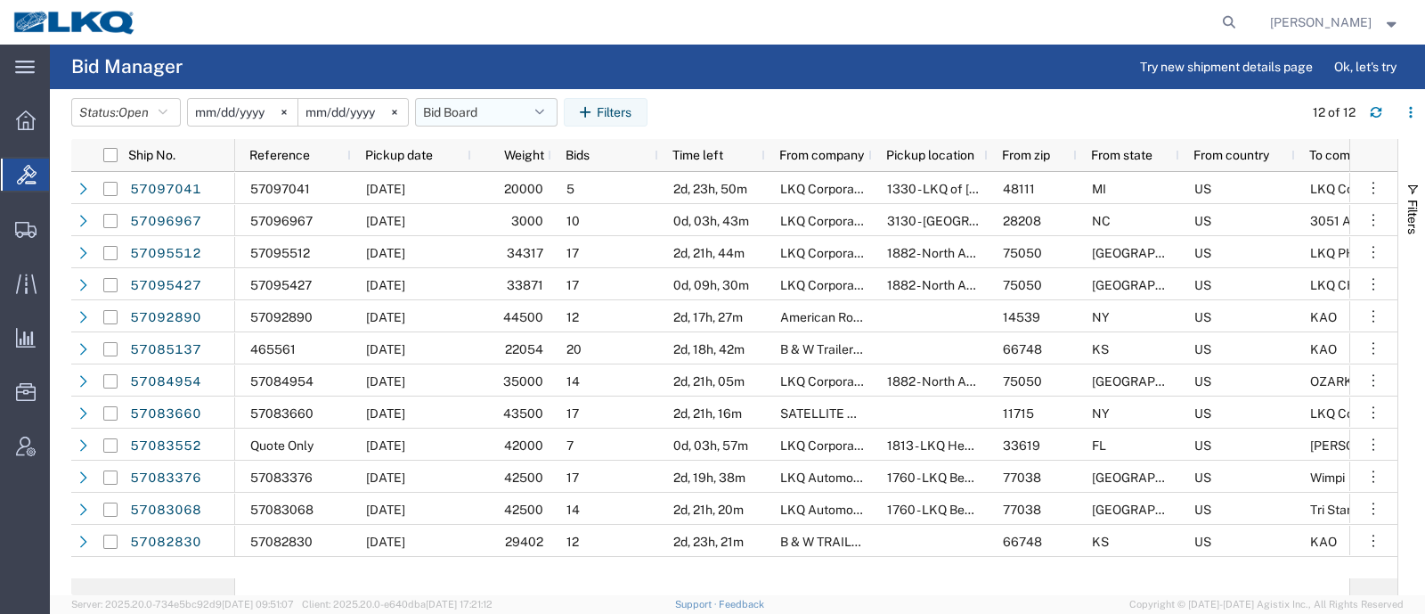
click at [476, 112] on button "Bid Board" at bounding box center [486, 112] width 142 height 28
drag, startPoint x: 481, startPoint y: 190, endPoint x: 588, endPoint y: 130, distance: 122.4
click at [482, 190] on span "Bid Board" at bounding box center [534, 190] width 233 height 33
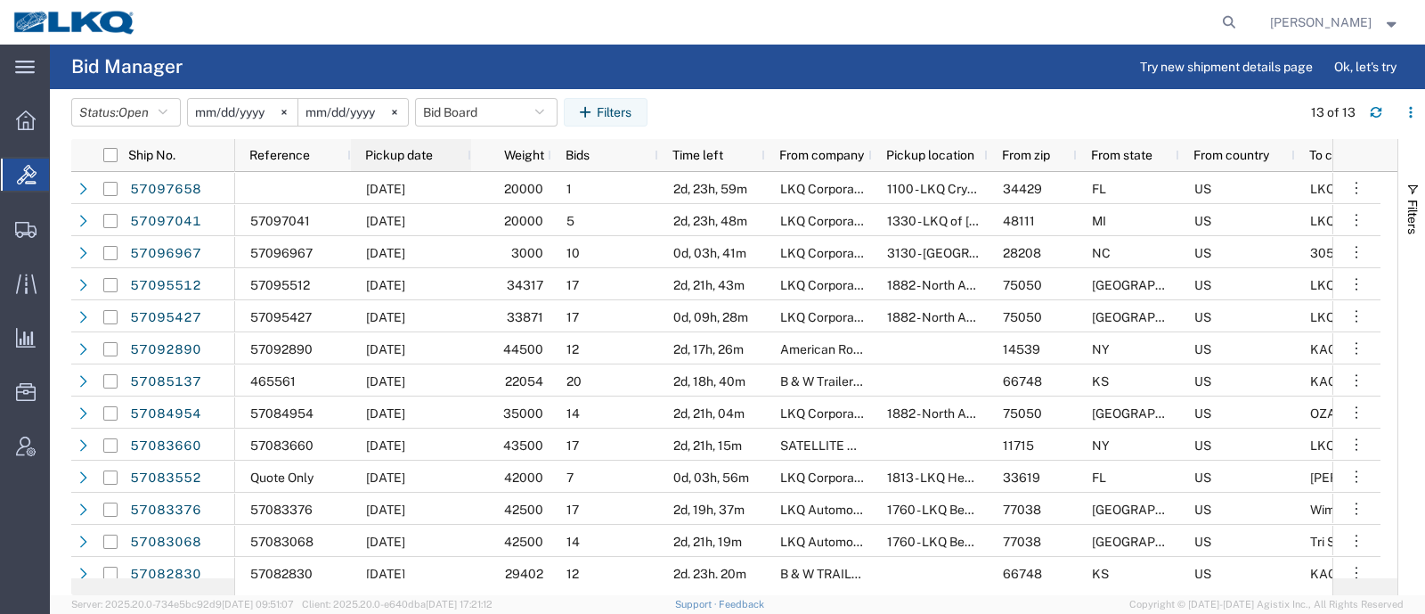
click at [404, 149] on span "Pickup date" at bounding box center [399, 155] width 68 height 14
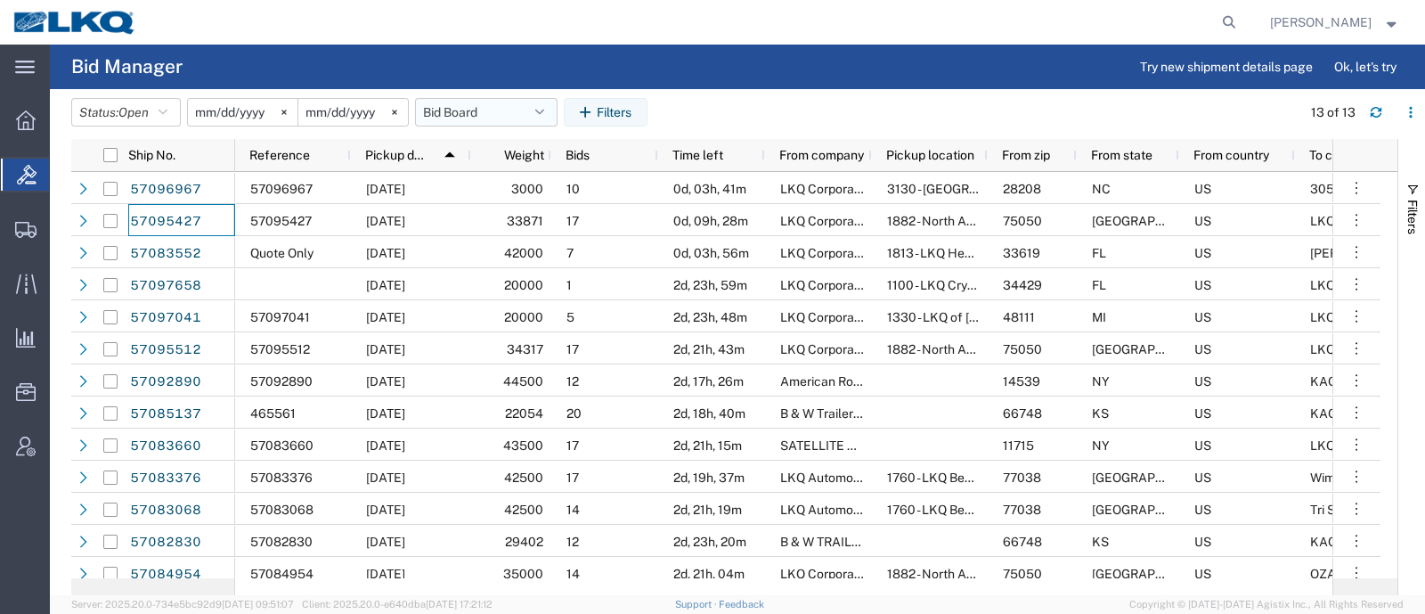
click at [492, 108] on button "Bid Board" at bounding box center [486, 112] width 142 height 28
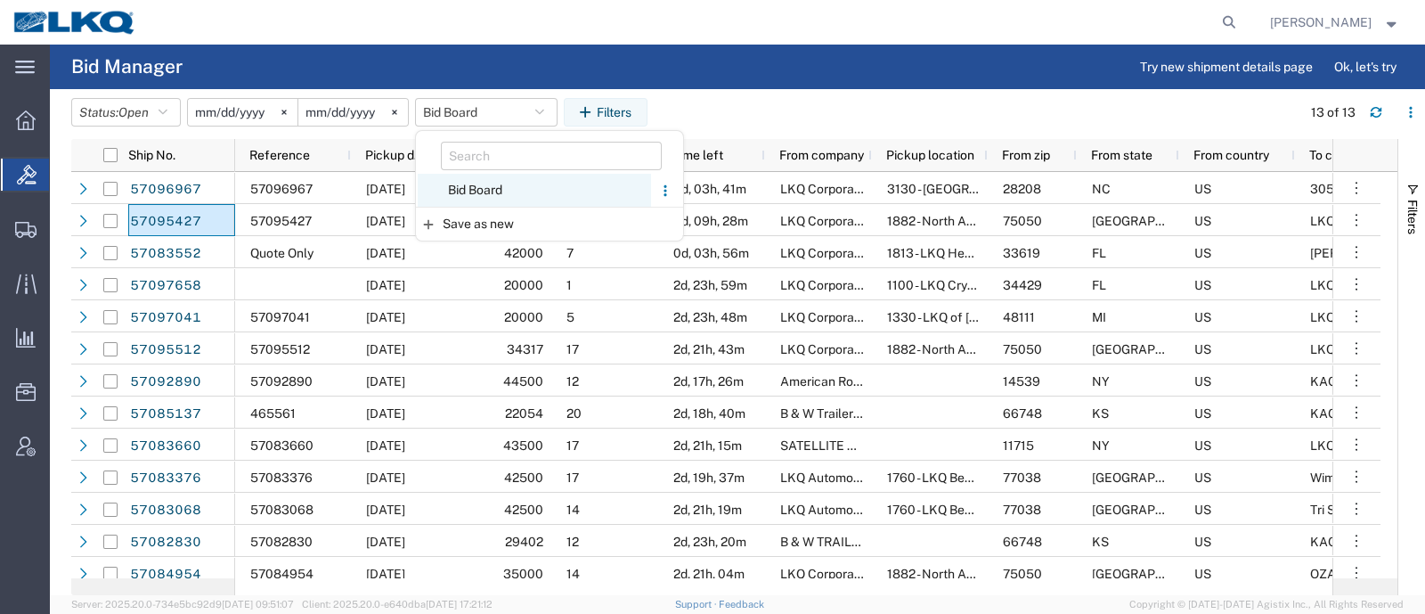
click at [491, 191] on span "Bid Board" at bounding box center [534, 190] width 233 height 33
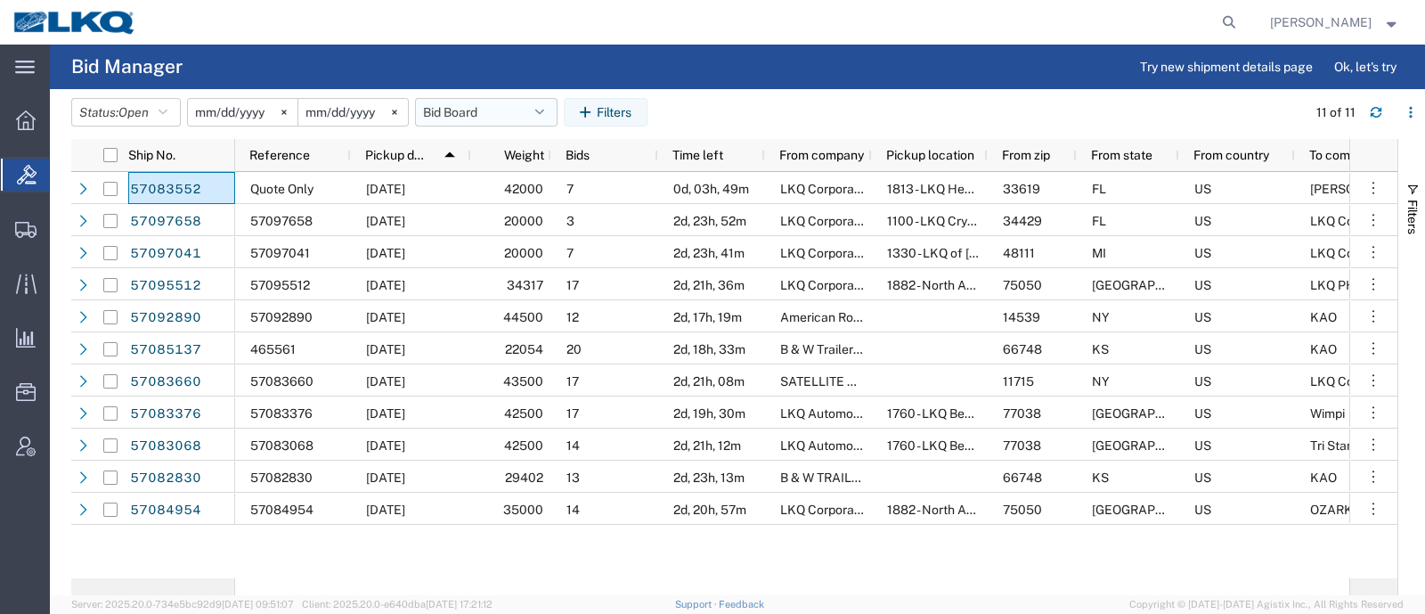
click at [489, 112] on button "Bid Board" at bounding box center [486, 112] width 142 height 28
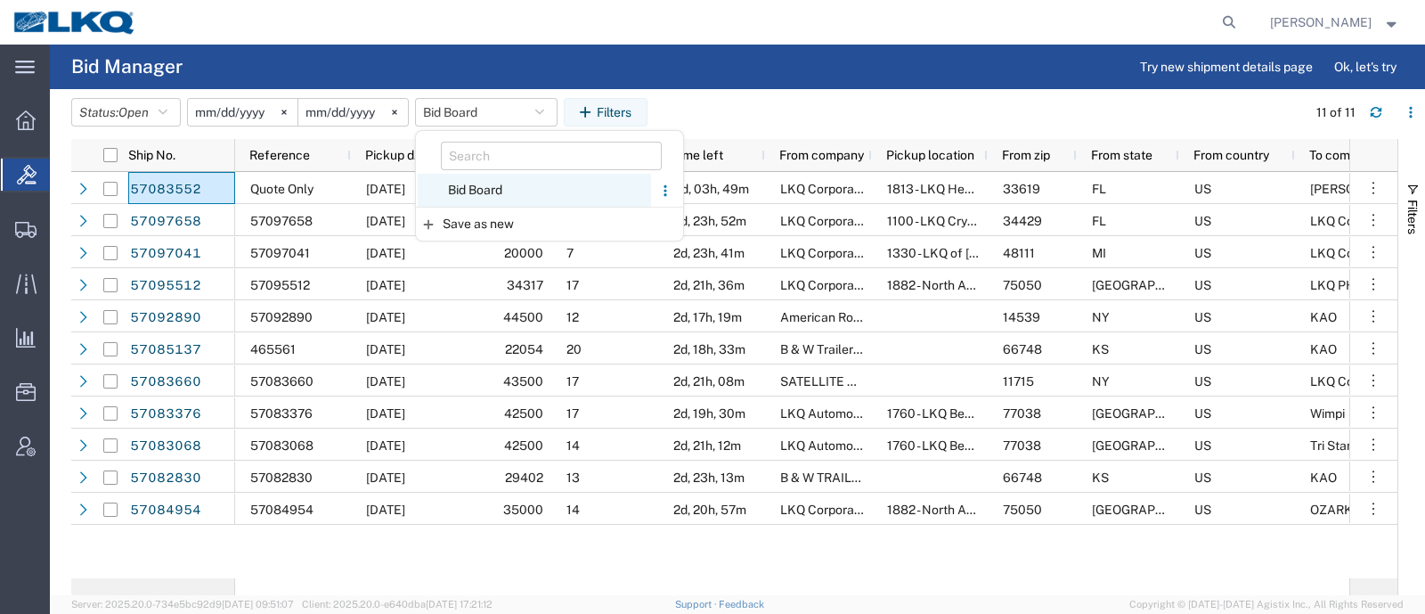
click at [495, 183] on span "Bid Board" at bounding box center [534, 190] width 233 height 33
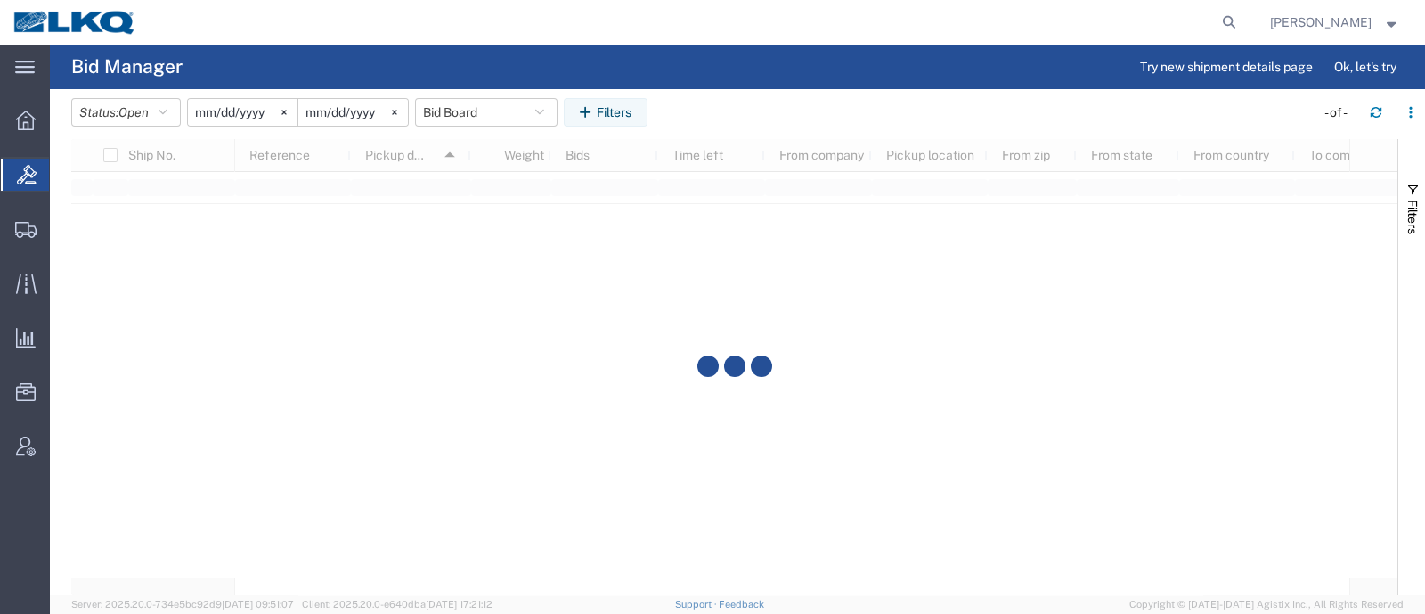
click at [699, 98] on agx-table-filter-chips "Status: Open Active All Awaiting Confirmation Awarded Closed Expired Open Withd…" at bounding box center [688, 118] width 1234 height 41
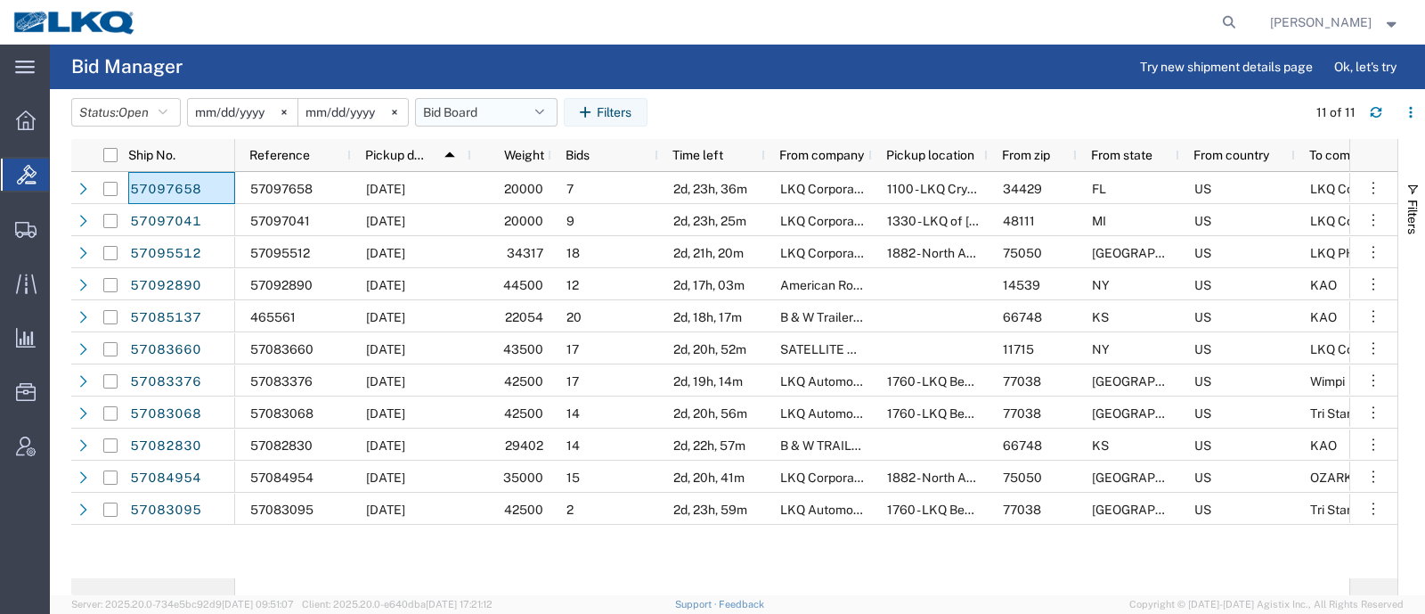
click at [467, 116] on button "Bid Board" at bounding box center [486, 112] width 142 height 28
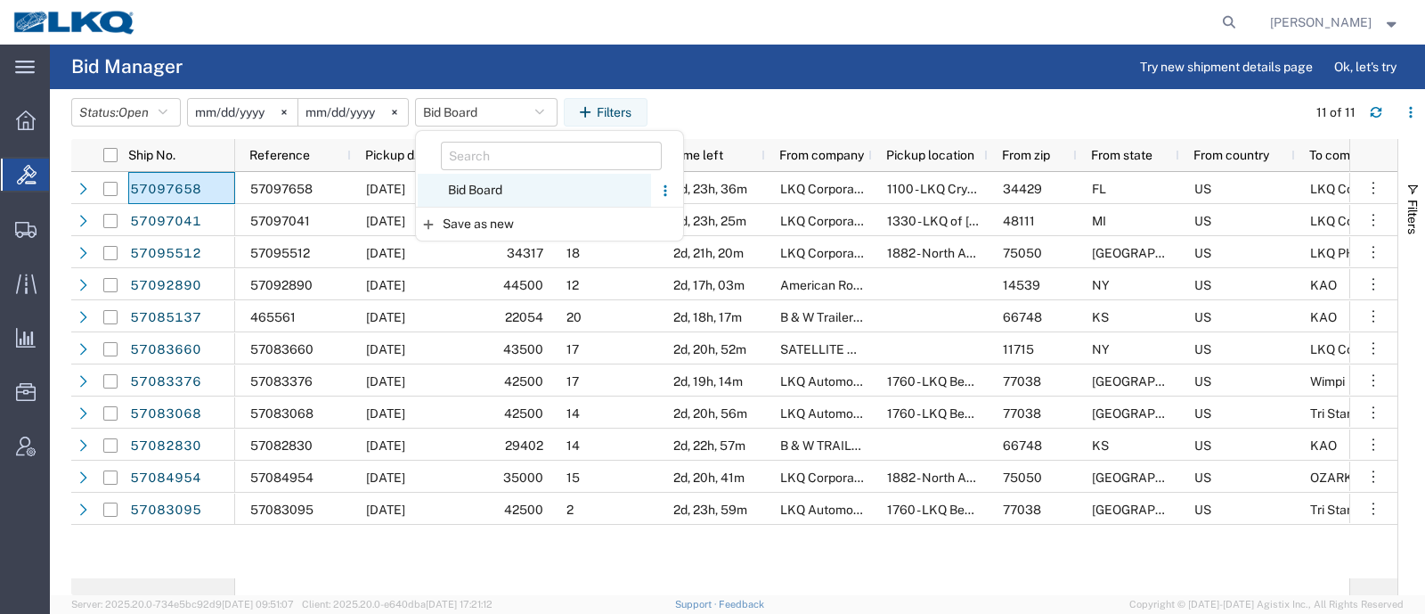
click at [476, 189] on span "Bid Board" at bounding box center [534, 190] width 233 height 33
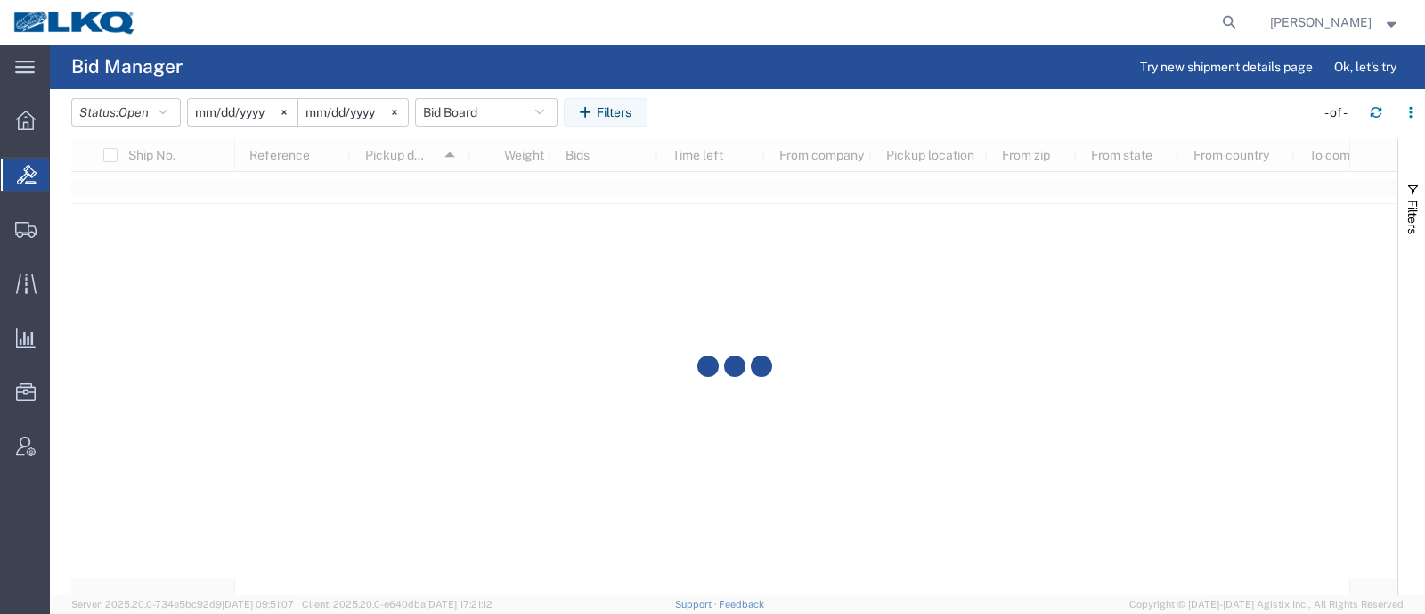
click at [758, 103] on agx-table-filter-chips "Status: Open Active All Awaiting Confirmation Awarded Closed Expired Open Withd…" at bounding box center [688, 118] width 1234 height 41
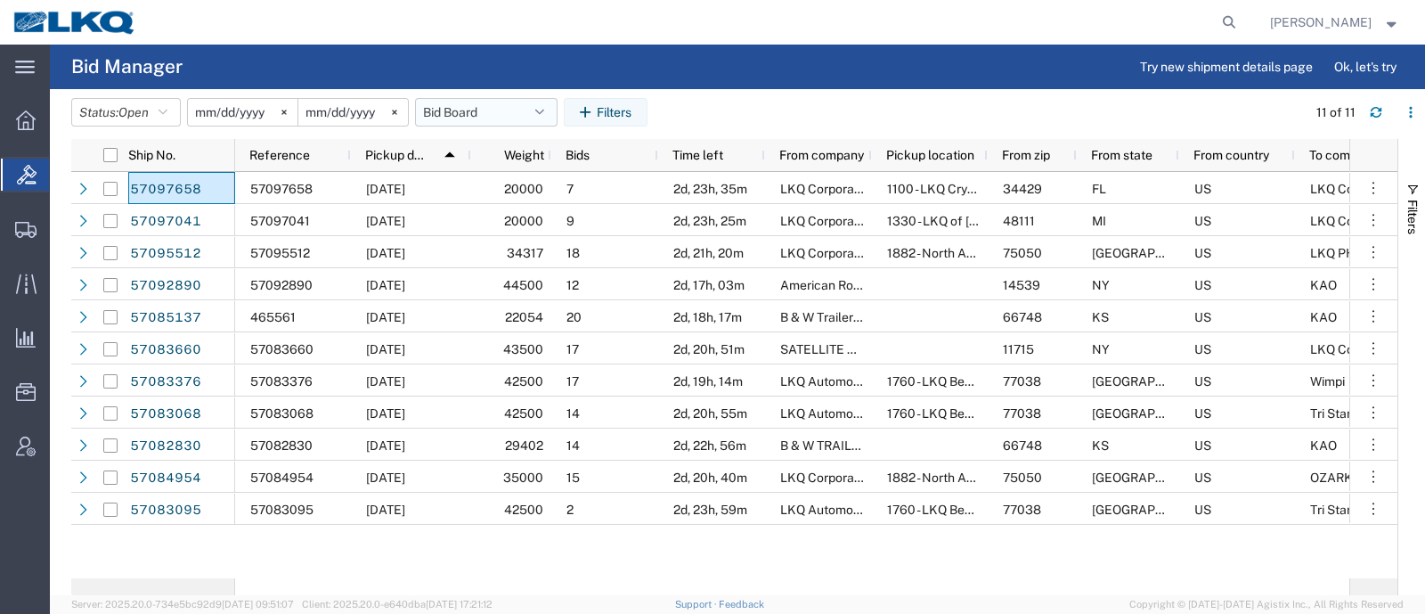
click at [479, 115] on button "Bid Board" at bounding box center [486, 112] width 142 height 28
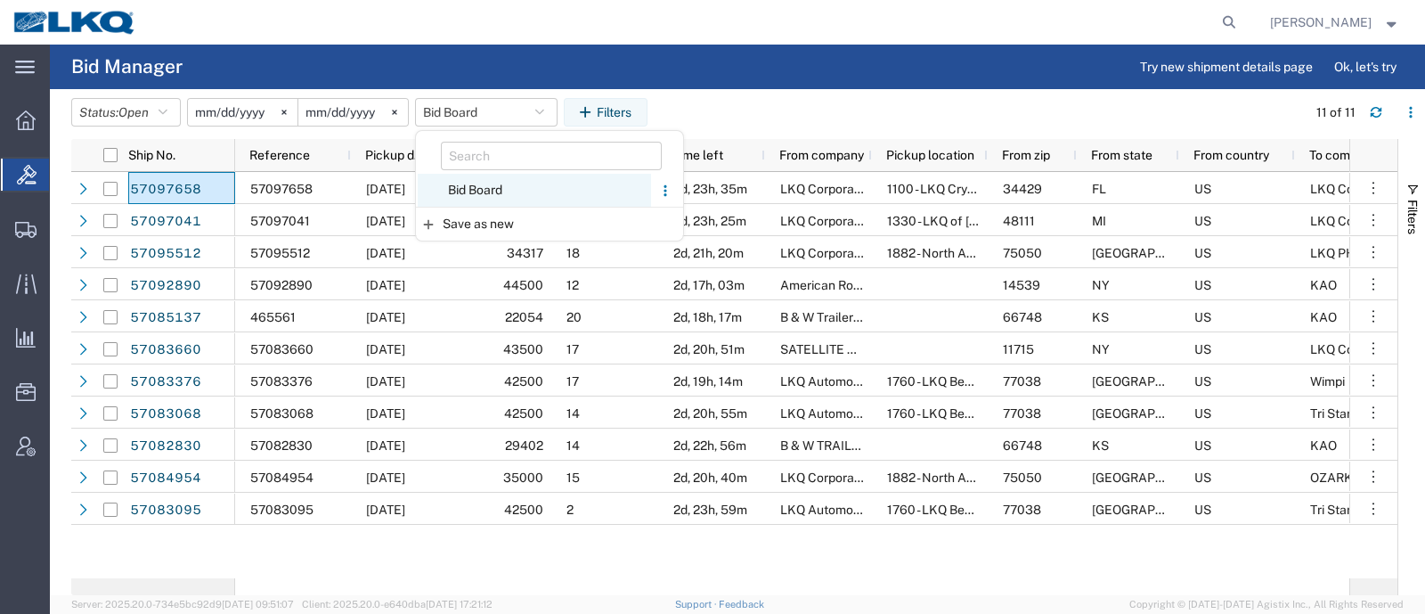
click at [497, 194] on span "Bid Board" at bounding box center [534, 190] width 233 height 33
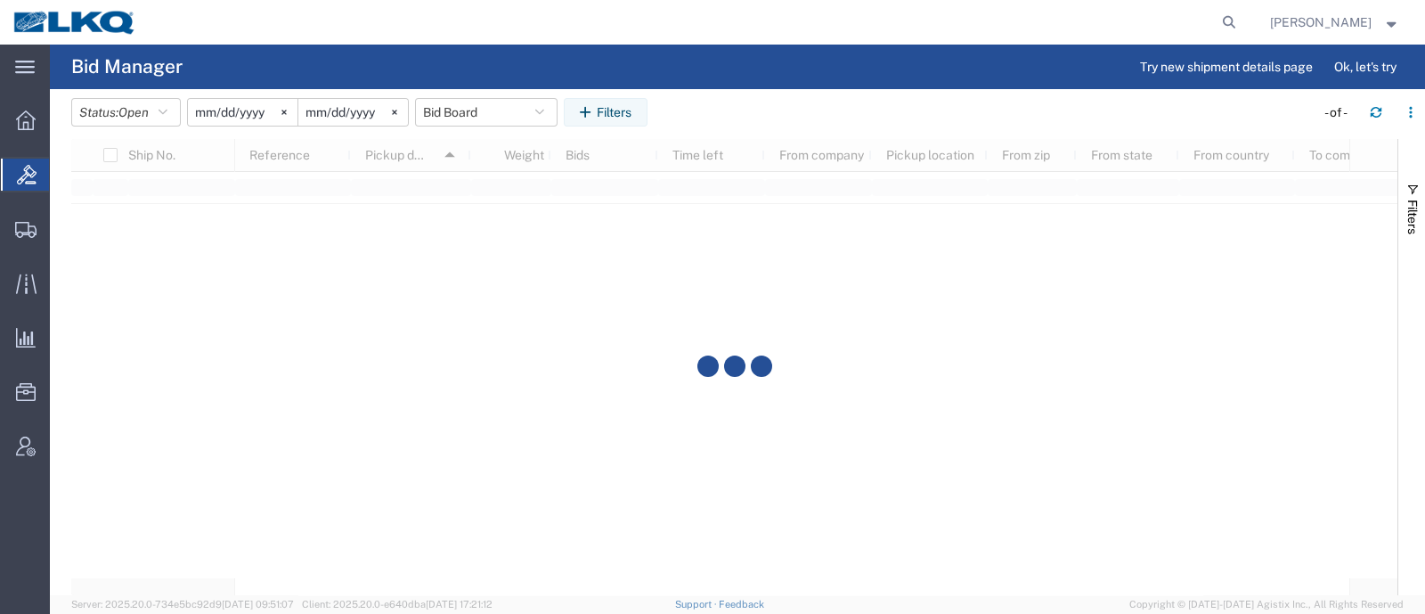
click at [761, 80] on agx-page-header "Bid Manager Try new shipment details page Ok, let's try" at bounding box center [737, 67] width 1375 height 45
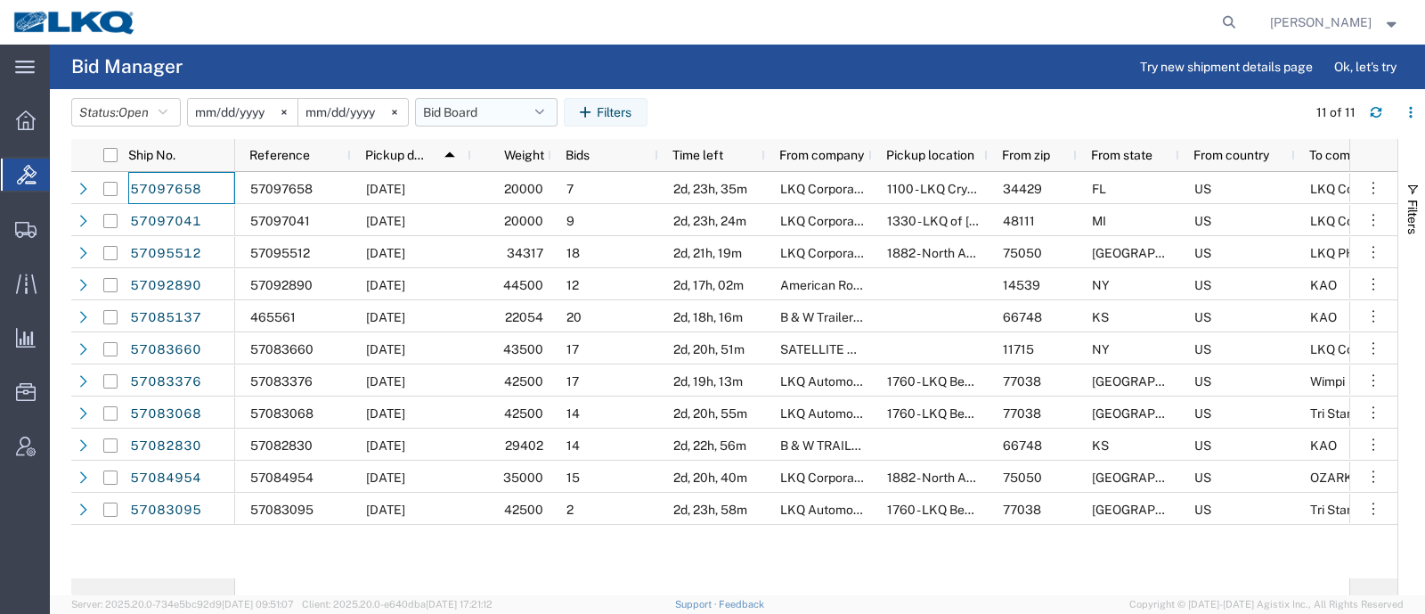
click at [450, 108] on button "Bid Board" at bounding box center [486, 112] width 142 height 28
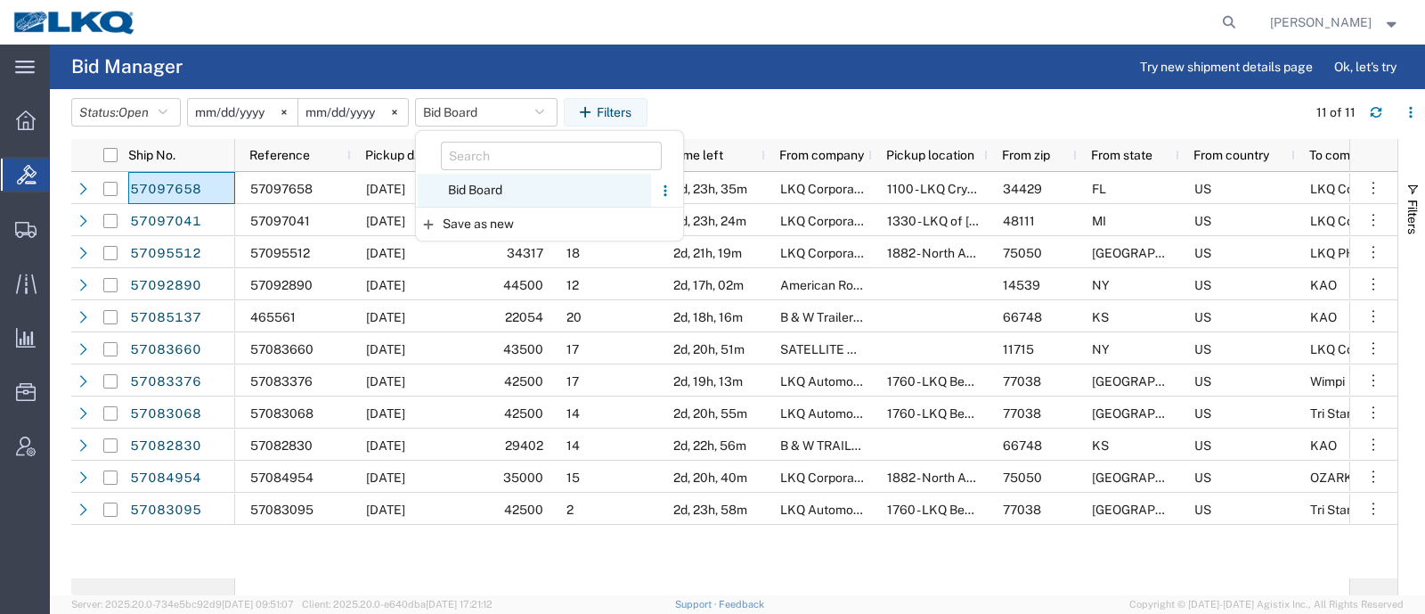
click at [490, 188] on span "Bid Board" at bounding box center [534, 190] width 233 height 33
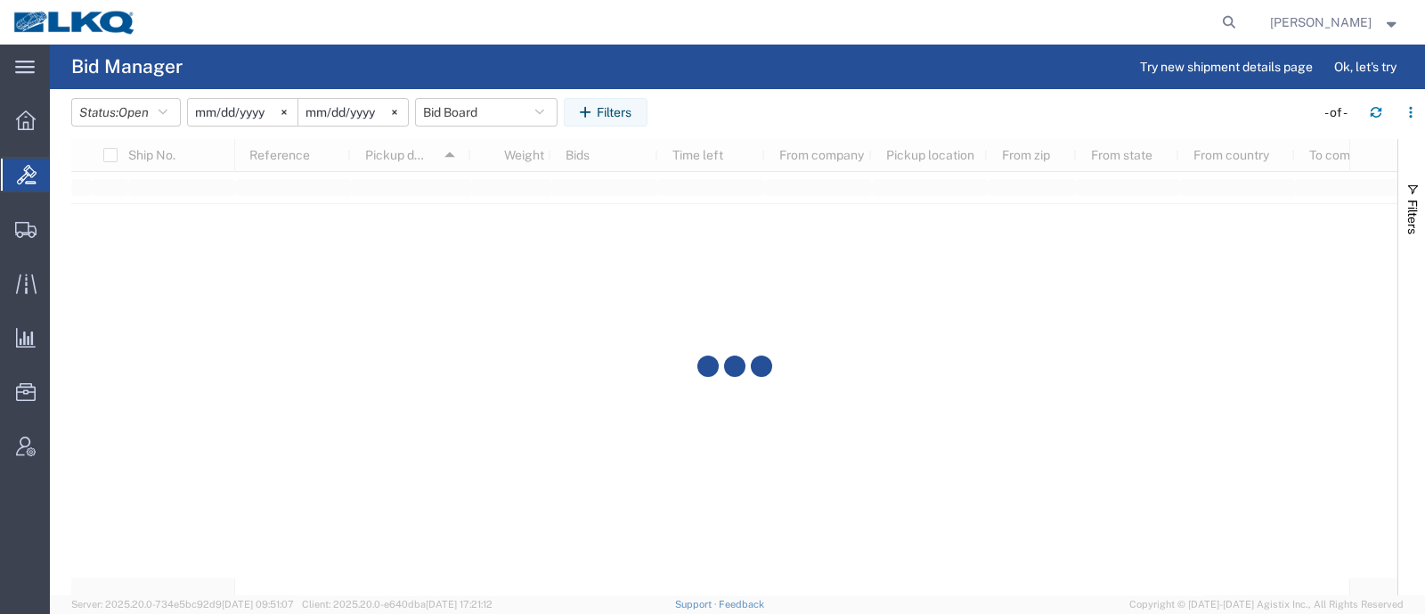
click at [748, 66] on agx-page-header "Bid Manager Try new shipment details page Ok, let's try" at bounding box center [737, 67] width 1375 height 45
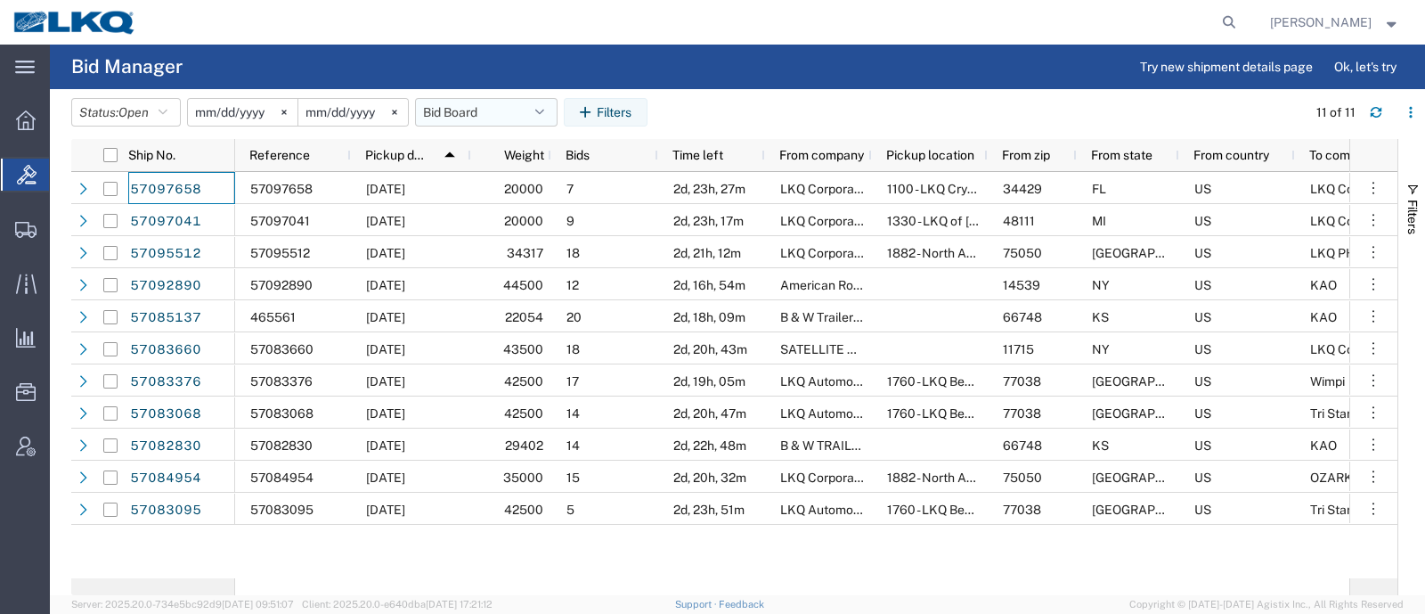
click at [441, 113] on button "Bid Board" at bounding box center [486, 112] width 142 height 28
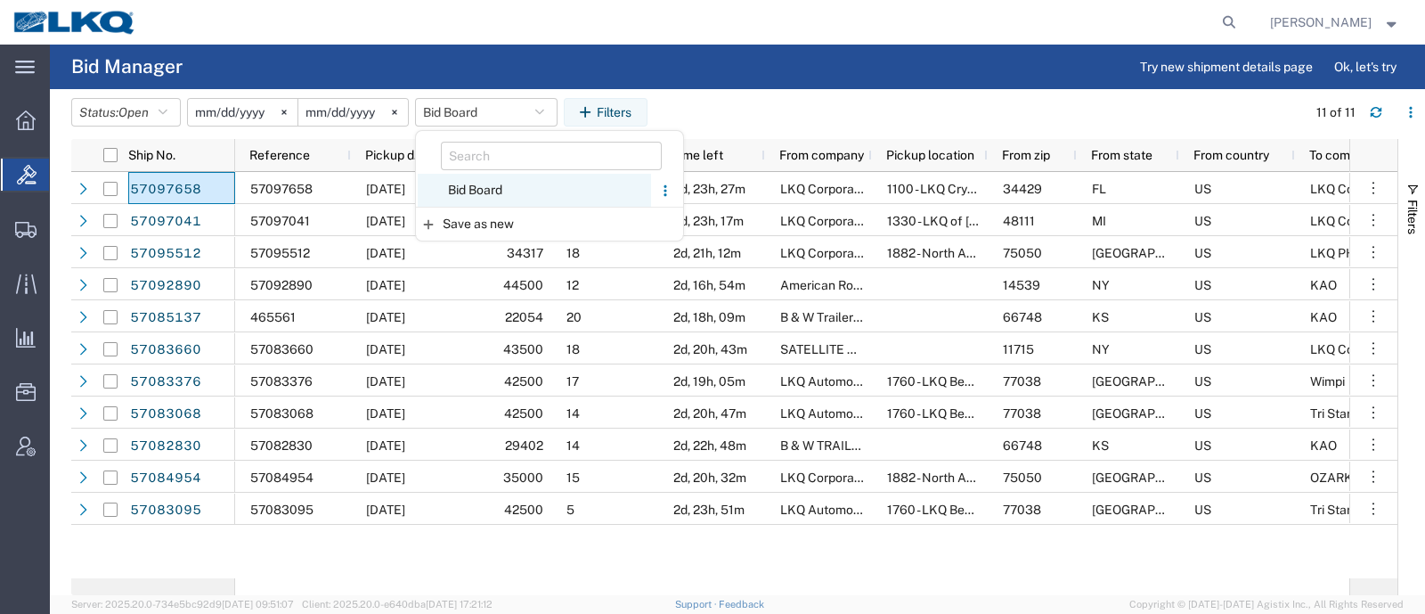
click at [504, 193] on span "Bid Board" at bounding box center [534, 190] width 233 height 33
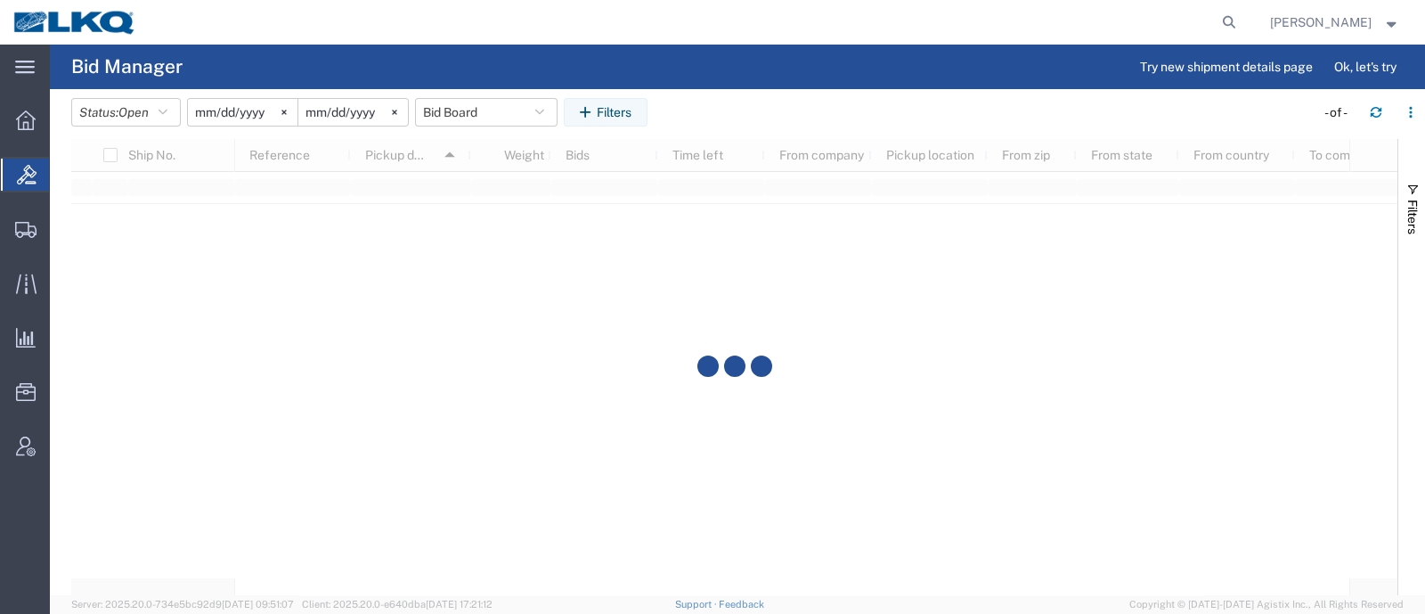
click at [807, 102] on agx-table-filter-chips "Status: Open Active All Awaiting Confirmation Awarded Closed Expired Open Withd…" at bounding box center [688, 118] width 1234 height 41
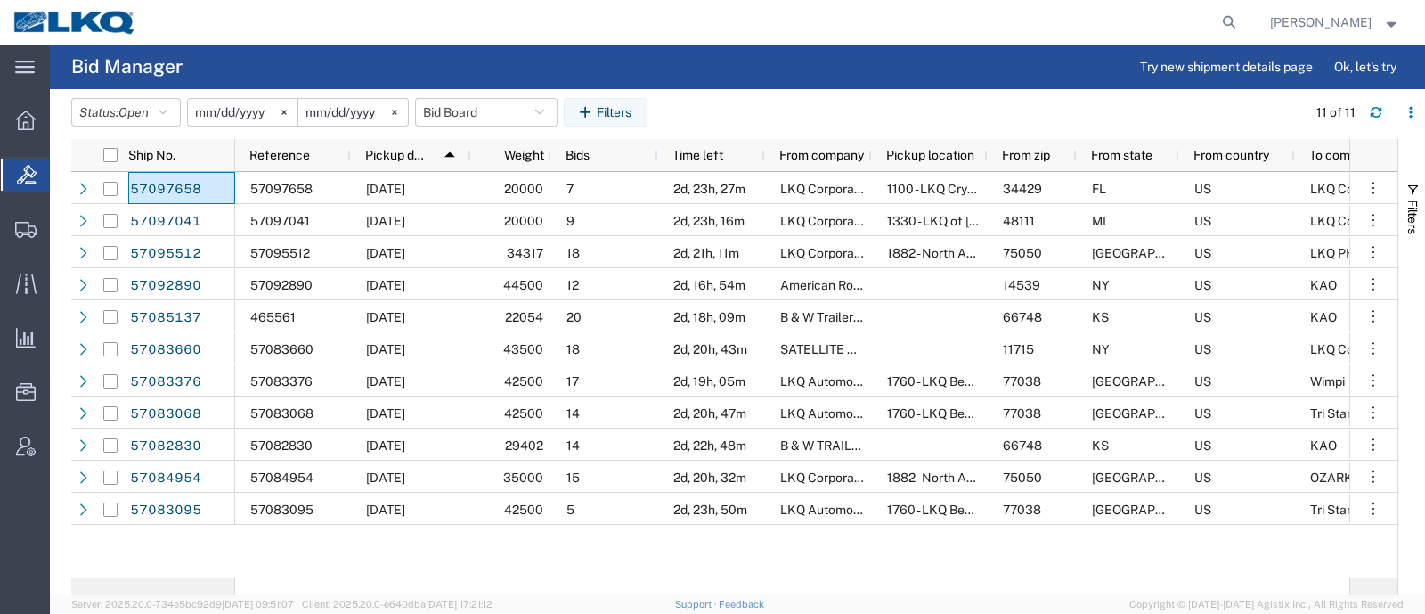
click at [505, 31] on div at bounding box center [697, 22] width 1094 height 45
click at [728, 93] on header "Status: Open Active All Awaiting Confirmation Awarded Closed Expired Open Withd…" at bounding box center [748, 114] width 1354 height 50
click at [126, 105] on span "Open" at bounding box center [133, 112] width 30 height 14
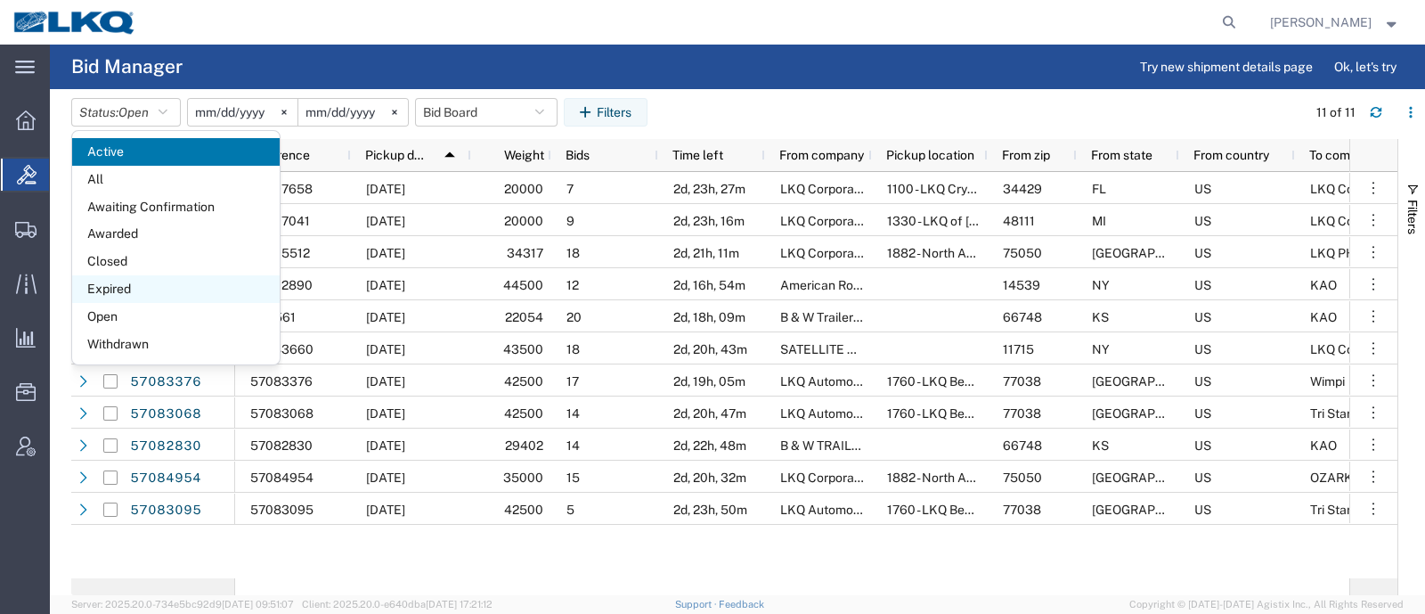
click at [148, 281] on span "Expired" at bounding box center [175, 289] width 207 height 28
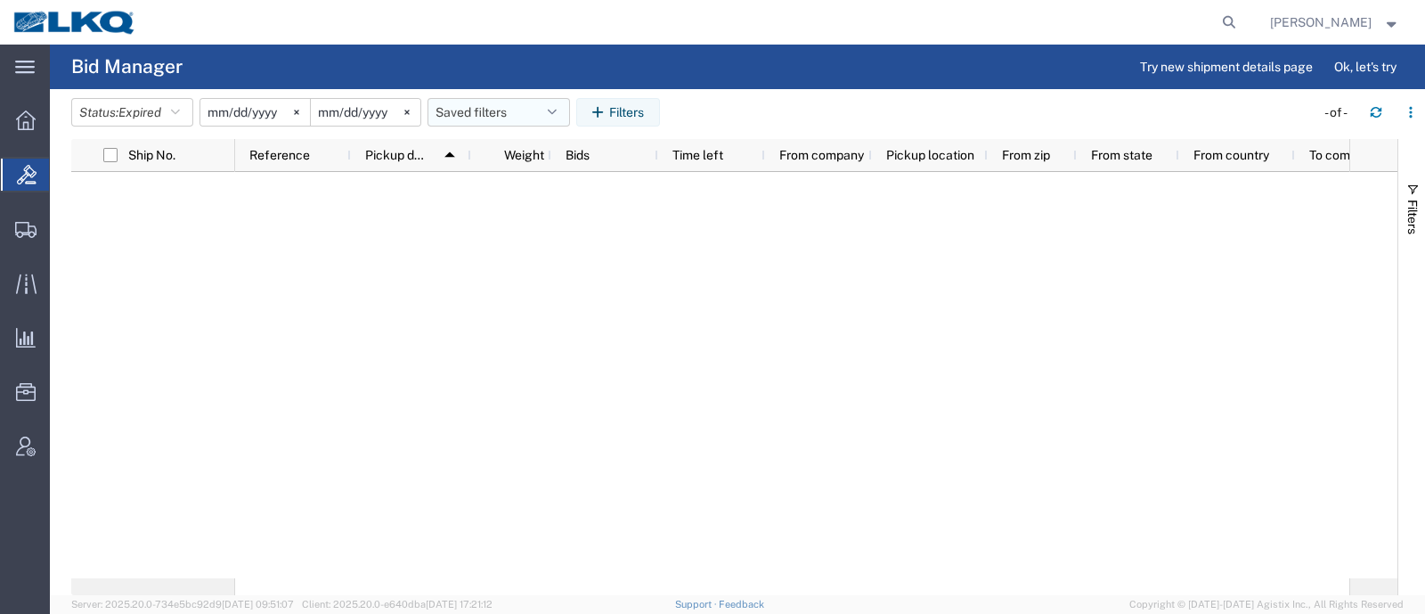
click at [463, 113] on button "Saved filters" at bounding box center [498, 112] width 142 height 28
drag, startPoint x: 481, startPoint y: 187, endPoint x: 499, endPoint y: 180, distance: 19.2
click at [482, 187] on span "Bid Board" at bounding box center [546, 190] width 233 height 33
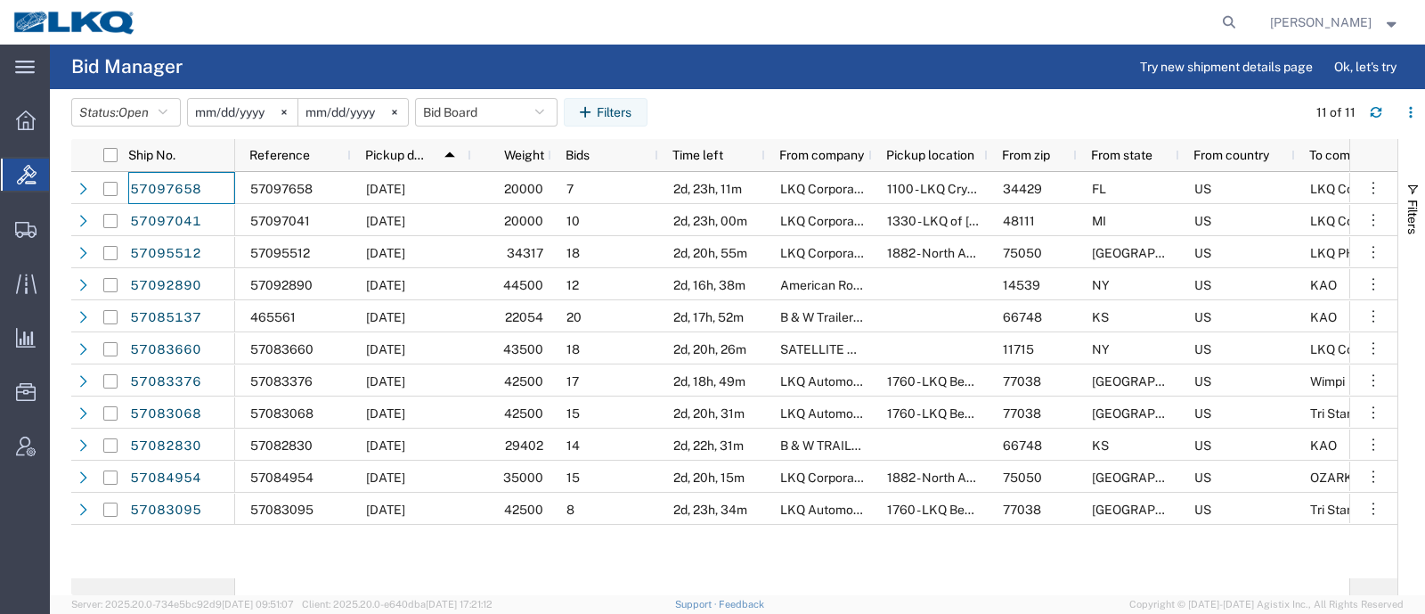
click at [752, 86] on agx-page-header "Bid Manager Try new shipment details page Ok, let's try" at bounding box center [737, 67] width 1375 height 45
click at [468, 106] on button "Bid Board" at bounding box center [486, 112] width 142 height 28
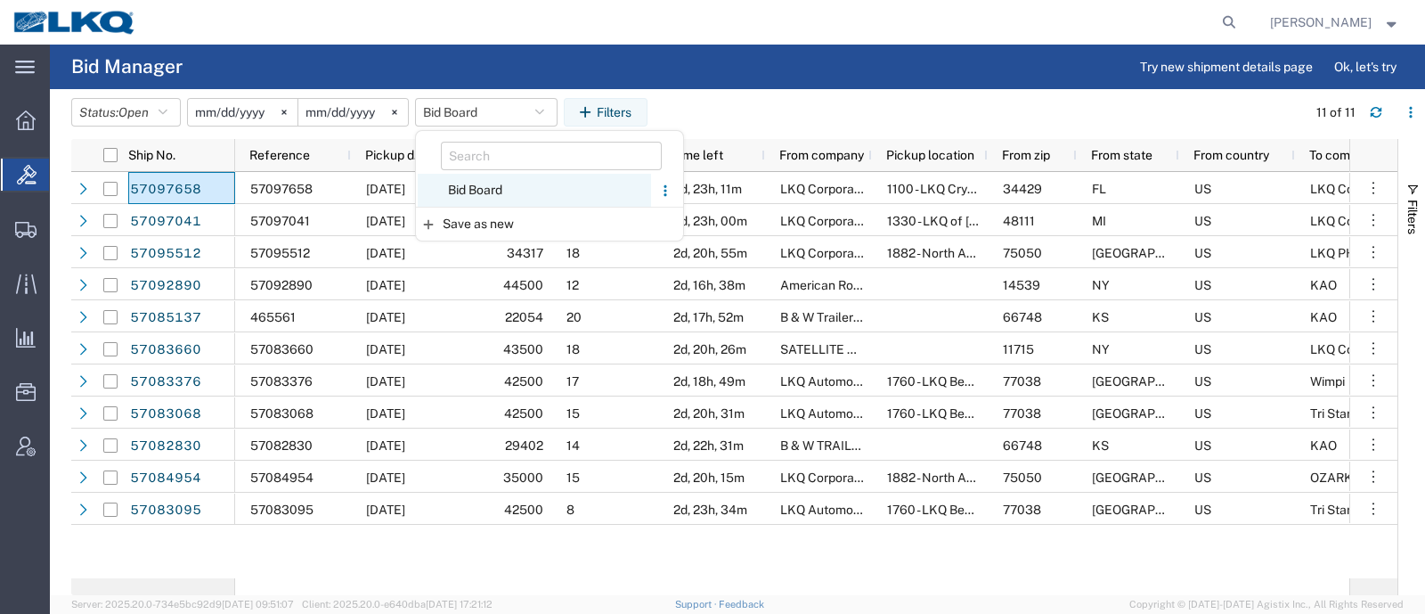
click at [496, 196] on span "Bid Board" at bounding box center [534, 190] width 233 height 33
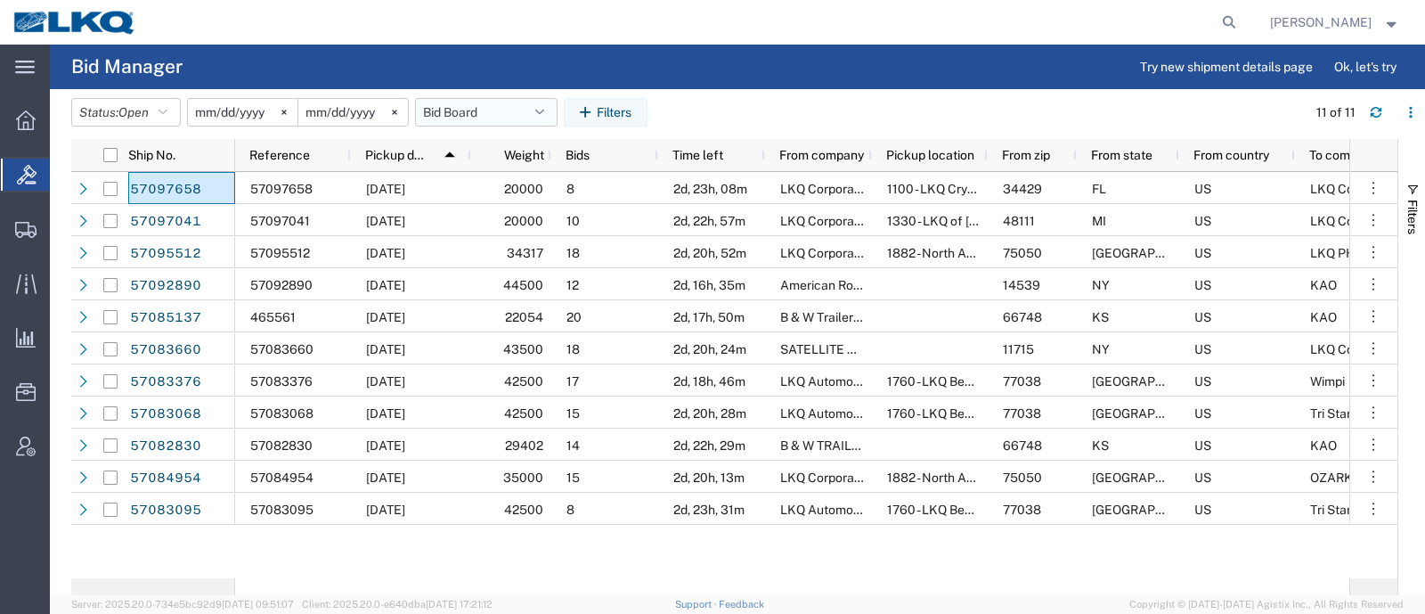
click at [501, 112] on button "Bid Board" at bounding box center [486, 112] width 142 height 28
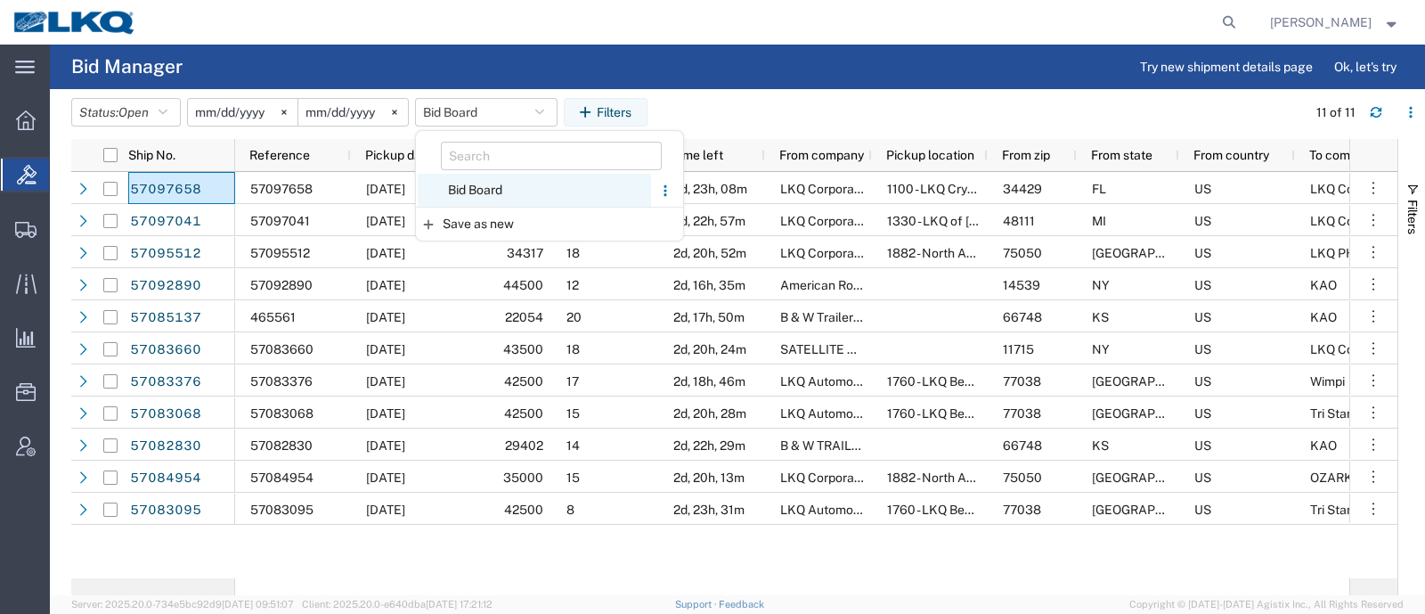
click at [499, 185] on span "Bid Board" at bounding box center [534, 190] width 233 height 33
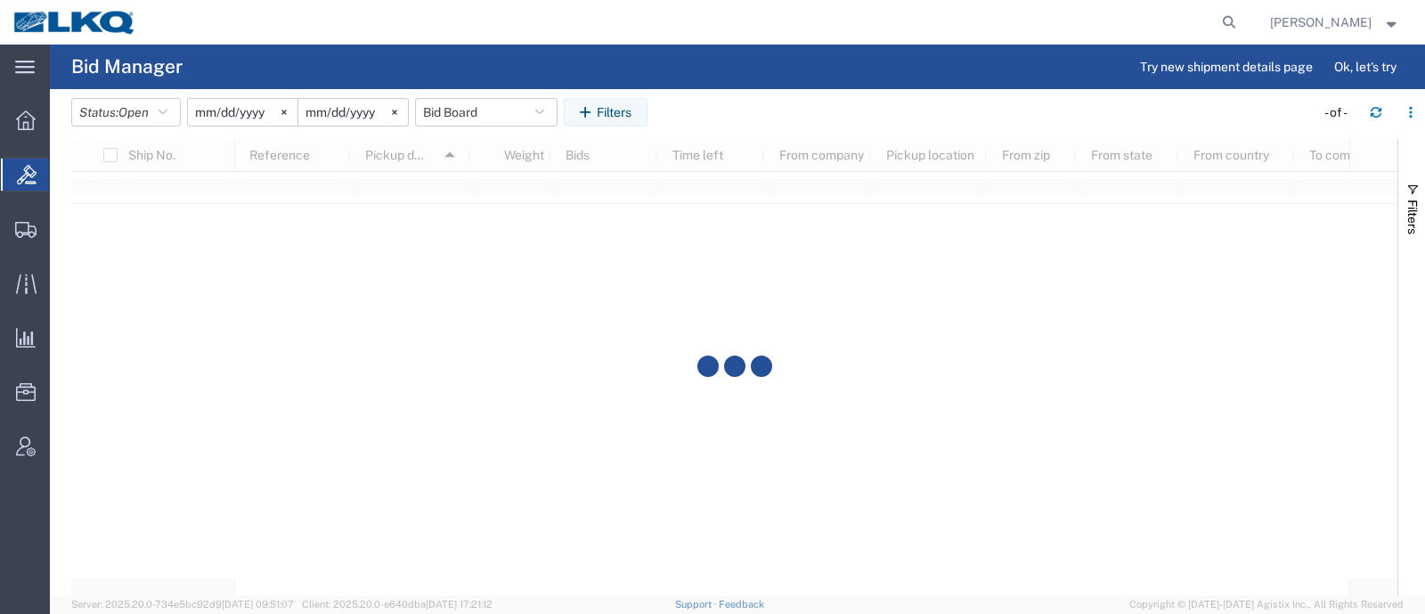
click at [761, 77] on agx-page-header "Bid Manager Try new shipment details page Ok, let's try" at bounding box center [737, 67] width 1375 height 45
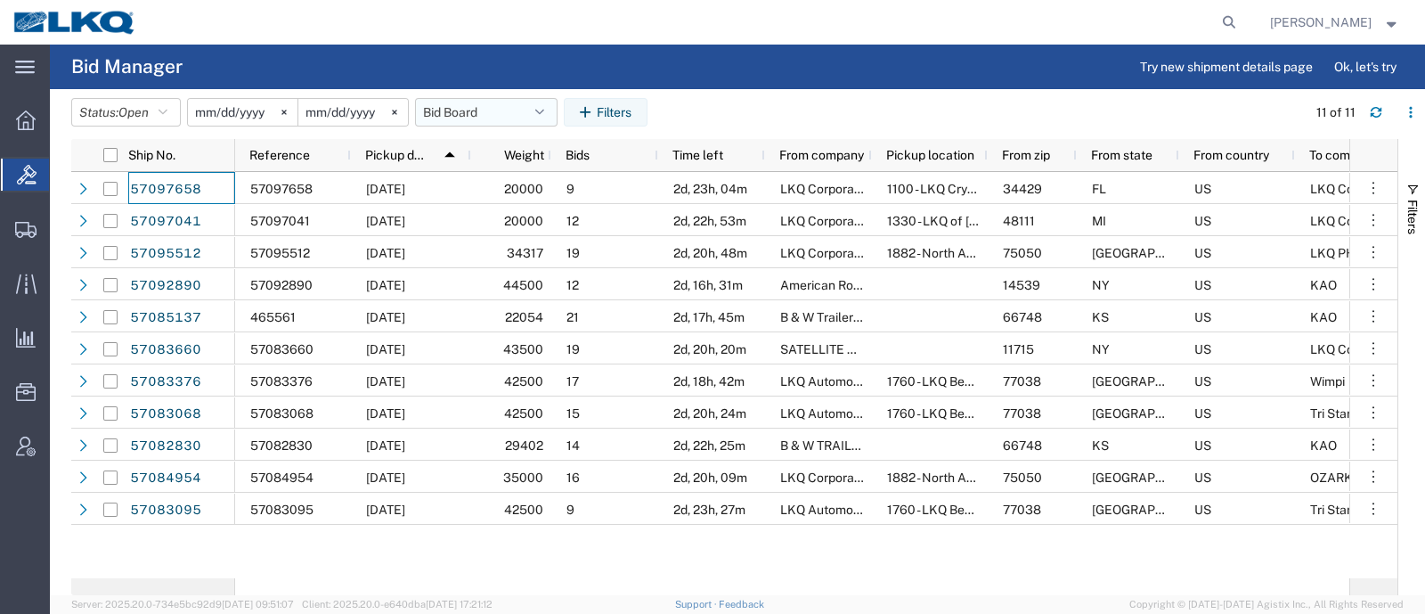
click at [468, 102] on button "Bid Board" at bounding box center [486, 112] width 142 height 28
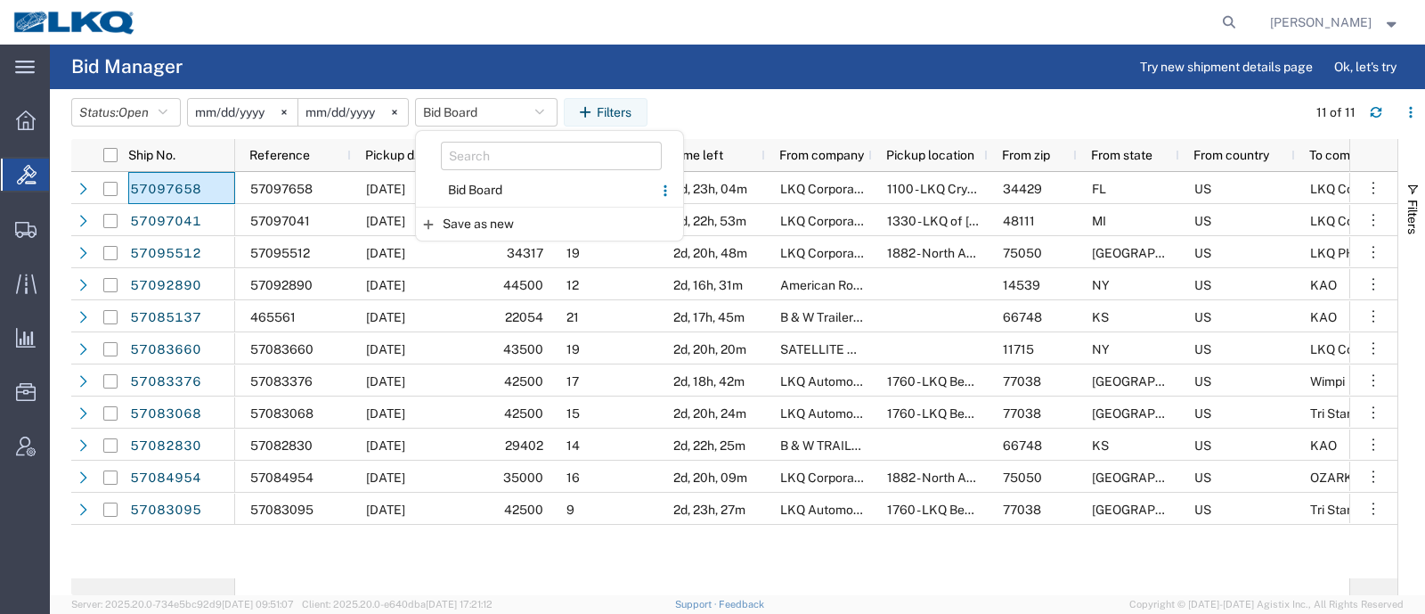
drag, startPoint x: 503, startPoint y: 193, endPoint x: 588, endPoint y: 182, distance: 85.4
click at [503, 191] on span "Bid Board" at bounding box center [534, 190] width 233 height 33
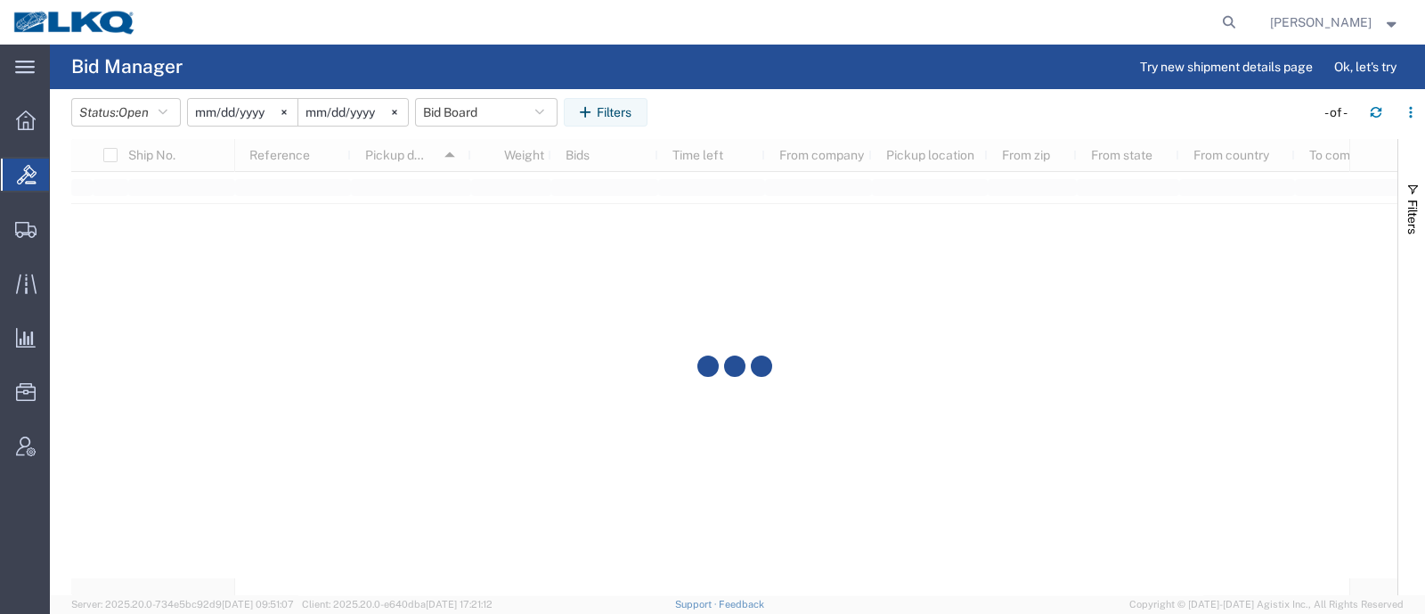
click at [874, 122] on agx-table-filter-chips "Status: Open Active All Awaiting Confirmation Awarded Closed Expired Open Withd…" at bounding box center [688, 118] width 1234 height 41
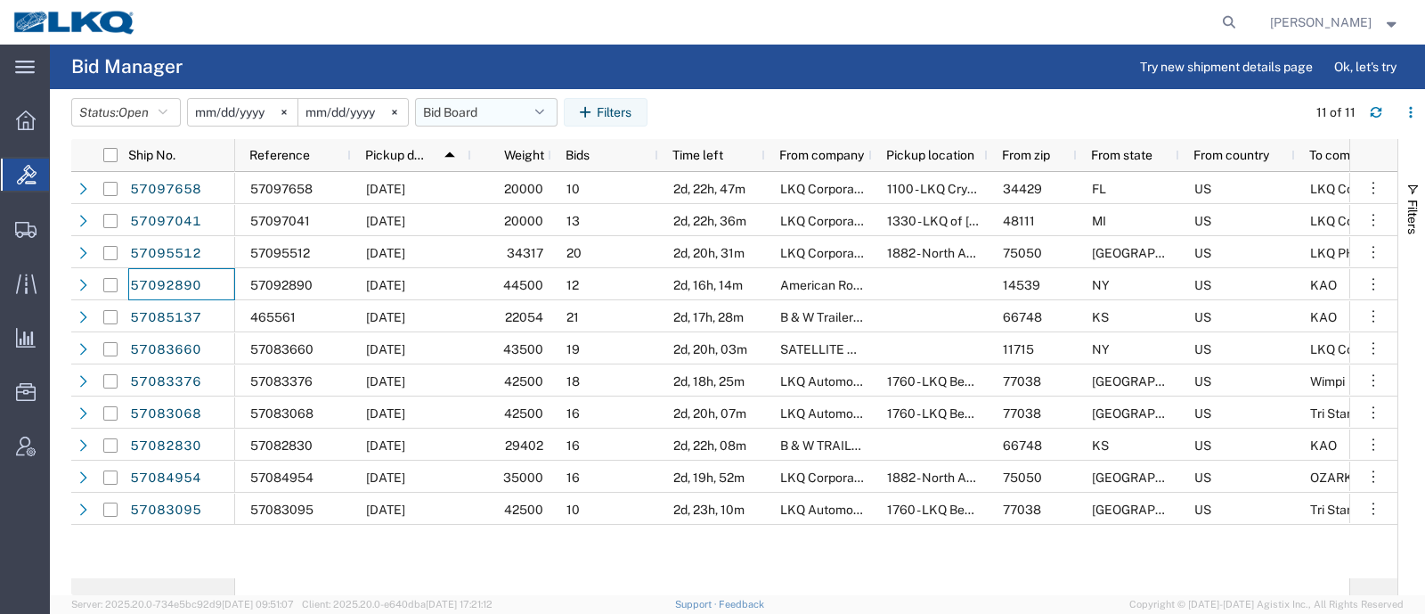
click at [481, 110] on button "Bid Board" at bounding box center [486, 112] width 142 height 28
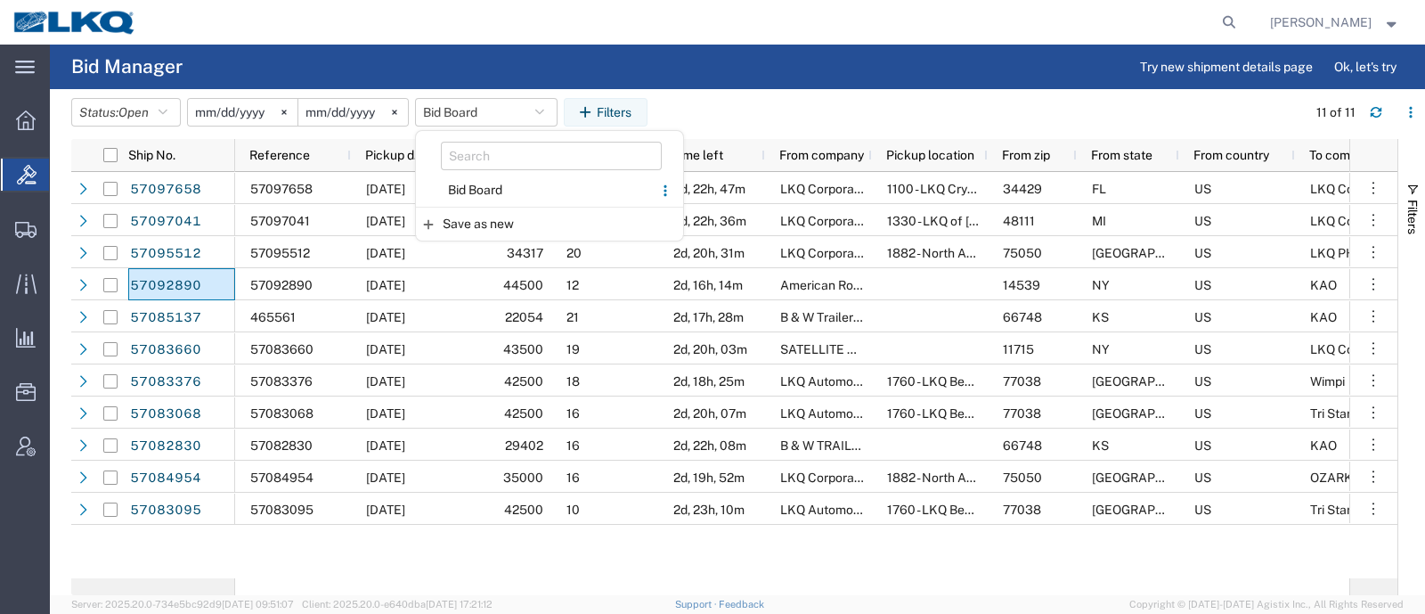
drag, startPoint x: 491, startPoint y: 190, endPoint x: 619, endPoint y: 11, distance: 220.2
click at [492, 189] on span "Bid Board" at bounding box center [534, 190] width 233 height 33
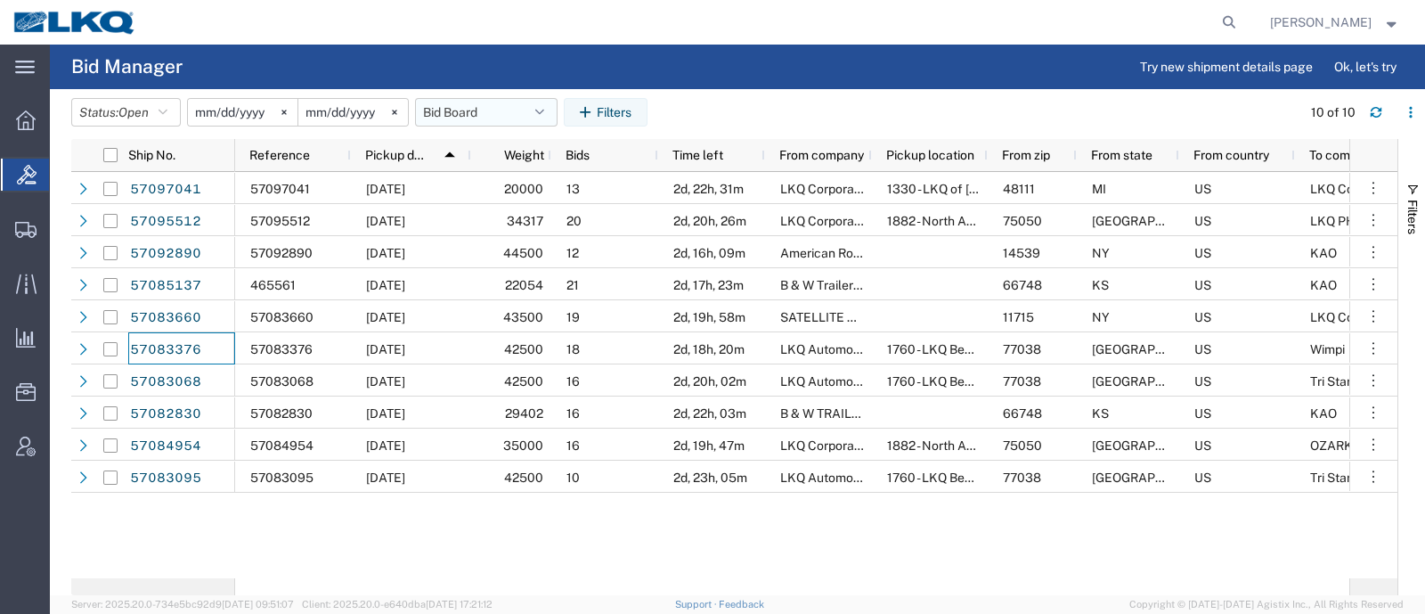
click at [451, 122] on button "Bid Board" at bounding box center [486, 112] width 142 height 28
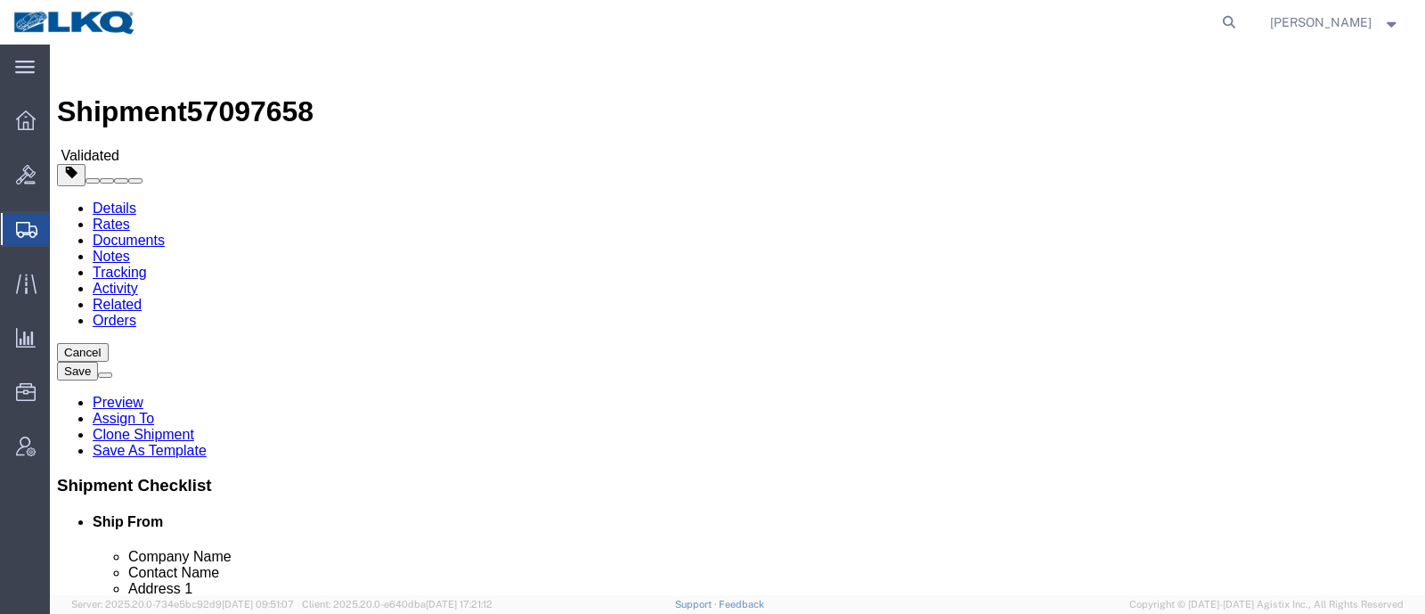
click link "Send To Bid"
select select "27344"
select select "28712"
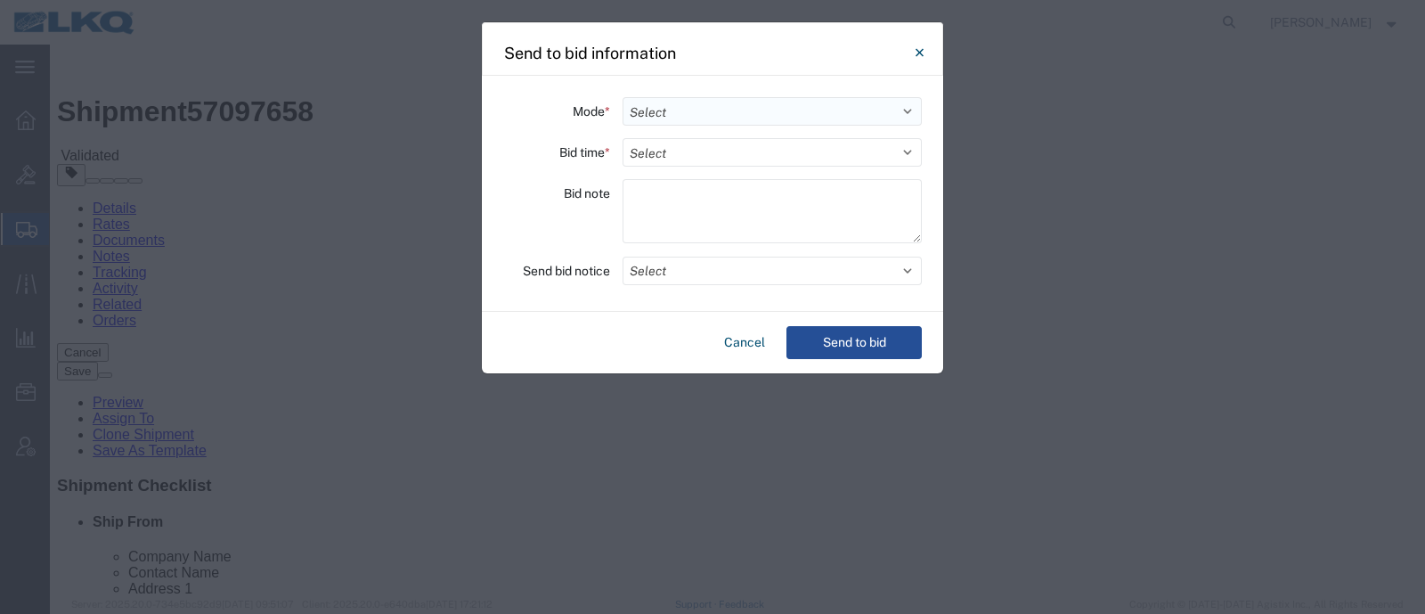
click at [693, 101] on select "Select Small Parcel Truckload Air Rail Less than Truckload Ocean Freight Multi-…" at bounding box center [771, 111] width 299 height 28
select select "TL"
click at [622, 97] on select "Select Small Parcel Truckload Air Rail Less than Truckload Ocean Freight Multi-…" at bounding box center [771, 111] width 299 height 28
click at [707, 165] on select "Select 30 Min (Rush) 1 Hour (Rush) 2 Hours (Rush) 4 Hours (Rush) 8 Hours (Rush)…" at bounding box center [771, 152] width 299 height 28
click at [504, 237] on div "Bid note" at bounding box center [556, 213] width 107 height 69
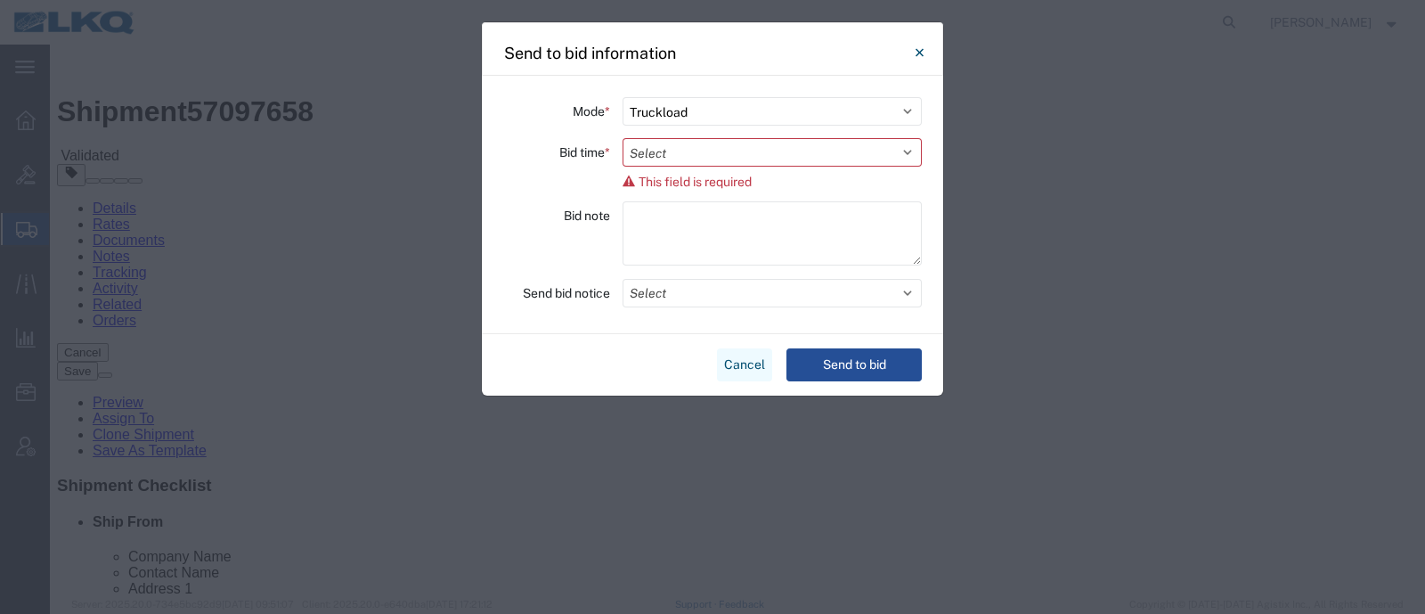
drag, startPoint x: 744, startPoint y: 365, endPoint x: 473, endPoint y: 429, distance: 278.2
click at [744, 365] on button "Cancel" at bounding box center [744, 364] width 55 height 33
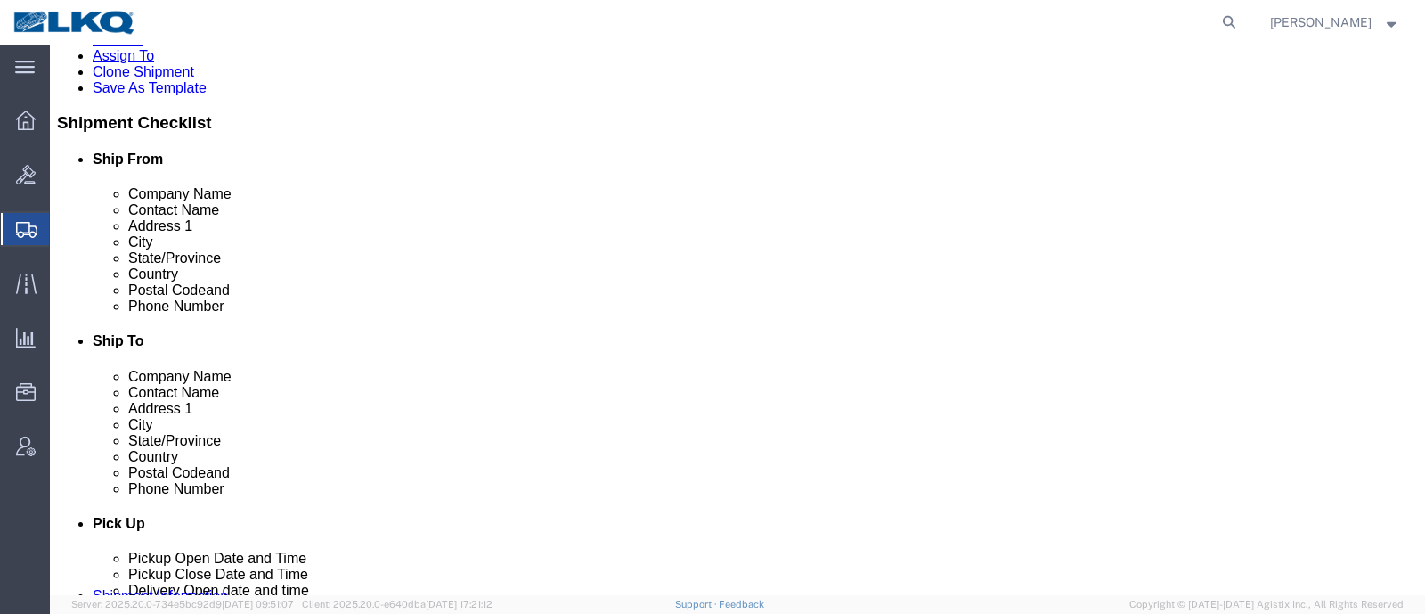
scroll to position [334, 0]
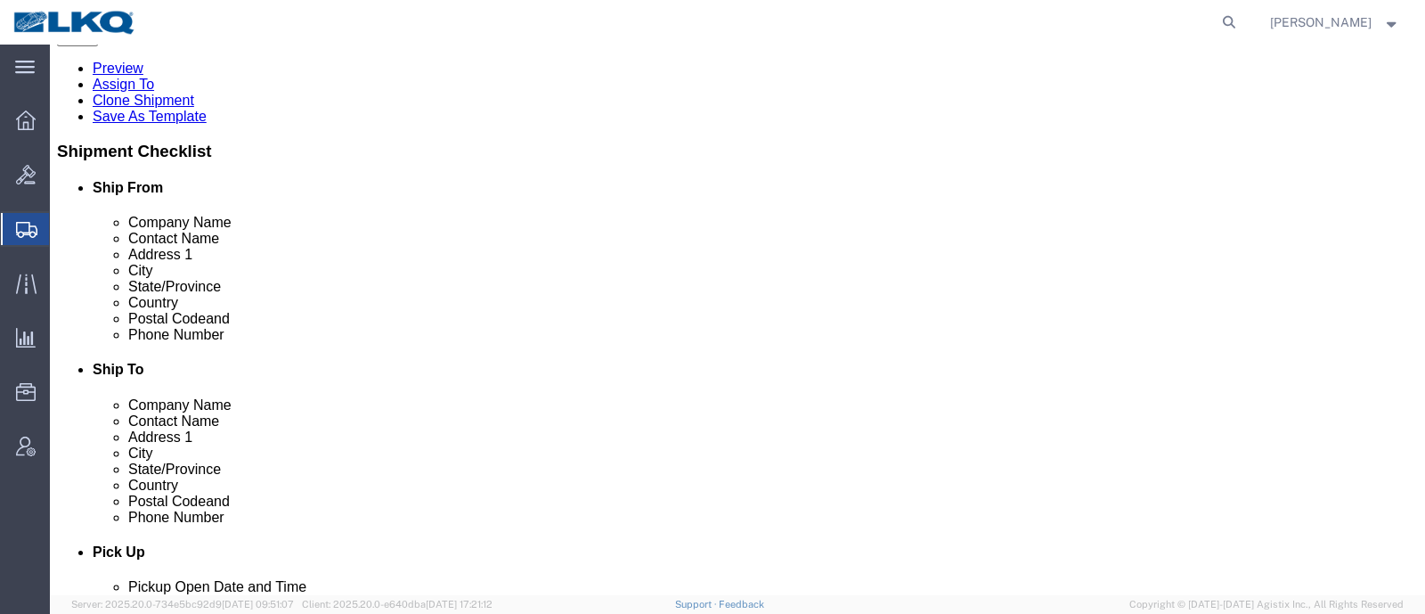
click link "Send To Bid"
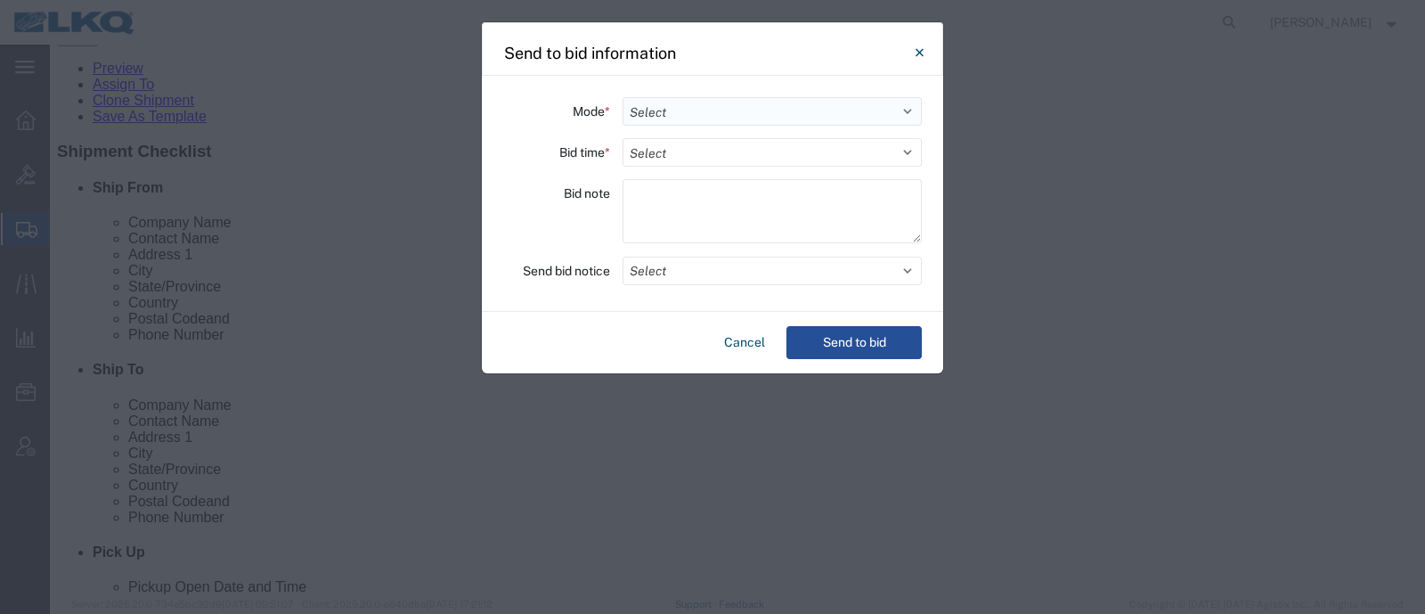
click at [695, 104] on select "Select Small Parcel Truckload Air Rail Less than Truckload Ocean Freight Multi-…" at bounding box center [771, 111] width 299 height 28
select select "TL"
click at [622, 97] on select "Select Small Parcel Truckload Air Rail Less than Truckload Ocean Freight Multi-…" at bounding box center [771, 111] width 299 height 28
click at [694, 169] on div "Mode * Select Small Parcel Truckload Air Rail Less than Truckload Ocean Freight…" at bounding box center [712, 194] width 461 height 236
click at [699, 159] on select "Select 30 Min (Rush) 1 Hour (Rush) 2 Hours (Rush) 4 Hours (Rush) 8 Hours (Rush)…" at bounding box center [771, 152] width 299 height 28
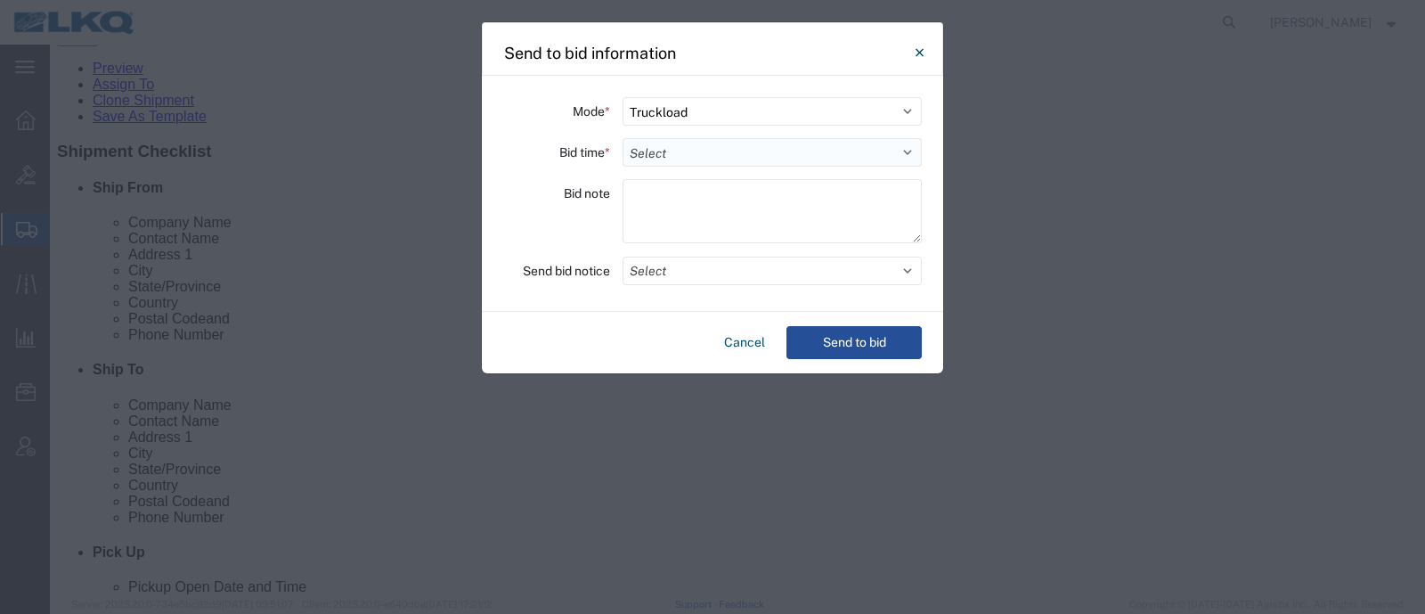
select select "72"
click at [622, 138] on select "Select 30 Min (Rush) 1 Hour (Rush) 2 Hours (Rush) 4 Hours (Rush) 8 Hours (Rush)…" at bounding box center [771, 152] width 299 height 28
click at [842, 354] on button "Send to bid" at bounding box center [853, 342] width 135 height 33
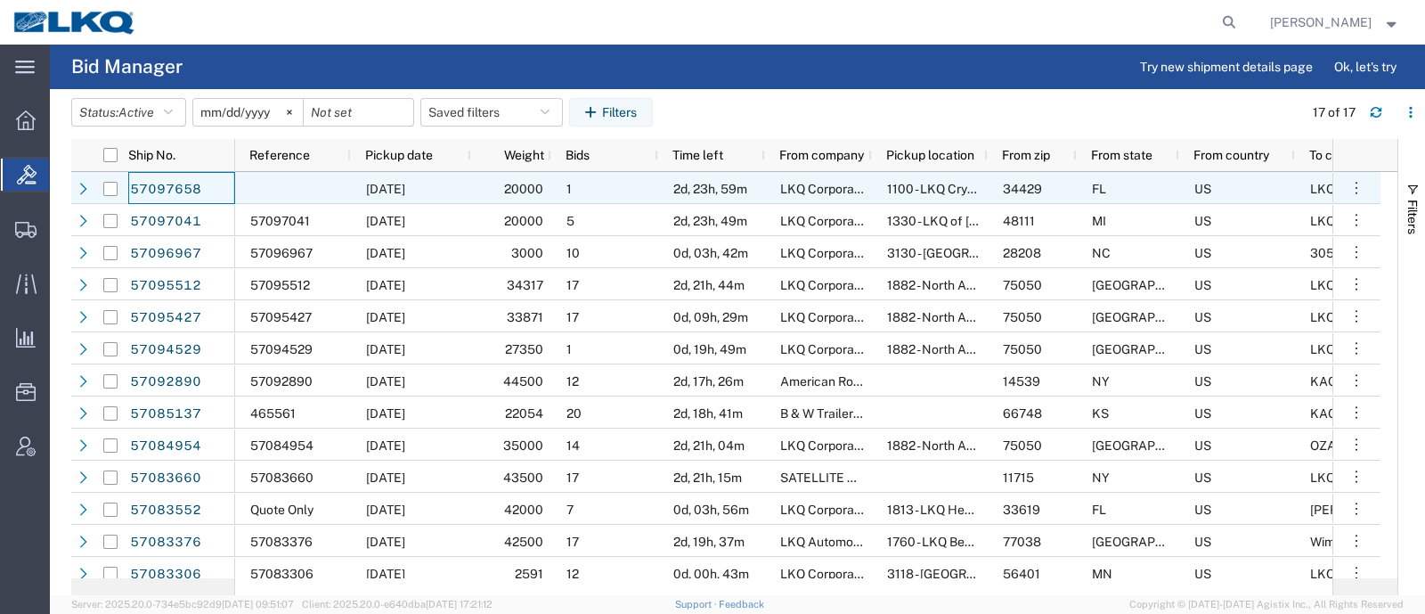
drag, startPoint x: 159, startPoint y: 190, endPoint x: 738, endPoint y: 70, distance: 591.9
click at [738, 70] on agx-page-header "Bid Manager Try new shipment details page Ok, let's try" at bounding box center [737, 67] width 1375 height 45
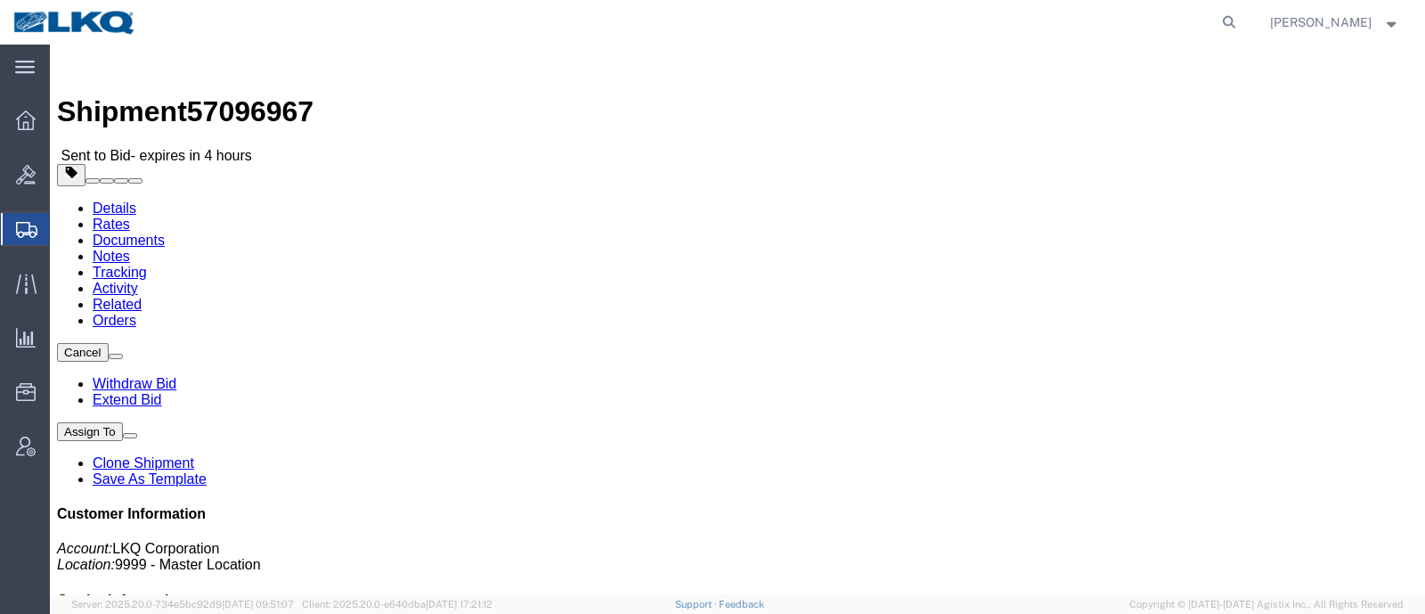
click h2 "Shipment Detail"
click link "Rates"
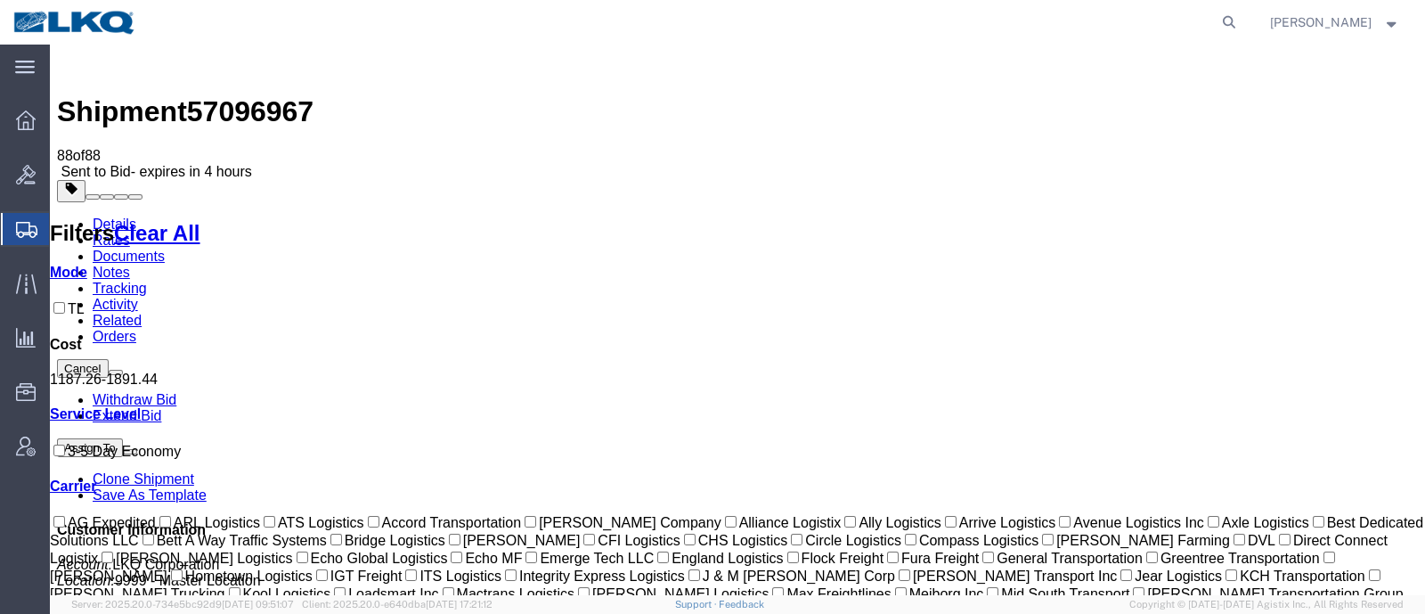
click at [130, 264] on link "Notes" at bounding box center [111, 271] width 37 height 15
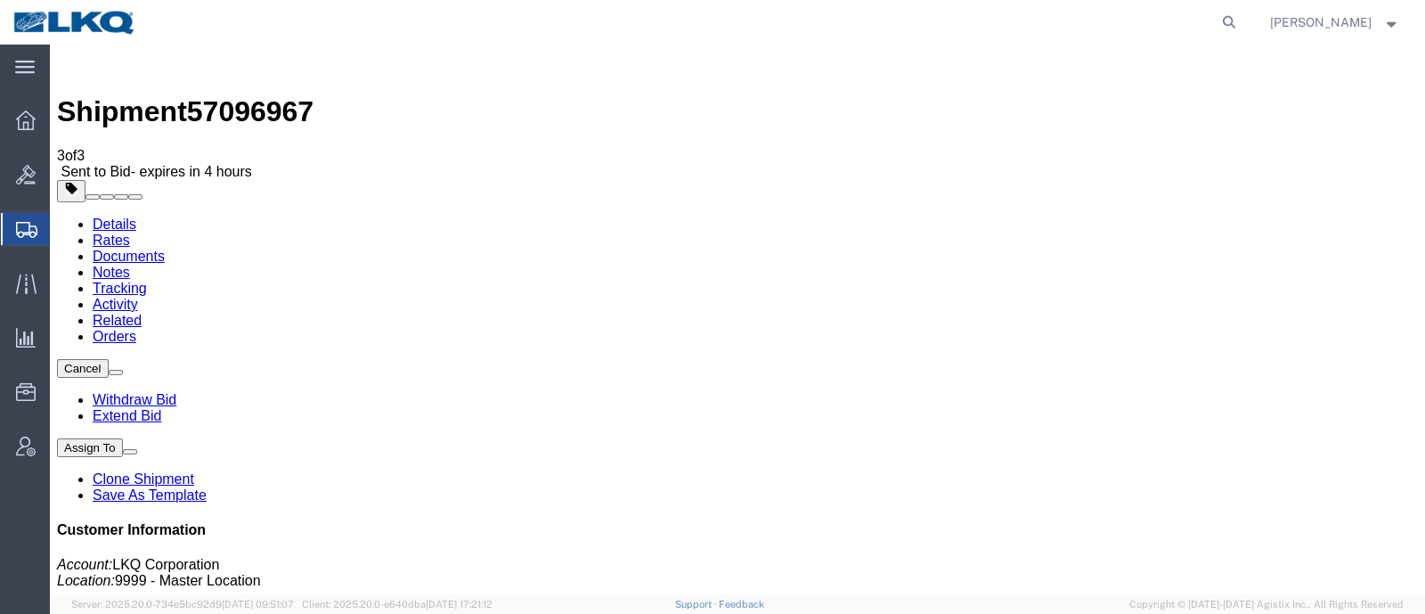
click at [130, 232] on link "Rates" at bounding box center [111, 239] width 37 height 15
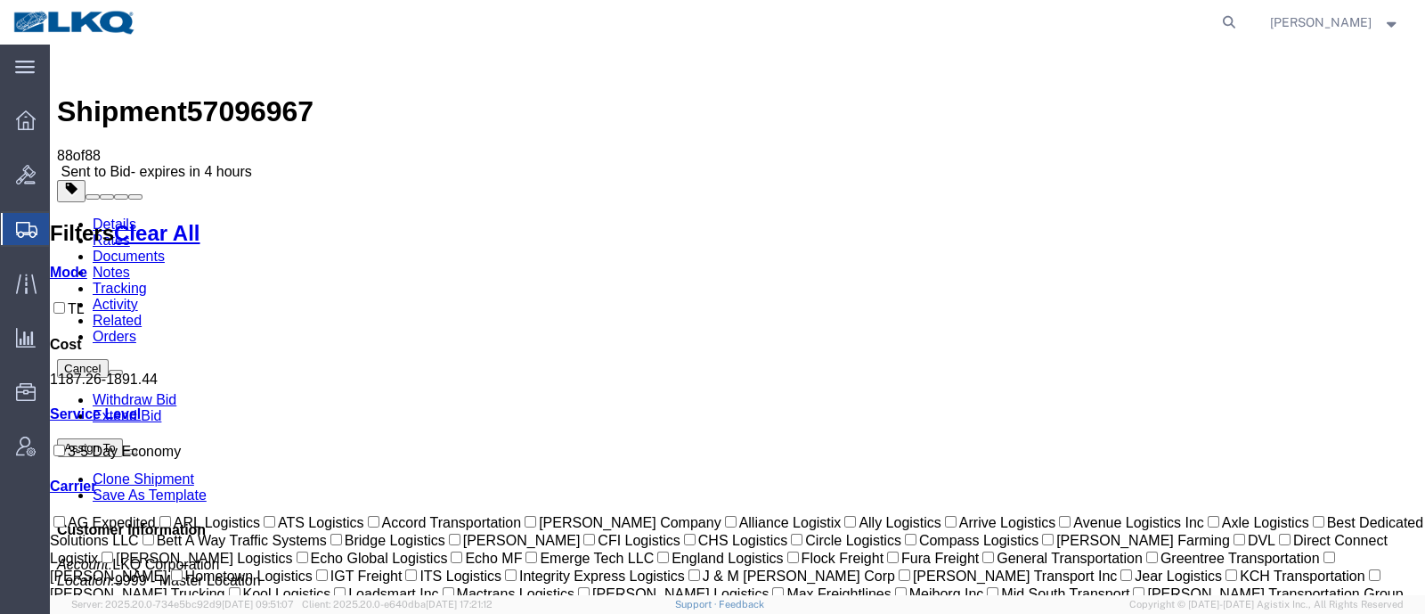
click at [258, 95] on span "57096967" at bounding box center [250, 111] width 126 height 32
copy span "57096967"
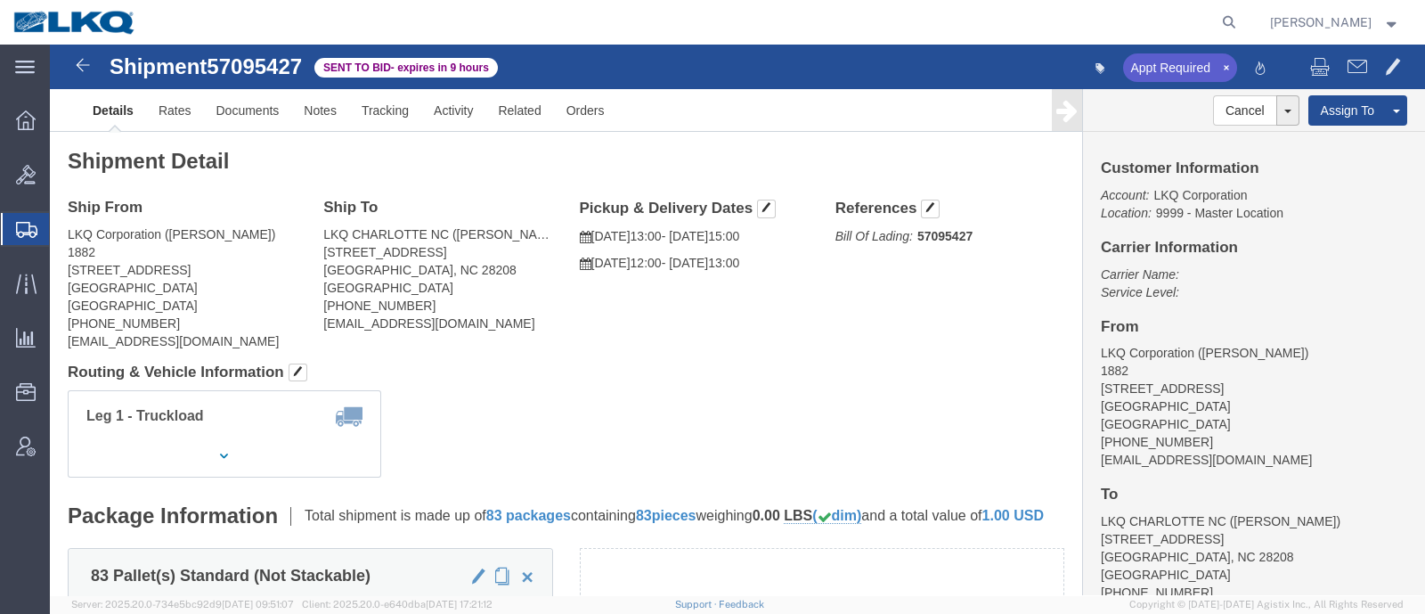
click div "Leg 1 - Truckload Vehicle 1: Standard Dry Van (53 Feet) Number of trucks: 1"
click link "Rates"
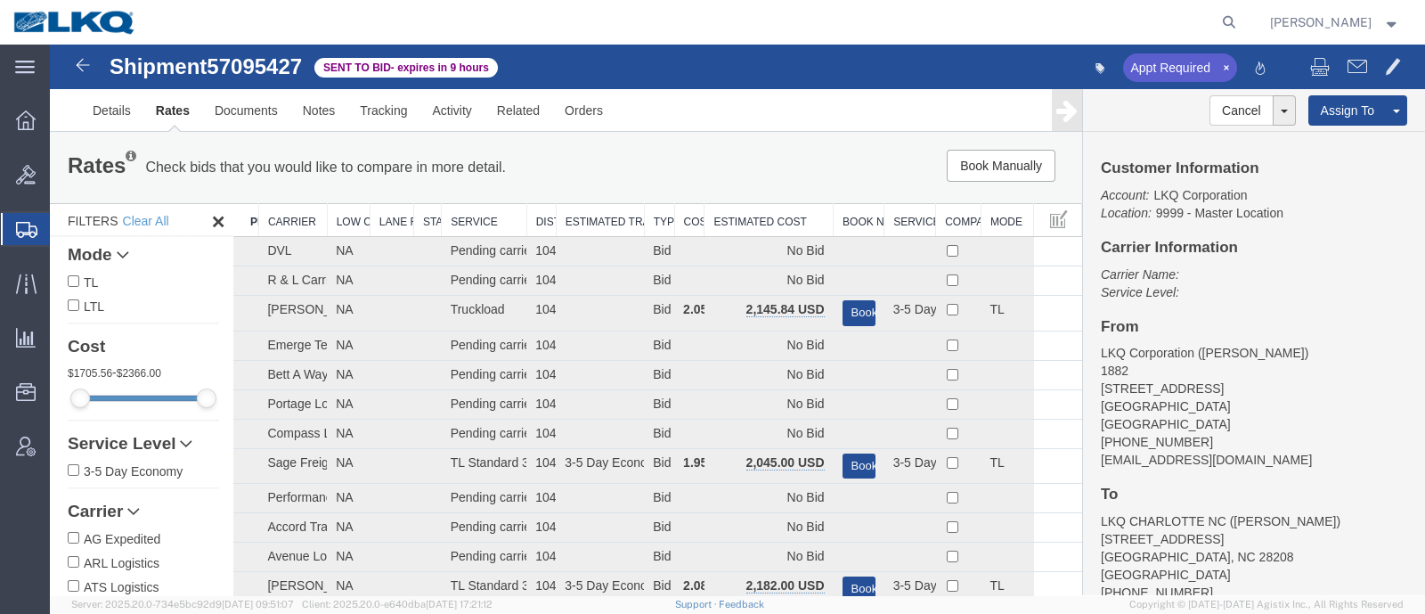
click at [760, 191] on div "Rates Check bids that you would like to compare in more detail. Compare Filter …" at bounding box center [566, 167] width 1032 height 71
click at [754, 220] on th "Estimated Cost" at bounding box center [768, 220] width 129 height 33
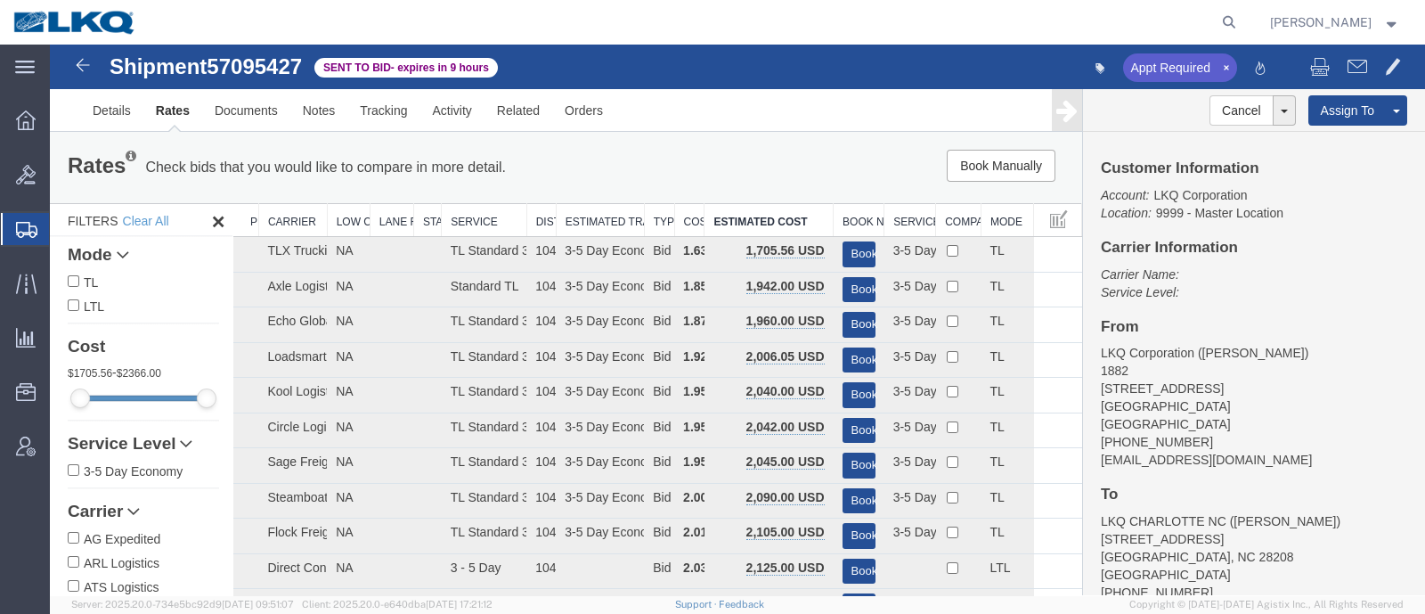
click at [761, 161] on div "Book Manually Pause Continue" at bounding box center [864, 166] width 427 height 32
click at [335, 123] on link "Notes" at bounding box center [319, 110] width 58 height 43
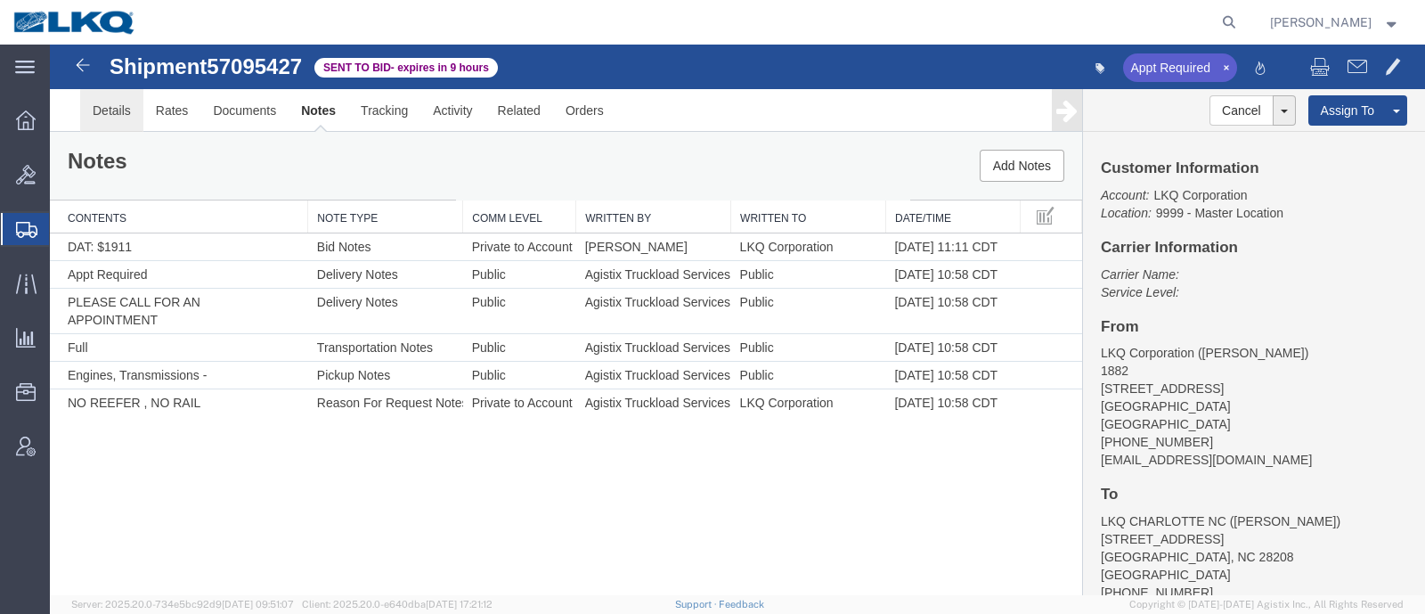
click at [98, 105] on link "Details" at bounding box center [111, 110] width 63 height 43
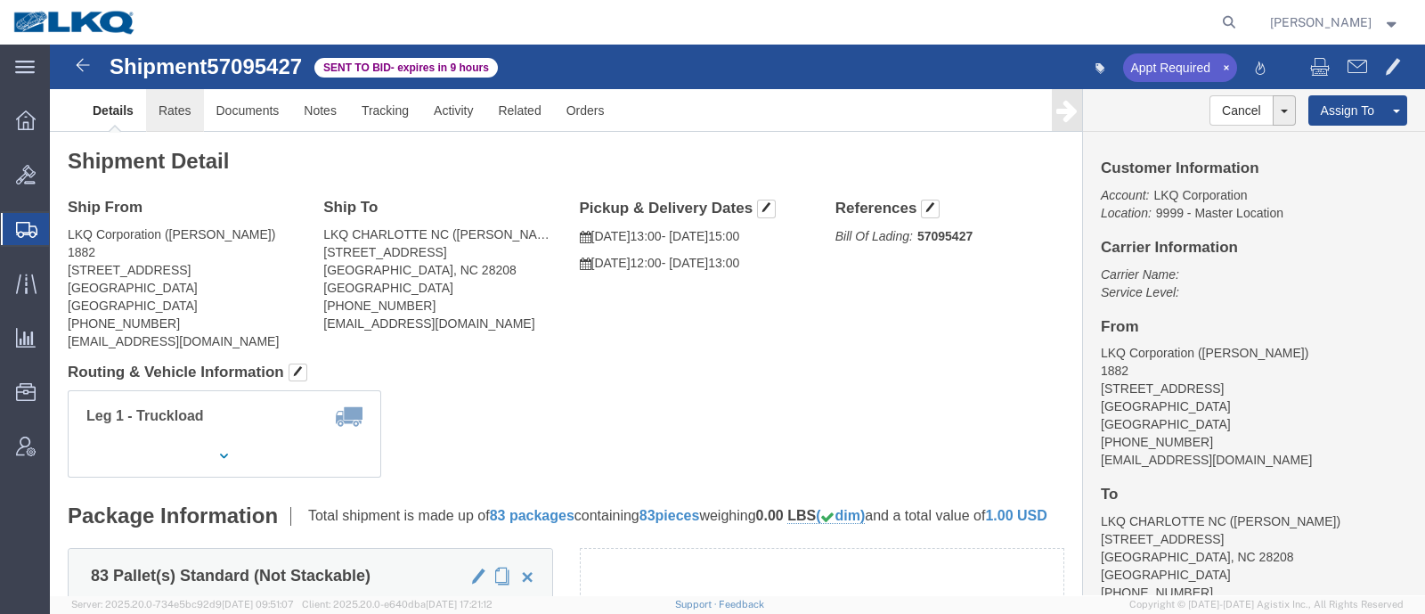
click link "Rates"
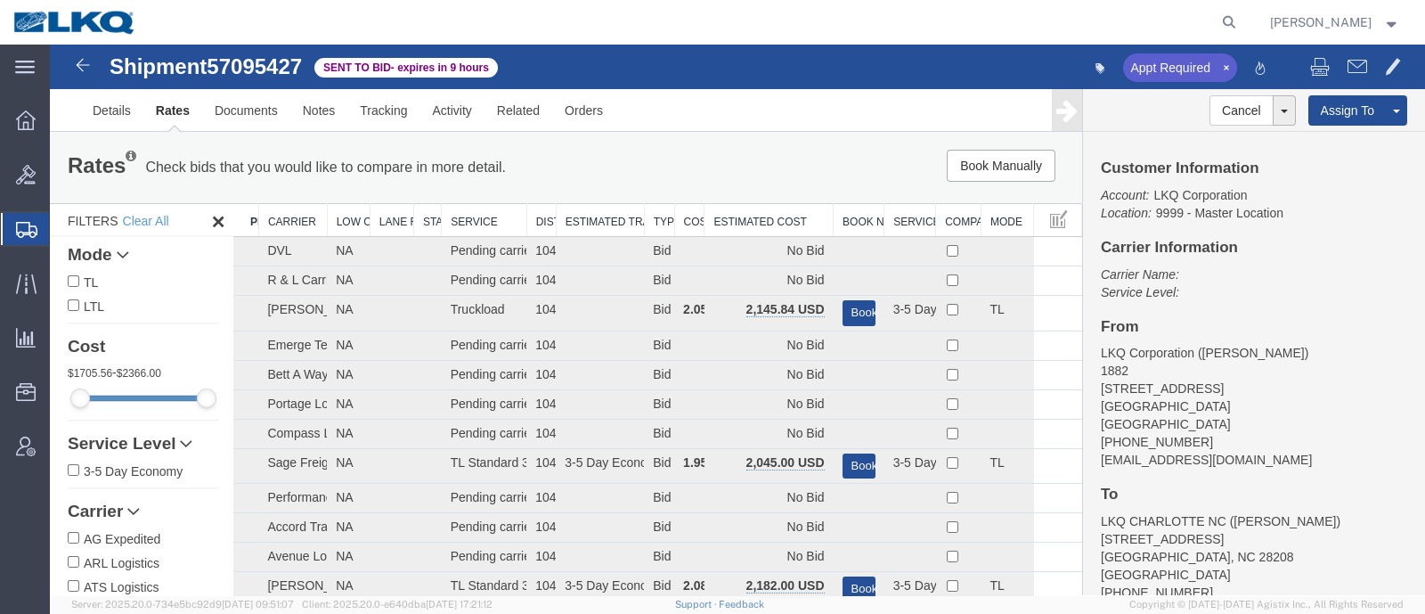
click at [769, 170] on div "Book Manually Pause Continue" at bounding box center [864, 166] width 427 height 32
click at [744, 219] on th "Estimated Cost" at bounding box center [768, 220] width 129 height 33
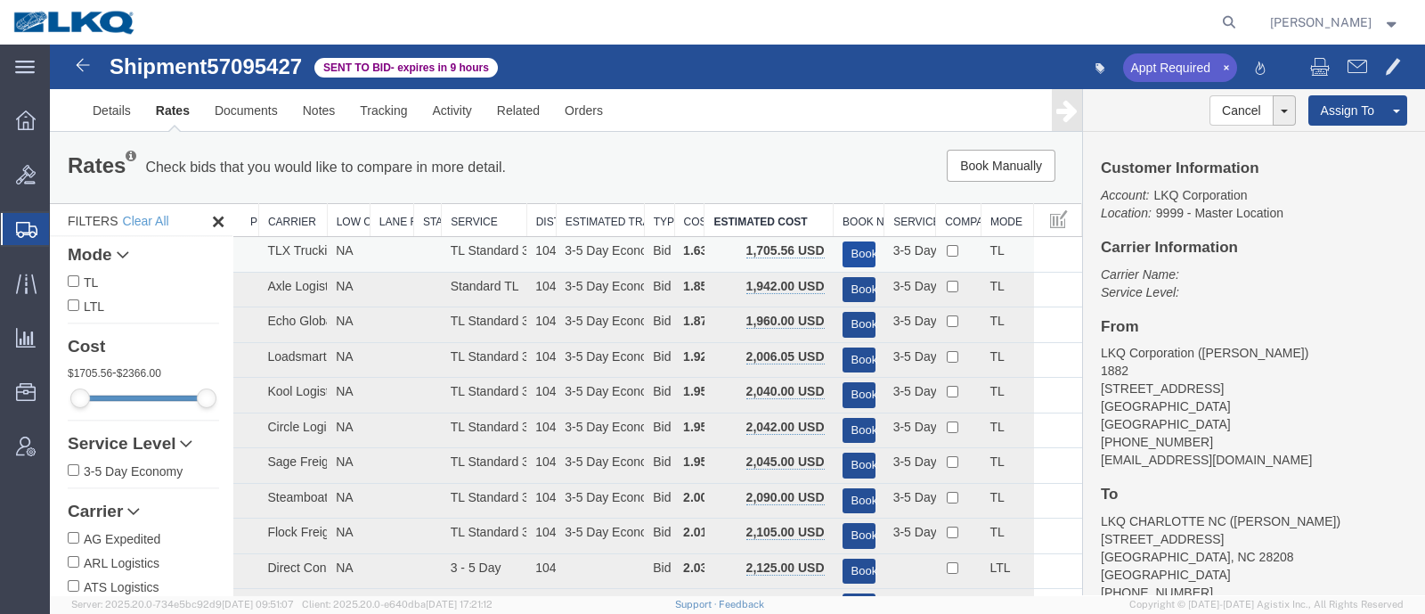
click at [850, 243] on button "Book" at bounding box center [858, 254] width 33 height 26
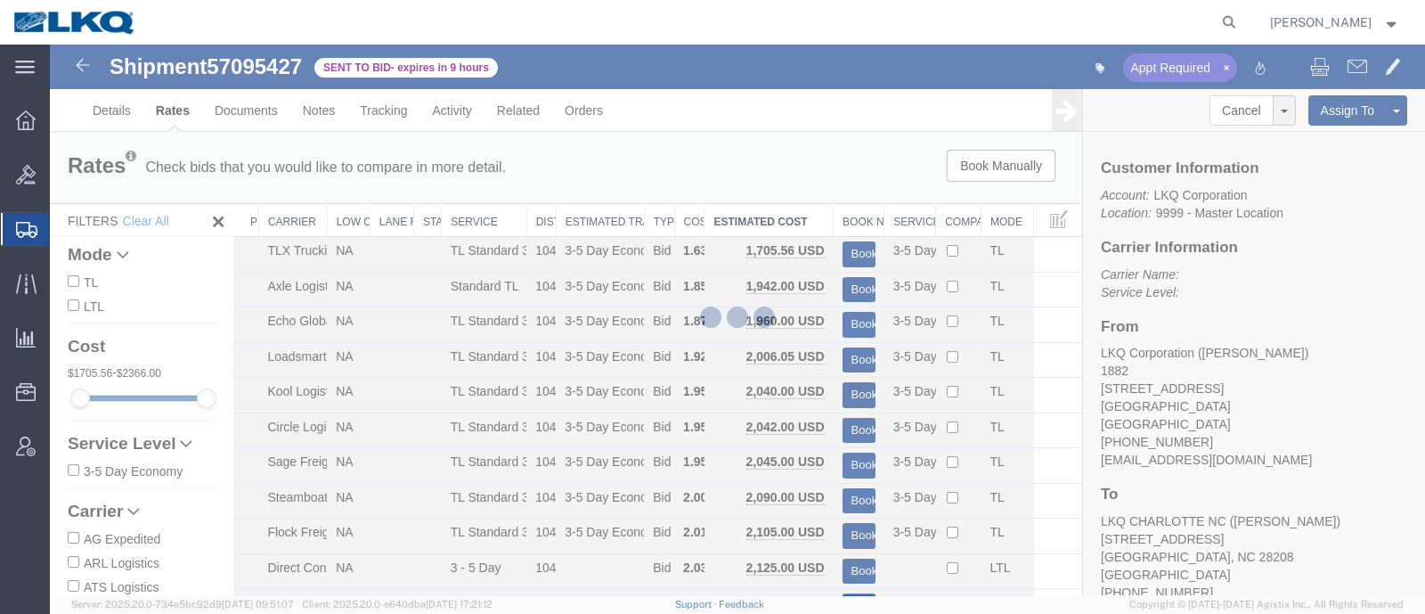
click at [816, 159] on div at bounding box center [737, 320] width 1375 height 550
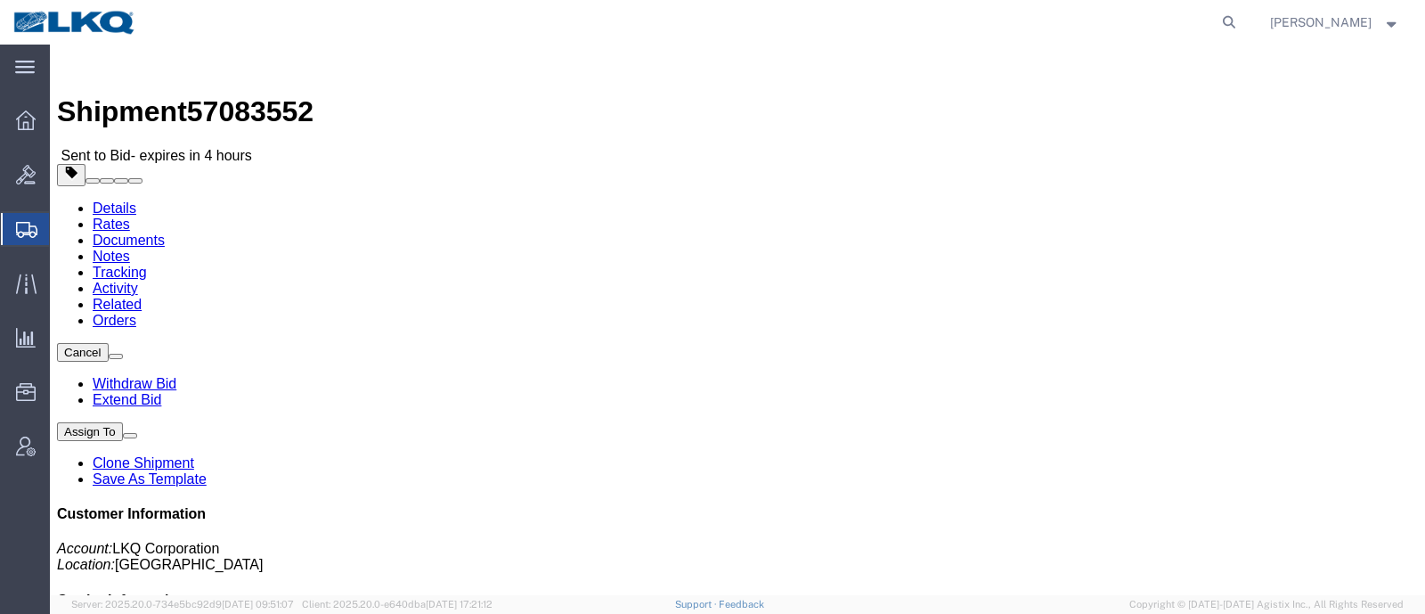
click link "Rates"
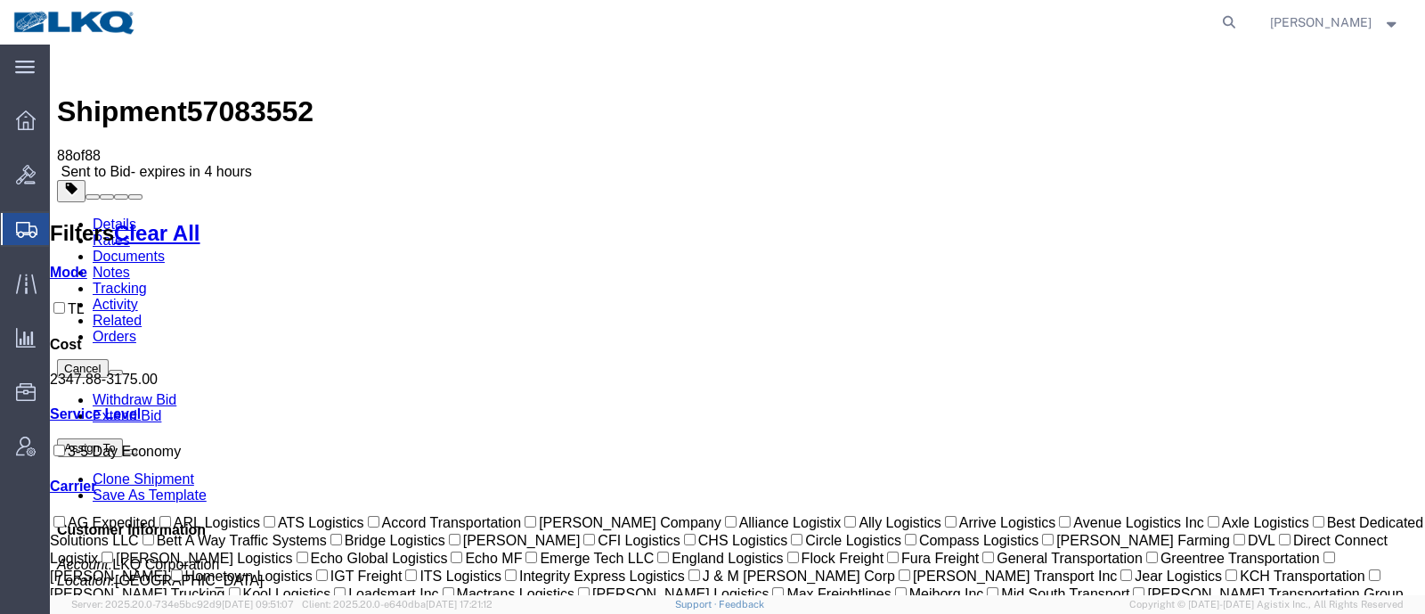
click at [273, 95] on span "57083552" at bounding box center [250, 111] width 126 height 32
copy span "57083552"
click at [130, 264] on link "Notes" at bounding box center [111, 271] width 37 height 15
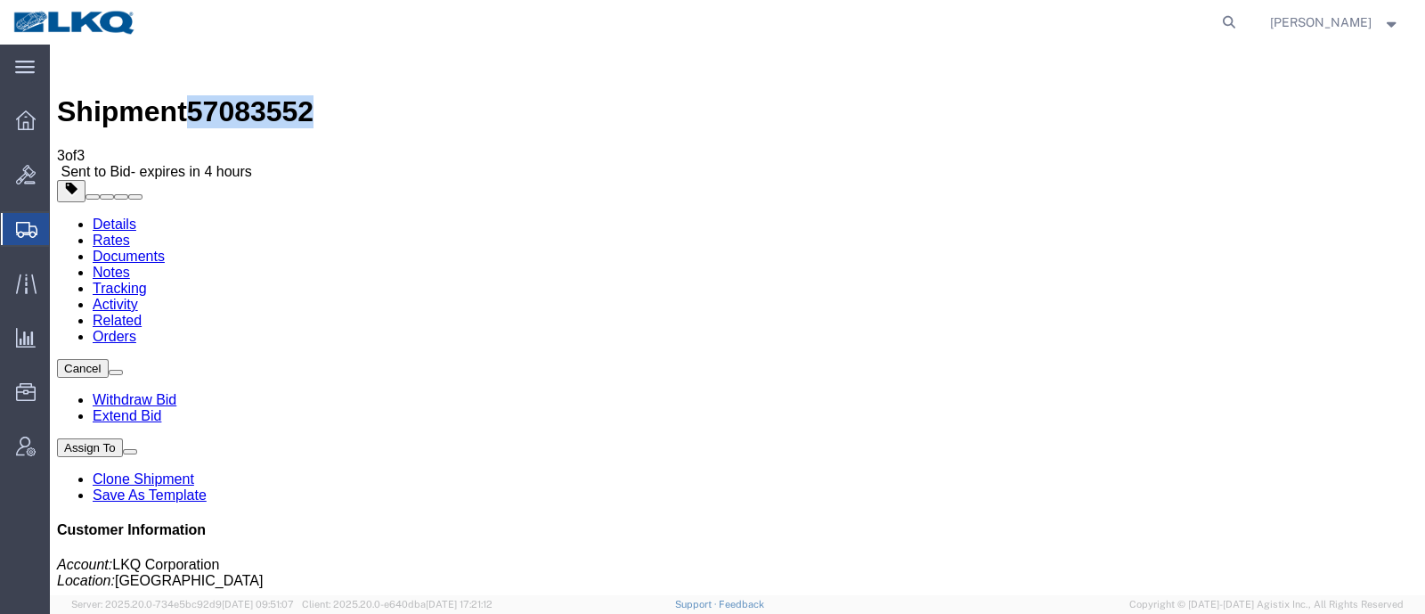
click at [130, 232] on link "Rates" at bounding box center [111, 239] width 37 height 15
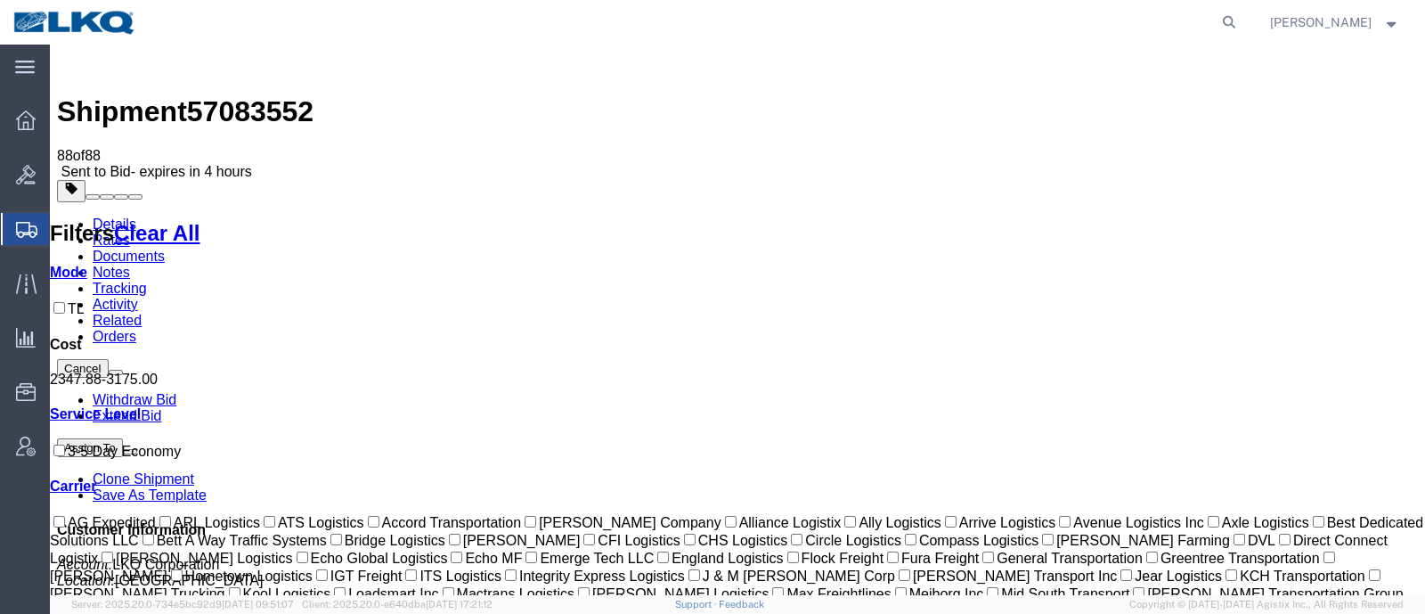
copy address "33619"
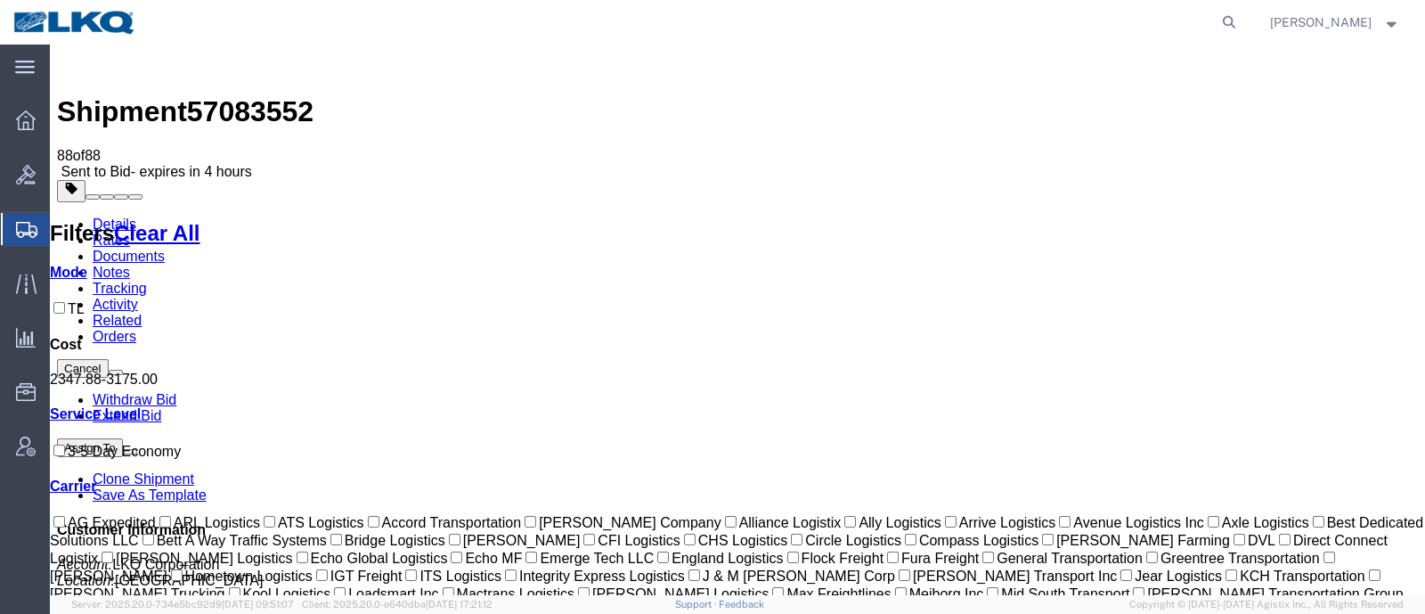
copy address "78045"
click at [130, 264] on link "Notes" at bounding box center [111, 271] width 37 height 15
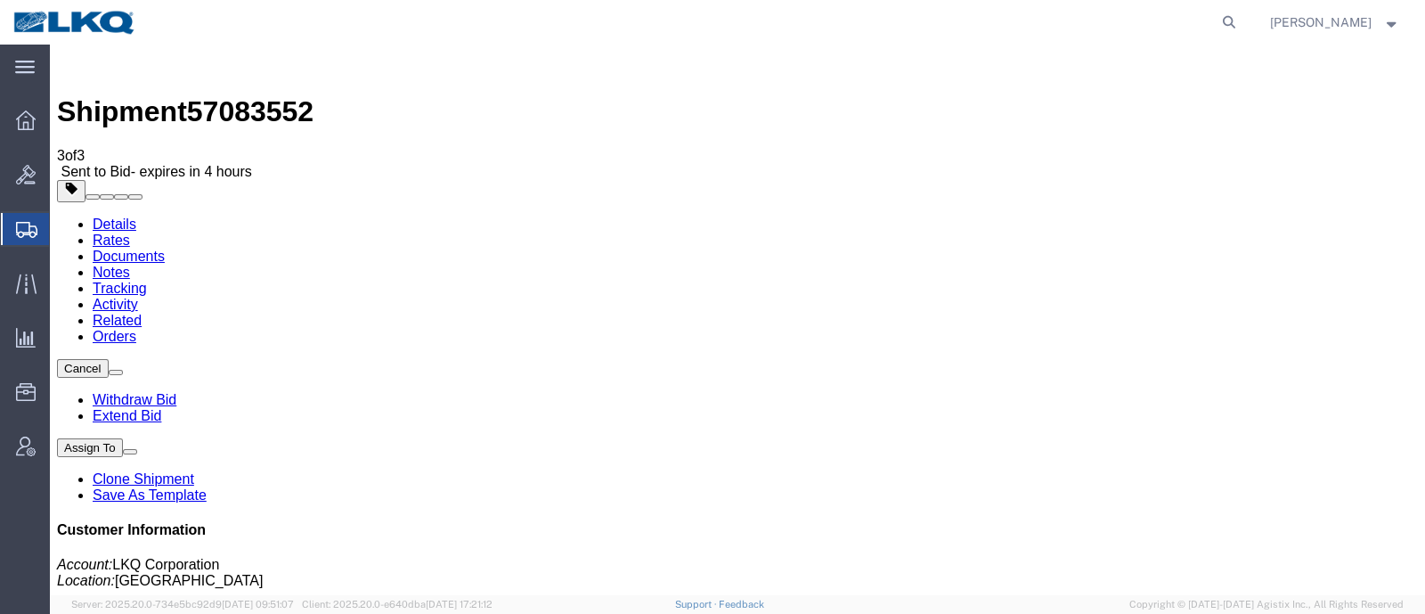
click at [130, 232] on link "Rates" at bounding box center [111, 239] width 37 height 15
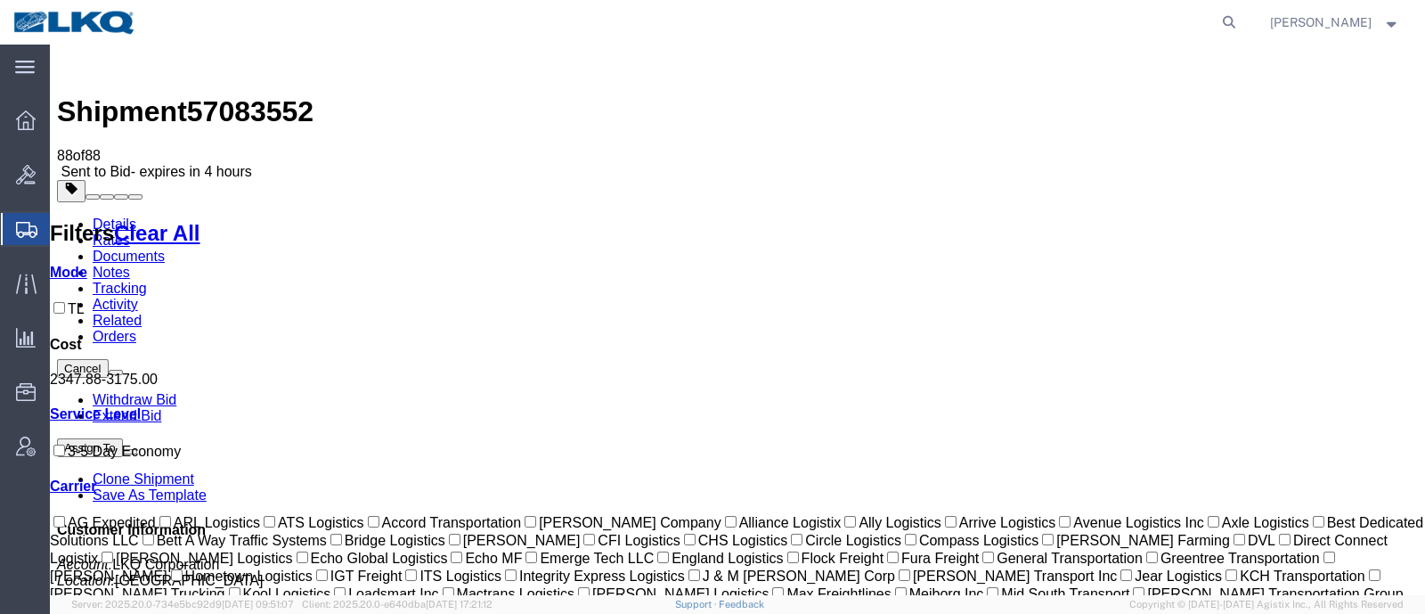
click at [130, 264] on link "Notes" at bounding box center [111, 271] width 37 height 15
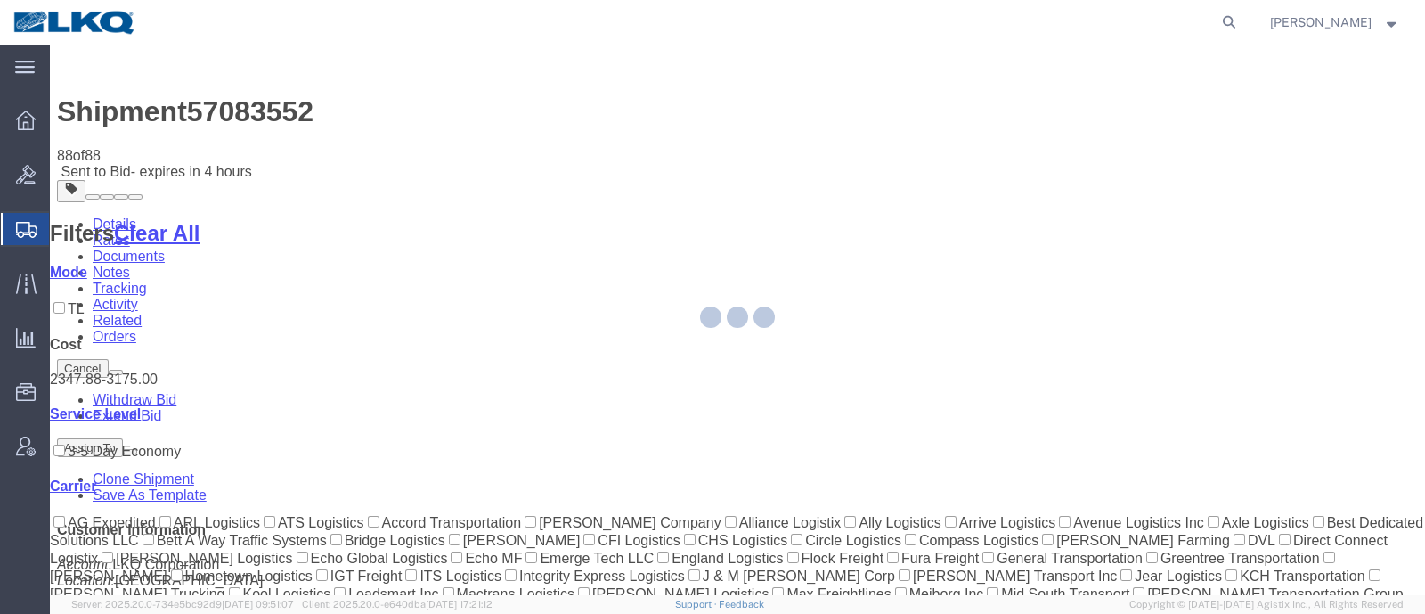
click at [233, 116] on div at bounding box center [737, 320] width 1375 height 550
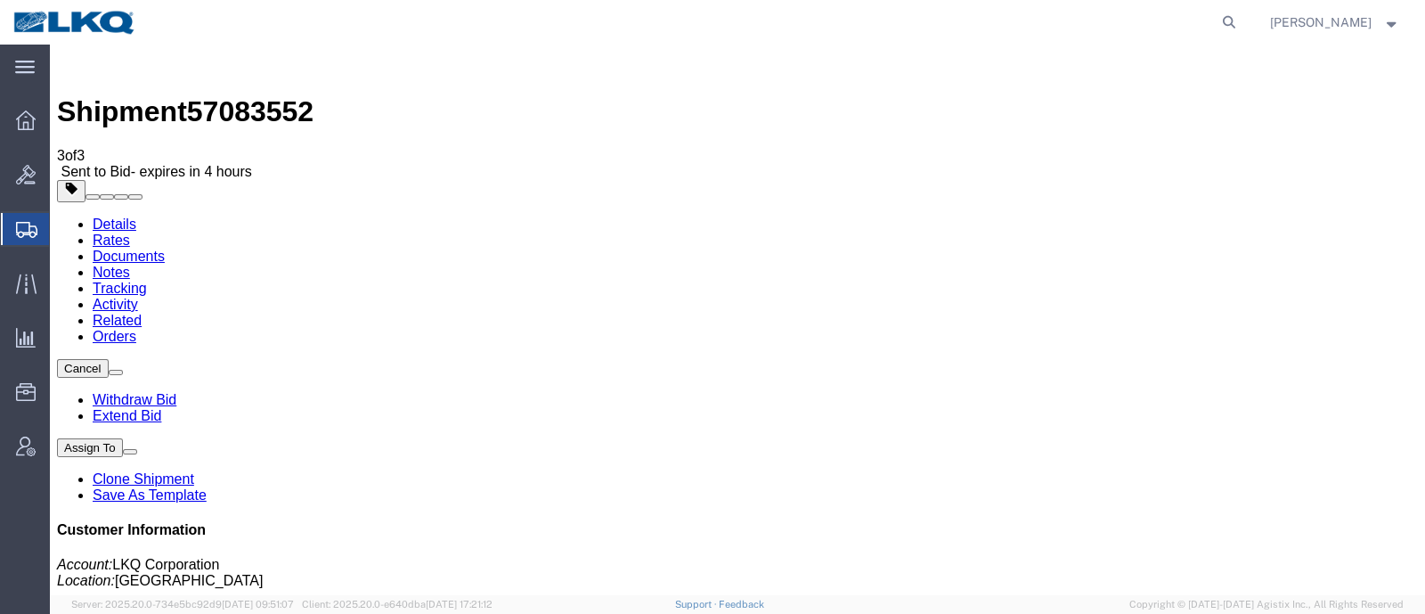
click at [165, 248] on link "Documents" at bounding box center [129, 255] width 72 height 15
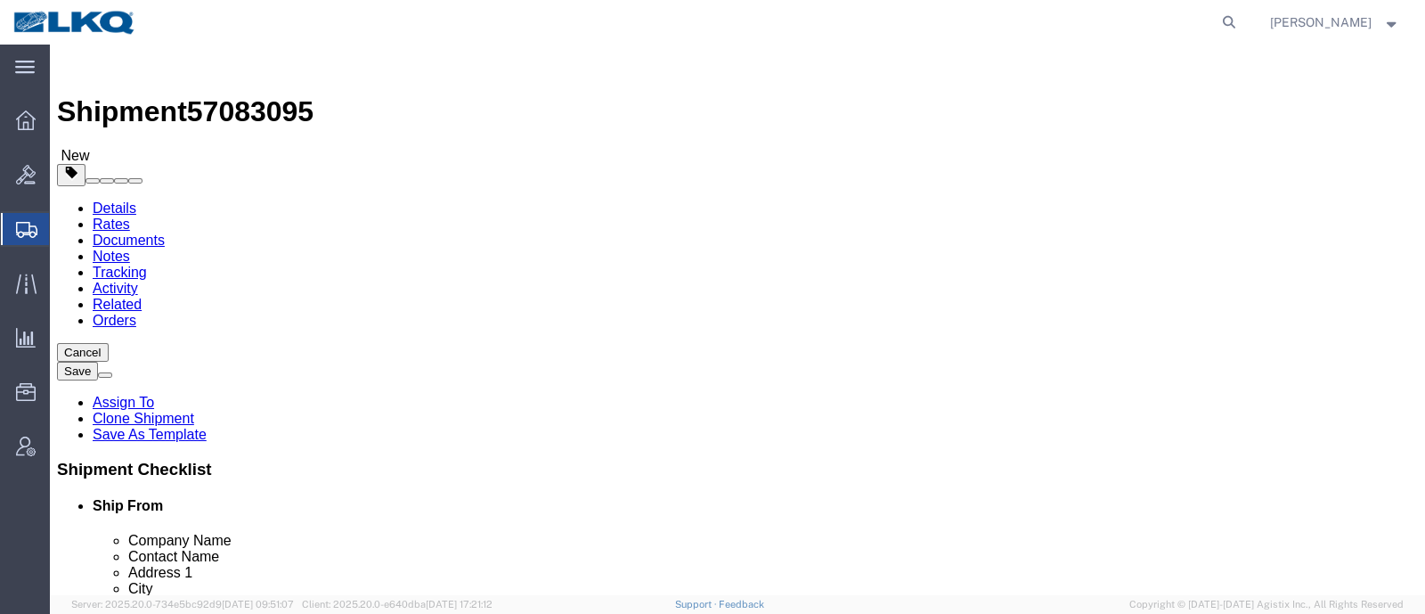
select select "27634"
select select
click span "57083095"
copy span "57083095"
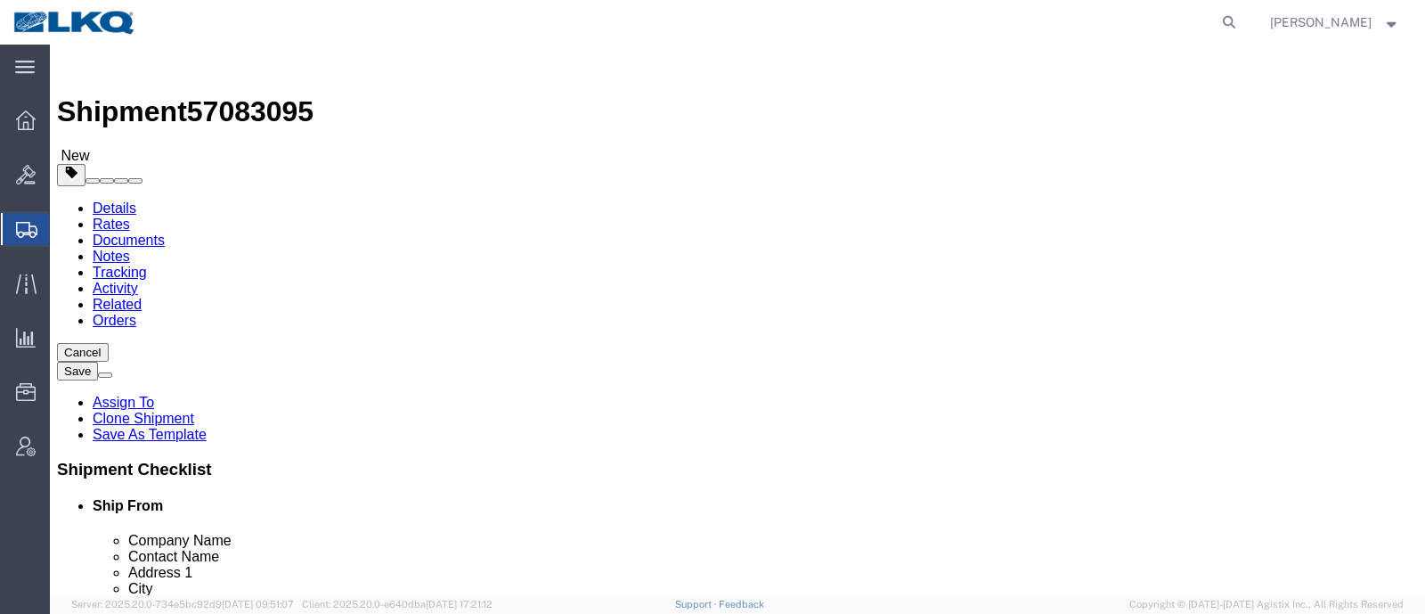
click div "Shipment Information Package Information Special Services Loading Routing"
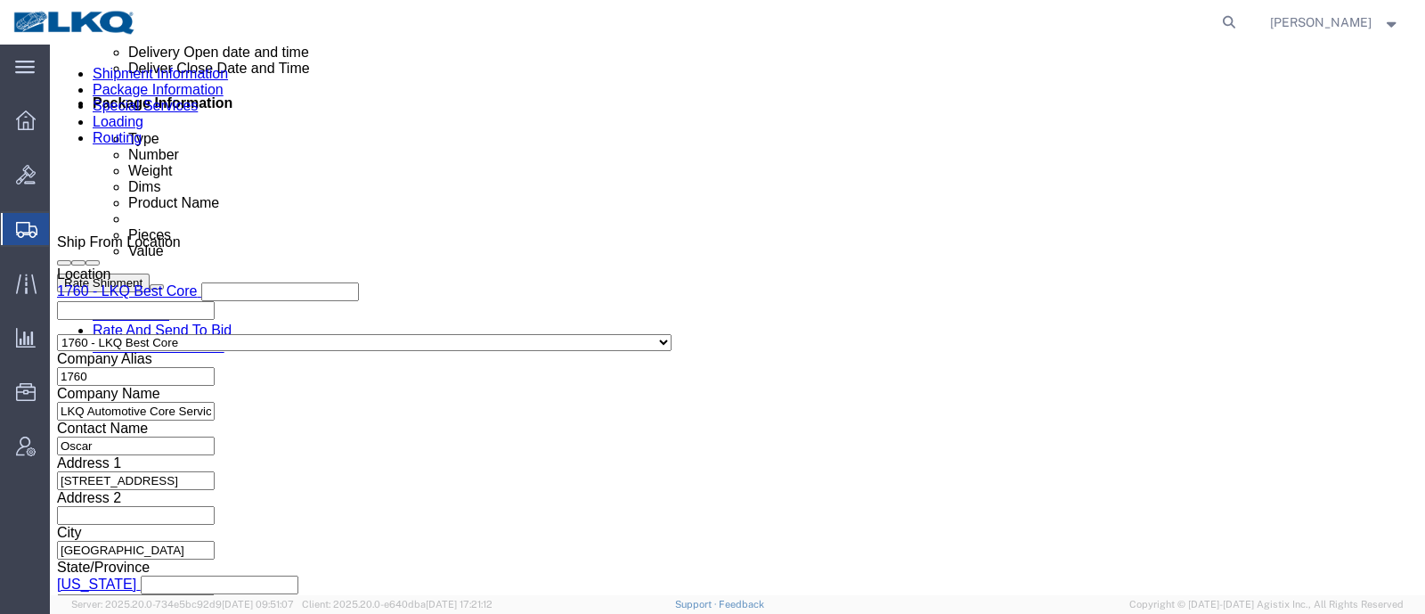
scroll to position [890, 0]
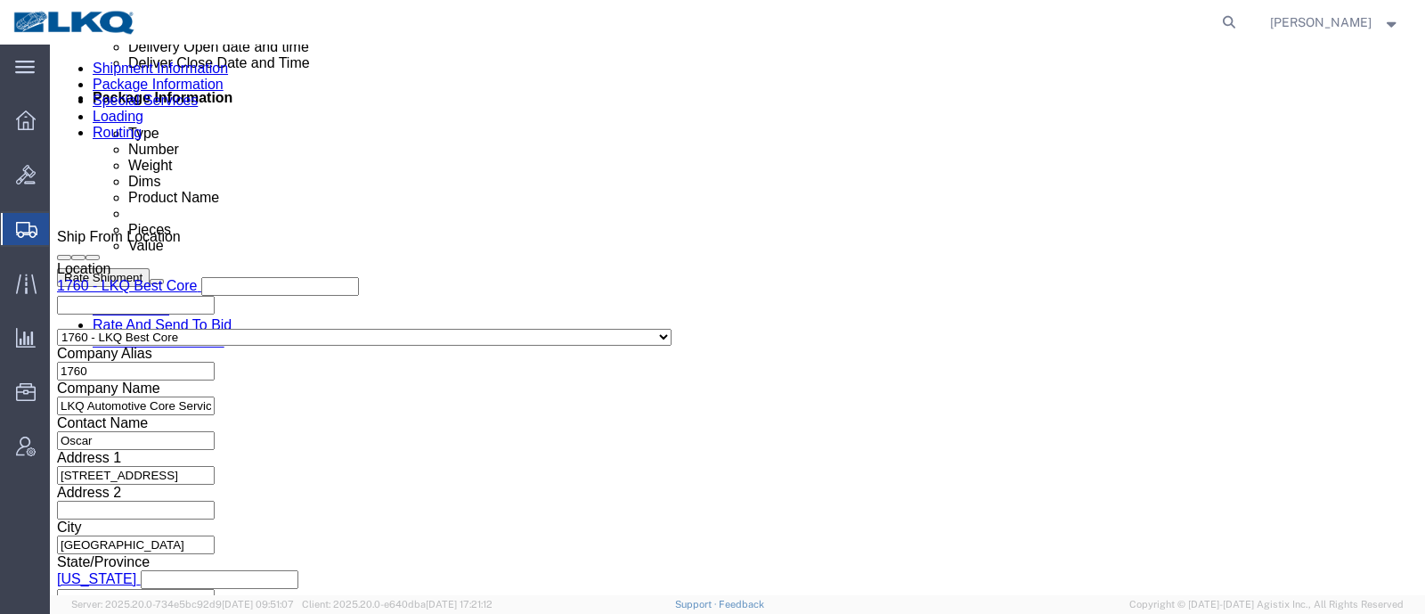
click div
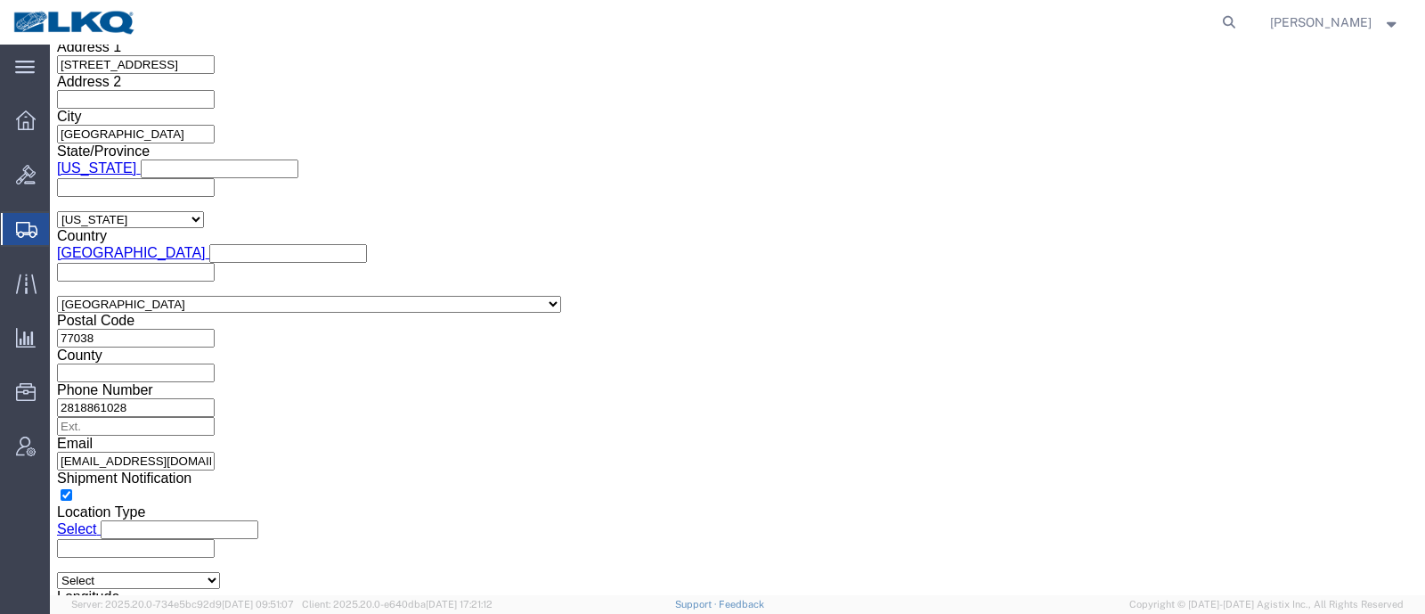
click button "Apply"
click div "Leg 1 Mode Select Air Less than Truckload Multi-Leg Ocean Freight Rail Small Pa…"
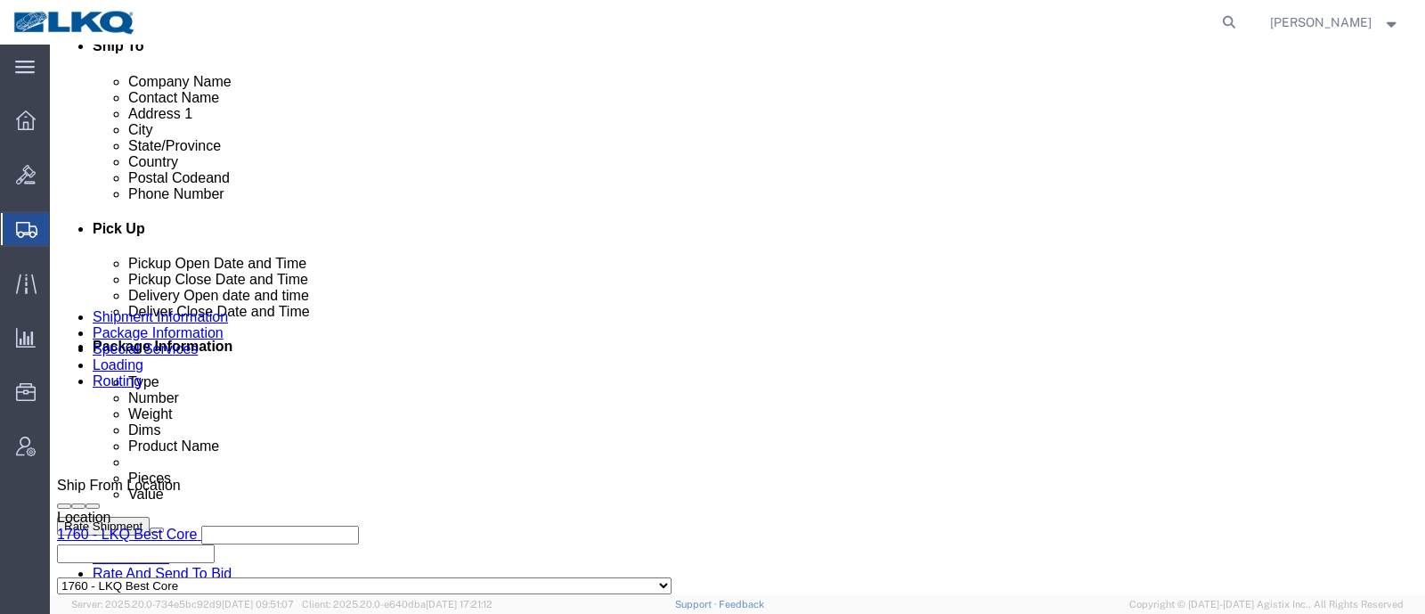
scroll to position [521, 0]
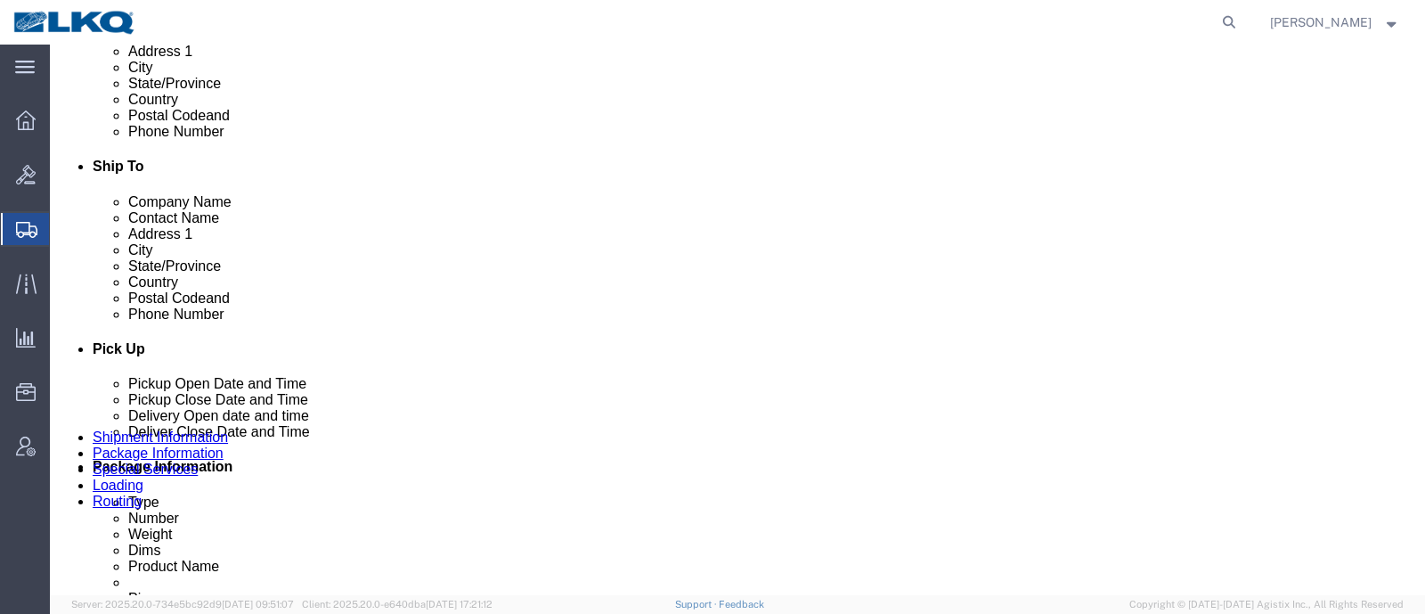
click button "Save"
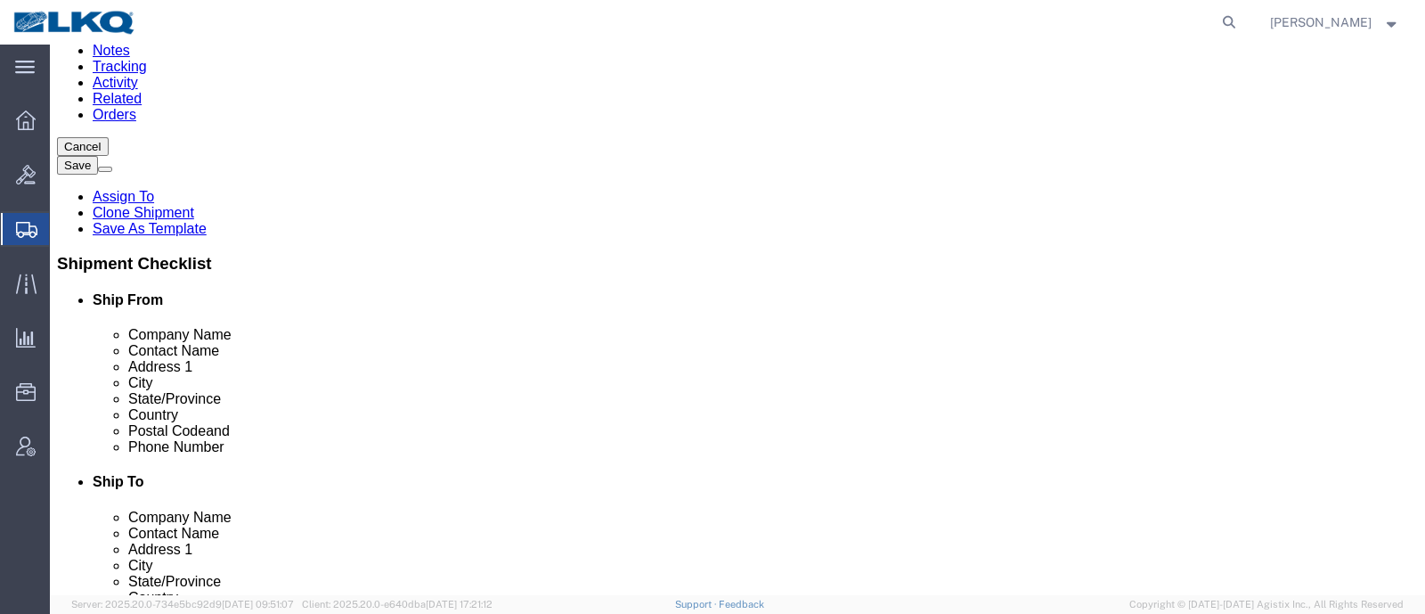
scroll to position [222, 0]
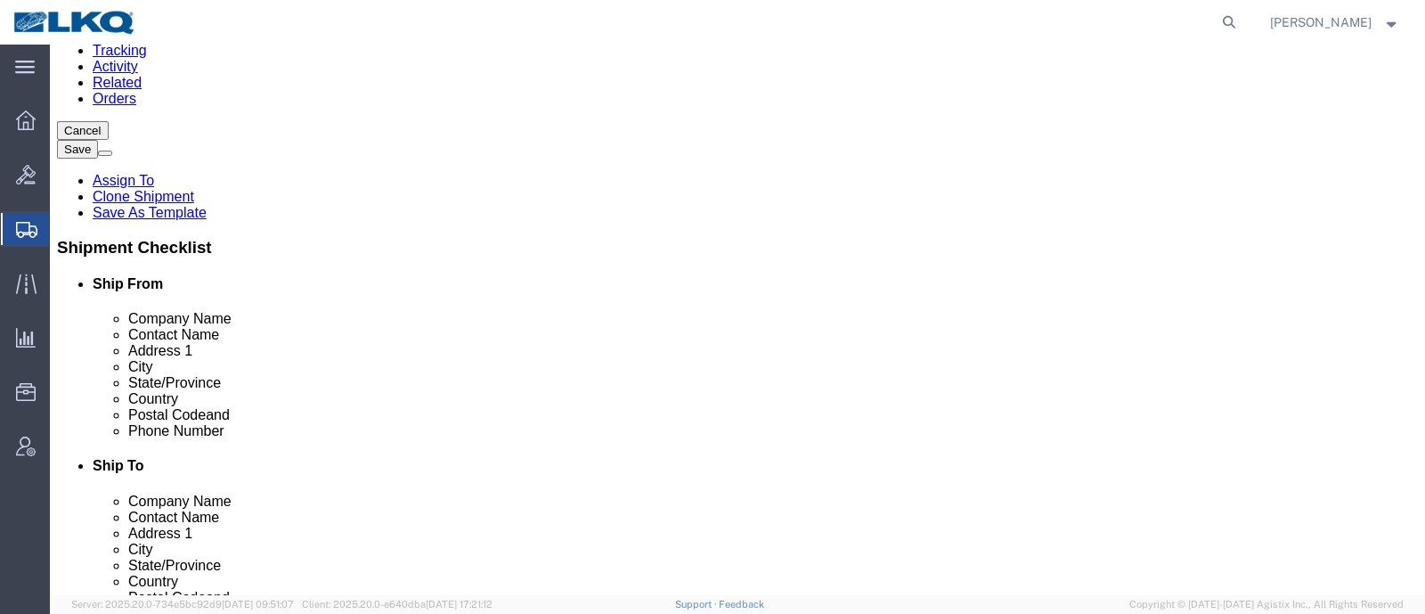
click span "57083095"
copy span "57083095"
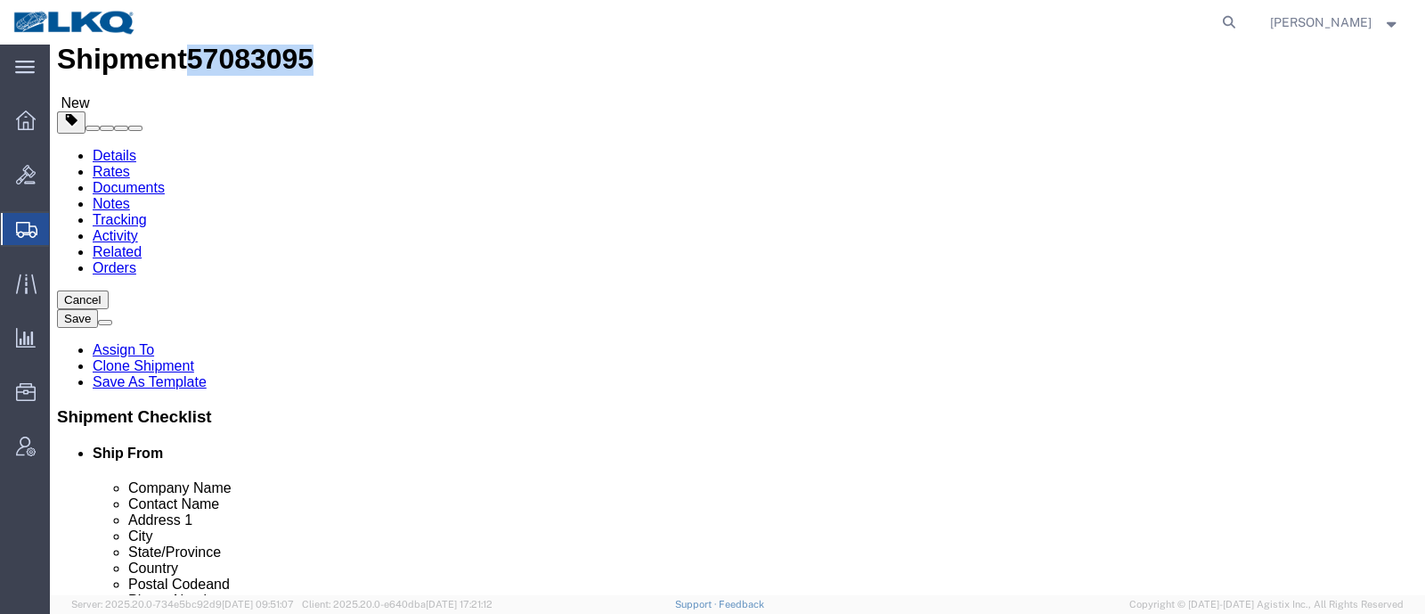
scroll to position [0, 0]
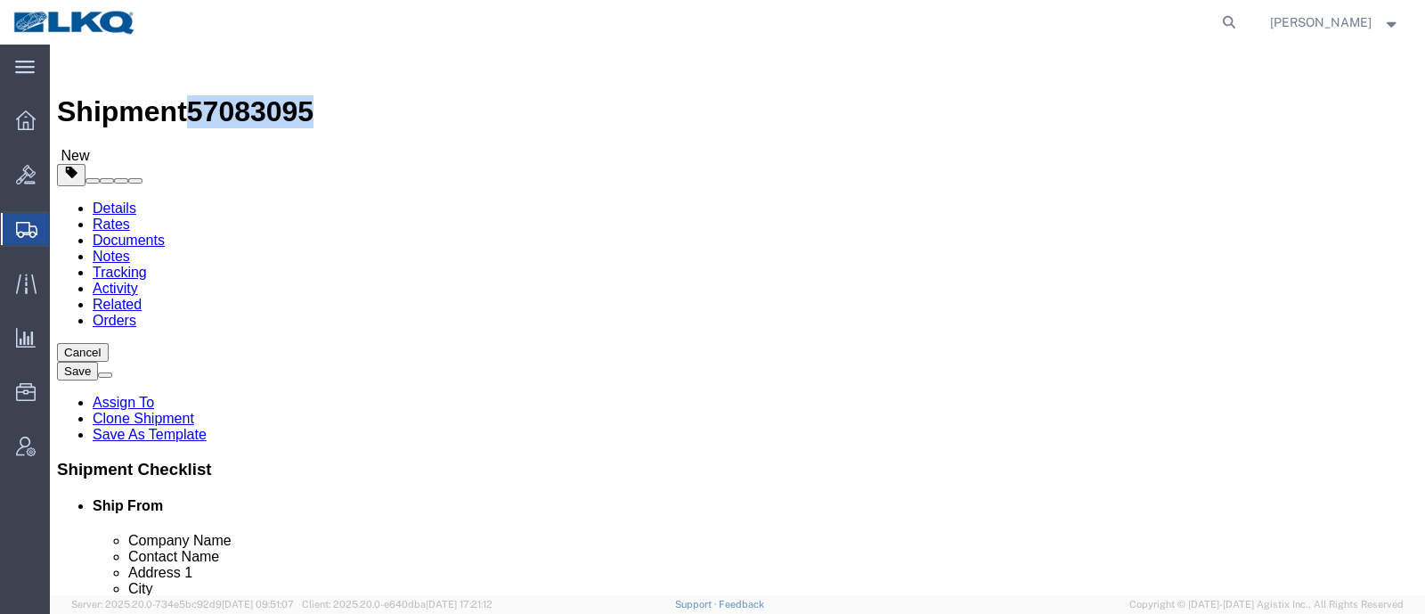
copy span "57083095"
click icon
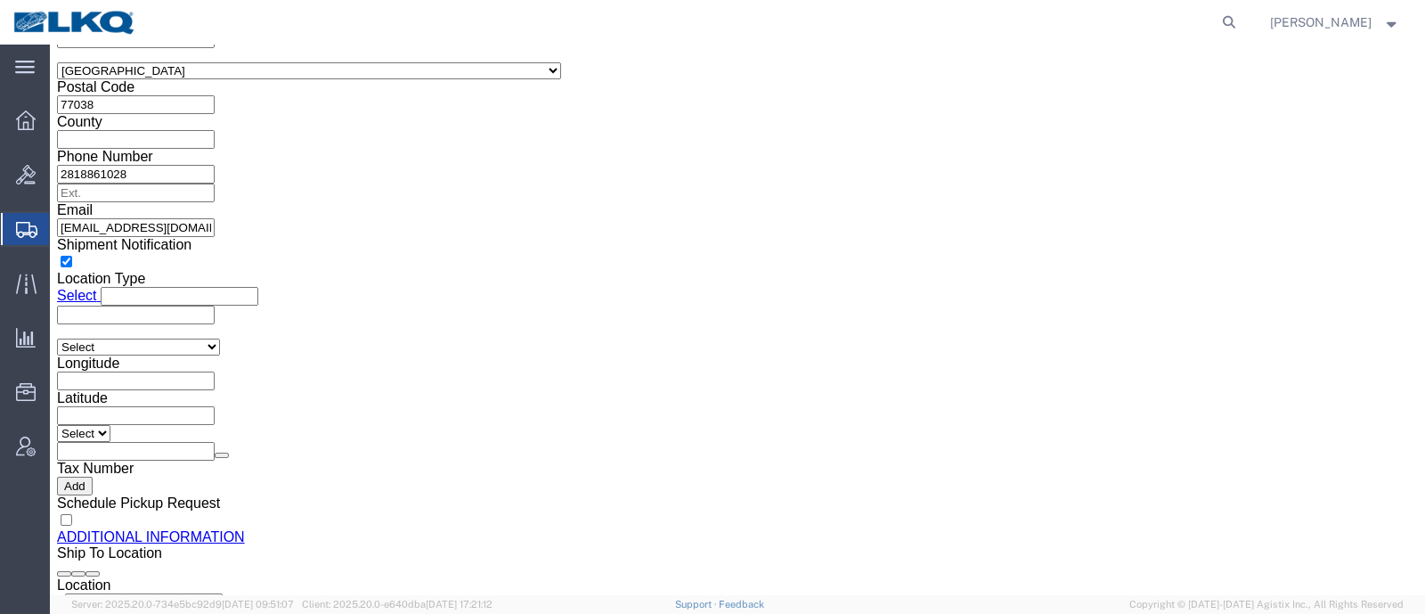
scroll to position [1669, 0]
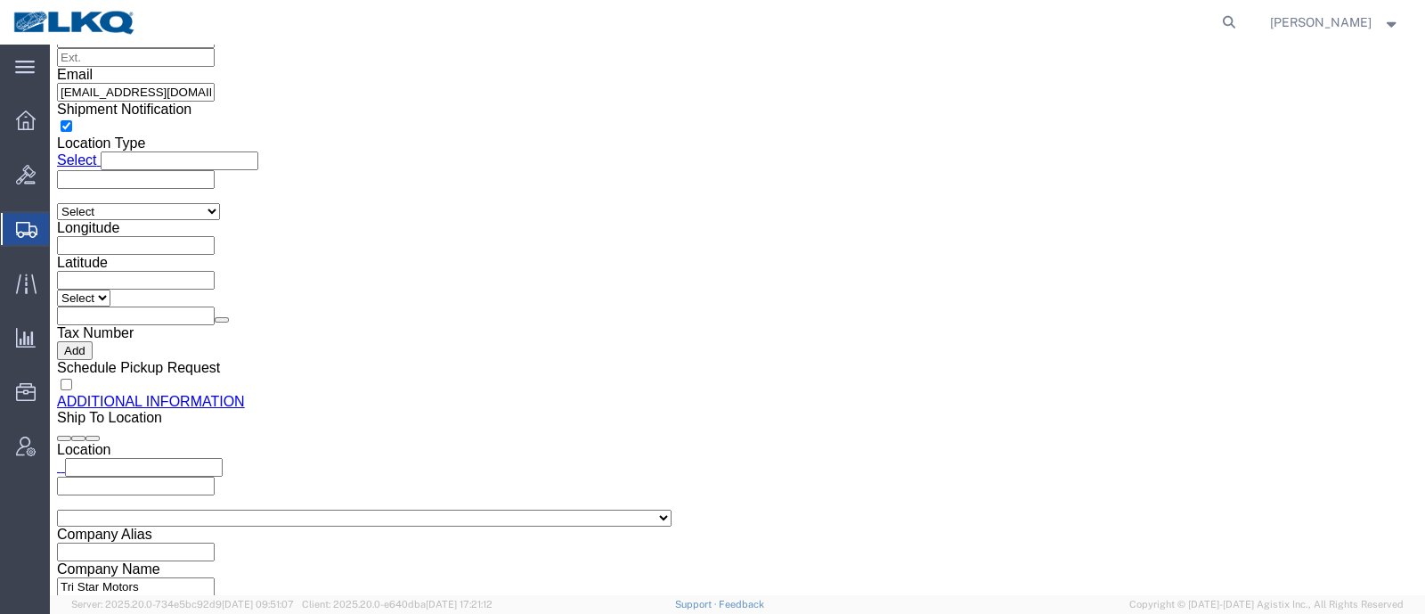
click input "[EMAIL_ADDRESS][DOMAIN_NAME]"
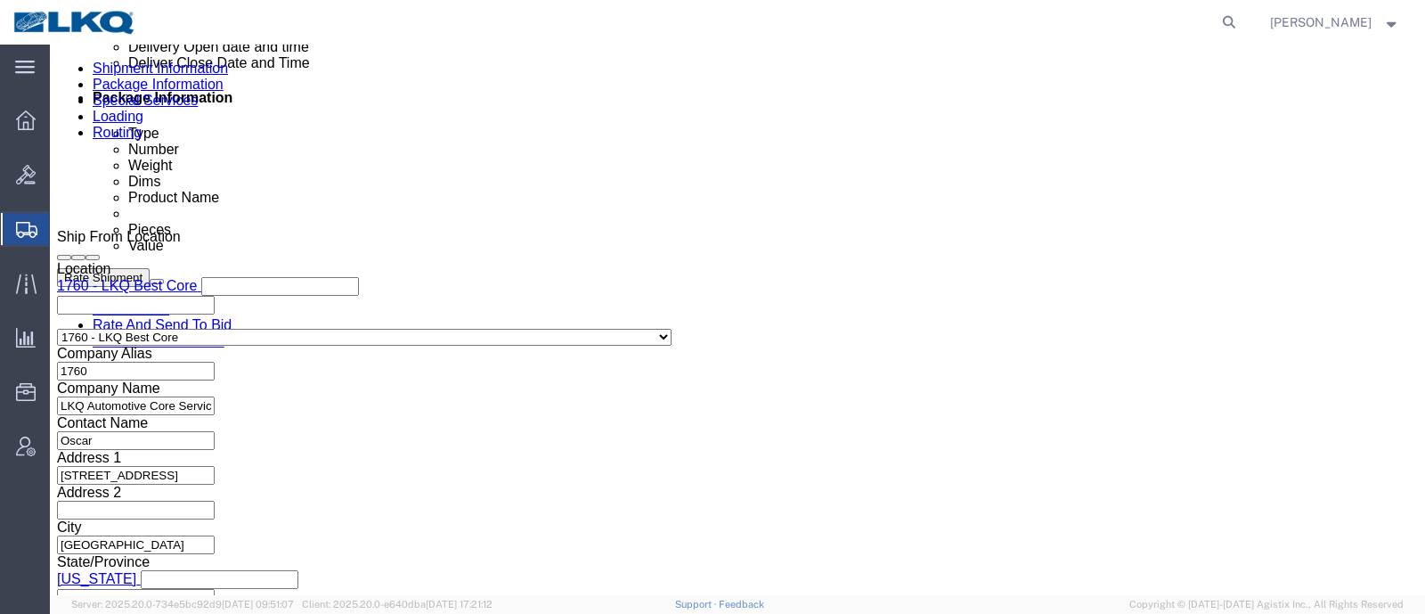
click icon
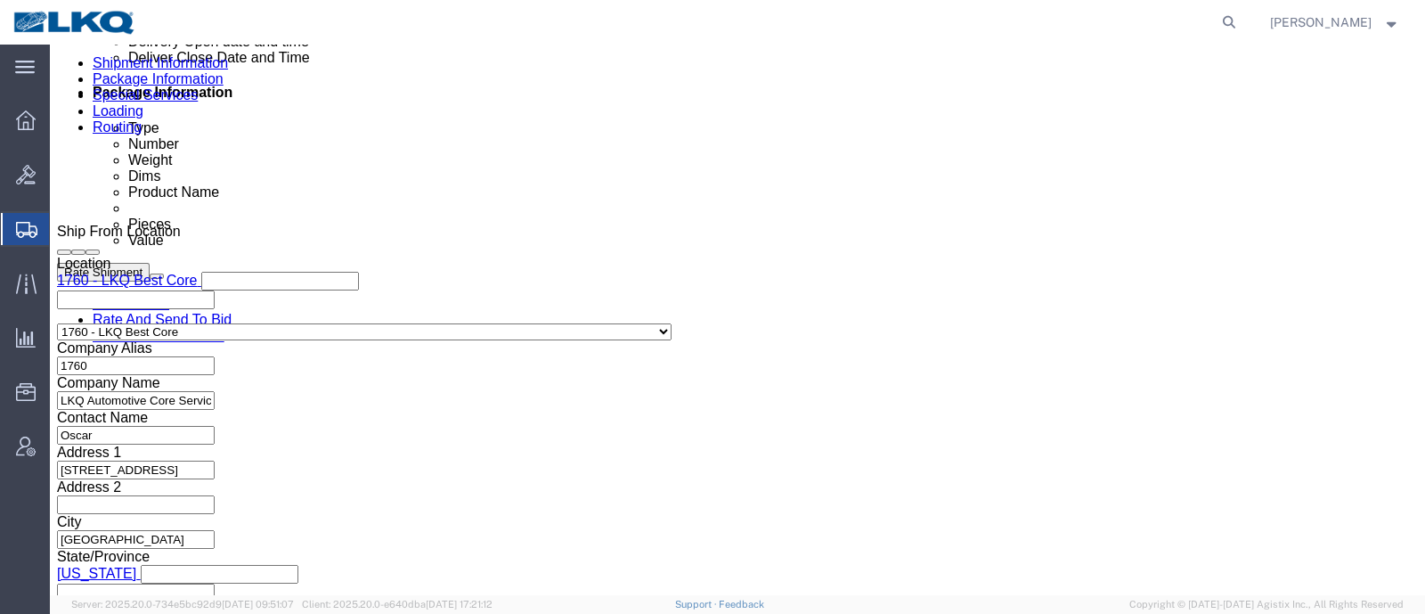
scroll to position [1002, 0]
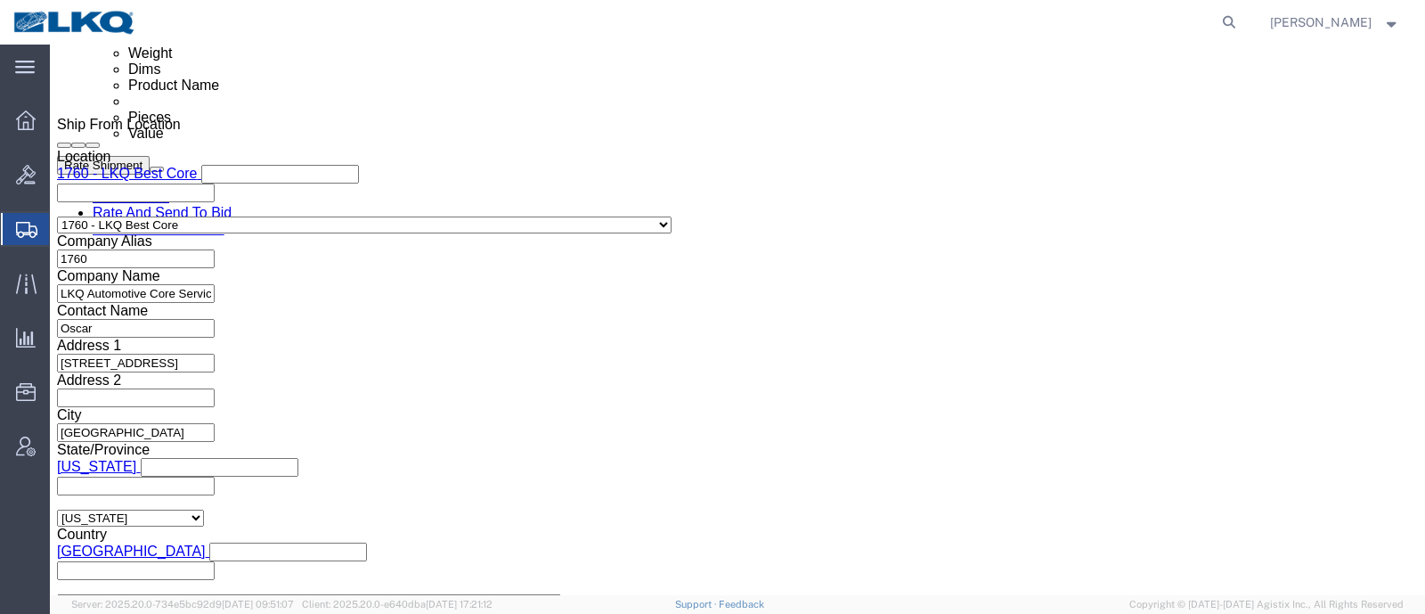
click button "Rate Shipment"
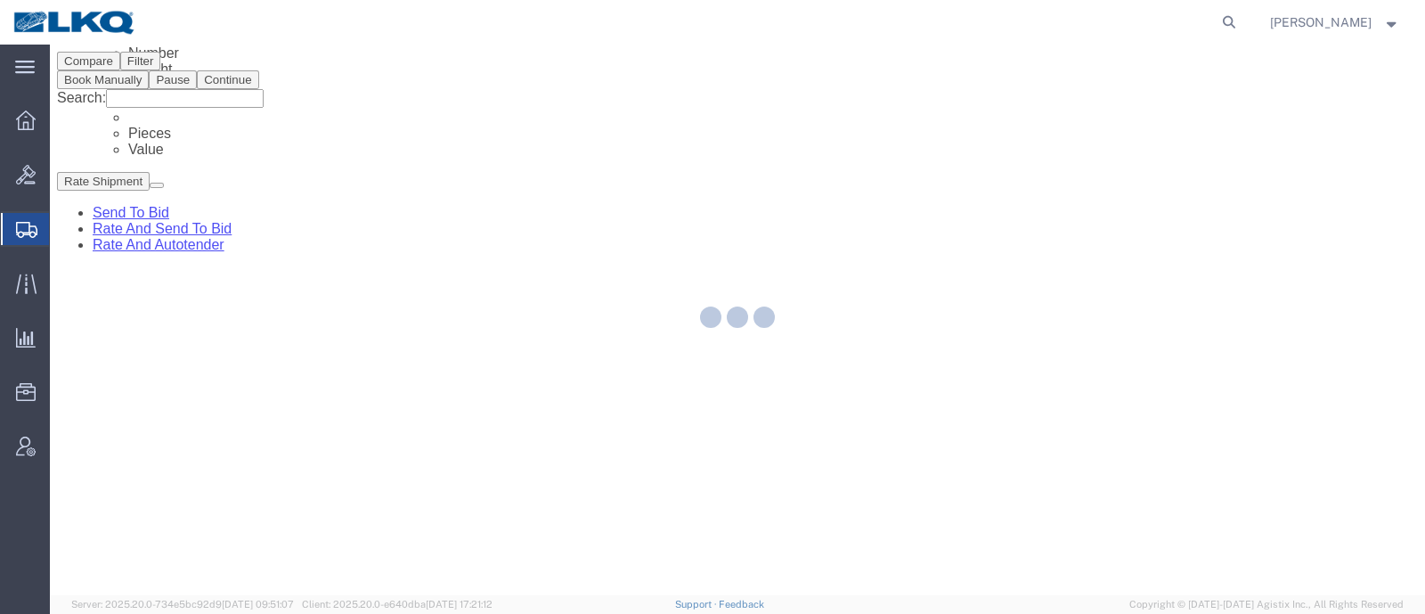
scroll to position [0, 0]
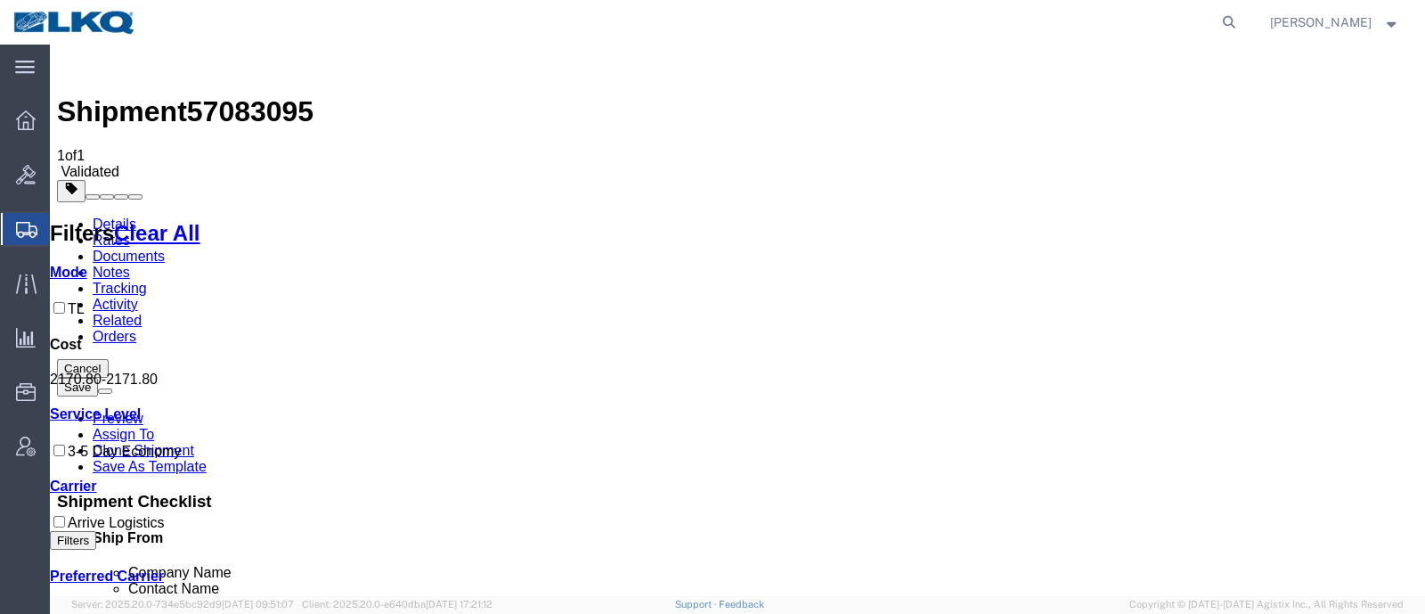
click at [108, 216] on link "Details" at bounding box center [115, 223] width 44 height 15
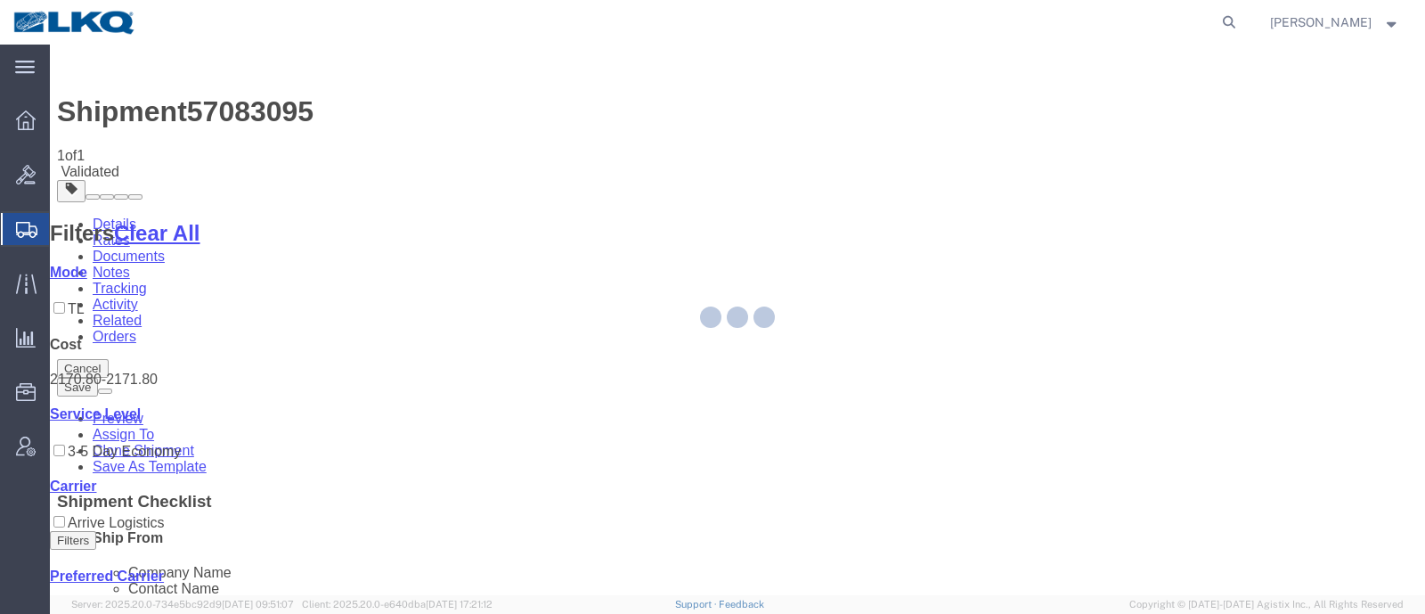
select select "27634"
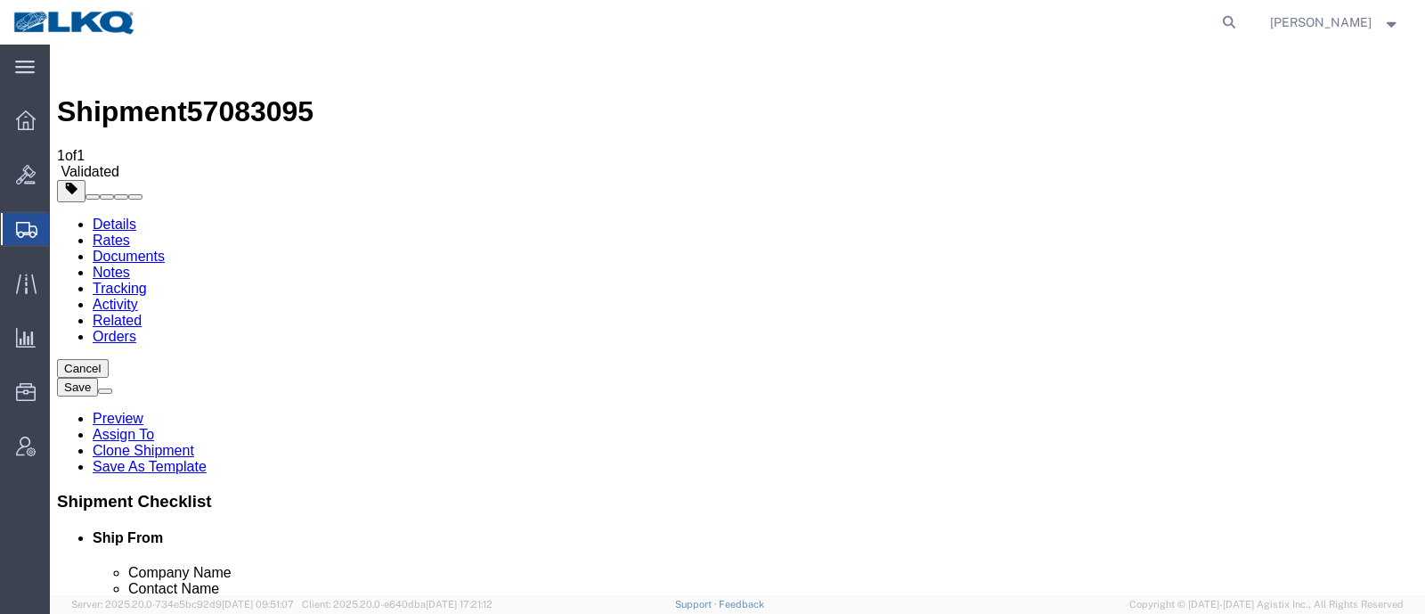
click icon
click div "Shipment Information Package Information Special Services Loading Routing"
click icon
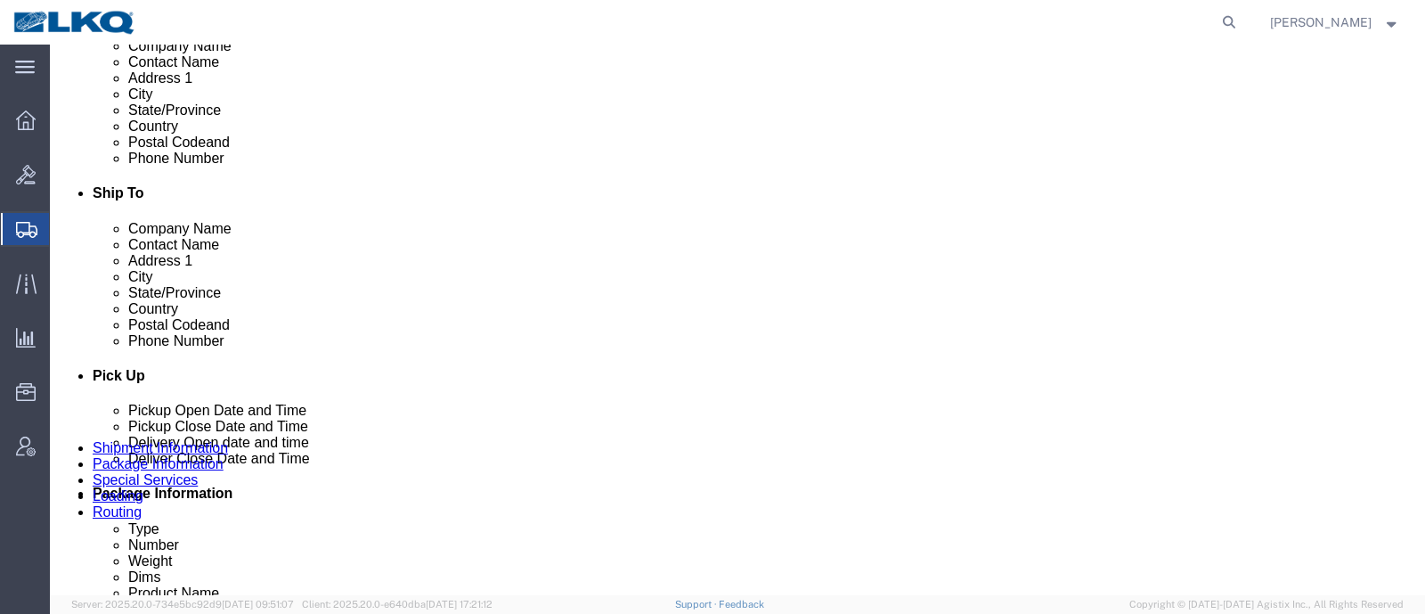
scroll to position [640, 0]
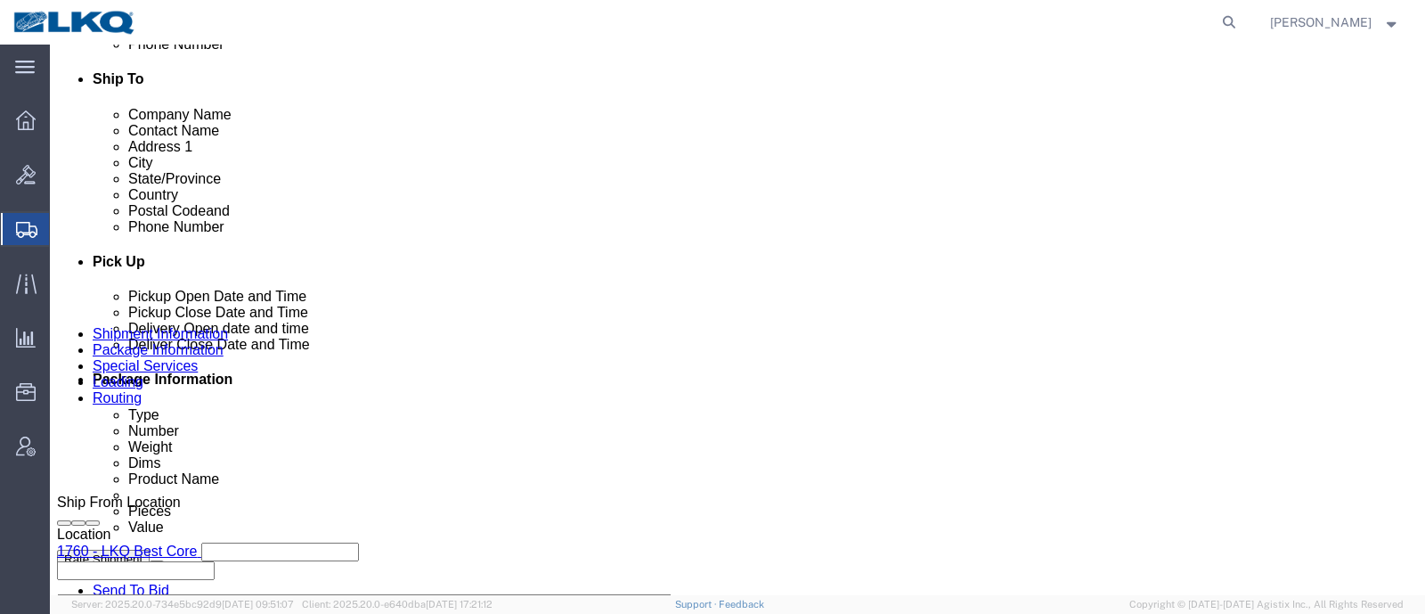
click p "1714 West Mount Houston Rd, Houston, TX, 77038, US"
copy p "77038"
click p "320 10th Avenue, Baldwin, WI, 54002, US"
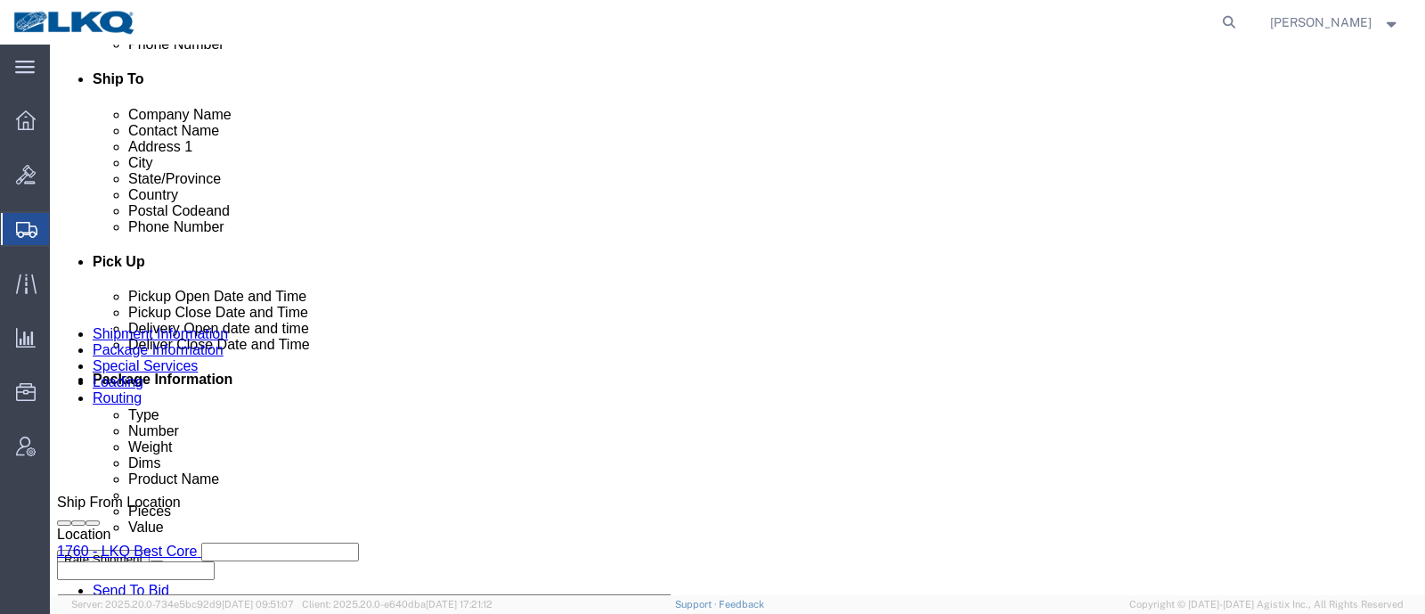
click p "320 10th Avenue, Baldwin, WI, 54002, US"
copy p "54002"
click link "Notes"
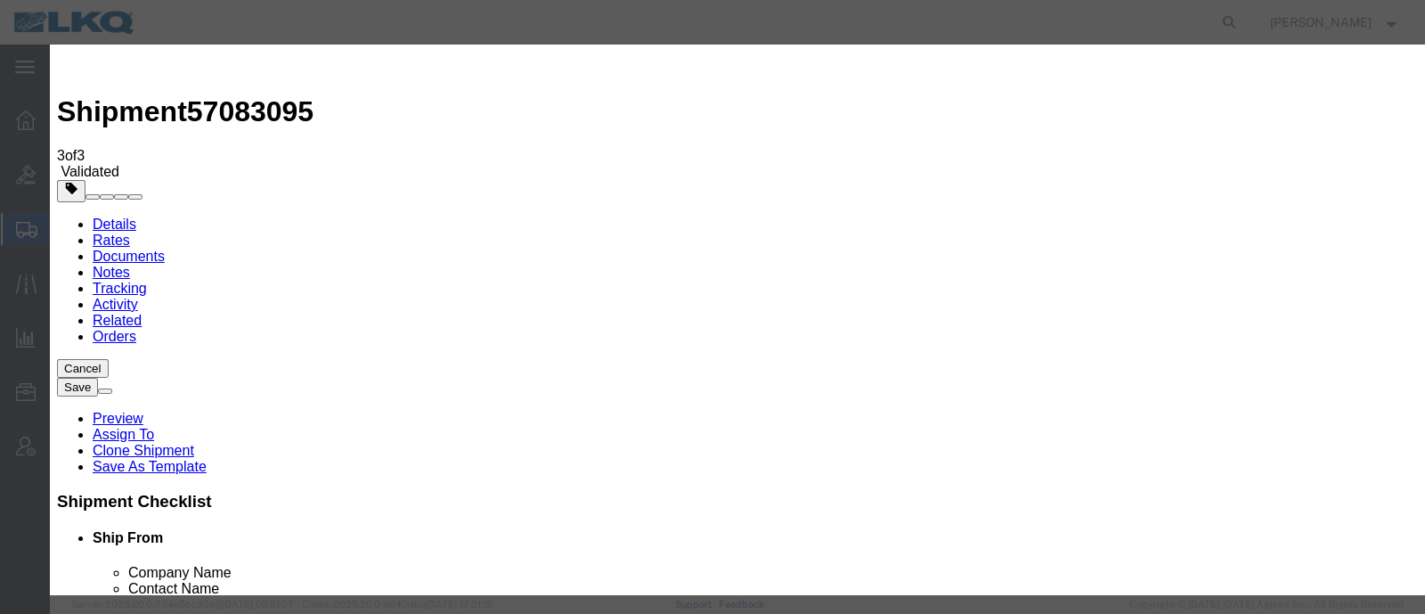
drag, startPoint x: 641, startPoint y: 159, endPoint x: 628, endPoint y: 175, distance: 21.6
select select "BID_NOTES"
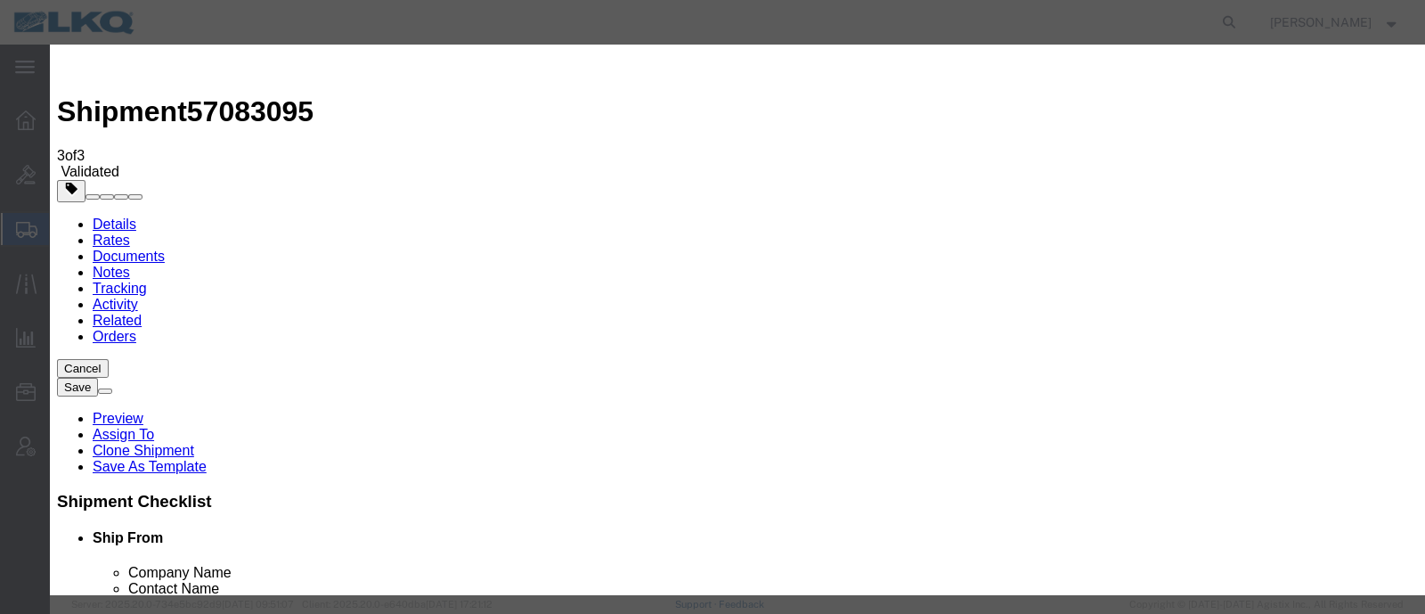
select select "PRIVATE_TO_ACCOUNT"
type textarea "DAT: $2225"
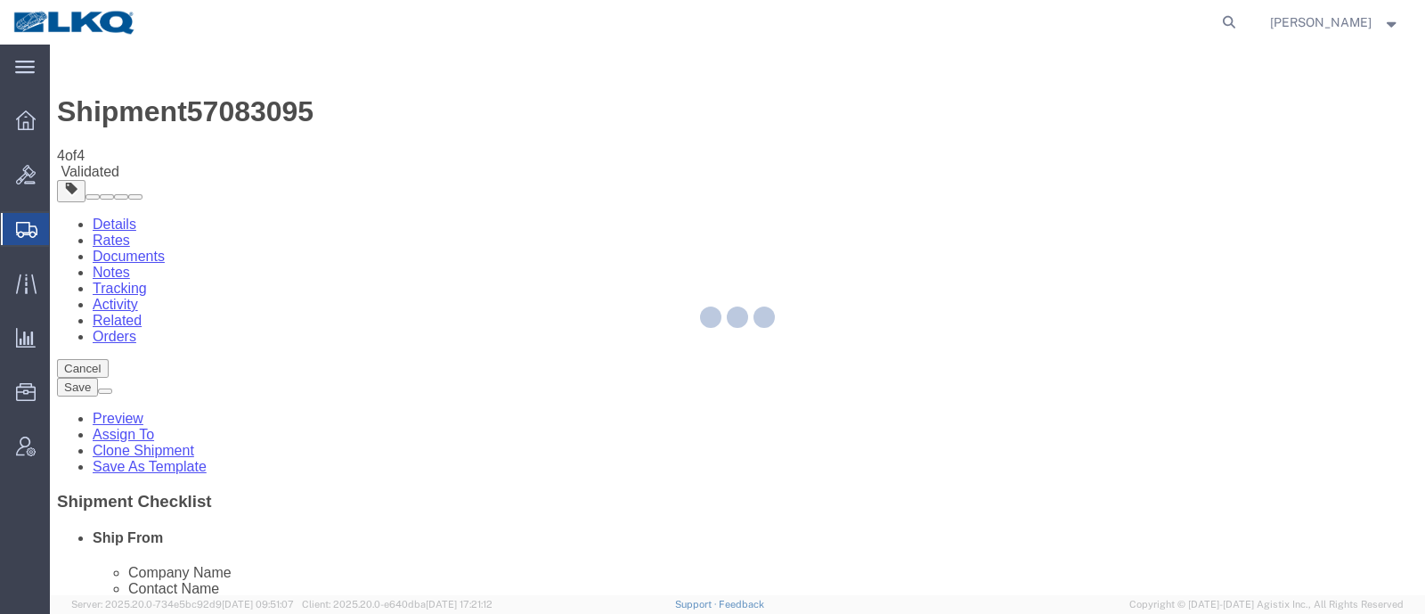
select select "27634"
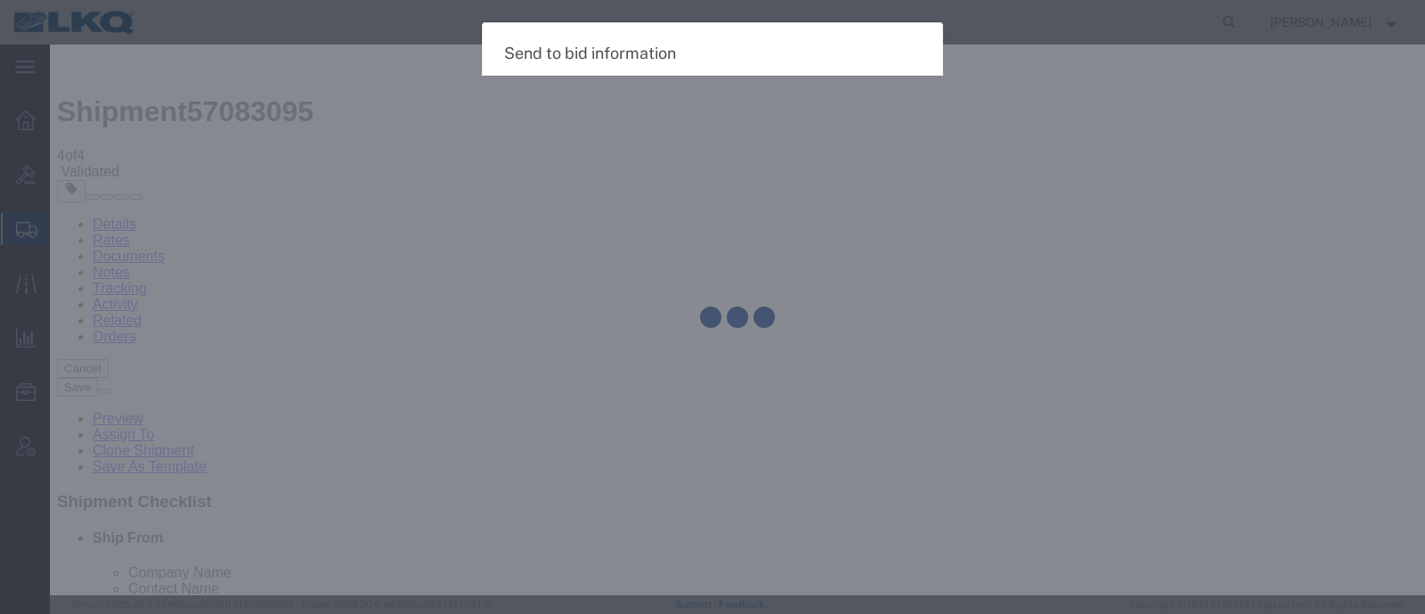
select select "TL"
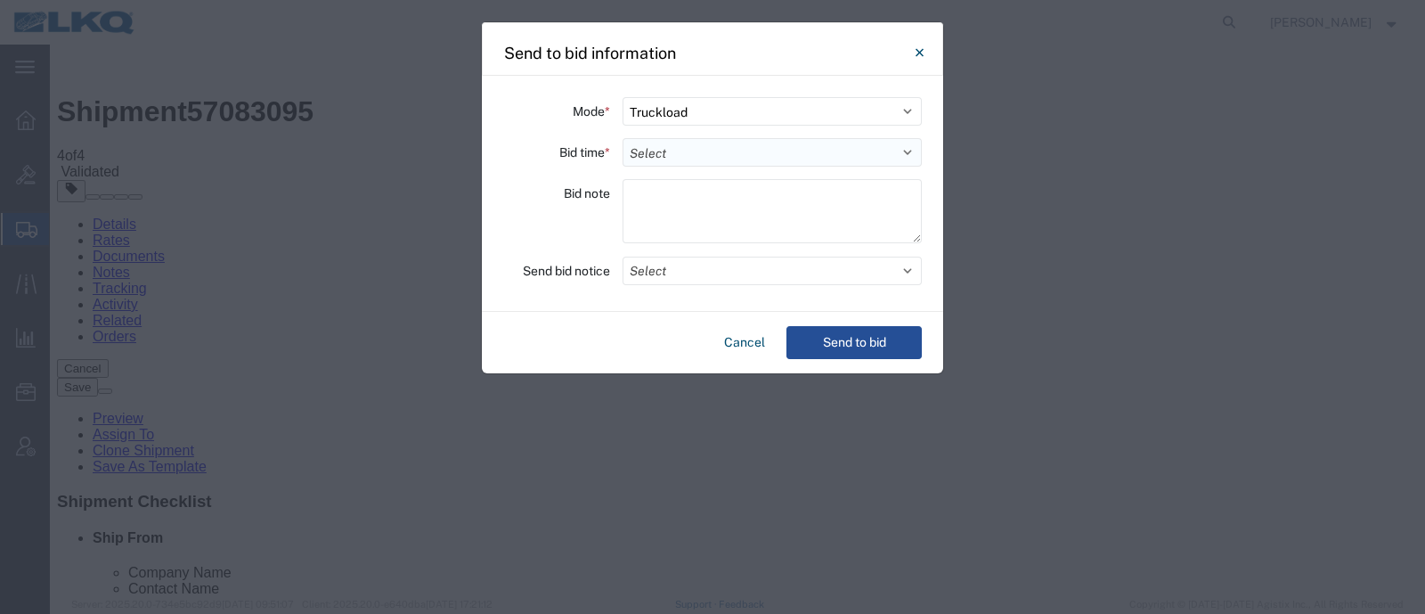
click at [660, 140] on select "Select 30 Min (Rush) 1 Hour (Rush) 2 Hours (Rush) 4 Hours (Rush) 8 Hours (Rush)…" at bounding box center [771, 152] width 299 height 28
click at [530, 253] on div "Mode * Select Small Parcel Truckload Air Rail Less than Truckload Ocean Freight…" at bounding box center [712, 194] width 461 height 236
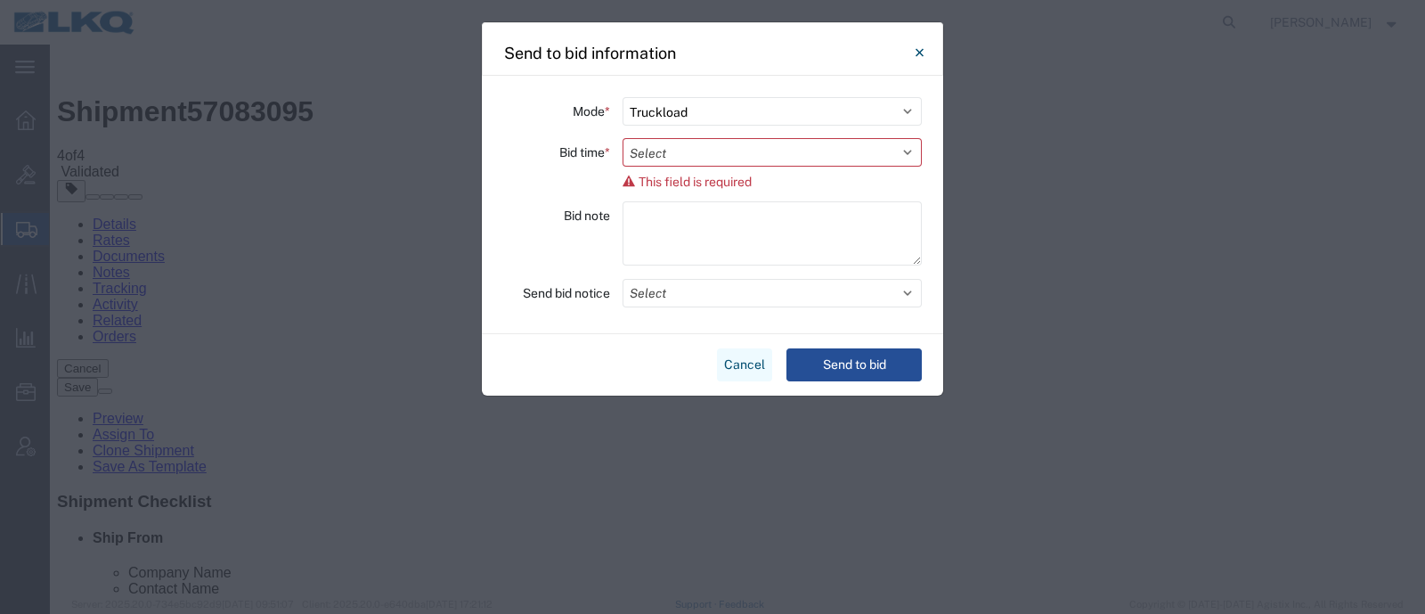
click at [725, 362] on button "Cancel" at bounding box center [744, 364] width 55 height 33
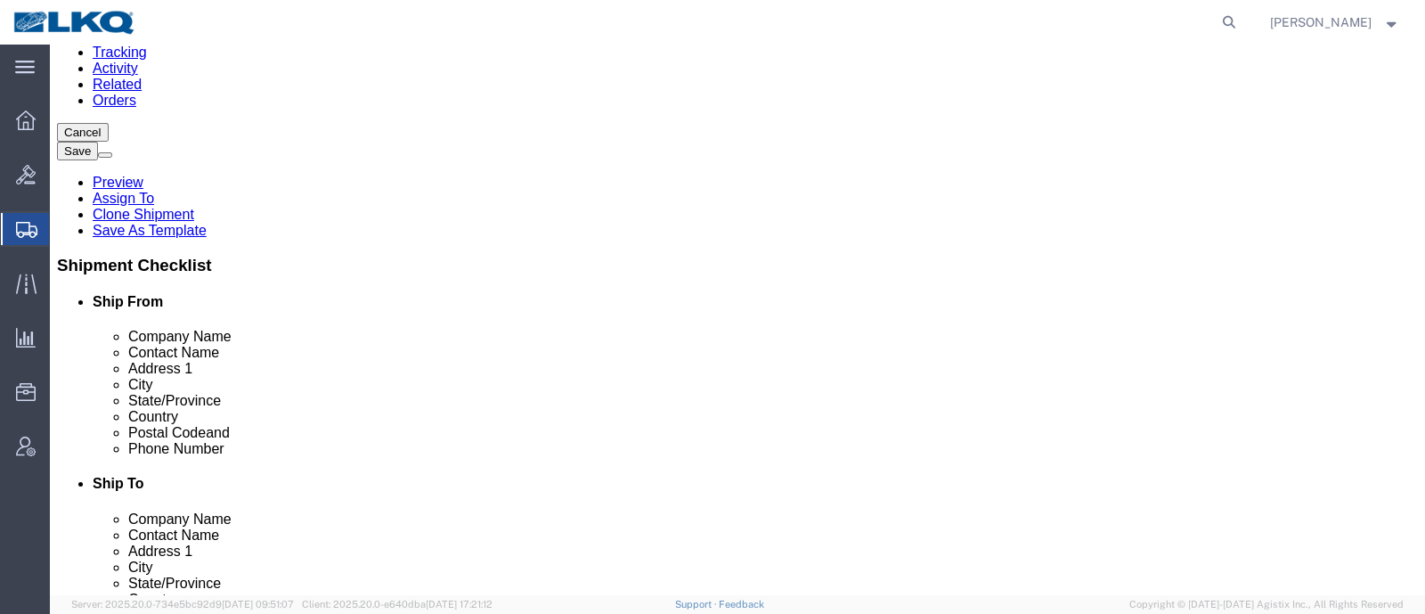
scroll to position [110, 0]
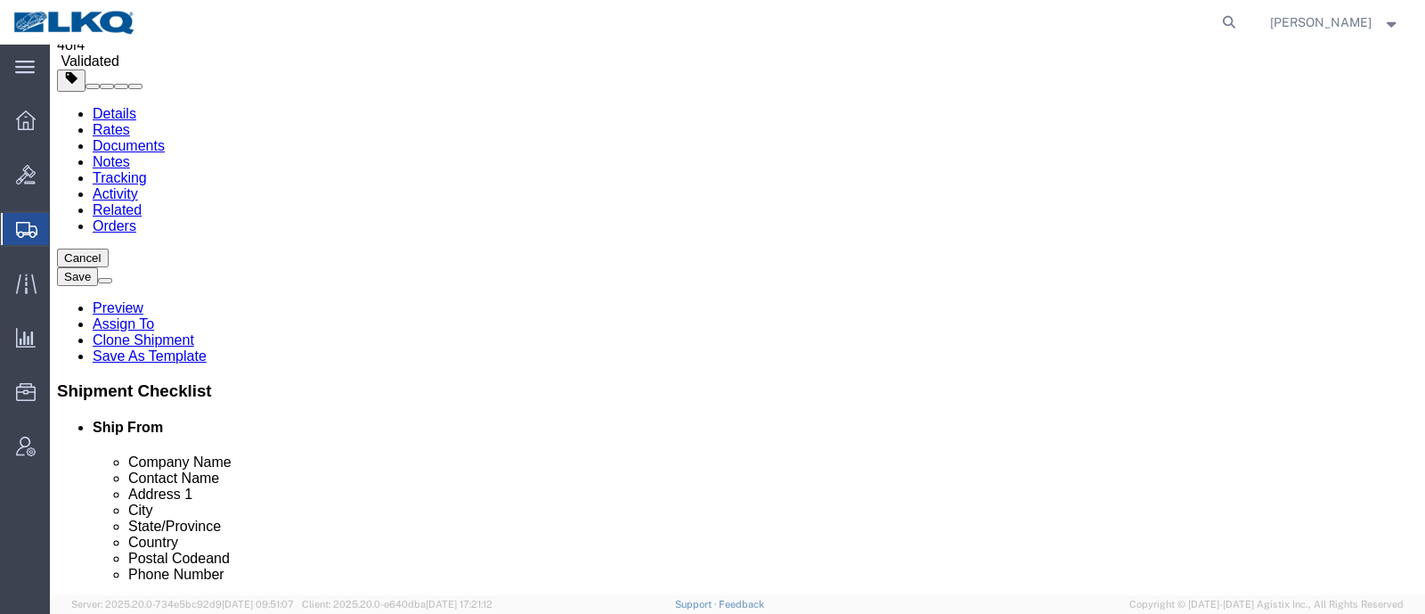
click link "Send To Bid"
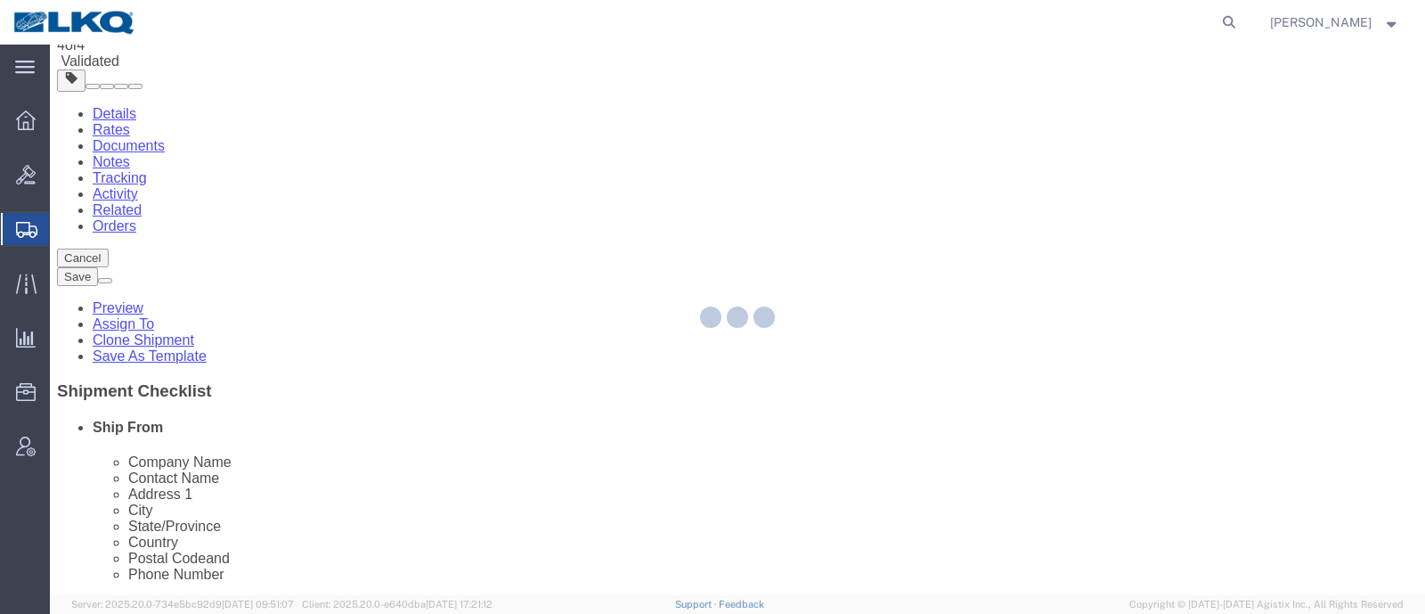
select select "TL"
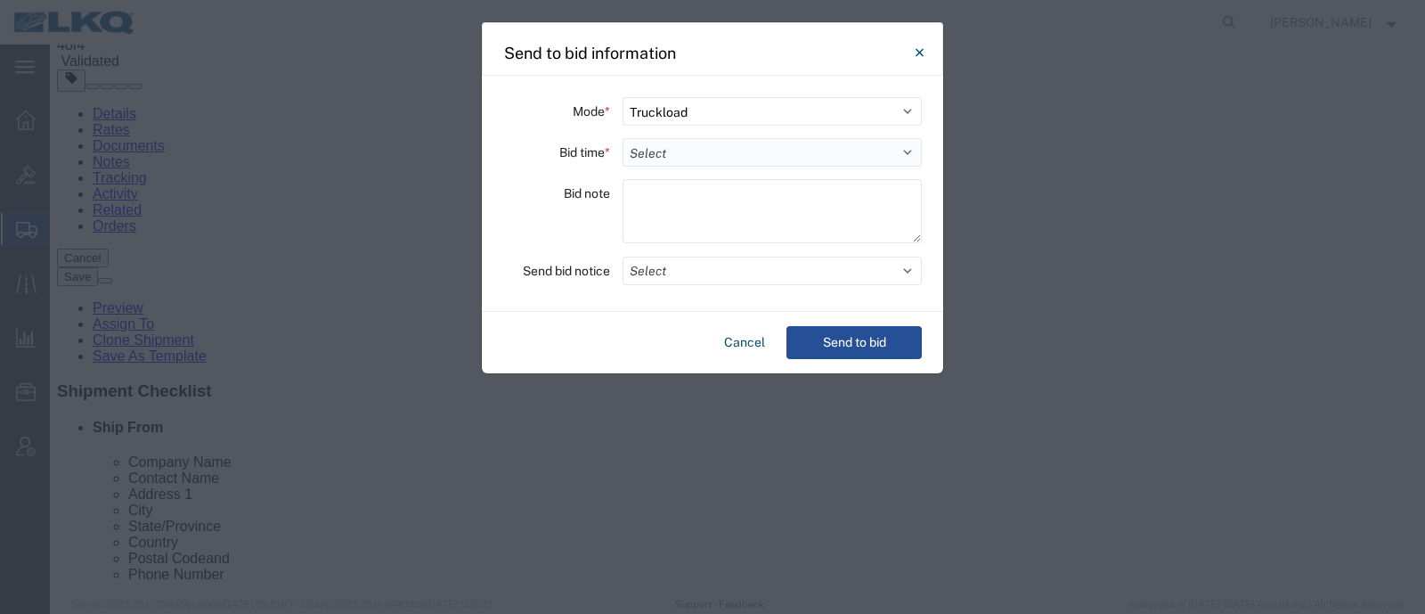
drag, startPoint x: 660, startPoint y: 150, endPoint x: 659, endPoint y: 160, distance: 9.8
click at [660, 150] on select "Select 30 Min (Rush) 1 Hour (Rush) 2 Hours (Rush) 4 Hours (Rush) 8 Hours (Rush)…" at bounding box center [771, 152] width 299 height 28
select select "72"
click at [622, 138] on select "Select 30 Min (Rush) 1 Hour (Rush) 2 Hours (Rush) 4 Hours (Rush) 8 Hours (Rush)…" at bounding box center [771, 152] width 299 height 28
click at [877, 363] on div "Cancel Send to bid" at bounding box center [712, 342] width 461 height 61
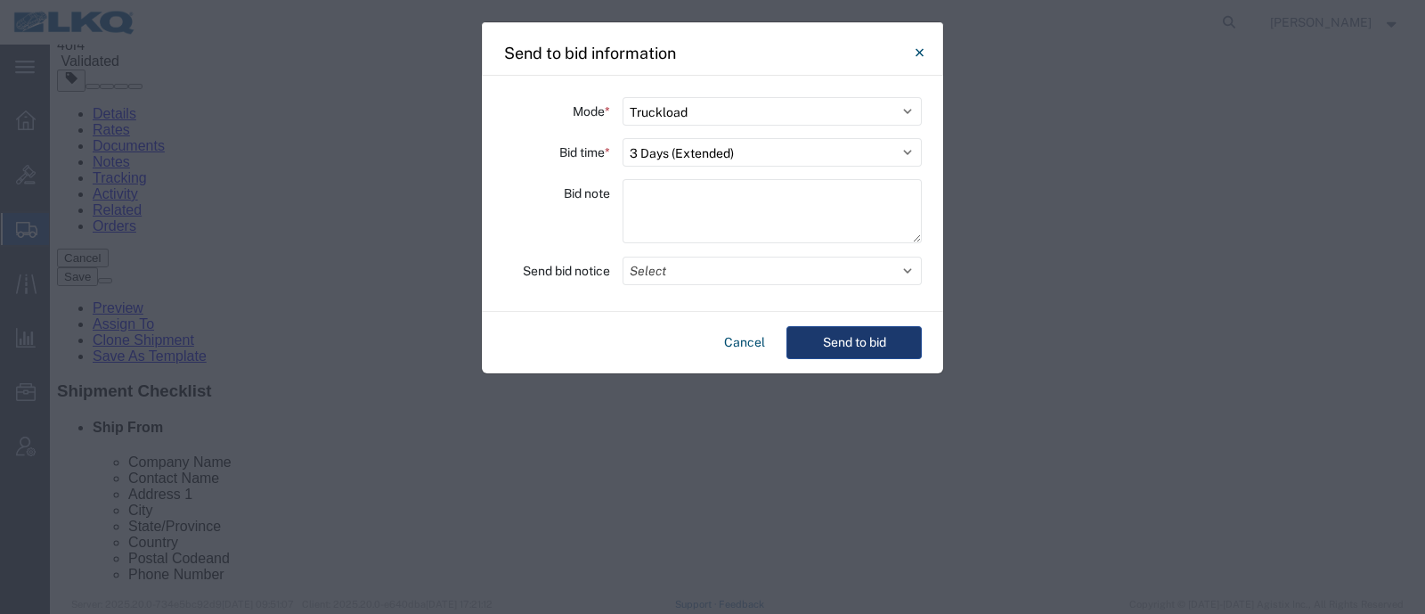
click at [877, 342] on button "Send to bid" at bounding box center [853, 342] width 135 height 33
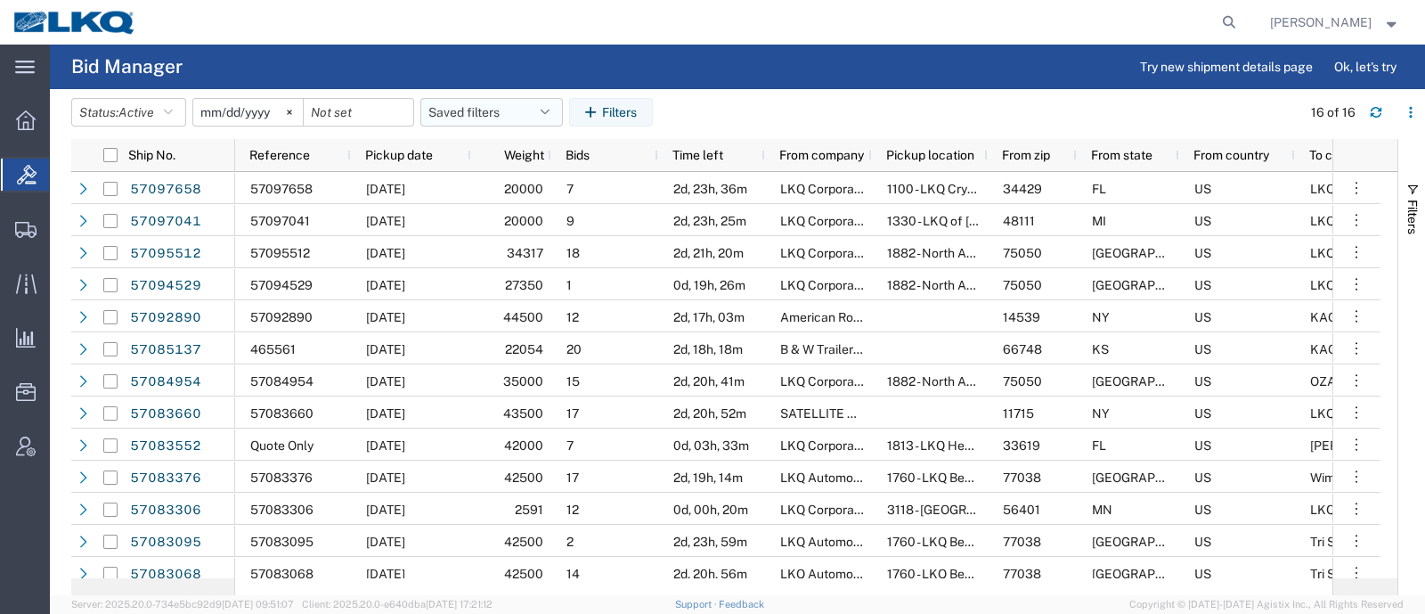
click at [441, 109] on button "Saved filters" at bounding box center [491, 112] width 142 height 28
click at [476, 189] on span "Bid Board" at bounding box center [539, 190] width 233 height 33
type input "2024-12-01"
type input "2025-12-31"
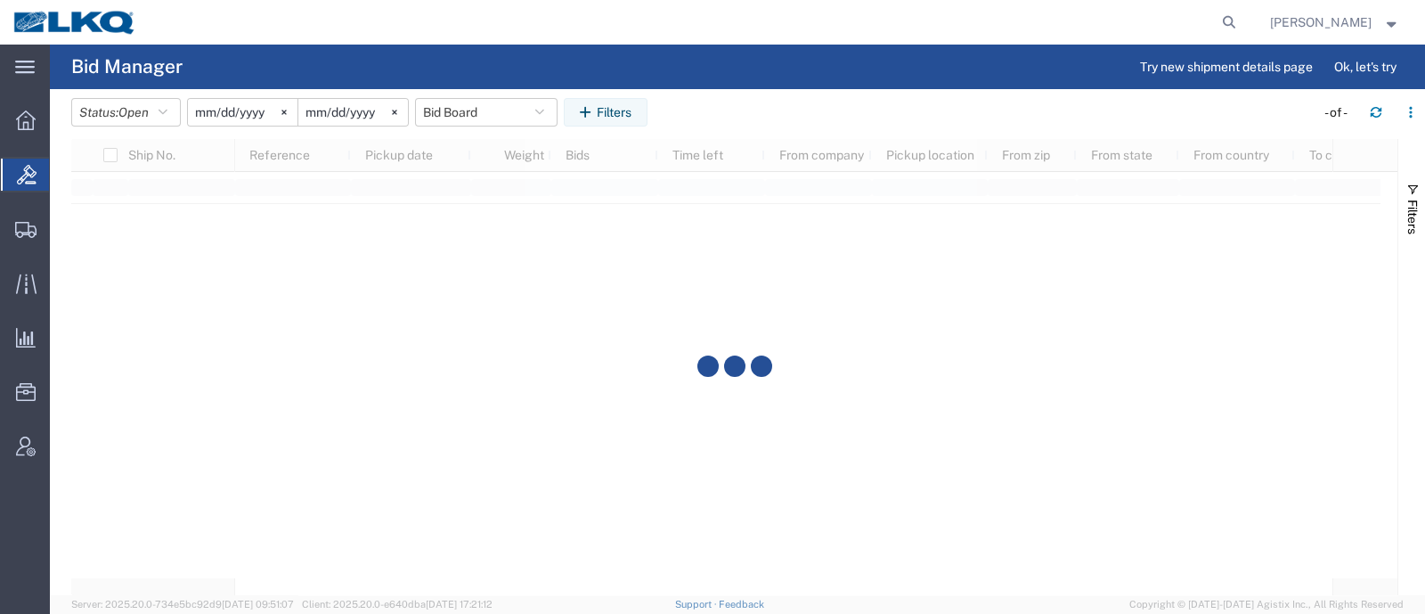
click at [770, 91] on header "Status: Open Active All Awaiting Confirmation Awarded Closed Expired Open Withd…" at bounding box center [748, 114] width 1354 height 50
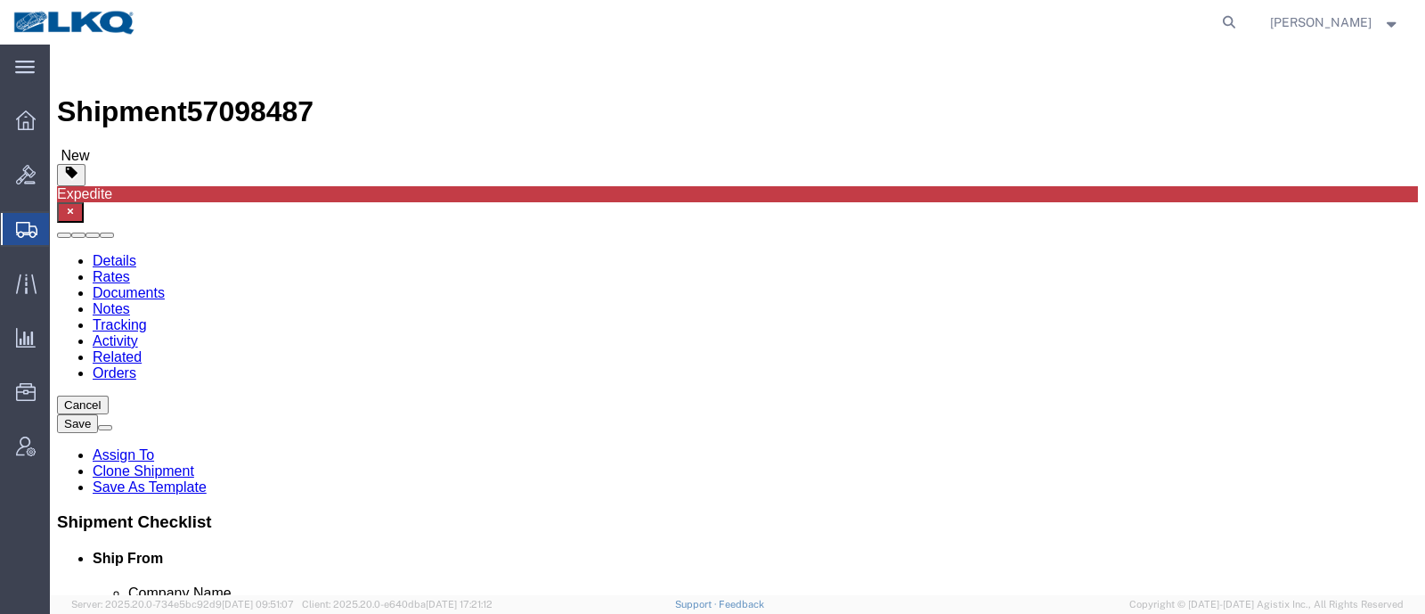
select select "27634"
select select "30704"
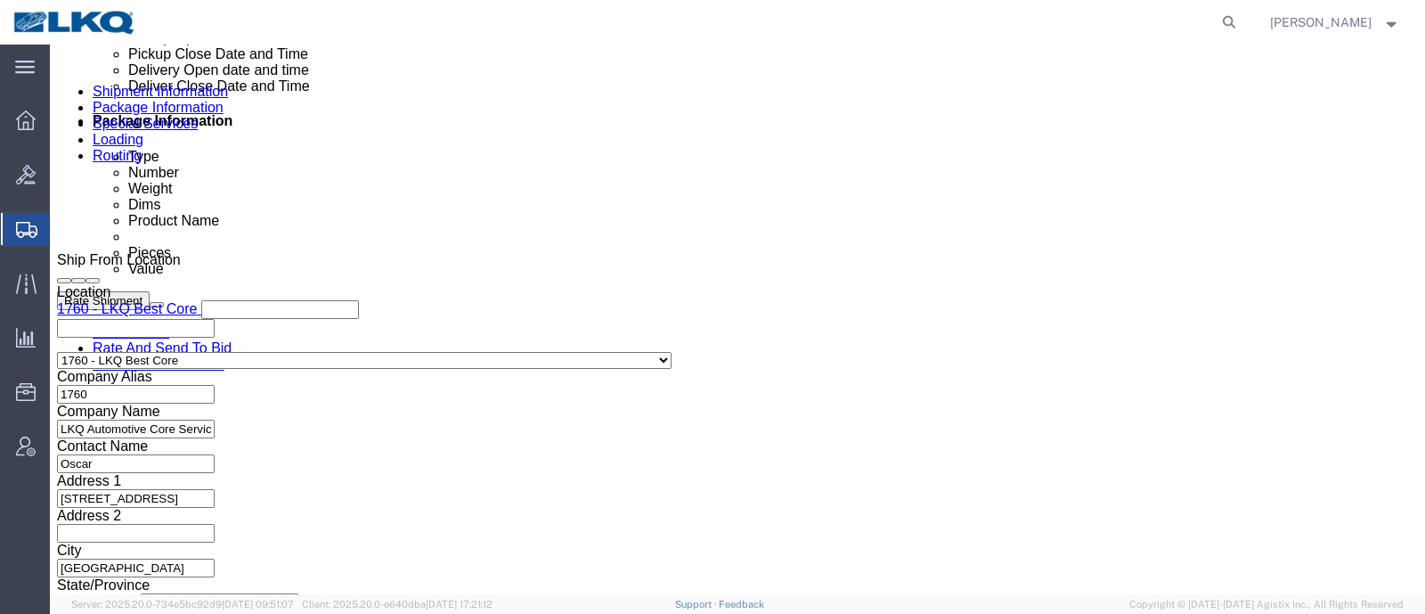
scroll to position [778, 0]
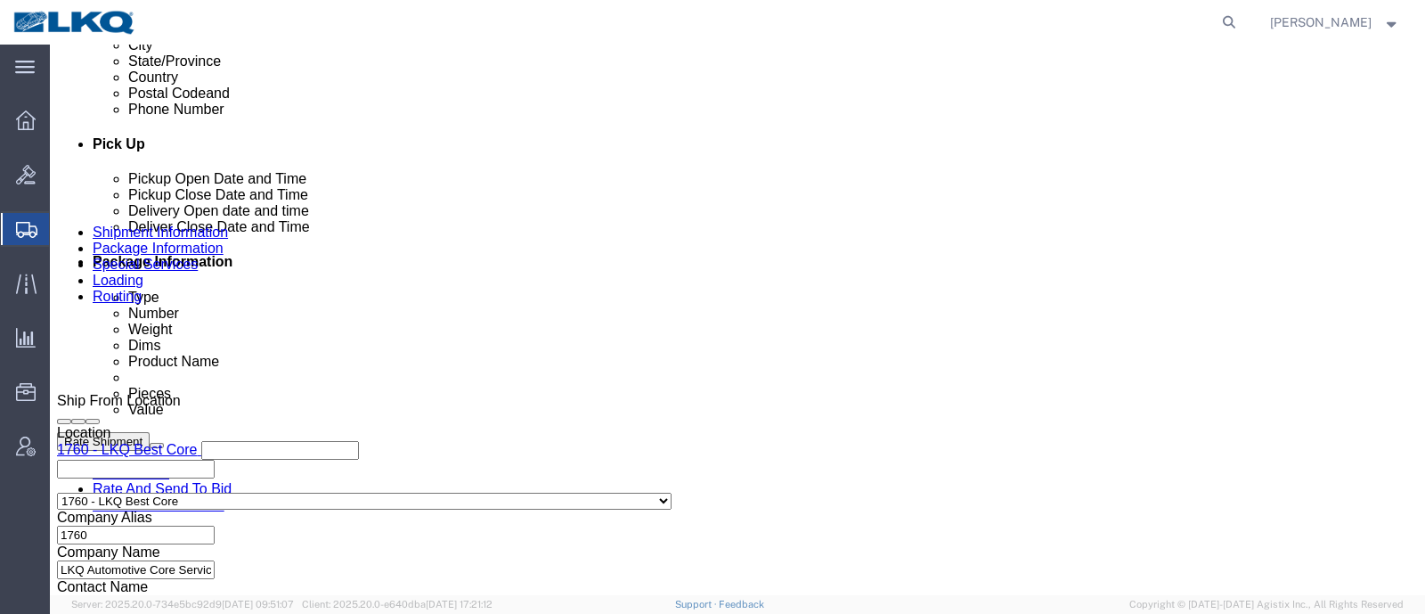
click div
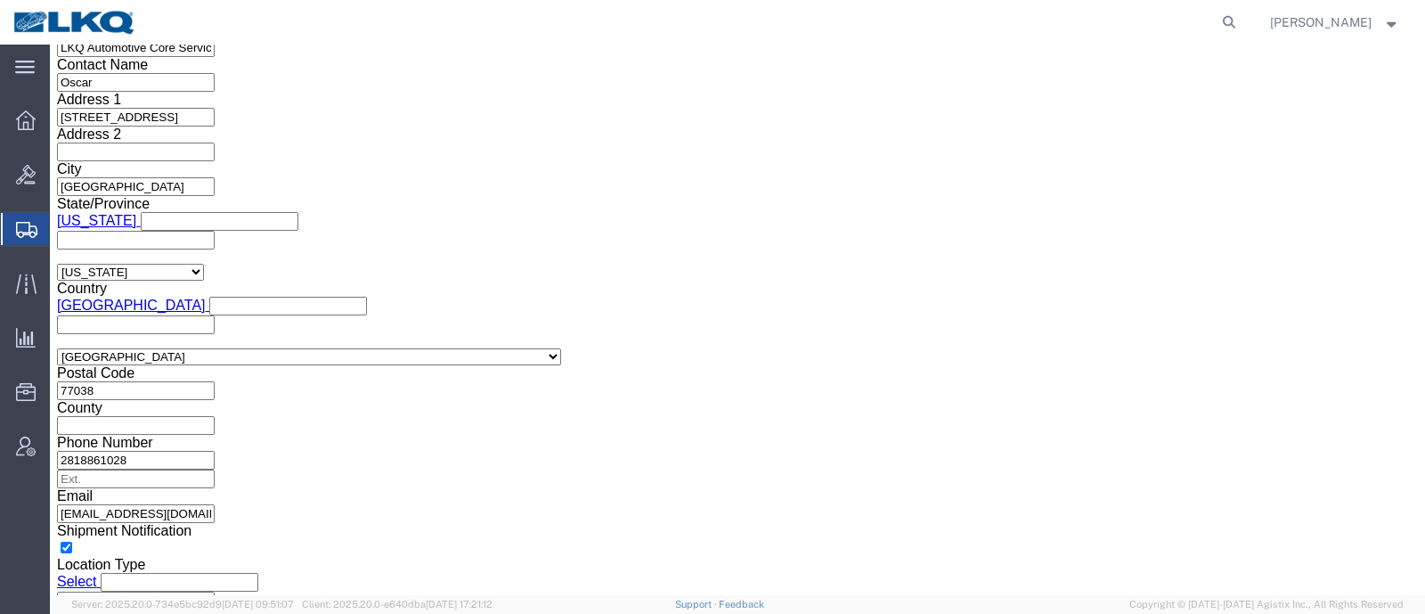
click button "Apply"
click div "Shipping Mode (Optional) Add another leg"
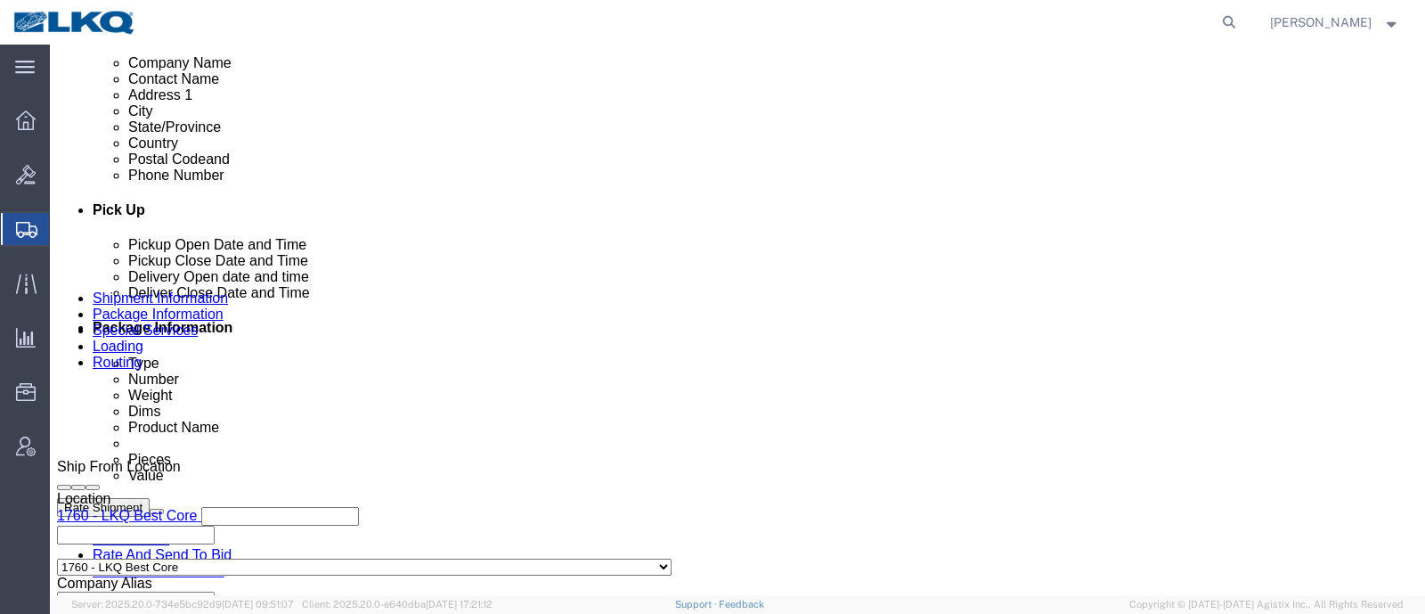
scroll to position [632, 0]
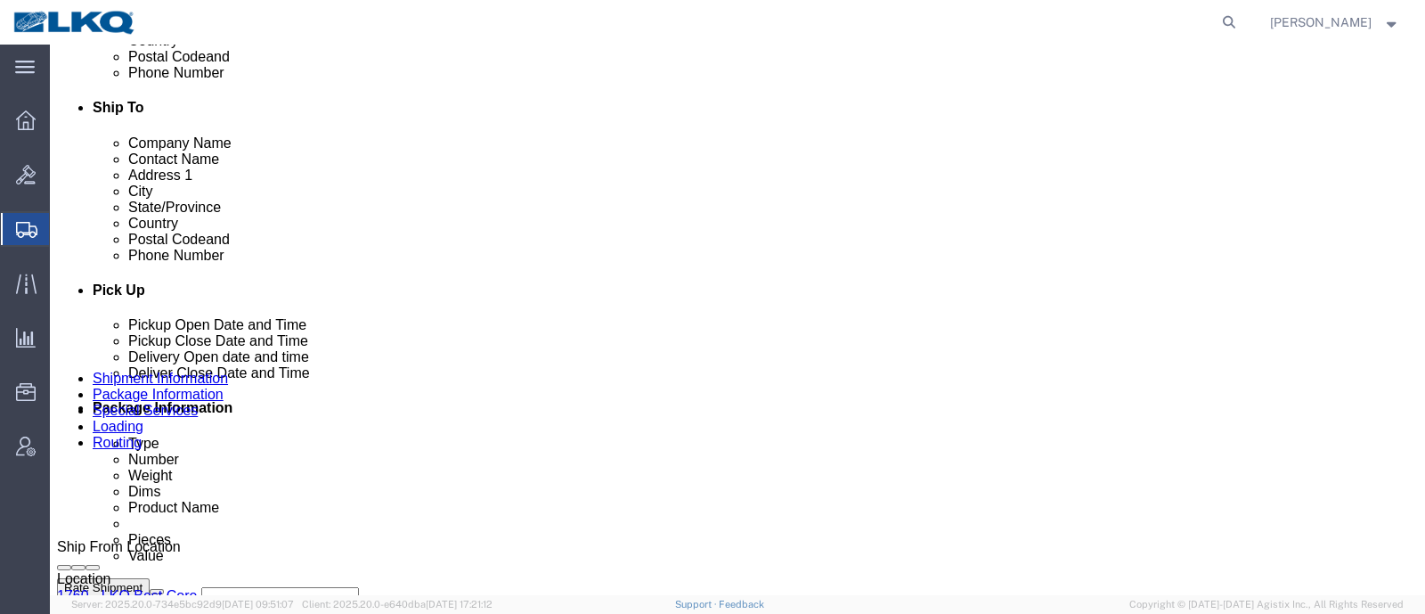
click link "Schedule appointment"
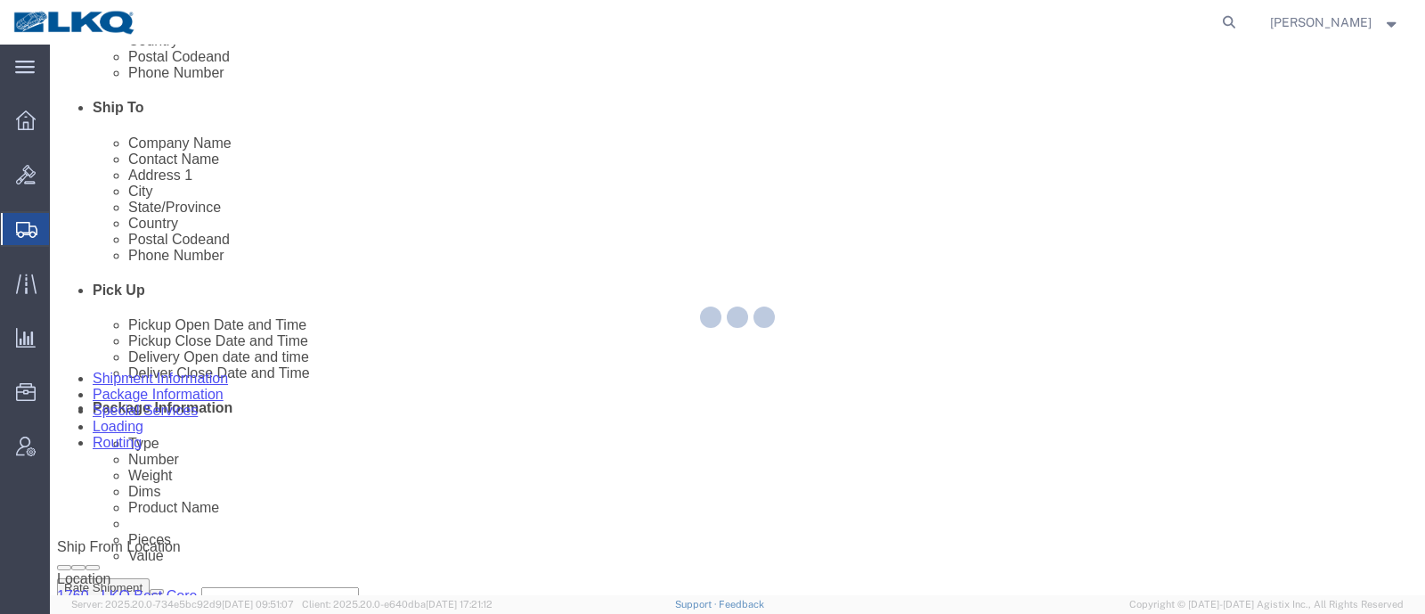
select select
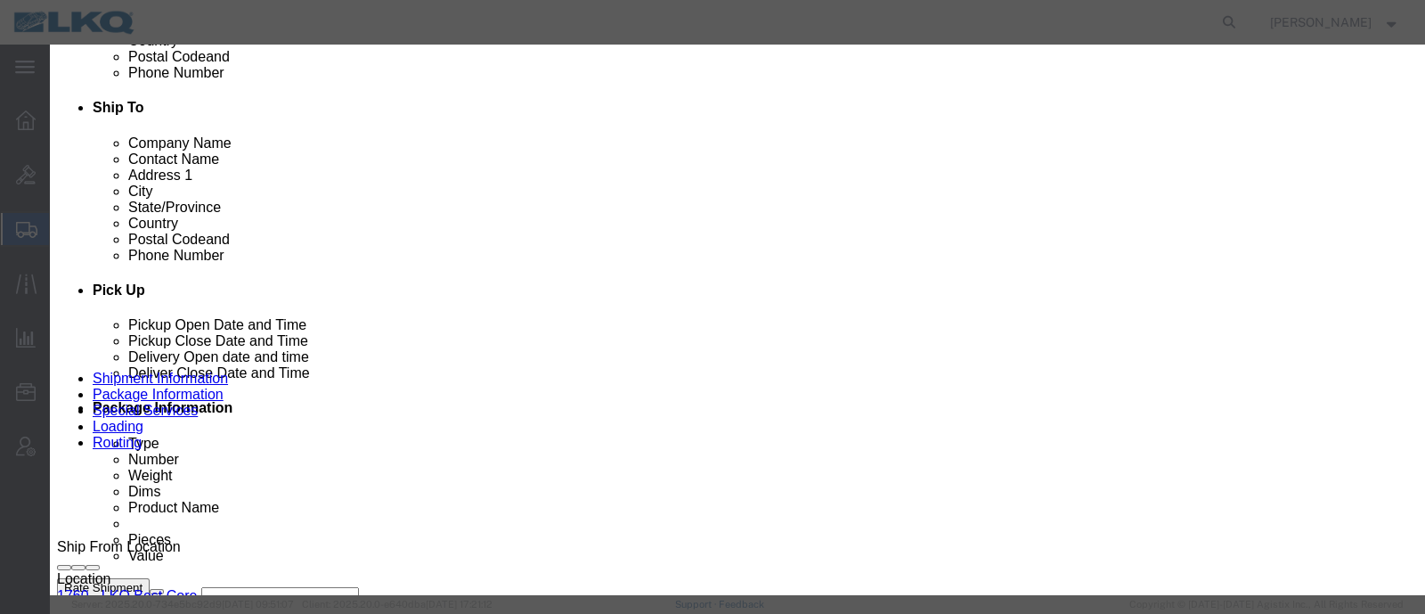
click input "[DATE]"
click td "15"
click link "Availability"
click button "Close"
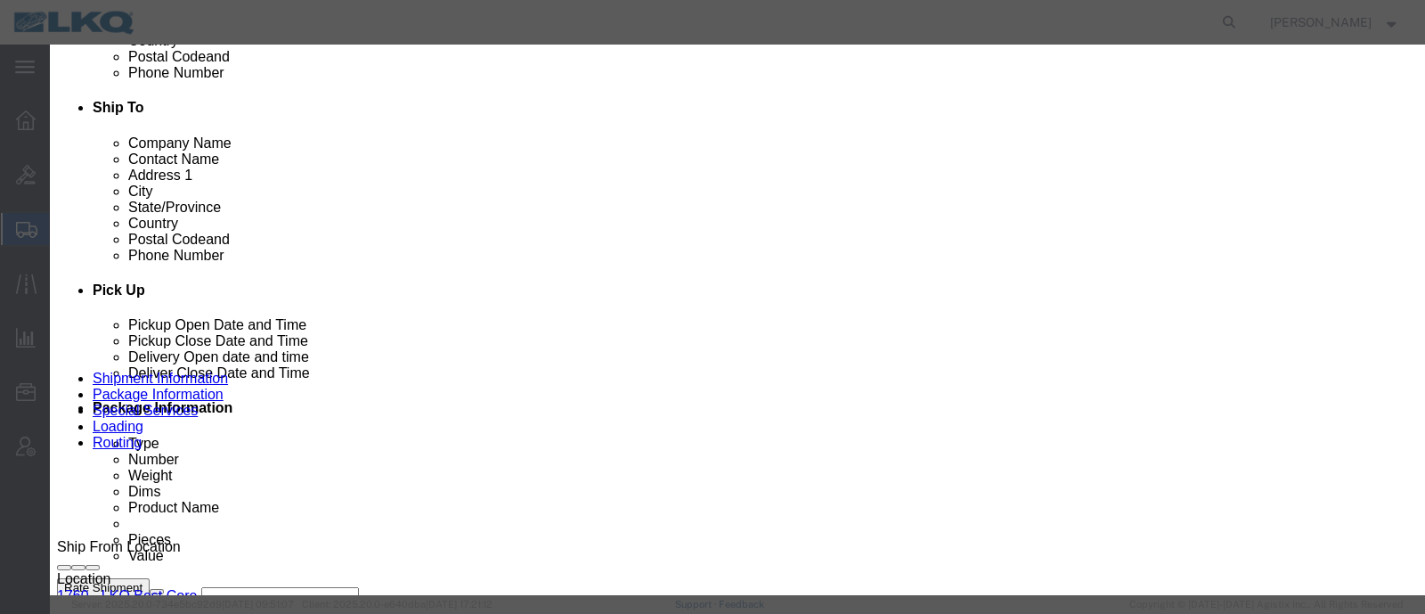
scroll to position [0, 0]
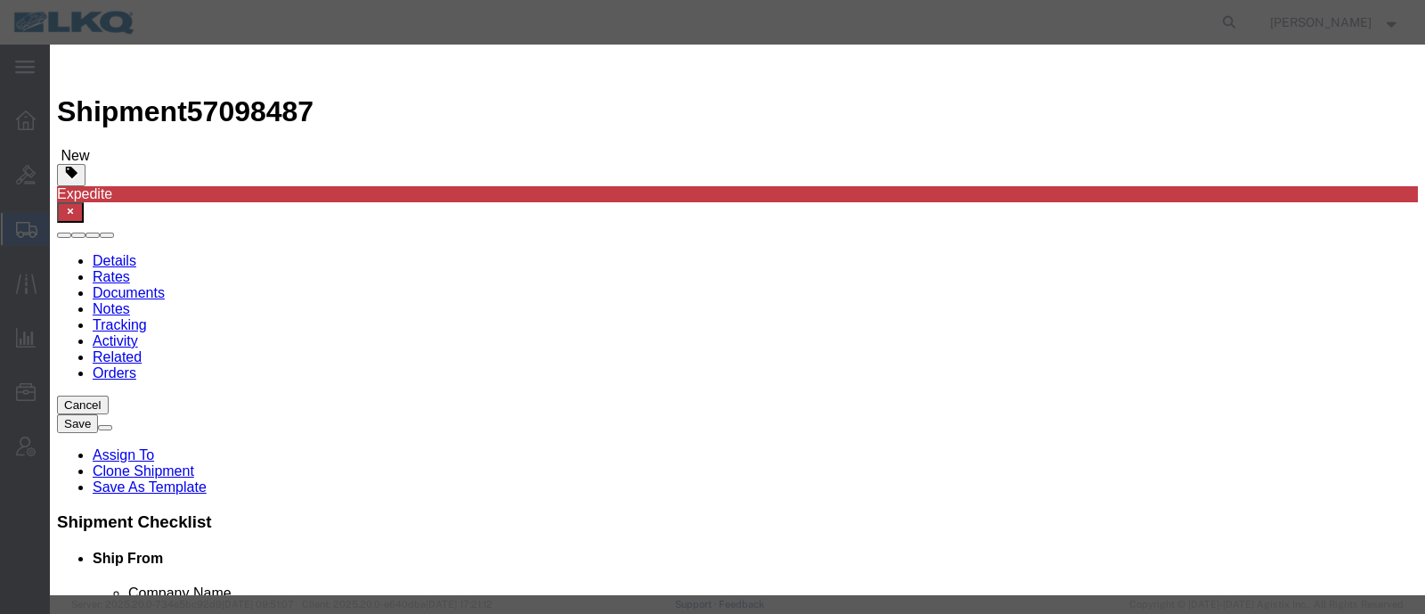
click input "11:00 AM"
type input "9:00 AM"
click select "Select 15 min 30 min 45 min 1 hr 2 hr 3 hr 4 hr"
select select "15"
click select "Select 15 min 30 min 45 min 1 hr 2 hr 3 hr 4 hr"
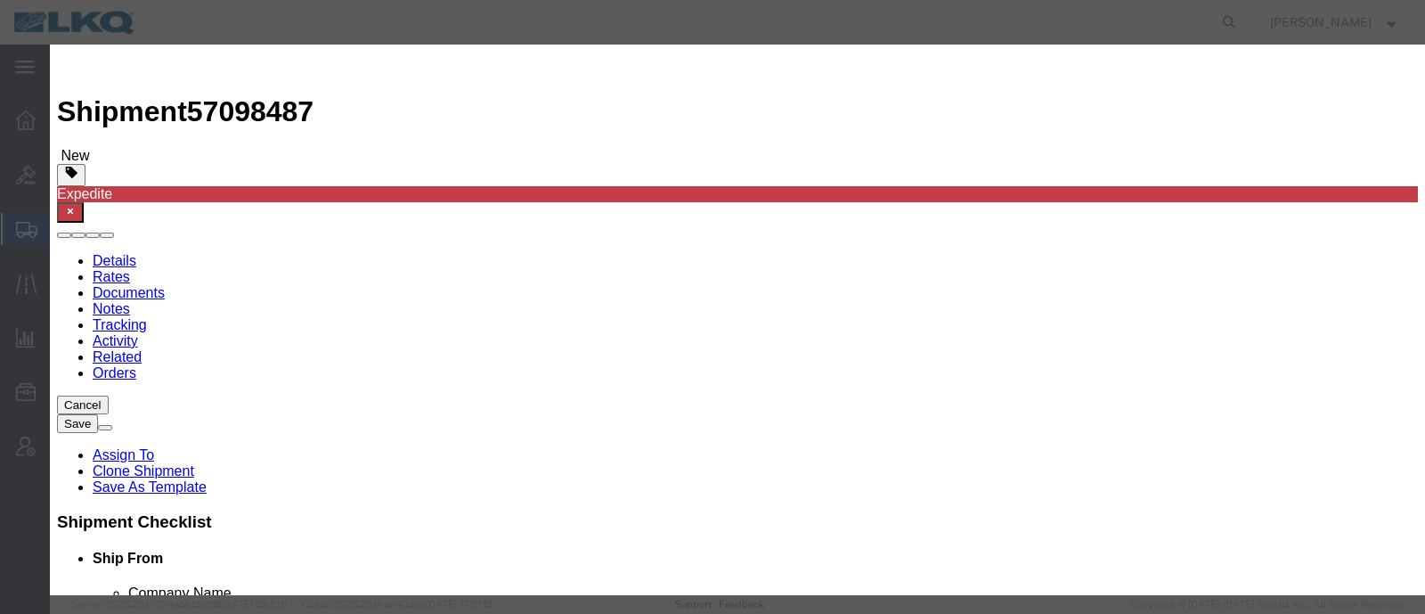
click button "Save"
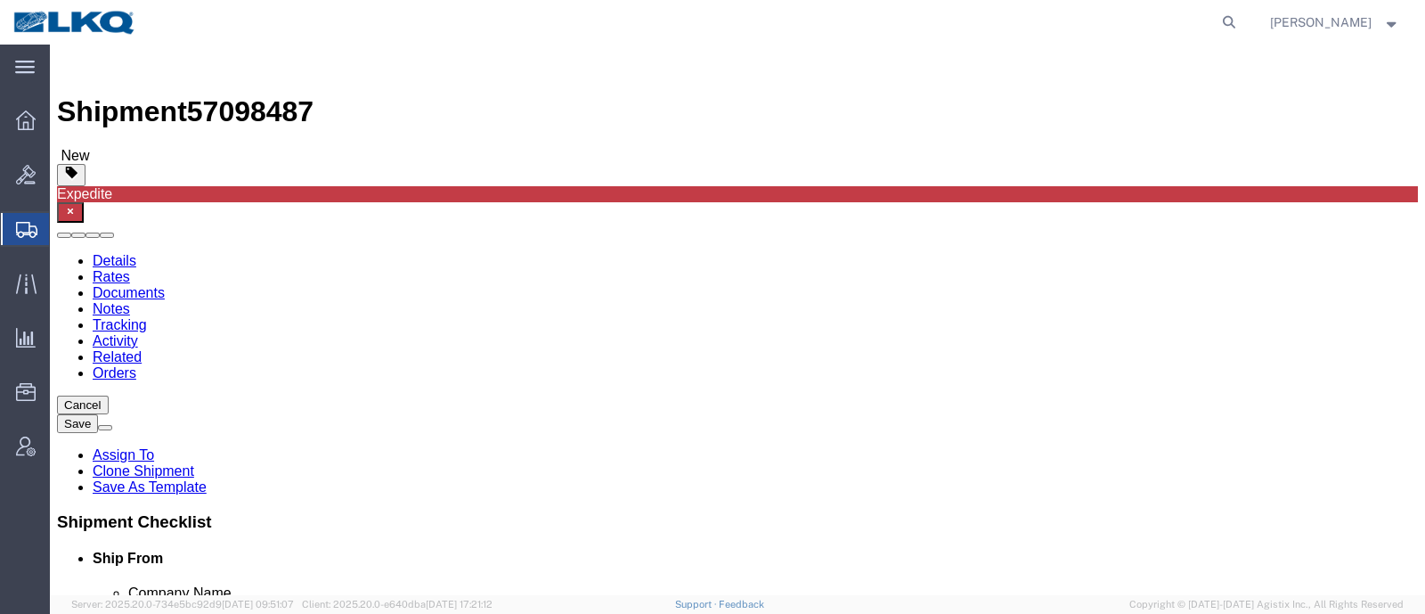
click span "57098487"
copy span "57098487"
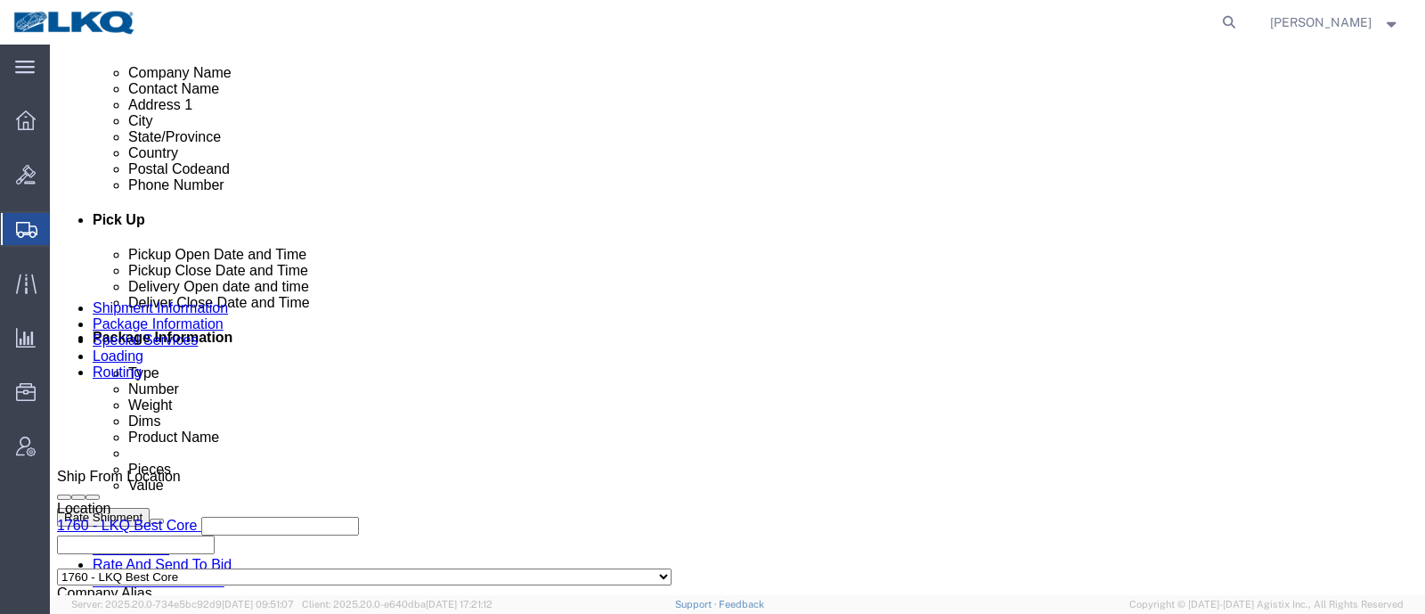
scroll to position [668, 0]
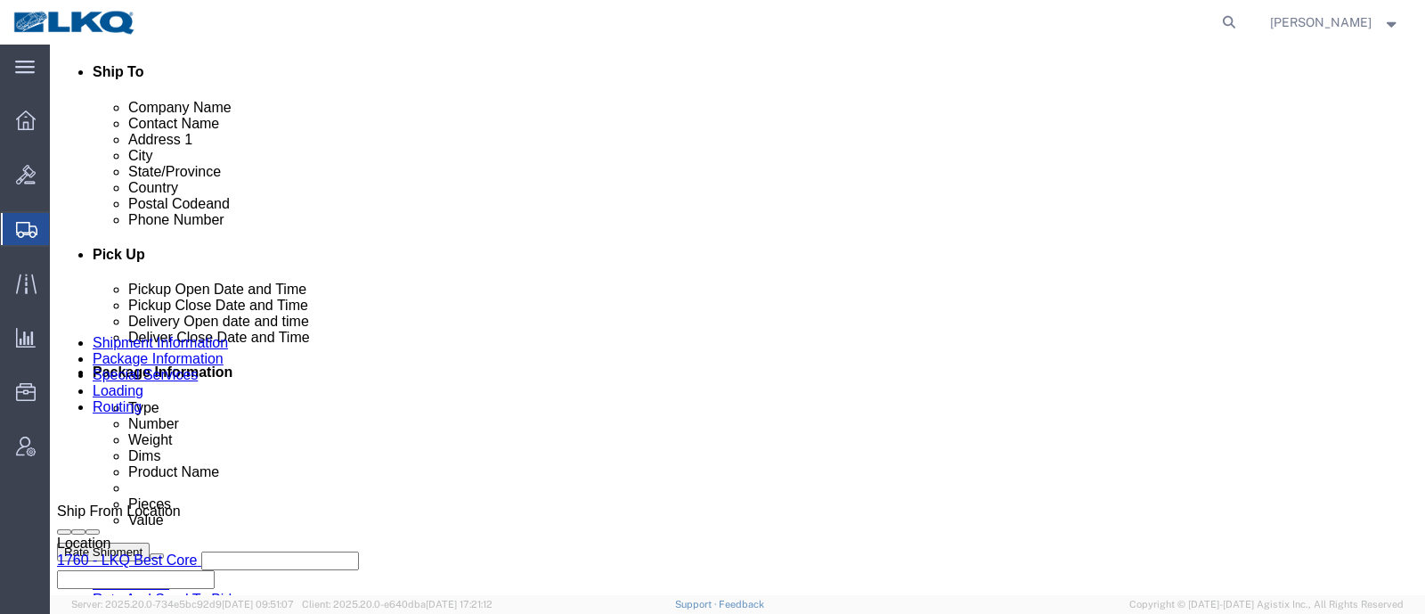
click icon
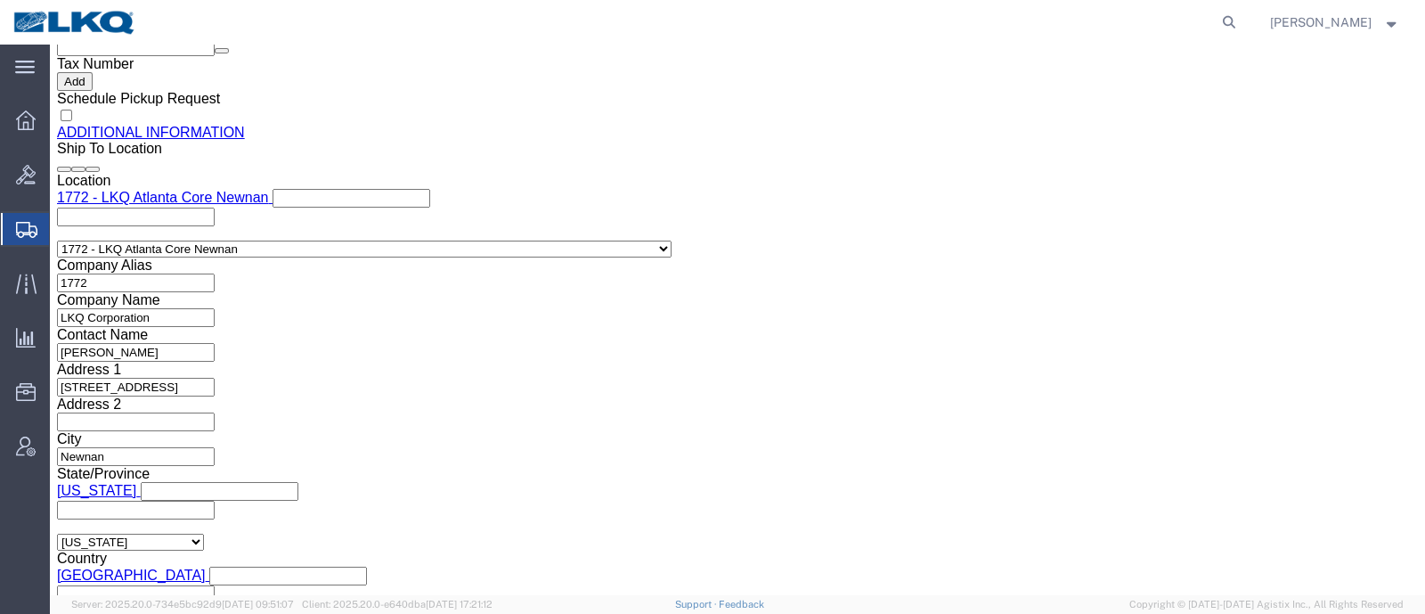
scroll to position [1892, 0]
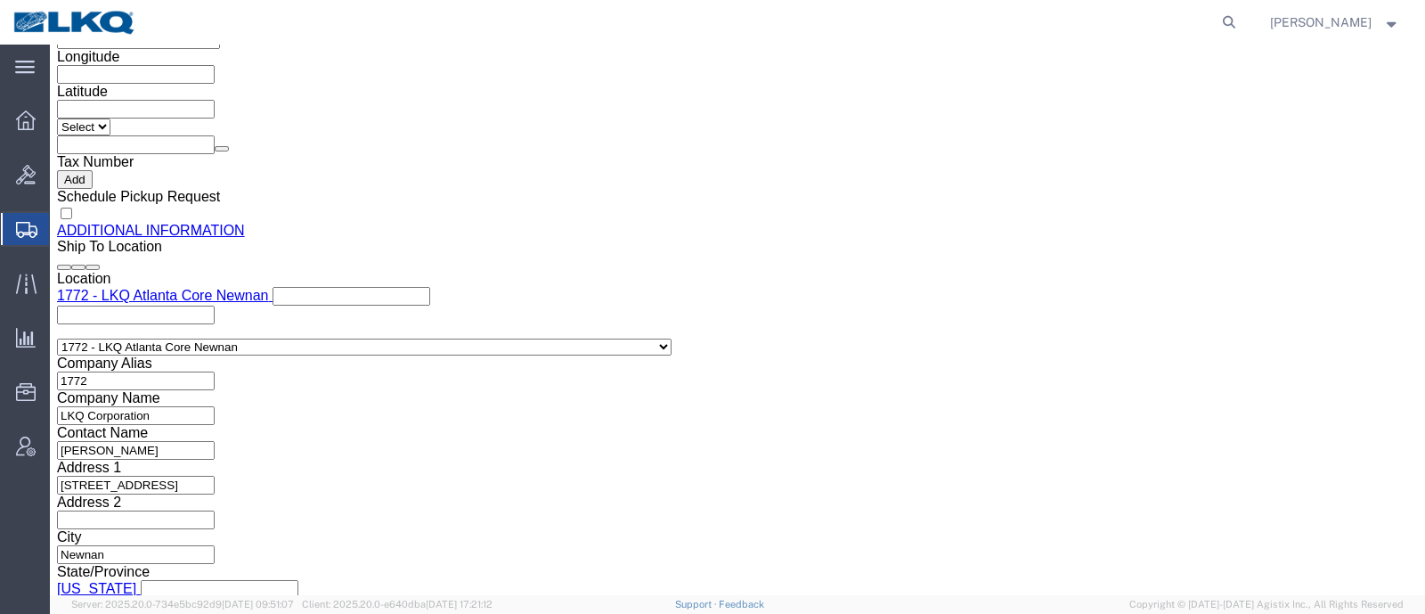
click input "oxdavila@lkqcorp.com"
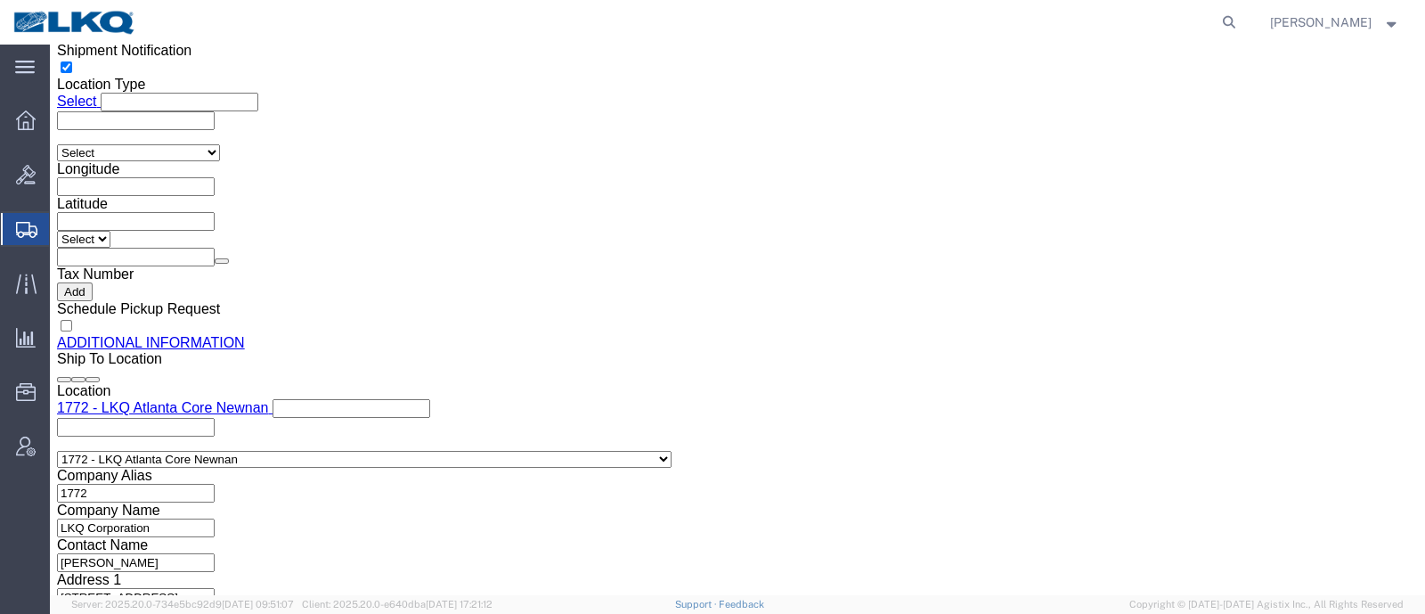
click link "Shipment Information"
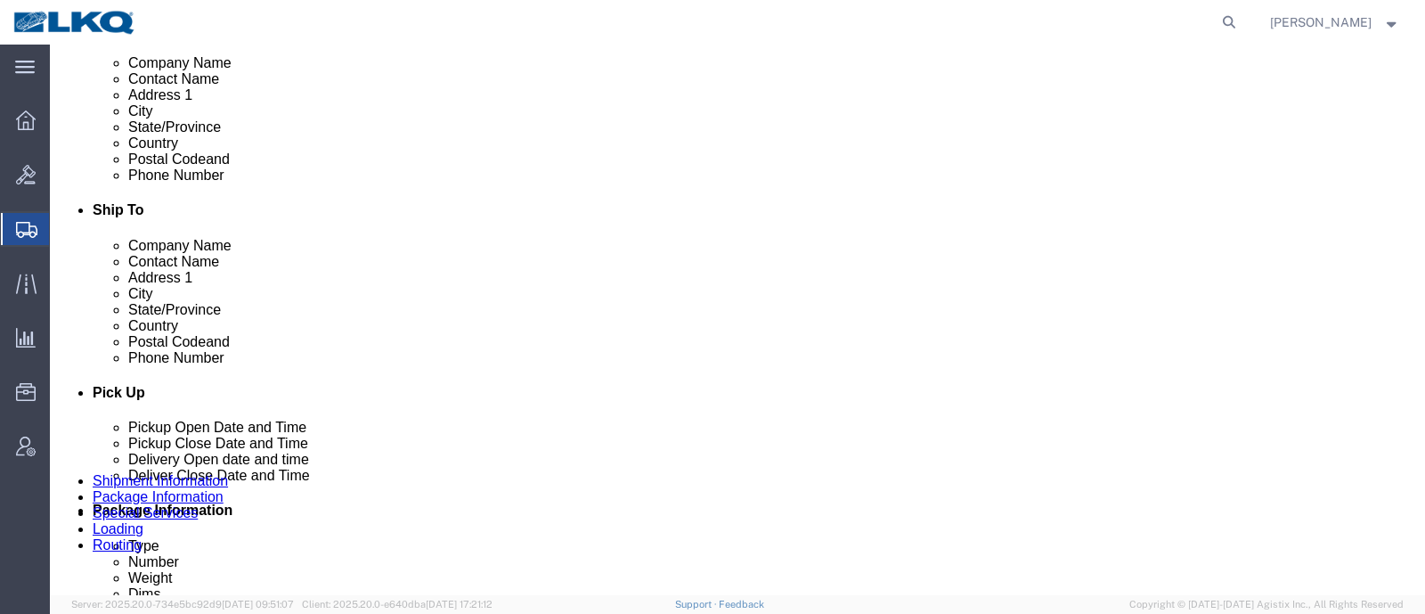
scroll to position [640, 0]
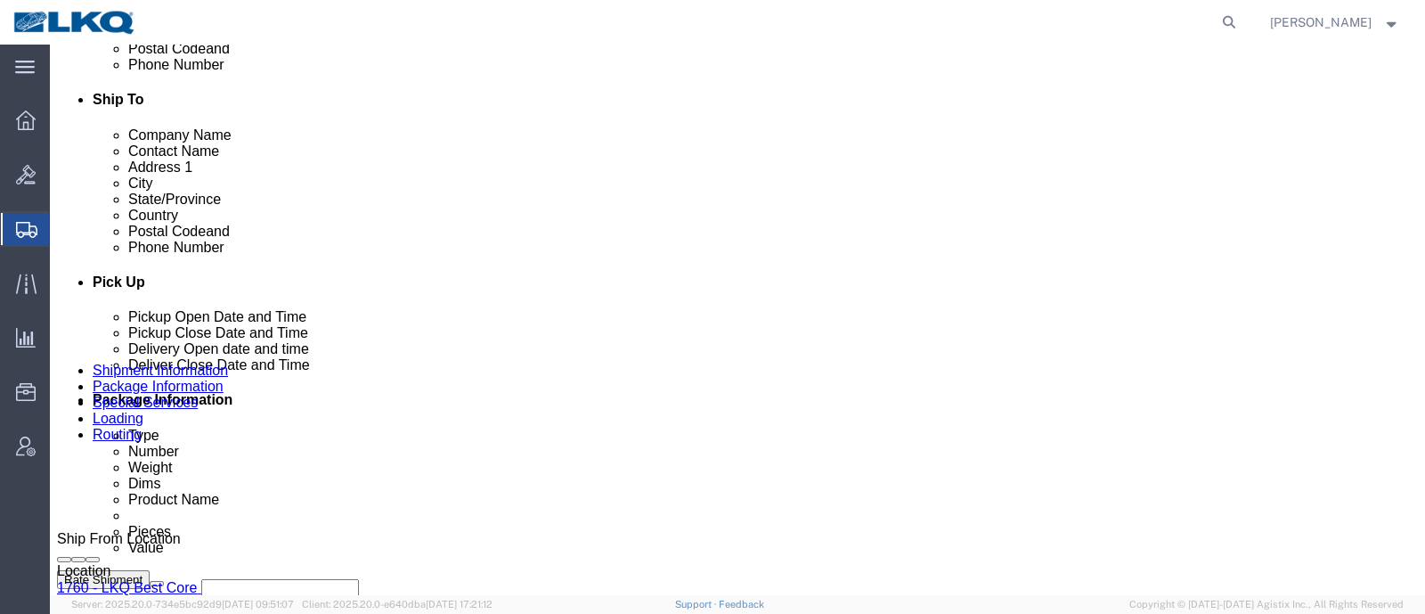
click button "Rate Shipment"
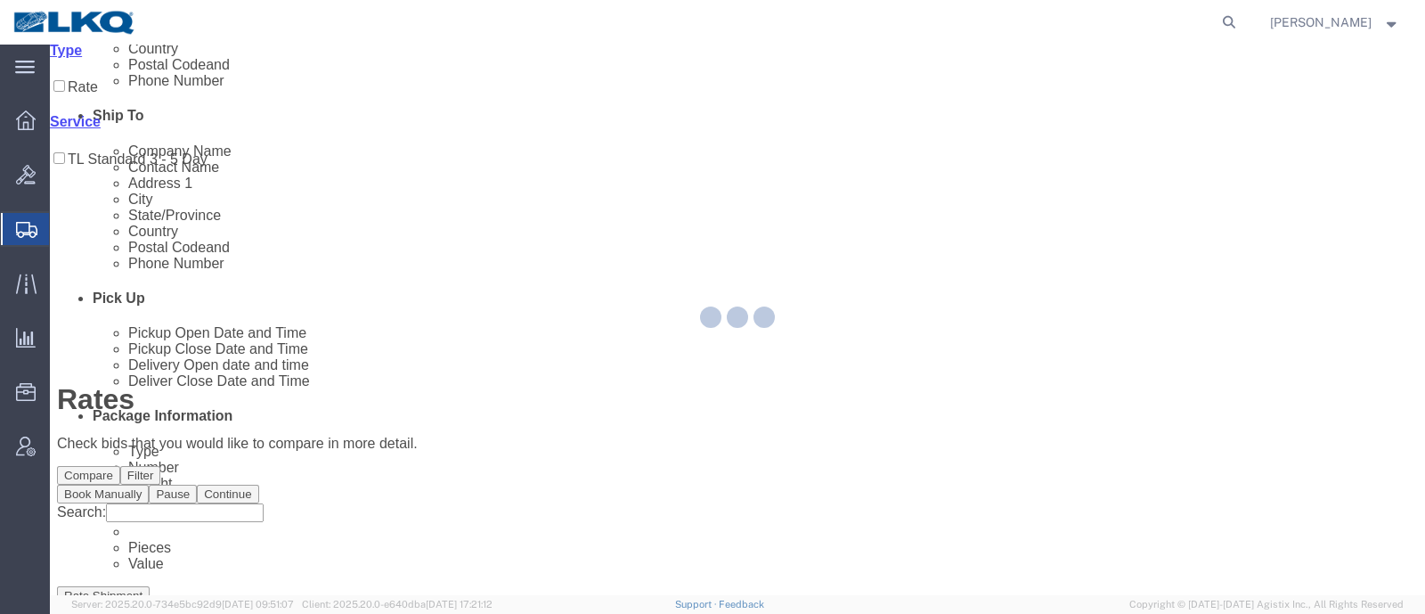
scroll to position [0, 0]
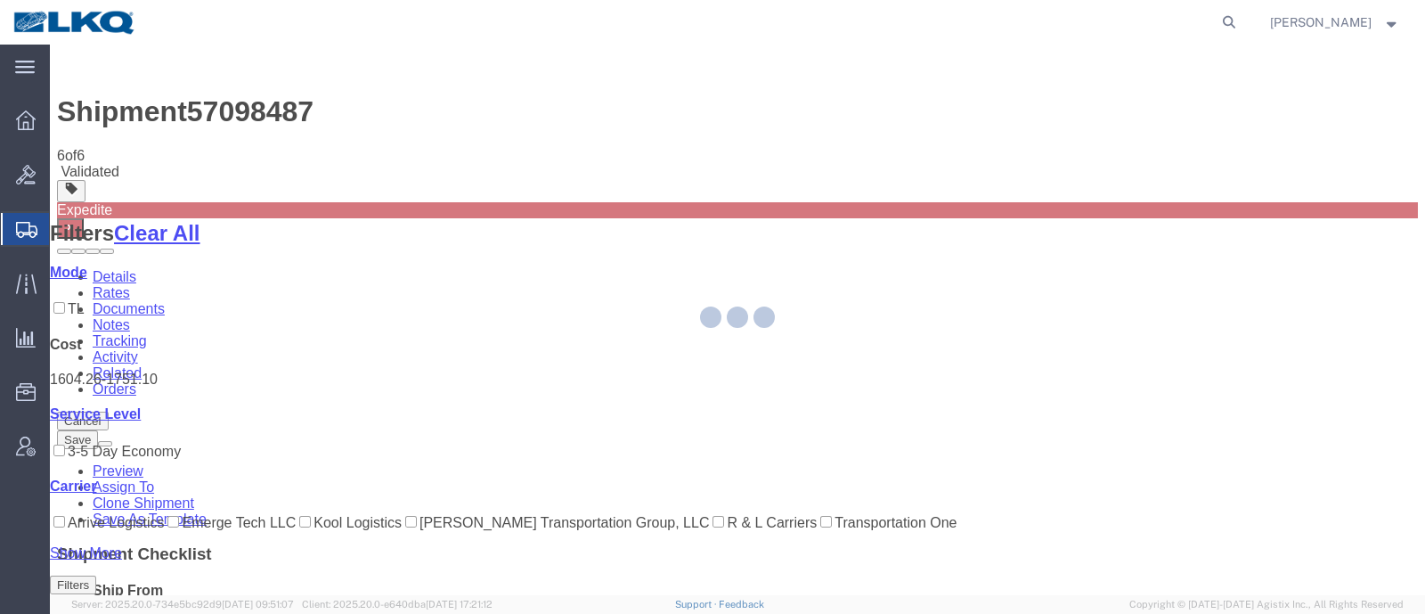
select select "27634"
select select "30704"
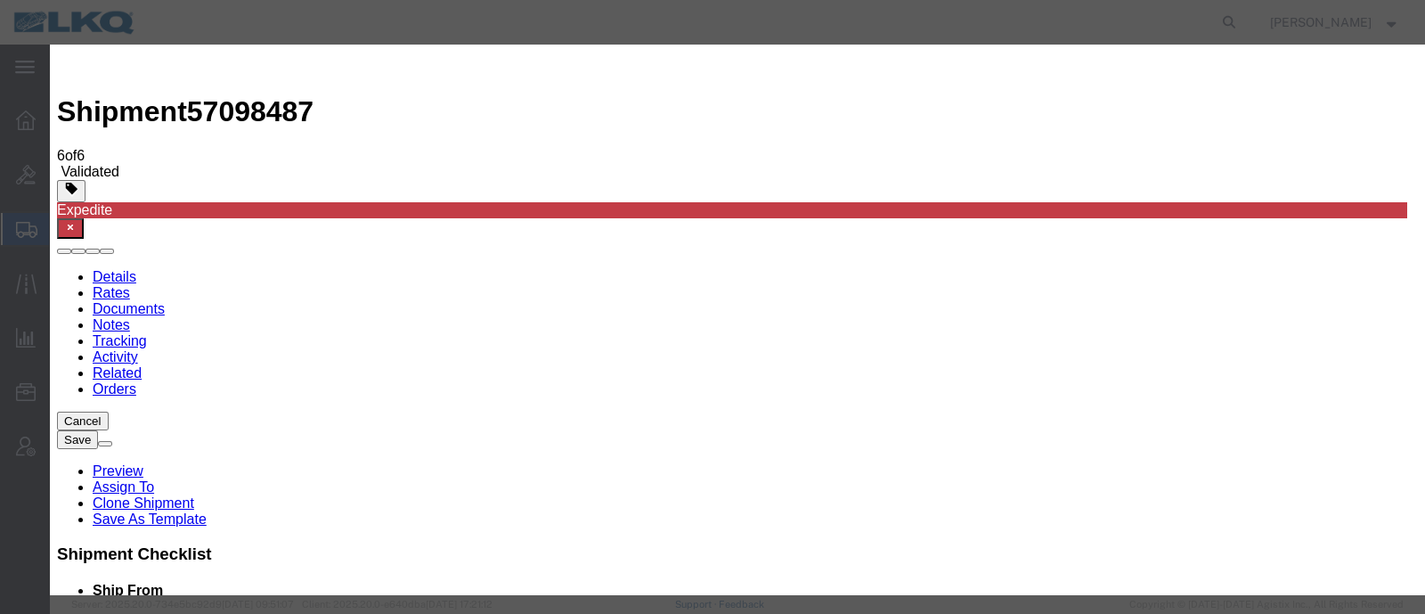
click input "2"
type input "1"
click input "1"
click select "Price Carrier Rank"
select select "LANE_RANK"
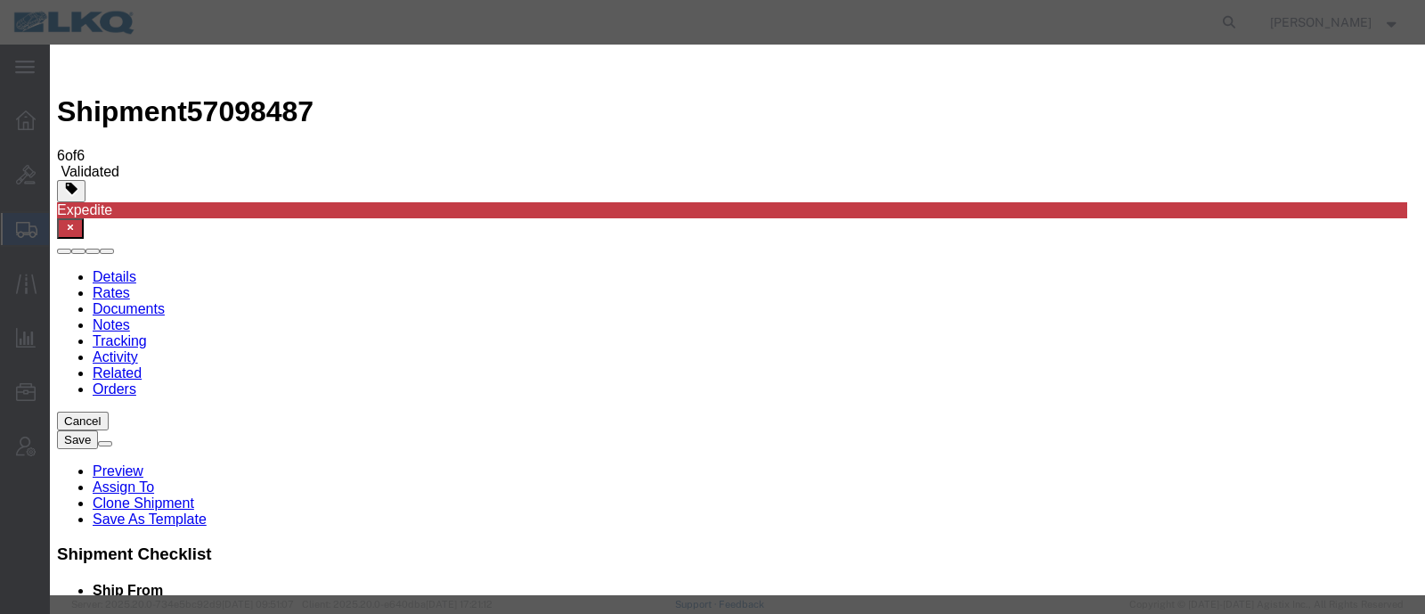
click select "Price Carrier Rank"
click input "8:00 AM"
type input "7:00 AM"
click button "Save Auto-Tender"
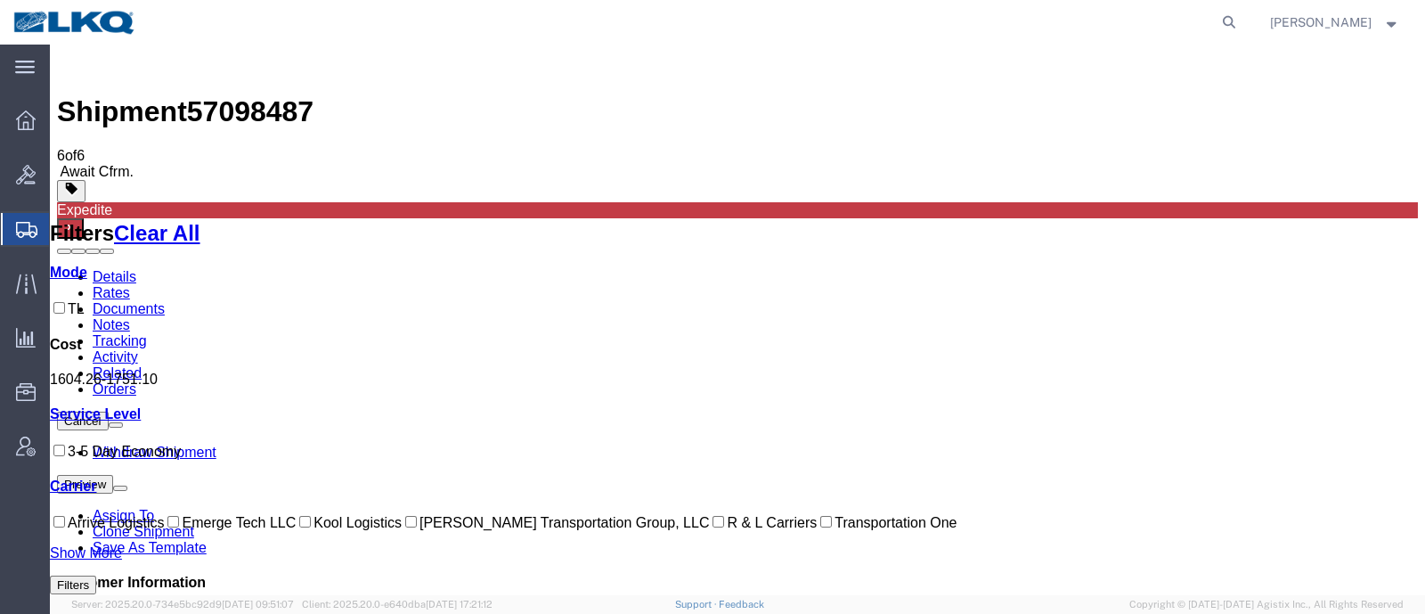
drag, startPoint x: 576, startPoint y: 165, endPoint x: 472, endPoint y: 173, distance: 104.5
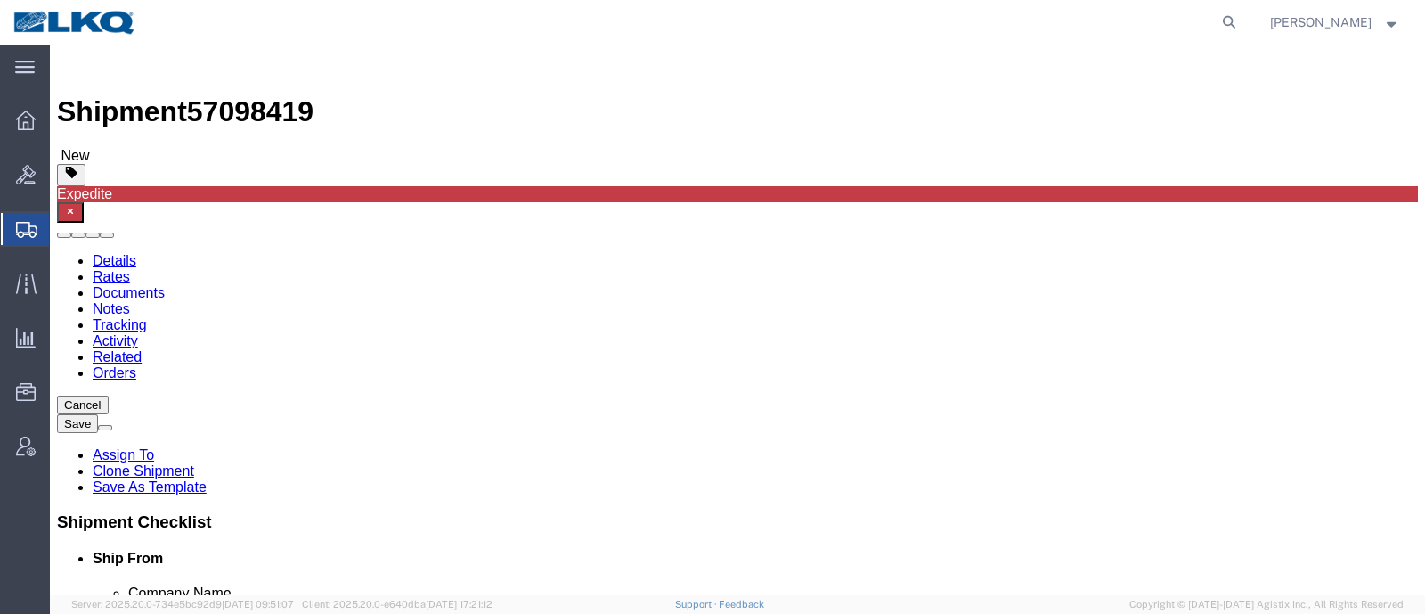
click span "57098419"
copy span "57098419"
select select "27634"
select select "30704"
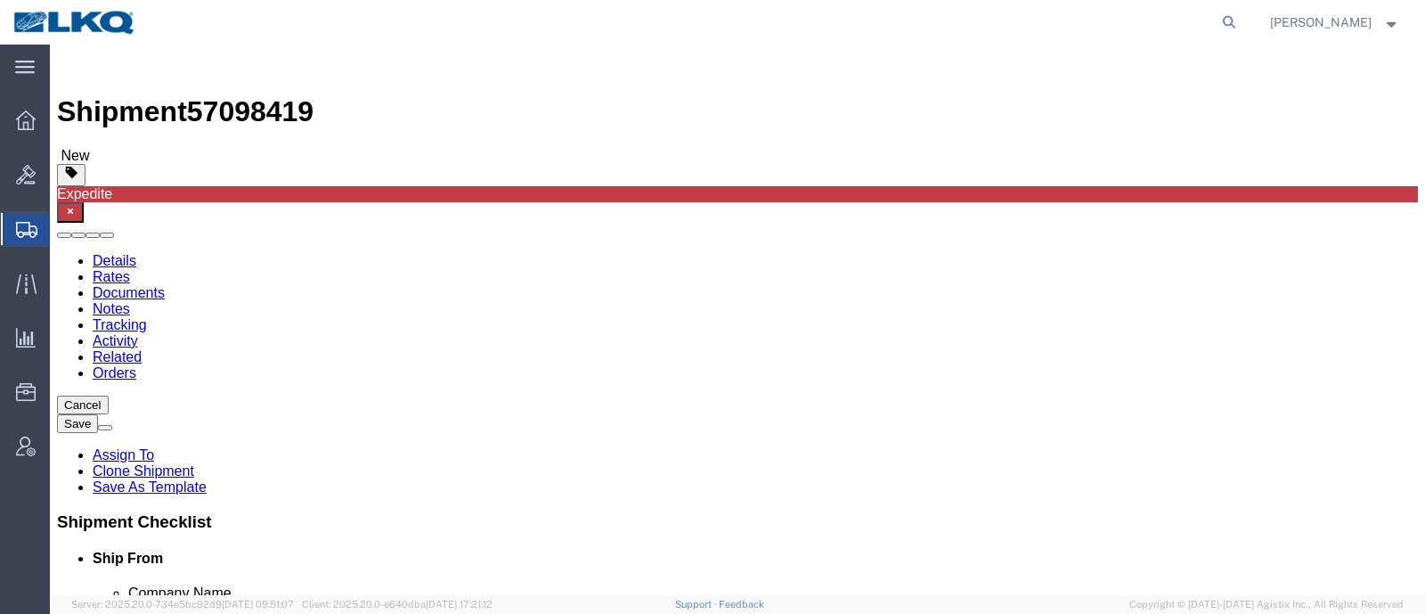
click div "Shipment Information Package Information Special Services Loading Routing"
click icon
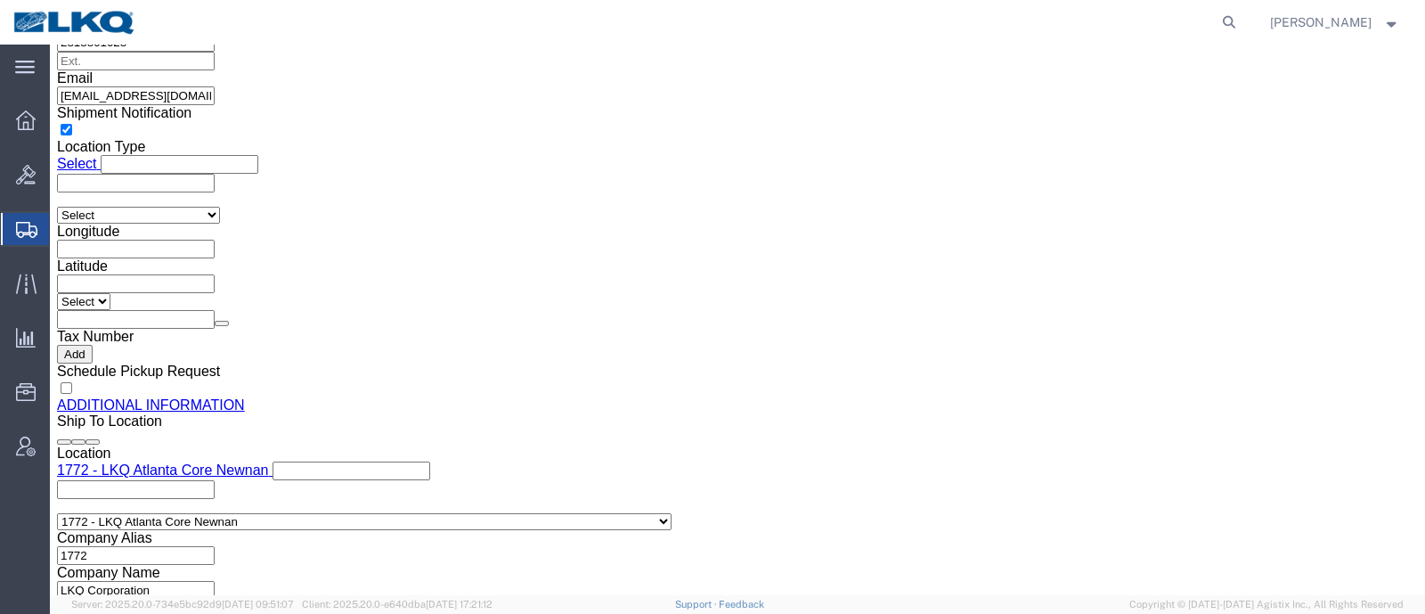
scroll to position [1892, 0]
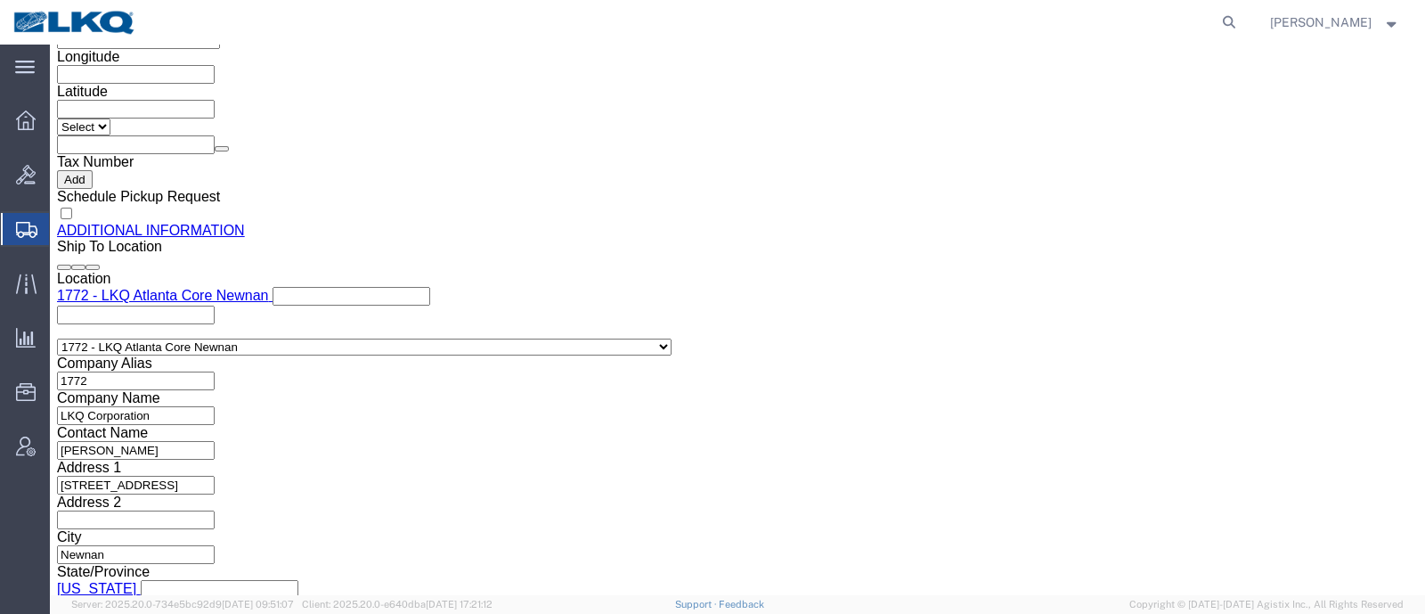
click input "[EMAIL_ADDRESS][DOMAIN_NAME]"
click icon
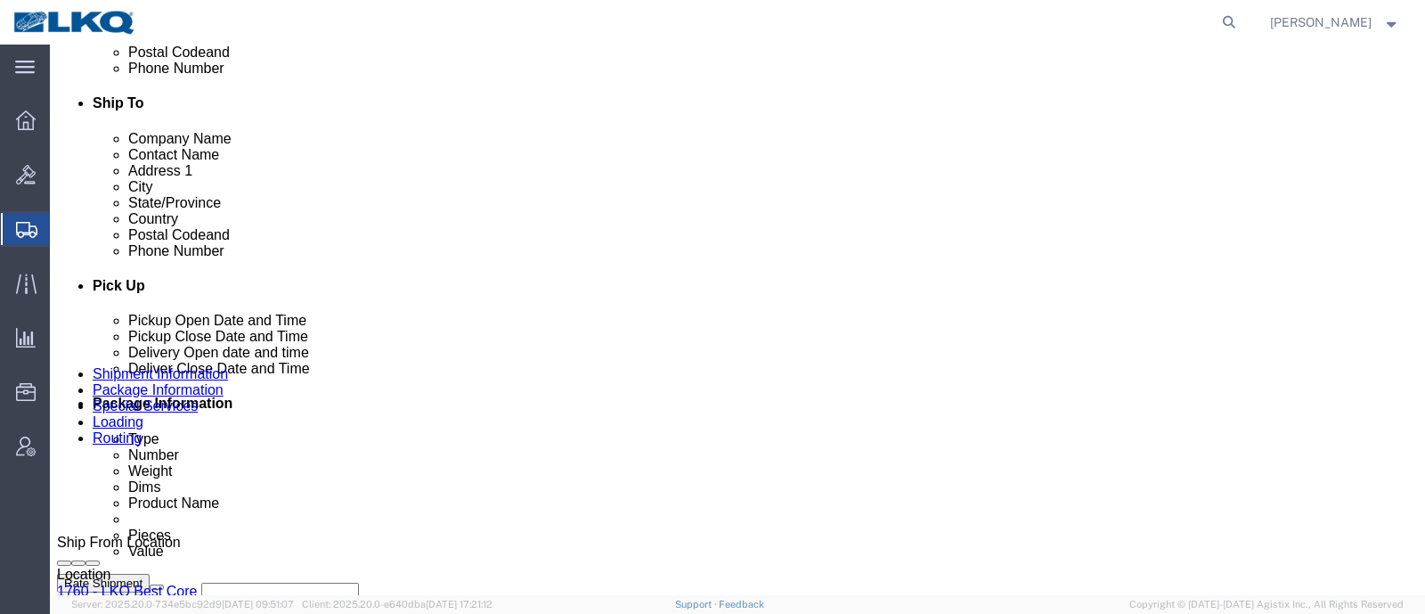
scroll to position [640, 0]
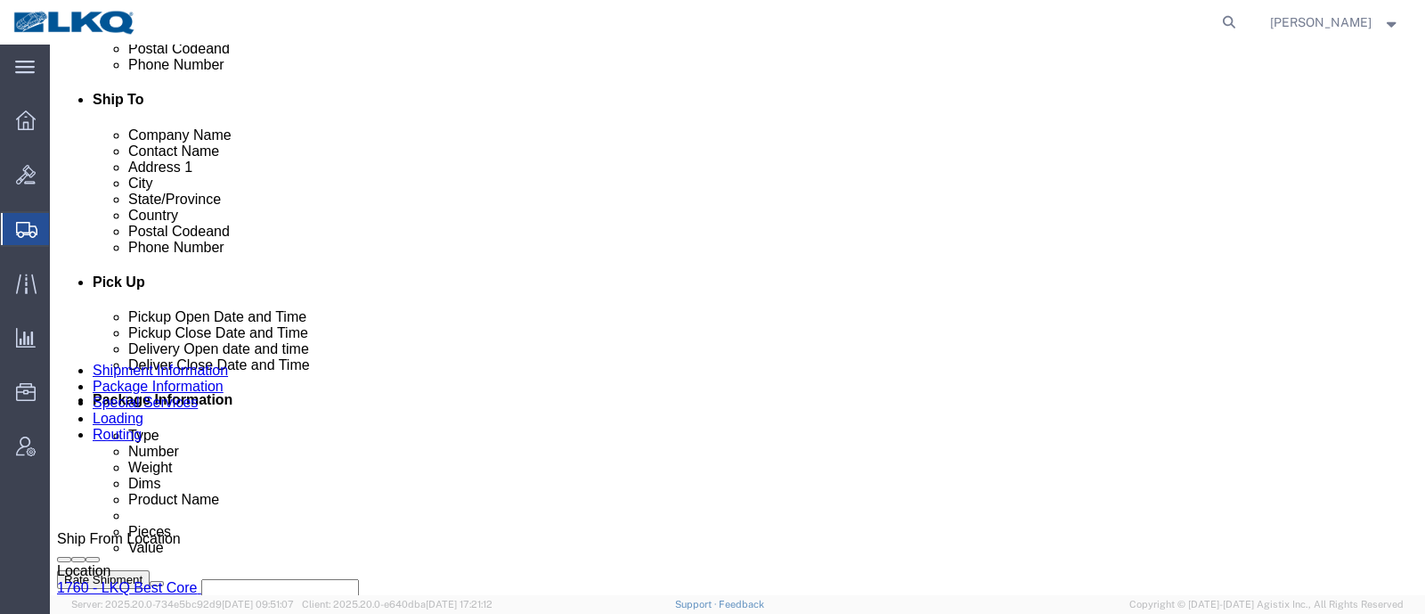
click link "Schedule appointment"
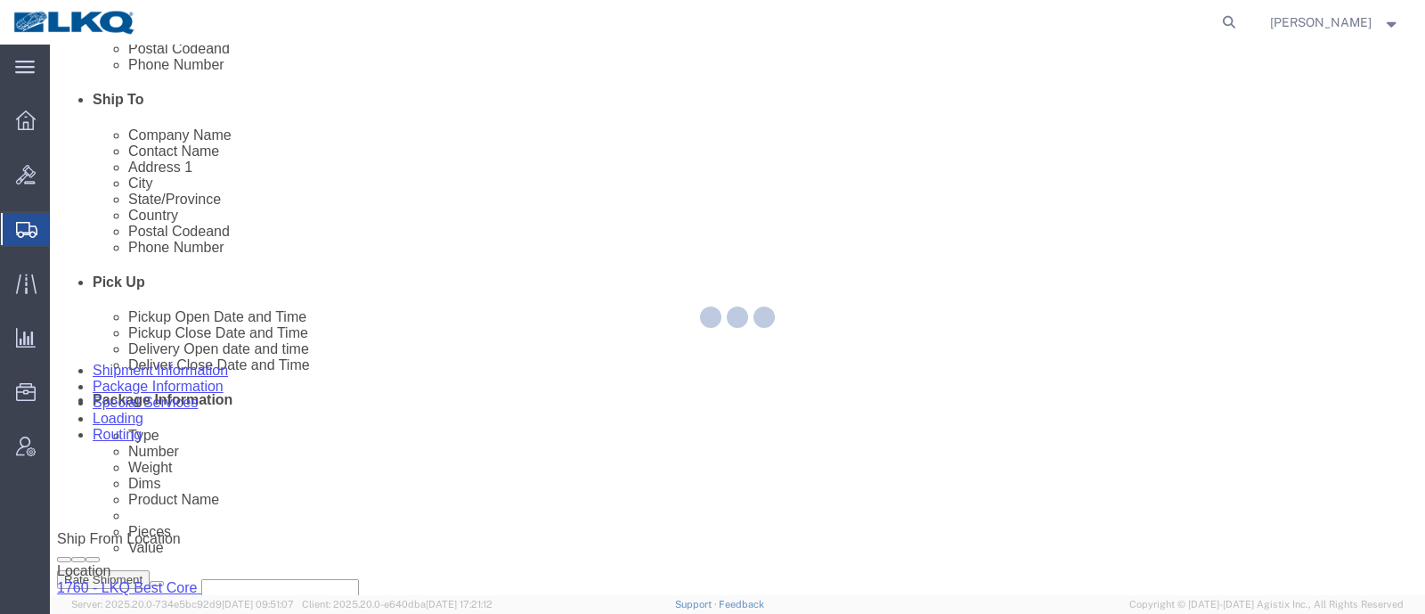
select select
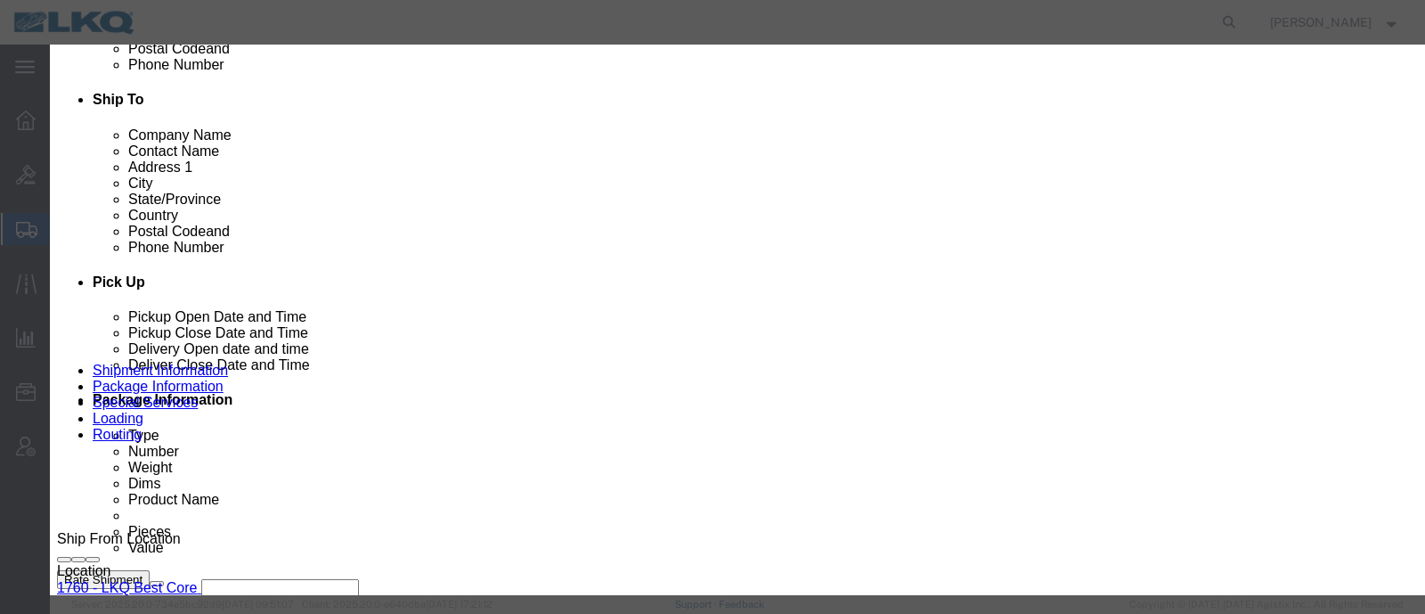
click input "10/13/2025"
click td "15"
click link "Availability"
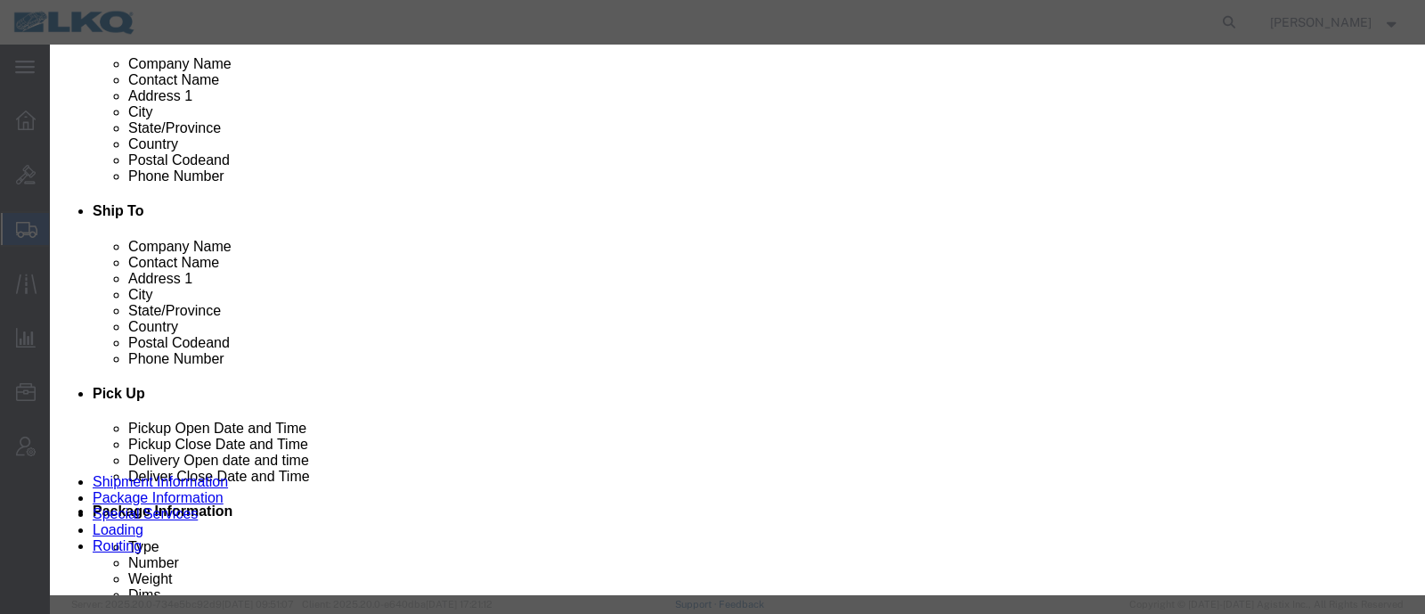
scroll to position [418, 0]
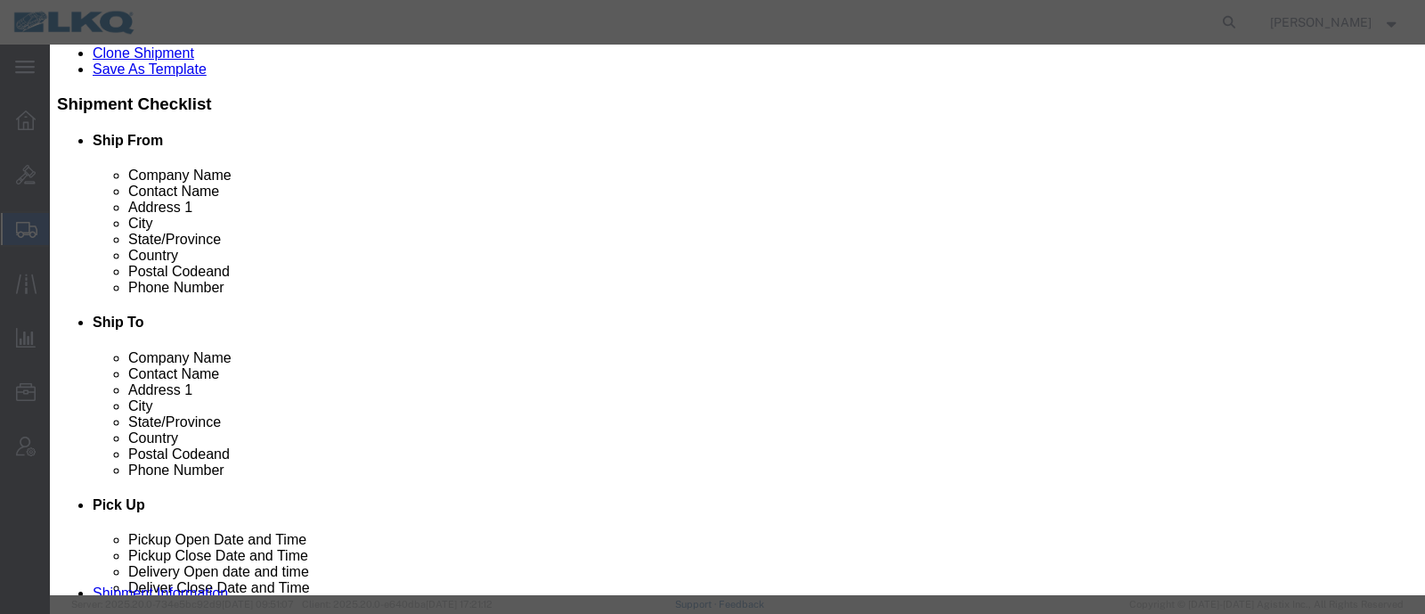
click button "Close"
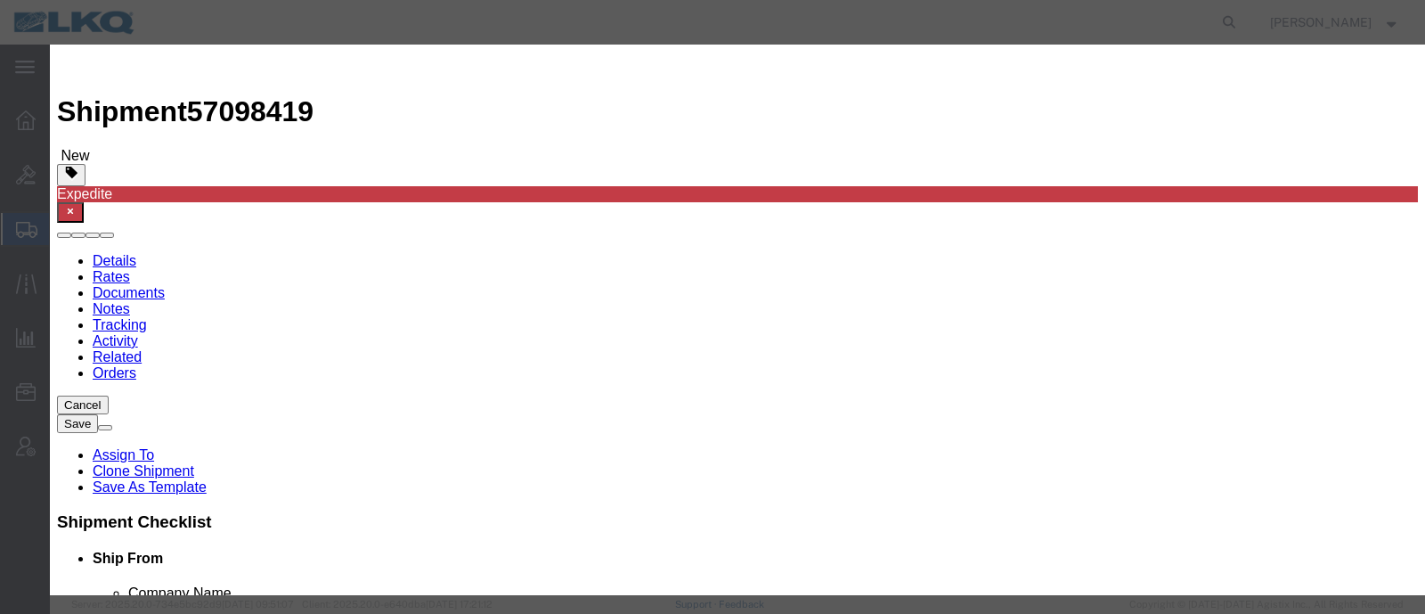
click input "11:00 AM"
type input "12:00 PM"
click select "Select 15 min 30 min 45 min 1 hr 2 hr 3 hr 4 hr"
select select "15"
click select "Select 15 min 30 min 45 min 1 hr 2 hr 3 hr 4 hr"
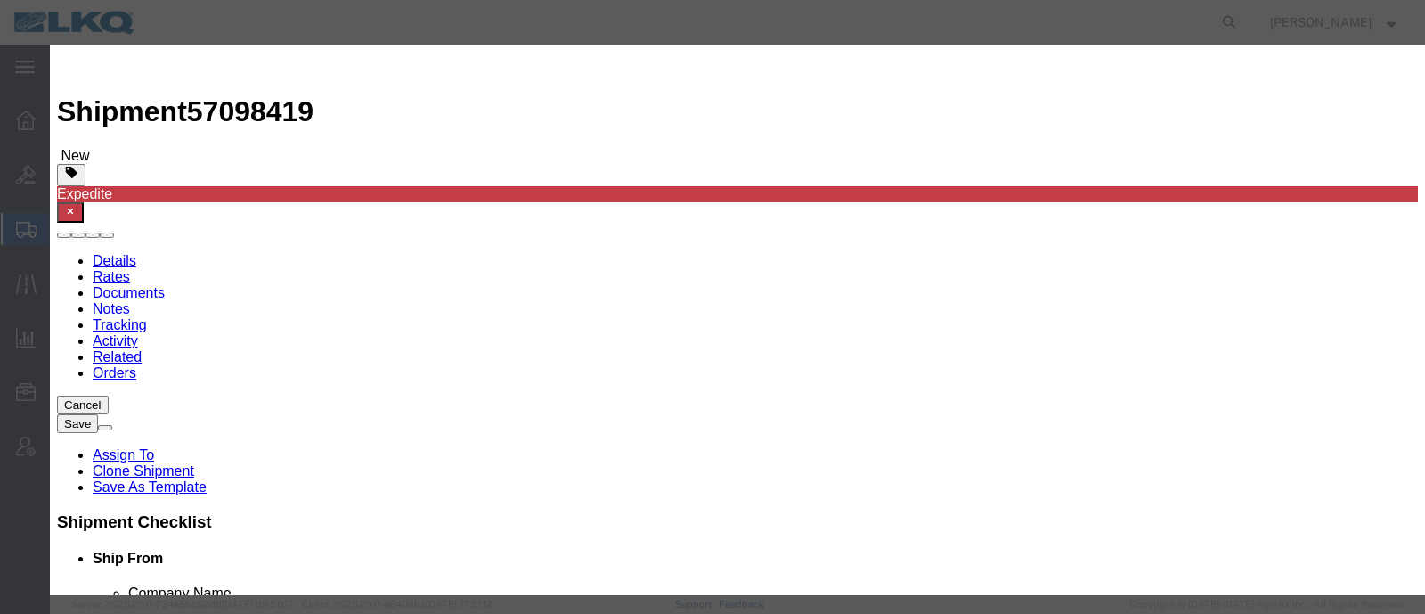
click button "Save"
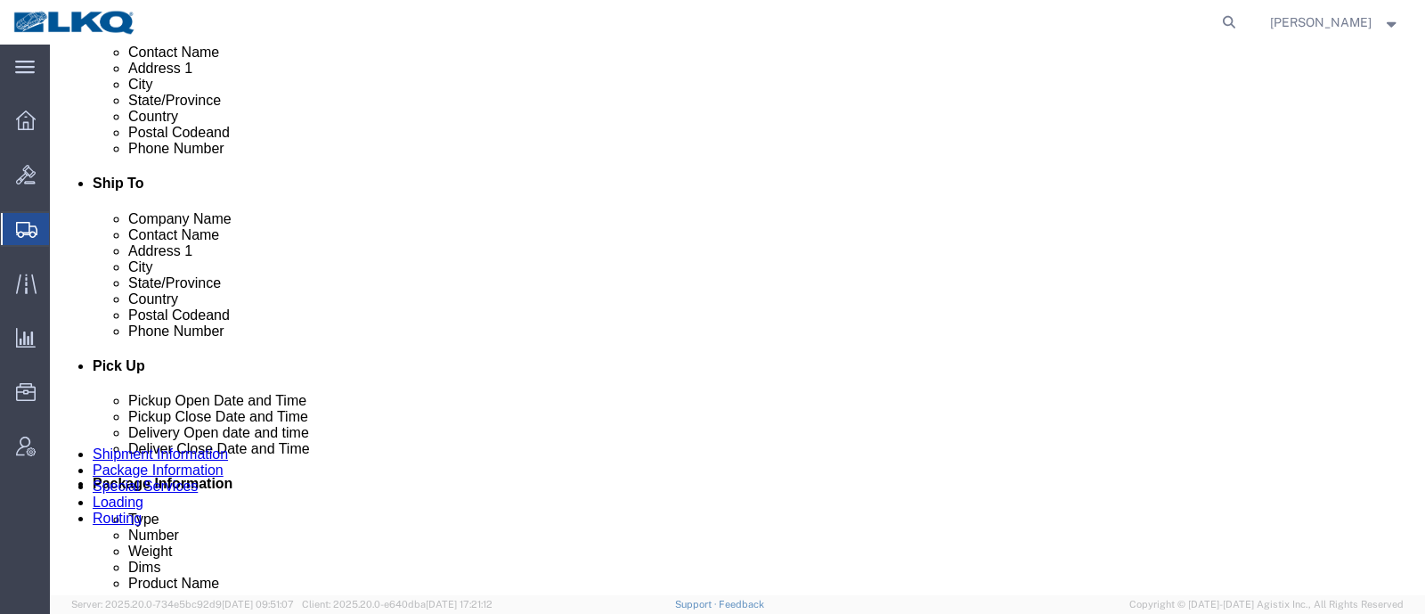
scroll to position [668, 0]
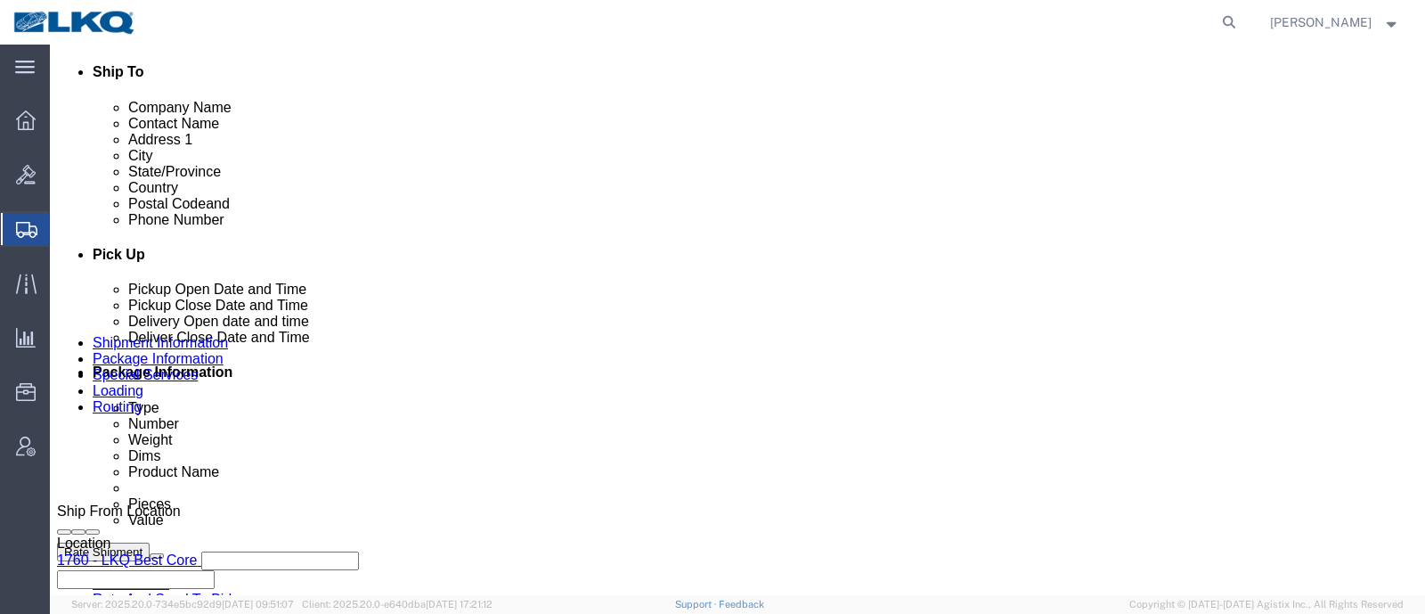
click button "Rate Shipment"
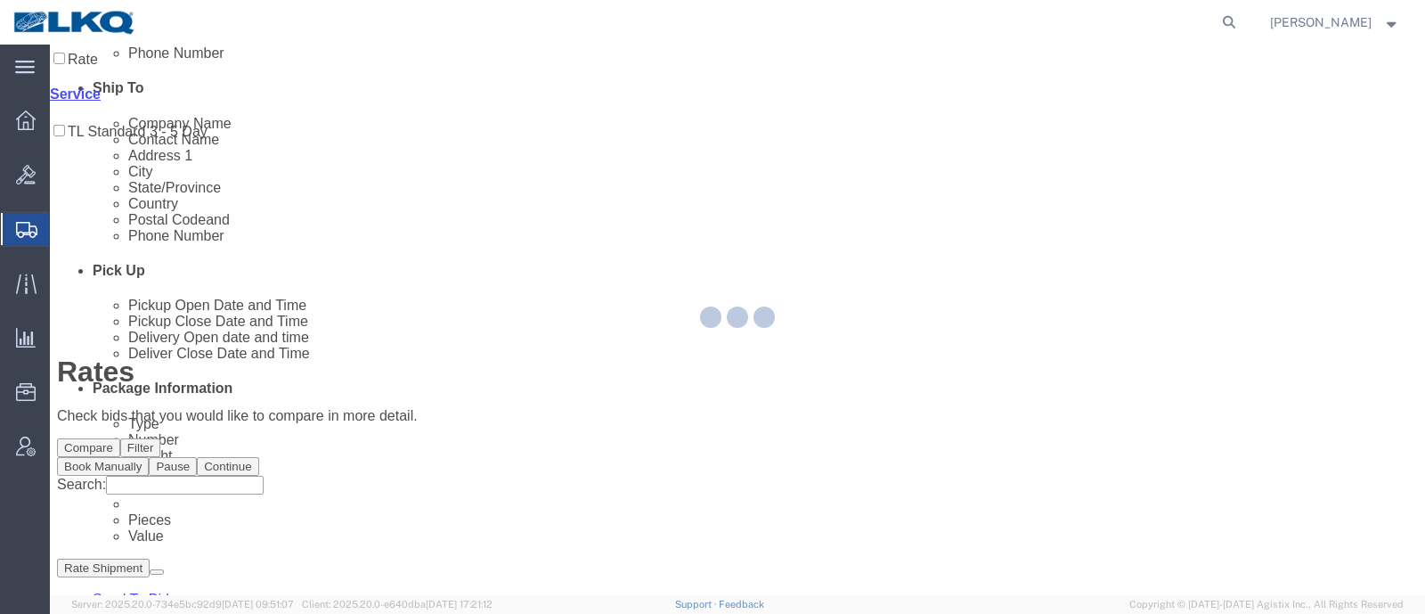
scroll to position [0, 0]
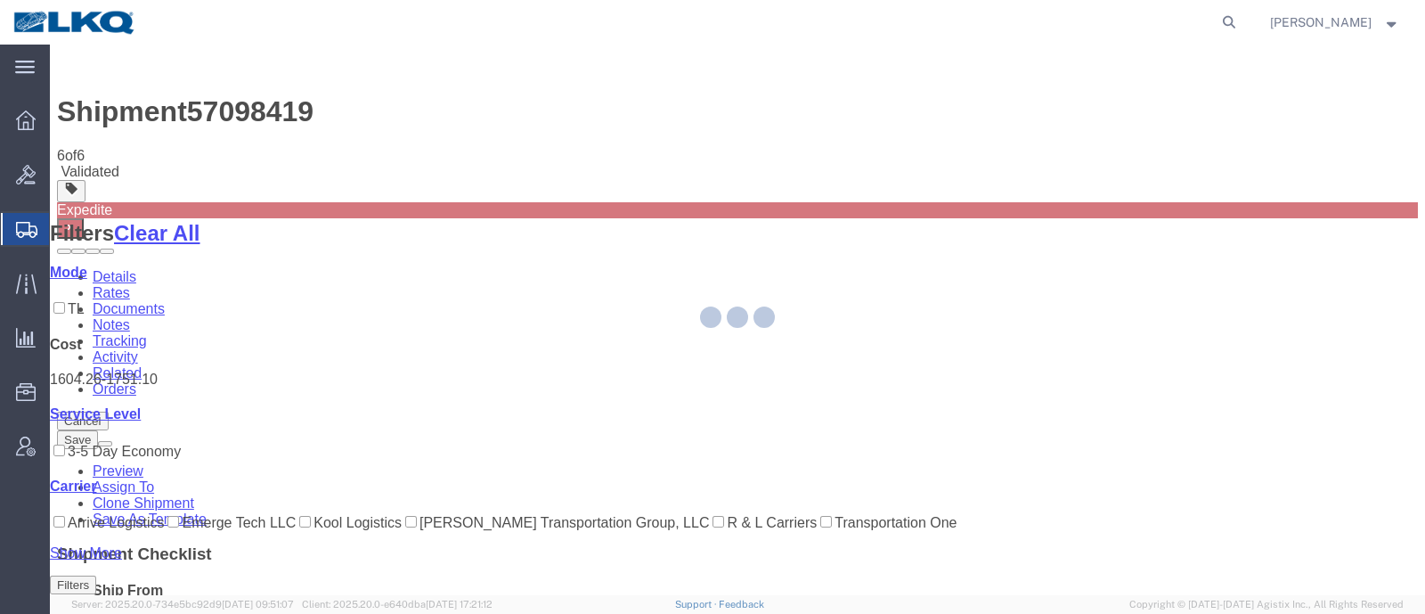
select select "27634"
select select "30704"
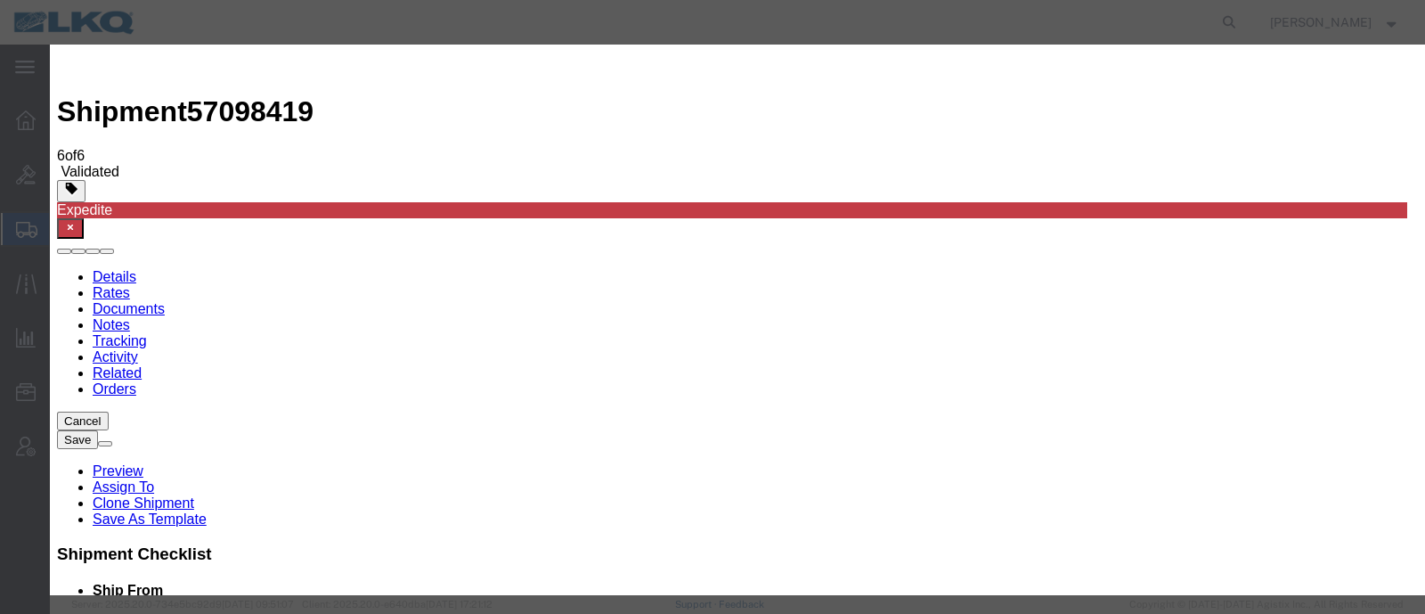
click input "2"
type input "1"
click input "1"
click select "Price Carrier Rank"
select select "LANE_RANK"
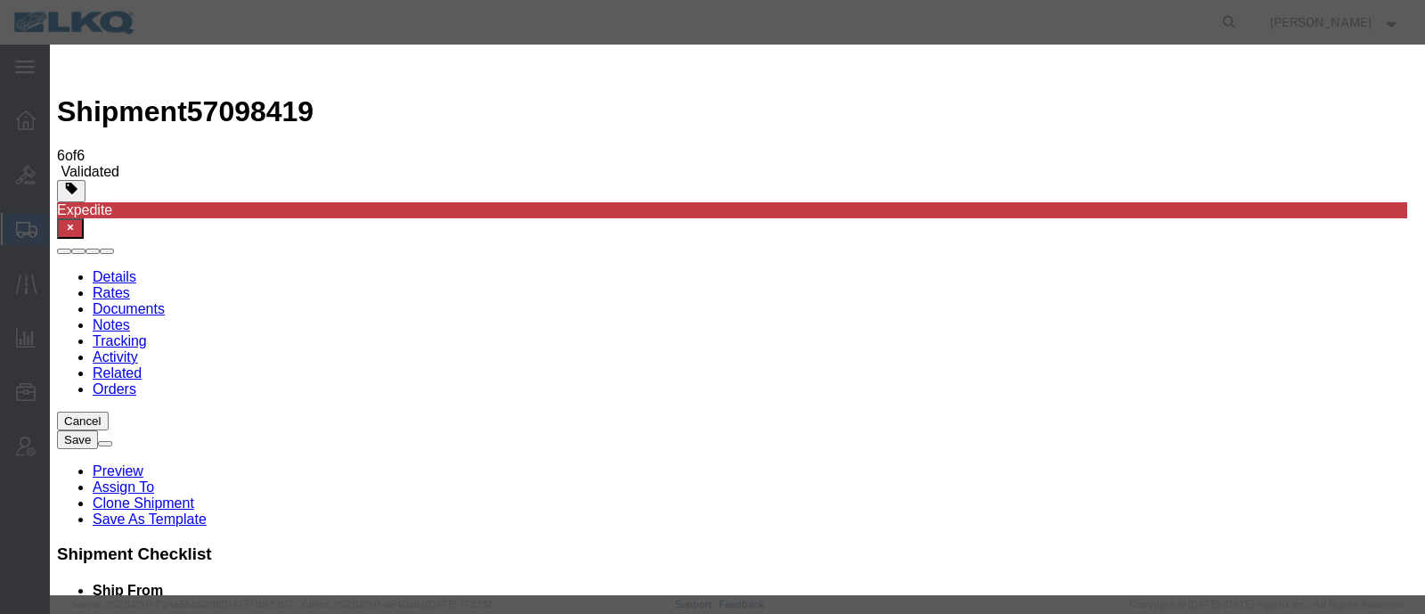
click select "Price Carrier Rank"
click input "8:00 AM"
type input "7:00 AM"
click button "Save Auto-Tender"
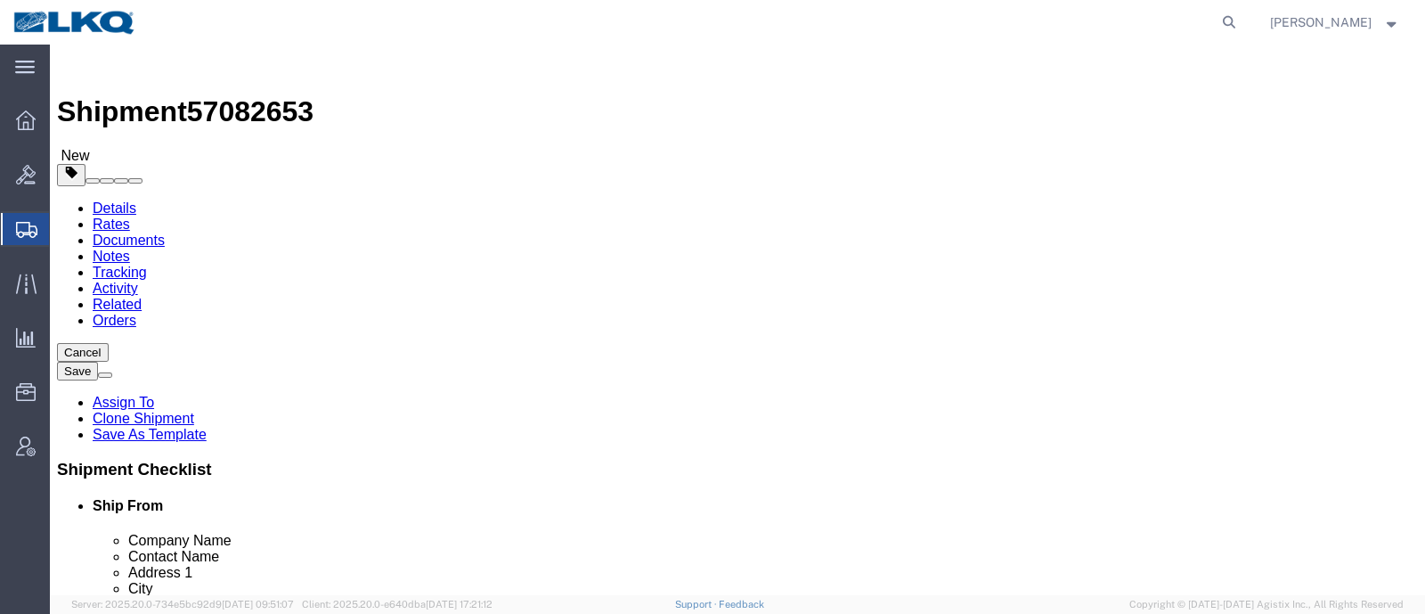
click div "Shipment Information Package Information Special Services Loading Routing"
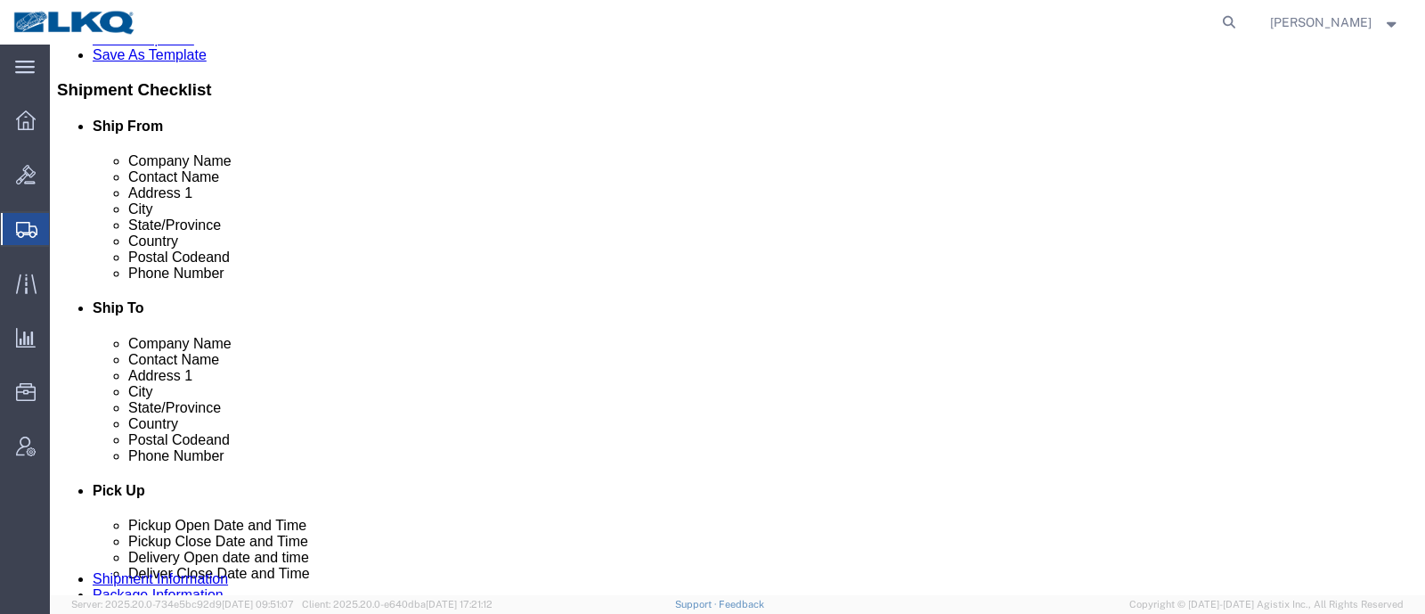
scroll to position [557, 0]
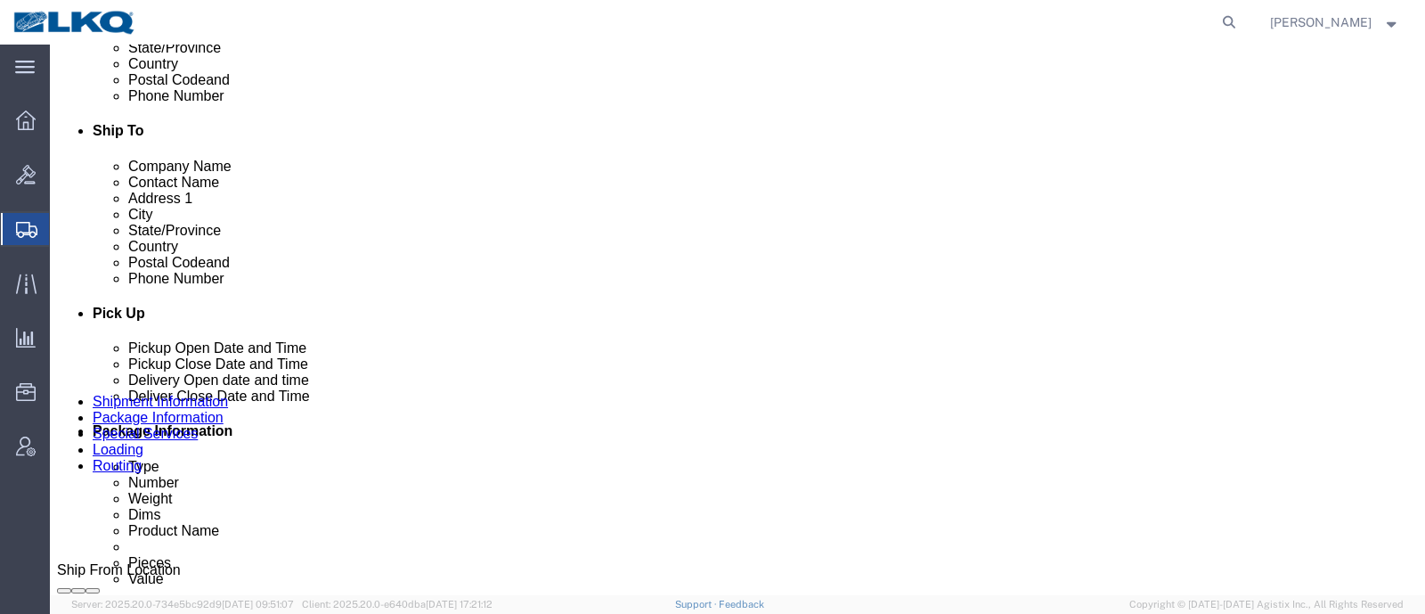
select select
select select "65991"
click span "57082653"
copy span "57082653"
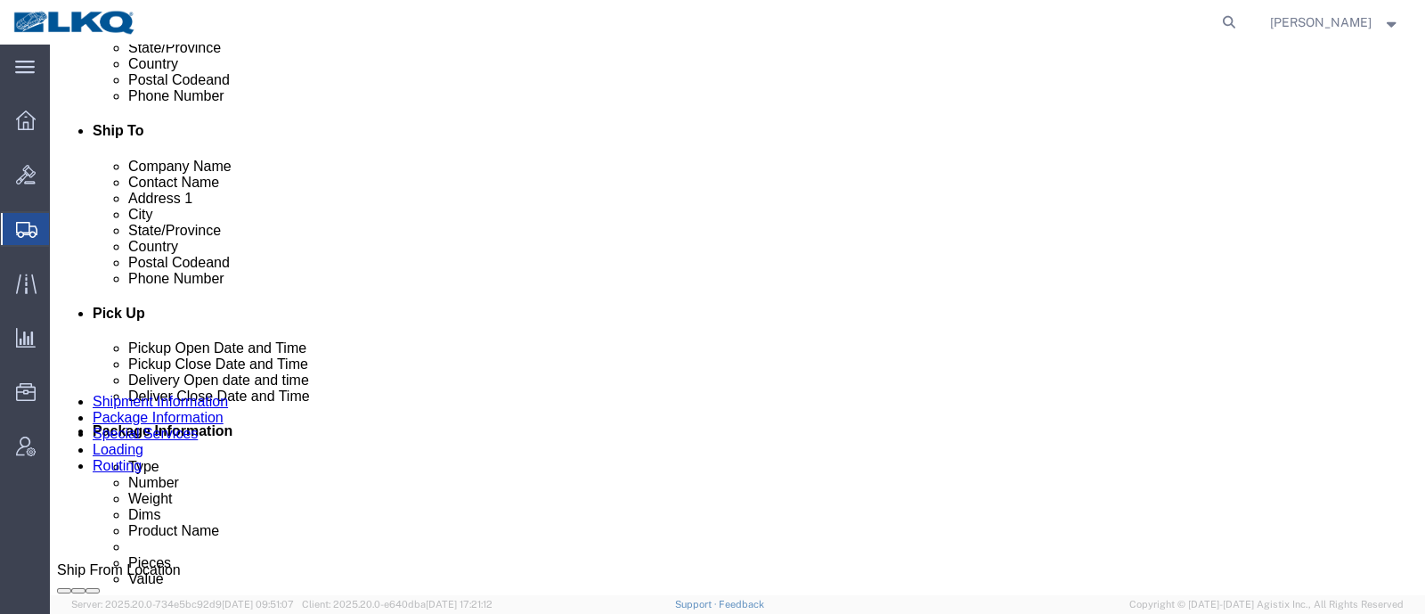
click icon
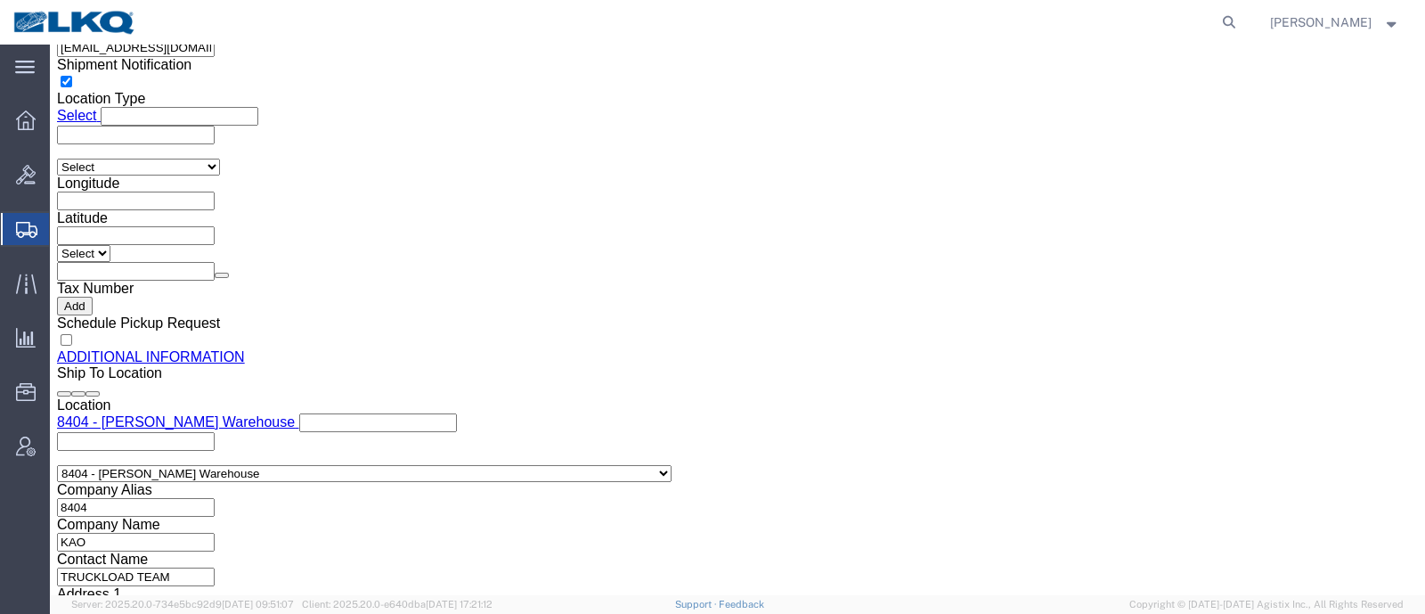
scroll to position [1780, 0]
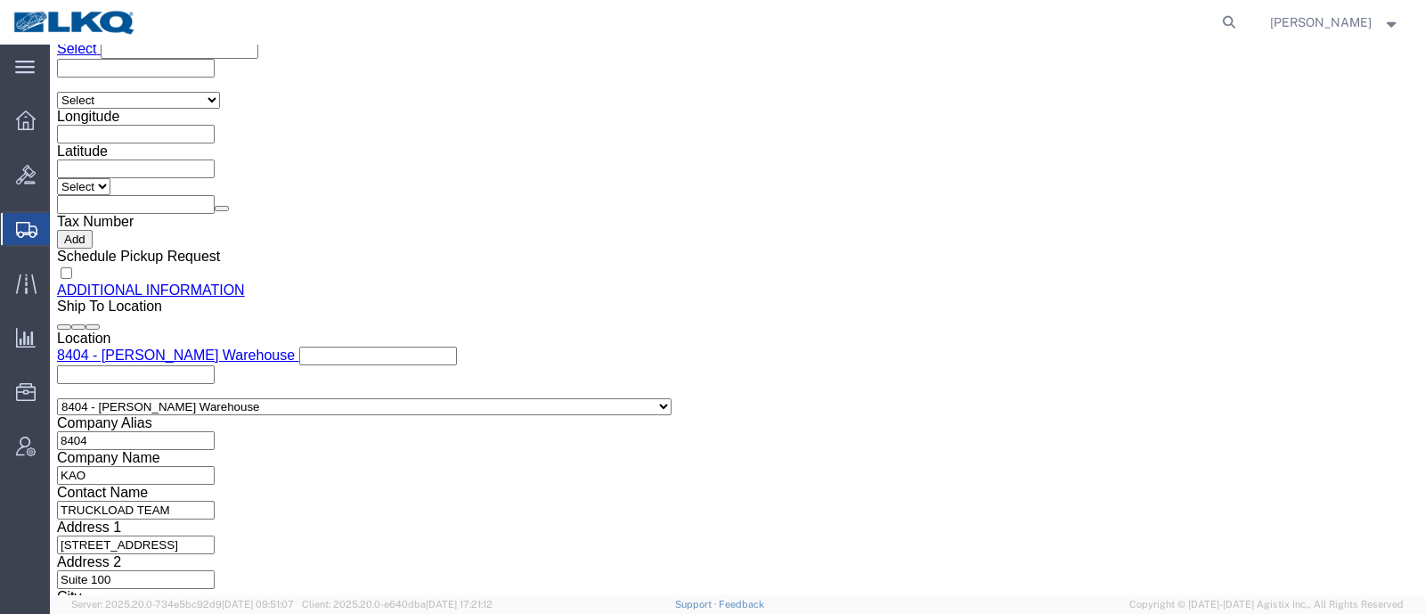
click input "[EMAIL_ADDRESS][DOMAIN_NAME]"
click div "State Select"
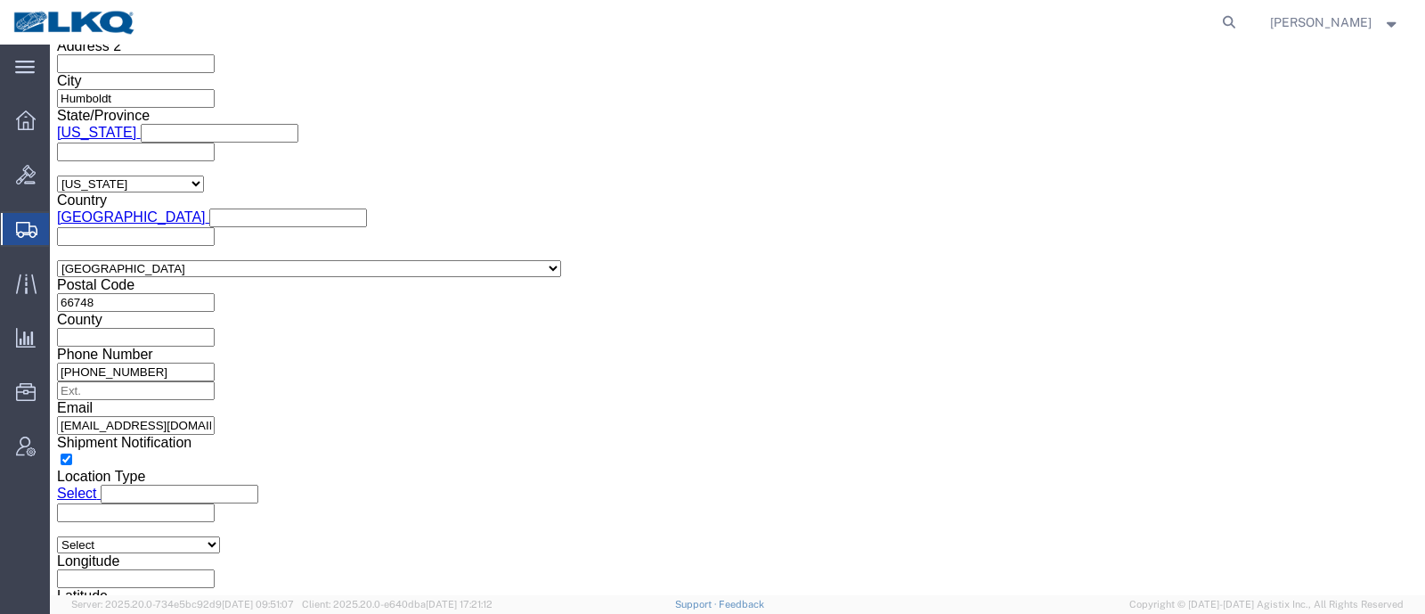
click icon
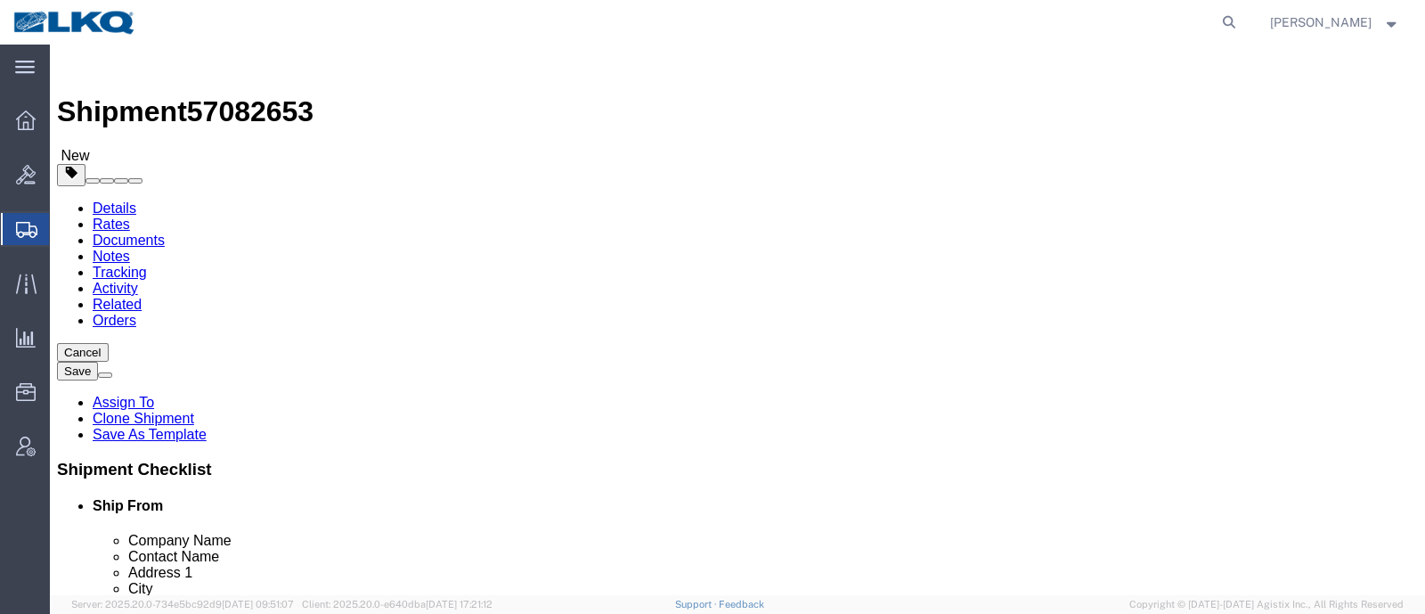
drag, startPoint x: 271, startPoint y: 334, endPoint x: 128, endPoint y: 338, distance: 142.5
click div "Company Name B & W Trailer Hitches"
click div "Shipment Information Package Information Special Services Loading Routing"
click icon
click link "Shipment Information"
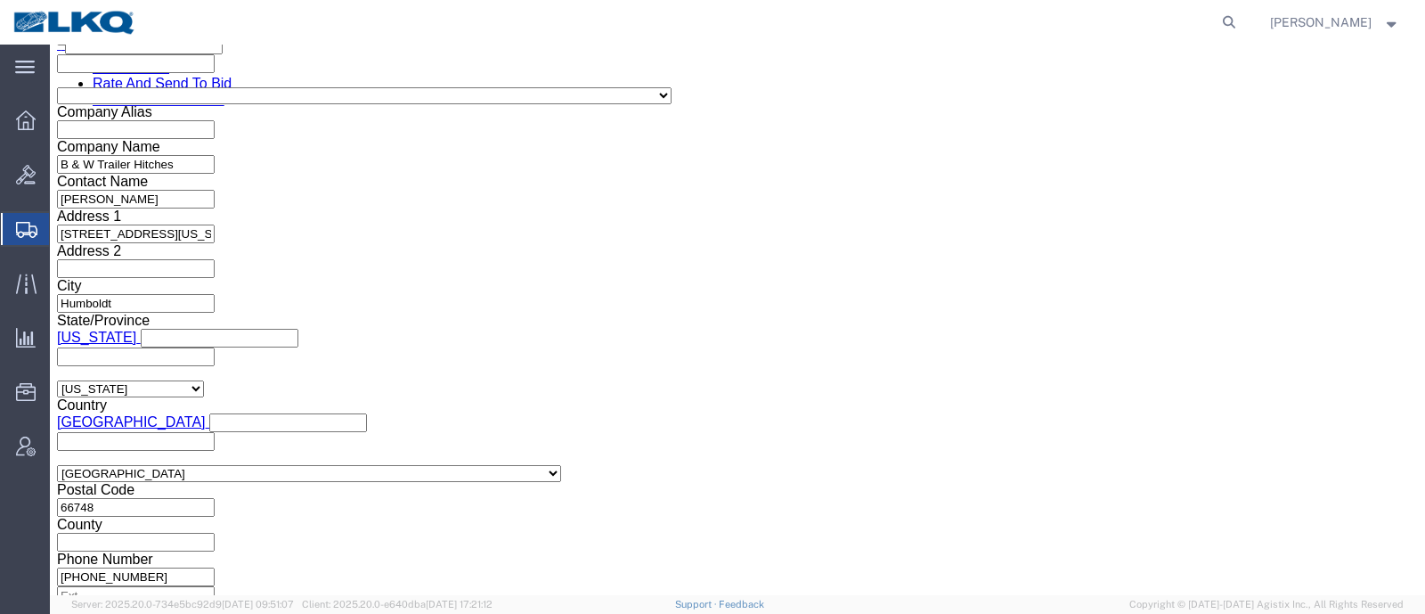
scroll to position [1224, 0]
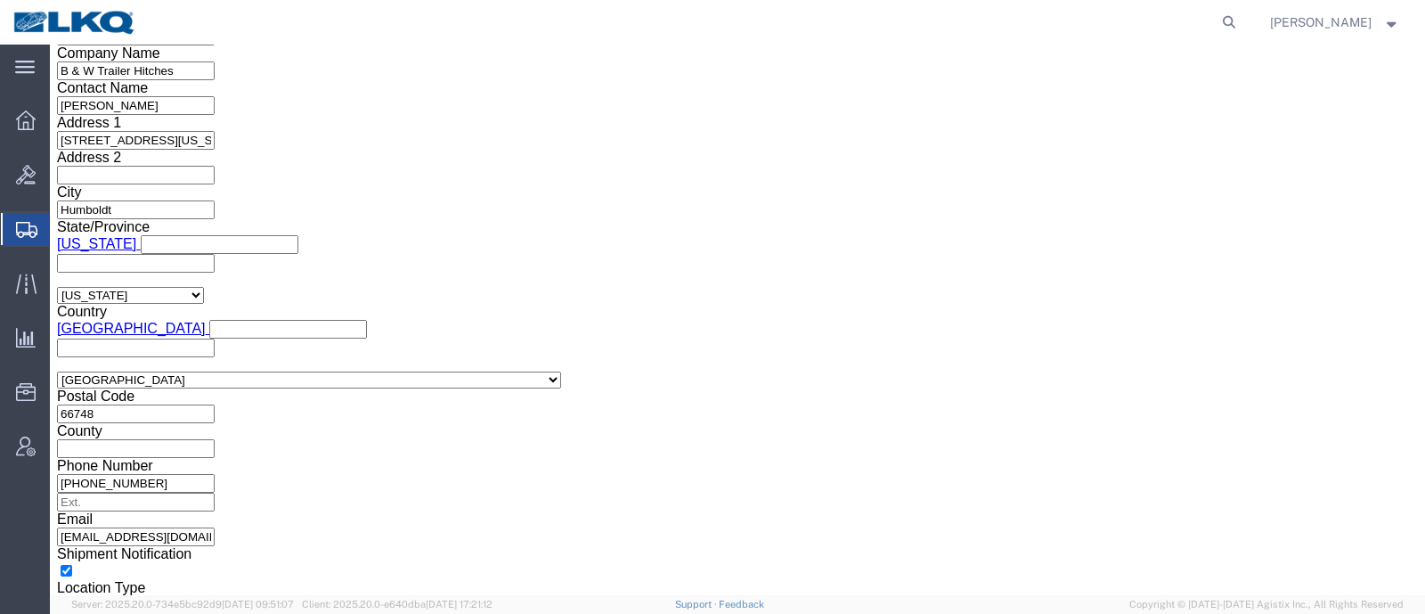
click input "2213803"
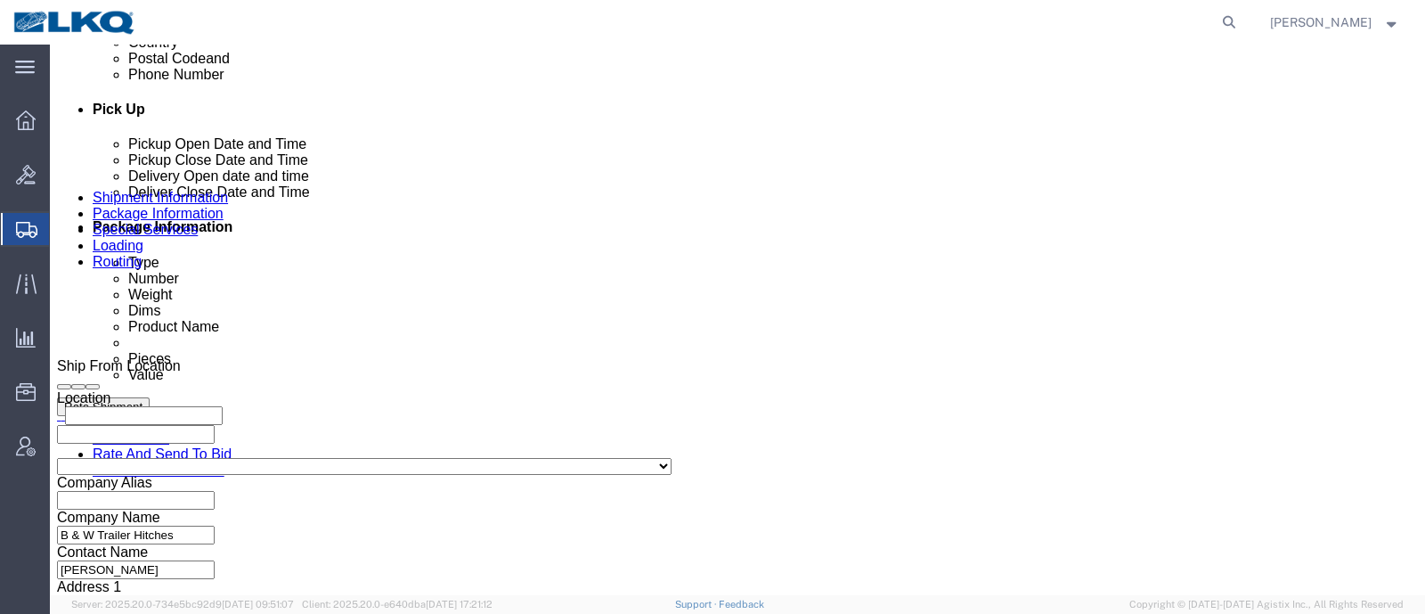
scroll to position [778, 0]
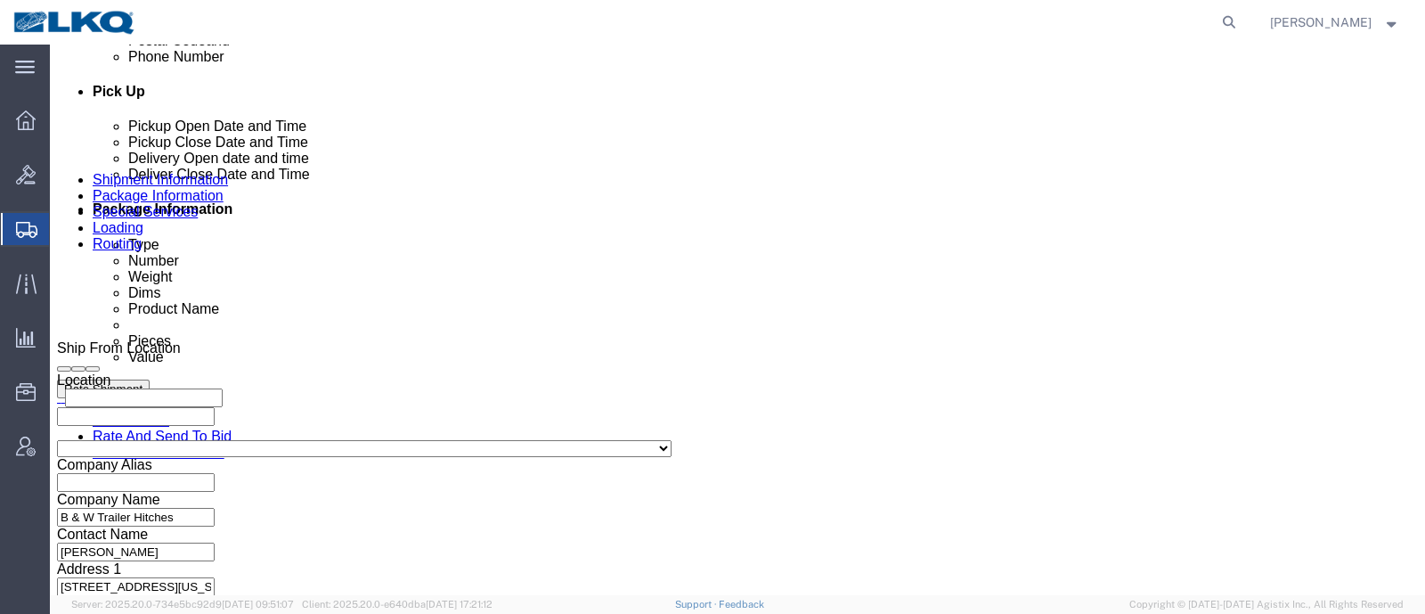
click icon
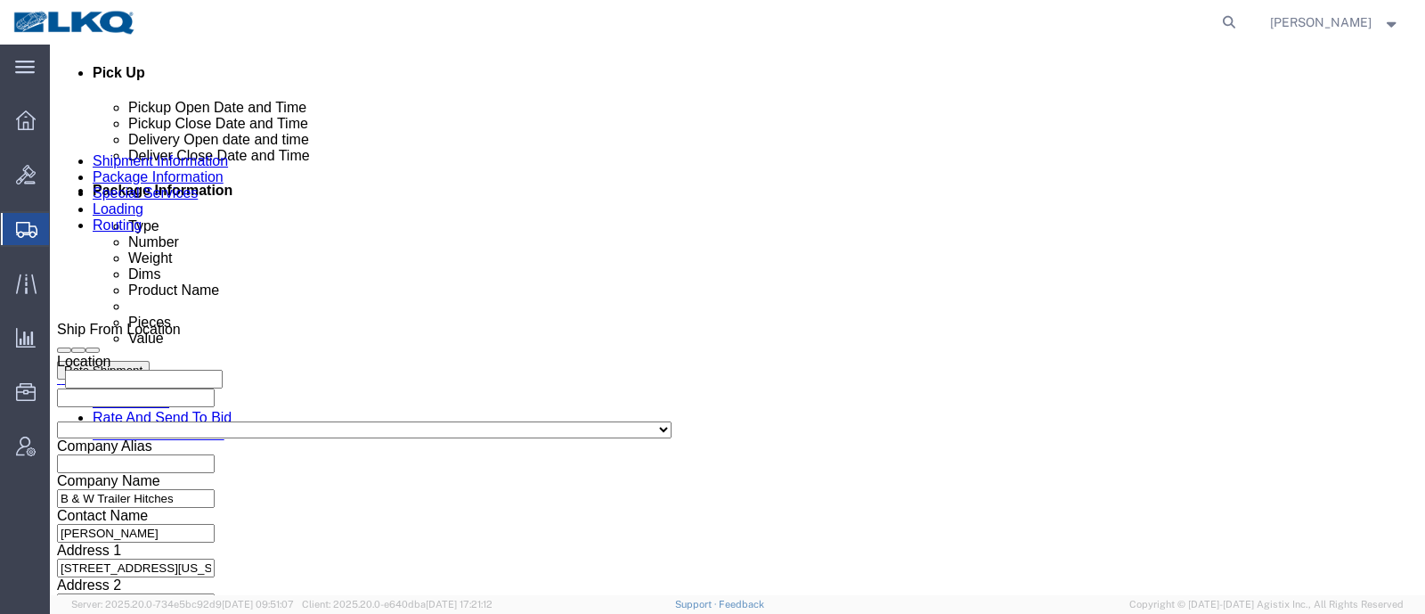
scroll to position [1002, 0]
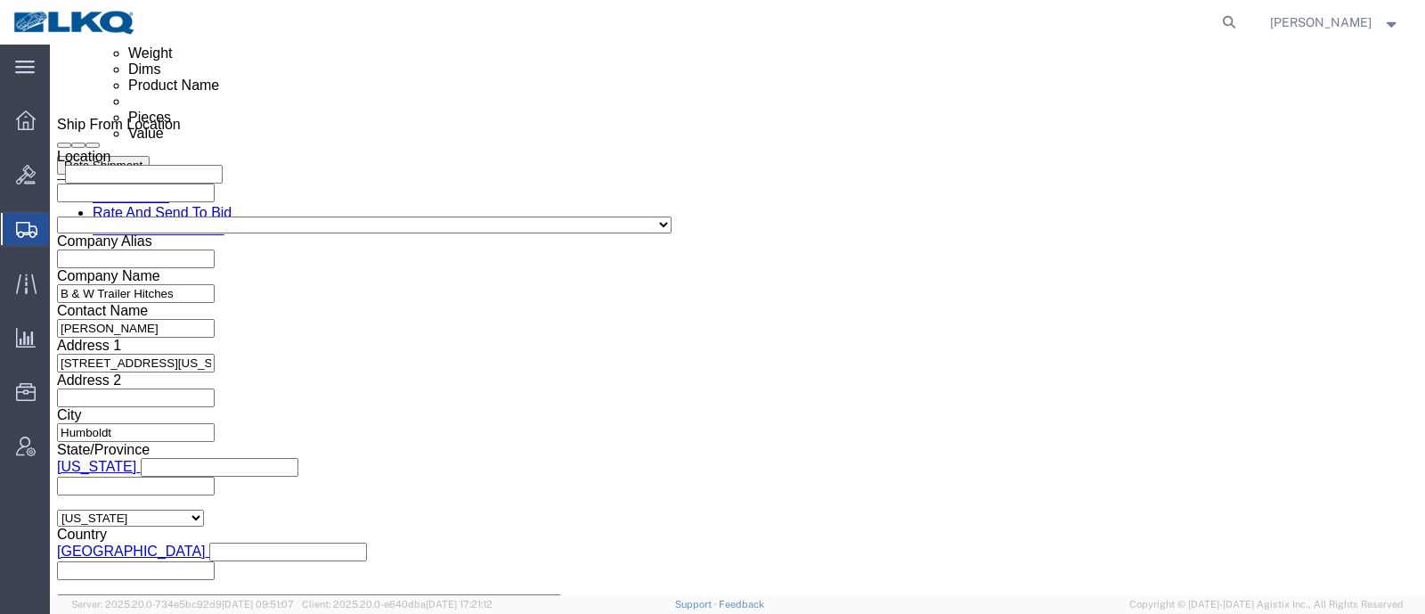
click input "57082653"
click input "text"
paste input "57082653"
type input "57082653"
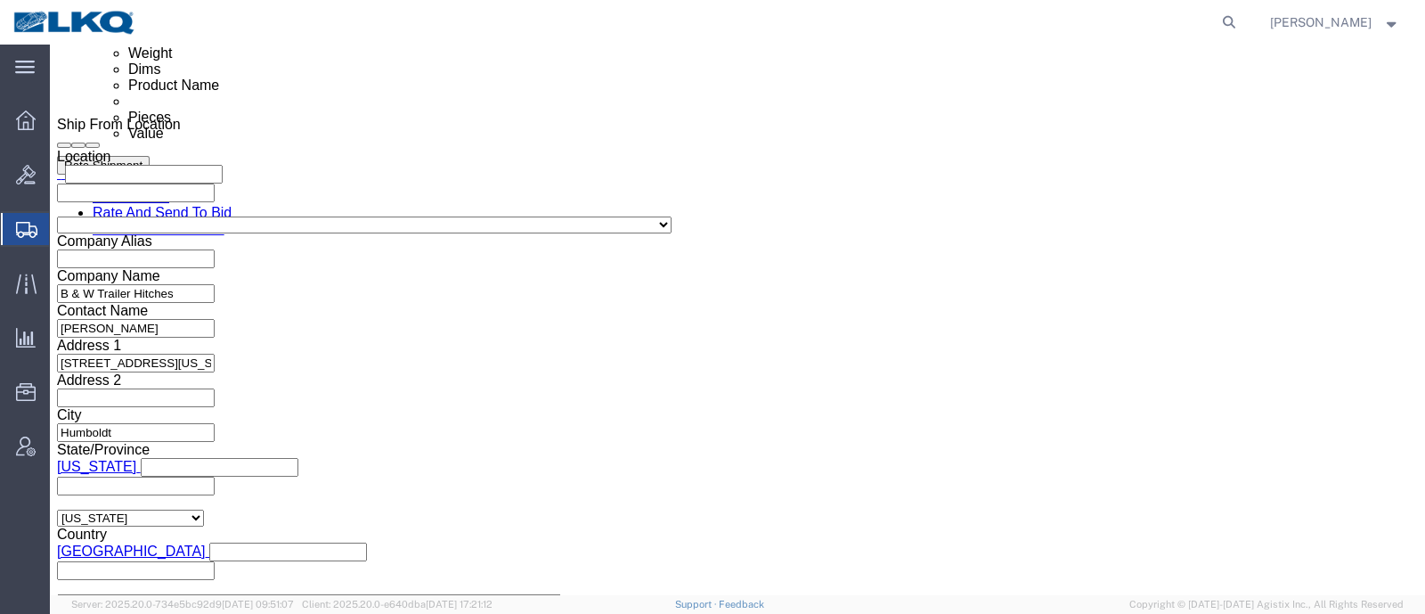
click input "57082653"
type input "x"
click div "References Add reference"
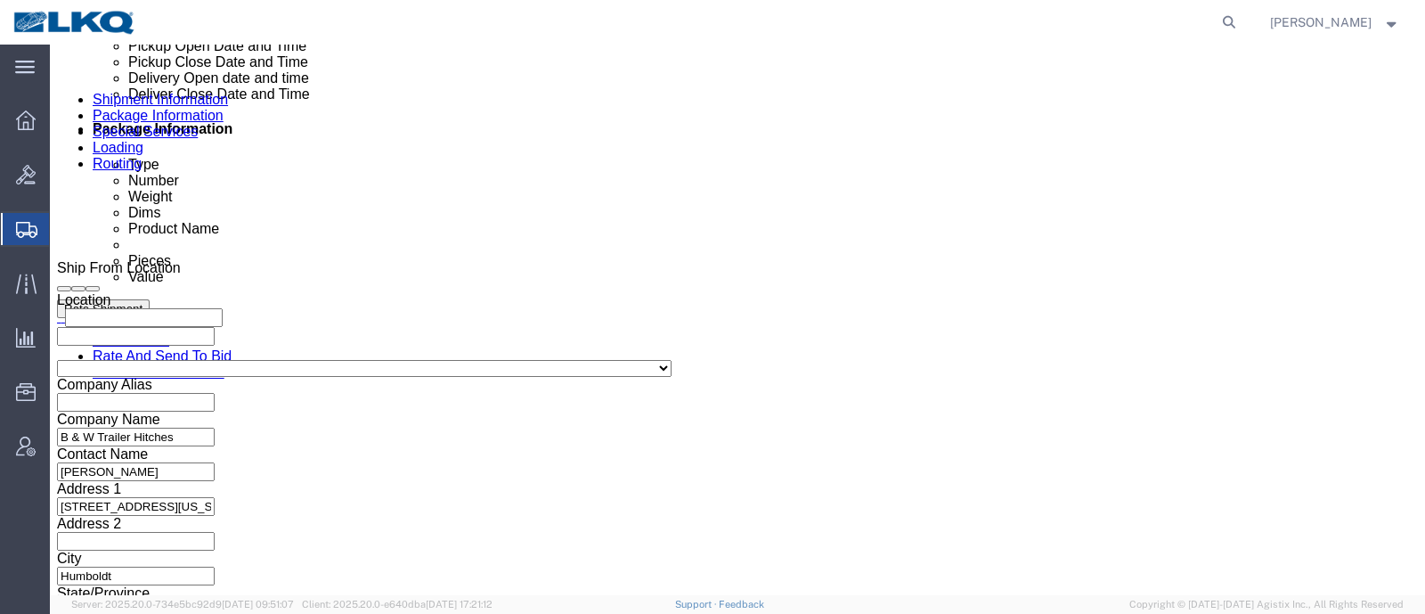
scroll to position [778, 0]
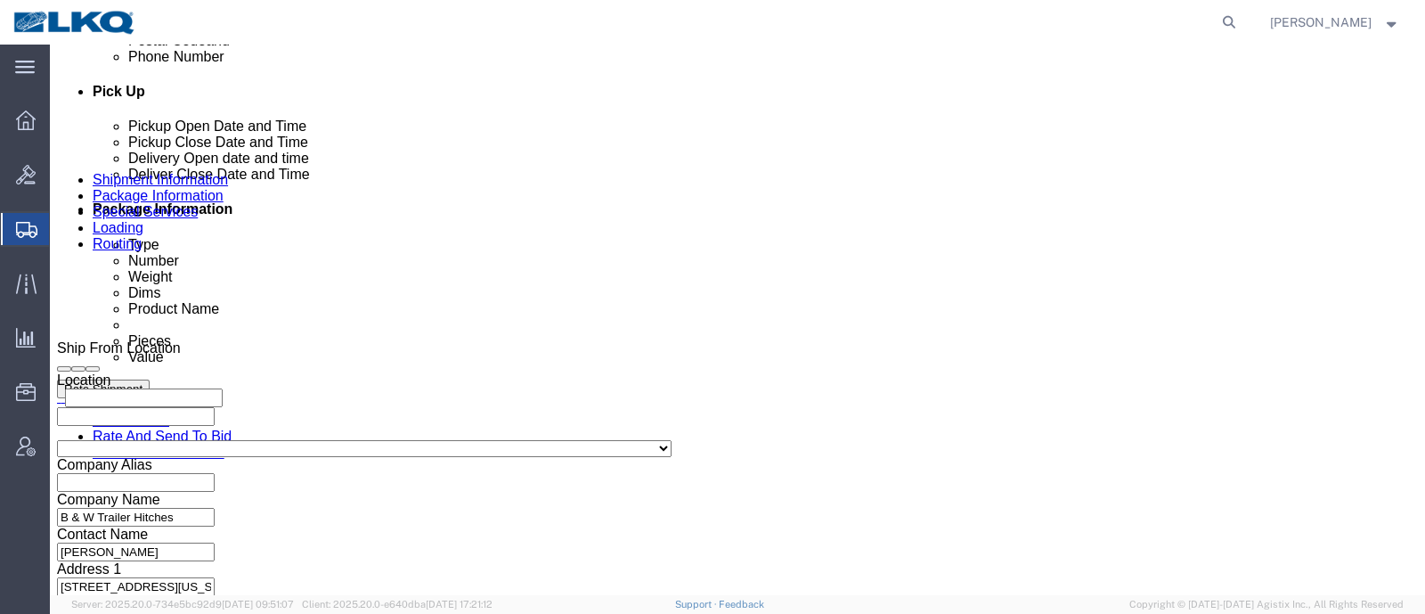
click button "Save"
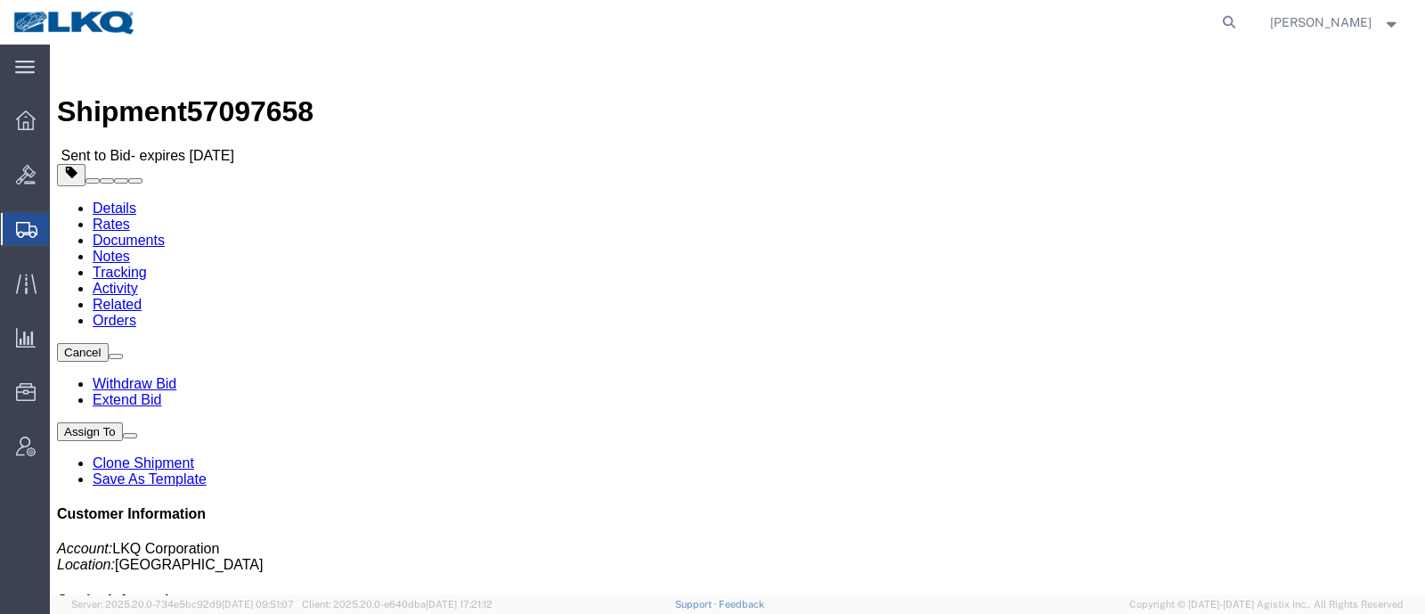
click link "Rates"
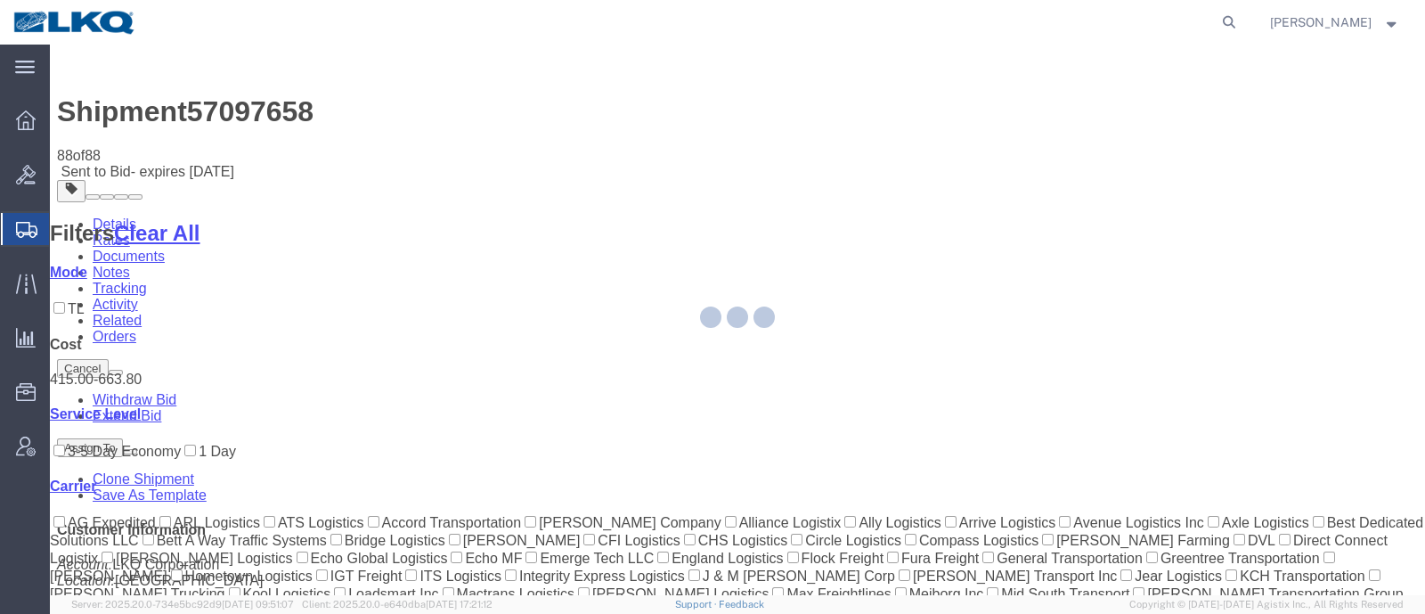
click at [744, 144] on div at bounding box center [737, 320] width 1375 height 550
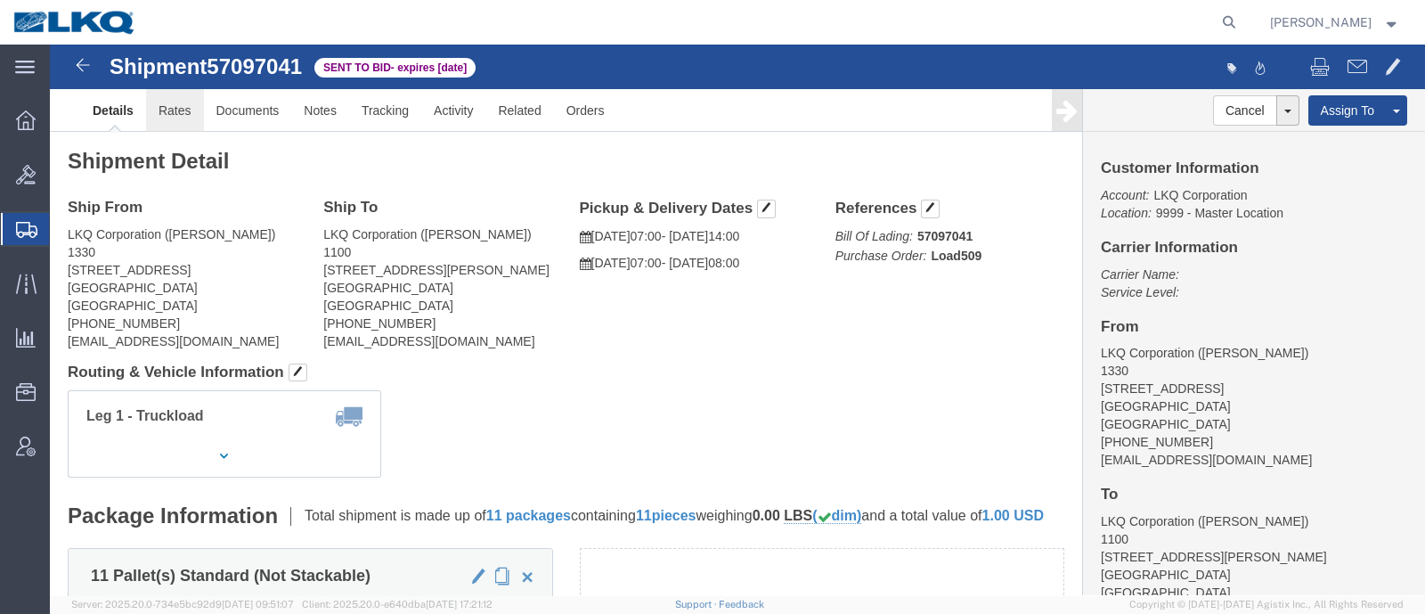
click link "Rates"
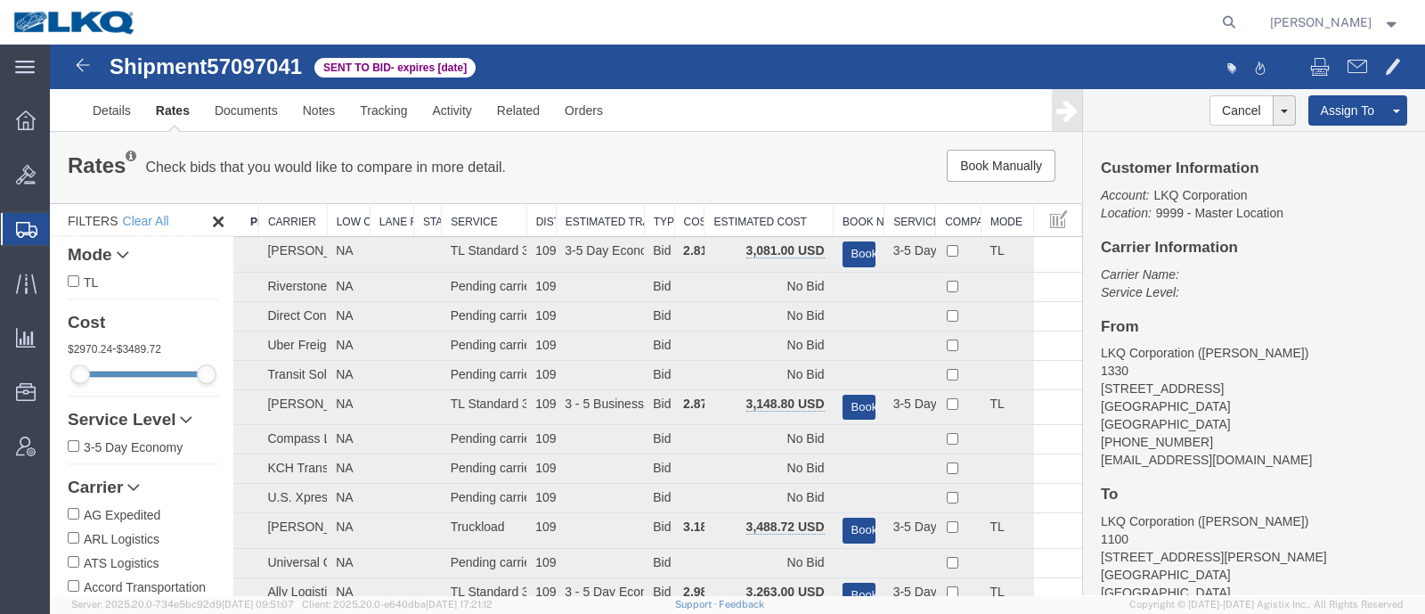
click at [724, 172] on div "Book Manually Pause Continue" at bounding box center [864, 166] width 427 height 32
click at [763, 221] on th "Estimated Cost" at bounding box center [768, 220] width 129 height 33
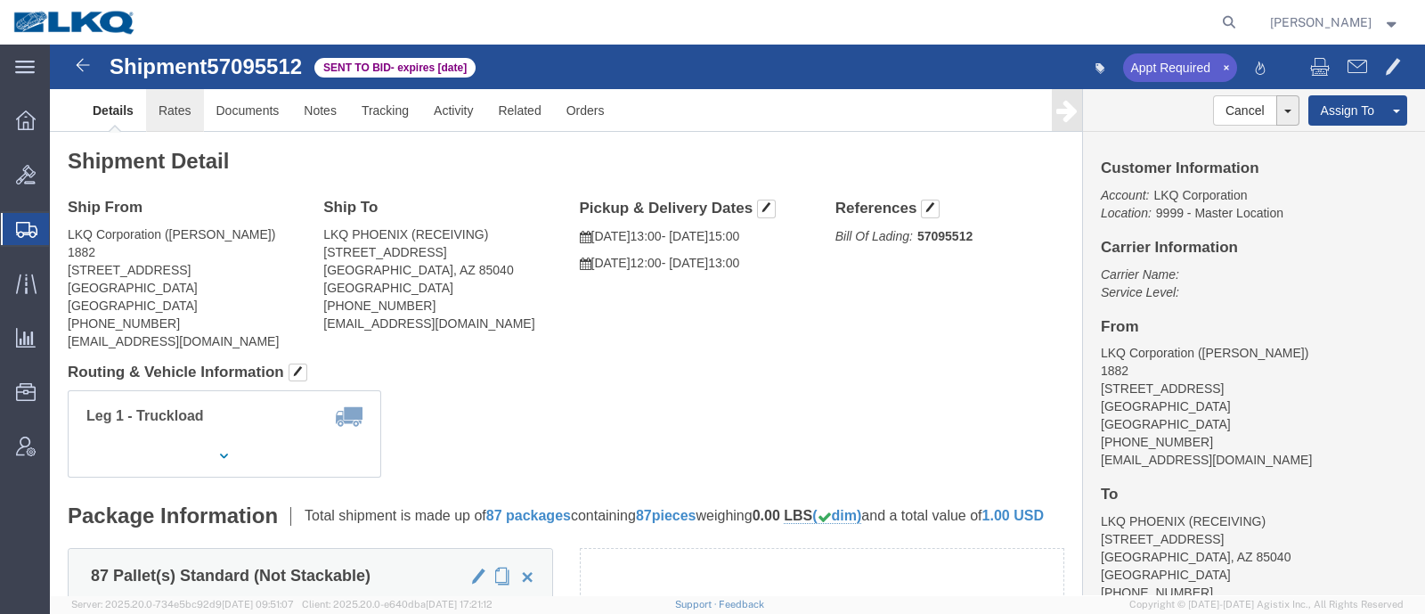
click link "Rates"
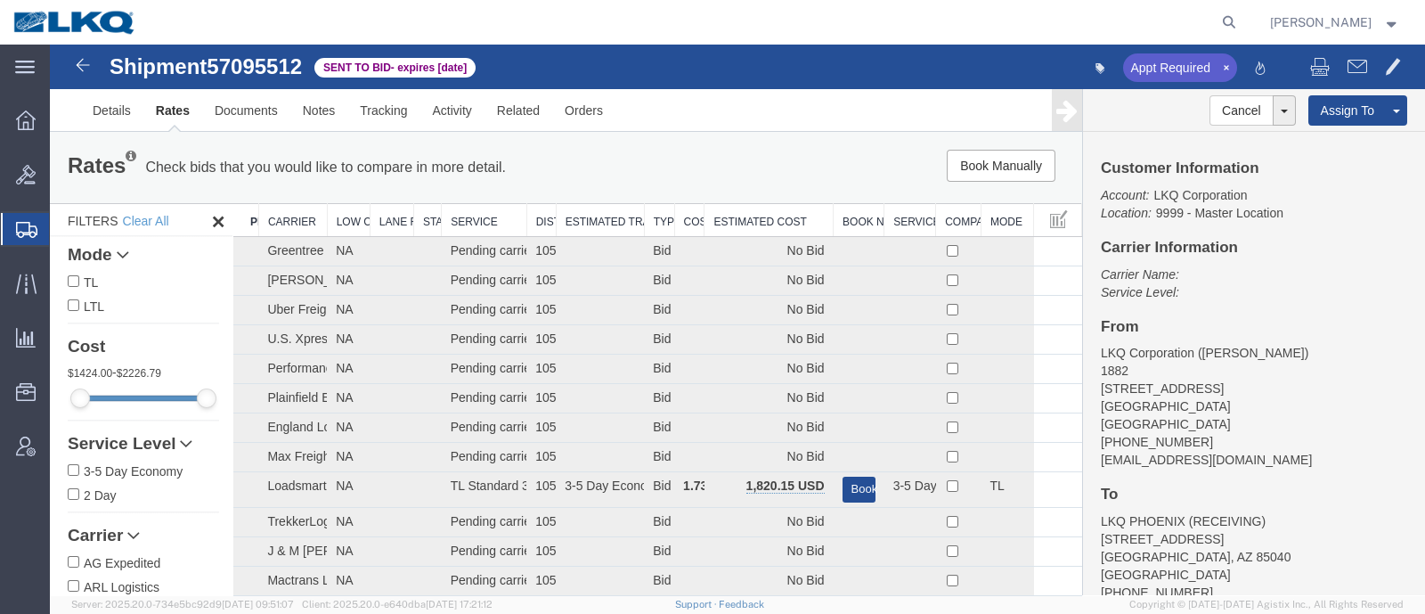
click at [744, 176] on div "Book Manually Pause Continue" at bounding box center [864, 166] width 427 height 32
click at [749, 209] on th "Estimated Cost" at bounding box center [768, 220] width 129 height 33
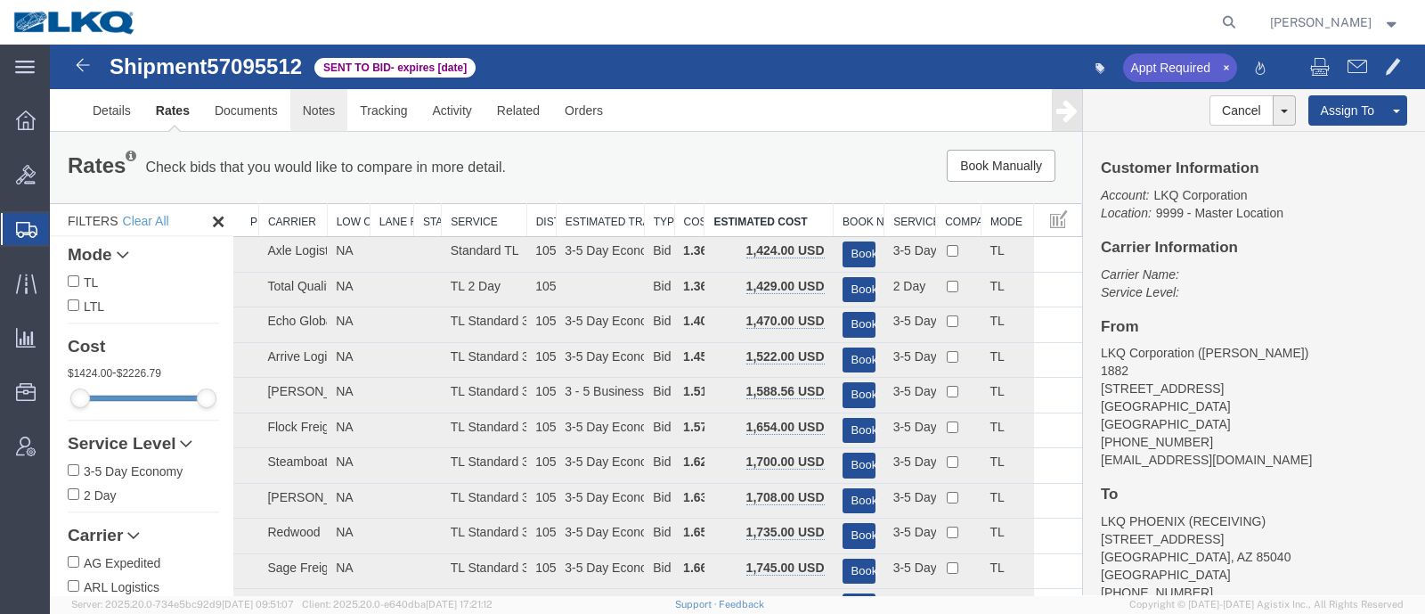
click at [304, 97] on link "Notes" at bounding box center [319, 110] width 58 height 43
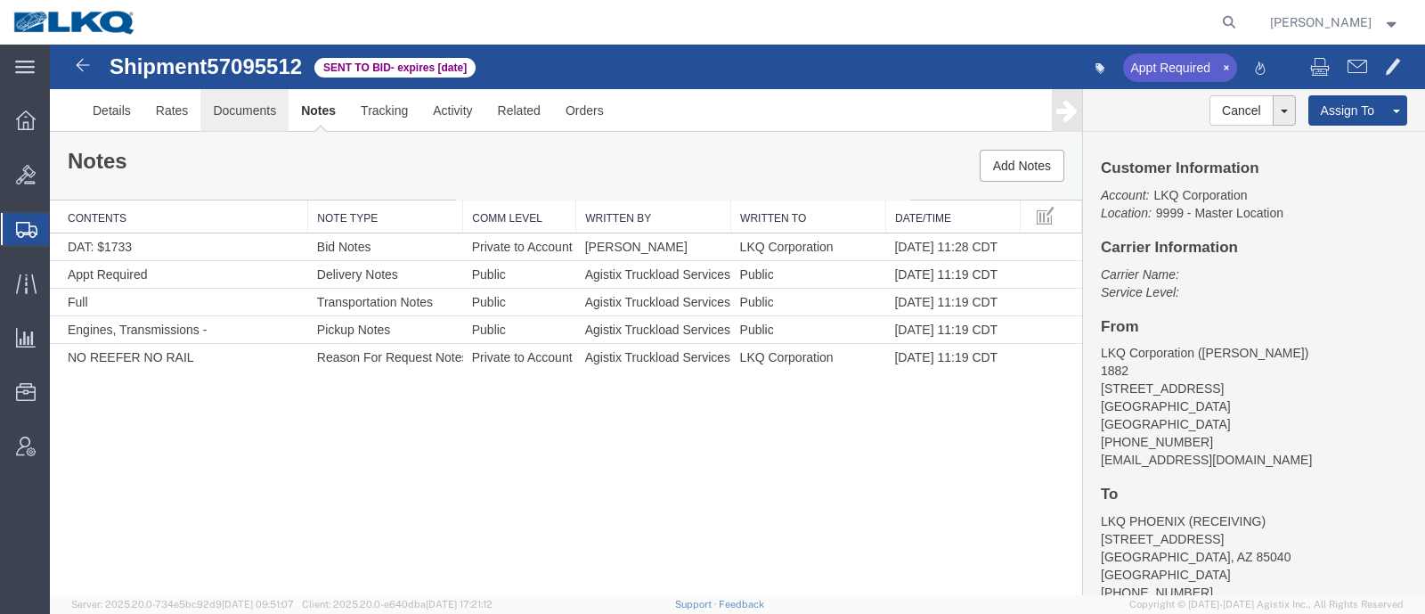
click at [206, 110] on link "Documents" at bounding box center [244, 110] width 88 height 43
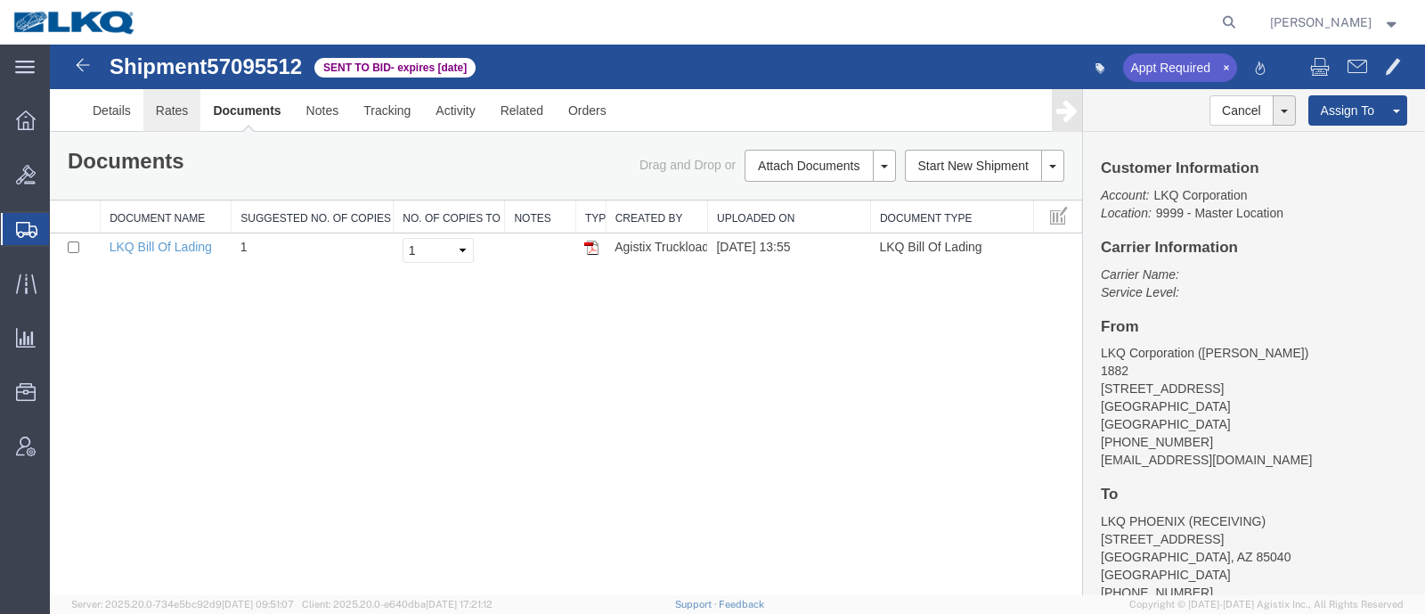
click at [191, 118] on link "Rates" at bounding box center [172, 110] width 58 height 43
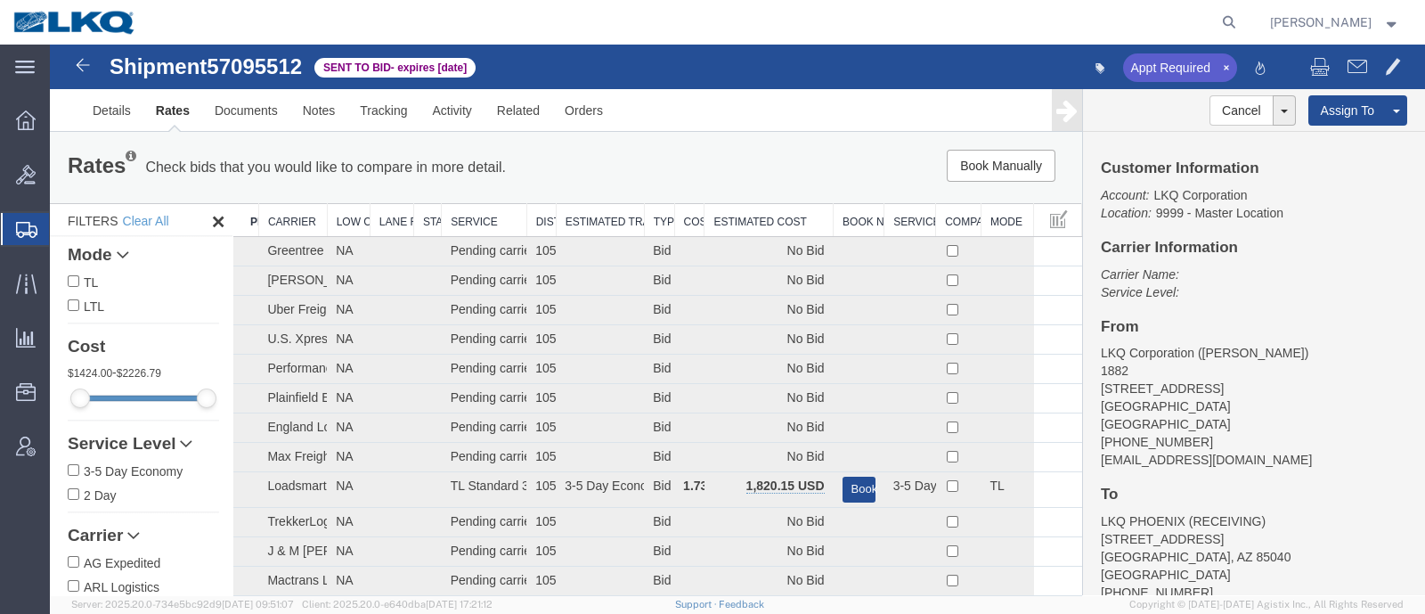
click at [770, 224] on th "Estimated Cost" at bounding box center [768, 220] width 129 height 33
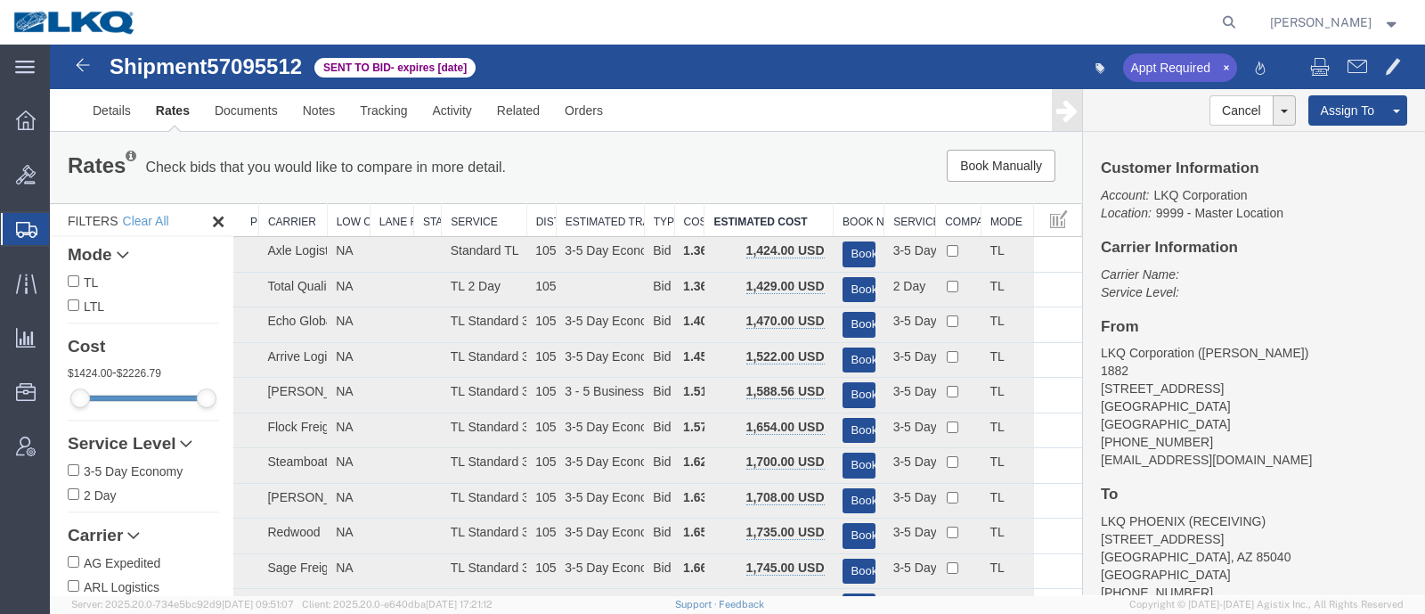
click at [258, 72] on span "57095512" at bounding box center [254, 66] width 95 height 24
copy span "57095512"
click at [326, 115] on link "Notes" at bounding box center [319, 110] width 58 height 43
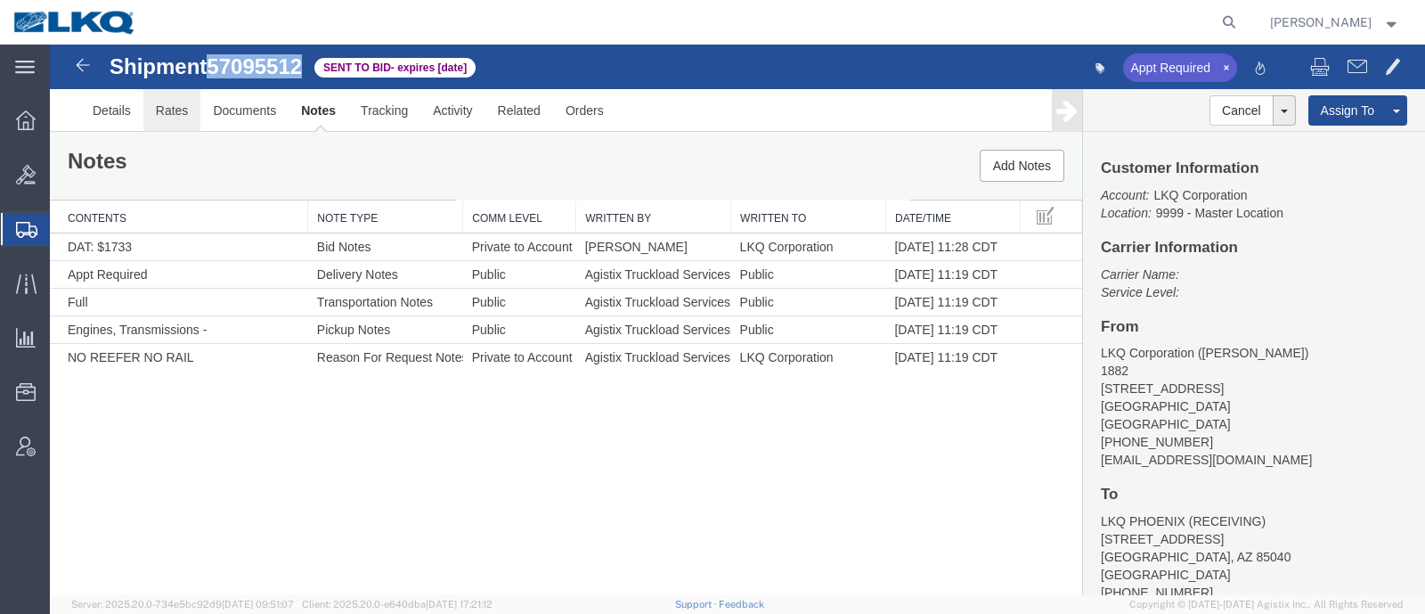
click at [170, 107] on link "Rates" at bounding box center [172, 110] width 58 height 43
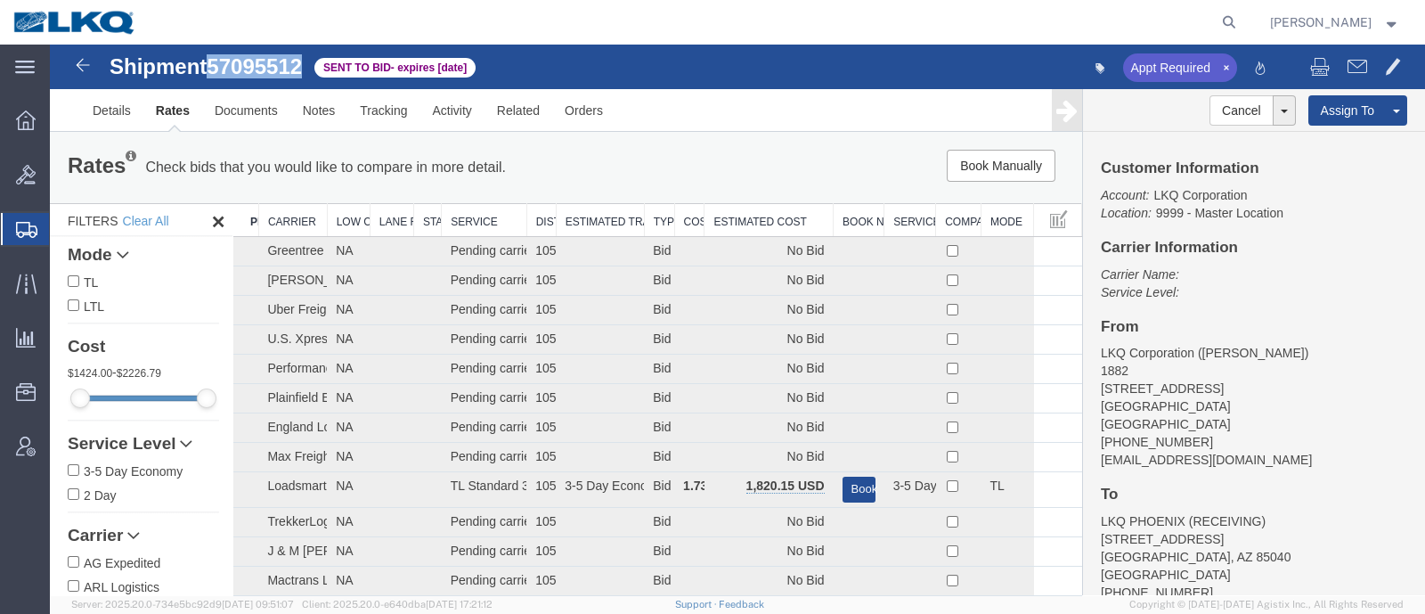
click at [750, 207] on th "Estimated Cost" at bounding box center [768, 220] width 129 height 33
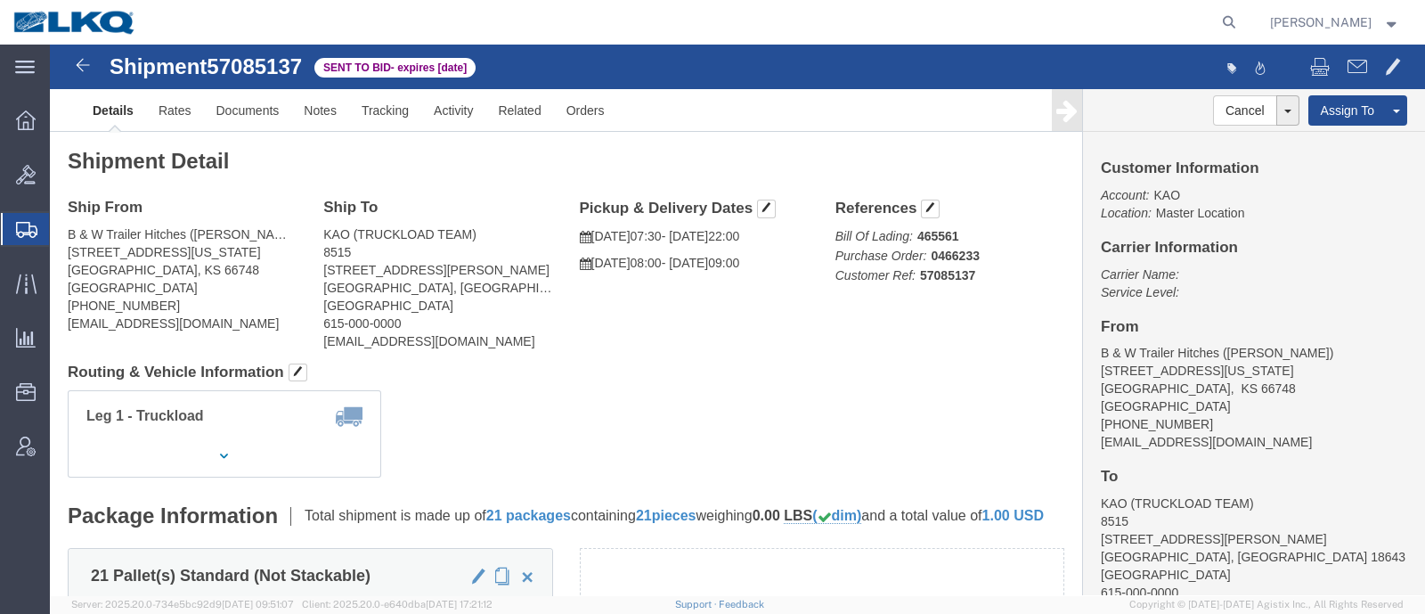
click div "Shipment Detail Ship From B & W Trailer Hitches ([PERSON_NAME]) [STREET_ADDRESS…"
drag, startPoint x: 238, startPoint y: 191, endPoint x: 184, endPoint y: 117, distance: 91.2
click address "B & W Trailer Hitches ([PERSON_NAME]) [STREET_ADDRESS][US_STATE] [PHONE_NUMBER]…"
click link "Rates"
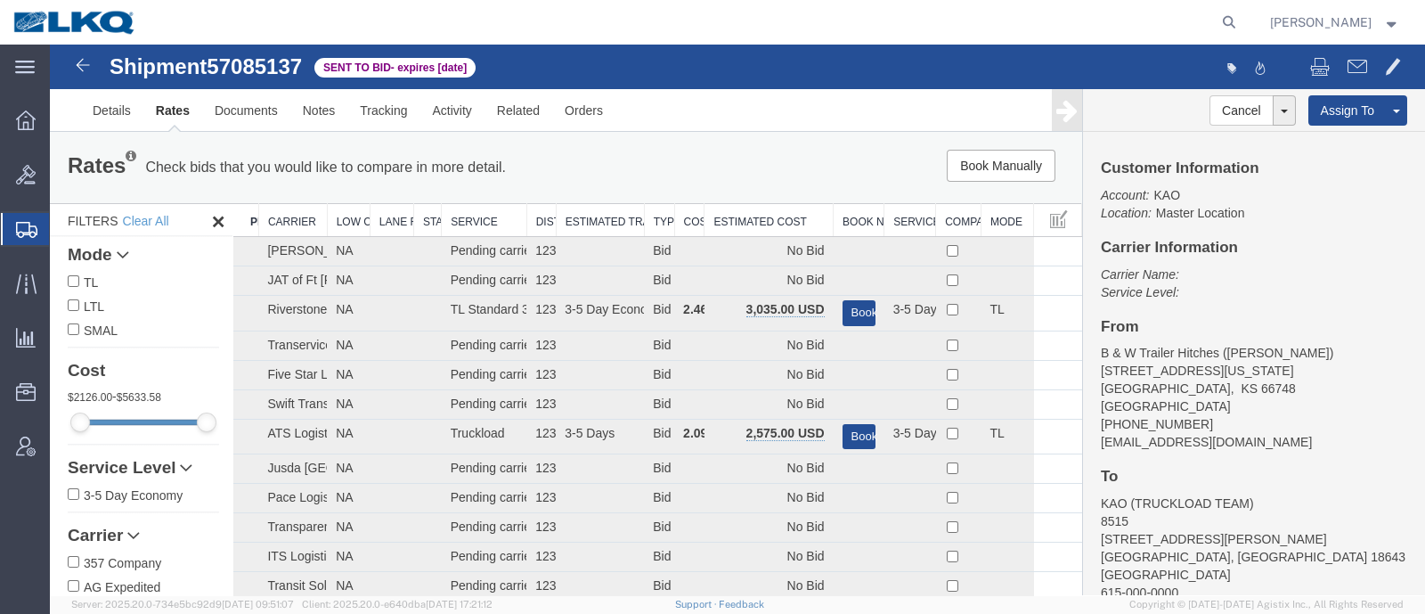
drag, startPoint x: 785, startPoint y: 154, endPoint x: 770, endPoint y: 203, distance: 51.3
click at [784, 160] on div "Book Manually Pause Continue" at bounding box center [864, 166] width 427 height 32
click at [736, 224] on th "Estimated Cost" at bounding box center [768, 220] width 129 height 33
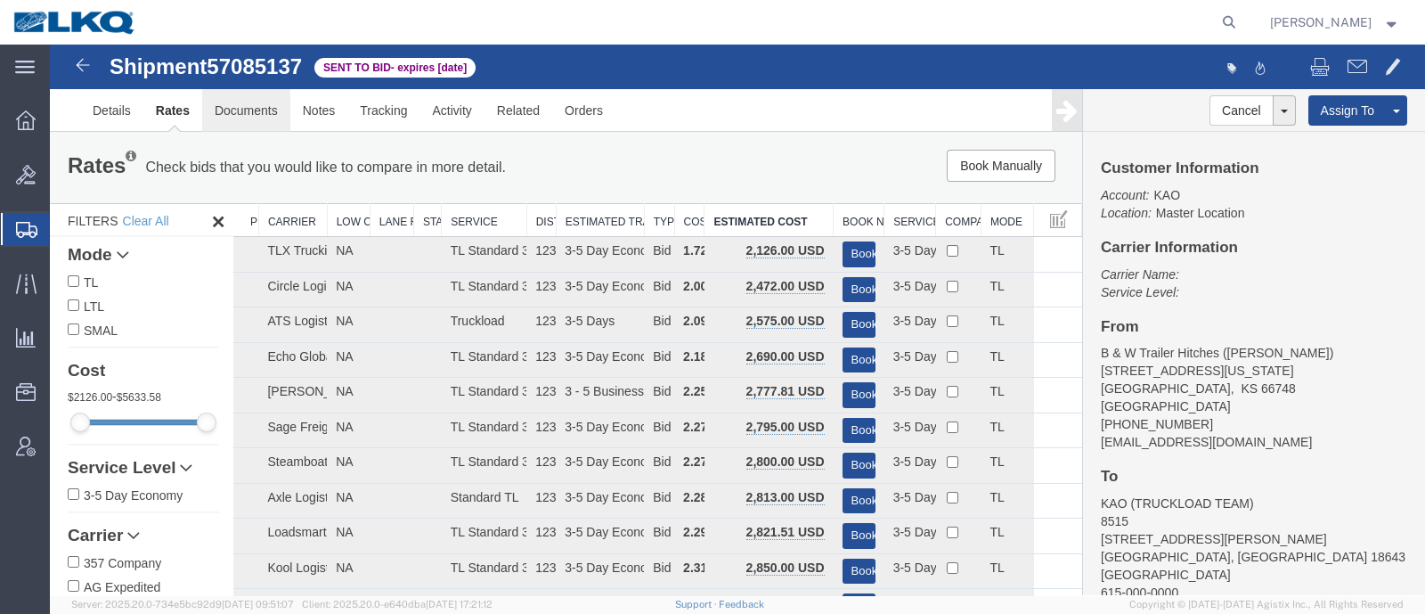
click at [283, 100] on link "Documents" at bounding box center [246, 110] width 88 height 43
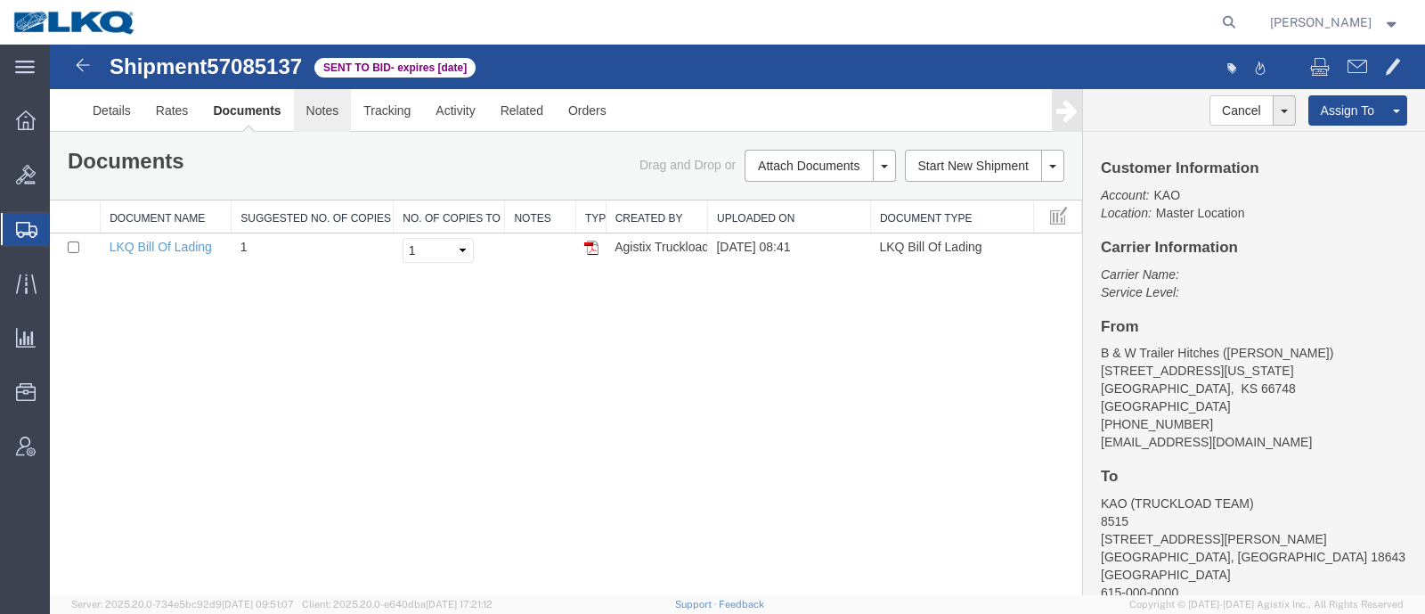
click at [313, 109] on link "Notes" at bounding box center [323, 110] width 58 height 43
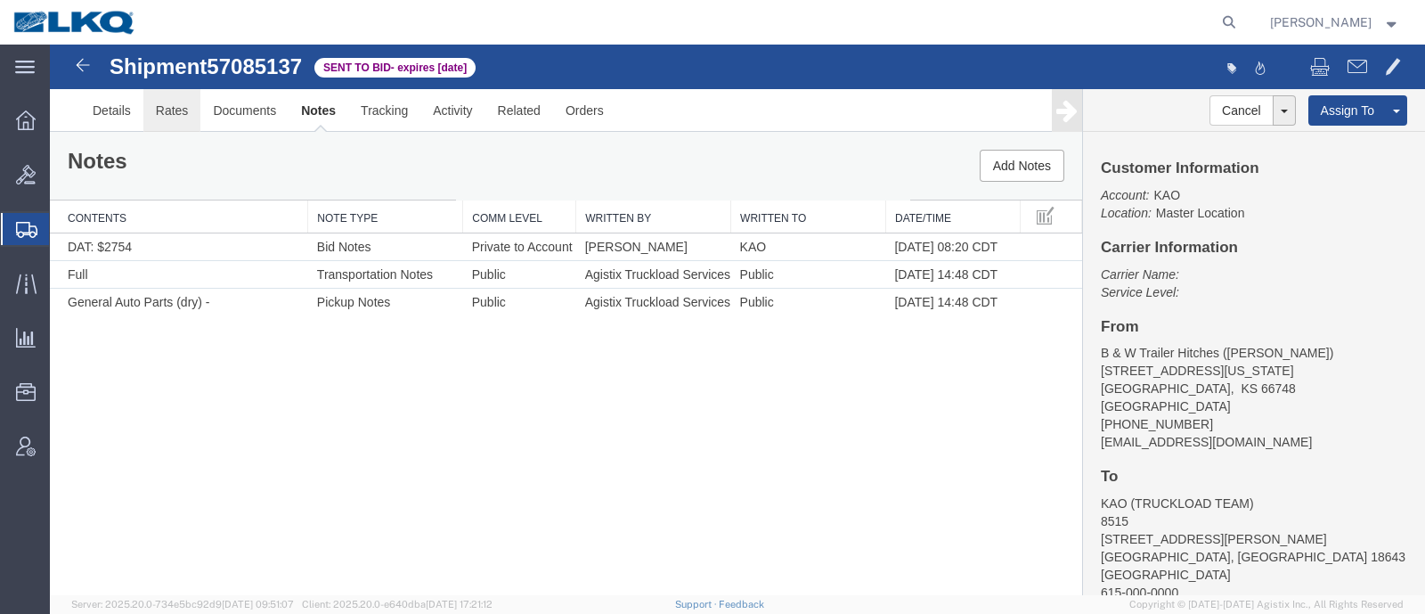
click at [174, 113] on link "Rates" at bounding box center [172, 110] width 58 height 43
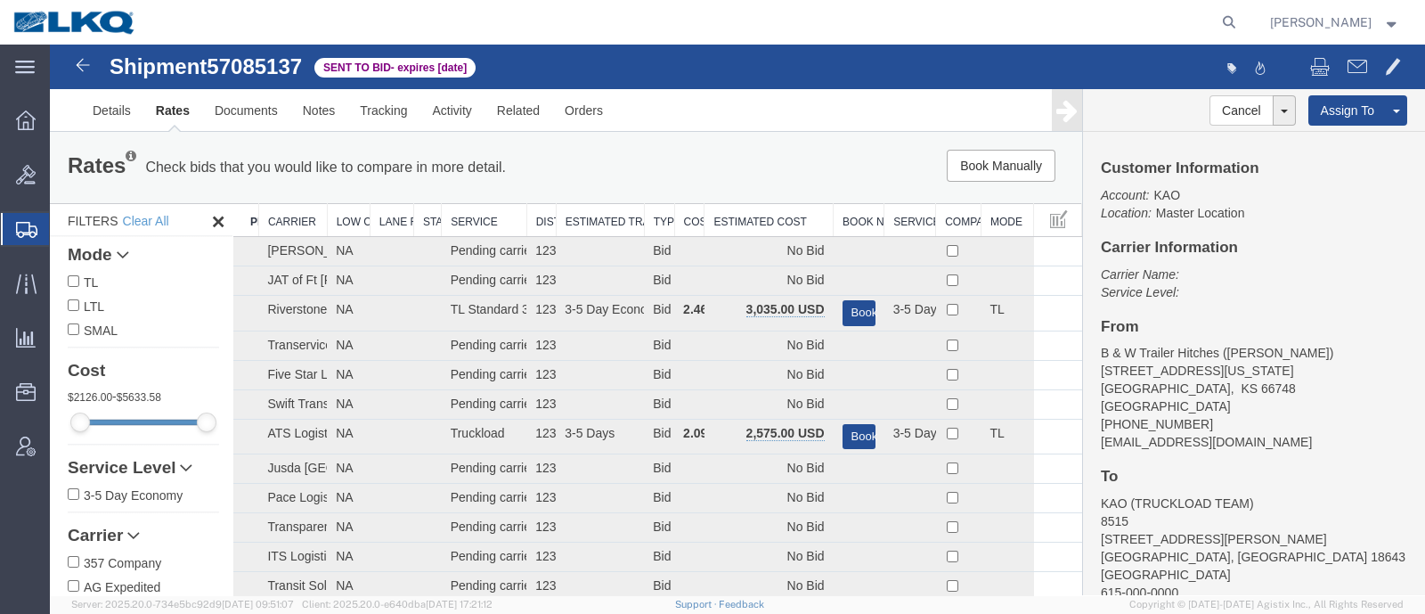
click at [749, 211] on th "Estimated Cost" at bounding box center [768, 220] width 129 height 33
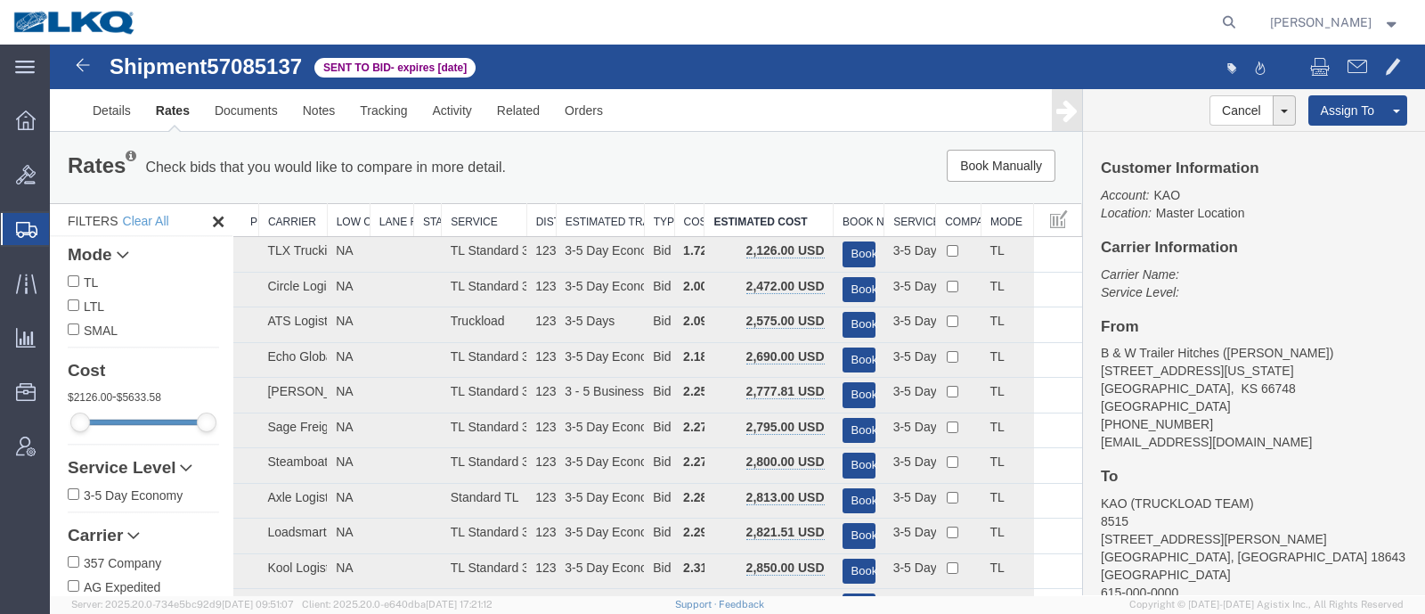
click at [735, 176] on div "Book Manually Pause Continue" at bounding box center [864, 166] width 427 height 32
click at [850, 254] on button "Book" at bounding box center [858, 254] width 33 height 26
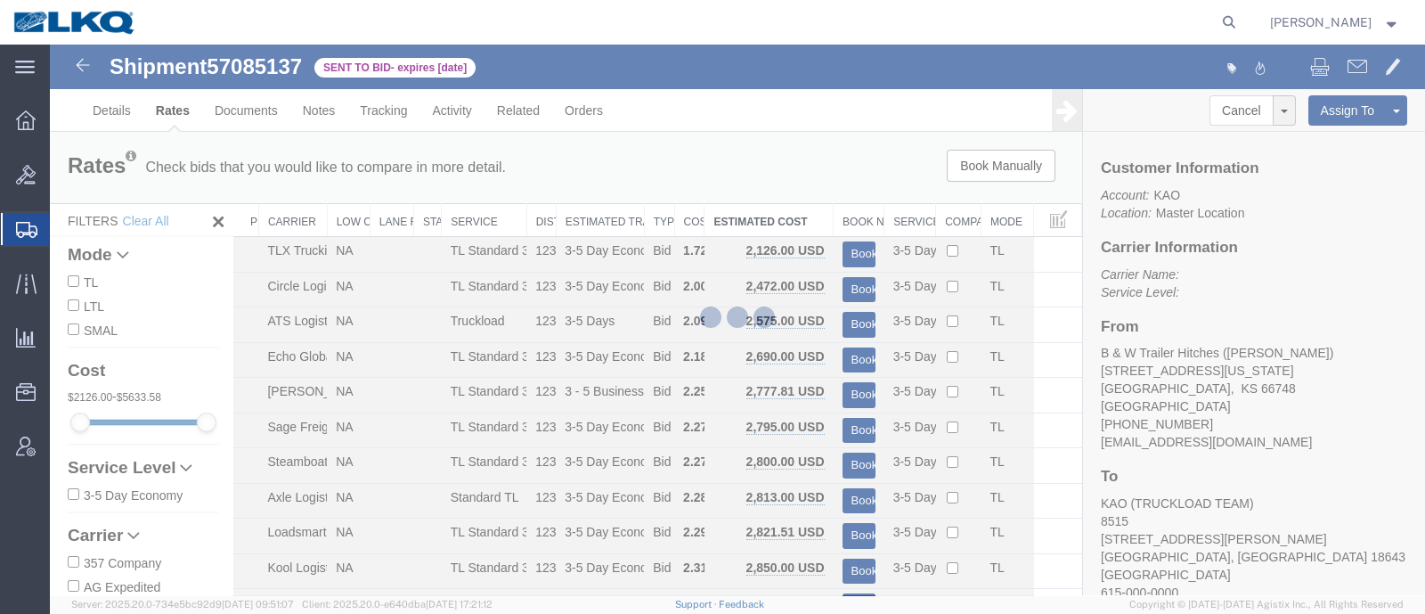
click at [793, 174] on div at bounding box center [737, 320] width 1375 height 550
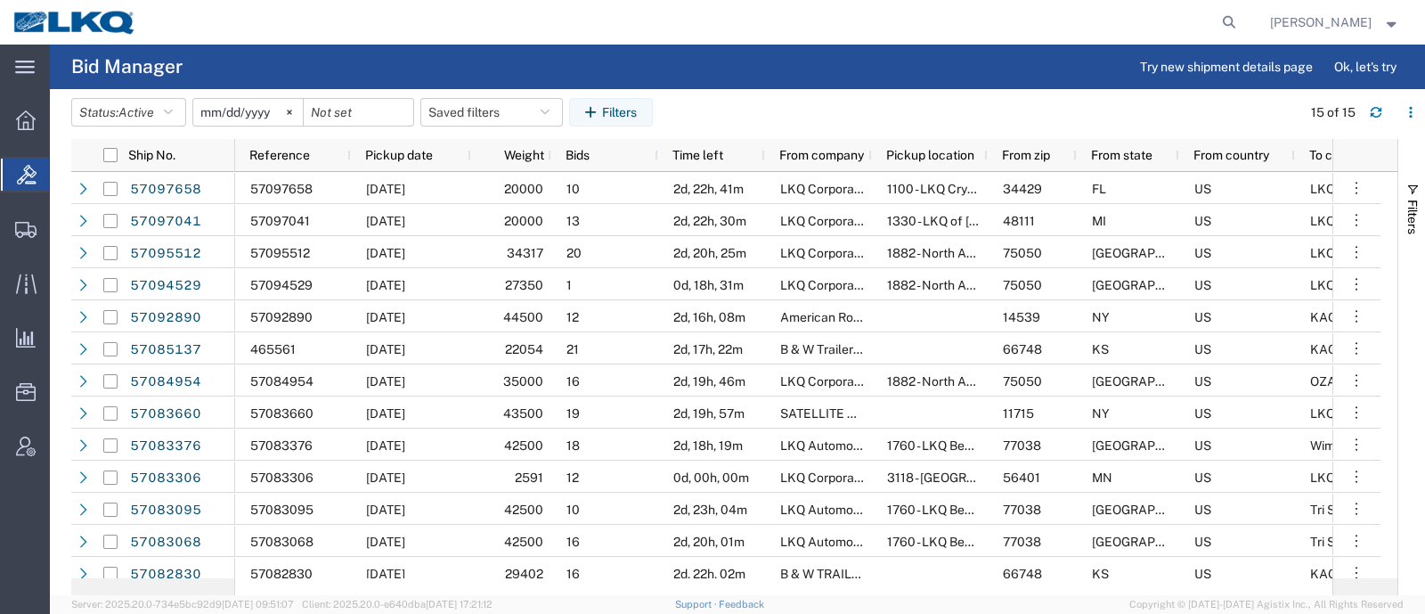
click at [761, 108] on agx-table-filter-chips "Status: Active Active All Awaiting Confirmation Awarded Closed Expired Open Wit…" at bounding box center [681, 118] width 1221 height 41
click at [740, 118] on agx-table-filter-chips "Status: Active Active All Awaiting Confirmation Awarded Closed Expired Open Wit…" at bounding box center [681, 118] width 1221 height 41
click at [832, 121] on agx-table-filter-chips "Status: Active Active All Awaiting Confirmation Awarded Closed Expired Open Wit…" at bounding box center [681, 118] width 1221 height 41
click at [745, 116] on agx-table-filter-chips "Status: Active Active All Awaiting Confirmation Awarded Closed Expired Open Wit…" at bounding box center [681, 118] width 1221 height 41
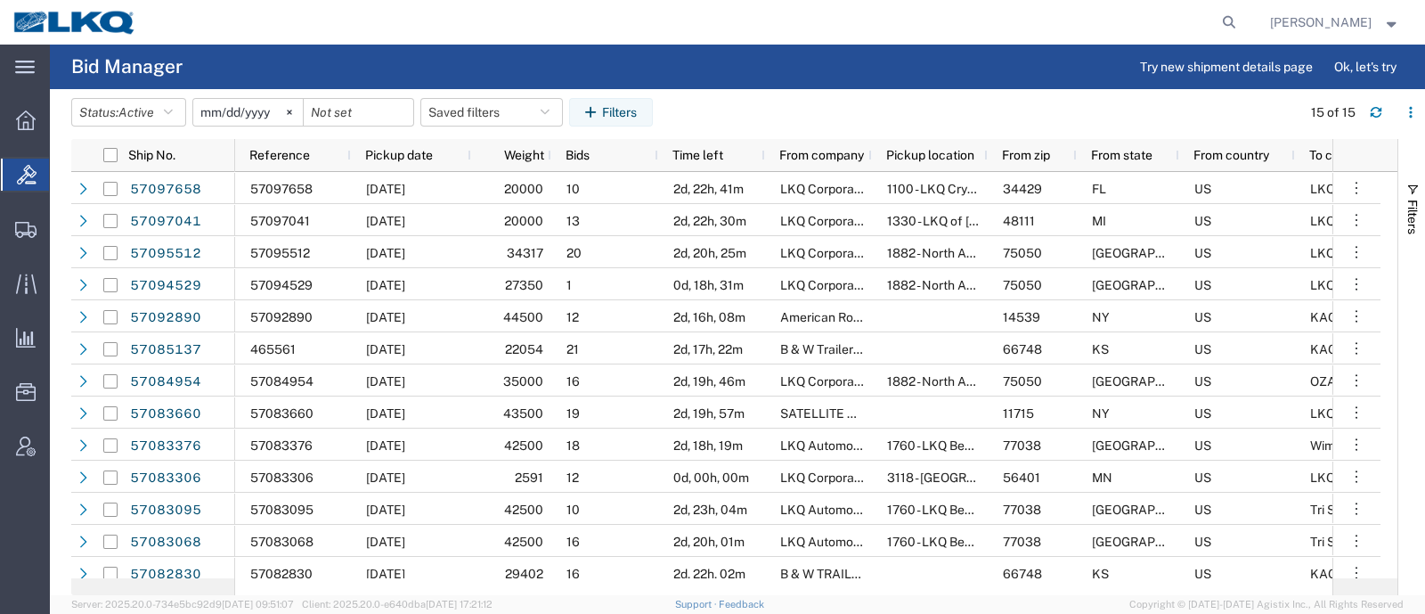
click at [805, 110] on agx-table-filter-chips "Status: Active Active All Awaiting Confirmation Awarded Closed Expired Open Wit…" at bounding box center [681, 118] width 1221 height 41
click at [743, 122] on agx-table-filter-chips "Status: Active Active All Awaiting Confirmation Awarded Closed Expired Open Wit…" at bounding box center [681, 118] width 1221 height 41
click at [788, 122] on agx-table-filter-chips "Status: Active Active All Awaiting Confirmation Awarded Closed Expired Open Wit…" at bounding box center [681, 118] width 1221 height 41
click at [501, 109] on button "Saved filters" at bounding box center [491, 112] width 142 height 28
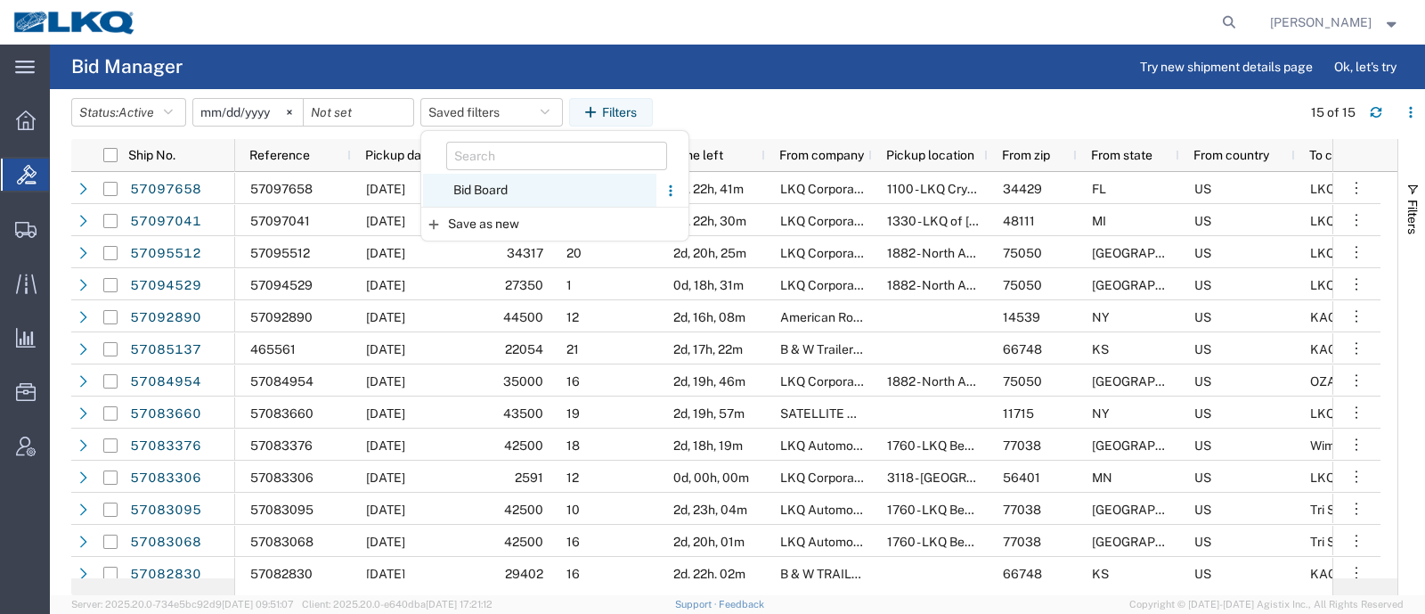
click at [512, 193] on span "Bid Board" at bounding box center [539, 190] width 233 height 33
type input "2024-12-01"
type input "2025-12-31"
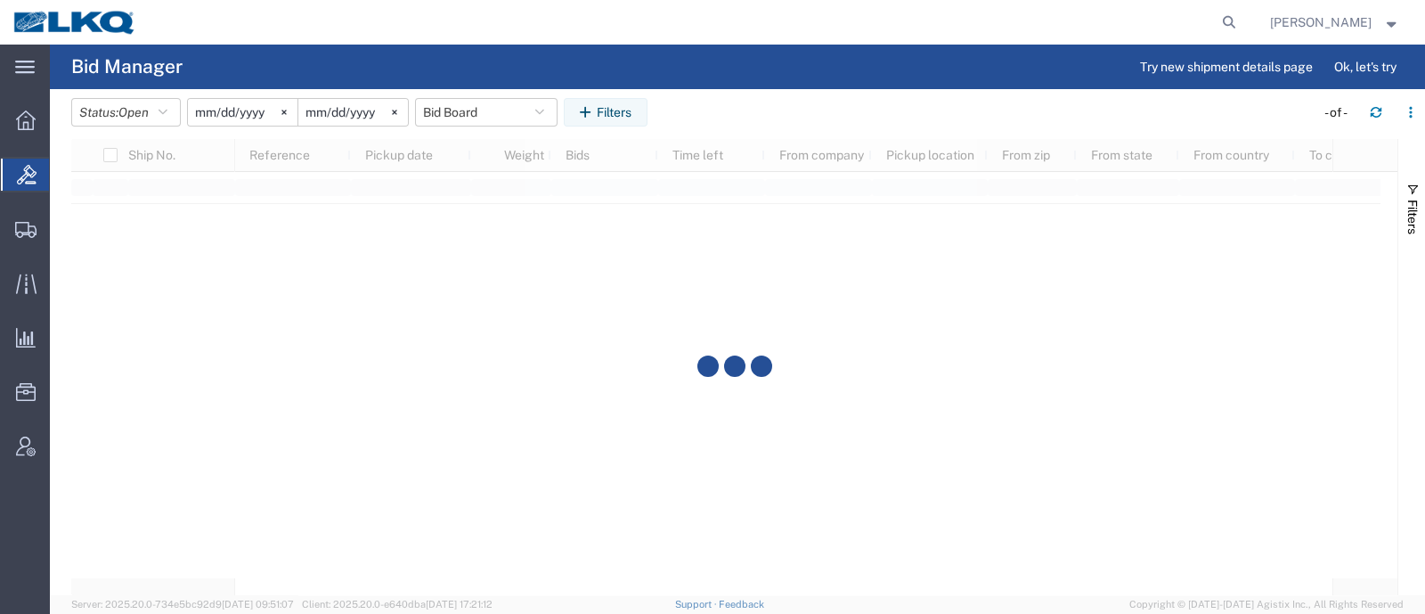
click at [824, 118] on agx-table-filter-chips "Status: Open Active All Awaiting Confirmation Awarded Closed Expired Open Withd…" at bounding box center [688, 118] width 1234 height 41
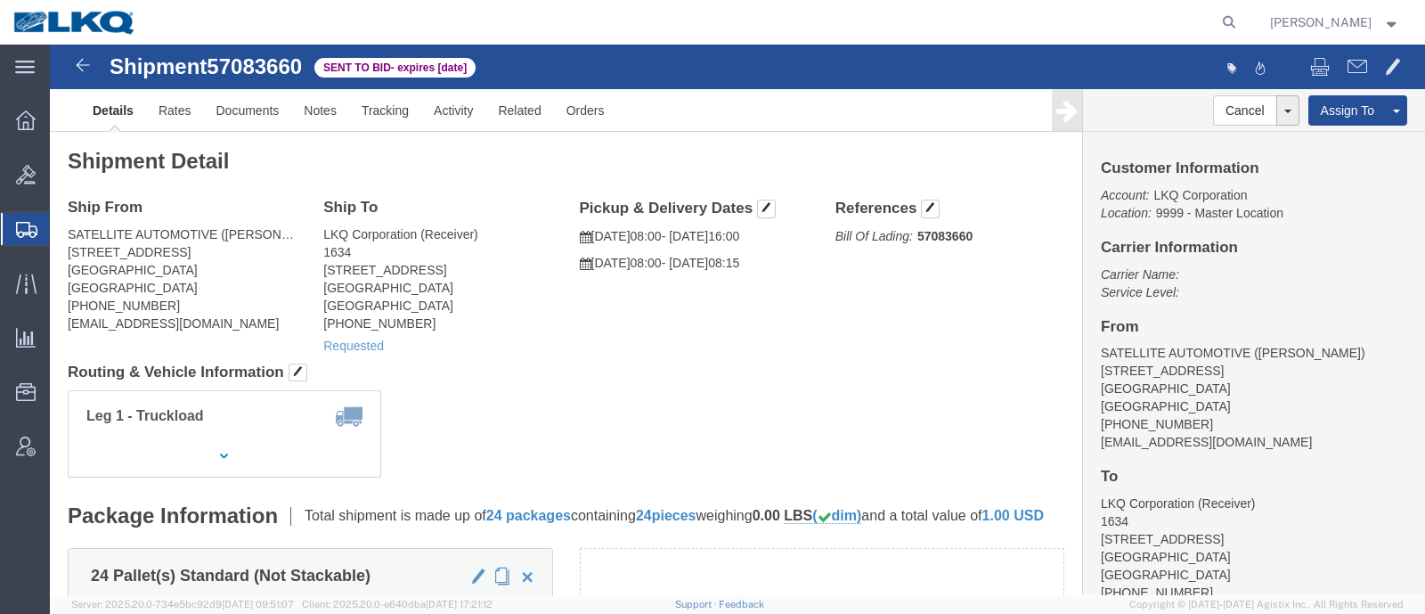
click h4 "Routing & Vehicle Information"
click div "Leg 1 - Truckload Vehicle 1: Standard Dry Van (53 Feet) Number of trucks: 1"
click link "Rates"
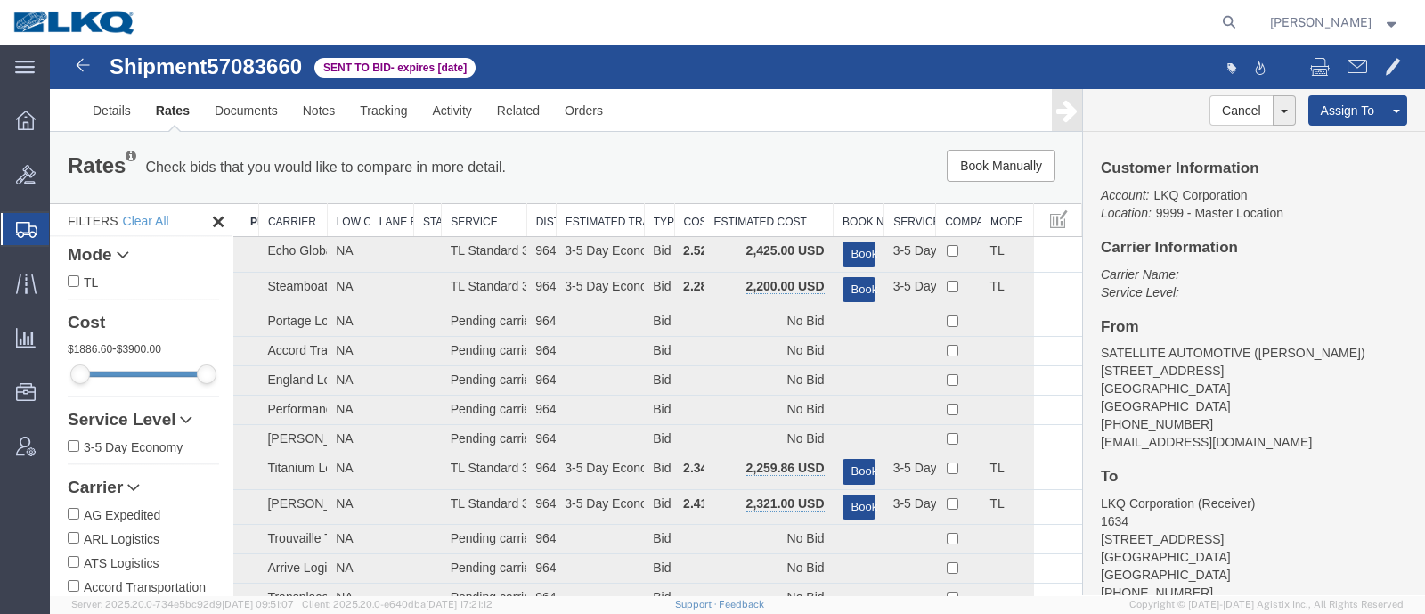
click at [619, 156] on div "Rates Check bids that you would like to compare in more detail. Compare Filter" at bounding box center [352, 168] width 597 height 36
drag, startPoint x: 754, startPoint y: 213, endPoint x: 710, endPoint y: 171, distance: 61.1
click at [756, 213] on th "Estimated Cost" at bounding box center [768, 220] width 129 height 33
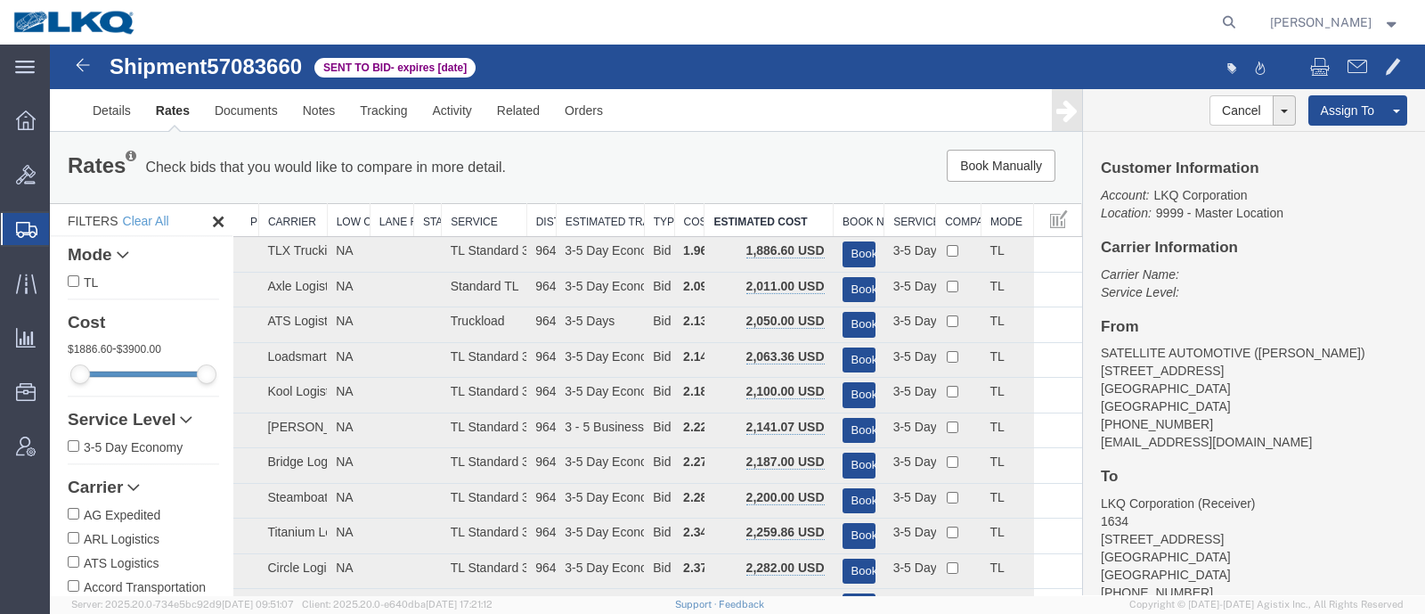
click at [709, 162] on div "Book Manually Pause Continue" at bounding box center [864, 166] width 427 height 32
click at [321, 114] on link "Notes" at bounding box center [319, 110] width 58 height 43
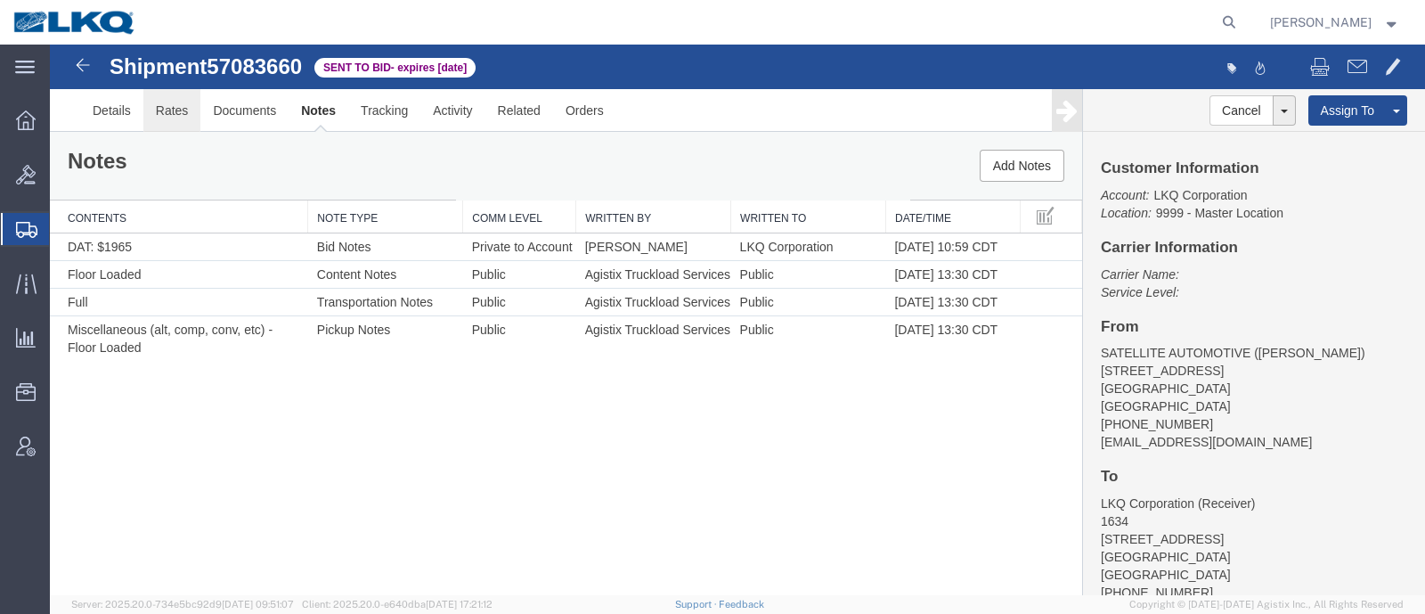
click at [179, 119] on link "Rates" at bounding box center [172, 110] width 58 height 43
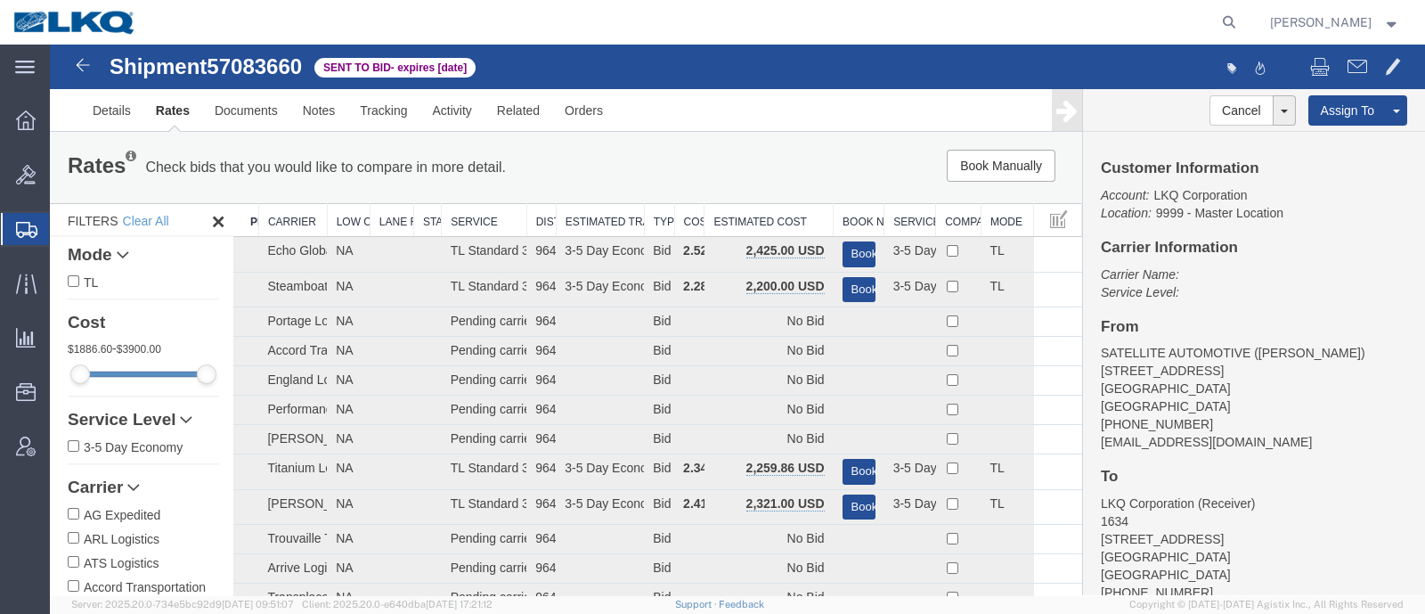
click at [752, 220] on th "Estimated Cost" at bounding box center [768, 220] width 129 height 33
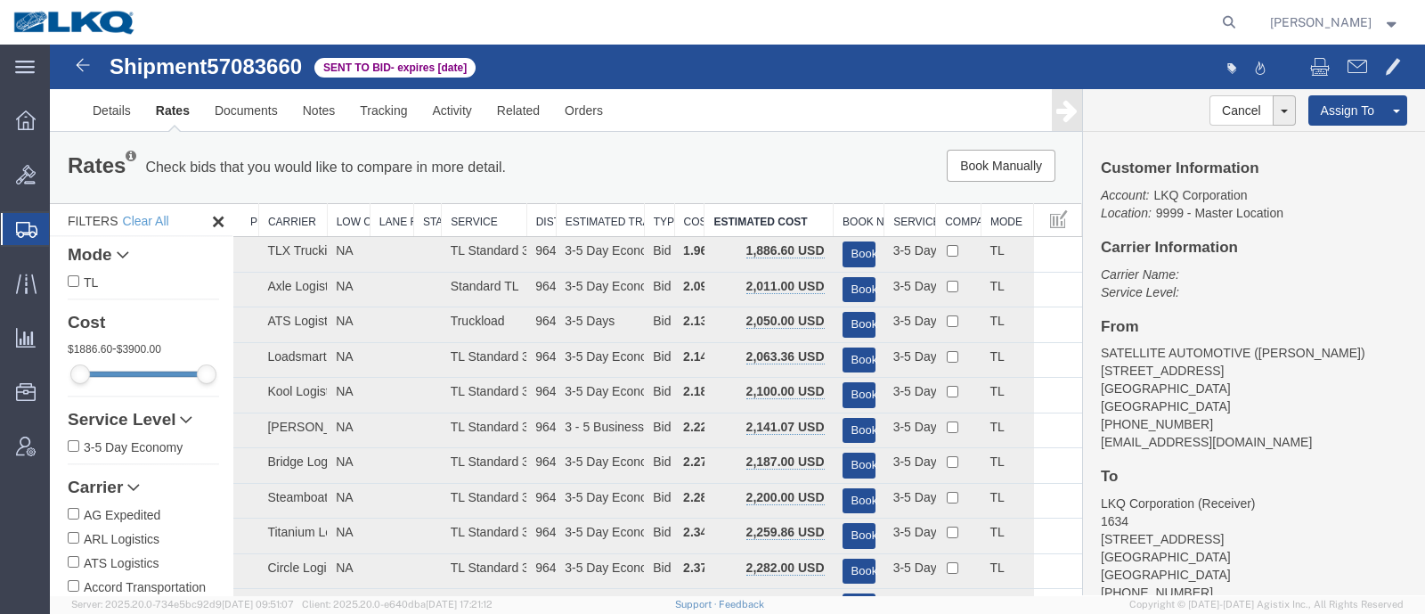
click at [641, 137] on div "Rates Check bids that you would like to compare in more detail. Compare Filter …" at bounding box center [566, 167] width 1032 height 71
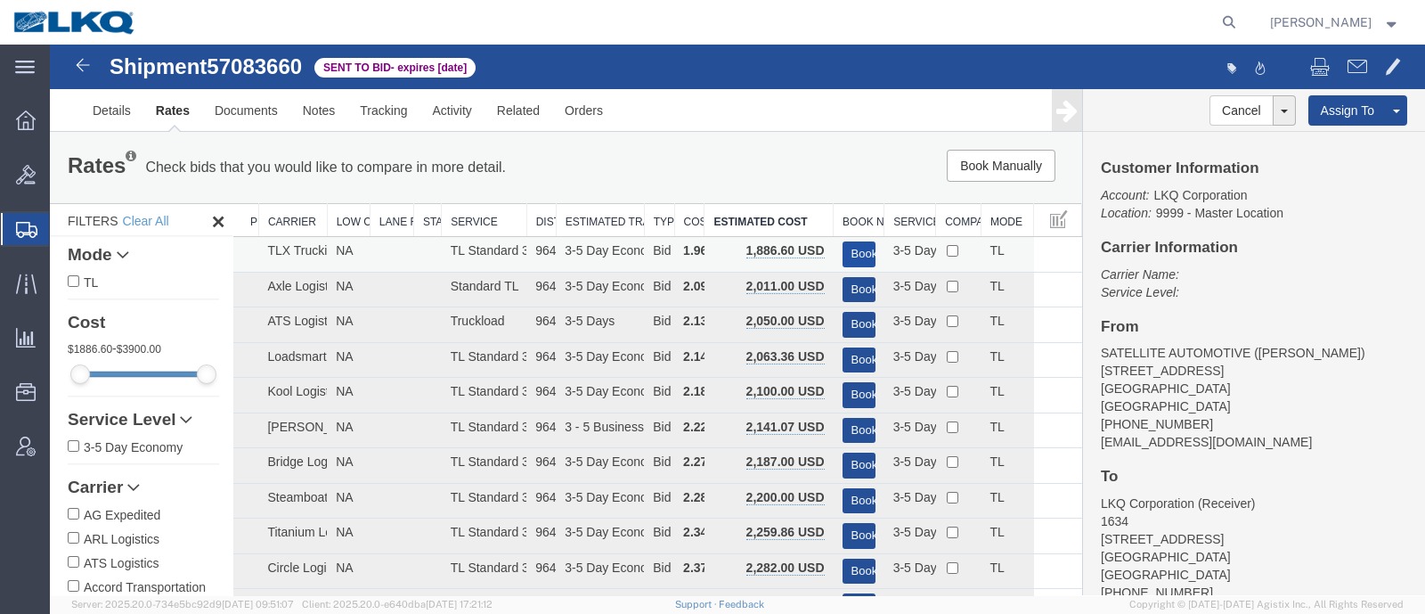
click at [842, 249] on button "Book" at bounding box center [858, 254] width 33 height 26
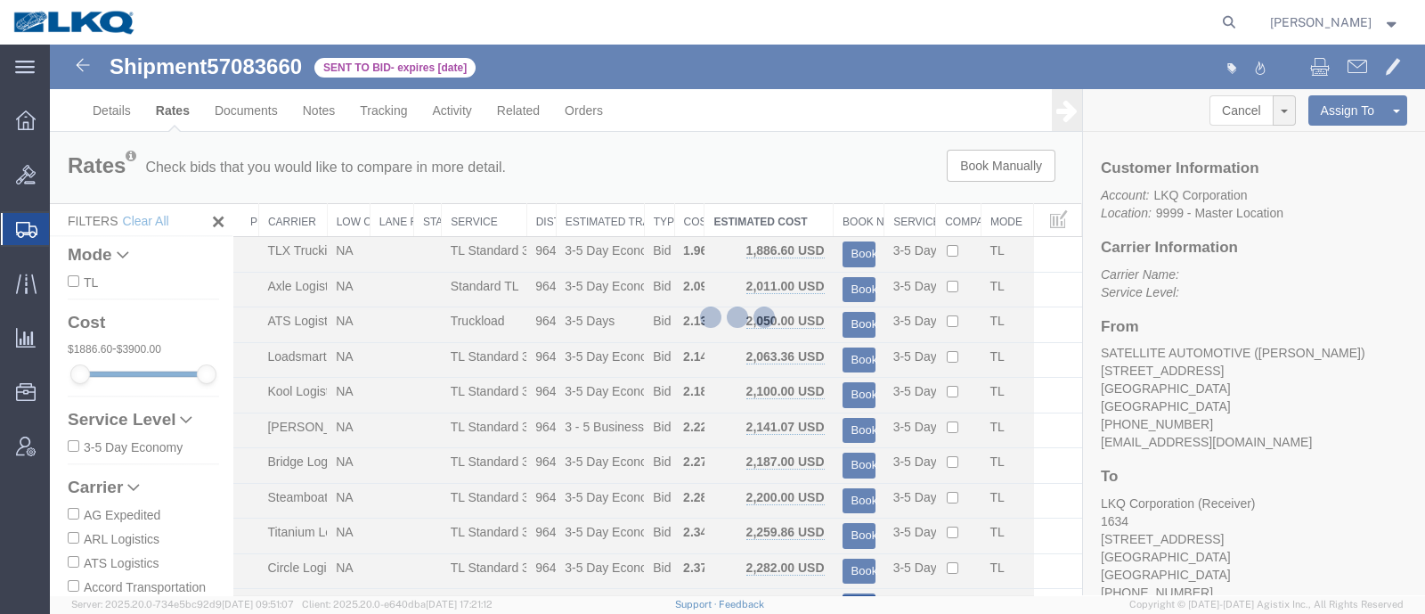
click at [784, 169] on div at bounding box center [737, 320] width 1375 height 550
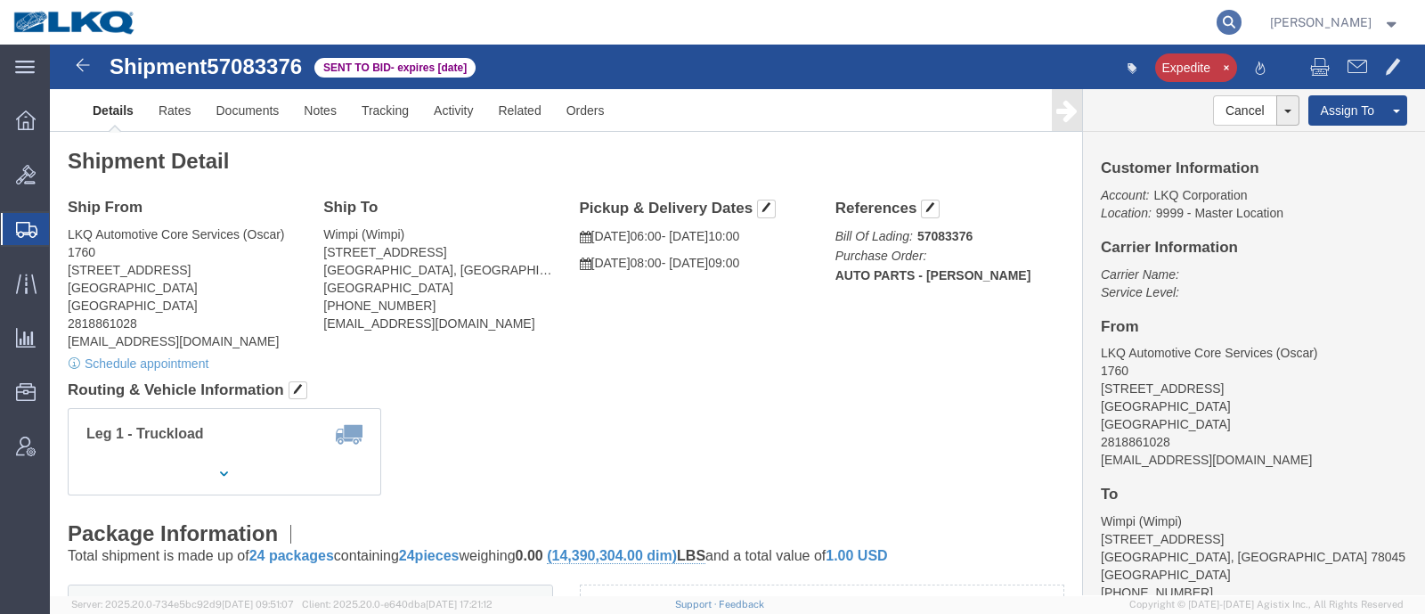
click at [1241, 16] on icon at bounding box center [1228, 22] width 25 height 25
paste input "57095512"
type input "57095512"
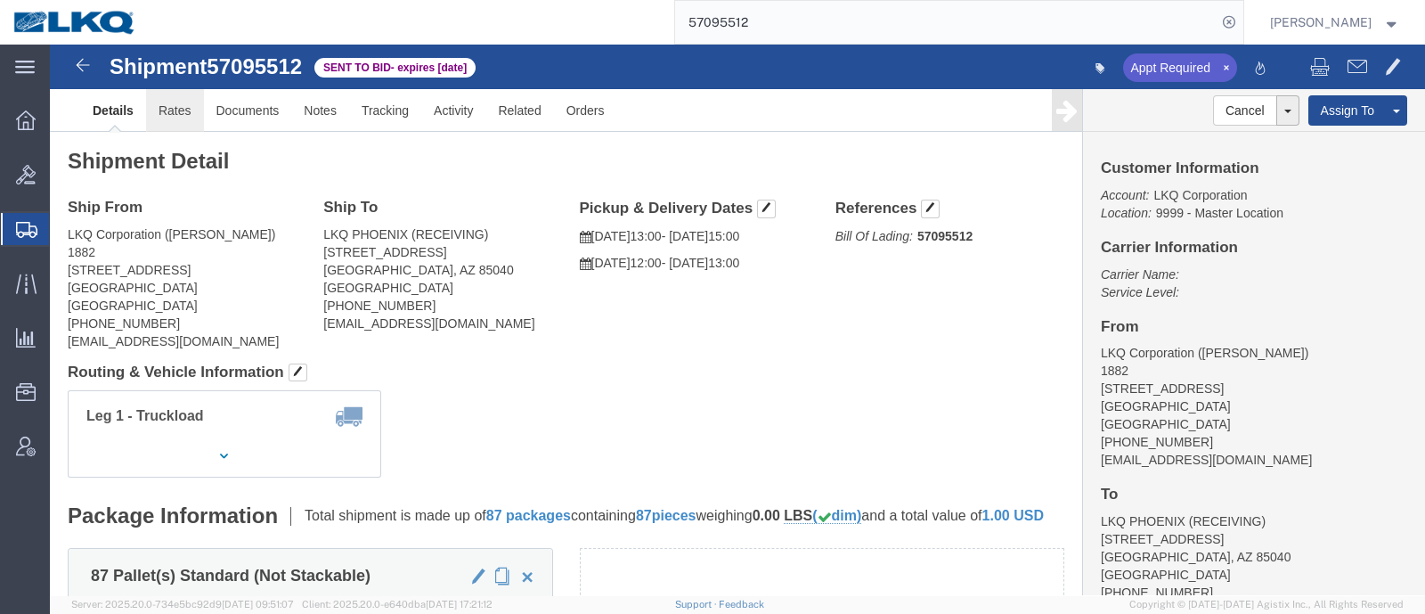
click link "Rates"
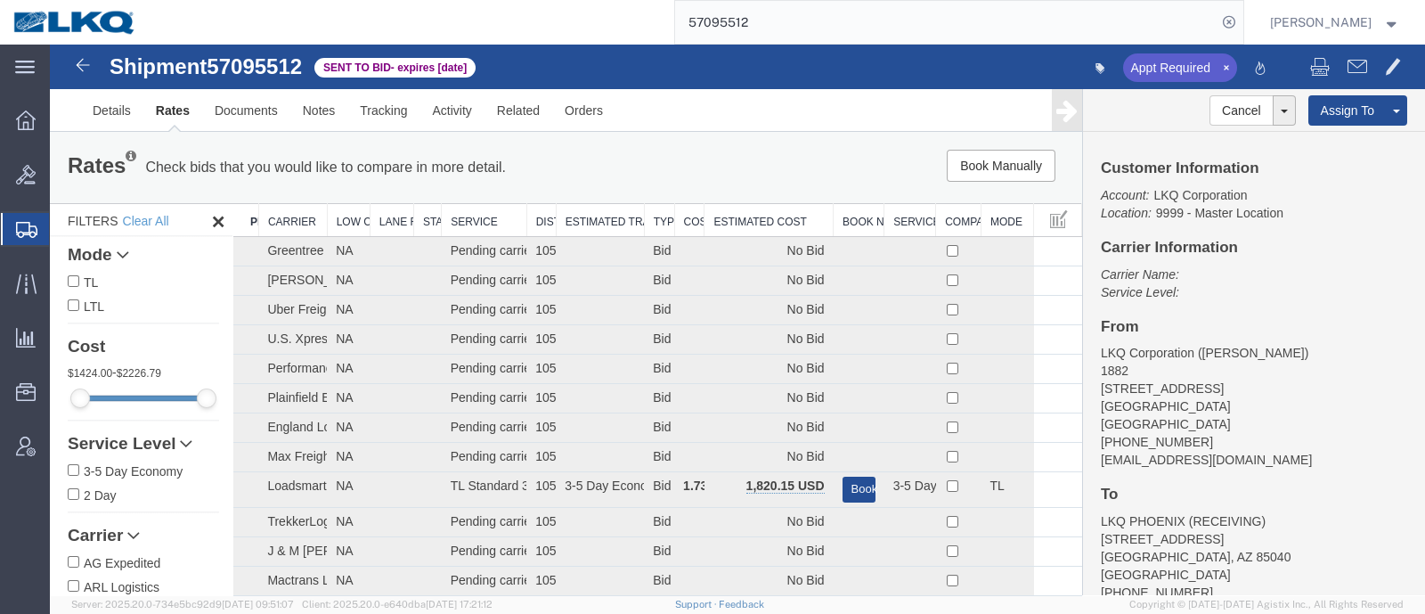
click at [770, 204] on th "Estimated Cost" at bounding box center [768, 220] width 129 height 33
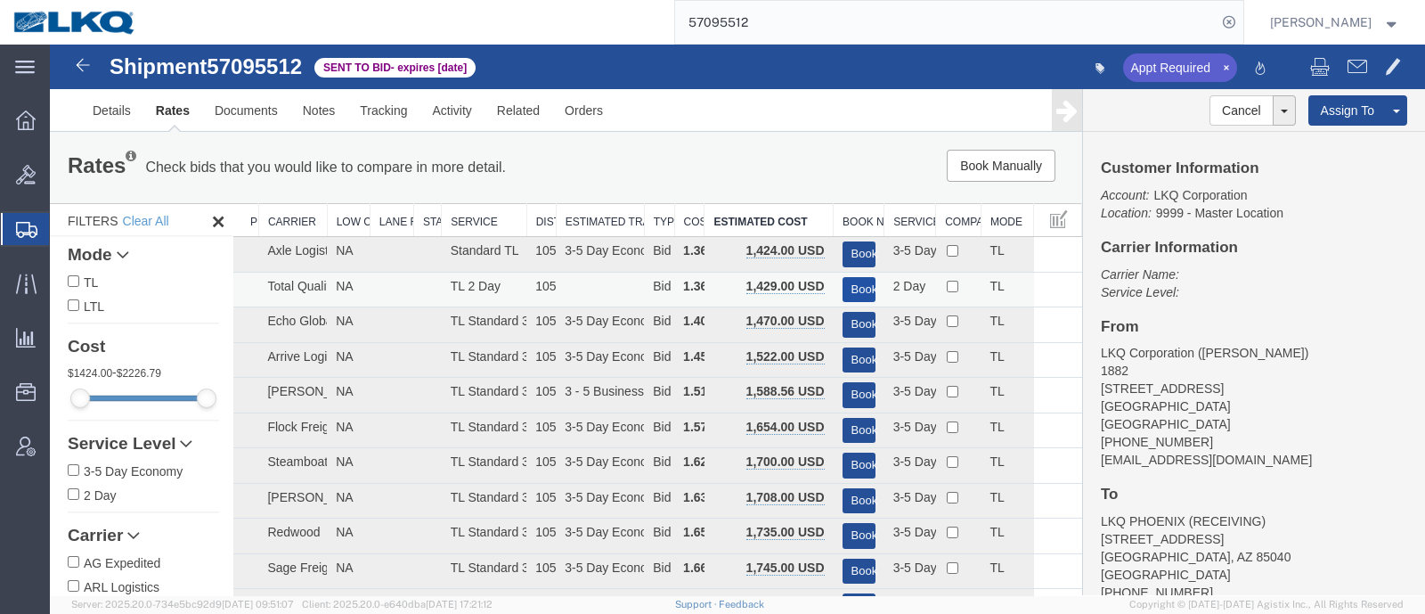
click at [852, 286] on button "Book" at bounding box center [858, 290] width 33 height 26
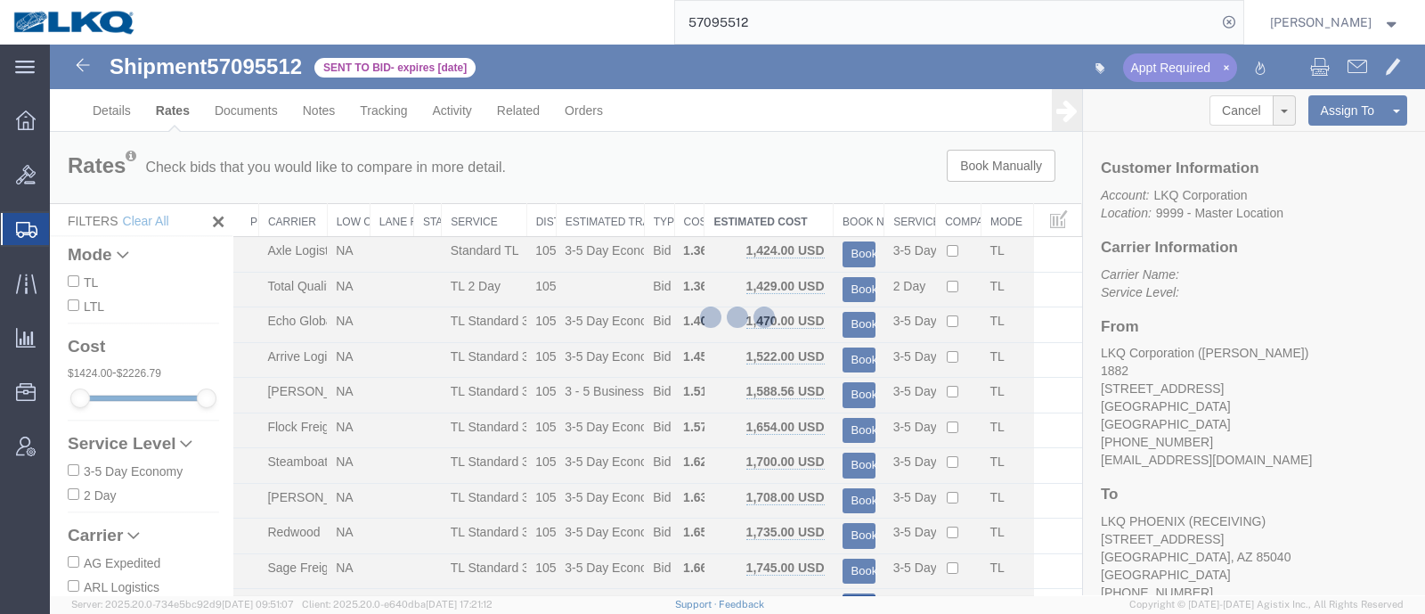
click at [764, 159] on div at bounding box center [737, 320] width 1375 height 550
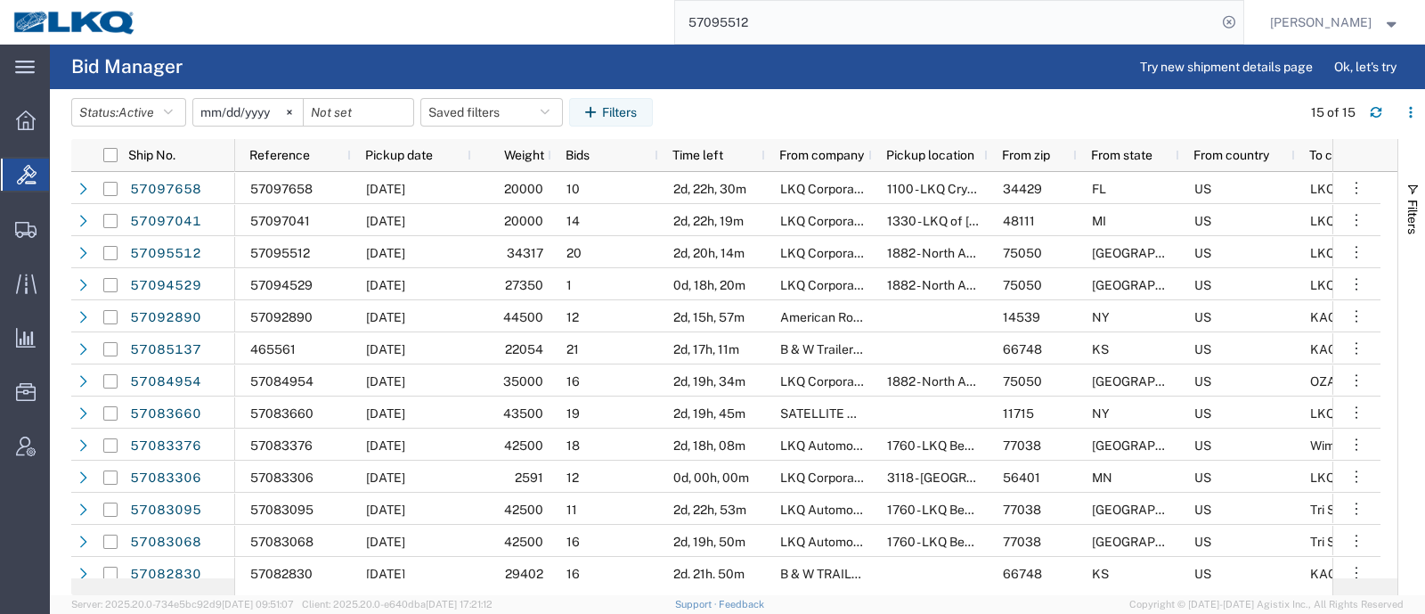
click at [828, 113] on agx-table-filter-chips "Status: Active Active All Awaiting Confirmation Awarded Closed Expired Open Wit…" at bounding box center [681, 118] width 1221 height 41
click at [626, 60] on agx-page-header "Bid Manager Try new shipment details page Ok, let's try" at bounding box center [737, 67] width 1375 height 45
click at [543, 59] on agx-page-header "Bid Manager Try new shipment details page Ok, let's try" at bounding box center [737, 67] width 1375 height 45
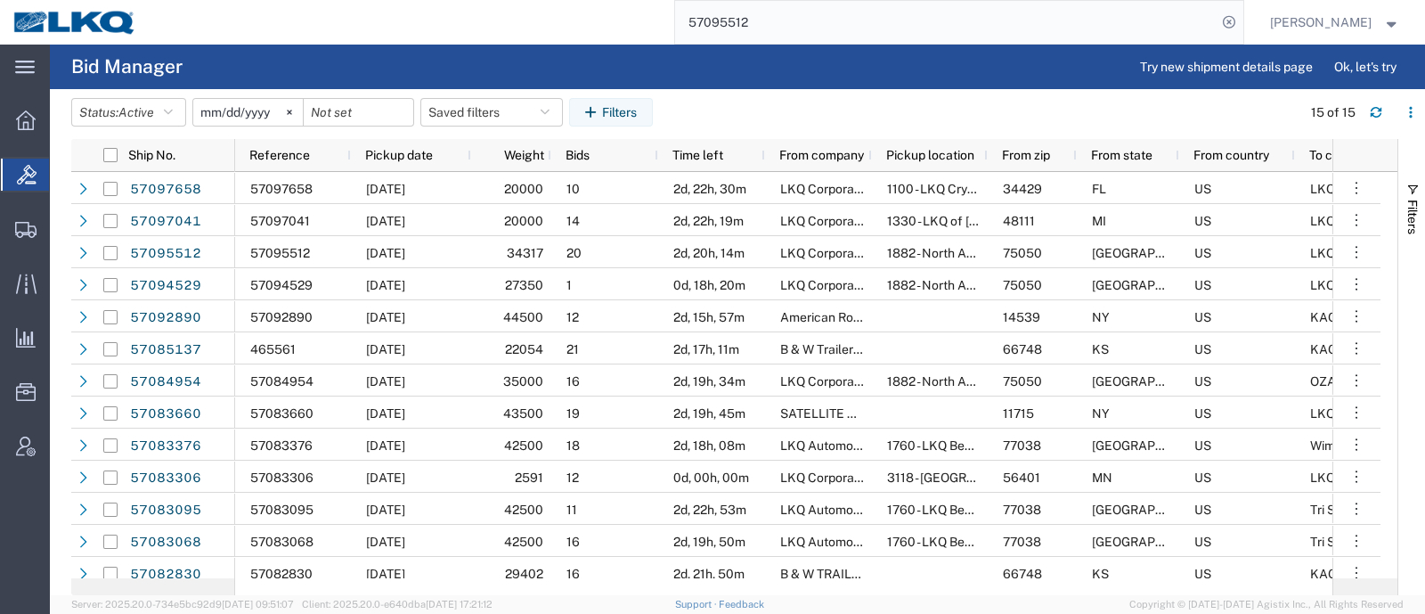
click at [543, 59] on agx-page-header "Bid Manager Try new shipment details page Ok, let's try" at bounding box center [737, 67] width 1375 height 45
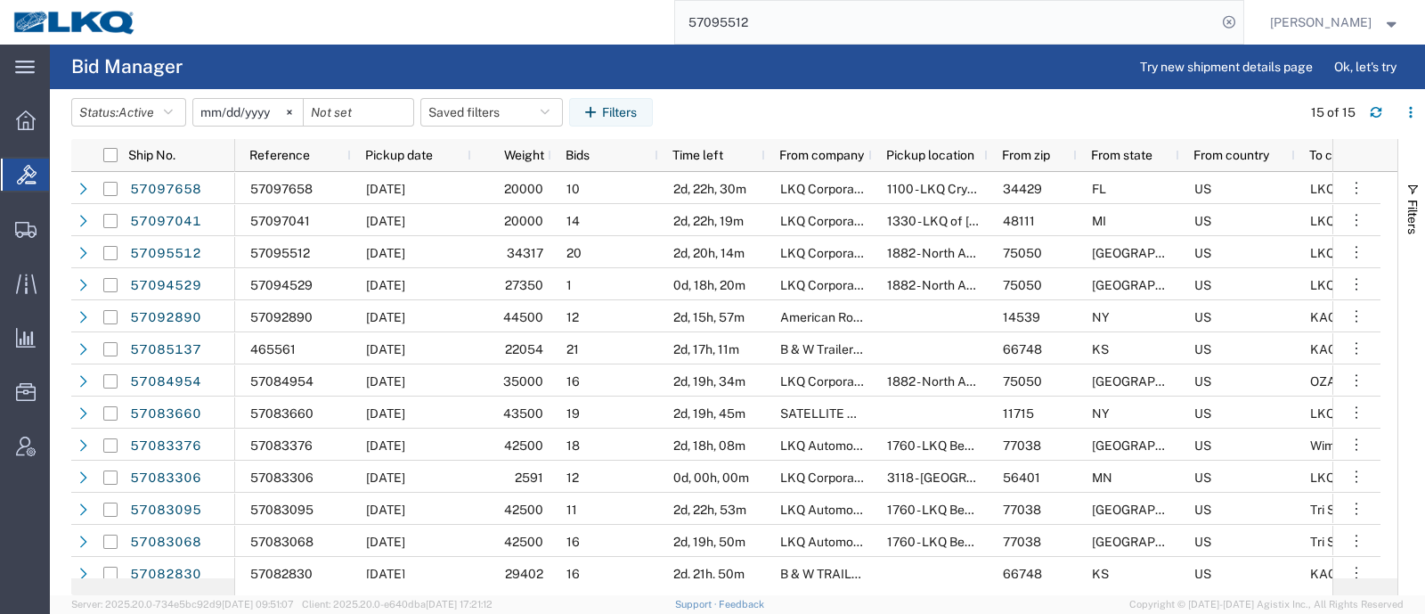
click at [543, 59] on agx-page-header "Bid Manager Try new shipment details page Ok, let's try" at bounding box center [737, 67] width 1375 height 45
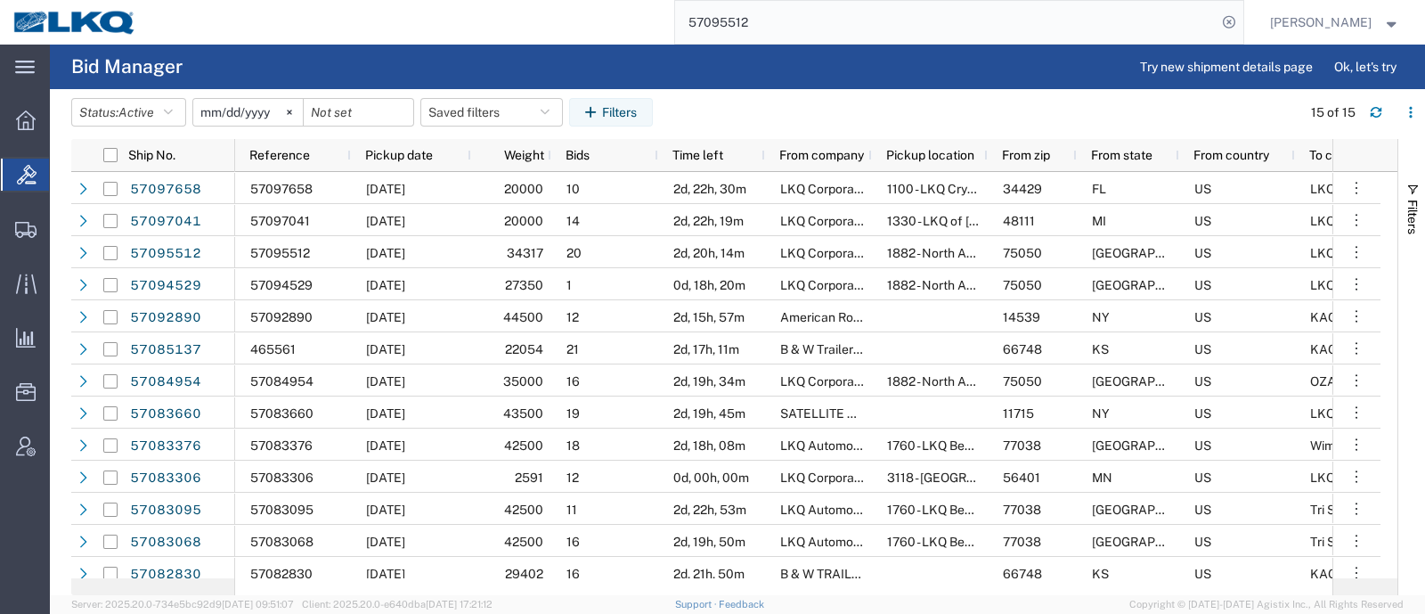
click at [543, 59] on agx-page-header "Bid Manager Try new shipment details page Ok, let's try" at bounding box center [737, 67] width 1375 height 45
click at [707, 98] on agx-table-filter-chips "Status: Active Active All Awaiting Confirmation Awarded Closed Expired Open Wit…" at bounding box center [681, 118] width 1221 height 41
click at [1271, 109] on agx-table-filter-chips "Status: Active Active All Awaiting Confirmation Awarded Closed Expired Open Wit…" at bounding box center [681, 118] width 1221 height 41
click at [475, 110] on button "Saved filters" at bounding box center [491, 112] width 142 height 28
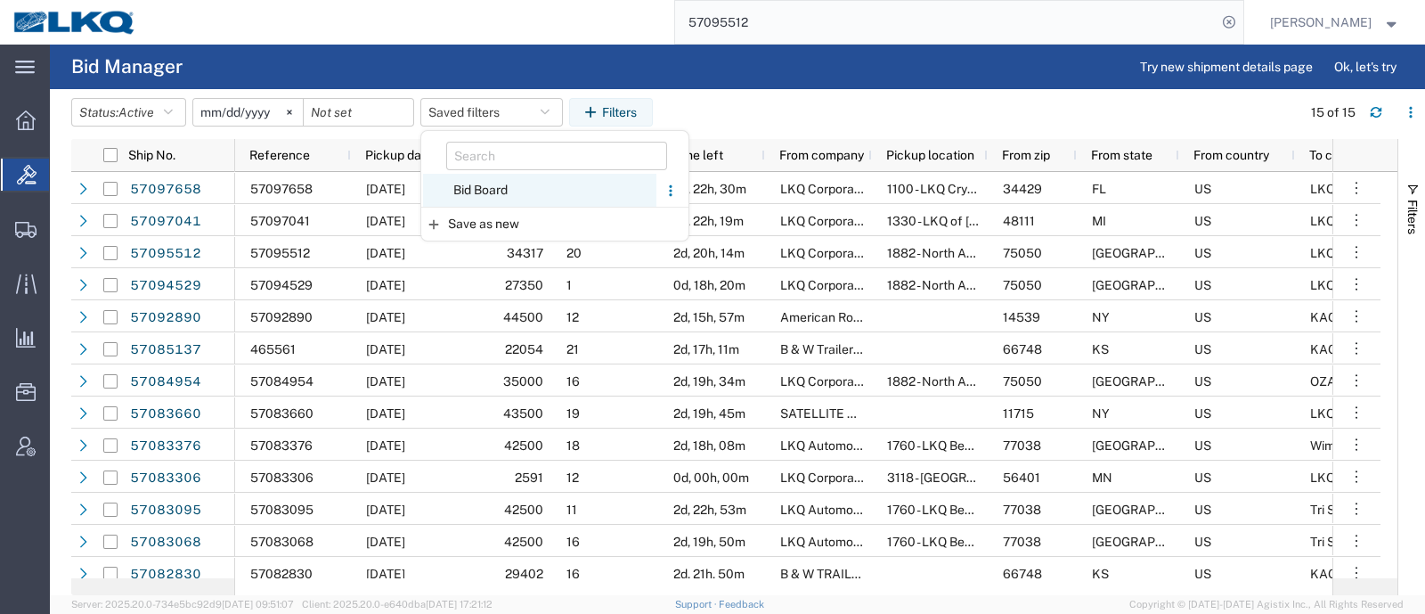
click at [485, 193] on span "Bid Board" at bounding box center [539, 190] width 233 height 33
type input "[DATE]"
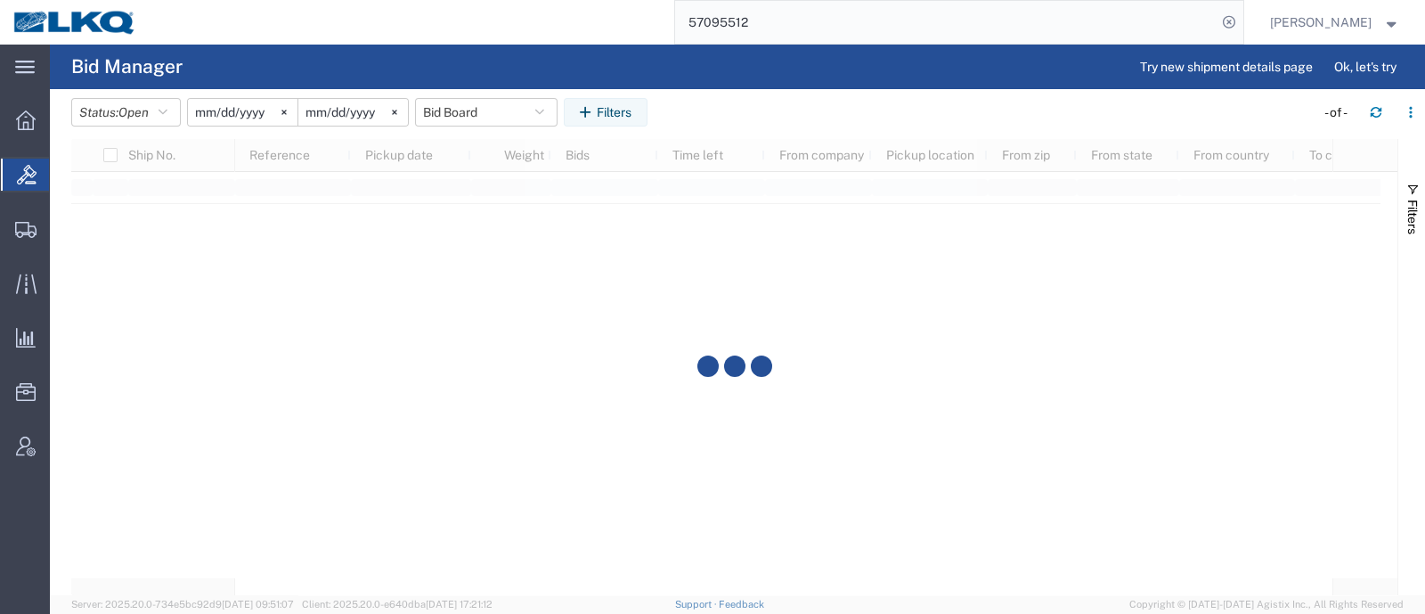
click at [744, 113] on agx-table-filter-chips "Status: Open Active All Awaiting Confirmation Awarded Closed Expired Open Withd…" at bounding box center [688, 118] width 1234 height 41
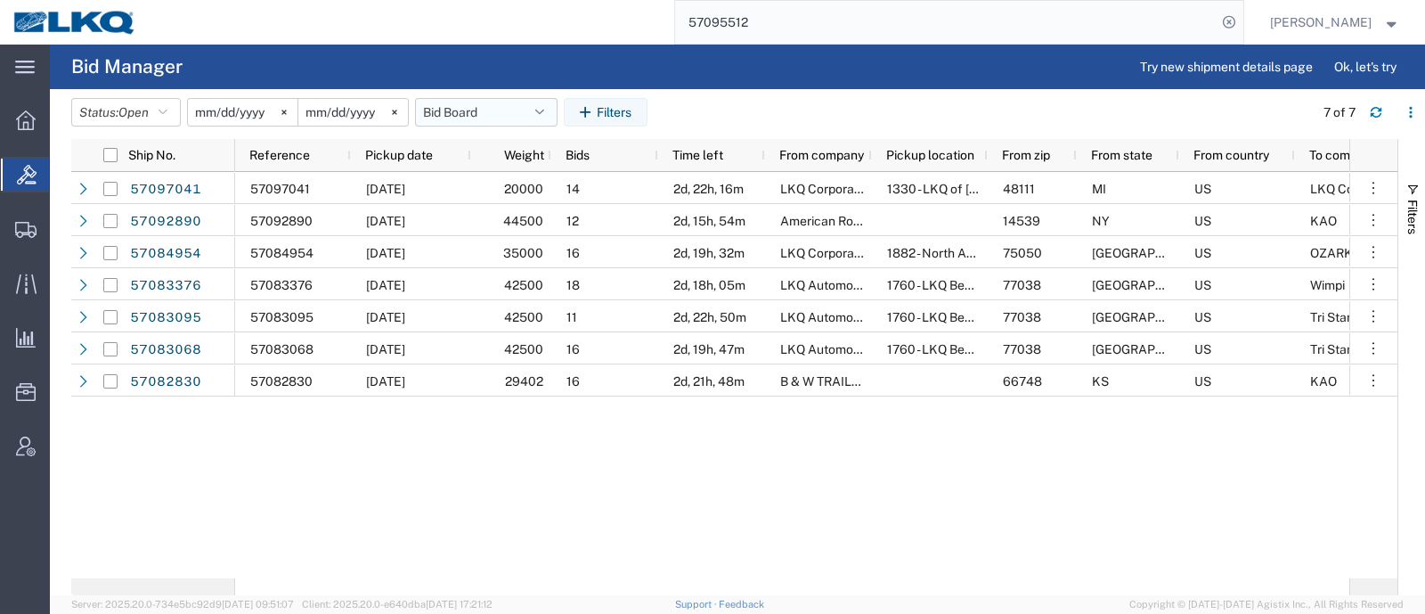
click at [481, 114] on button "Bid Board" at bounding box center [486, 112] width 142 height 28
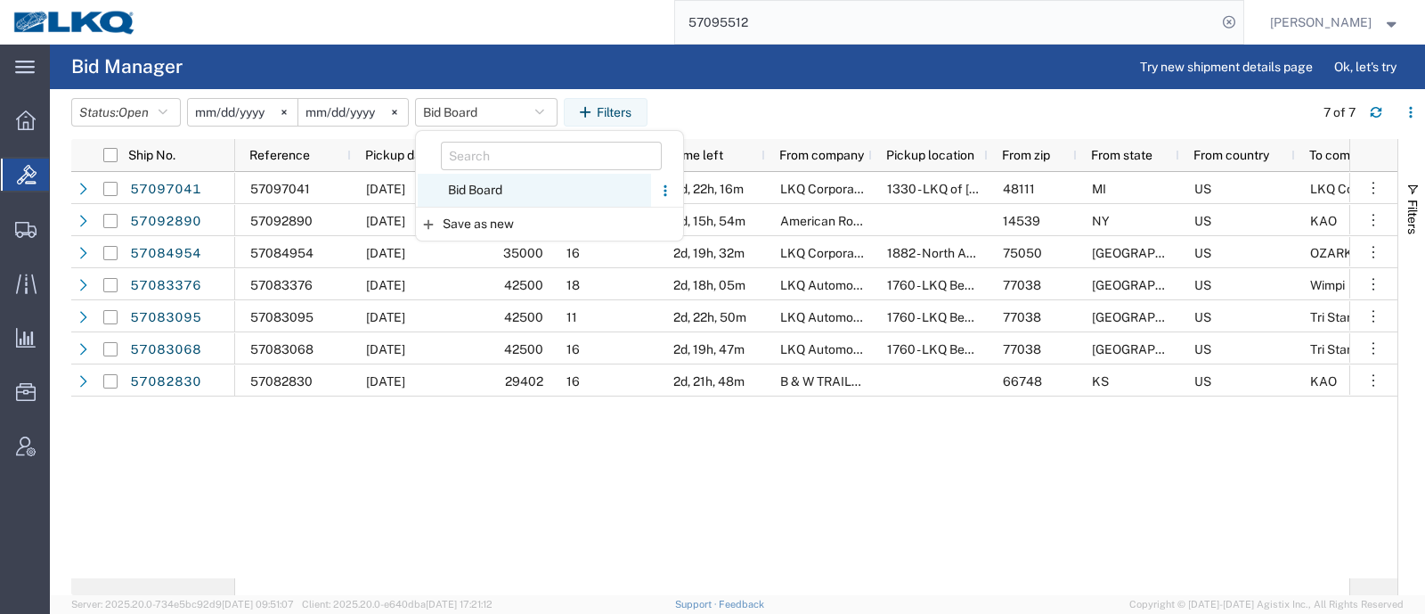
click at [505, 193] on span "Bid Board" at bounding box center [534, 190] width 233 height 33
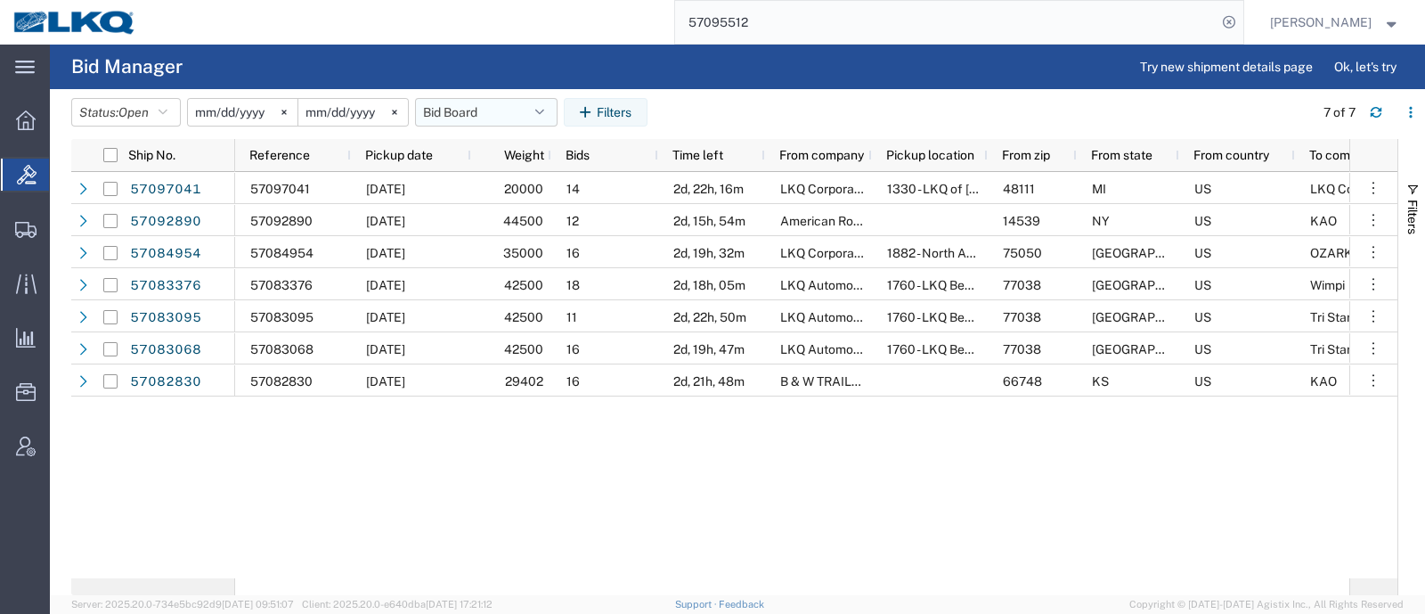
click at [466, 115] on button "Bid Board" at bounding box center [486, 112] width 142 height 28
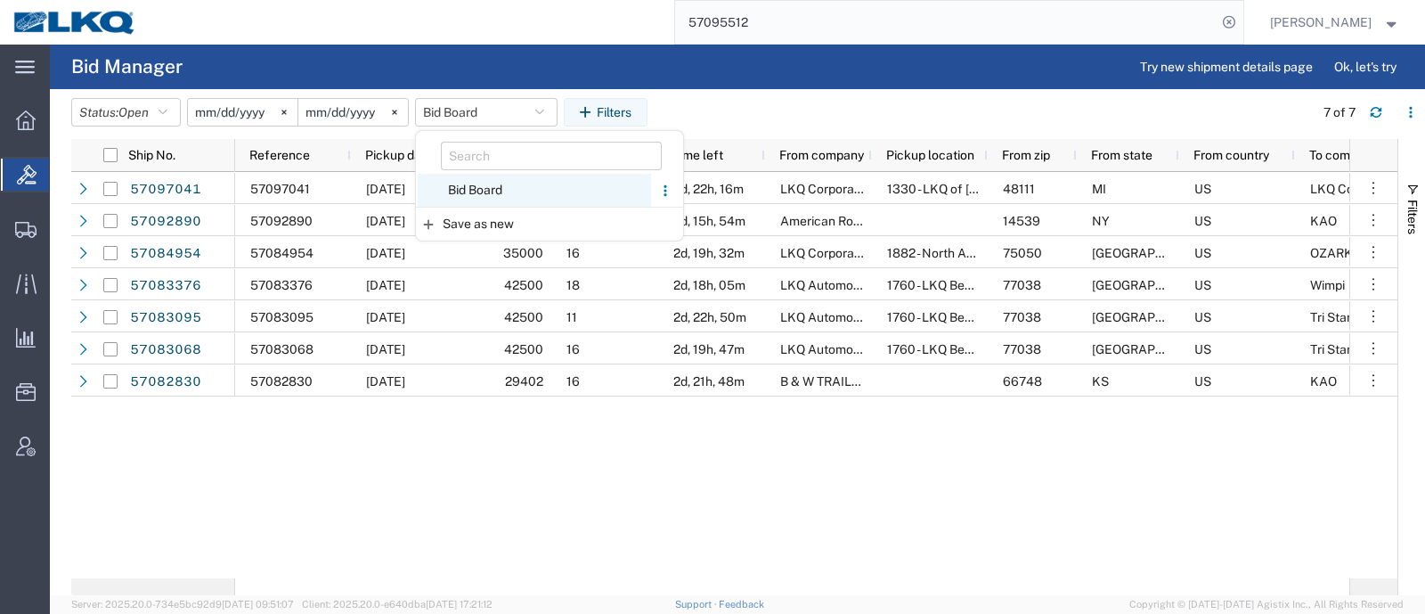
click at [487, 186] on span "Bid Board" at bounding box center [534, 190] width 233 height 33
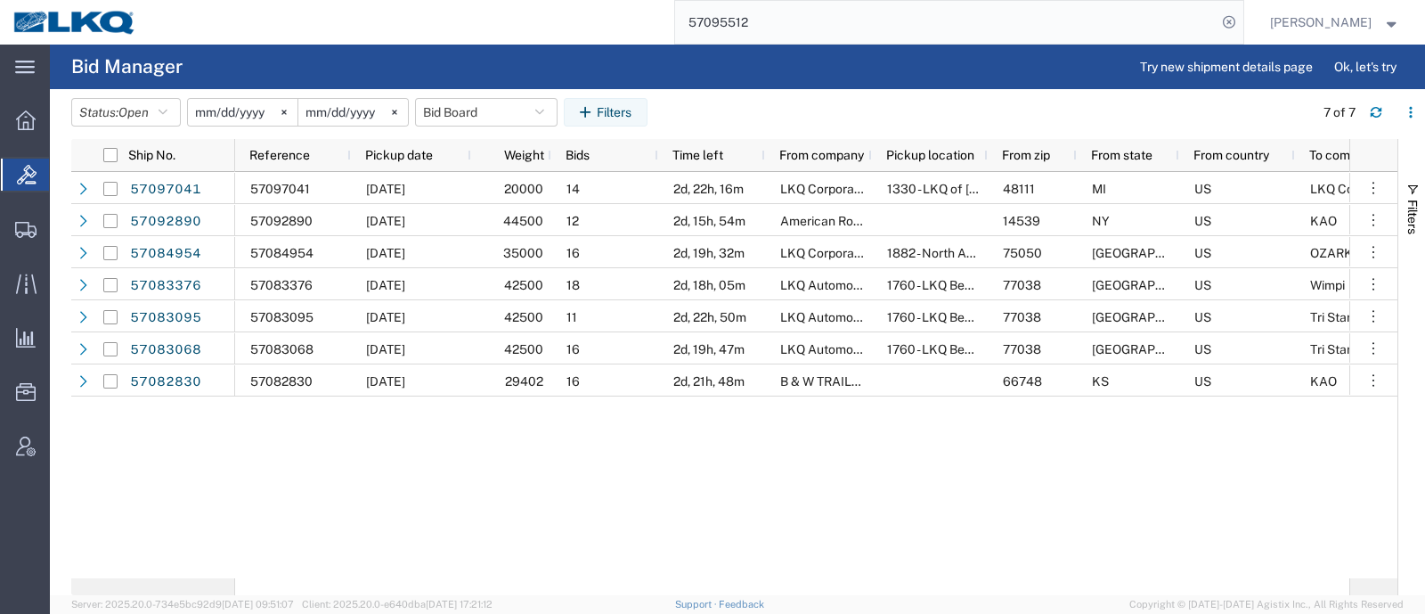
click at [695, 110] on agx-table-filter-chips "Status: Open Active All Awaiting Confirmation Awarded Closed Expired Open Withd…" at bounding box center [687, 118] width 1233 height 41
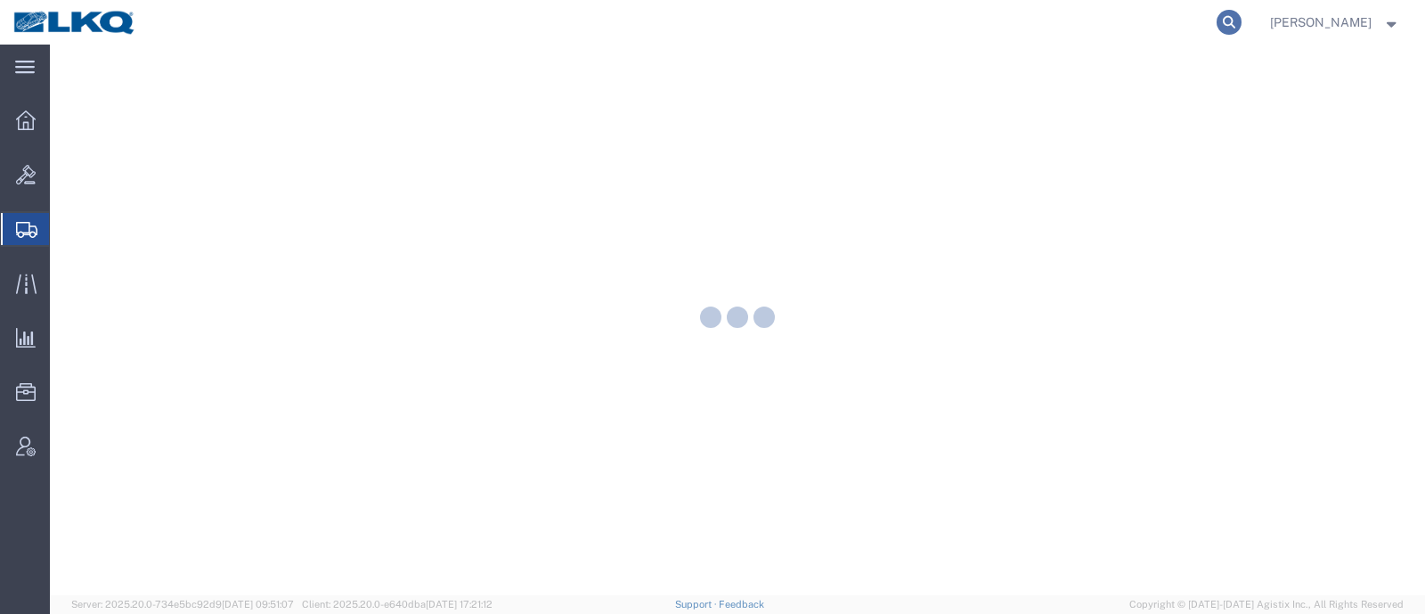
click at [1241, 32] on icon at bounding box center [1228, 22] width 25 height 25
paste input "57082653"
type input "57082653"
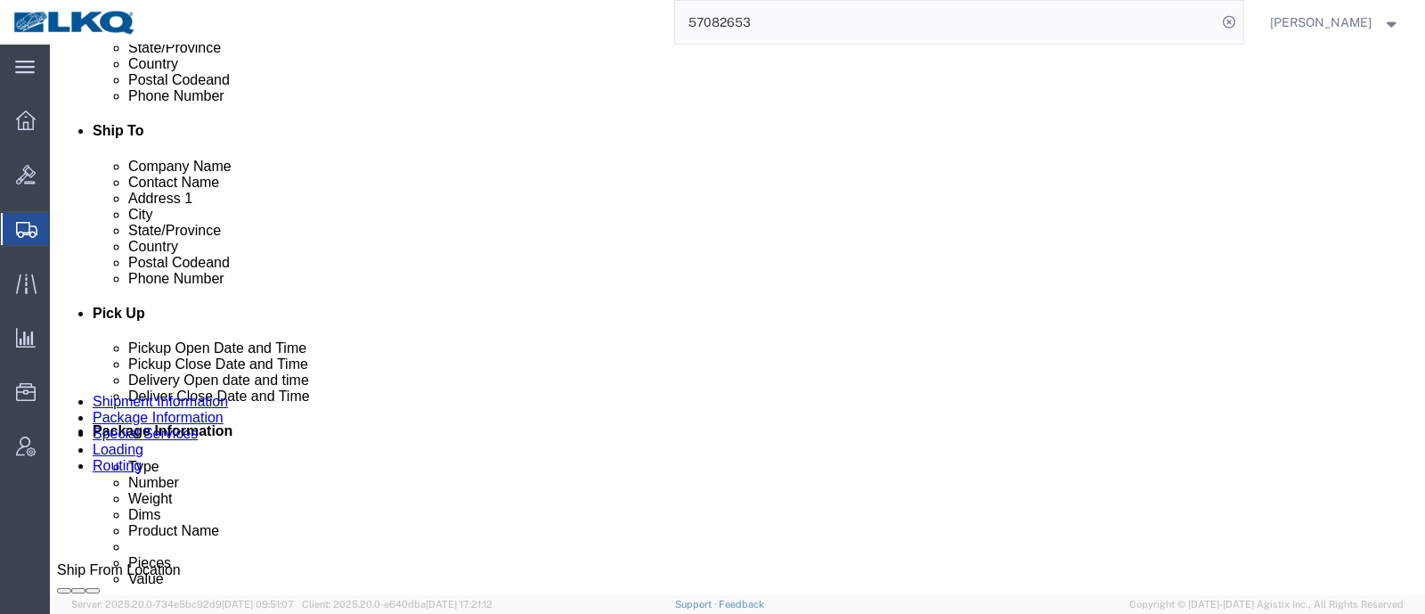
select select
select select "65991"
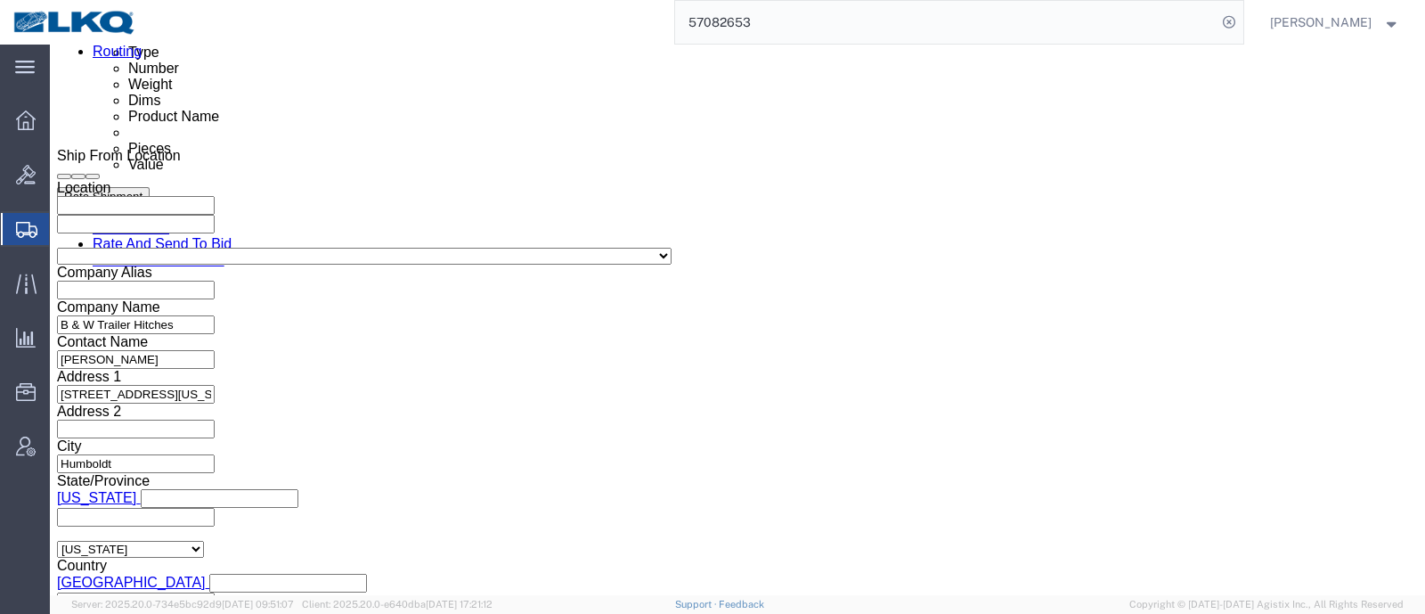
scroll to position [1002, 0]
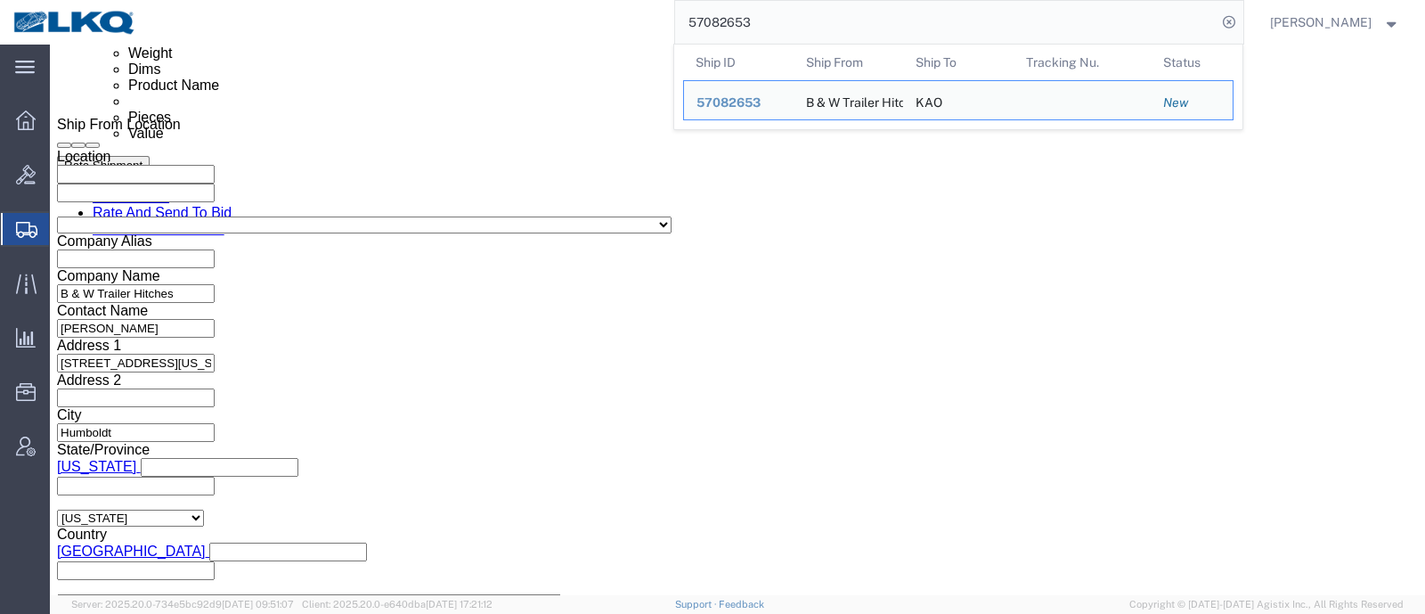
drag, startPoint x: 213, startPoint y: 417, endPoint x: 184, endPoint y: 420, distance: 28.7
click div "Select Account Type Activity ID Airline Appointment Number ASN Batch Request # …"
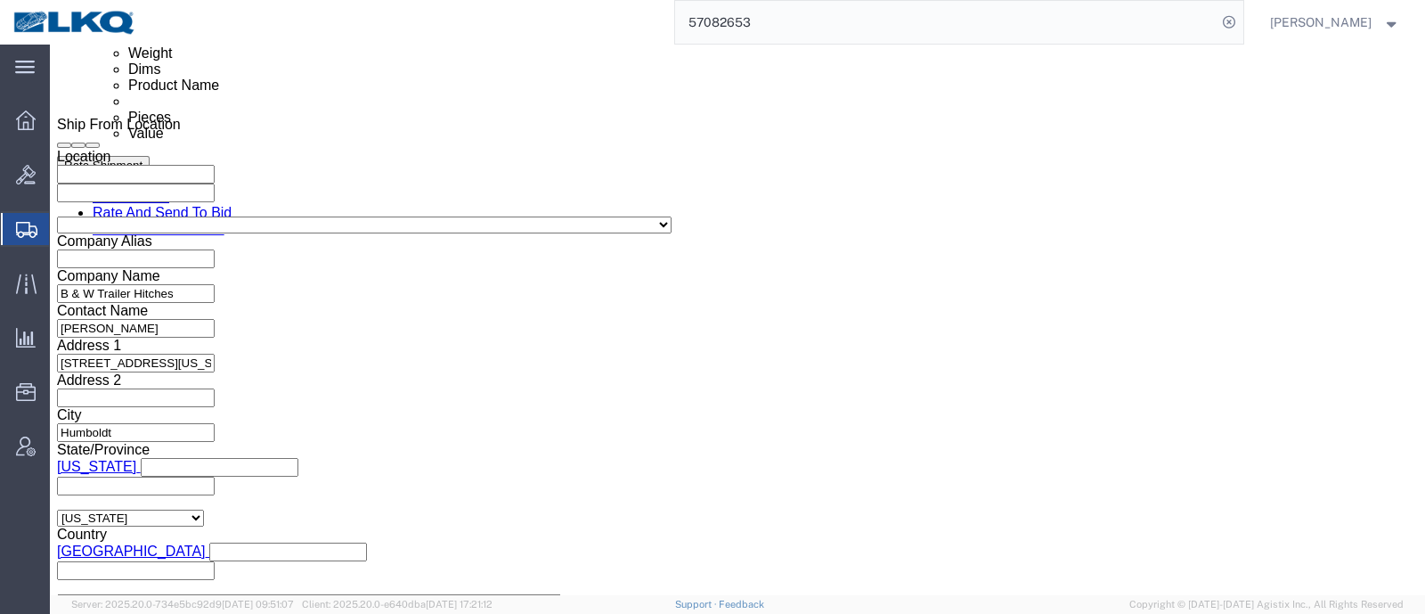
type input "489711"
click div "Ship From Location Location My Profile Location 1100 - LKQ [GEOGRAPHIC_DATA] 11…"
click div
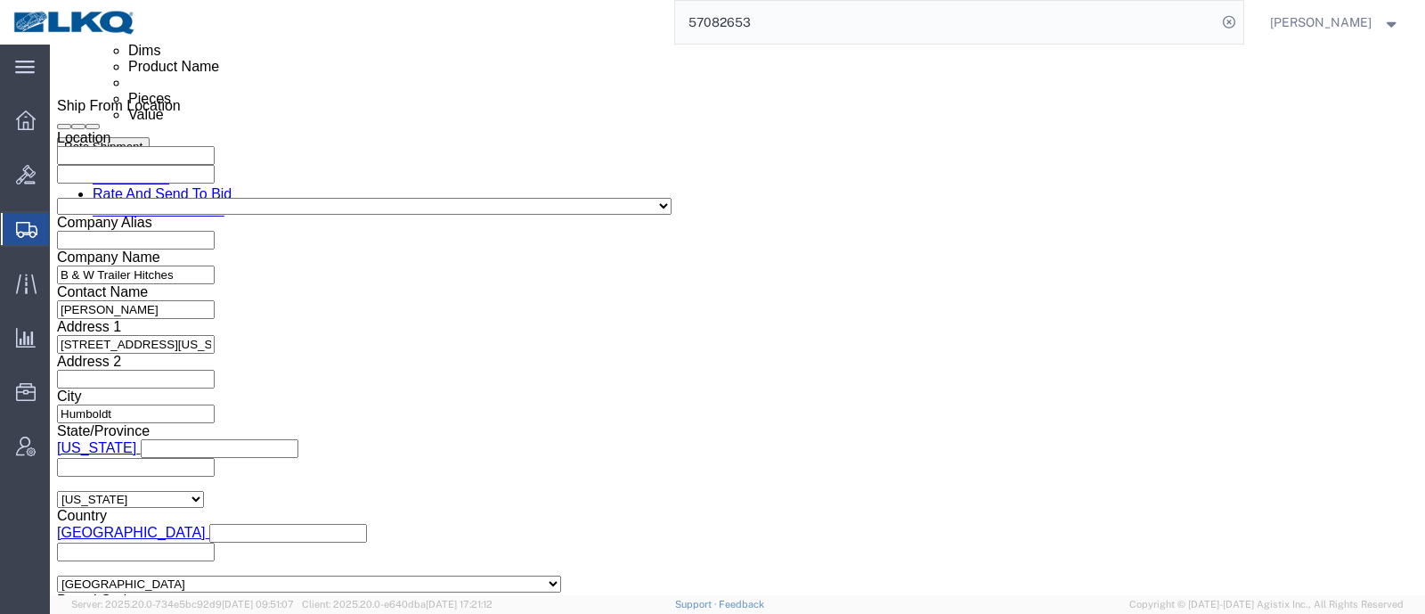
click button "Apply"
click div "[DATE] 11:00 PM"
type input "7:00 AM"
click button "Apply"
click div "Deliver Close Date Deliver Close Time Deliver Close Date and Time"
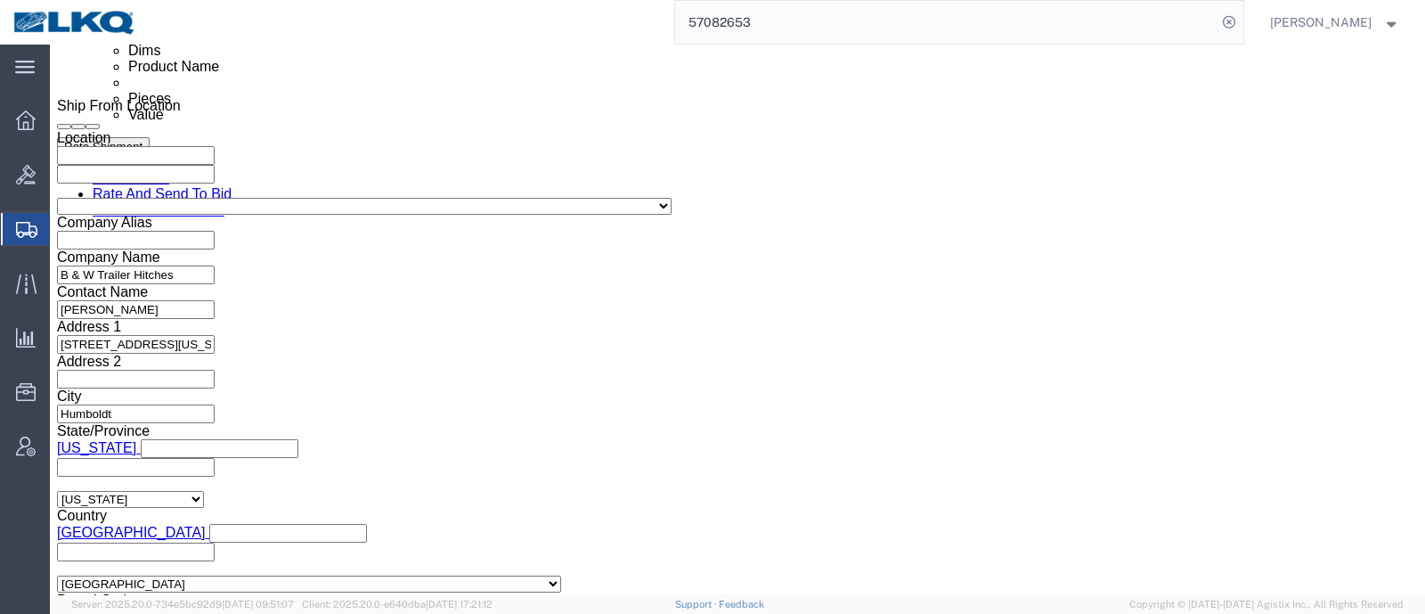
click div
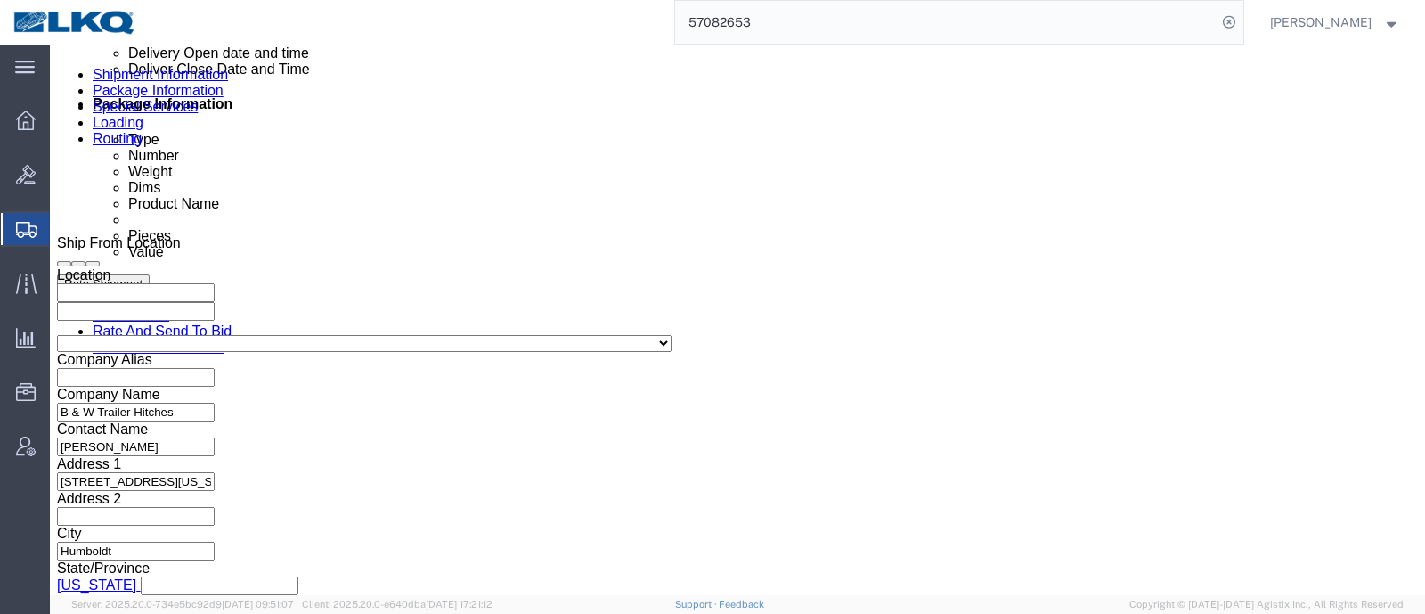
scroll to position [687, 0]
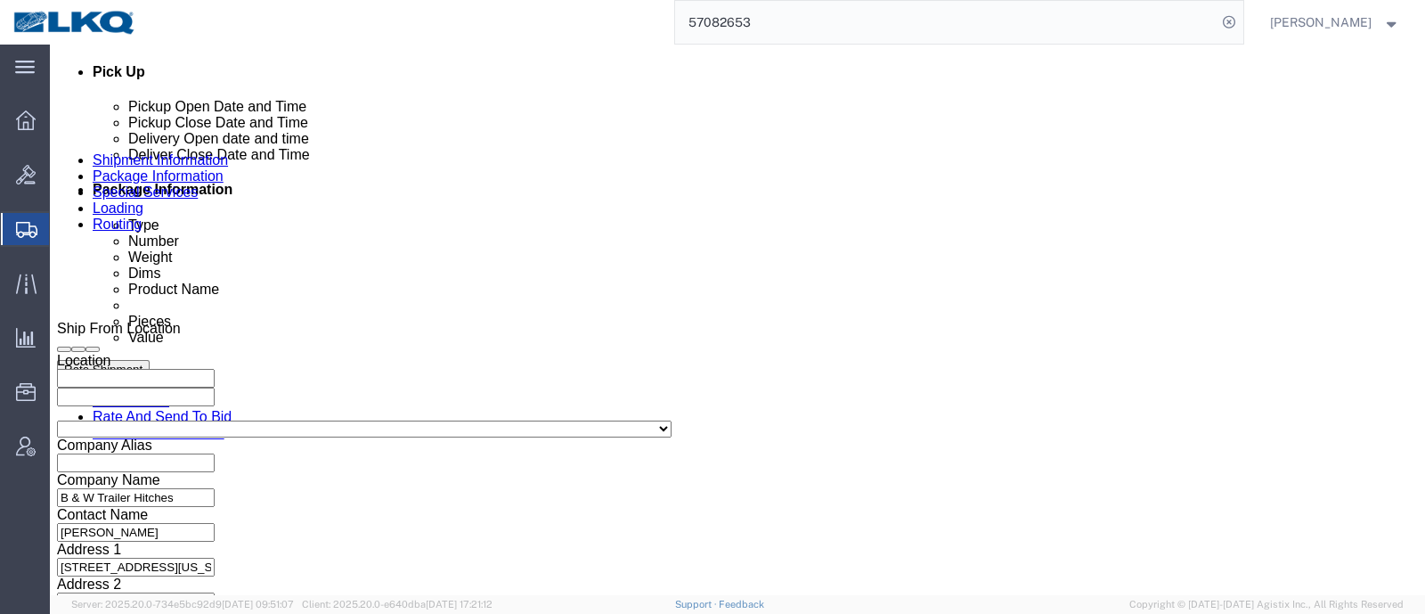
click div "[DATE] 7:00 AM"
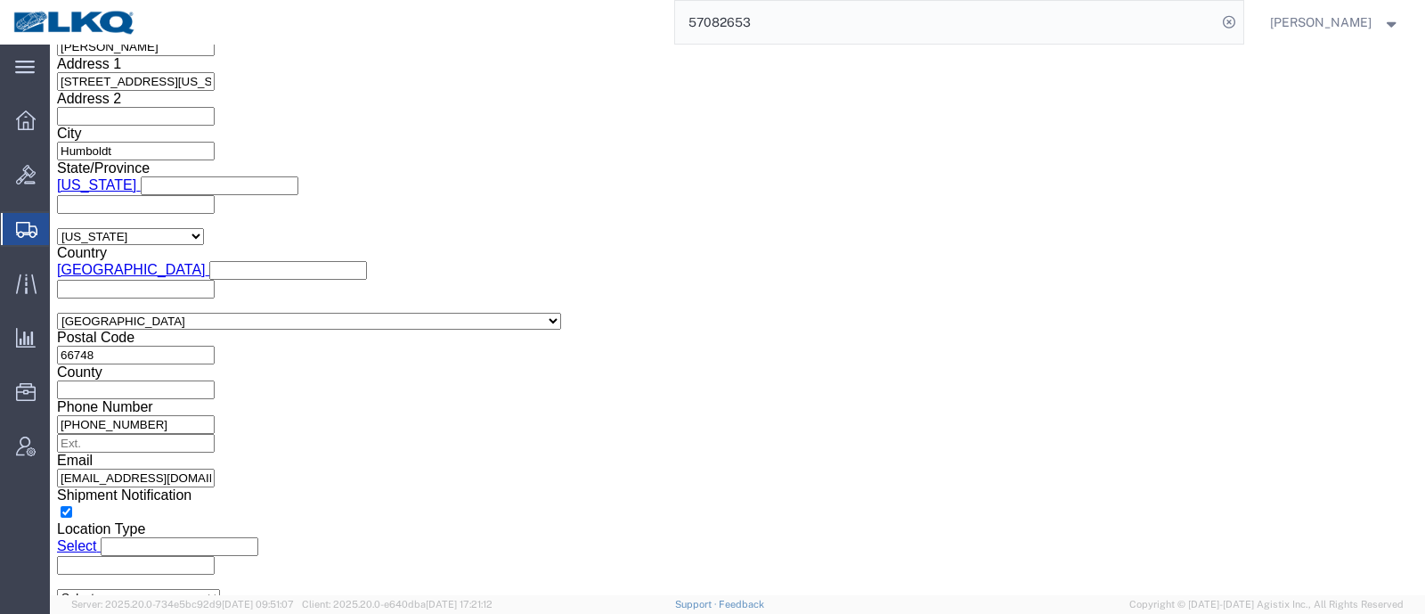
click div "Mode Select Air Less than Truckload Multi-Leg Ocean Freight Rail Small Parcel T…"
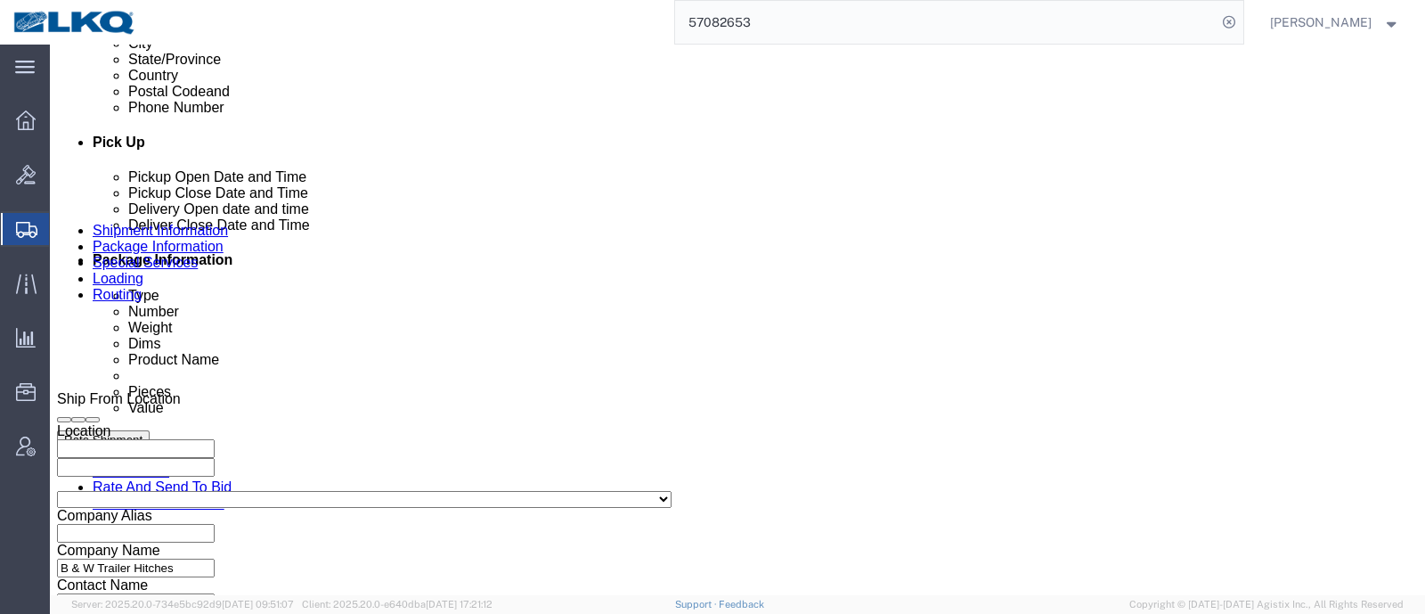
scroll to position [727, 0]
click icon
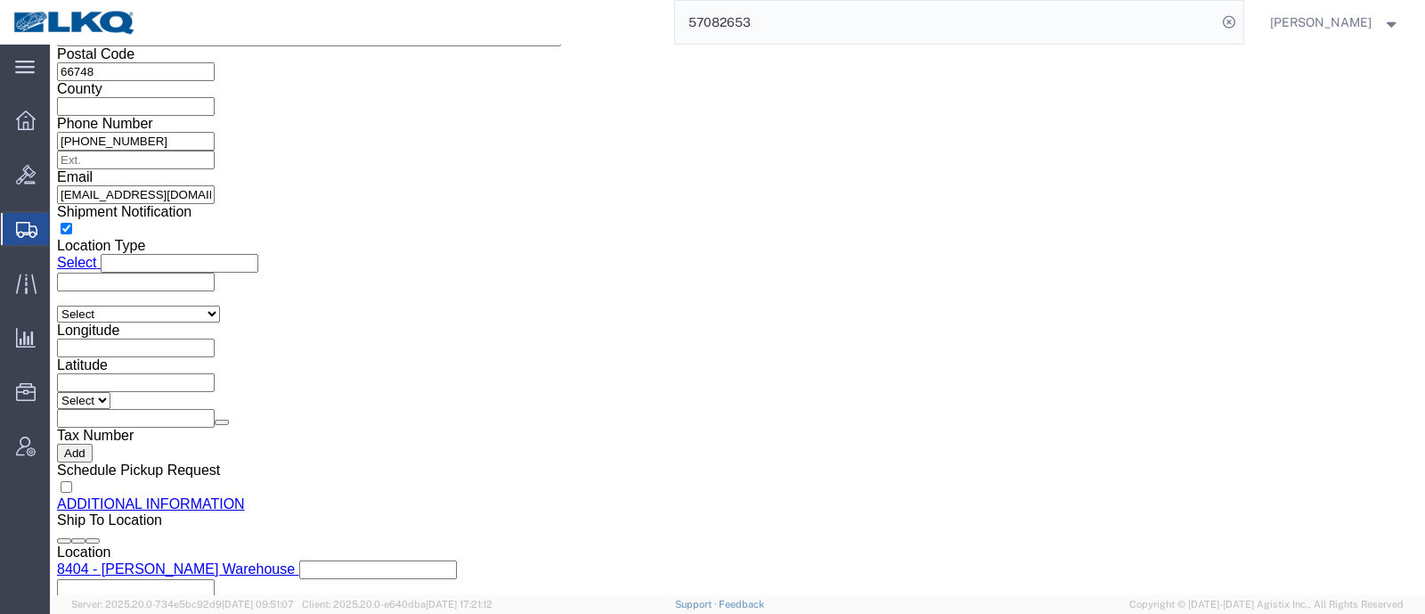
scroll to position [1840, 0]
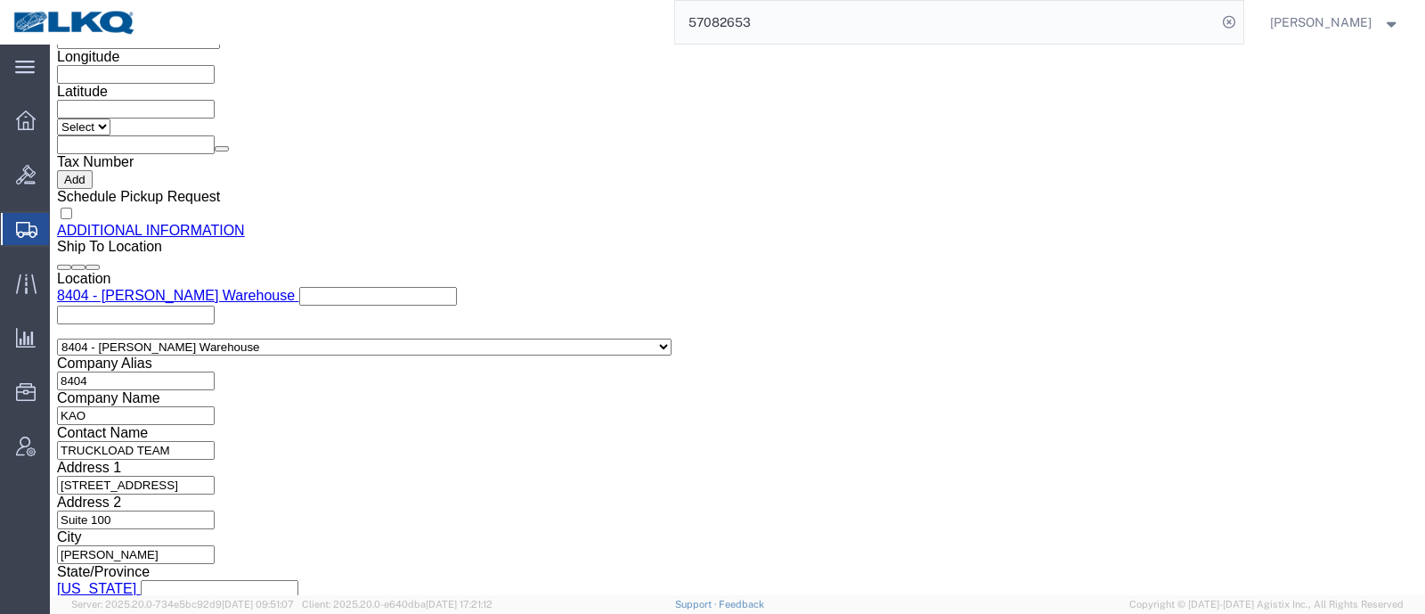
click input "[EMAIL_ADDRESS][DOMAIN_NAME]"
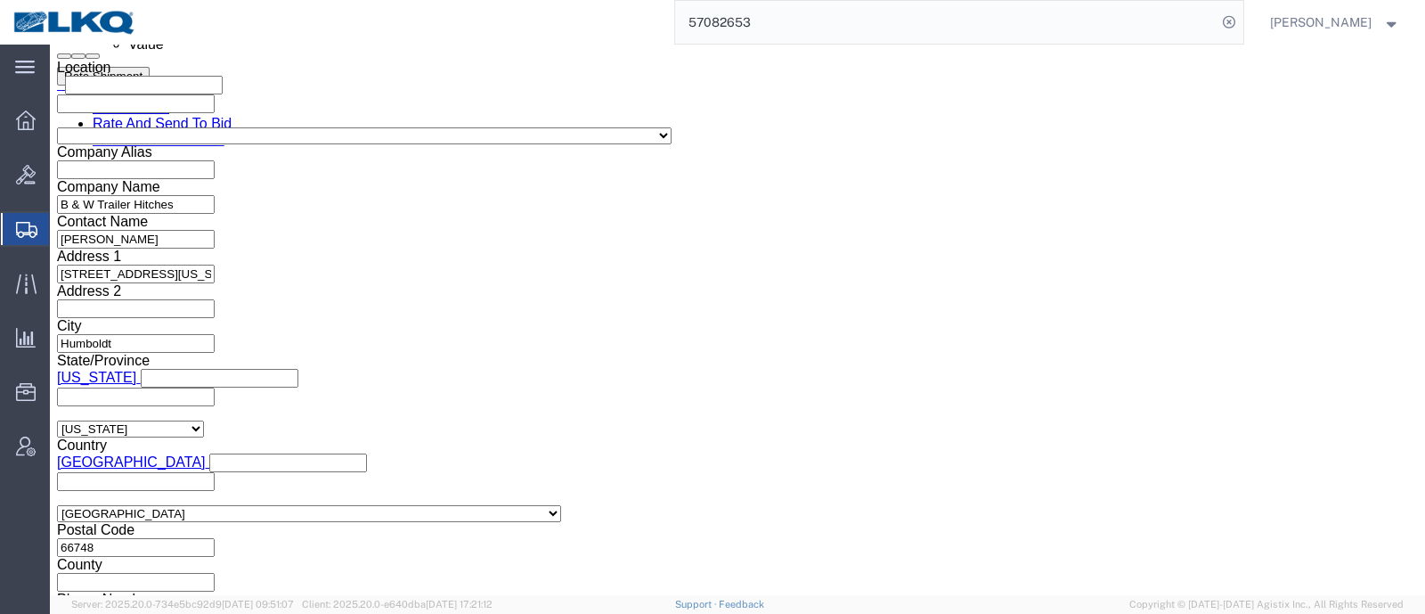
scroll to position [1061, 0]
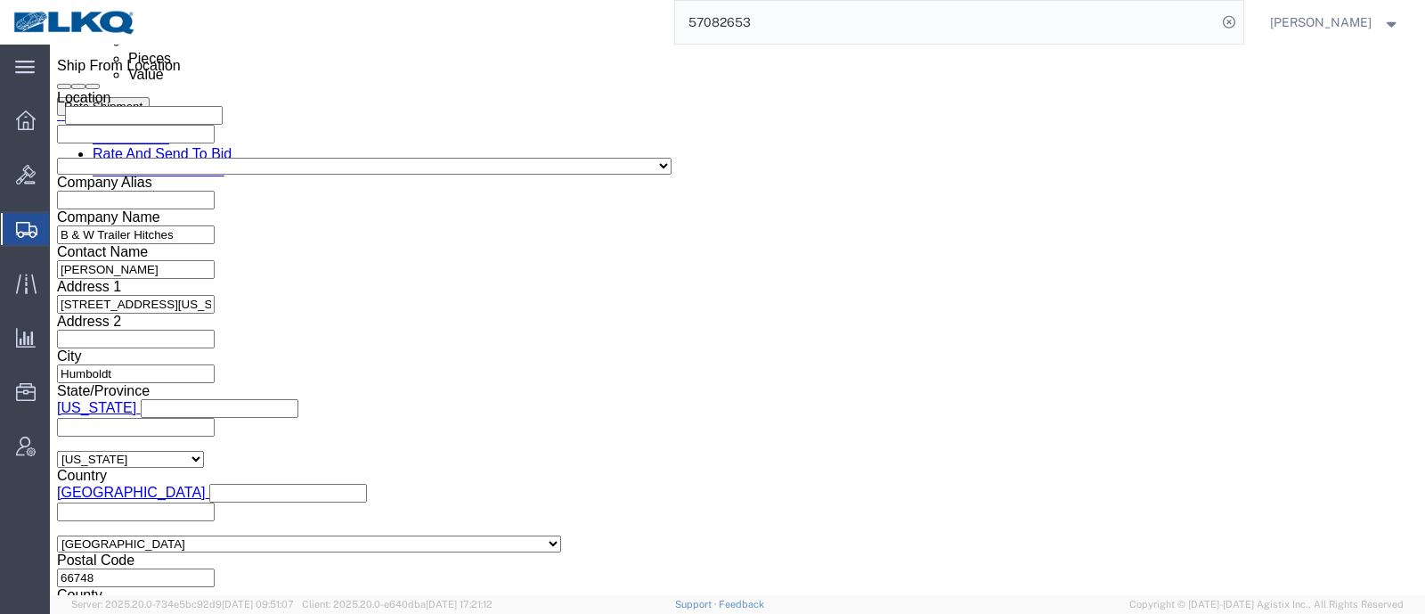
click ul "Company Name Contact Name Address 1 City State/Province Country Postal Code and…"
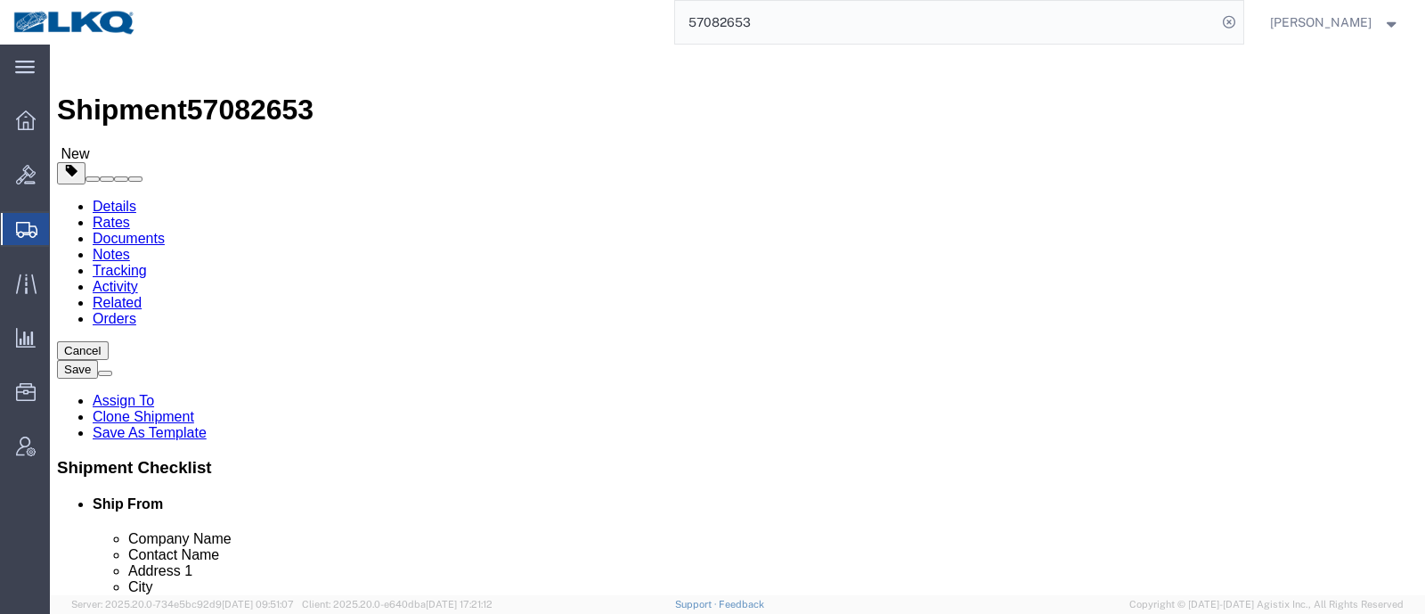
scroll to position [0, 0]
type button "Rate Shipment"
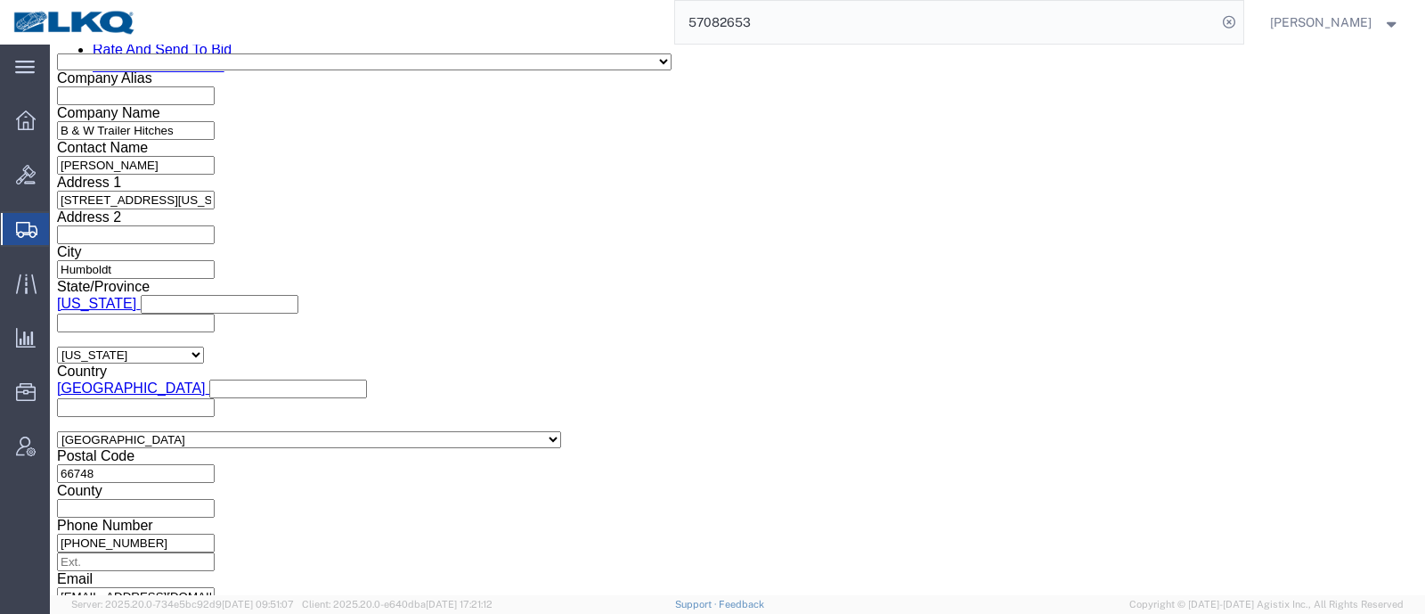
scroll to position [1002, 0]
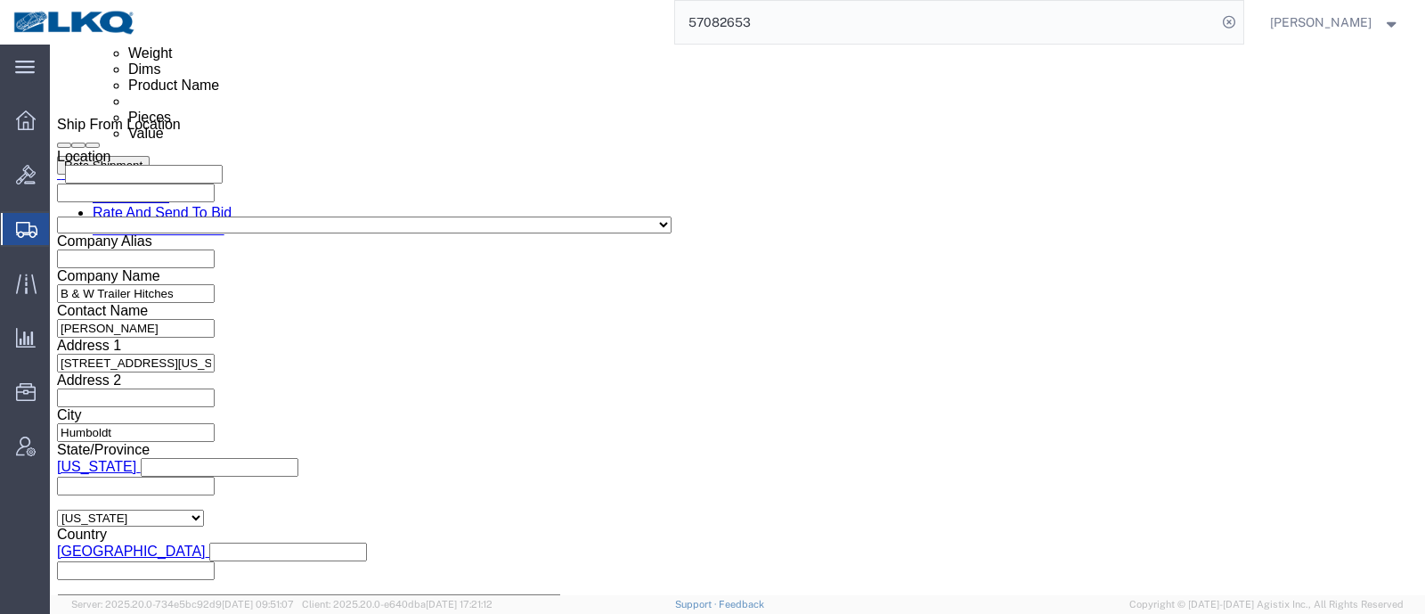
click div "Shipment Information Package Information Special Services Loading Routing"
click icon
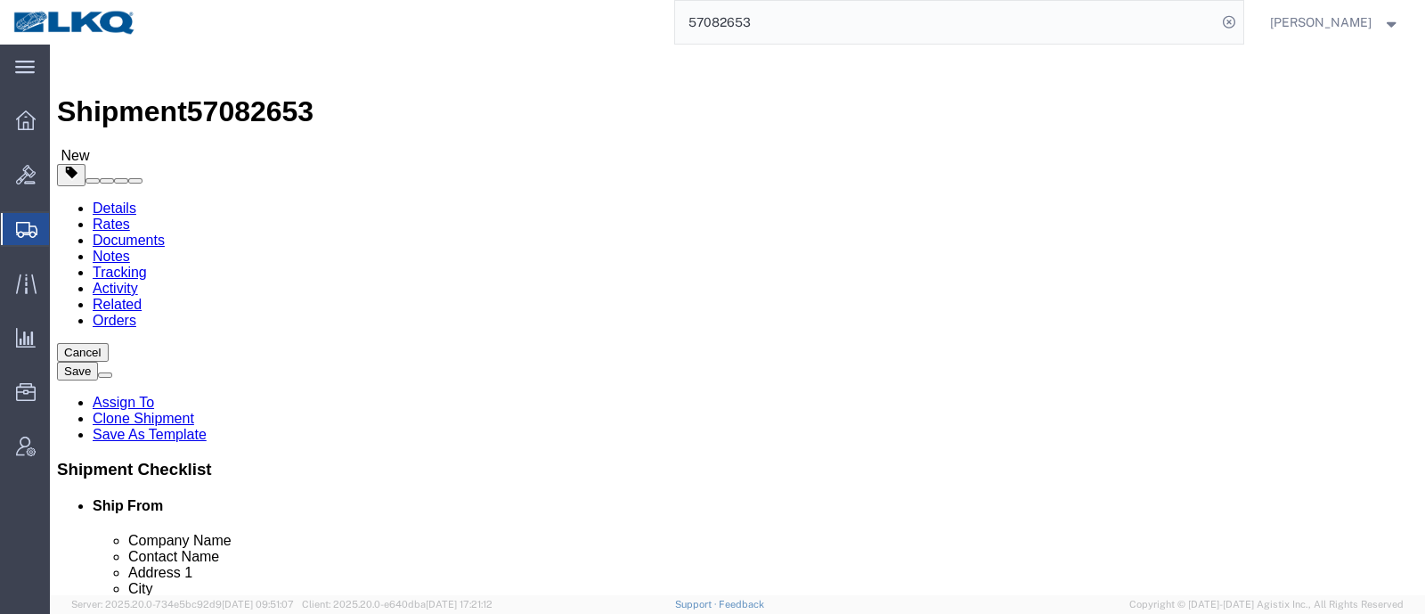
scroll to position [110, 0]
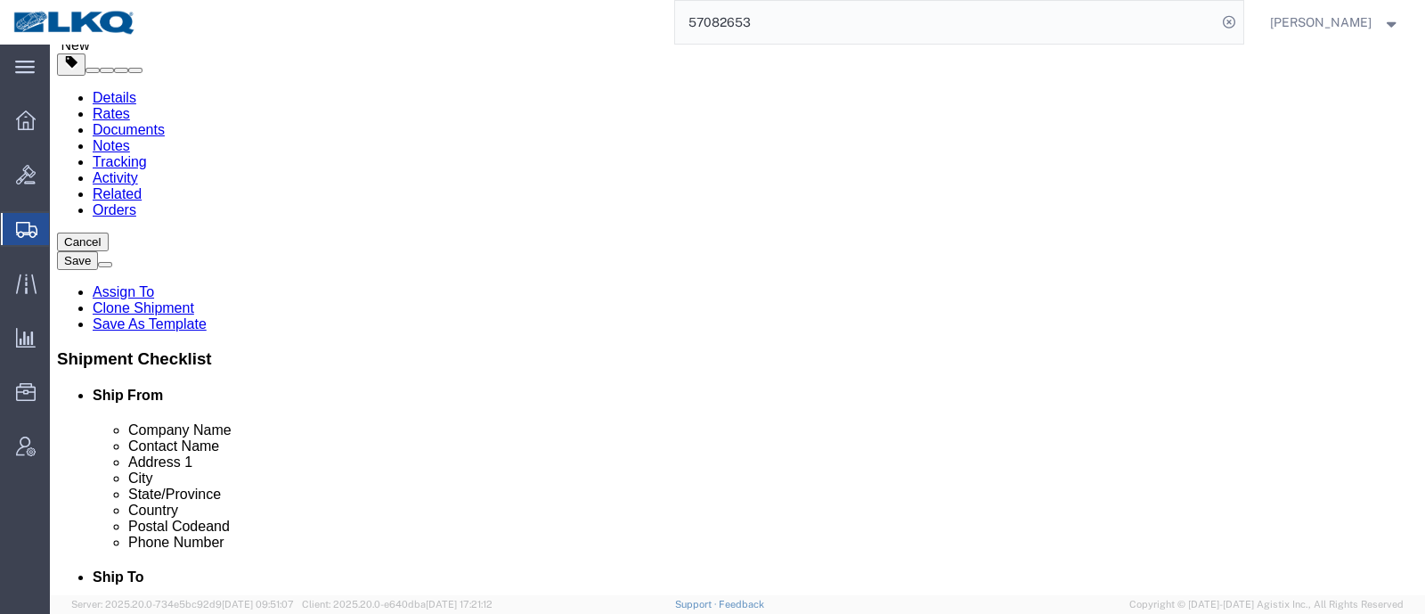
click icon
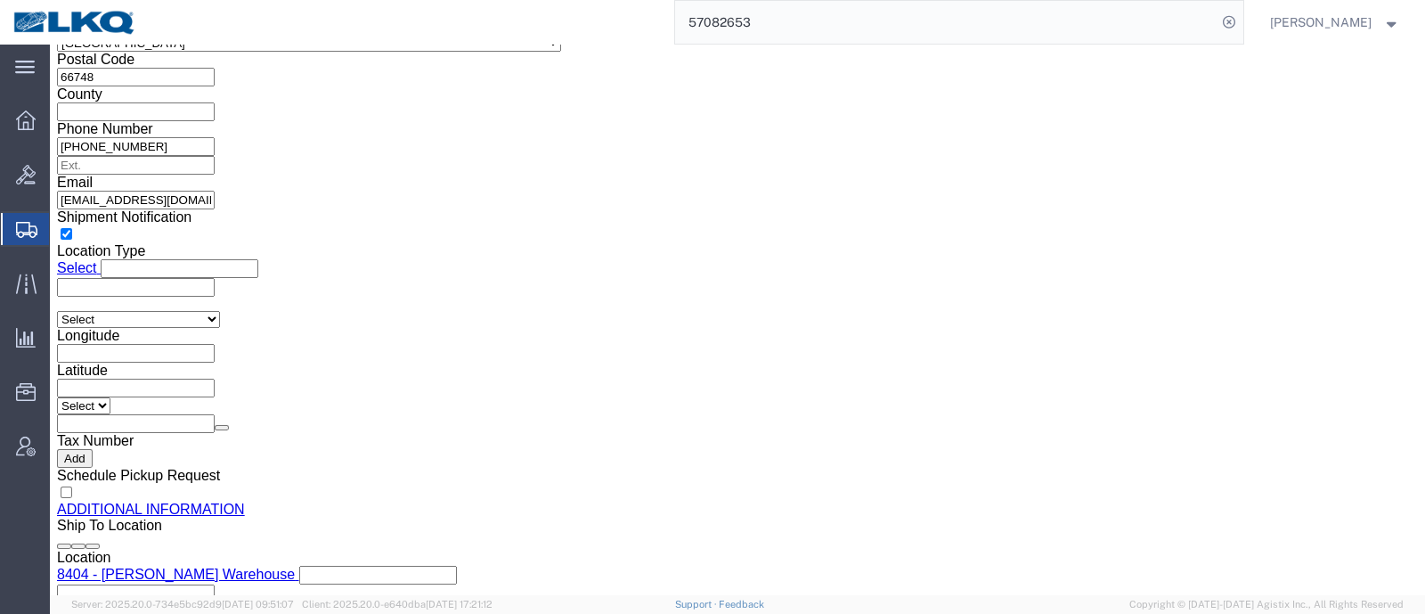
scroll to position [1558, 0]
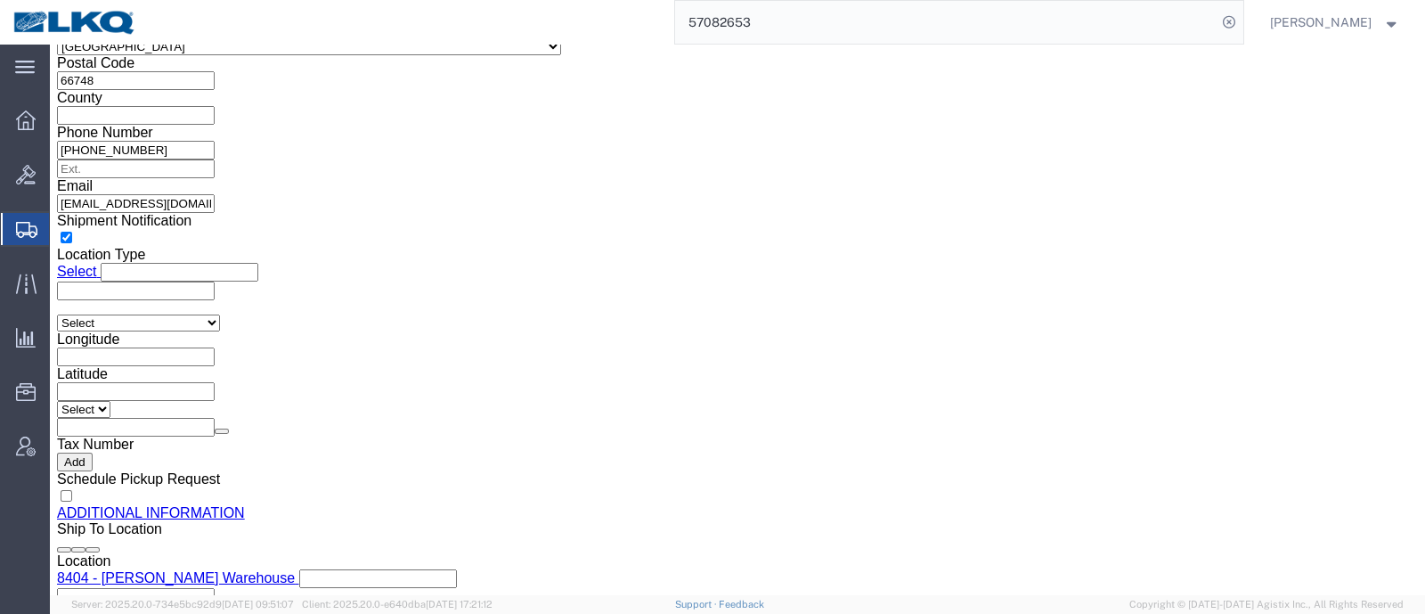
click icon
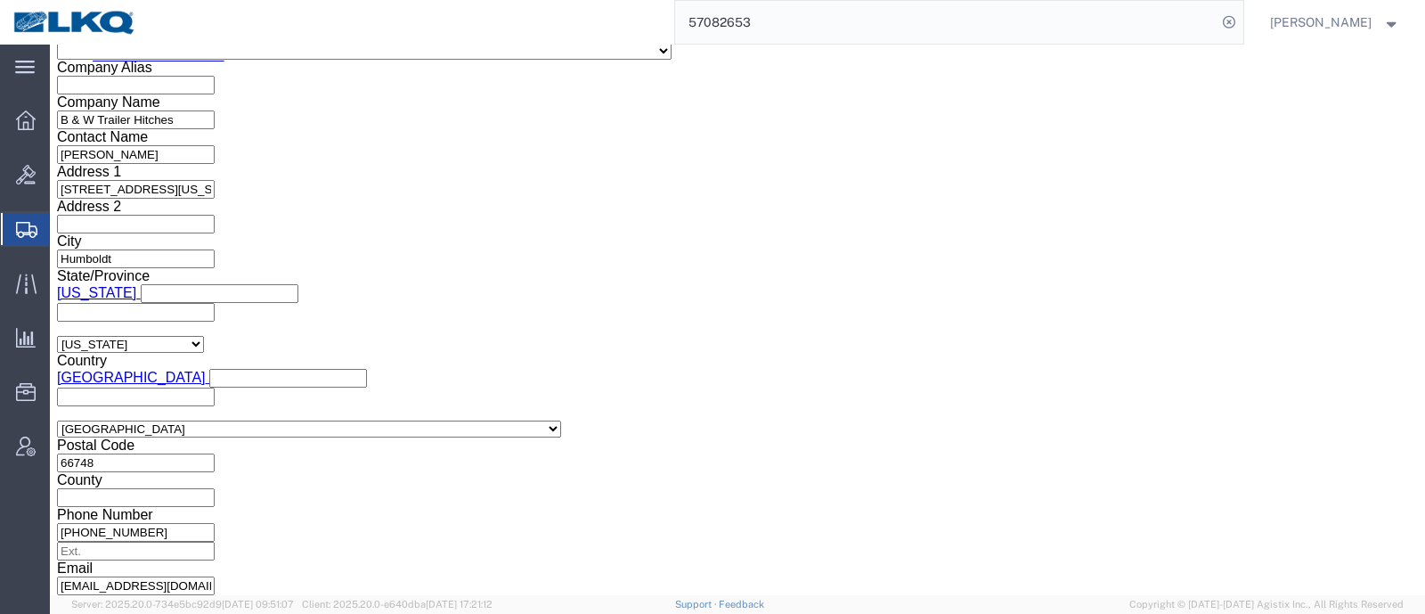
scroll to position [957, 0]
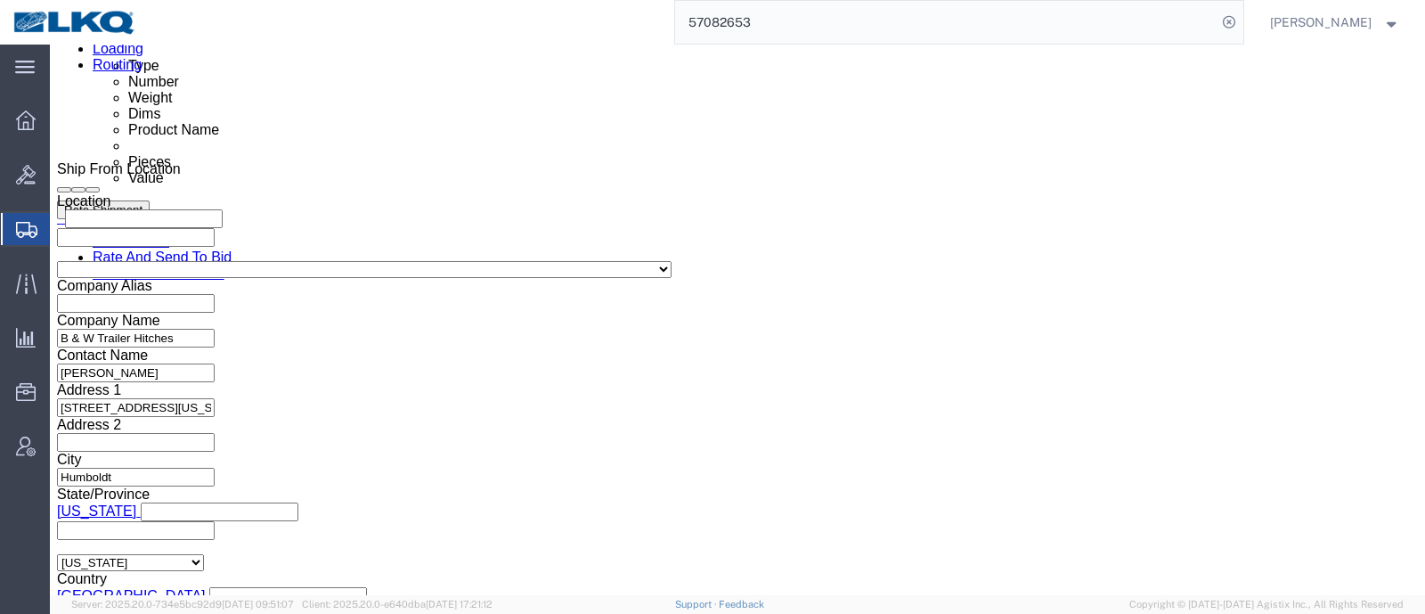
click div "Shipment Information Package Information Special Services Loading Routing"
click div "Ship From Location Location My Profile Location 1100 - LKQ [GEOGRAPHIC_DATA] 11…"
click div "Pickup Date: Pickup Start Date Pickup Start Time Pickup Open Date and Time [DAT…"
click div "Delivery by Date Delivery Start Date Delivery Start Time Deliver Open Date and …"
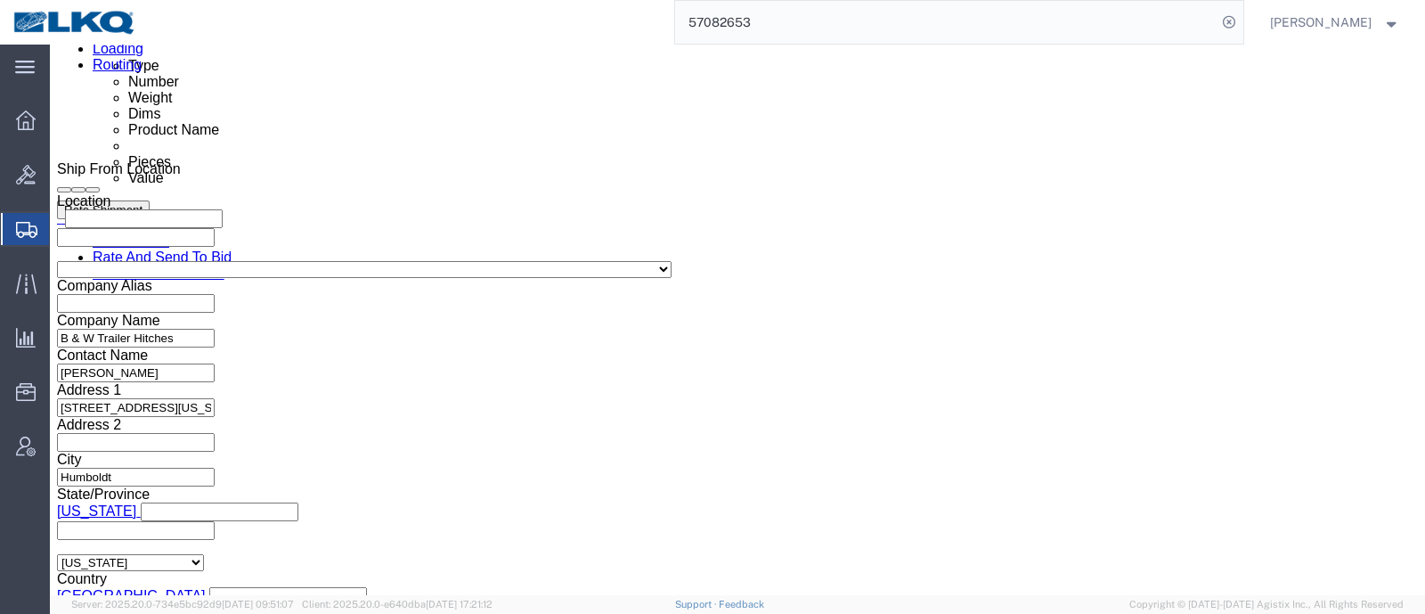
click div "Delivery by Date Delivery Start Date Delivery Start Time Deliver Open Date and …"
click div "Delivery Start Date Delivery Start Time Deliver Open Date and Time [DATE] 7:00 …"
click div "Delivery by Date Delivery Start Date Delivery Start Time Deliver Open Date and …"
click button "Rate Shipment"
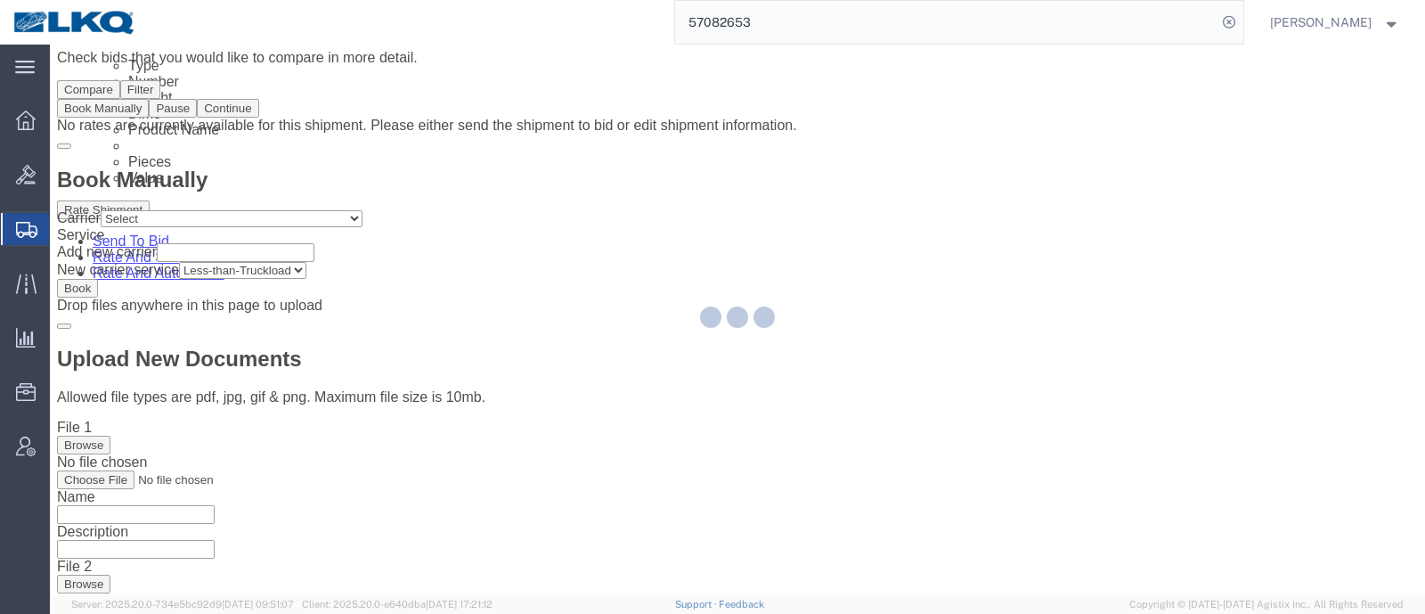
scroll to position [0, 0]
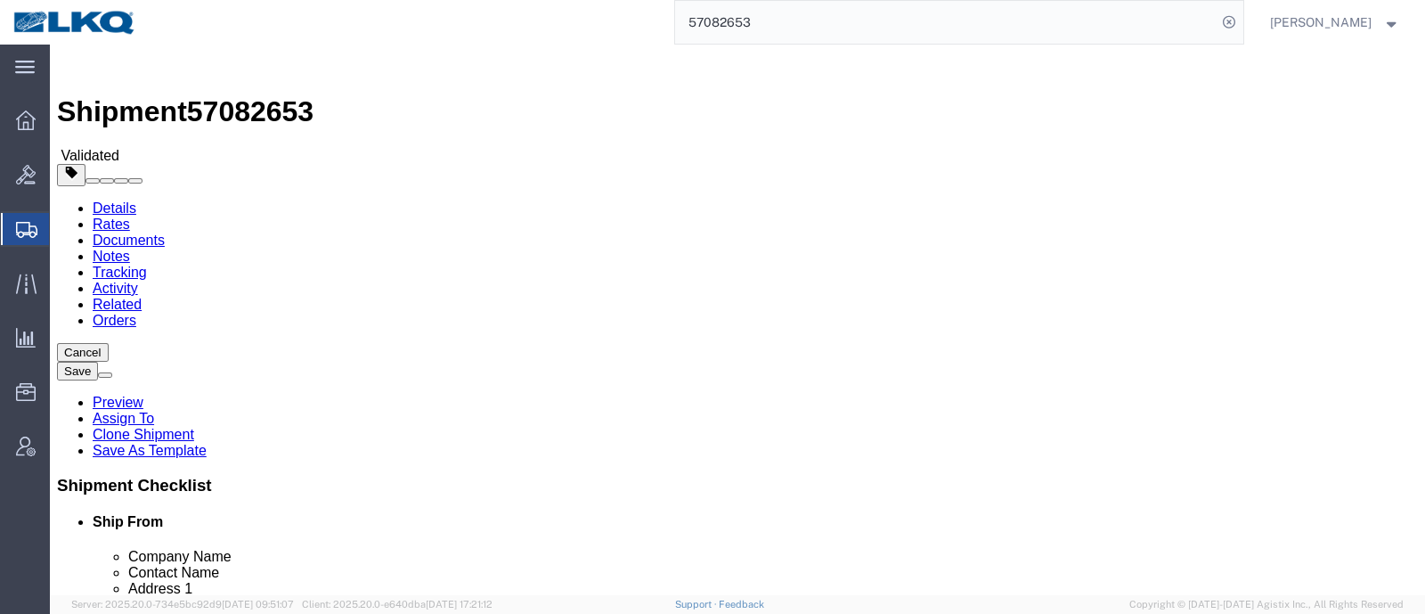
click at [102, 200] on link "Details" at bounding box center [115, 207] width 44 height 15
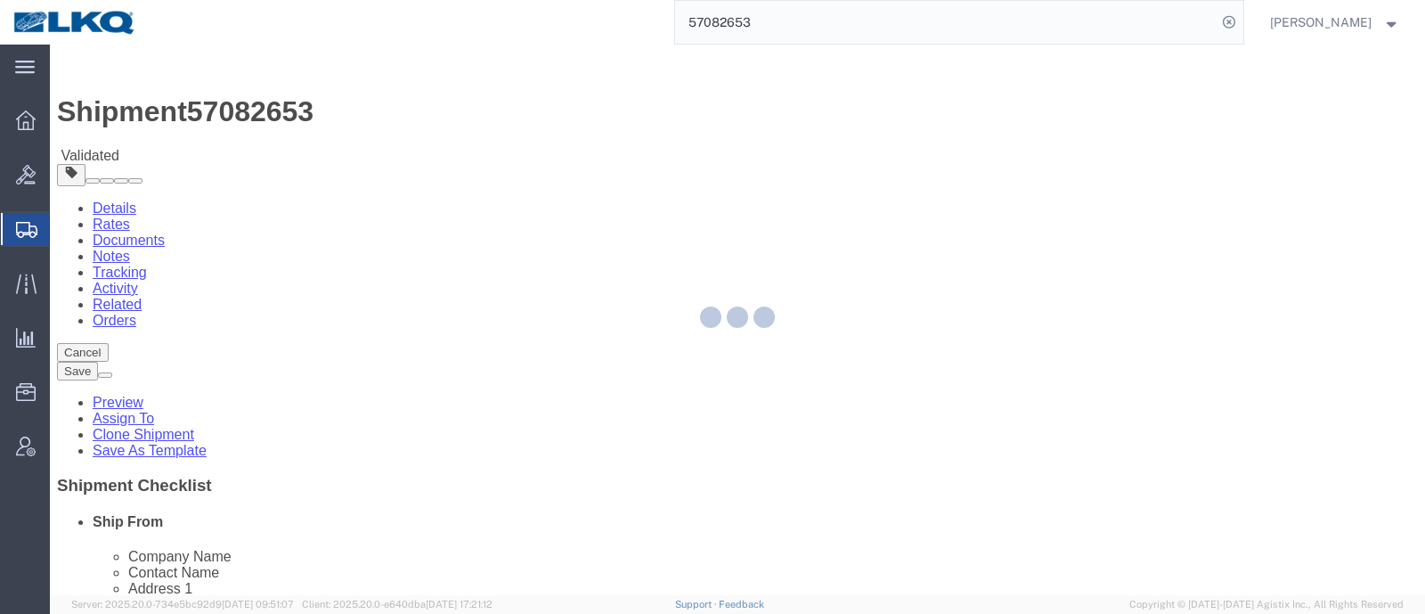
select select "65991"
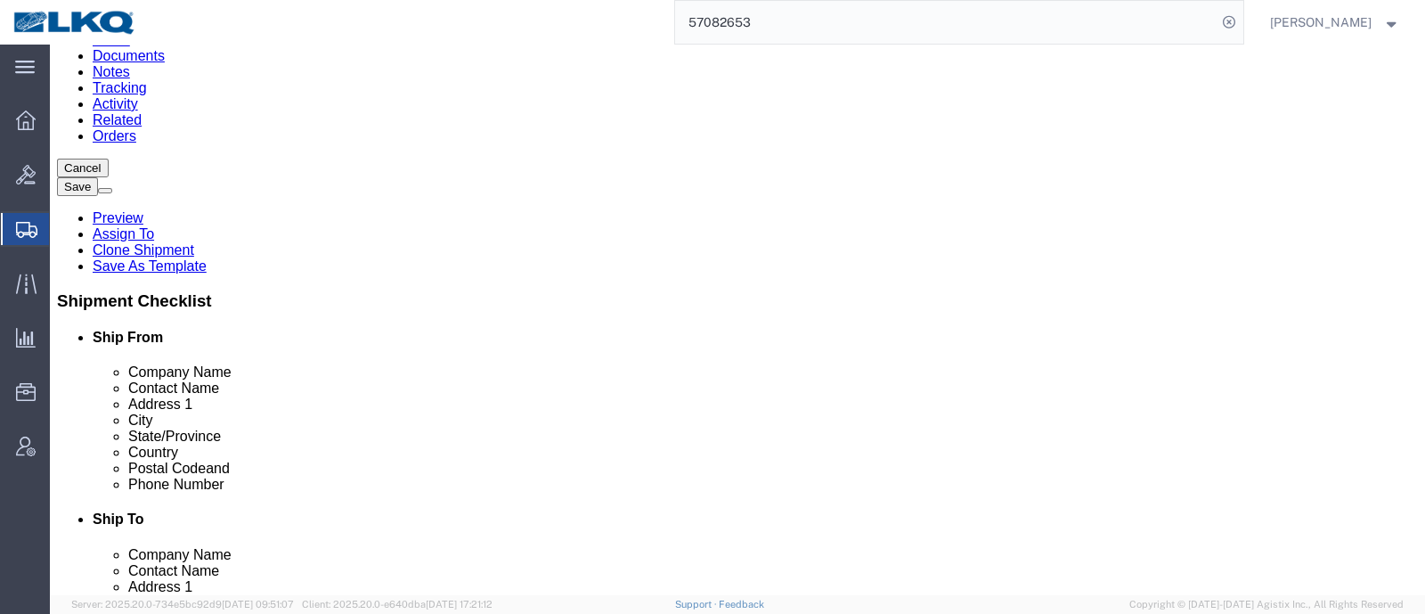
scroll to position [334, 0]
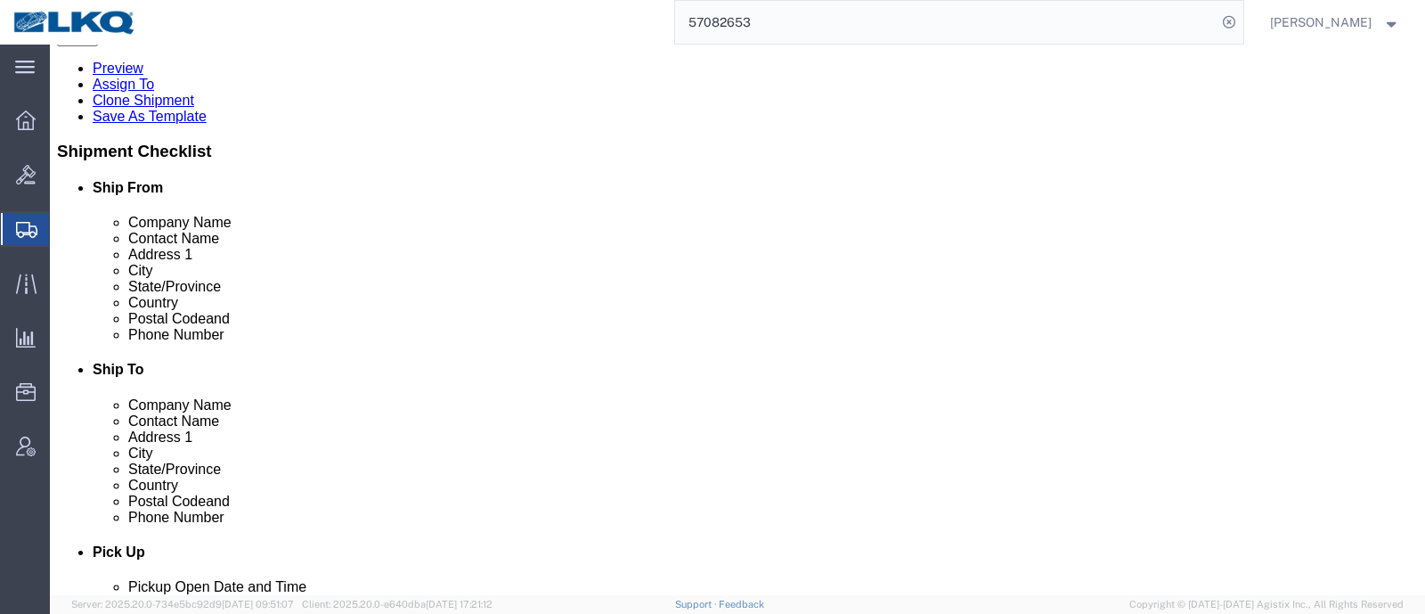
click input "66748"
click input "75038"
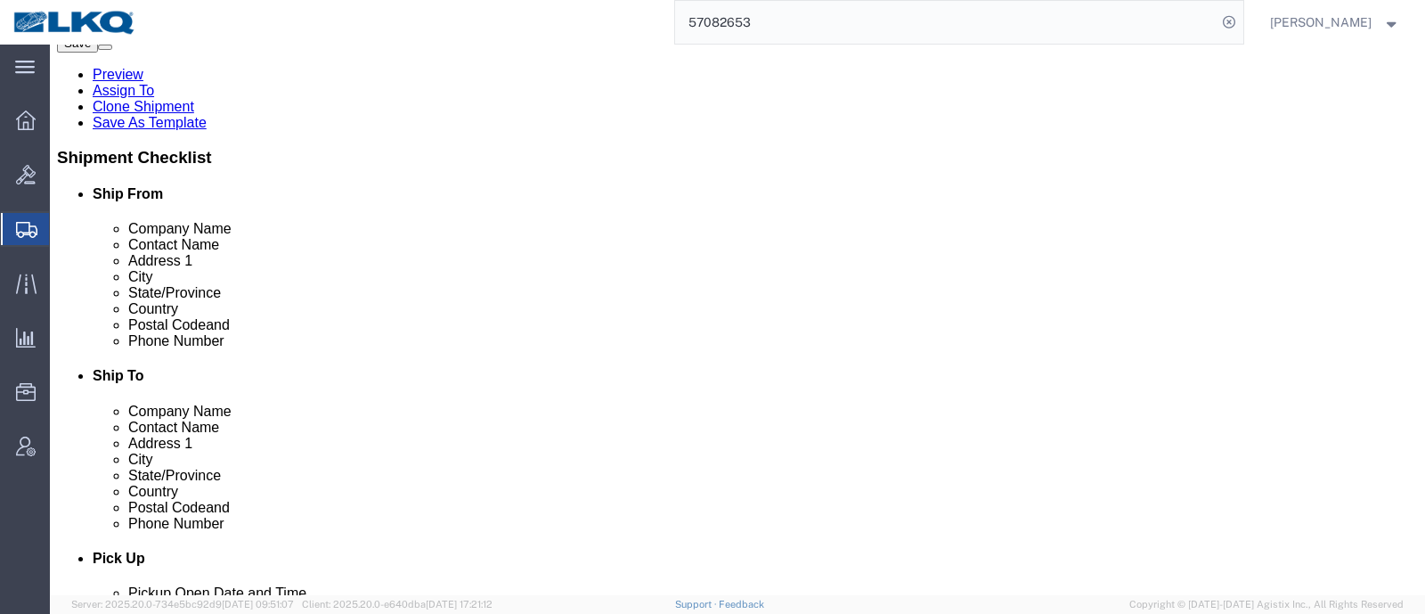
scroll to position [222, 0]
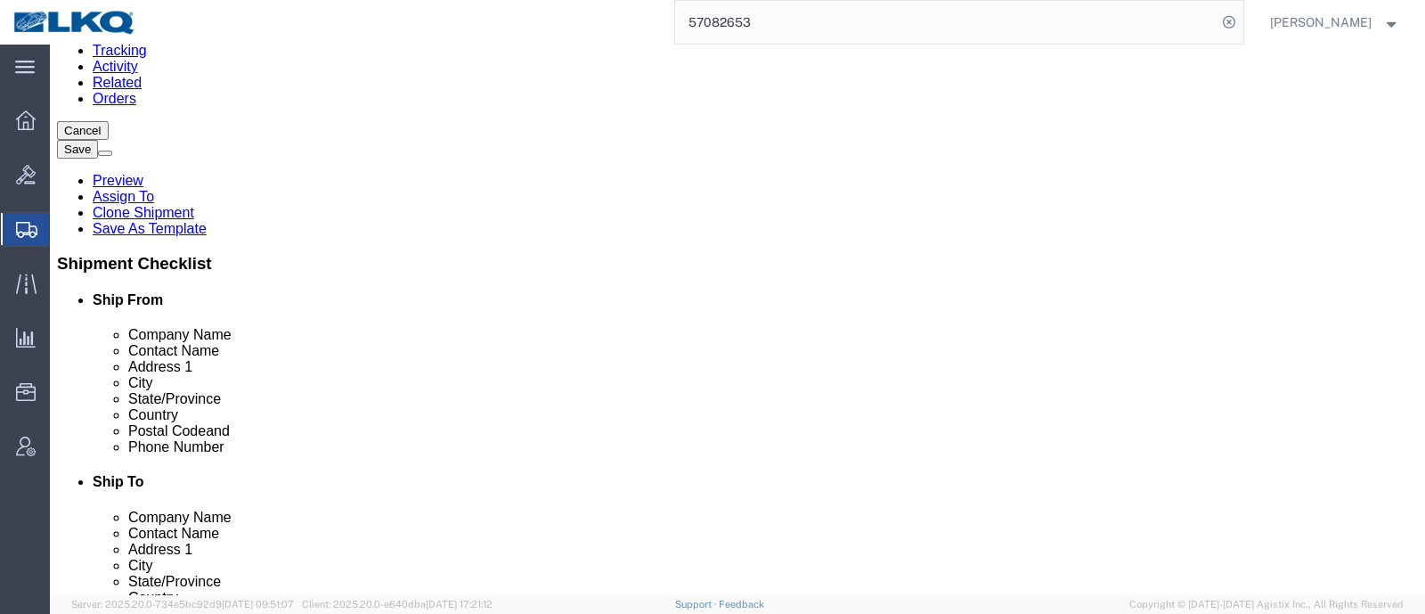
click link "Notes"
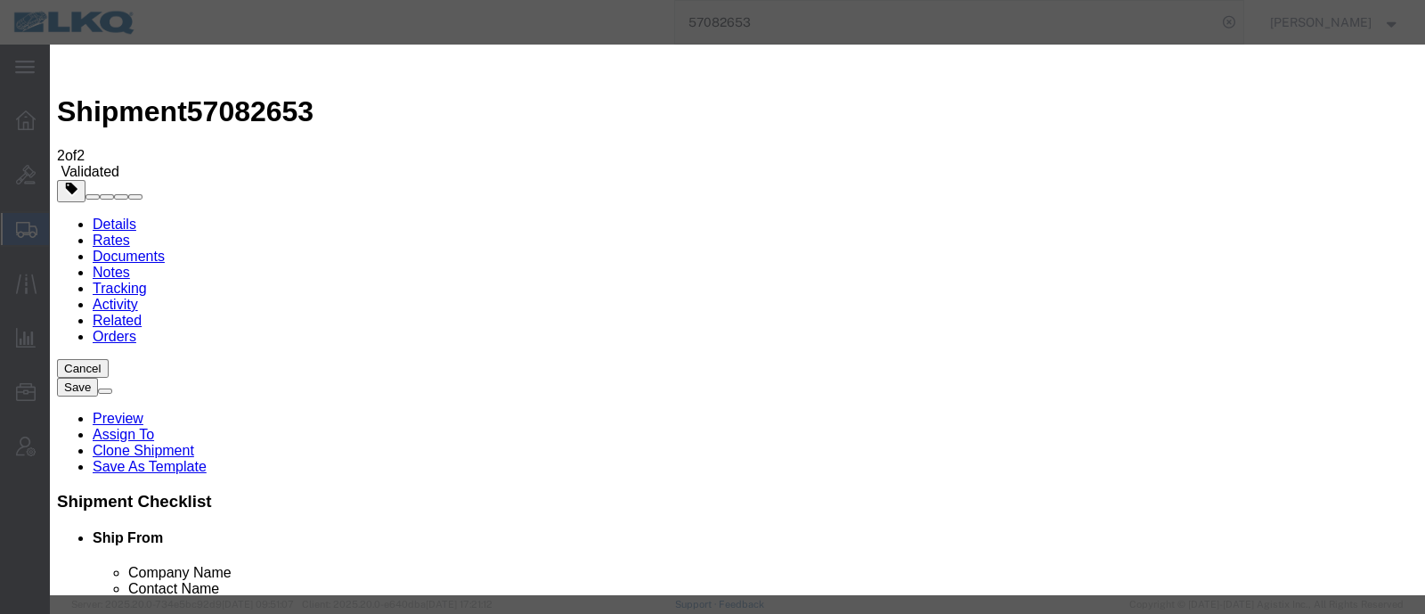
select select "BID_NOTES"
select select "PRIVATE_TO_ACCOUNT"
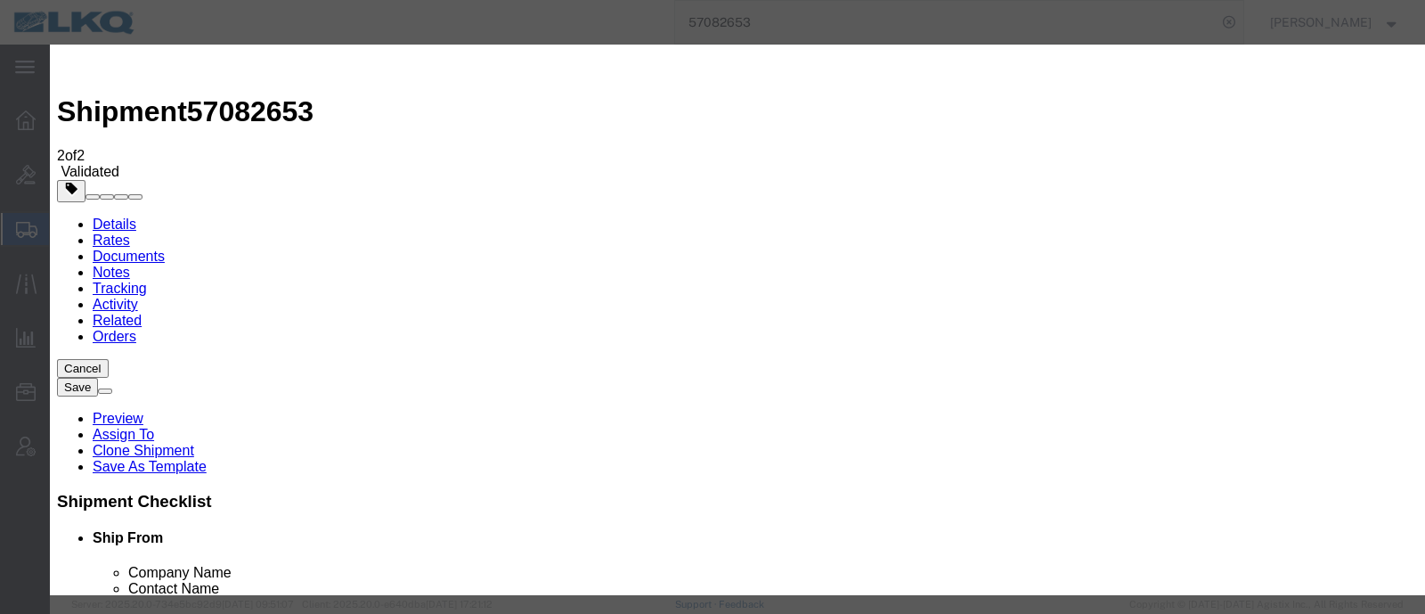
type textarea "DAT: $1019"
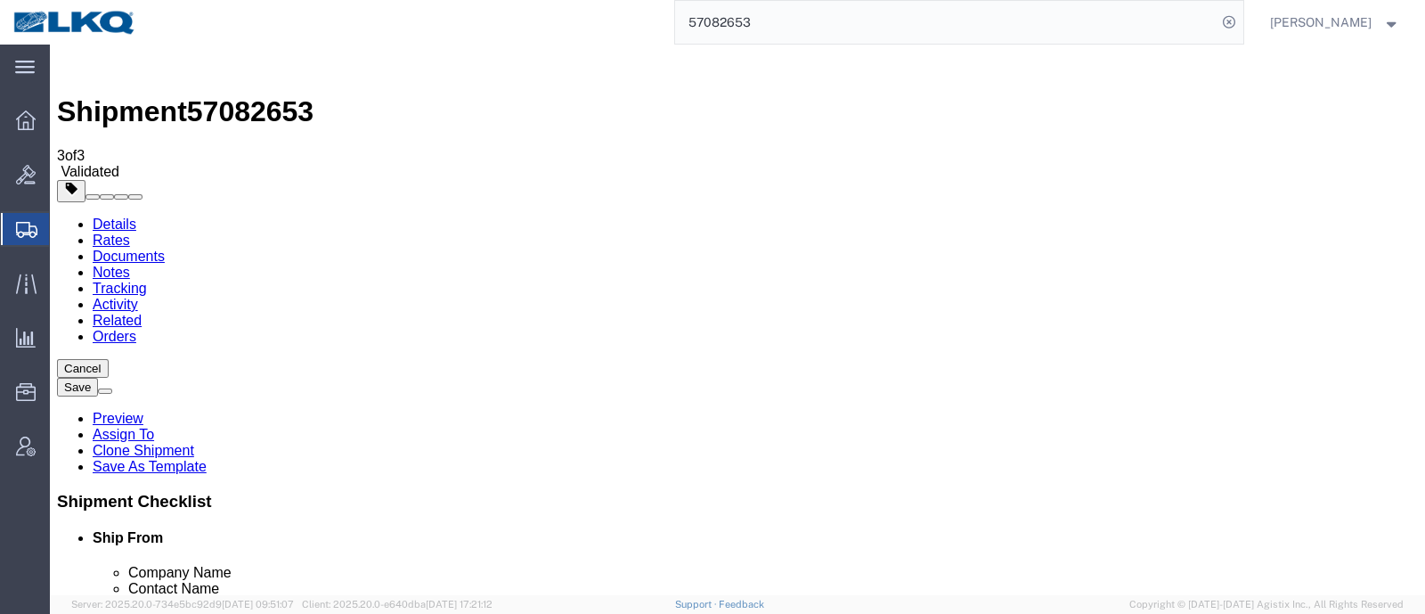
click at [850, 216] on ul "Details Rates Documents Notes Tracking Activity Related Orders" at bounding box center [737, 280] width 1361 height 128
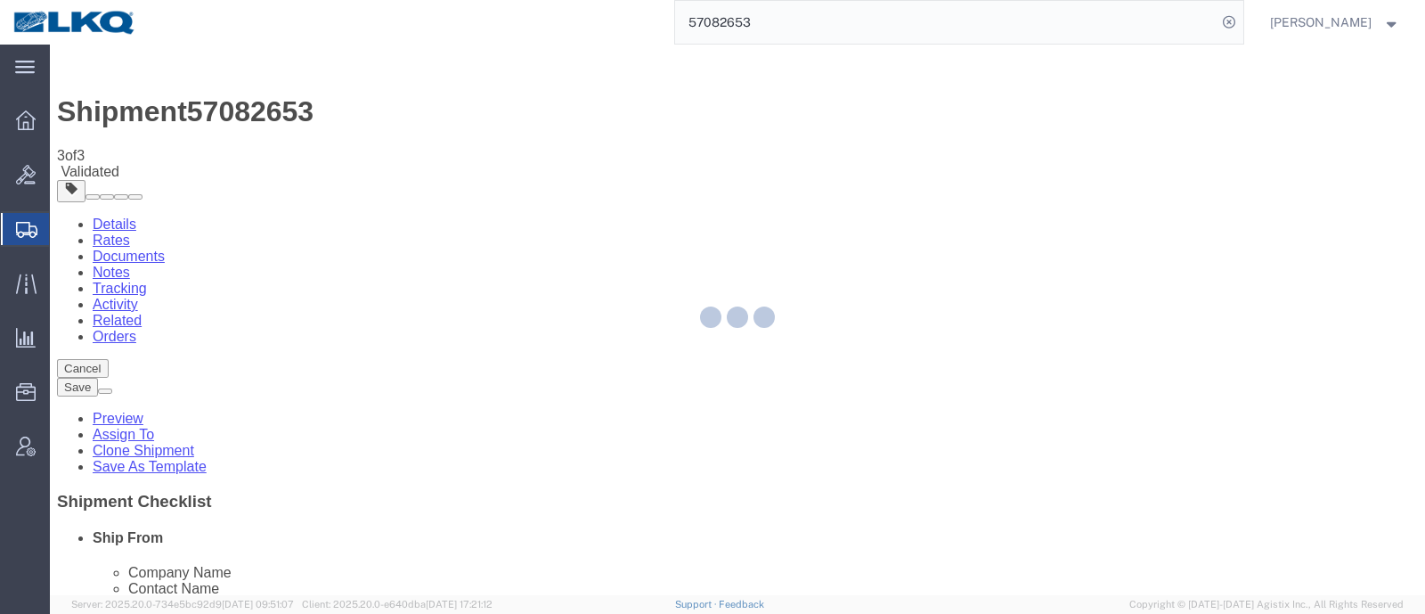
select select "65991"
select select "TL"
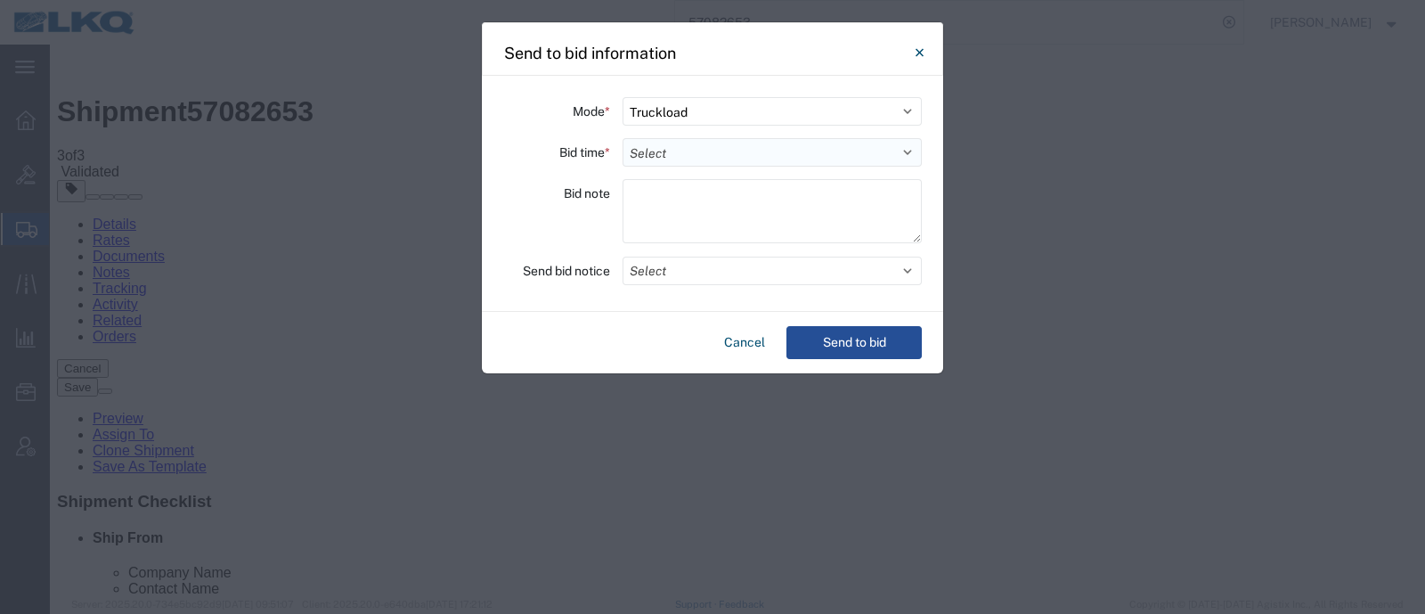
click at [693, 143] on select "Select 30 Min (Rush) 1 Hour (Rush) 2 Hours (Rush) 4 Hours (Rush) 8 Hours (Rush)…" at bounding box center [771, 152] width 299 height 28
click at [726, 158] on select "Select 30 Min (Rush) 1 Hour (Rush) 2 Hours (Rush) 4 Hours (Rush) 8 Hours (Rush)…" at bounding box center [771, 152] width 299 height 28
select select "72"
click at [622, 138] on select "Select 30 Min (Rush) 1 Hour (Rush) 2 Hours (Rush) 4 Hours (Rush) 8 Hours (Rush)…" at bounding box center [771, 152] width 299 height 28
click at [854, 313] on div "Cancel Send to bid" at bounding box center [712, 342] width 461 height 61
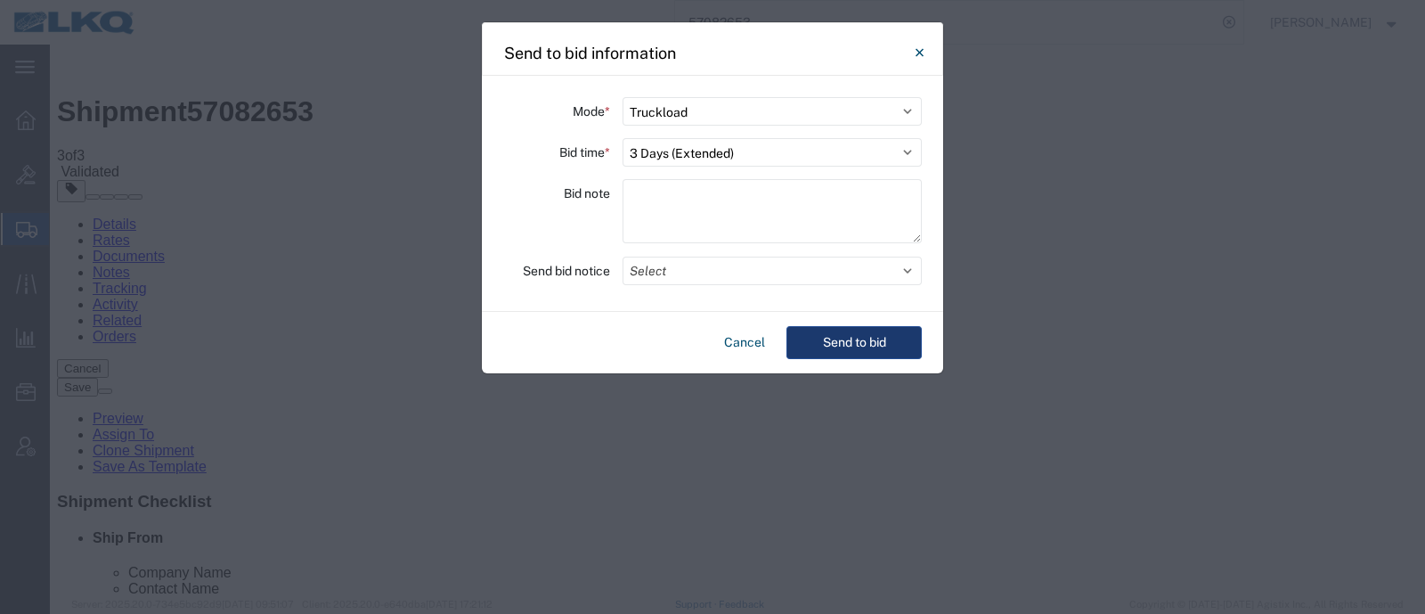
click at [840, 351] on button "Send to bid" at bounding box center [853, 342] width 135 height 33
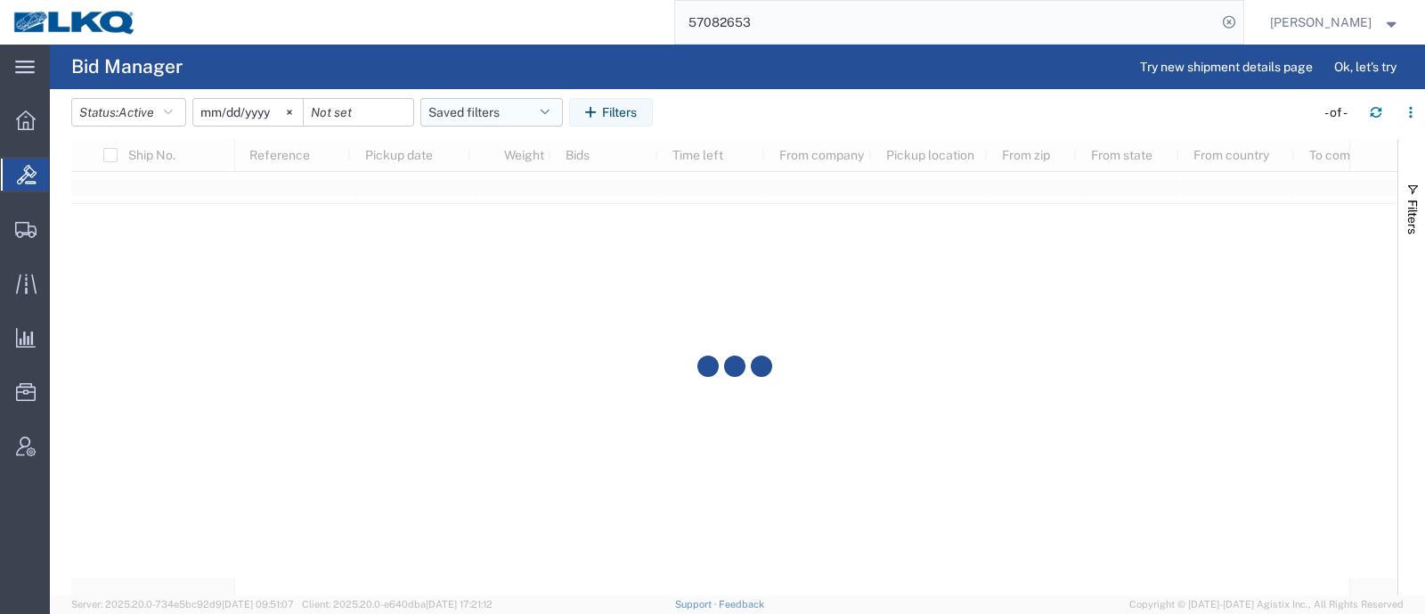
click at [472, 111] on button "Saved filters" at bounding box center [491, 112] width 142 height 28
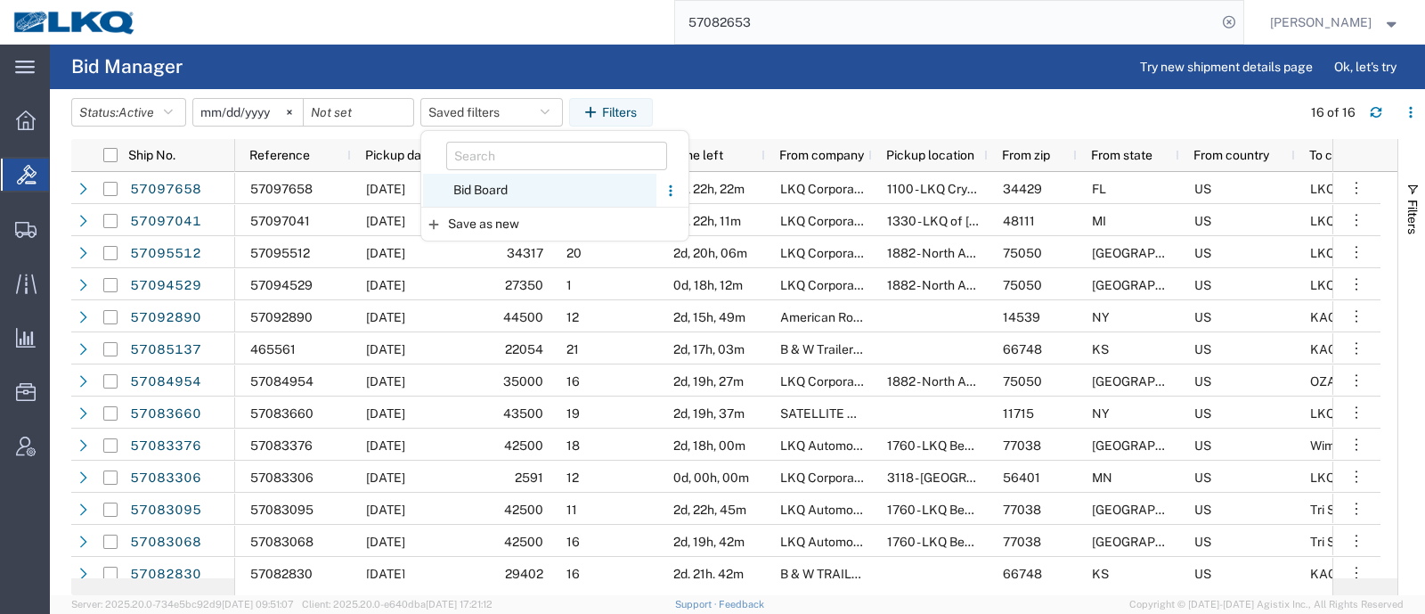
click at [484, 193] on span "Bid Board" at bounding box center [539, 190] width 233 height 33
type input "[DATE]"
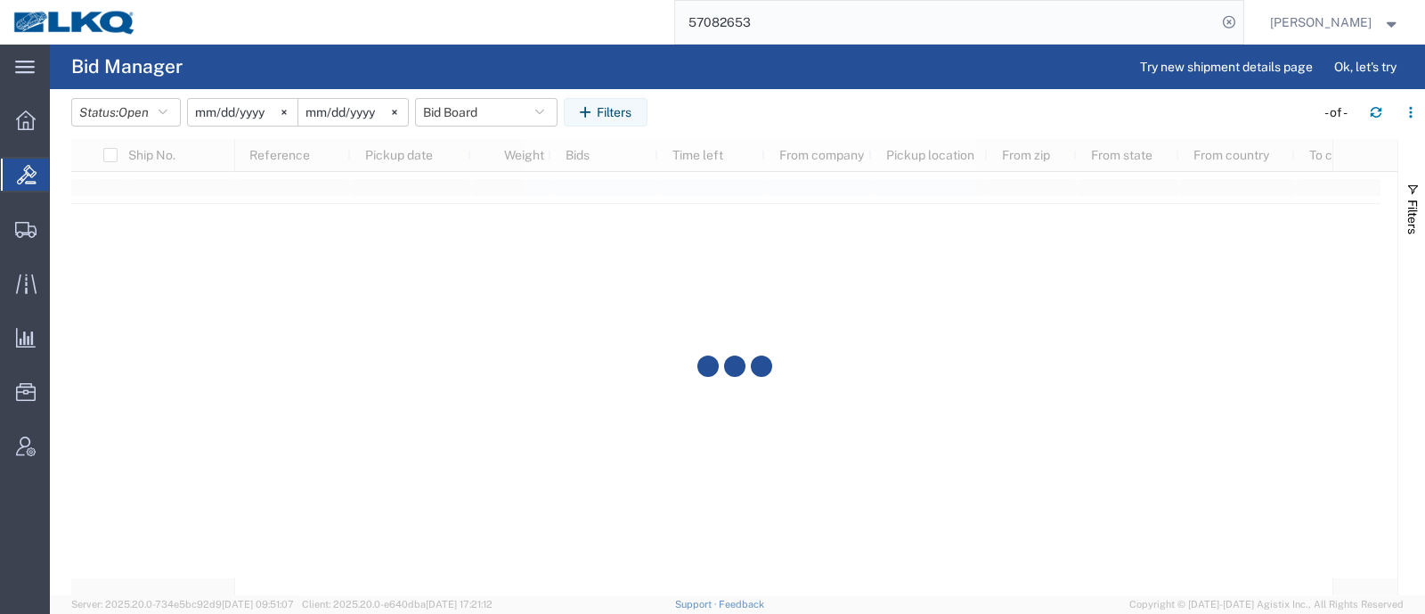
click at [815, 122] on agx-table-filter-chips "Status: Open Active All Awaiting Confirmation Awarded Closed Expired Open Withd…" at bounding box center [688, 118] width 1234 height 41
